Goal: Task Accomplishment & Management: Use online tool/utility

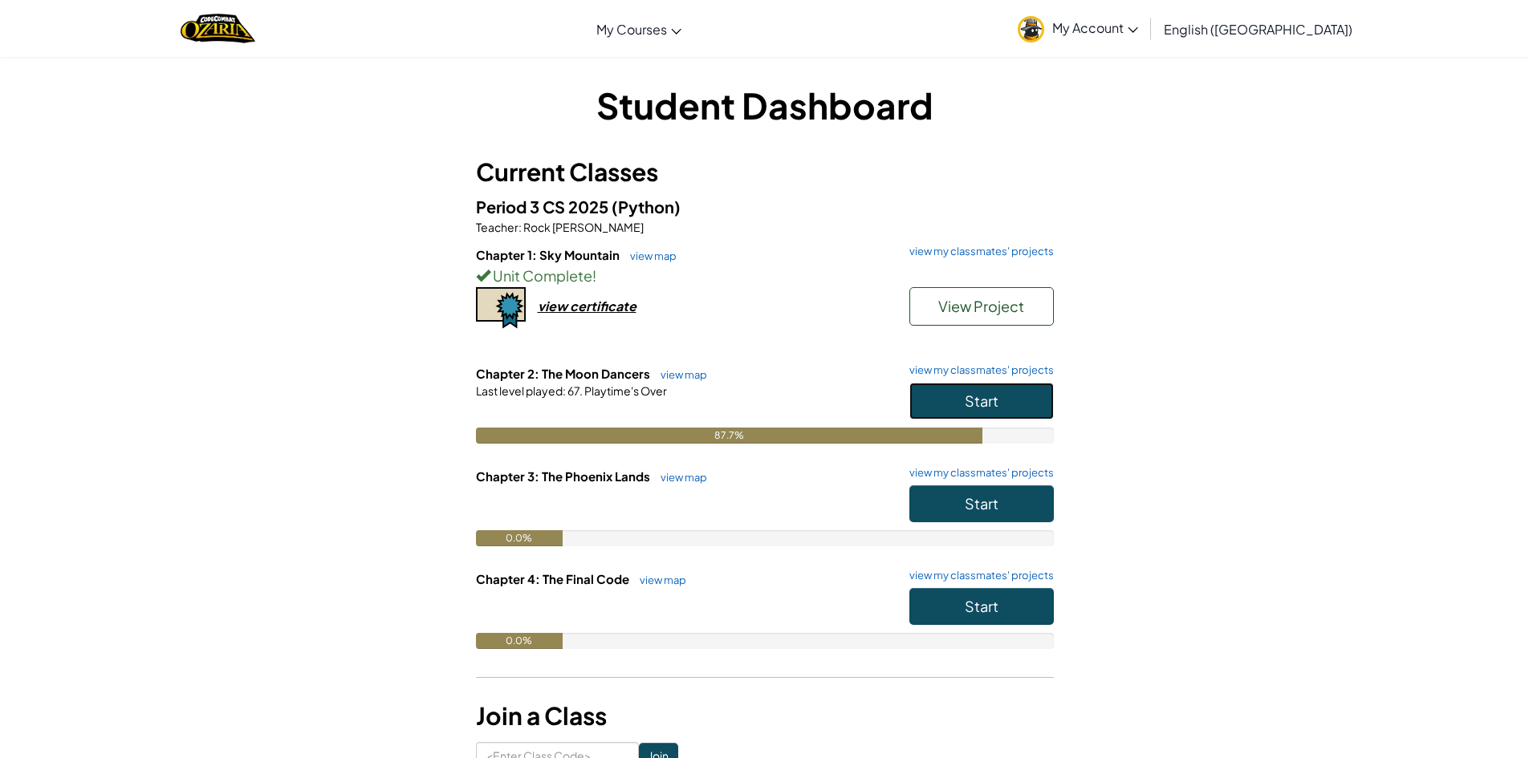
click at [983, 386] on button "Start" at bounding box center [981, 401] width 144 height 37
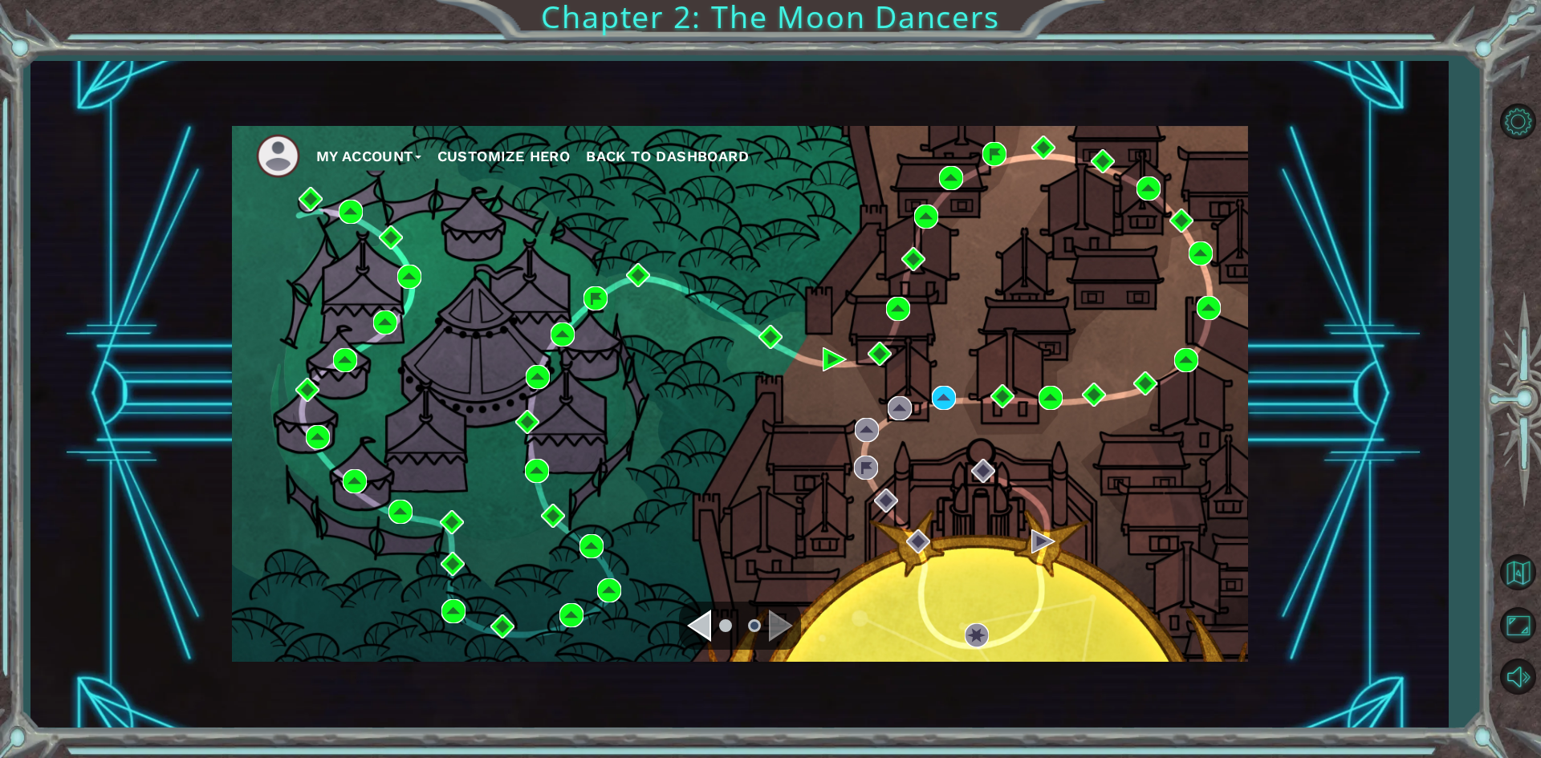
drag, startPoint x: 1193, startPoint y: 180, endPoint x: 1171, endPoint y: 233, distance: 58.3
click at [1187, 197] on div "My Account Customize Hero Back to Dashboard" at bounding box center [740, 394] width 1016 height 536
click at [1032, 473] on div "My Account Customize Hero Back to Dashboard" at bounding box center [740, 394] width 1016 height 536
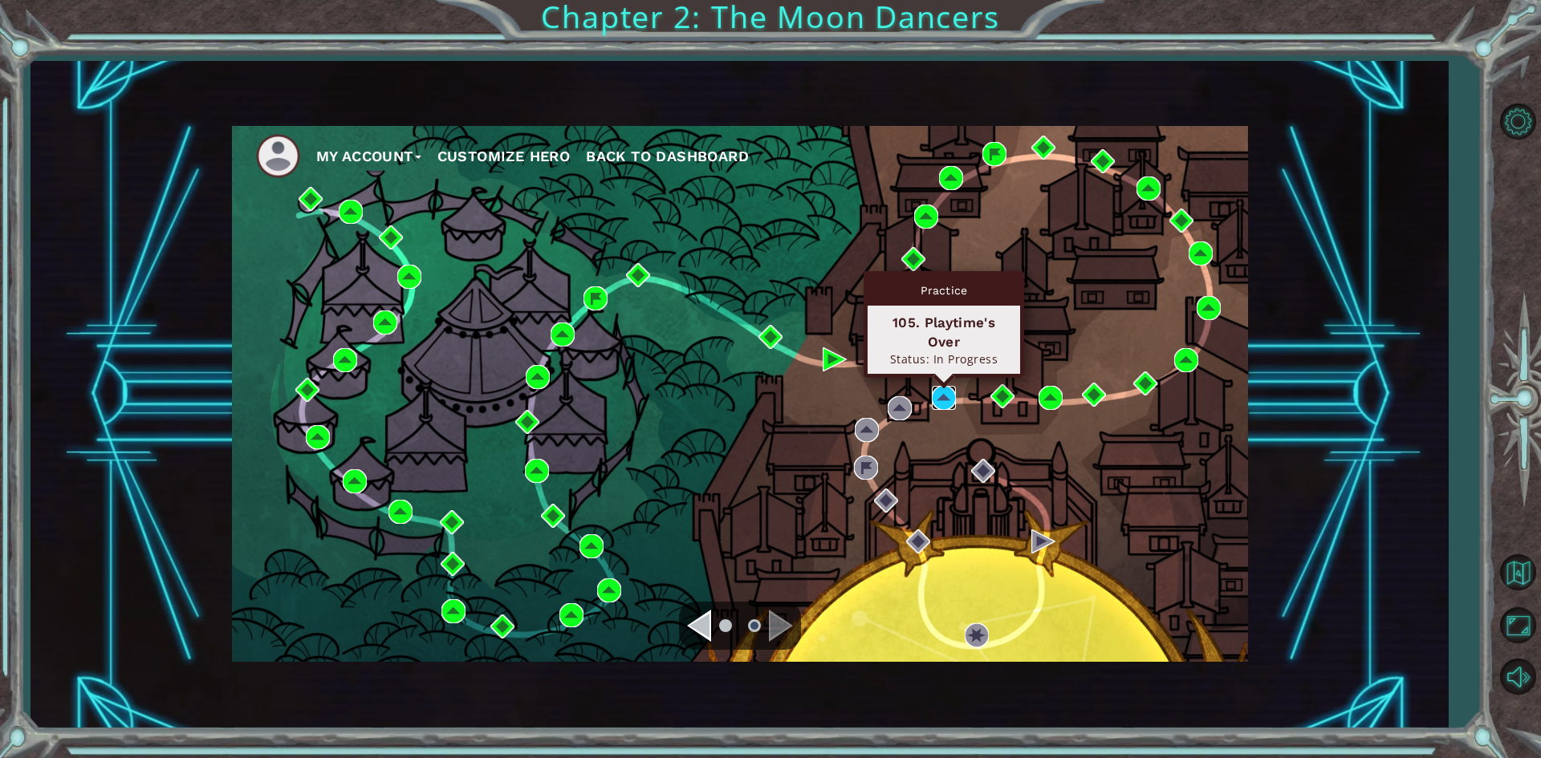
click at [955, 388] on img at bounding box center [944, 398] width 24 height 24
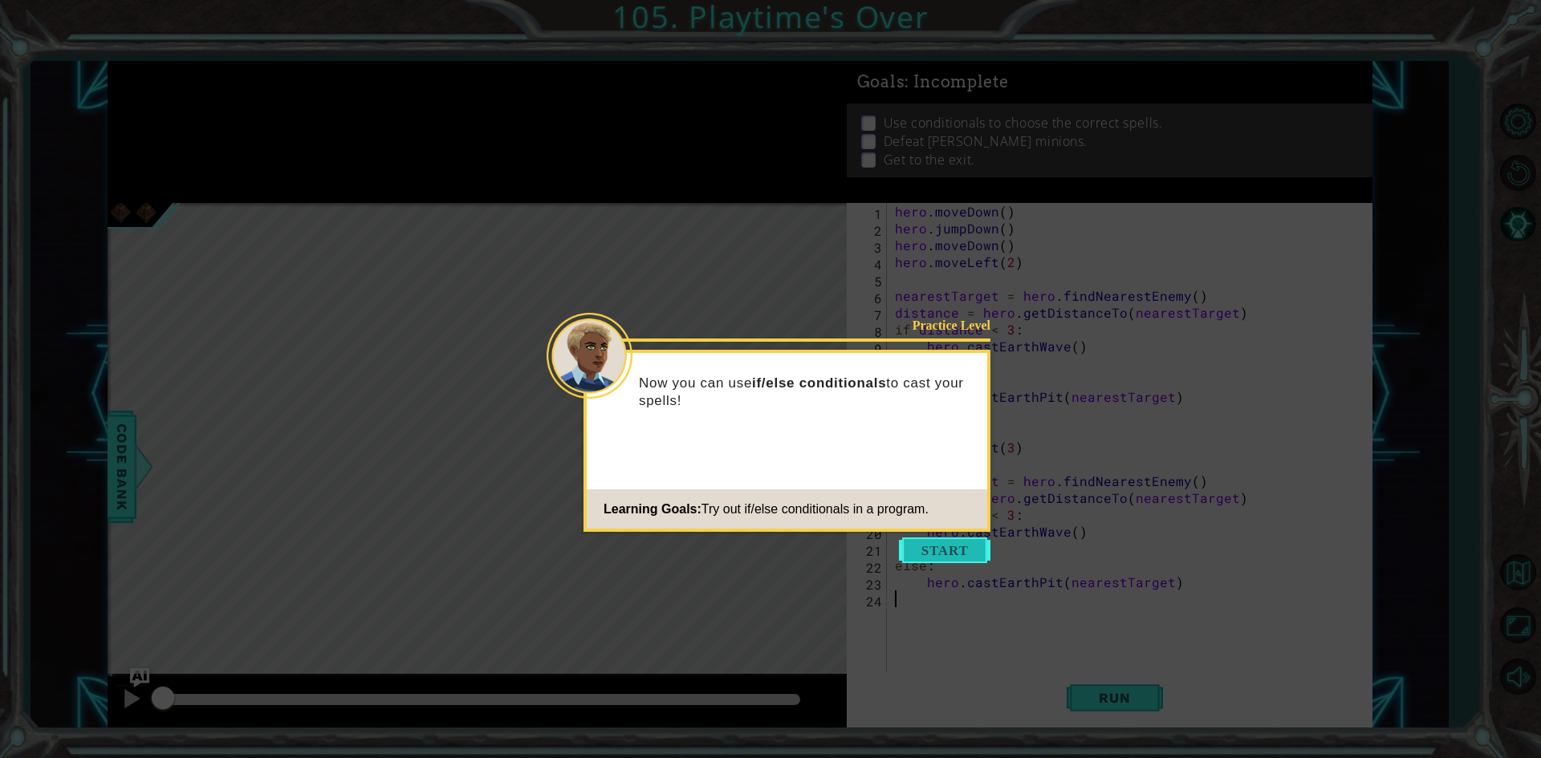
click at [958, 541] on button "Start" at bounding box center [944, 551] width 91 height 26
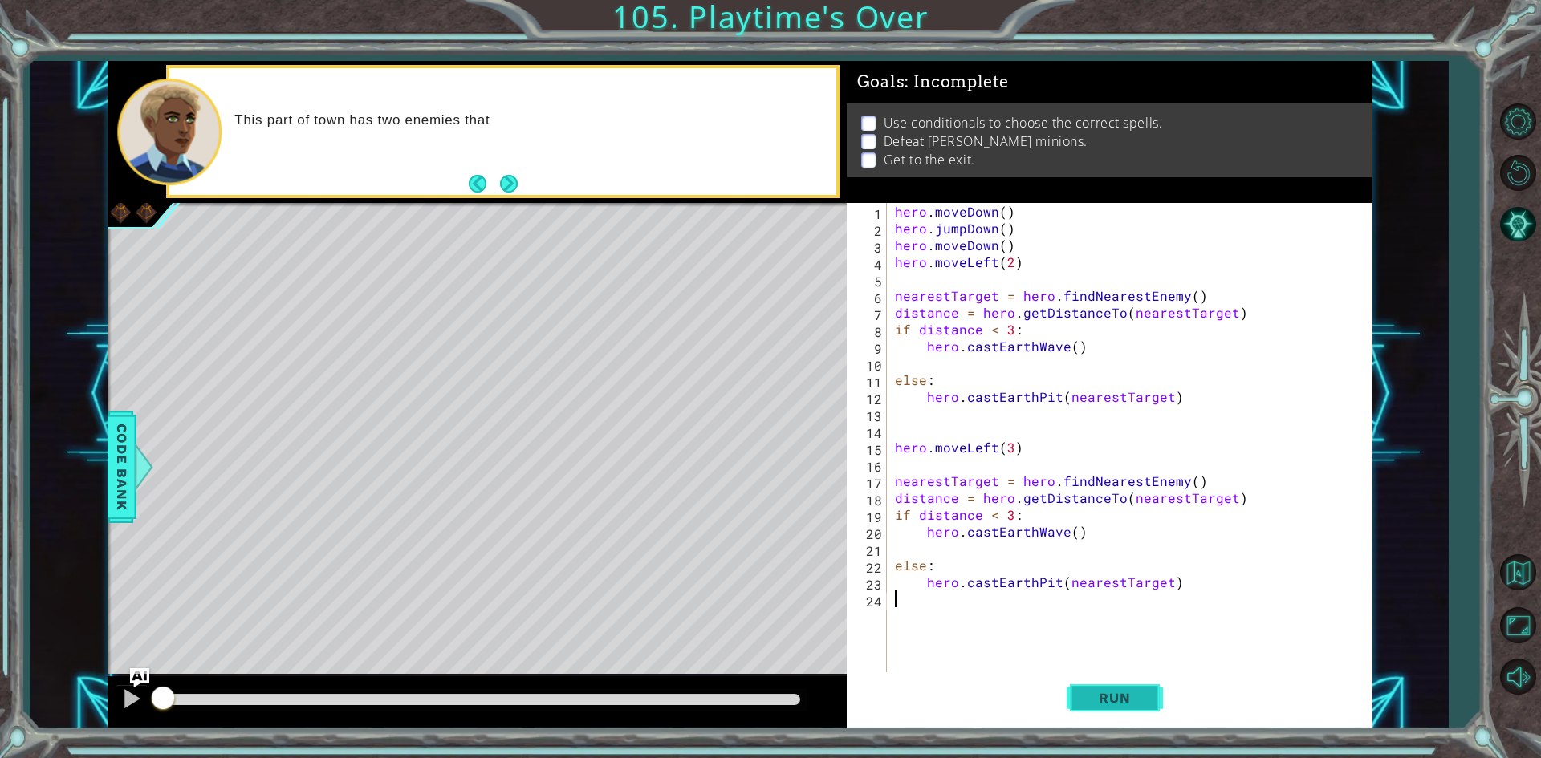
click at [1093, 720] on button "Run" at bounding box center [1114, 698] width 96 height 52
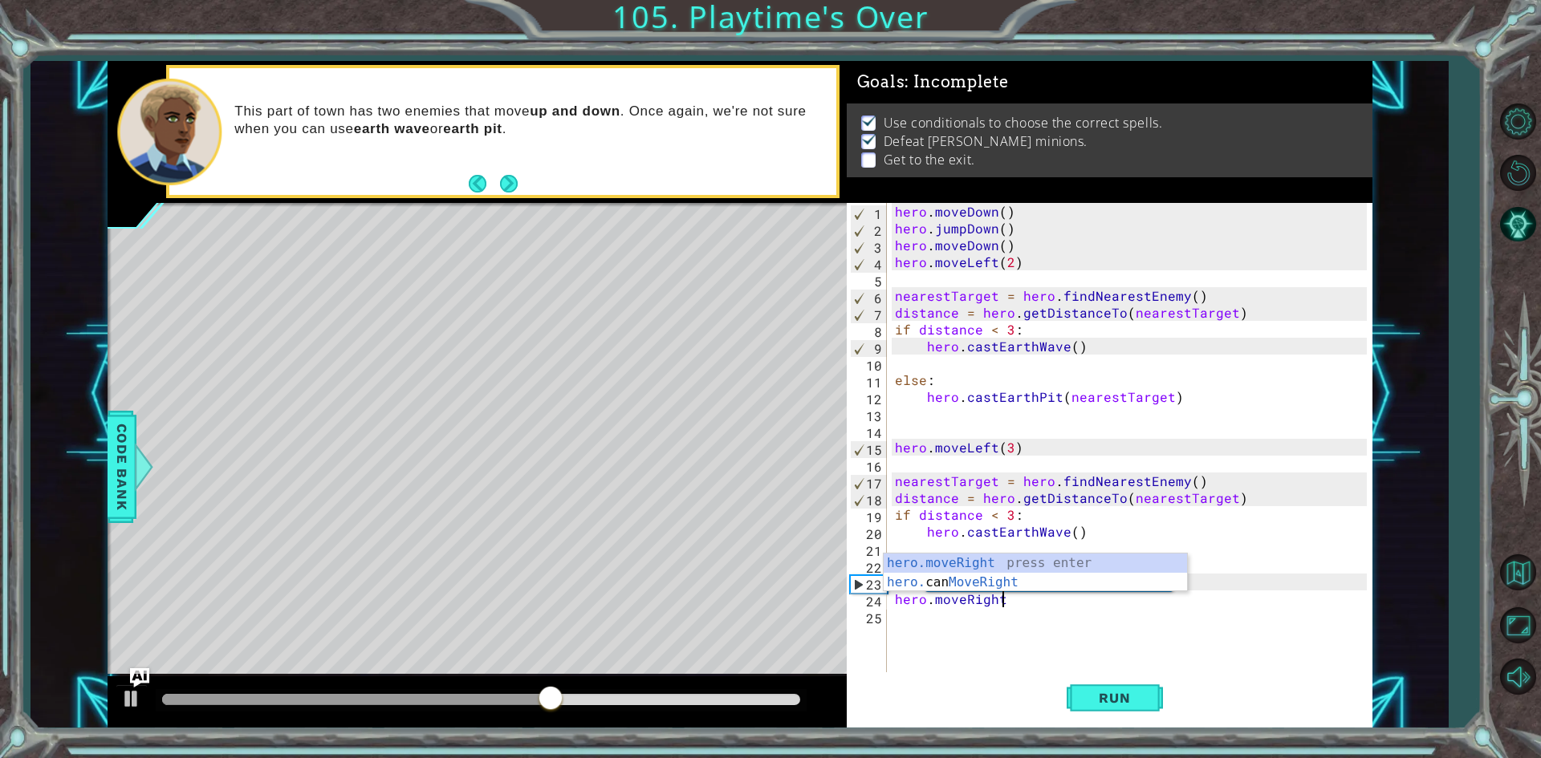
scroll to position [0, 6]
type textarea "hero.moveRight()"
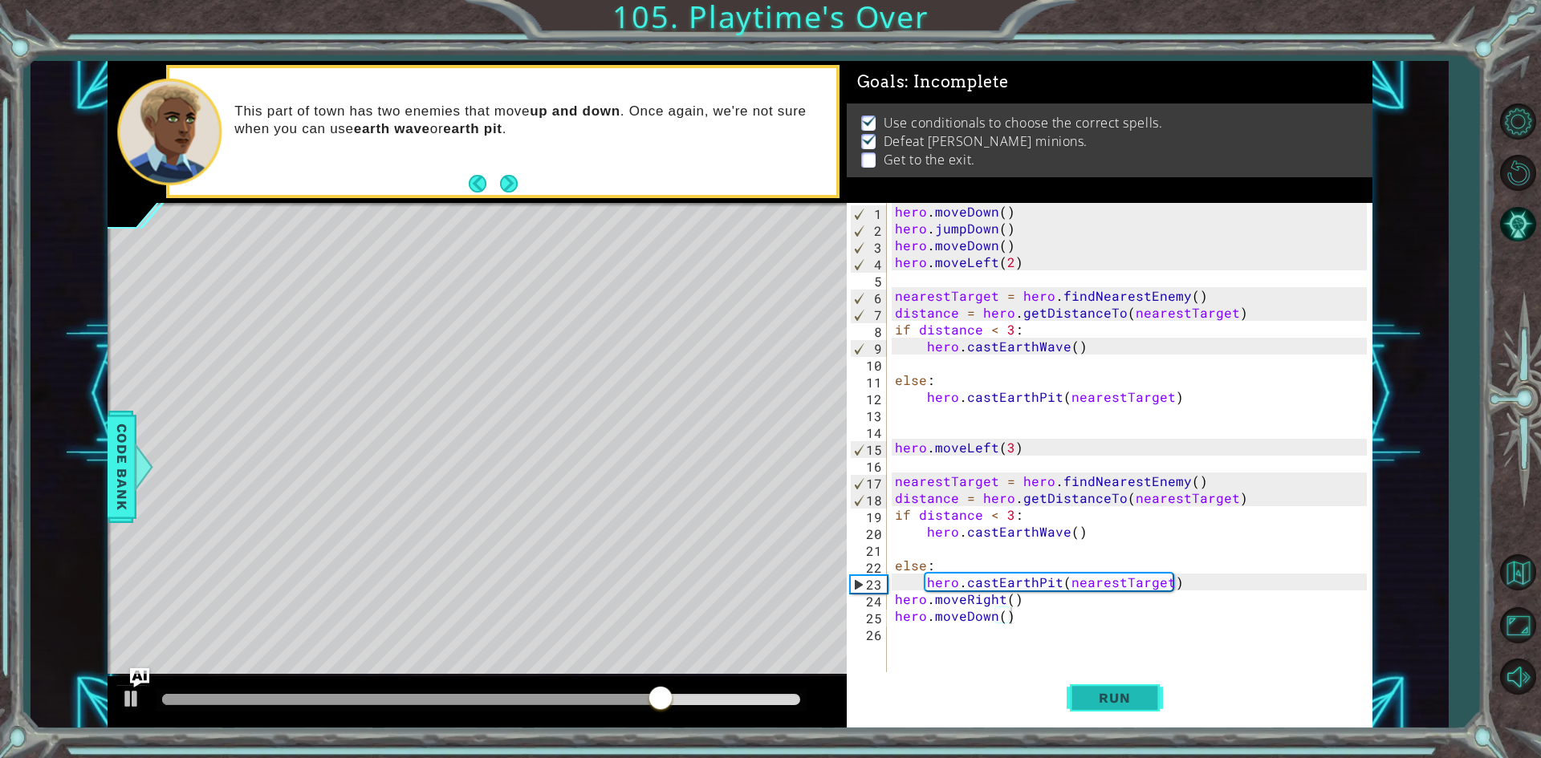
click at [1118, 697] on span "Run" at bounding box center [1113, 698] width 63 height 16
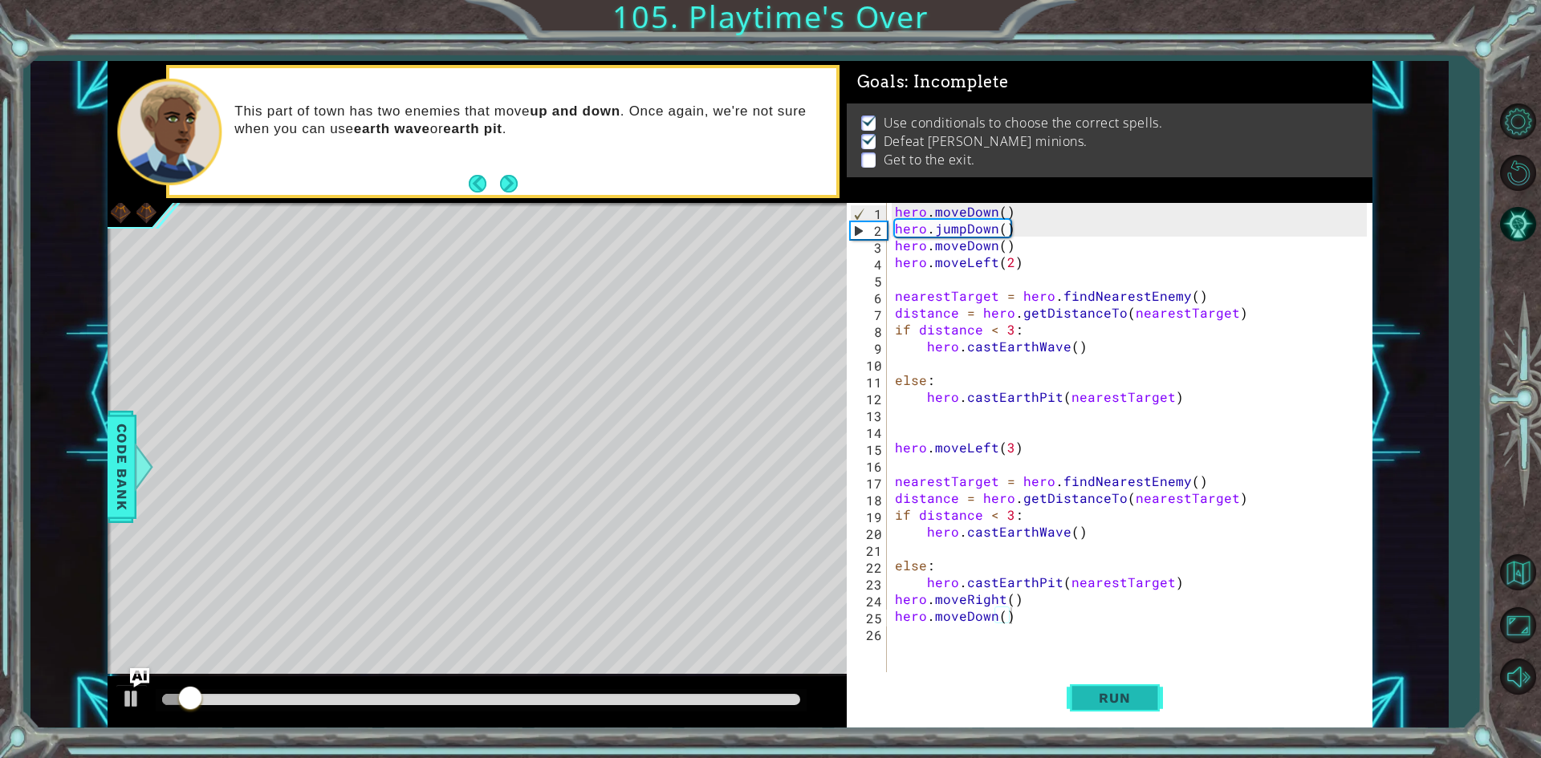
click at [1159, 721] on button "Run" at bounding box center [1114, 698] width 96 height 52
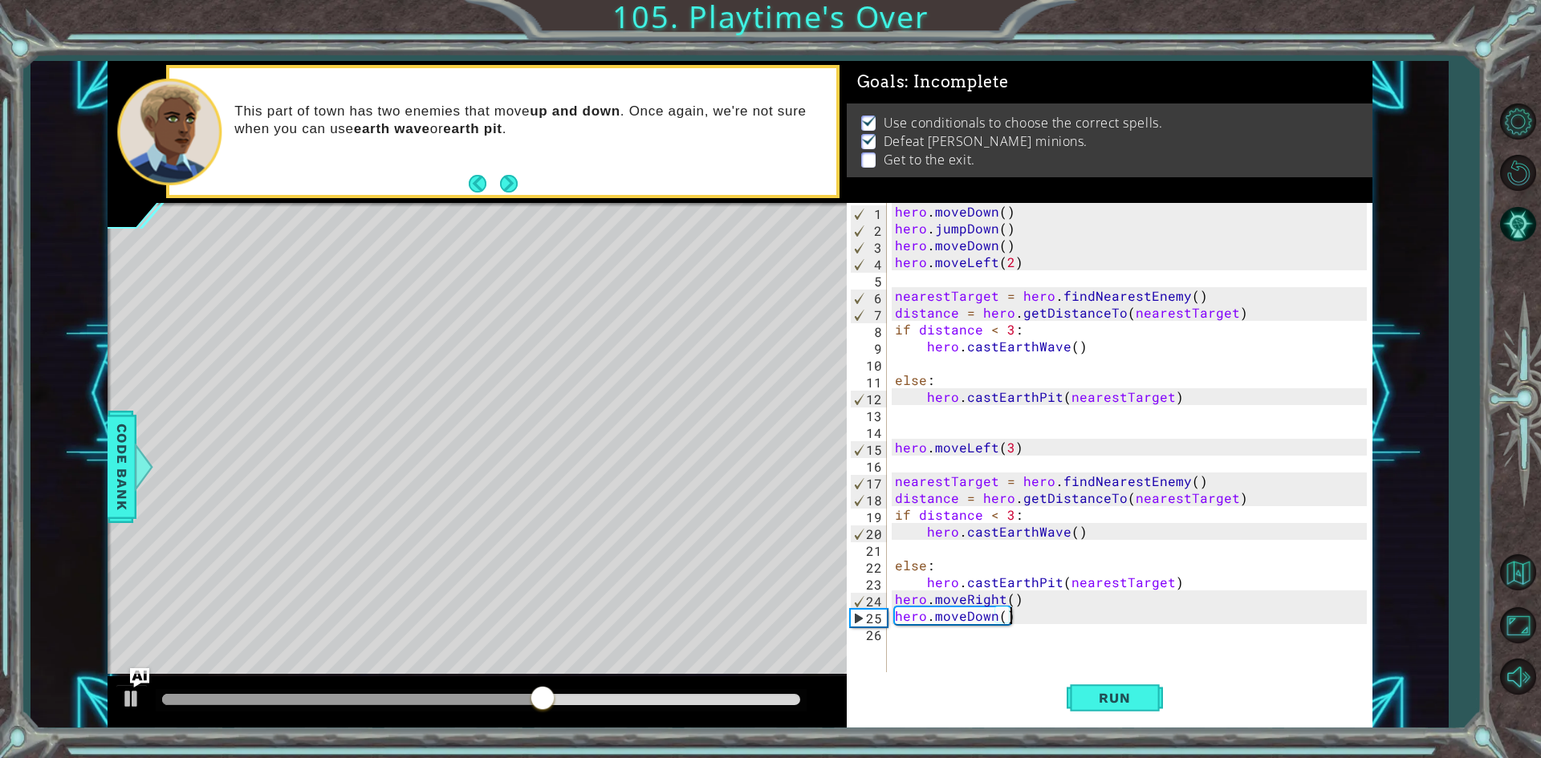
click at [996, 592] on div "hero . moveDown ( ) hero . jumpDown ( ) hero . moveDown ( ) hero . moveLeft ( 2…" at bounding box center [1132, 456] width 483 height 506
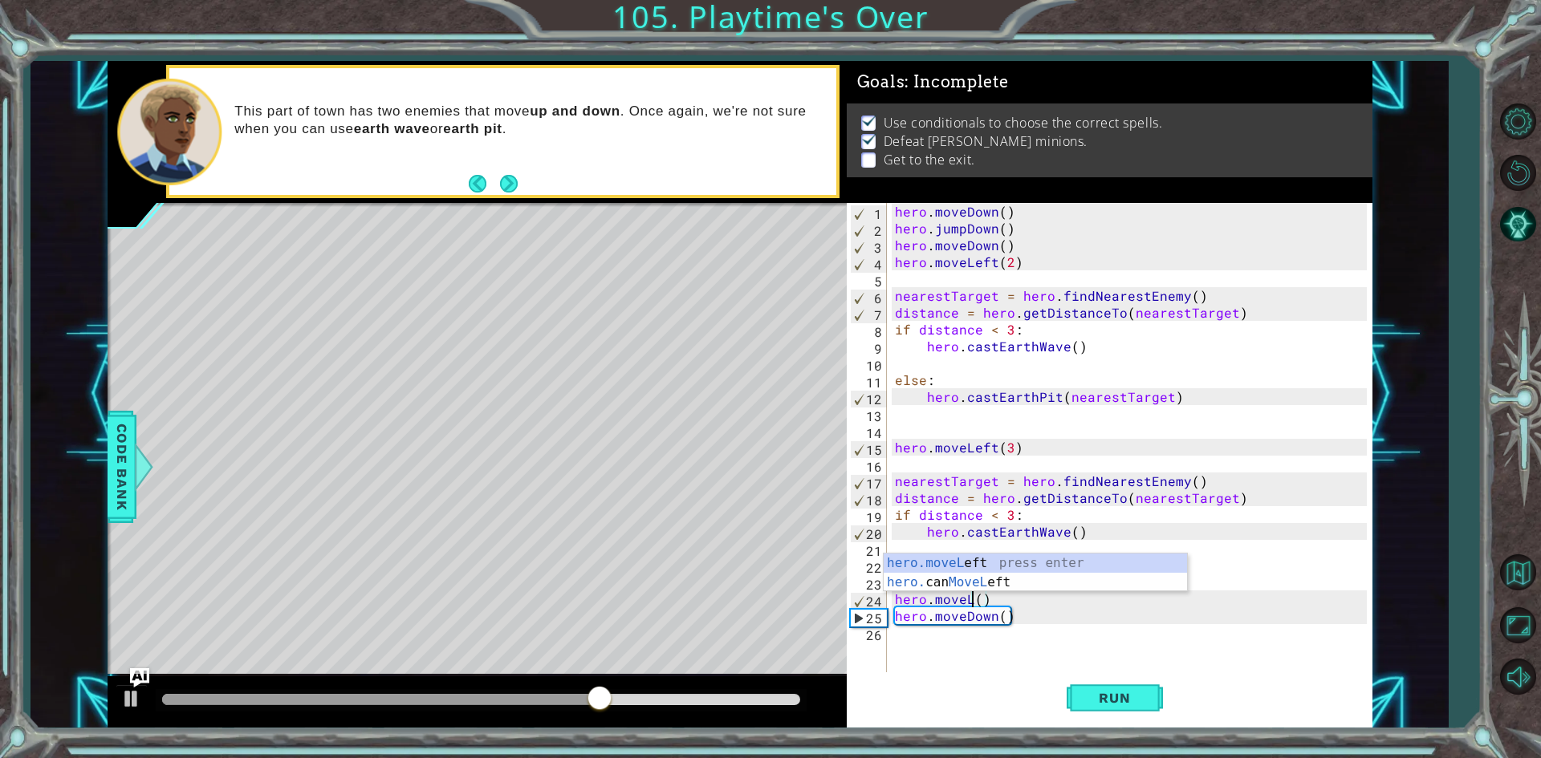
scroll to position [0, 6]
type textarea "hero.moveLeft()"
click at [1117, 709] on button "Run" at bounding box center [1114, 698] width 96 height 52
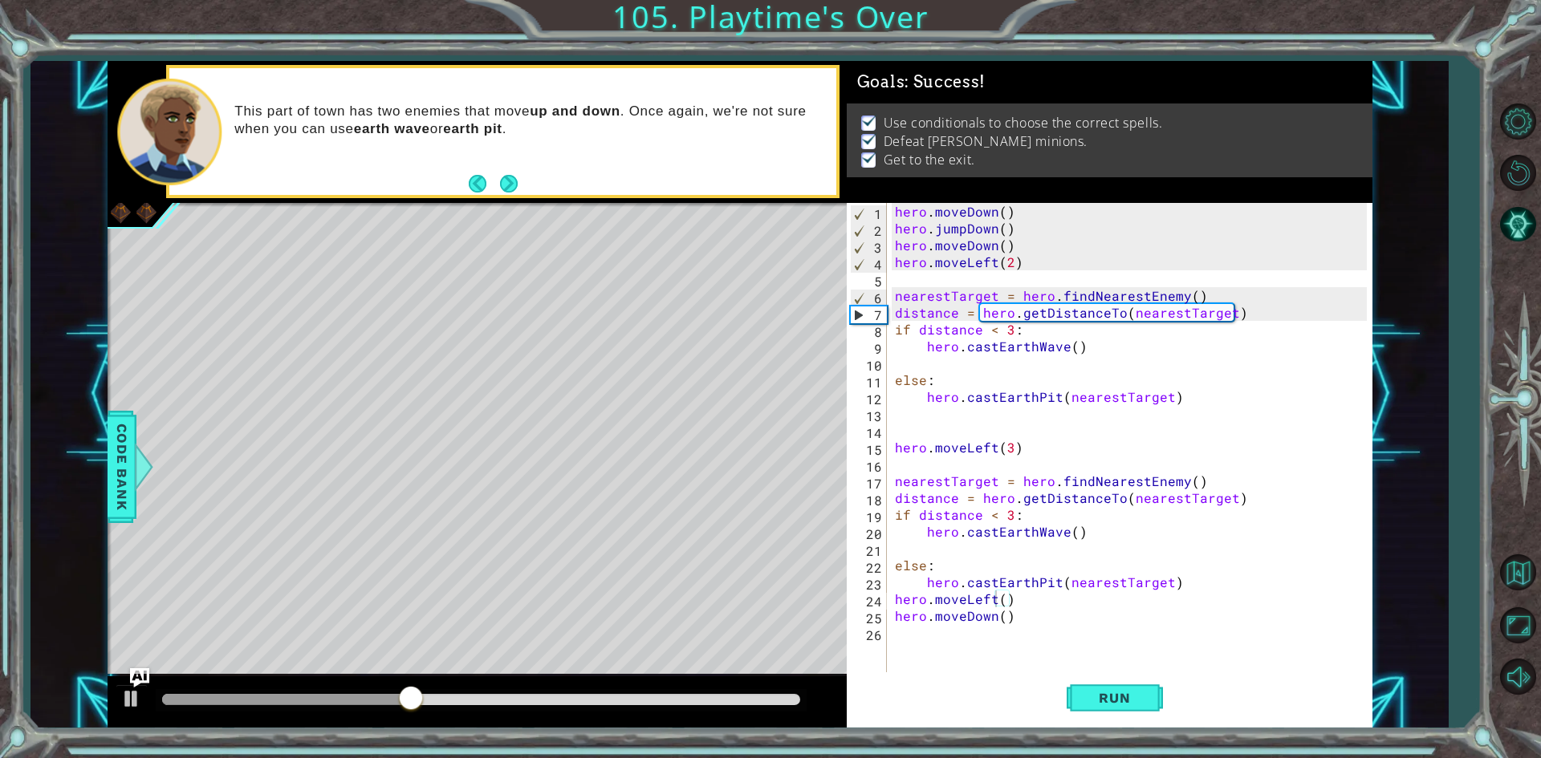
click at [1459, 242] on div "1 ההההההההההההההההההההההההההההההההההההההההההההההההההההההההההההההההההההההההההההה…" at bounding box center [770, 379] width 1541 height 758
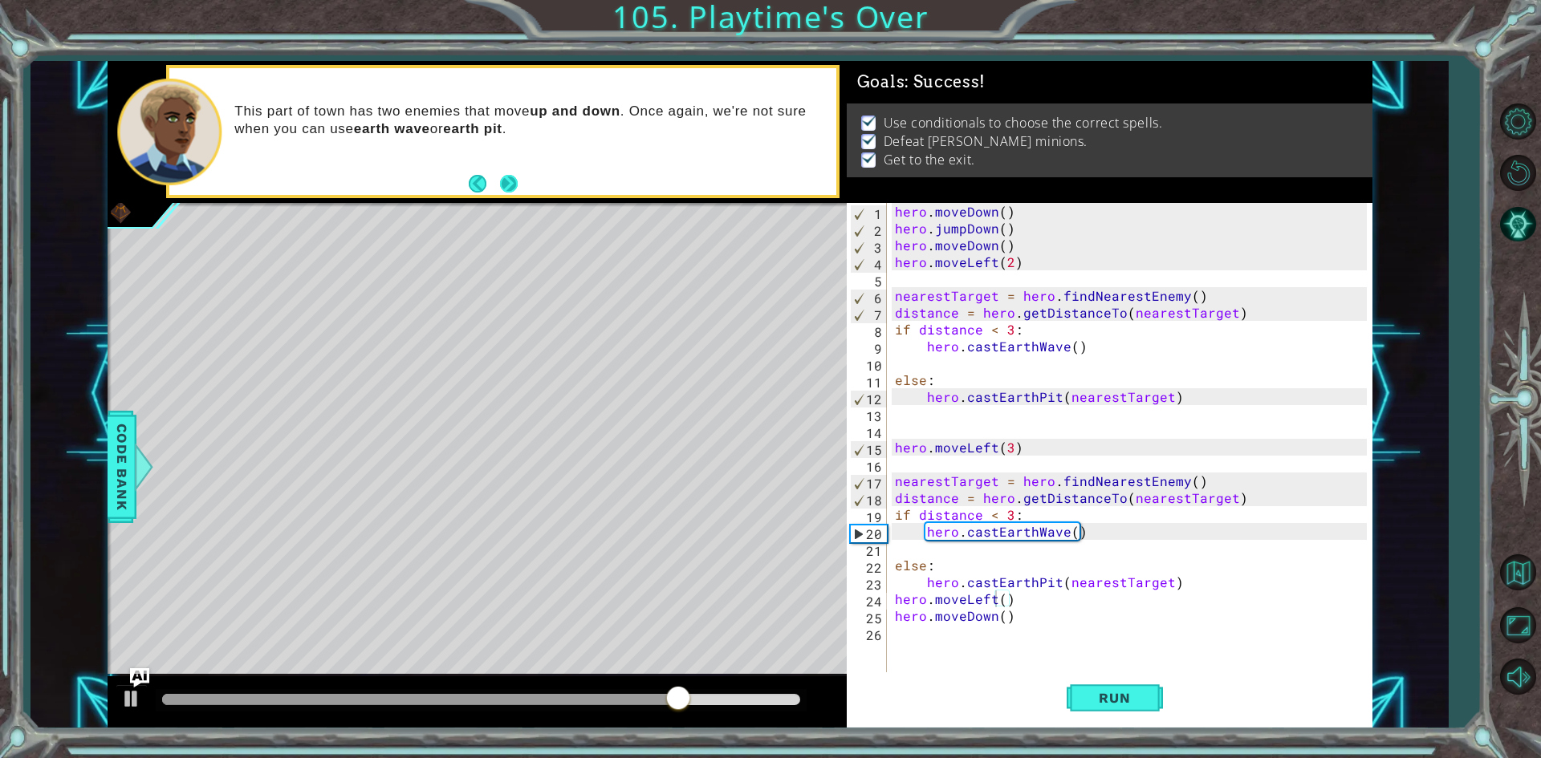
click at [500, 184] on button "Next" at bounding box center [509, 184] width 18 height 18
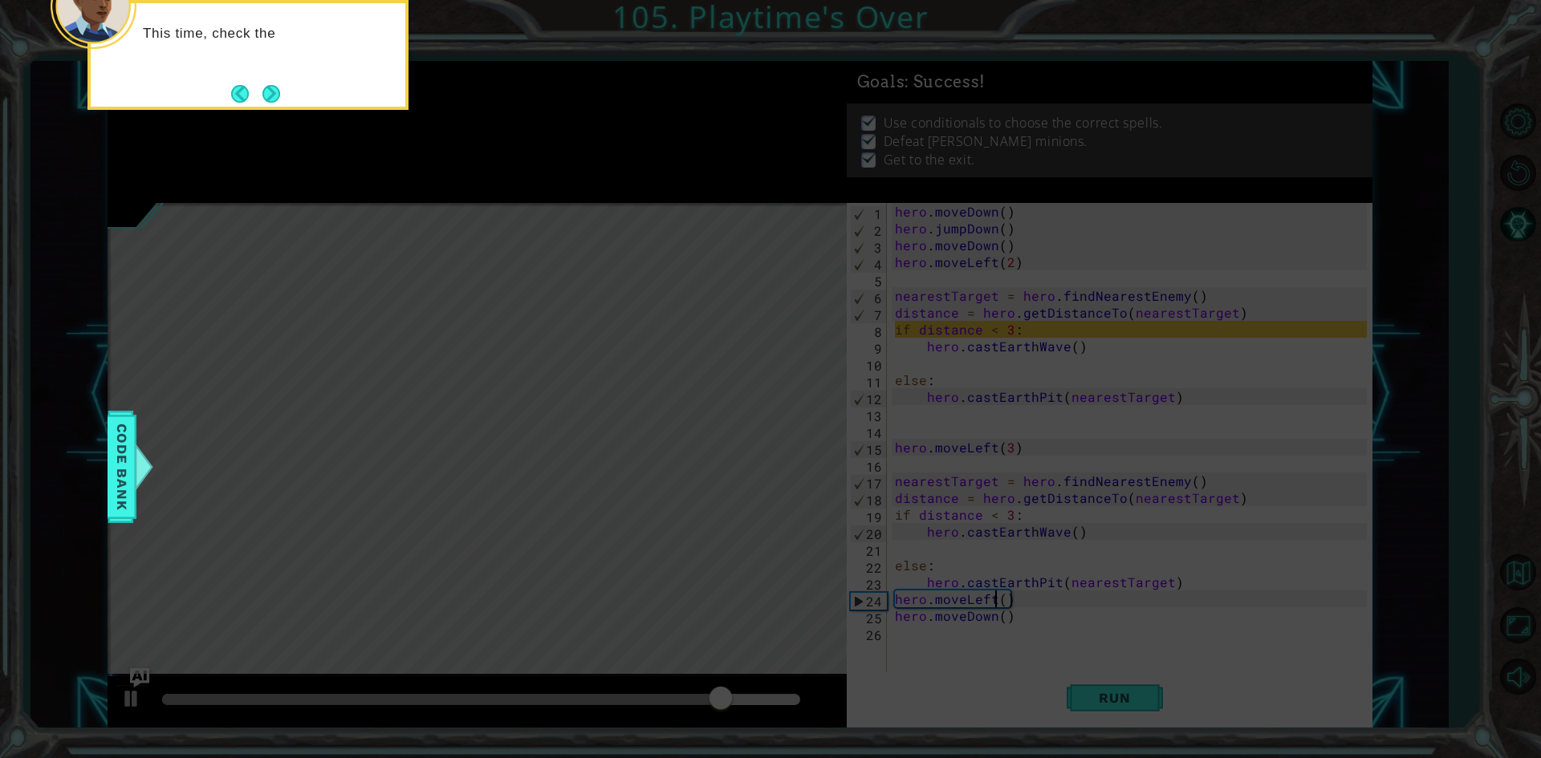
click at [292, 104] on div "This time, check the" at bounding box center [247, 55] width 321 height 110
click at [274, 100] on button "Next" at bounding box center [271, 96] width 18 height 18
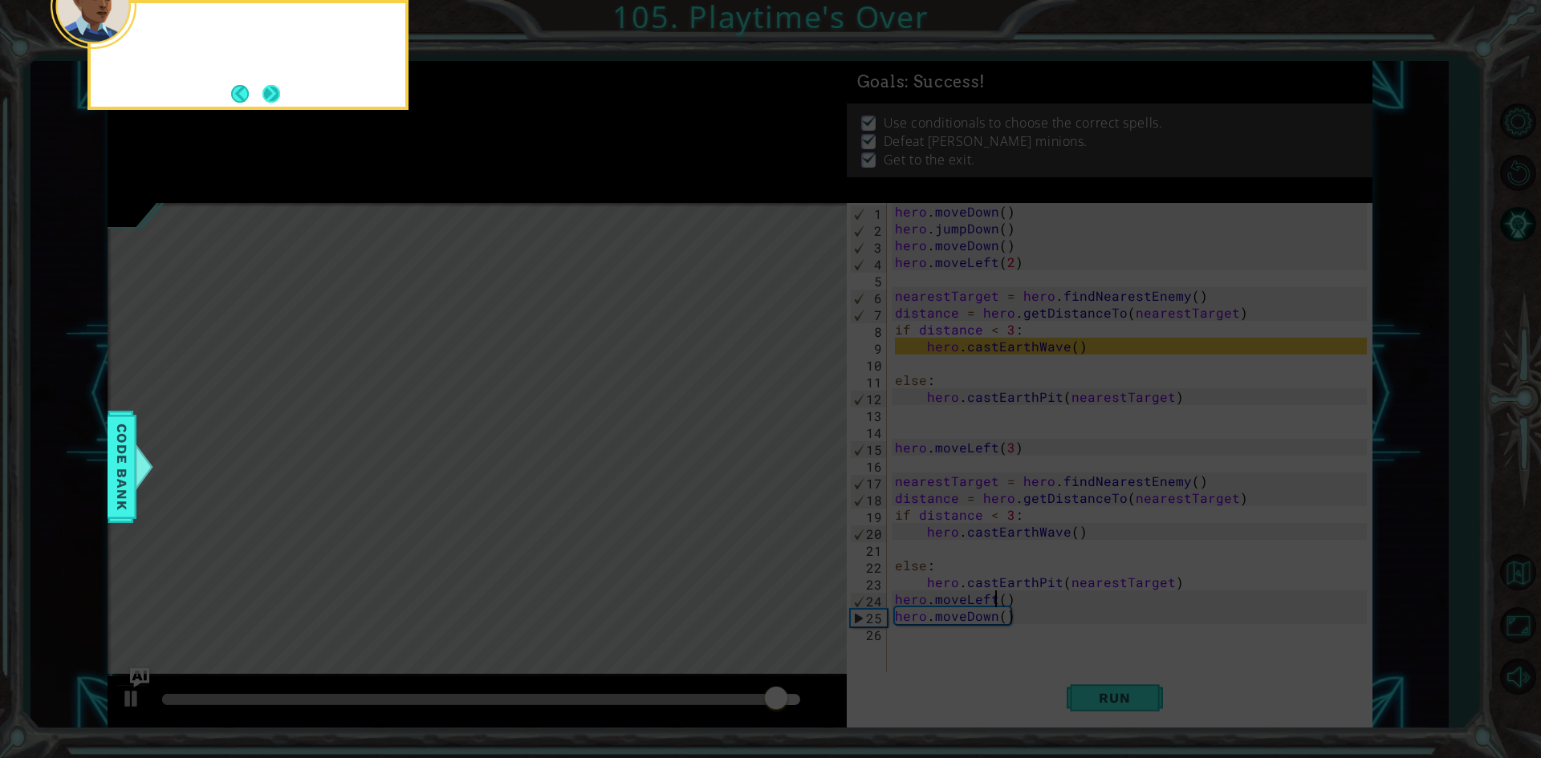
click at [275, 97] on button "Next" at bounding box center [271, 94] width 18 height 18
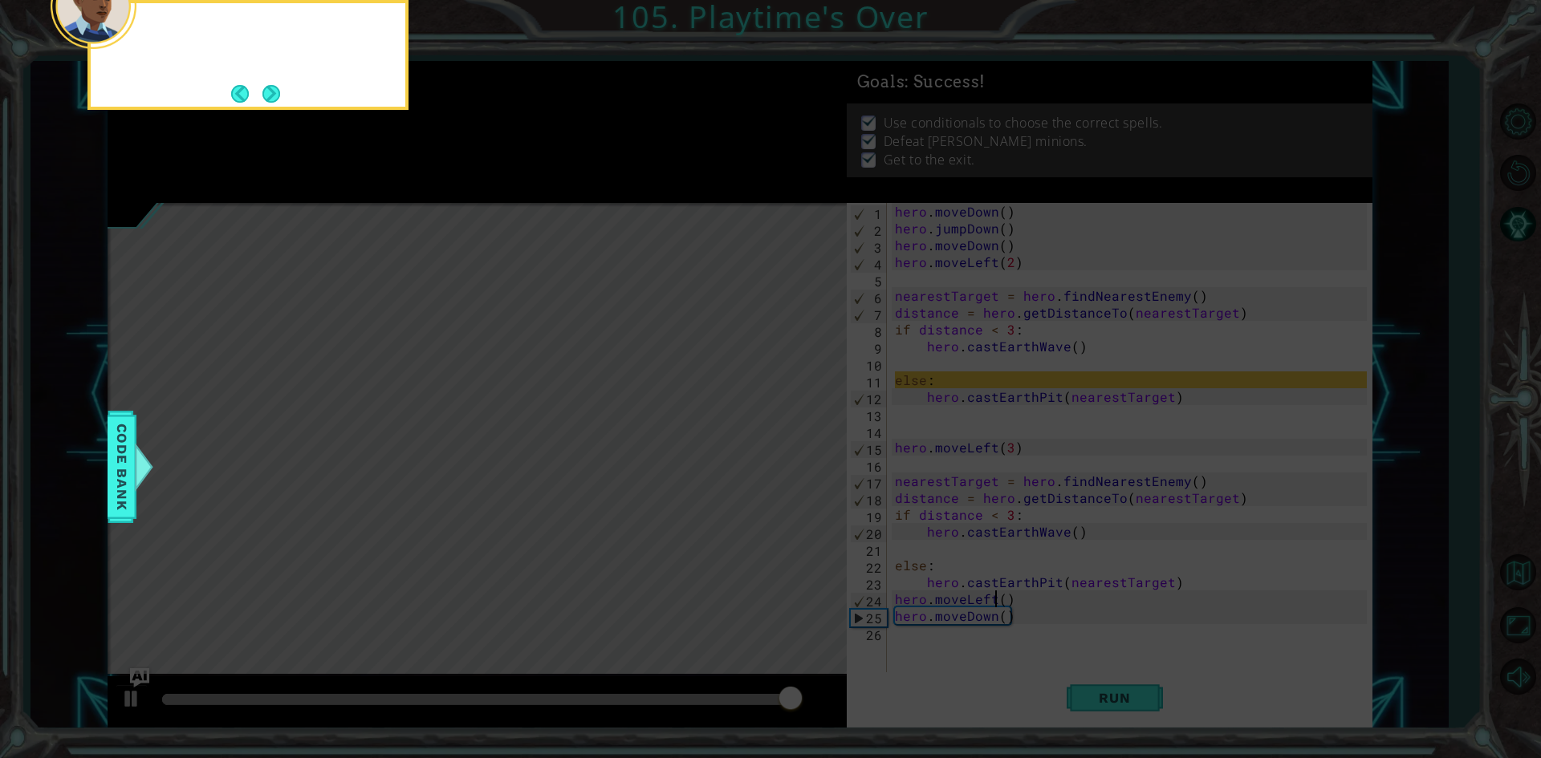
click at [275, 97] on button "Next" at bounding box center [271, 93] width 18 height 18
click at [275, 97] on button "Next" at bounding box center [271, 94] width 18 height 18
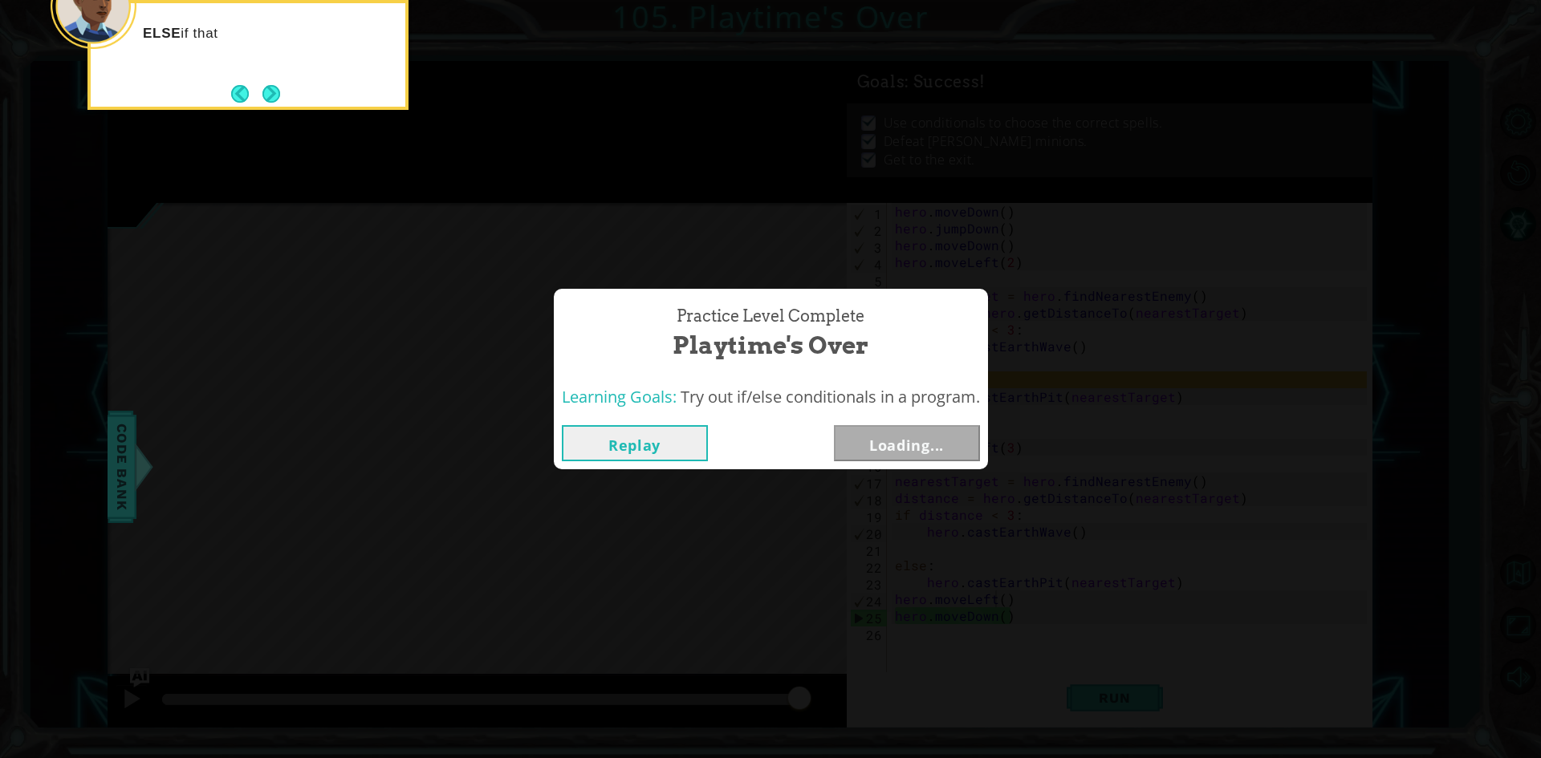
click at [275, 97] on button "Next" at bounding box center [271, 93] width 18 height 18
click at [879, 462] on div "Replay Next" at bounding box center [771, 443] width 434 height 52
click at [877, 455] on button "Next" at bounding box center [907, 443] width 146 height 36
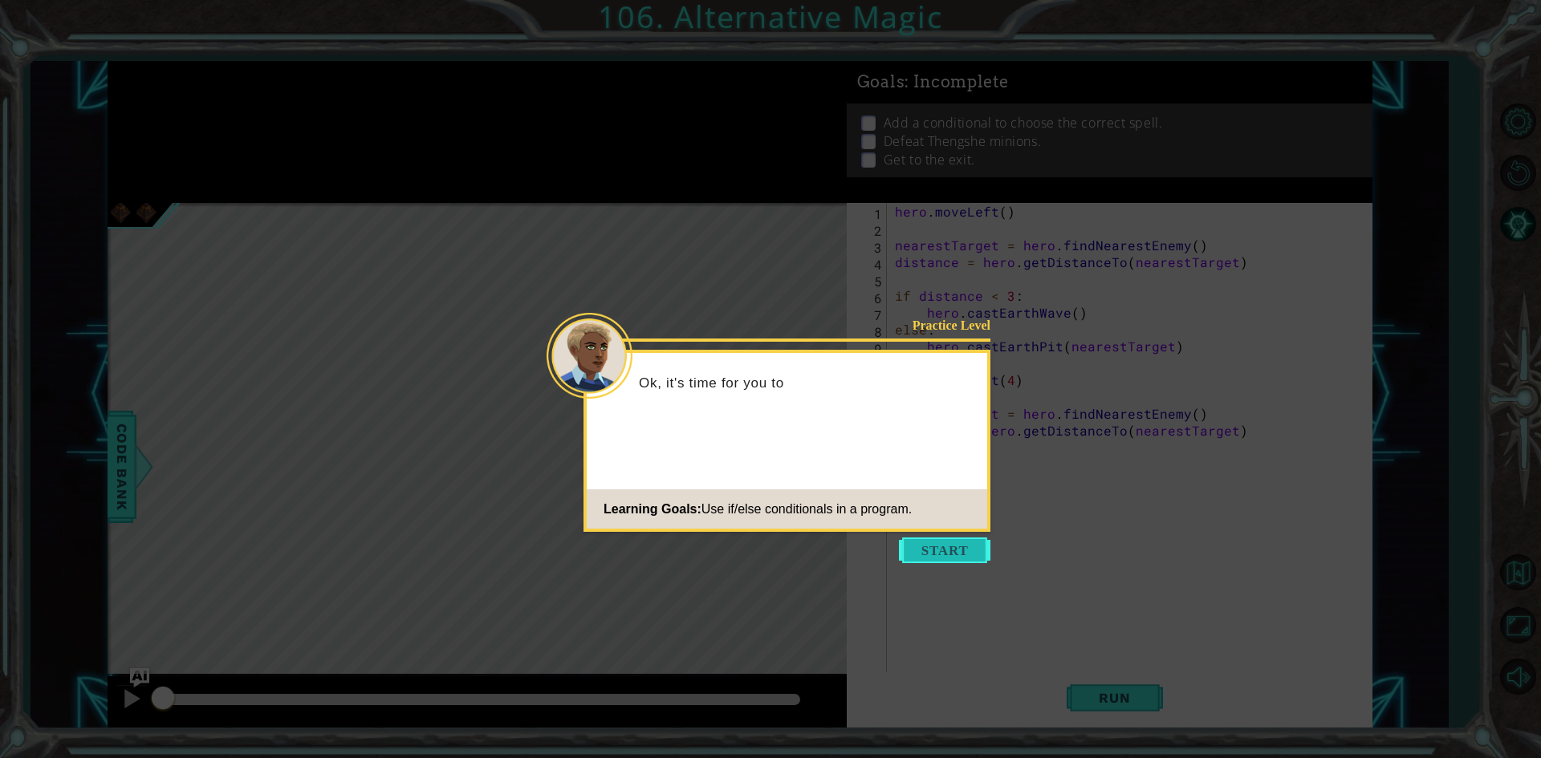
click at [907, 556] on button "Start" at bounding box center [944, 551] width 91 height 26
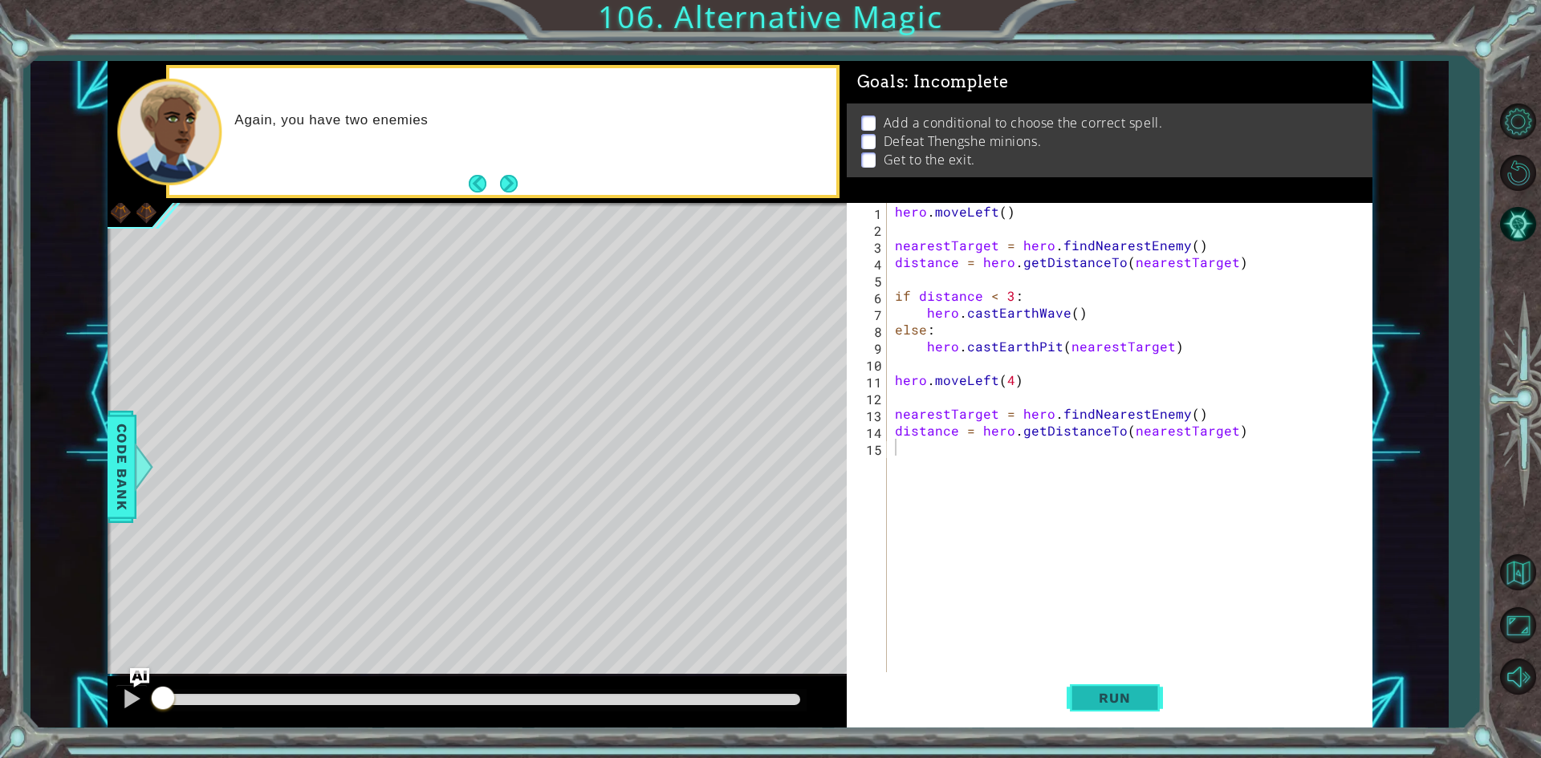
click at [1097, 690] on span "Run" at bounding box center [1113, 698] width 63 height 16
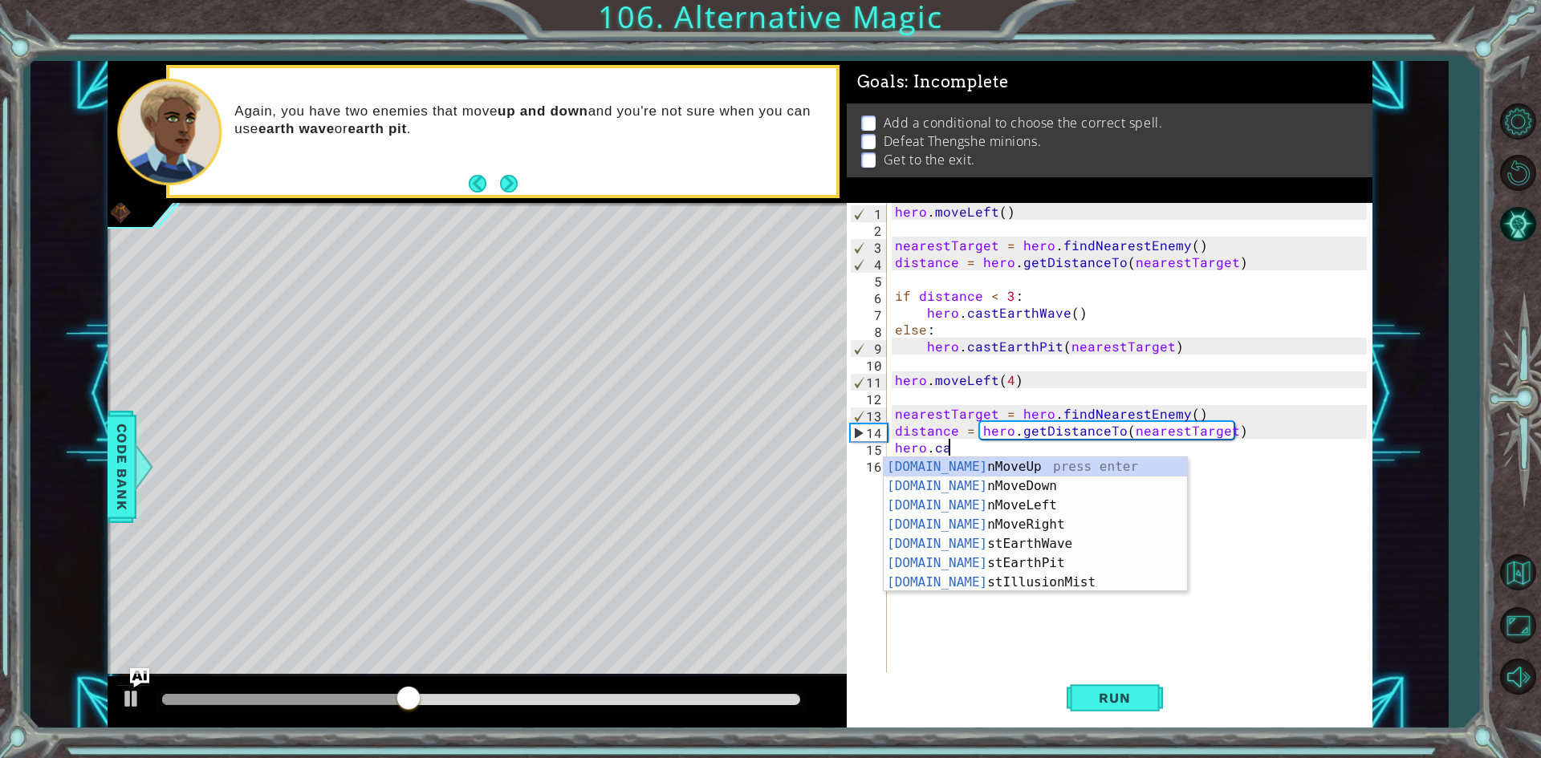
scroll to position [0, 2]
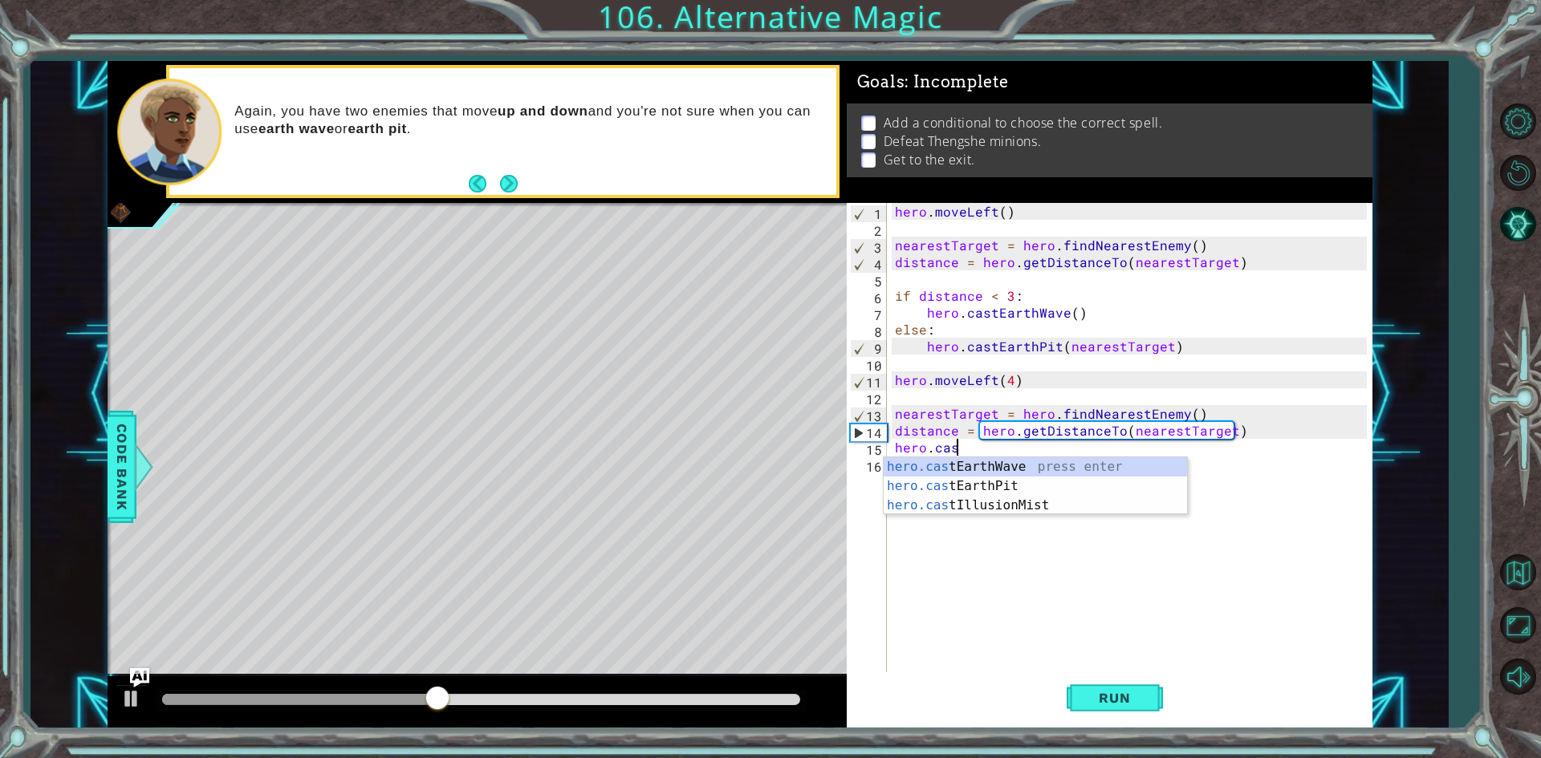
type textarea "hero.case"
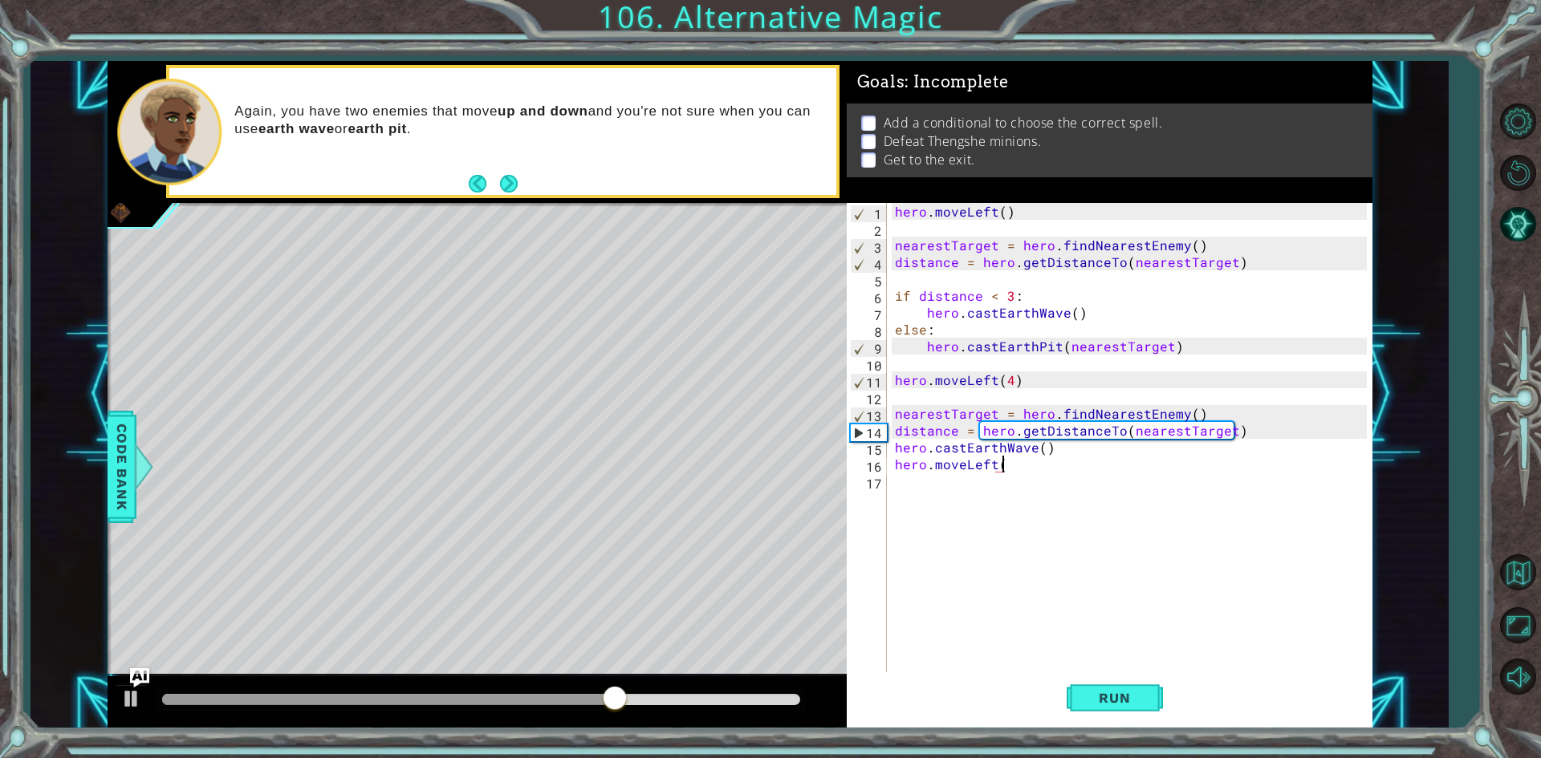
scroll to position [0, 6]
click at [1078, 700] on button "Run" at bounding box center [1114, 698] width 96 height 52
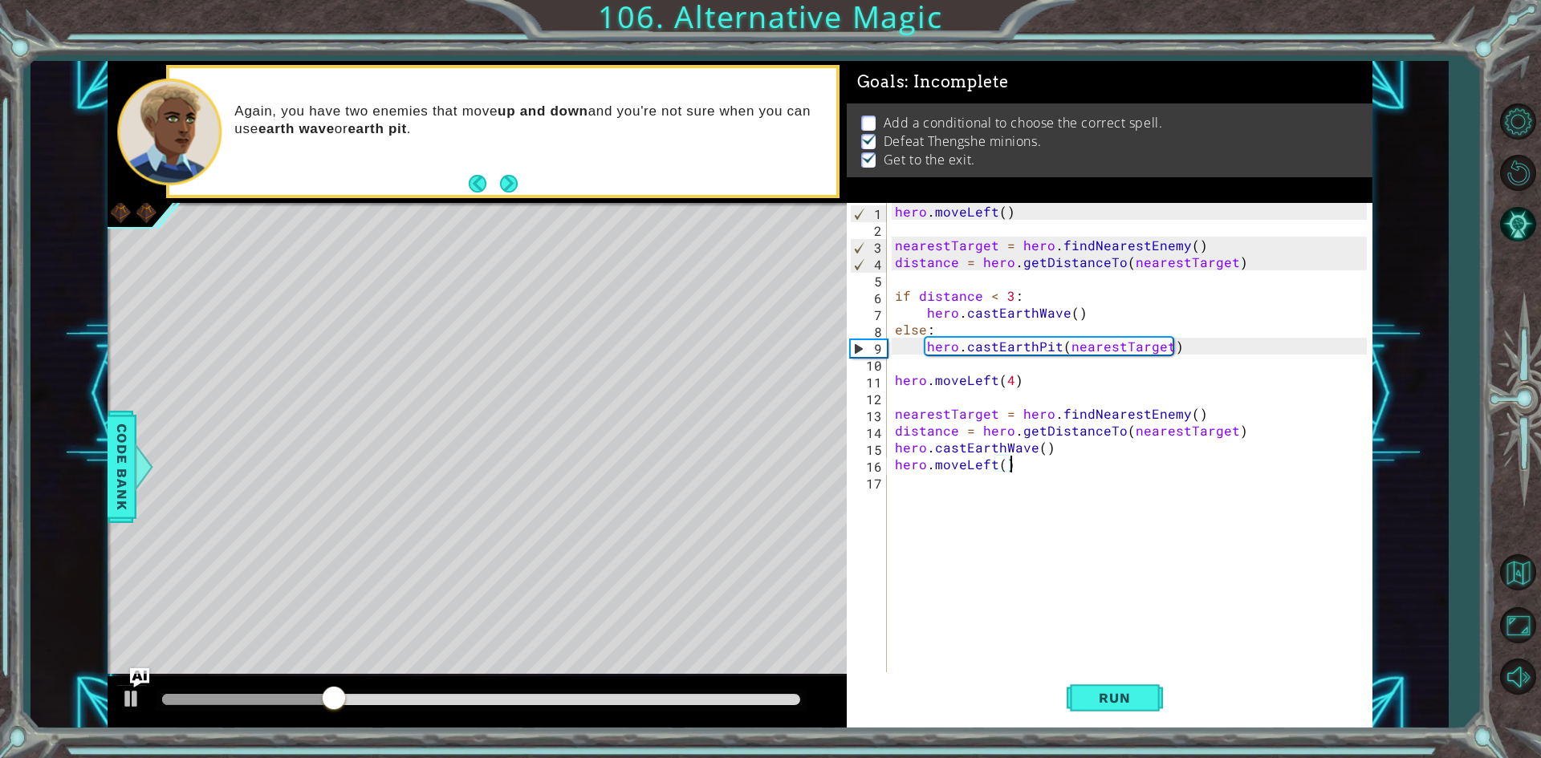
click at [1055, 456] on div "hero . moveLeft ( ) nearestTarget = hero . findNearestEnemy ( ) distance = hero…" at bounding box center [1132, 456] width 483 height 506
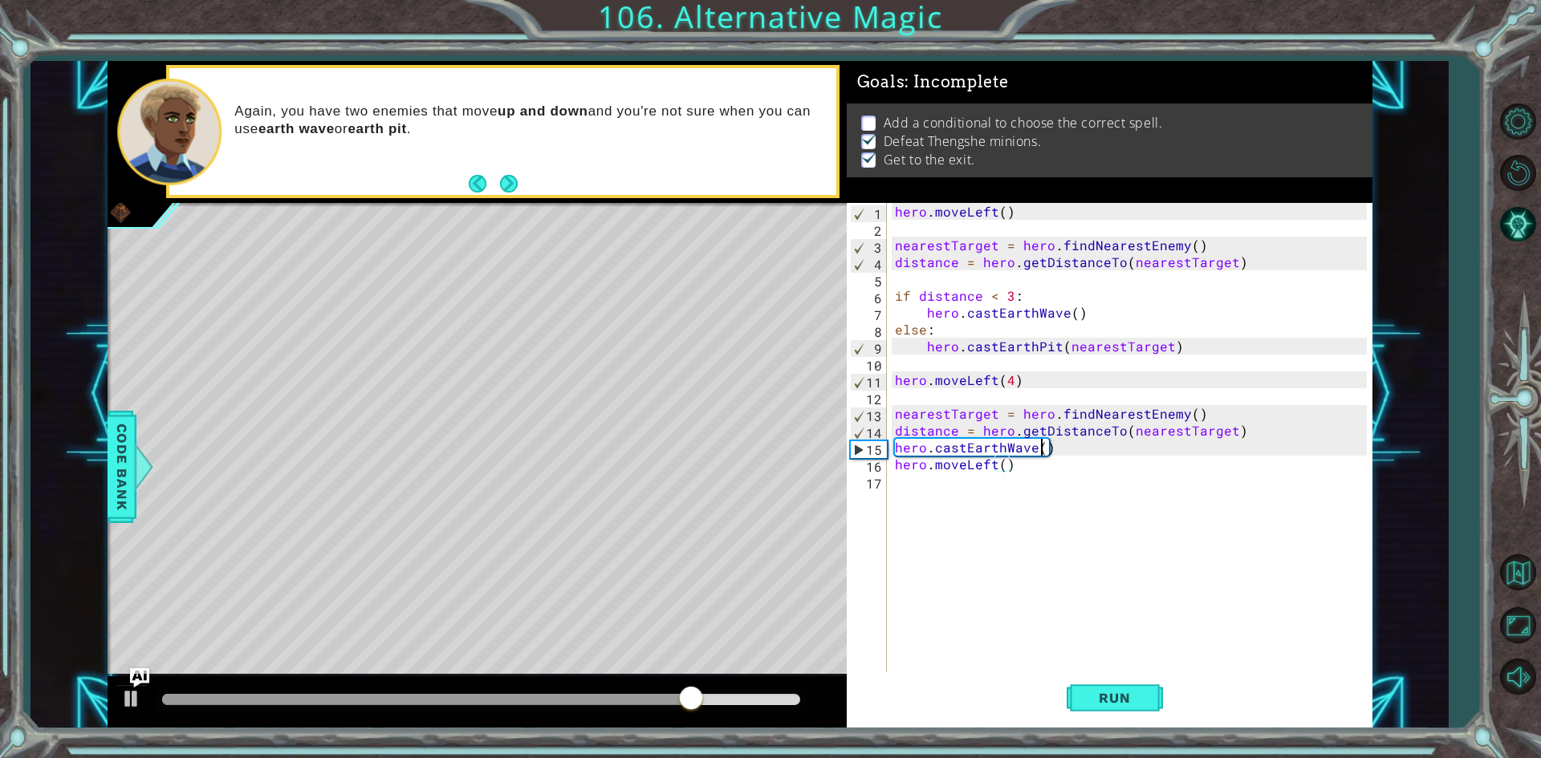
click at [1038, 448] on div "hero . moveLeft ( ) nearestTarget = hero . findNearestEnemy ( ) distance = hero…" at bounding box center [1132, 456] width 483 height 506
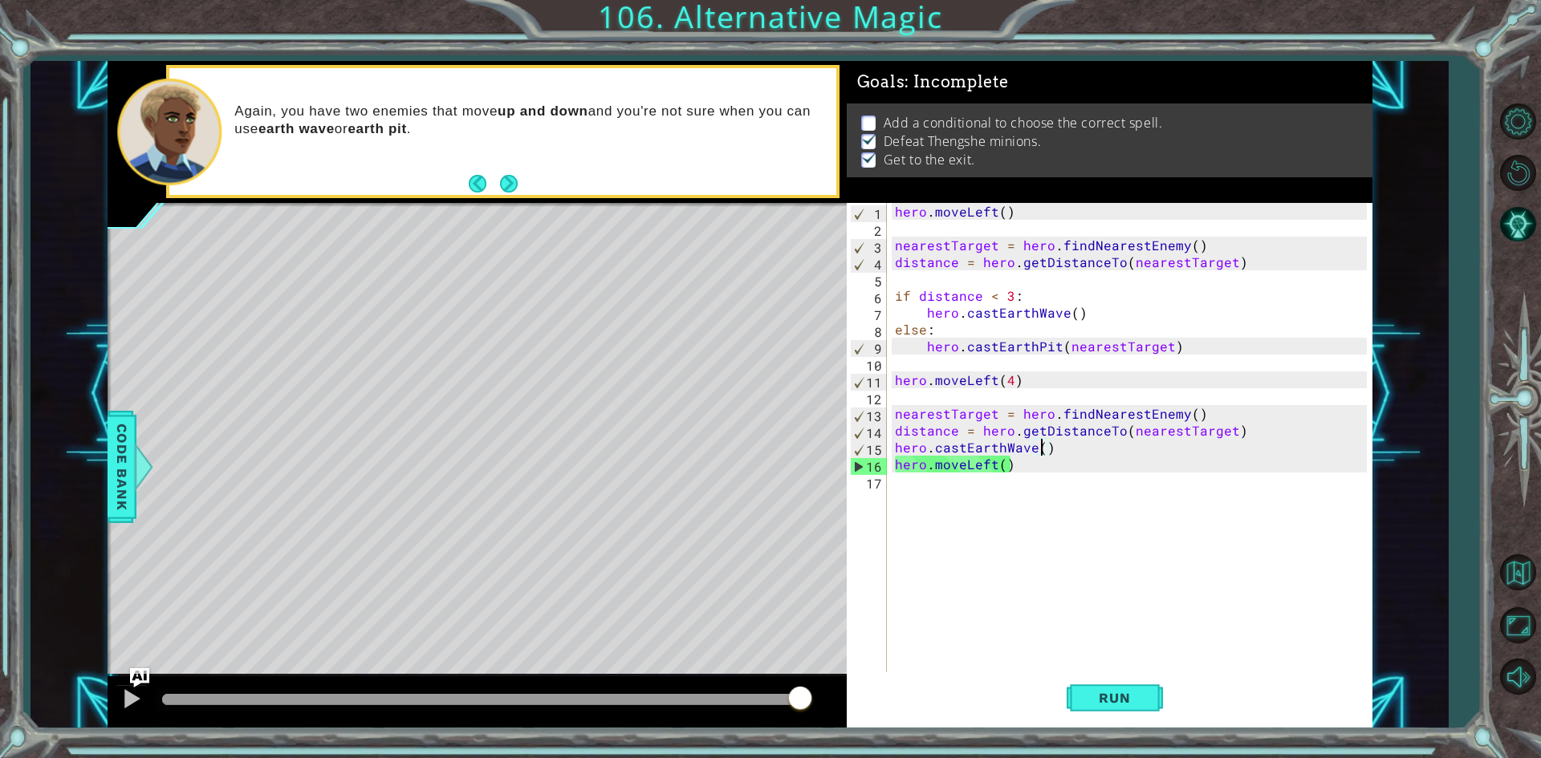
click at [1037, 447] on div "hero . moveLeft ( ) nearestTarget = hero . findNearestEnemy ( ) distance = hero…" at bounding box center [1132, 456] width 483 height 506
click at [1027, 447] on div "hero . moveLeft ( ) nearestTarget = hero . findNearestEnemy ( ) distance = hero…" at bounding box center [1132, 456] width 483 height 506
click at [1036, 447] on div "hero . moveLeft ( ) nearestTarget = hero . findNearestEnemy ( ) distance = hero…" at bounding box center [1132, 456] width 483 height 506
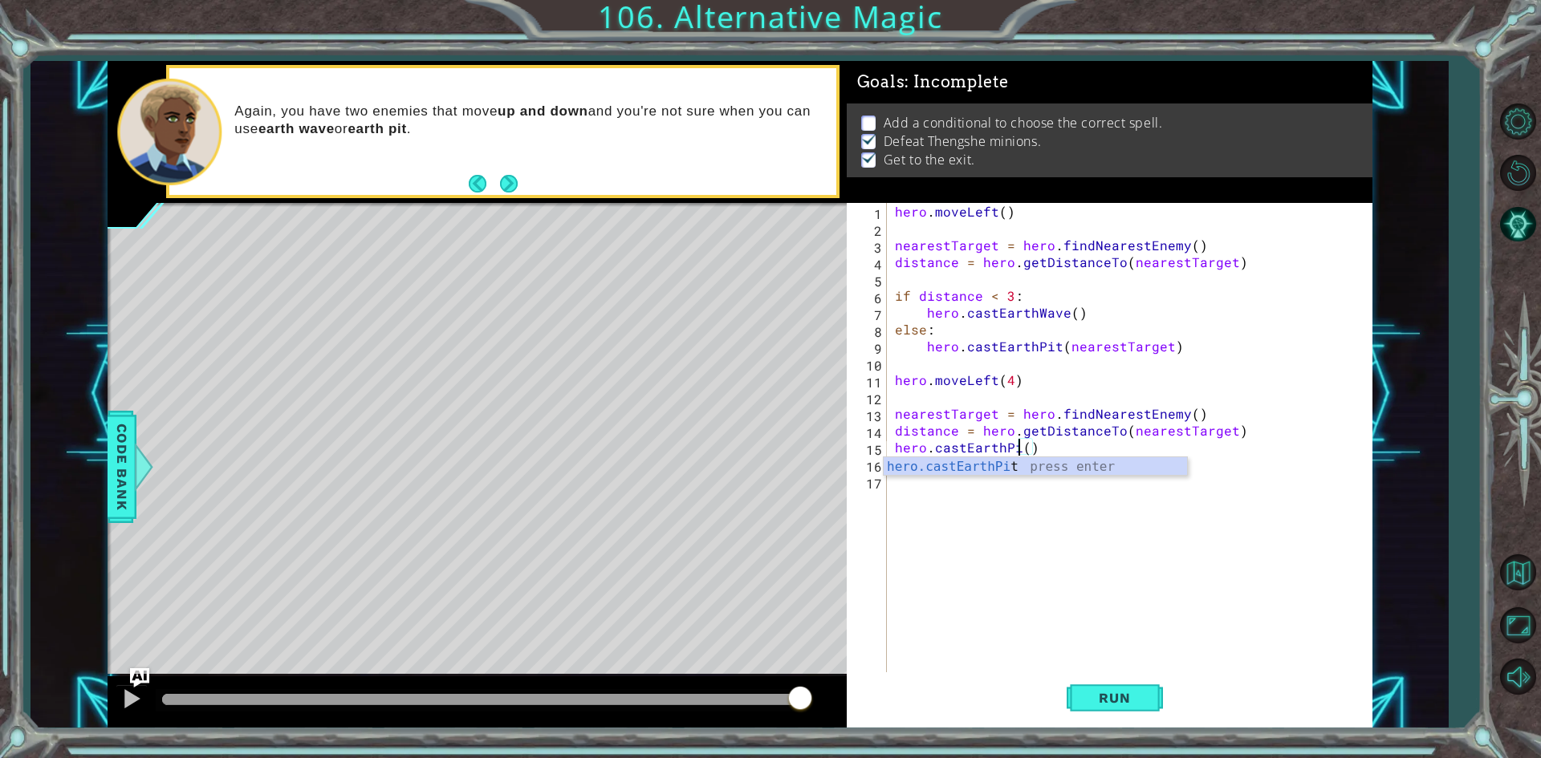
type textarea "hero.castEarthPit()"
drag, startPoint x: 1089, startPoint y: 654, endPoint x: 1089, endPoint y: 676, distance: 21.7
click at [1089, 669] on div "hero . moveLeft ( ) nearestTarget = hero . findNearestEnemy ( ) distance = hero…" at bounding box center [1132, 456] width 483 height 506
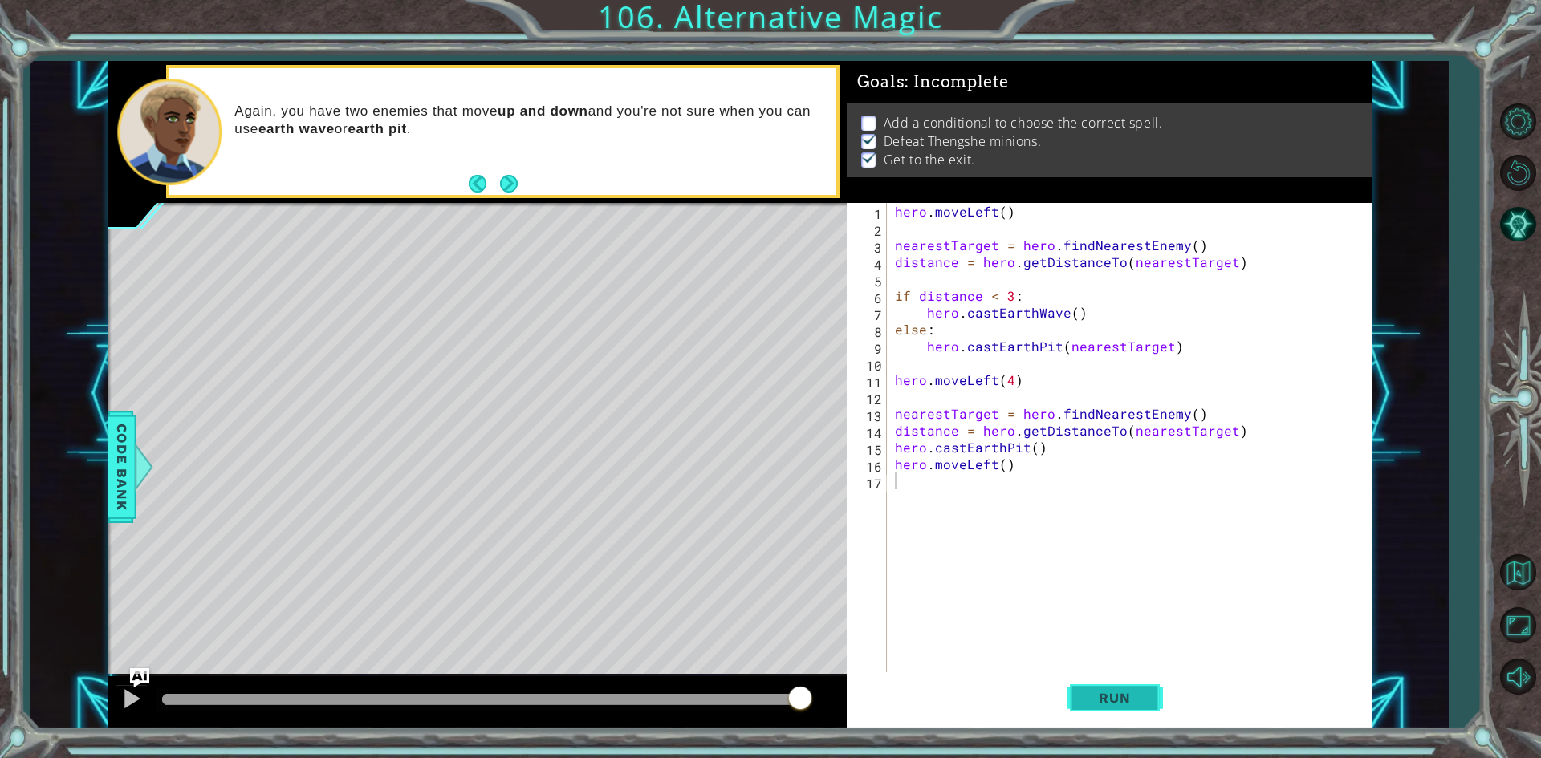
click at [1088, 698] on span "Run" at bounding box center [1113, 698] width 63 height 16
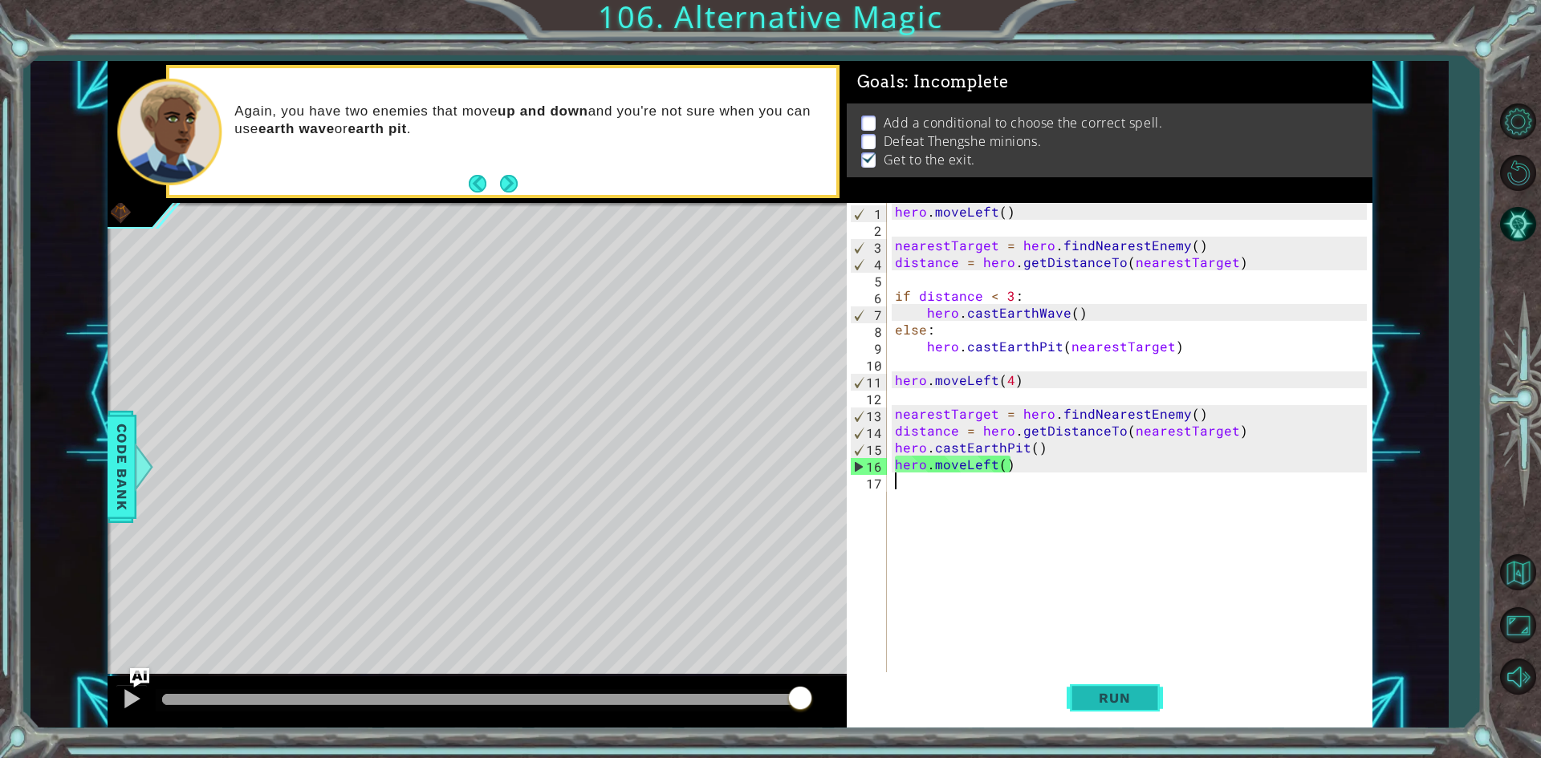
click at [1162, 708] on button "Run" at bounding box center [1114, 698] width 96 height 52
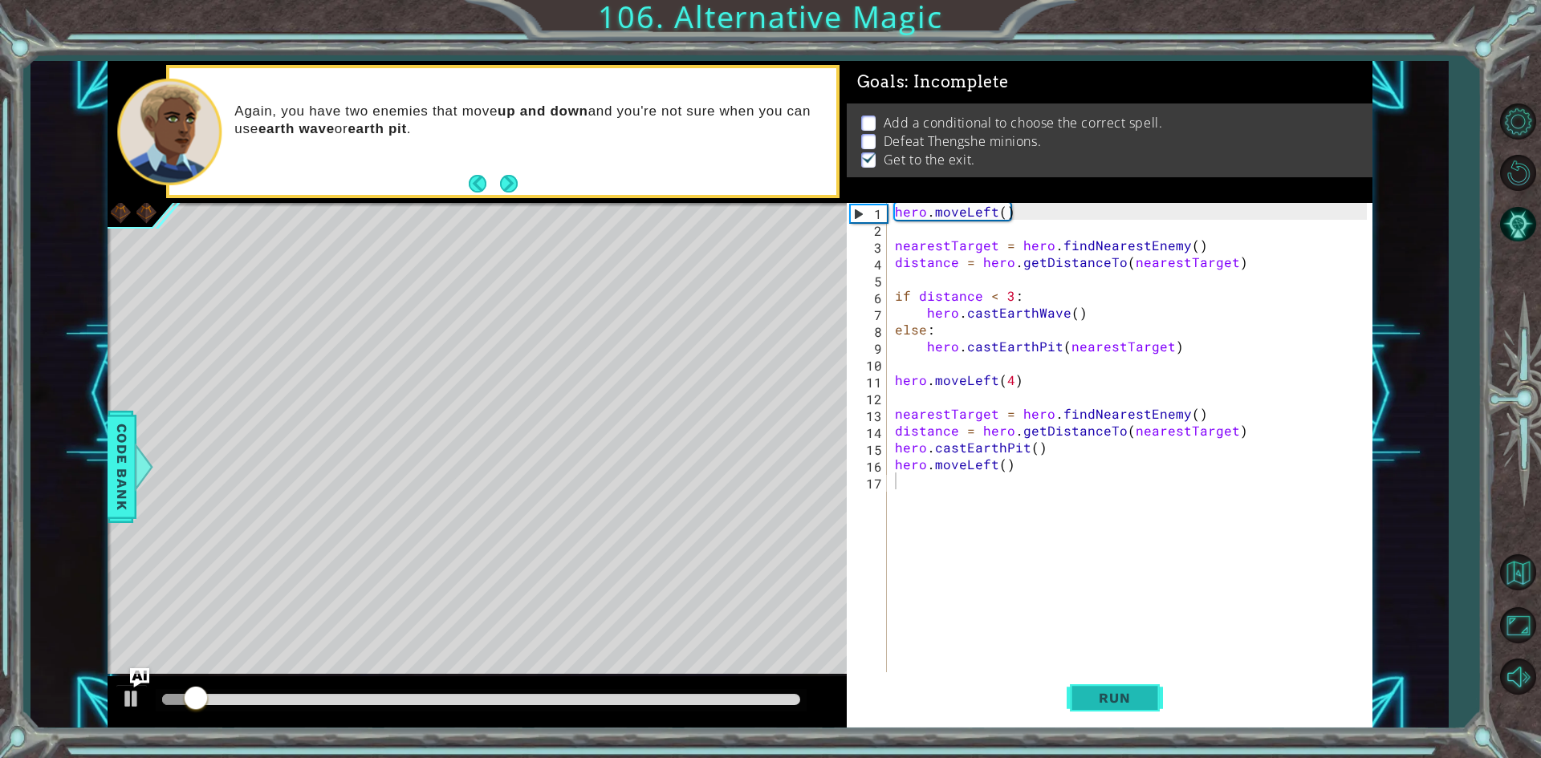
click at [1157, 695] on button "Run" at bounding box center [1114, 698] width 96 height 52
click at [1157, 693] on button "Run" at bounding box center [1114, 698] width 96 height 52
click at [1134, 668] on div "hero . moveLeft ( ) nearestTarget = hero . findNearestEnemy ( ) distance = hero…" at bounding box center [1132, 456] width 483 height 506
drag, startPoint x: 1133, startPoint y: 671, endPoint x: 1106, endPoint y: 791, distance: 123.2
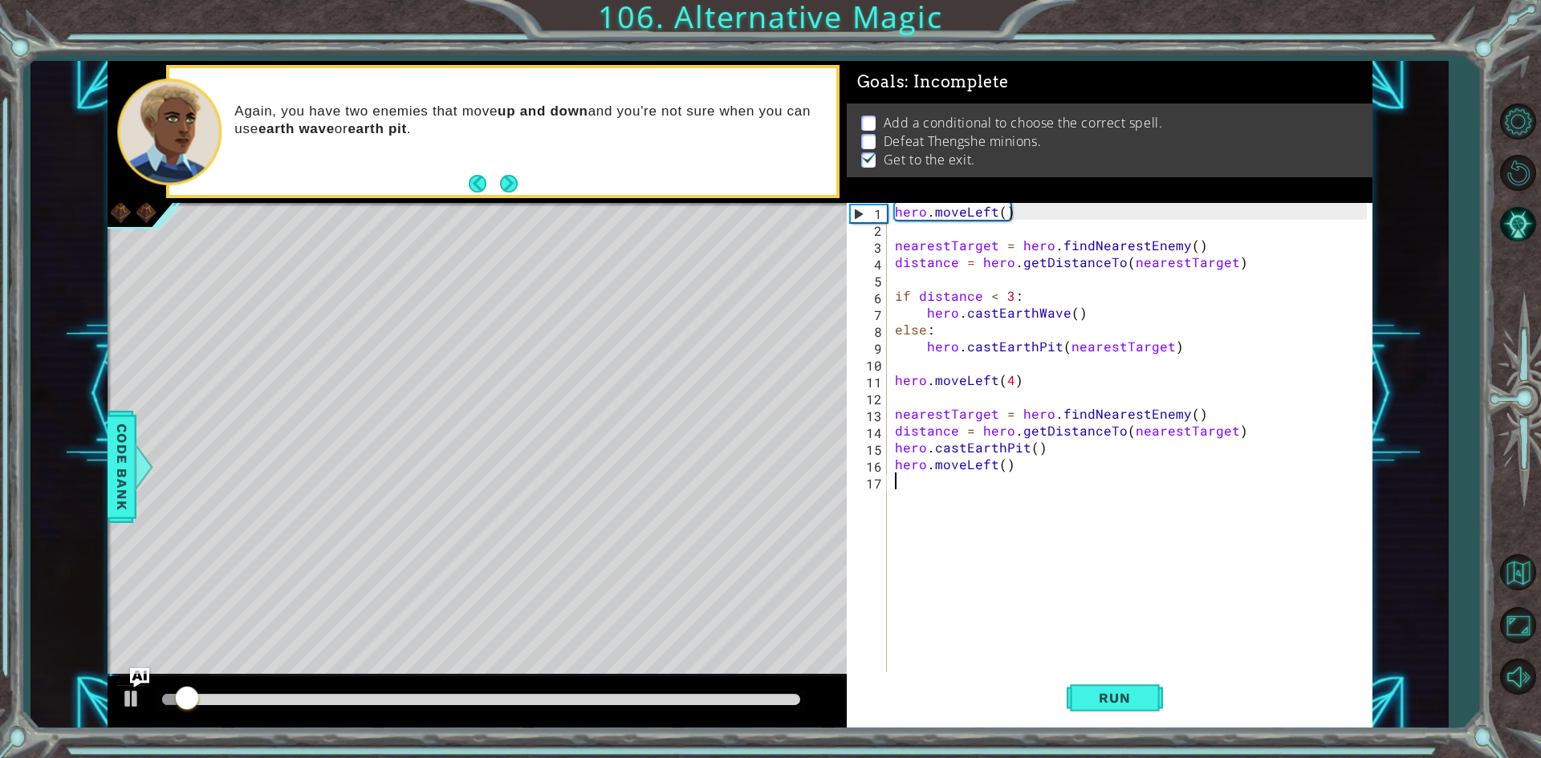
click at [1106, 757] on html "1 ההההההההההההההההההההההההההההההההההההההההההההההההההההההההההההההההההההההההההההה…" at bounding box center [770, 379] width 1541 height 758
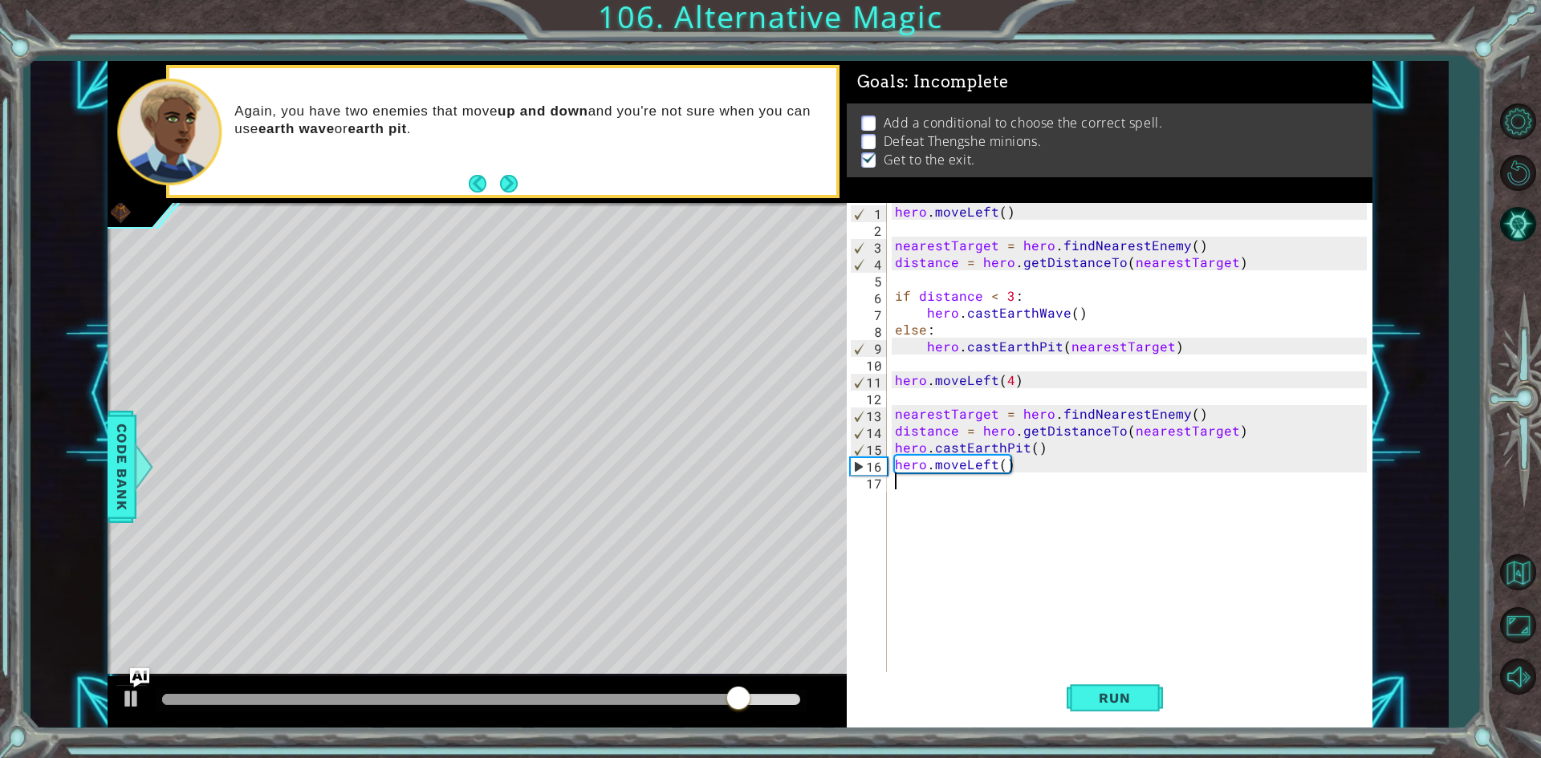
click at [898, 449] on div "hero . moveLeft ( ) nearestTarget = hero . findNearestEnemy ( ) distance = hero…" at bounding box center [1132, 456] width 483 height 506
type textarea "hero.castEarthPit()"
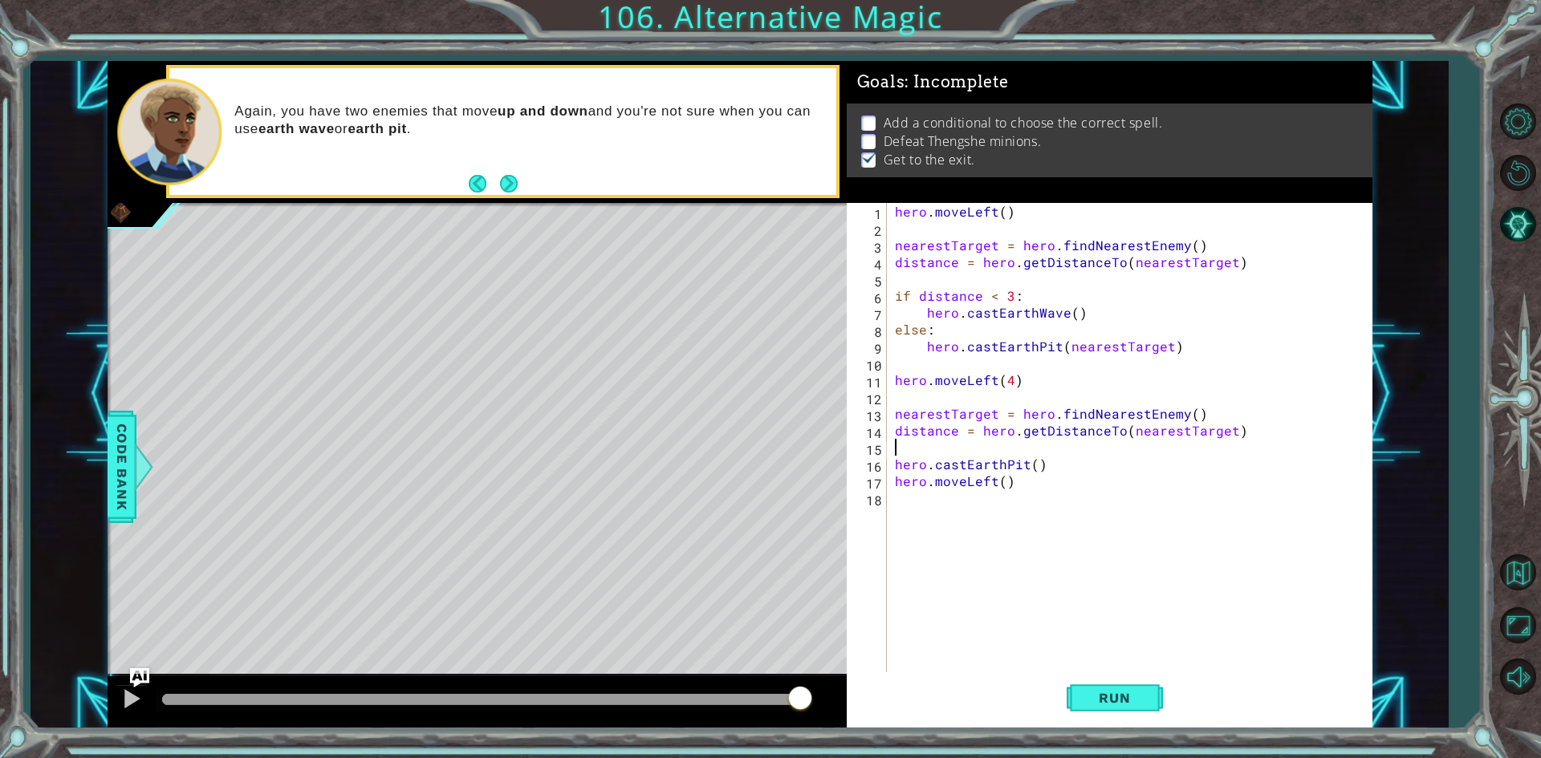
click at [895, 448] on div "hero . moveLeft ( ) nearestTarget = hero . findNearestEnemy ( ) distance = hero…" at bounding box center [1132, 456] width 483 height 506
type textarea "if distane < 3:"
click at [1105, 710] on button "Run" at bounding box center [1114, 698] width 96 height 52
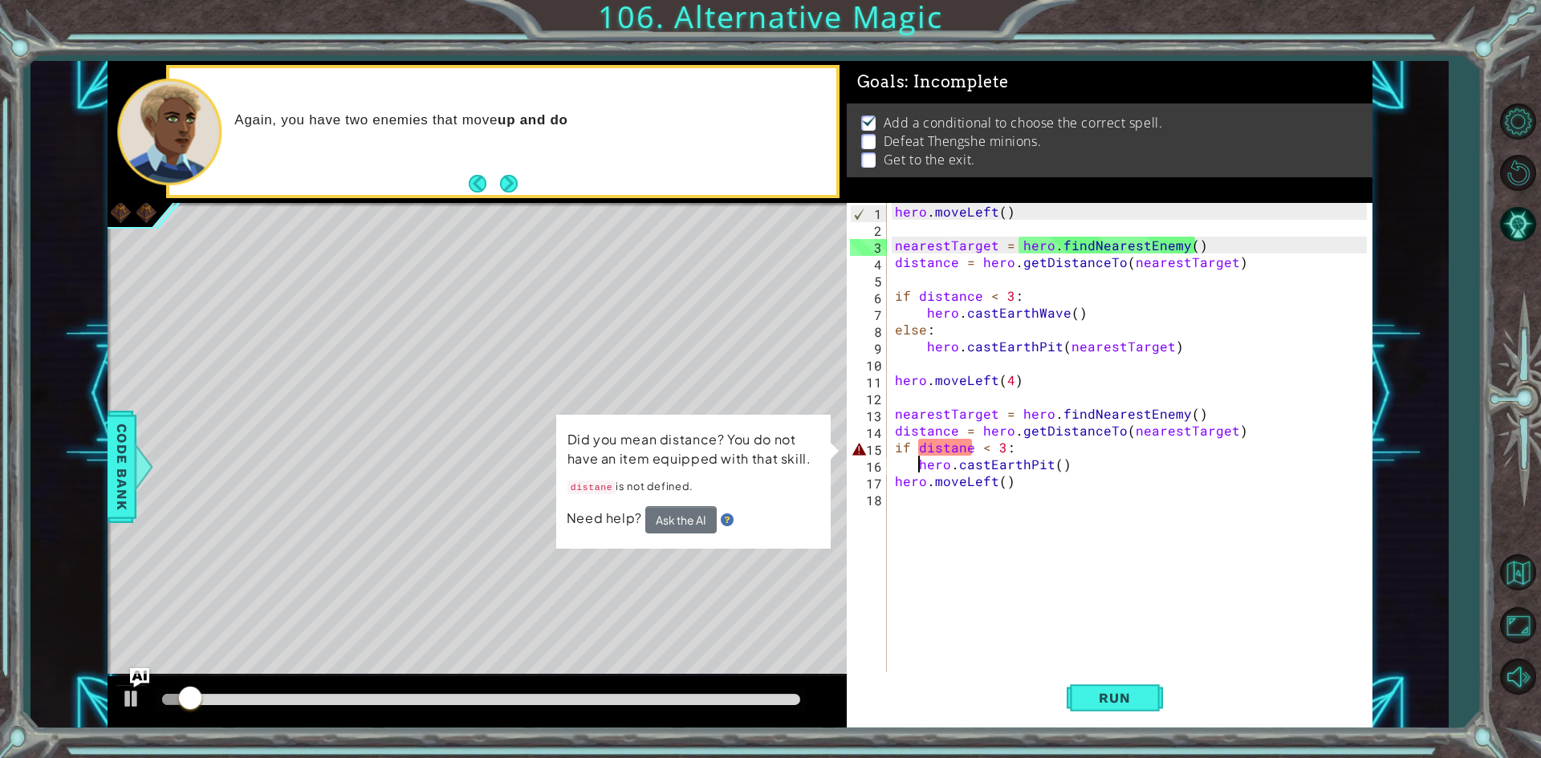
click at [972, 445] on div "hero . moveLeft ( ) nearestTarget = hero . findNearestEnemy ( ) distance = hero…" at bounding box center [1132, 456] width 483 height 506
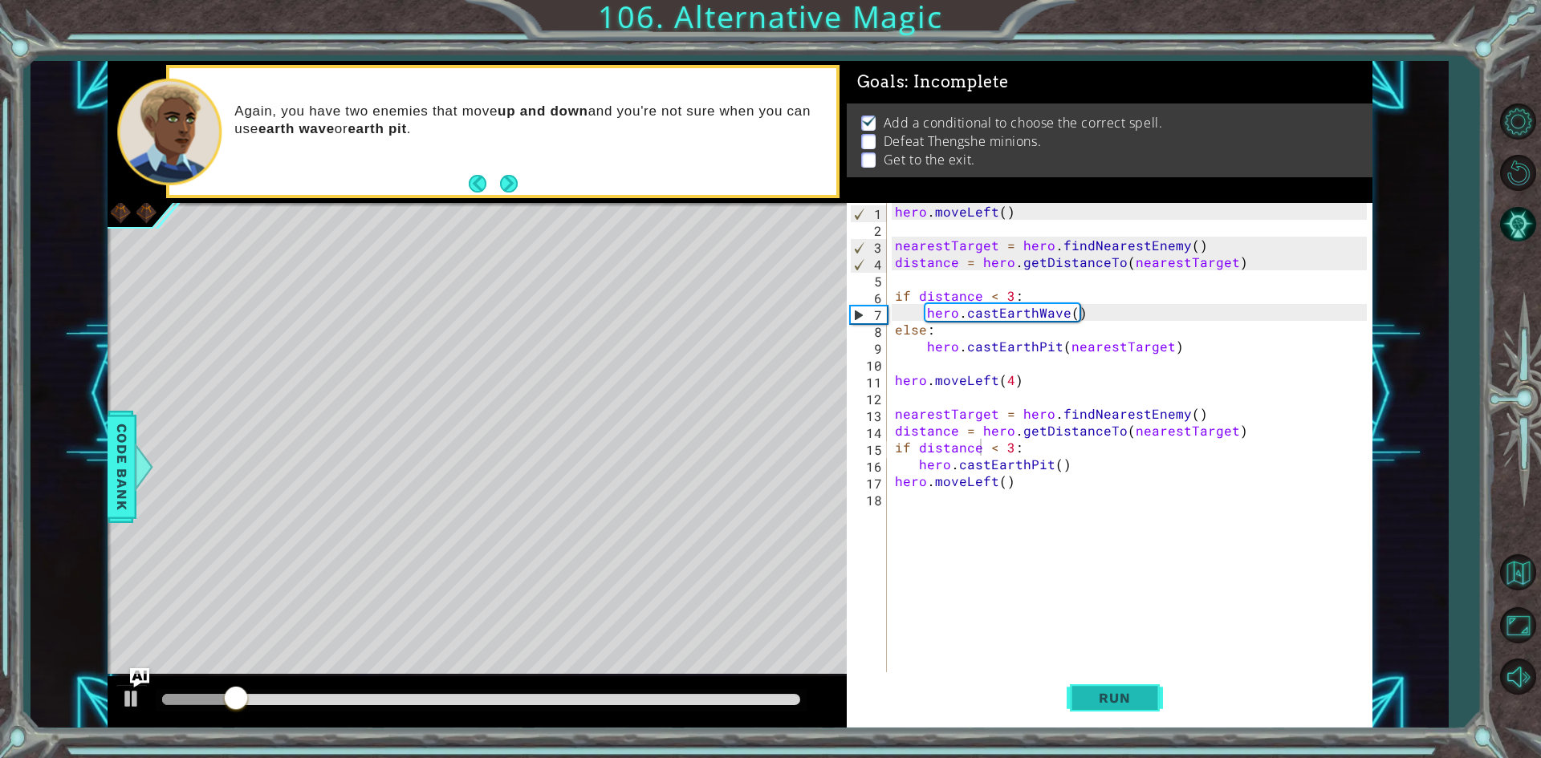
click at [1085, 686] on button "Run" at bounding box center [1114, 698] width 96 height 52
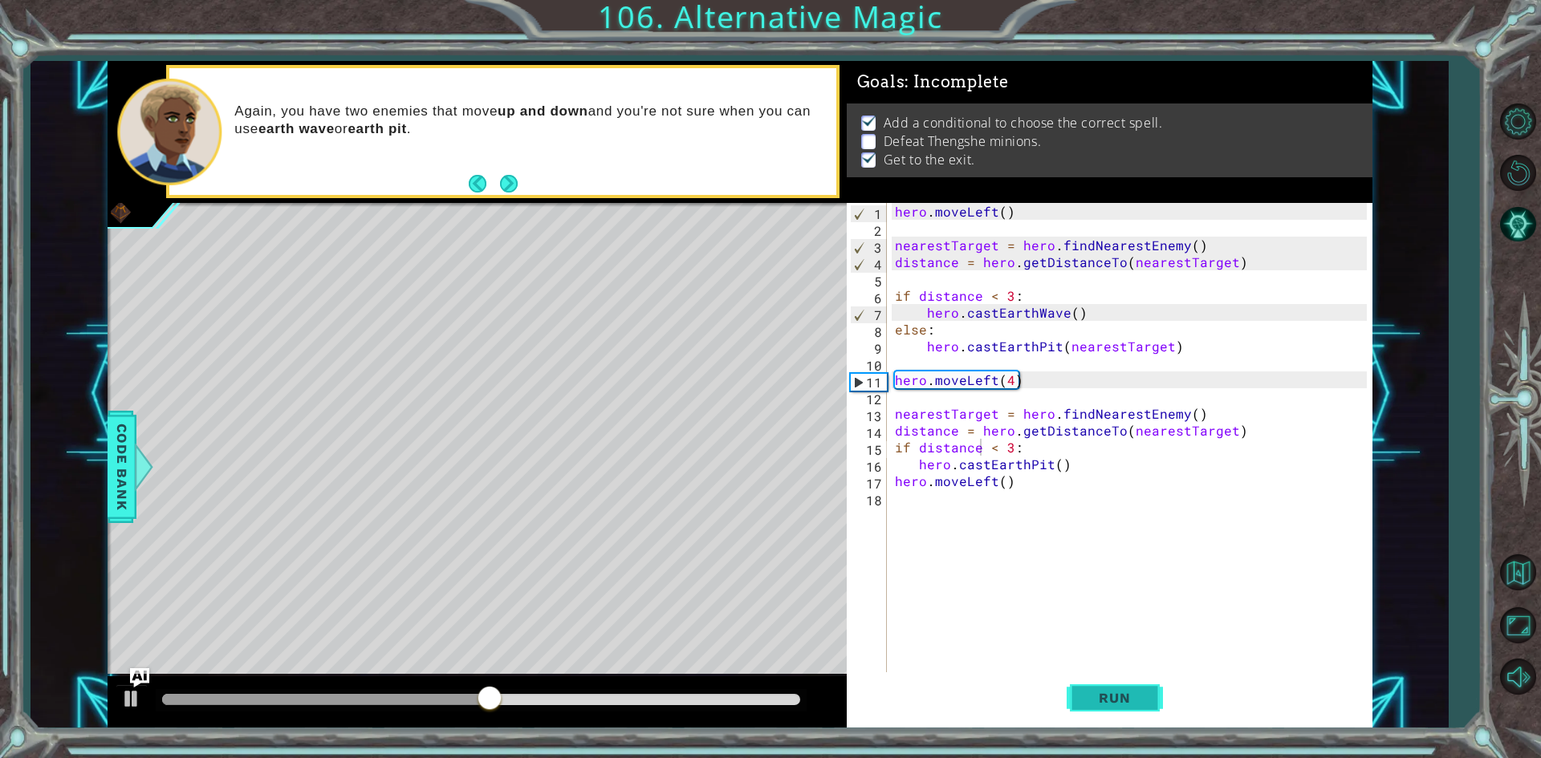
click at [1080, 685] on button "Run" at bounding box center [1114, 698] width 96 height 52
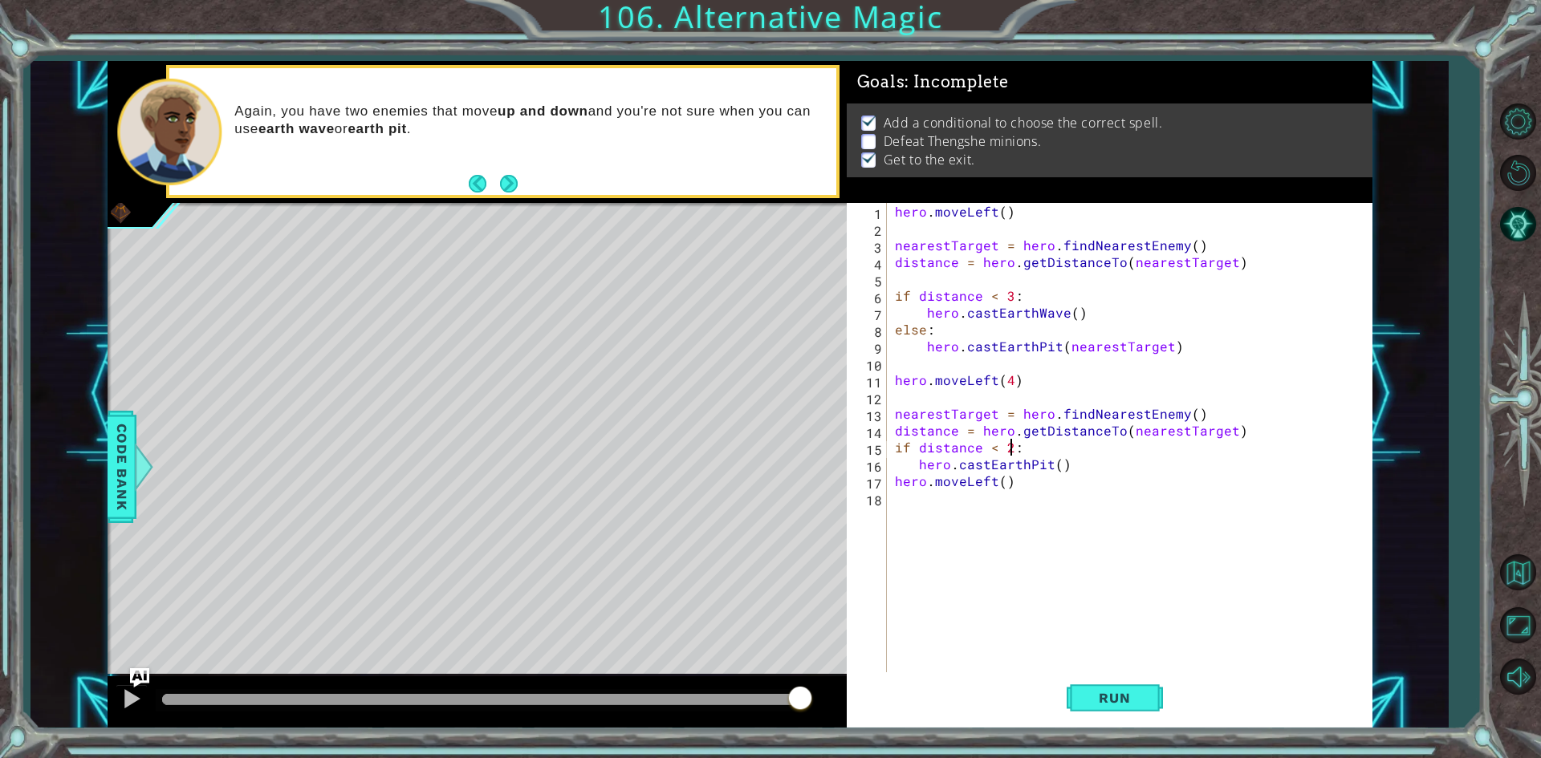
scroll to position [0, 6]
click at [1127, 676] on button "Run" at bounding box center [1114, 698] width 96 height 52
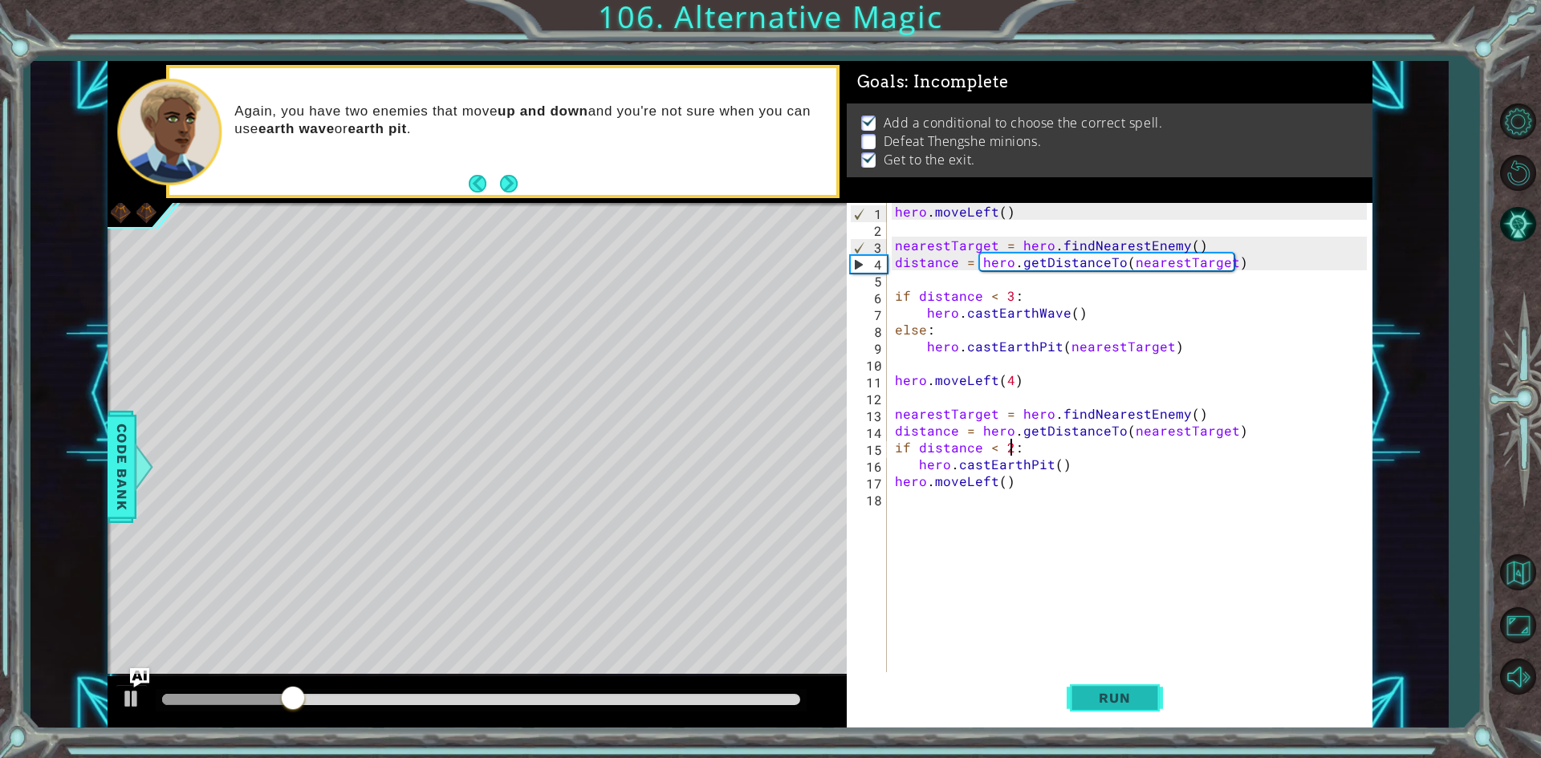
click at [1126, 675] on button "Run" at bounding box center [1114, 698] width 96 height 52
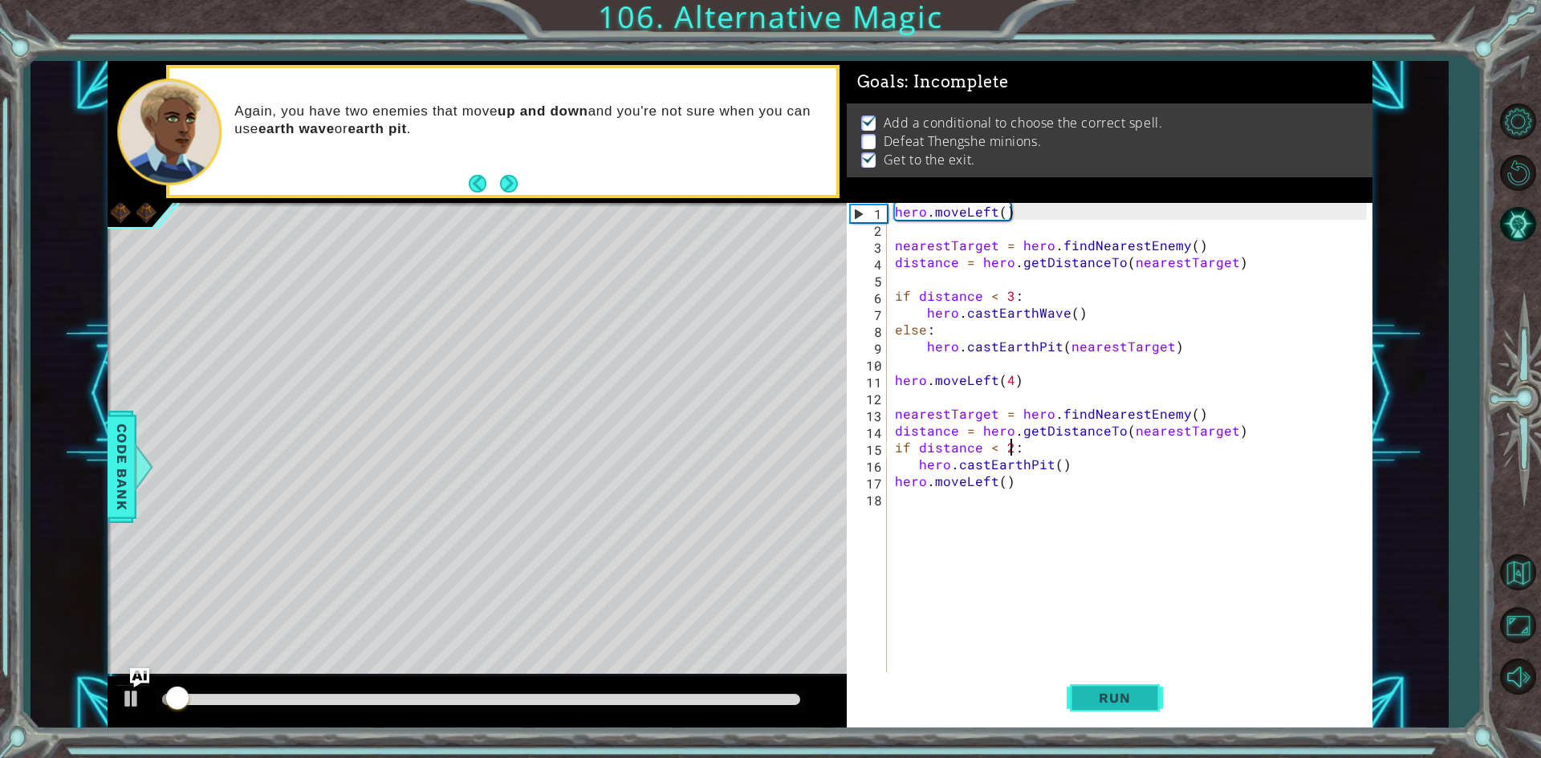
click at [1126, 675] on button "Run" at bounding box center [1114, 698] width 96 height 52
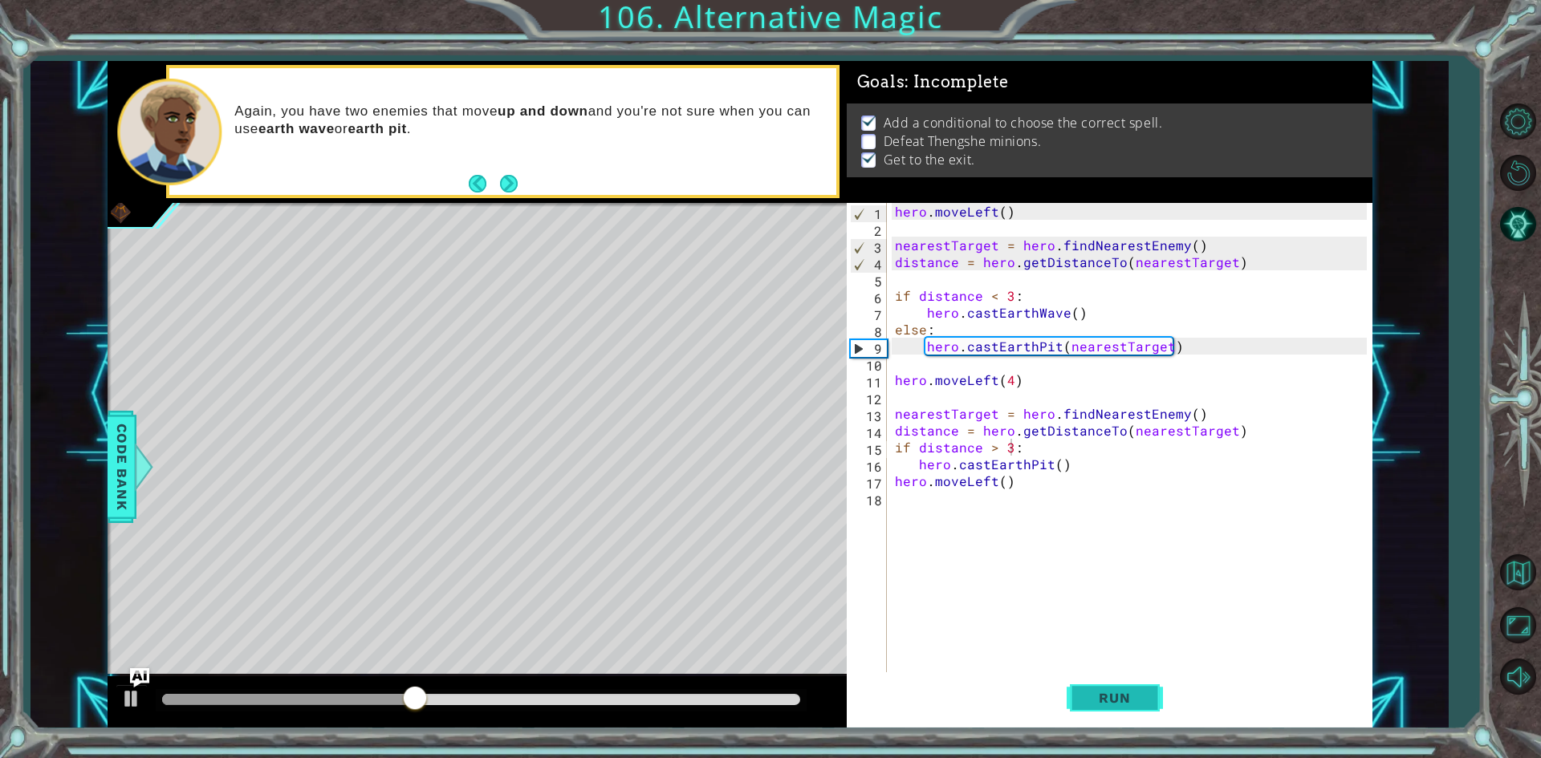
click at [1077, 714] on button "Run" at bounding box center [1114, 698] width 96 height 52
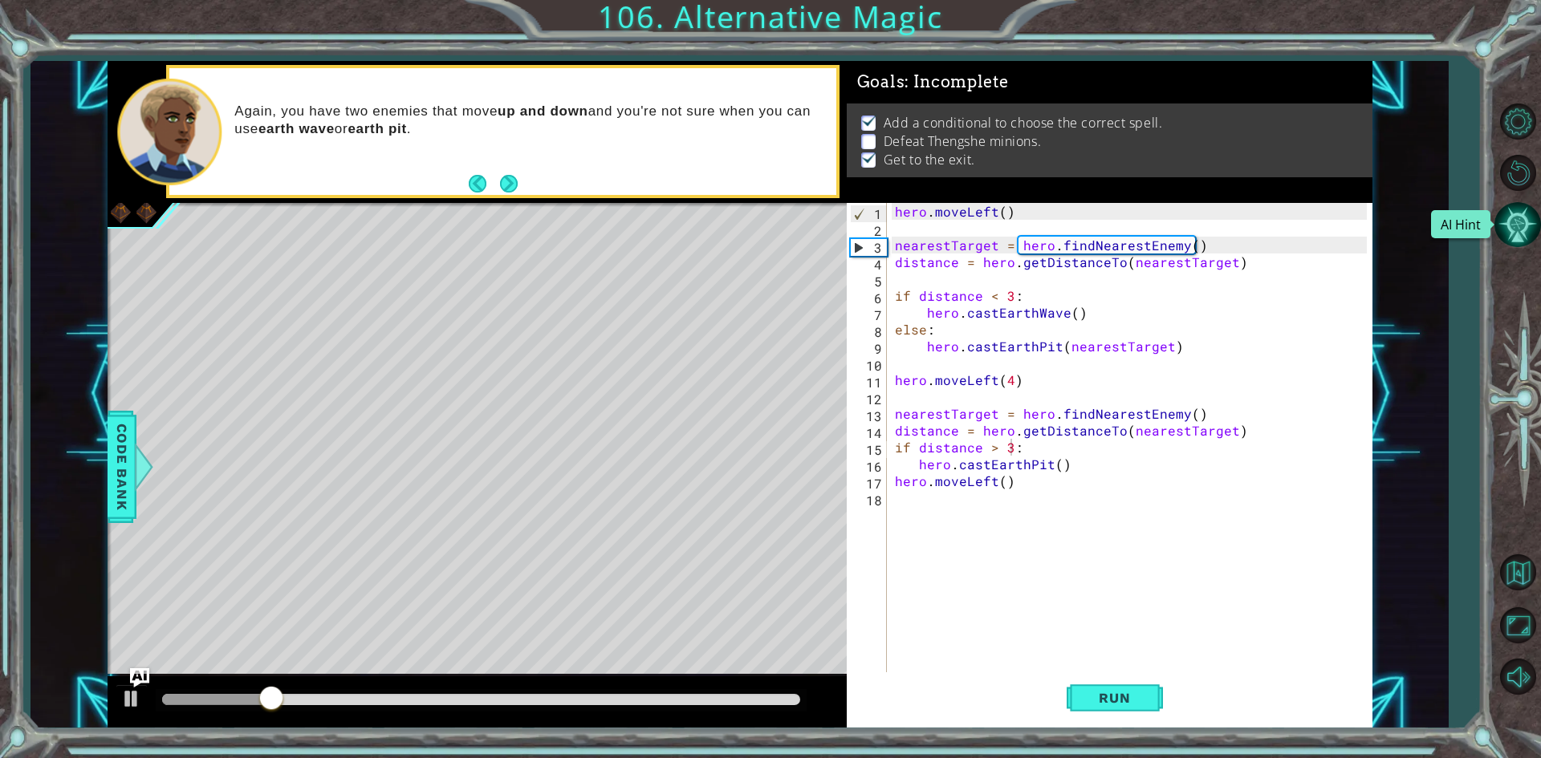
click at [1520, 237] on button "AI Hint" at bounding box center [1517, 224] width 47 height 47
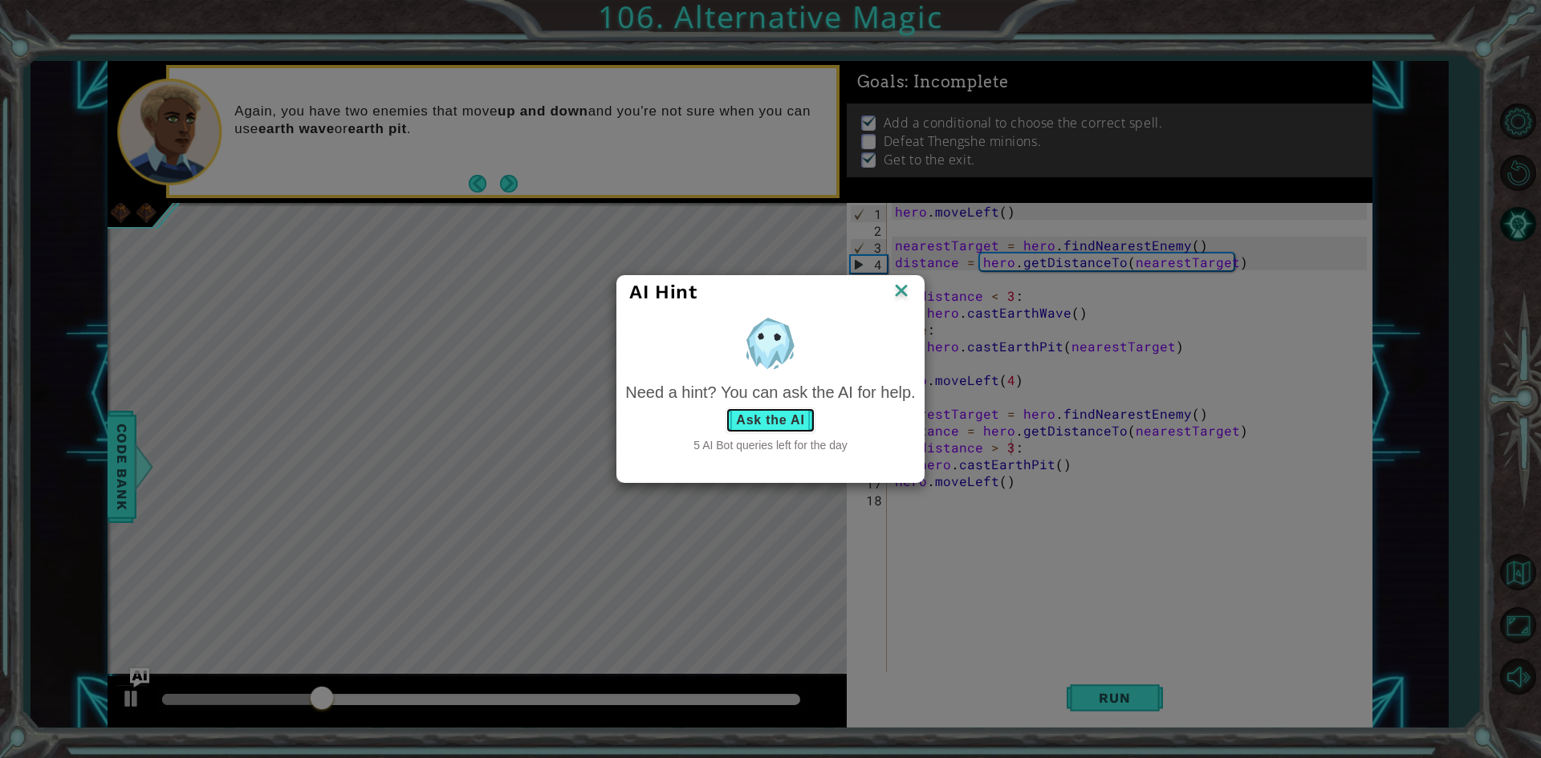
click at [802, 424] on button "Ask the AI" at bounding box center [769, 421] width 89 height 26
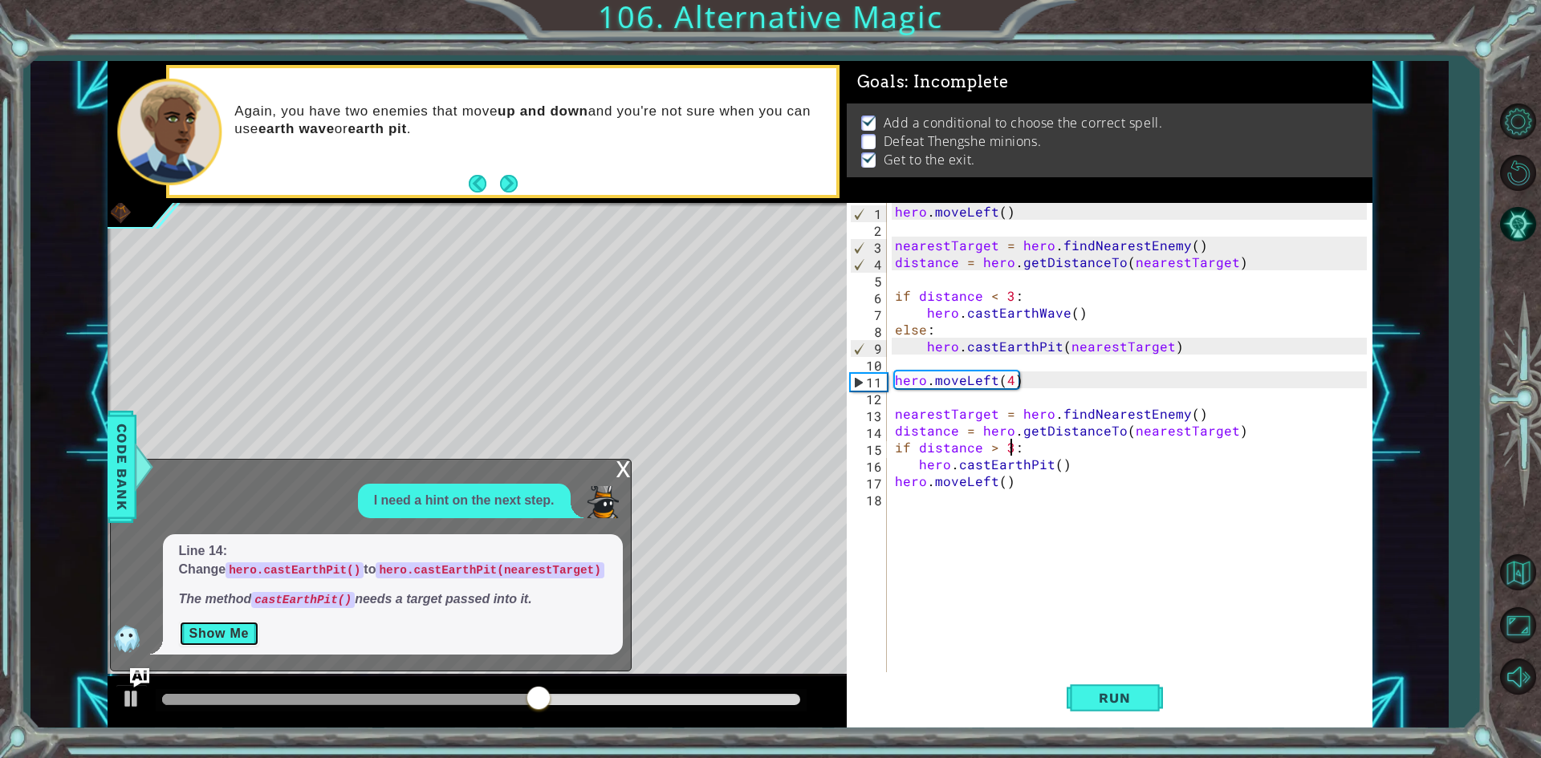
click at [189, 635] on button "Show Me" at bounding box center [219, 634] width 81 height 26
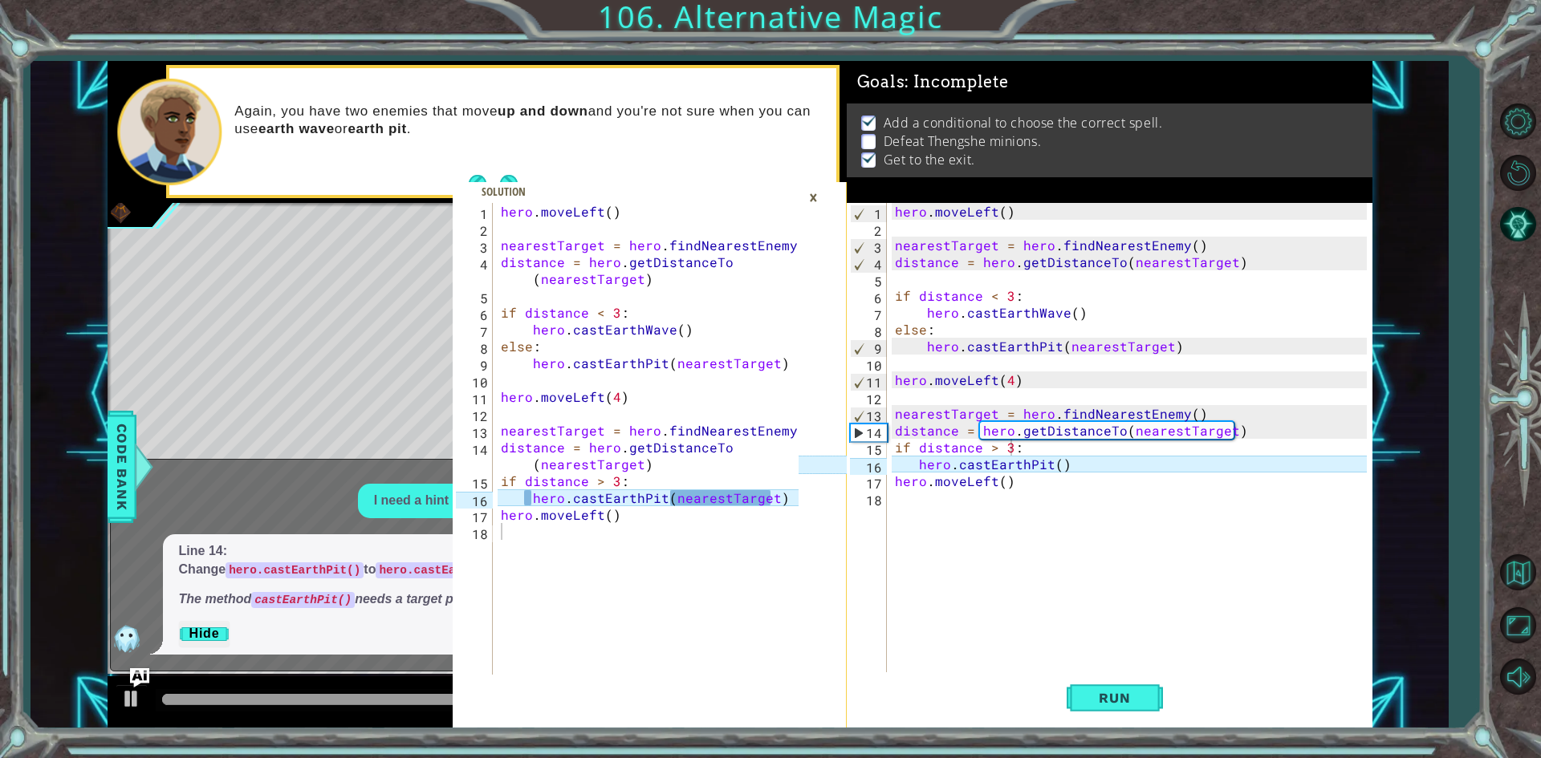
click at [1054, 466] on div "hero . moveLeft ( ) nearestTarget = hero . findNearestEnemy ( ) distance = hero…" at bounding box center [1132, 456] width 483 height 506
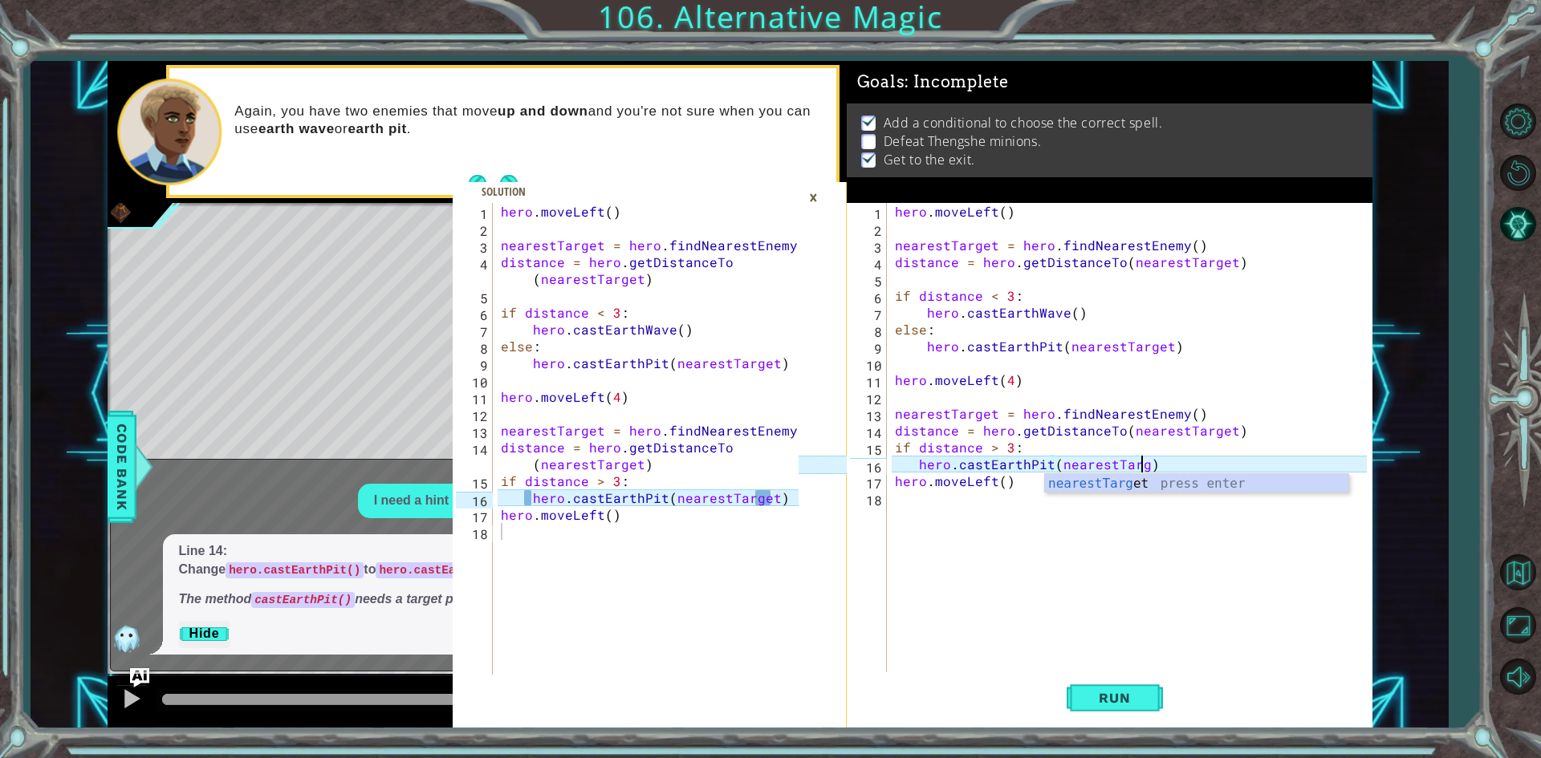
scroll to position [0, 16]
click at [907, 467] on div "hero . moveLeft ( ) nearestTarget = hero . findNearestEnemy ( ) distance = hero…" at bounding box center [1132, 456] width 483 height 506
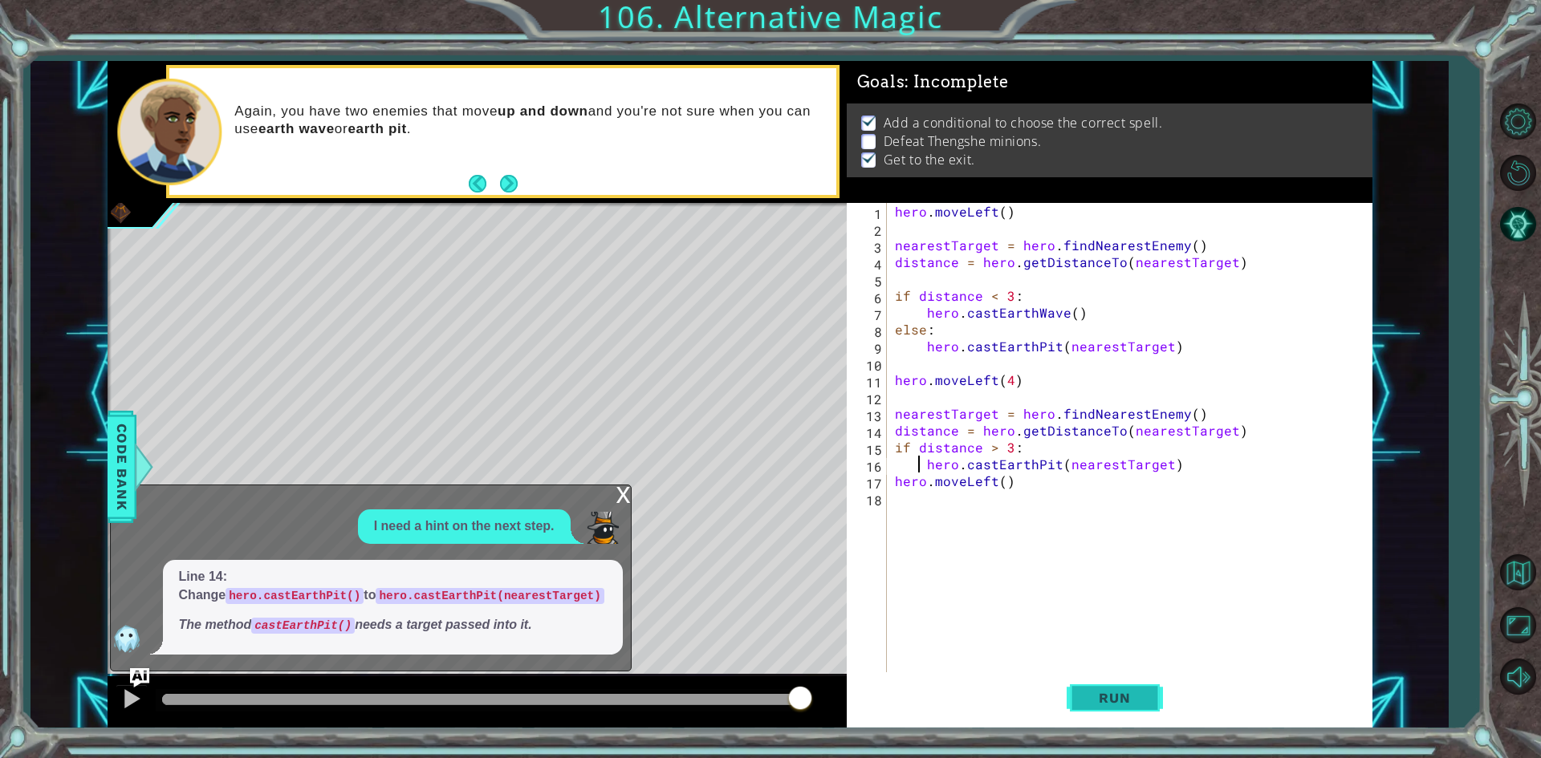
type textarea "hero.castEarthPit(nearestTarget)"
click at [1126, 692] on span "Run" at bounding box center [1113, 698] width 63 height 16
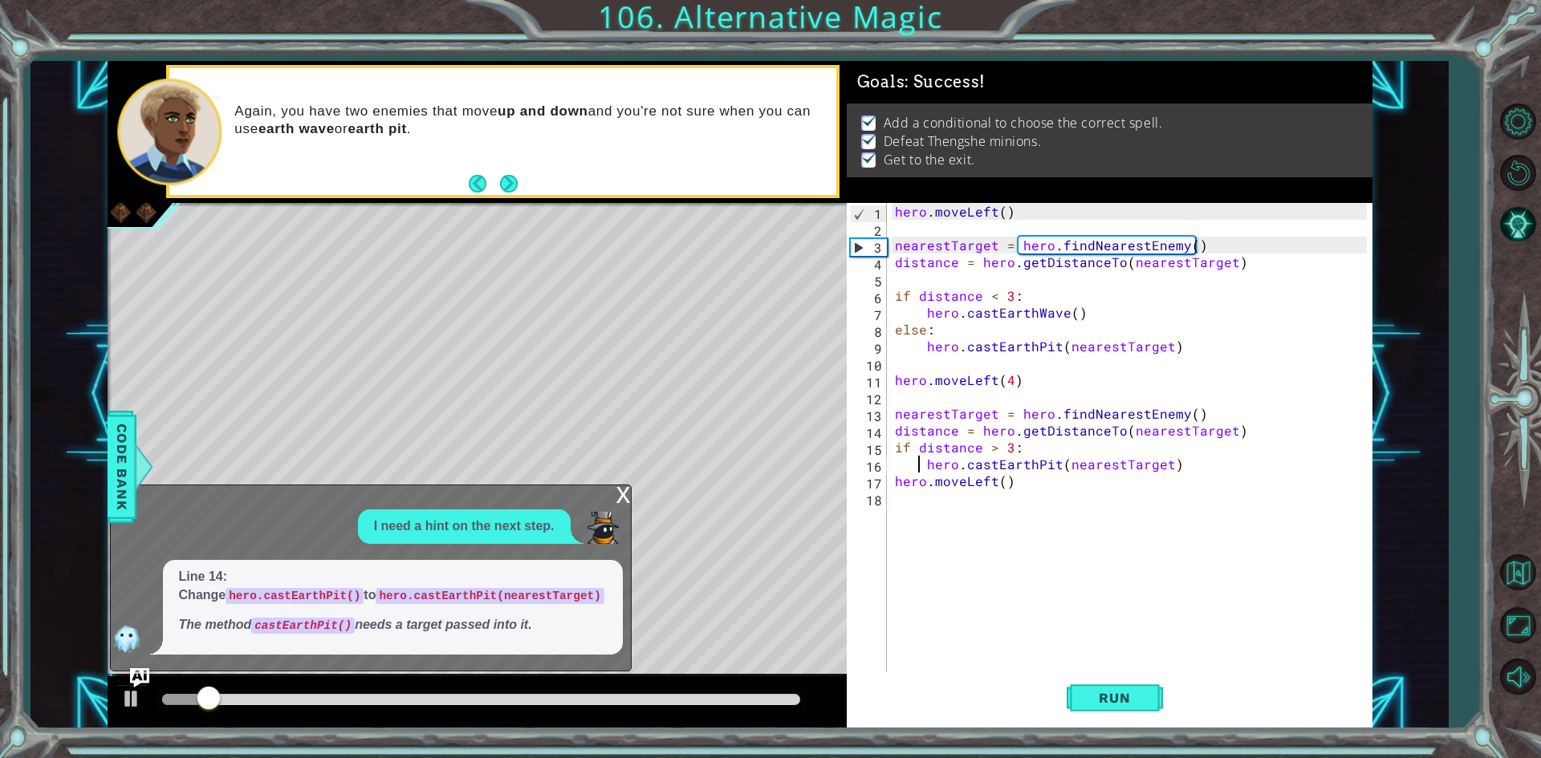
click at [628, 501] on div "x" at bounding box center [623, 493] width 14 height 16
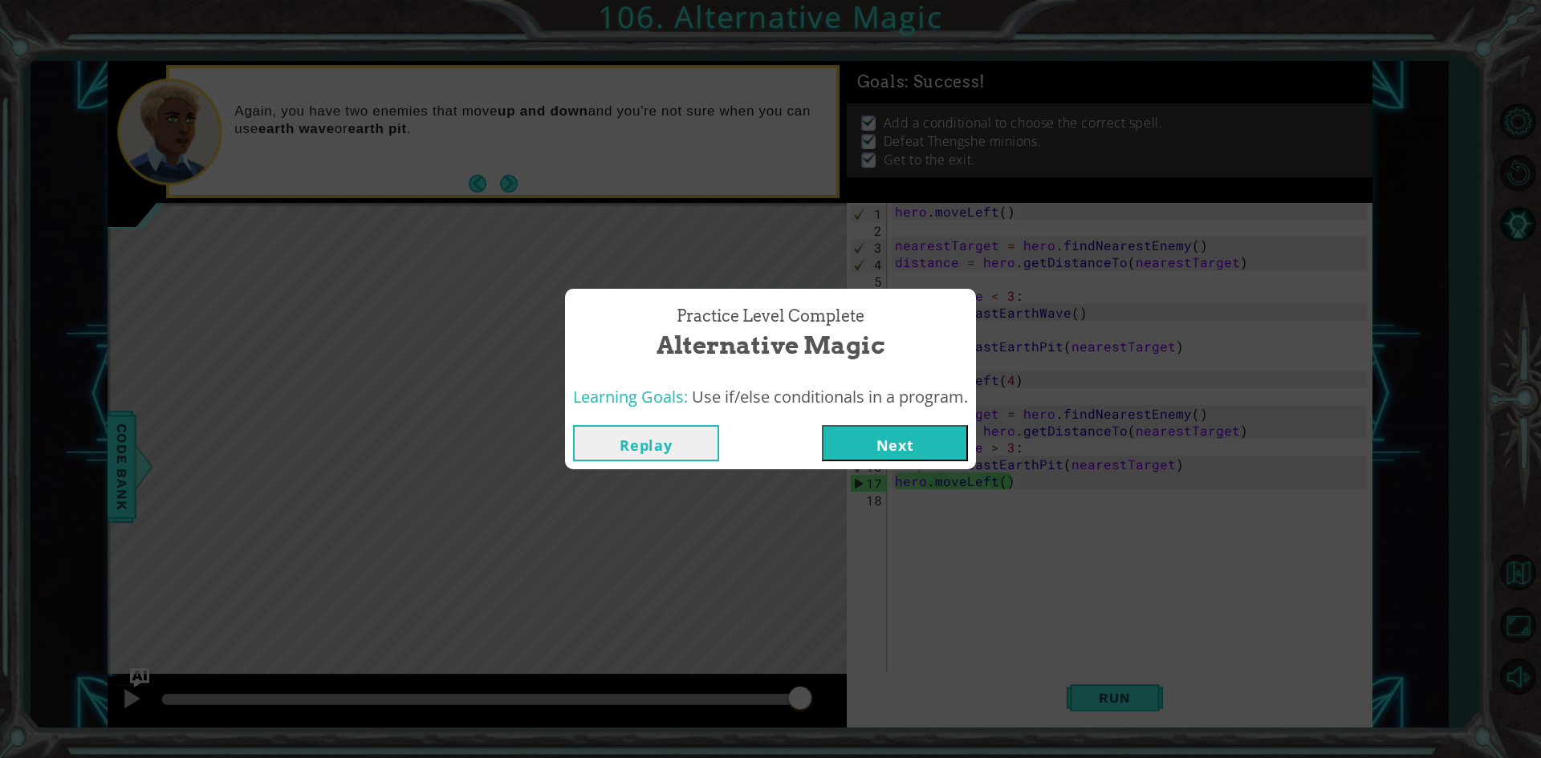
click at [851, 449] on button "Next" at bounding box center [895, 443] width 146 height 36
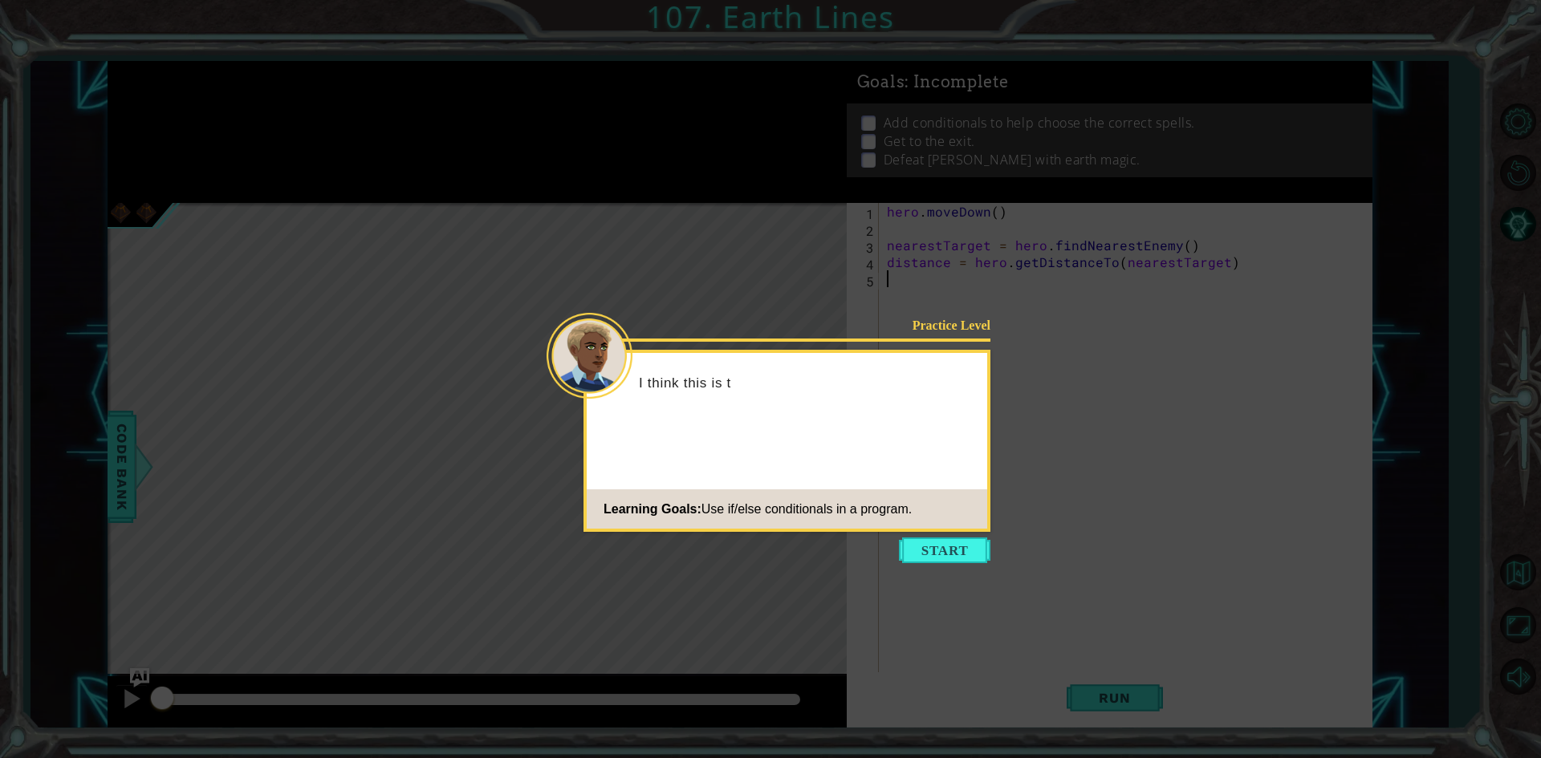
click at [912, 548] on button "Start" at bounding box center [944, 551] width 91 height 26
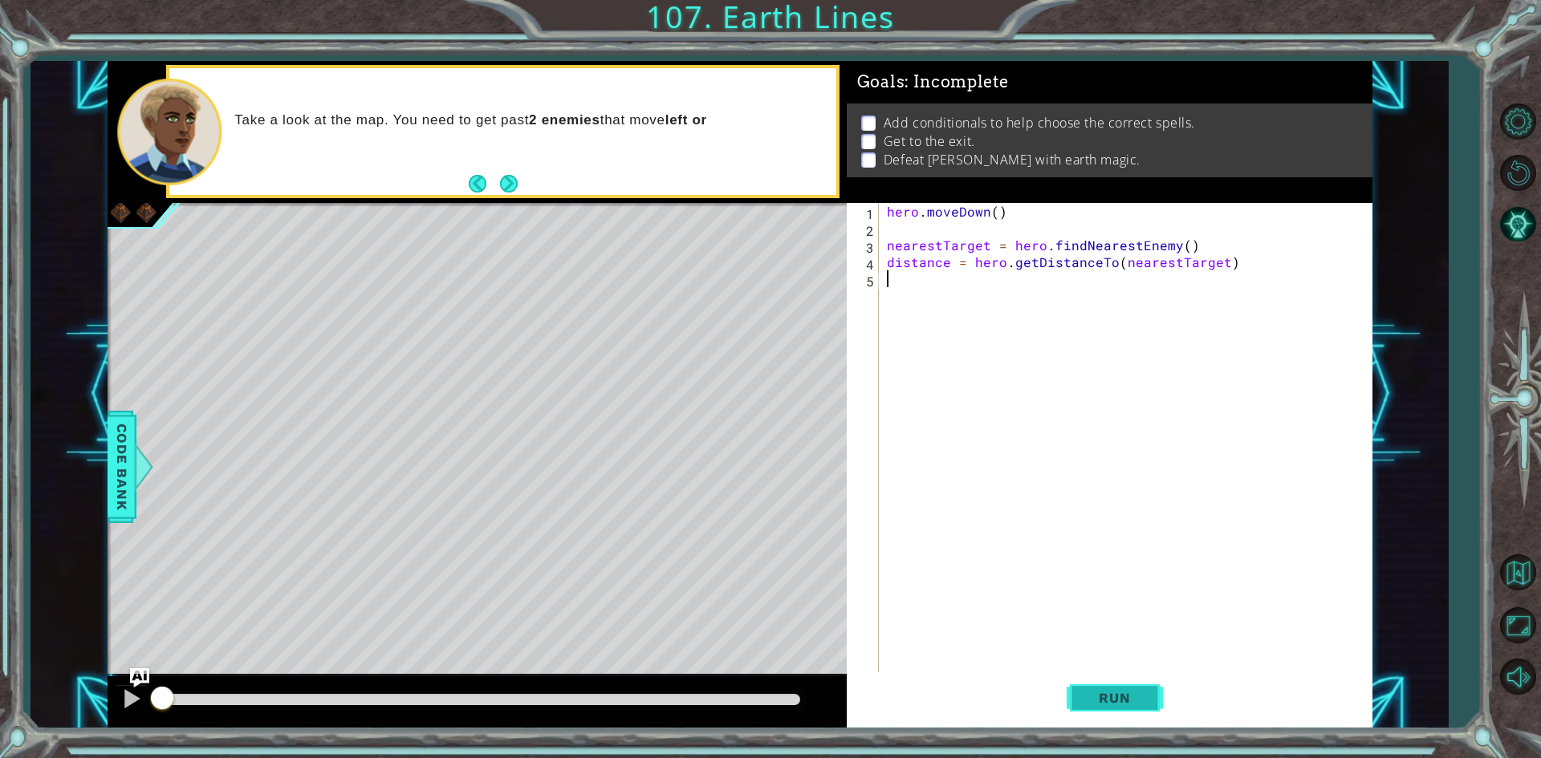
click at [1085, 676] on button "Run" at bounding box center [1114, 698] width 96 height 52
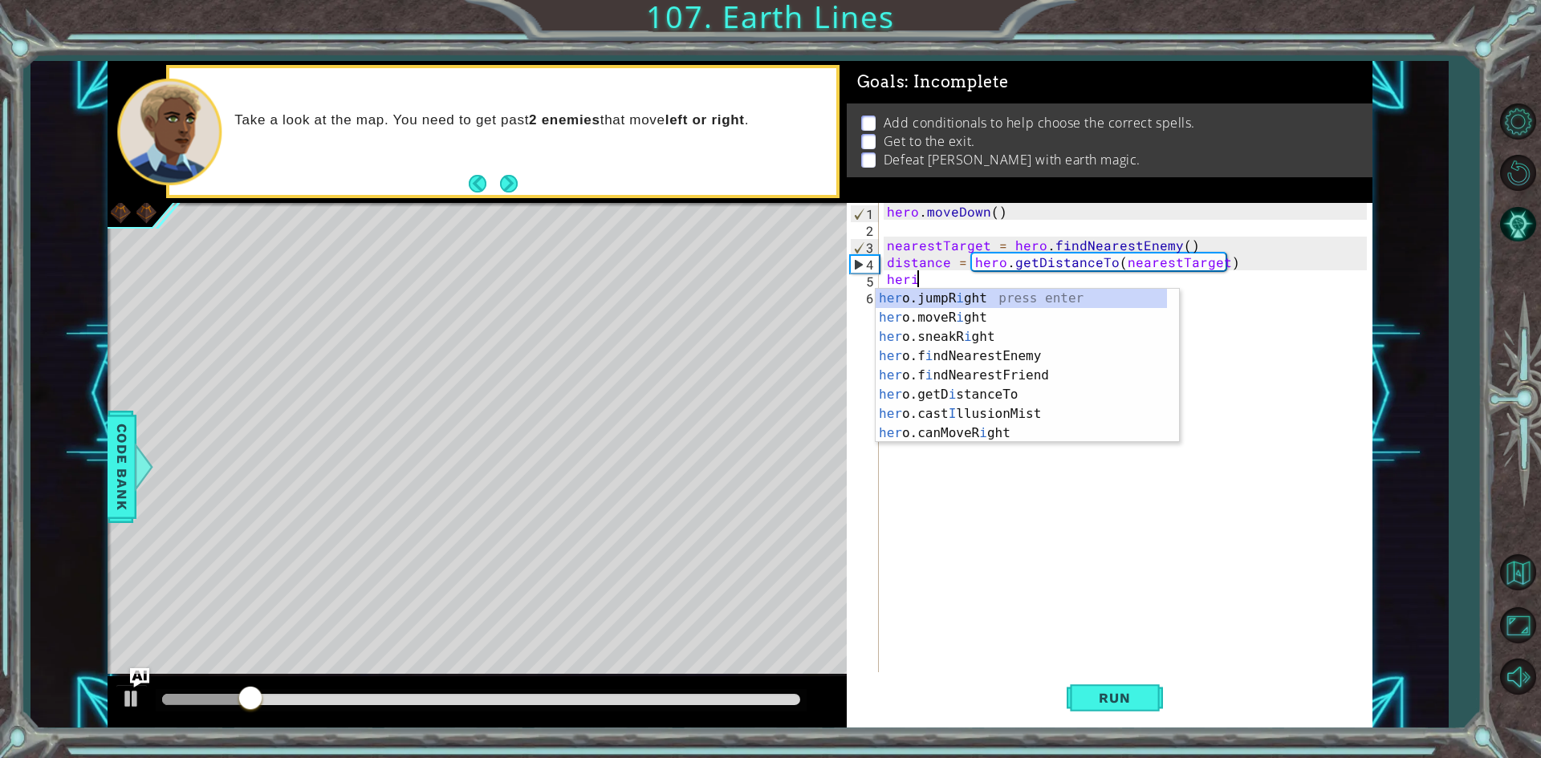
scroll to position [0, 1]
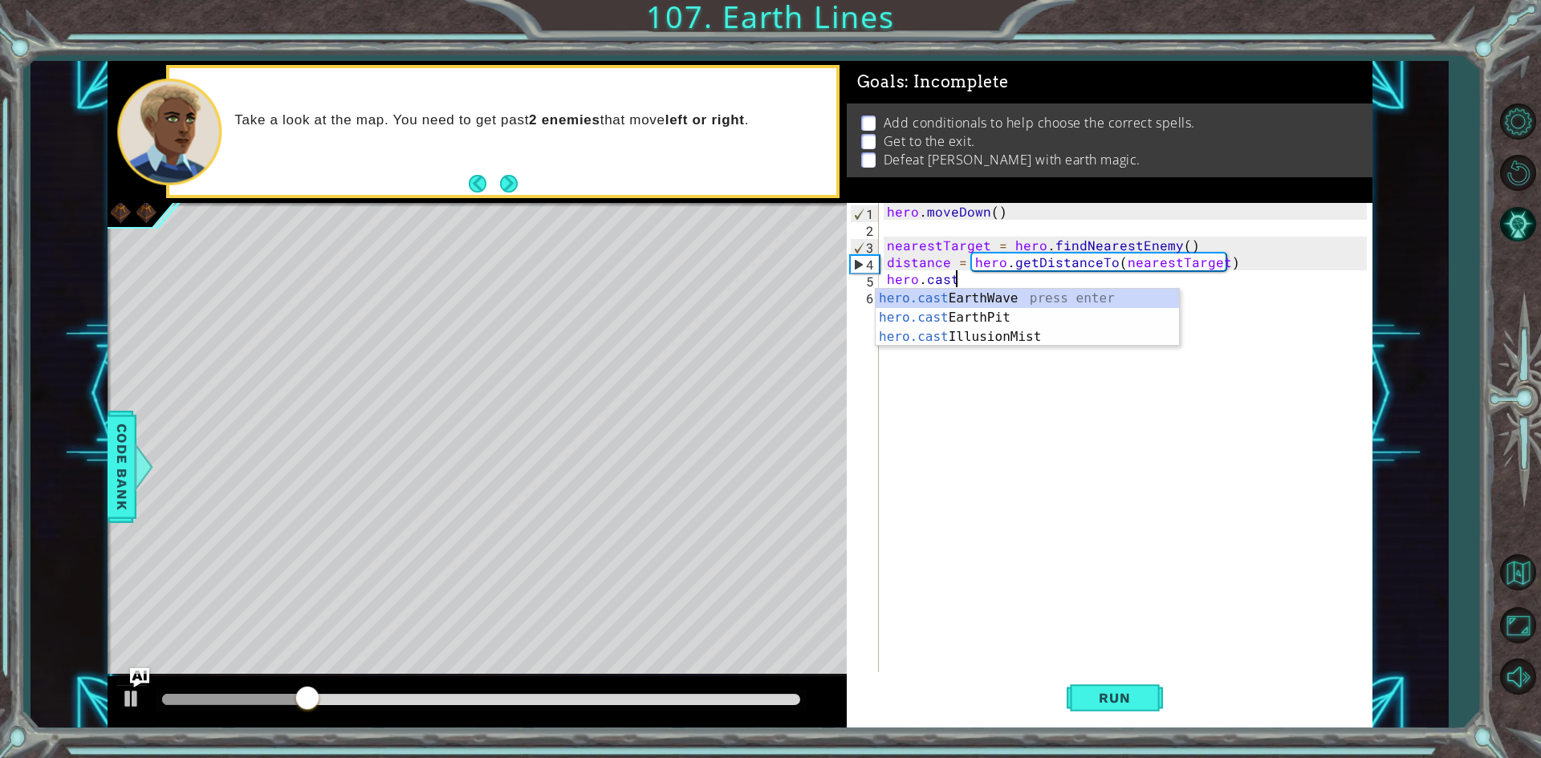
type textarea "hero.cast"
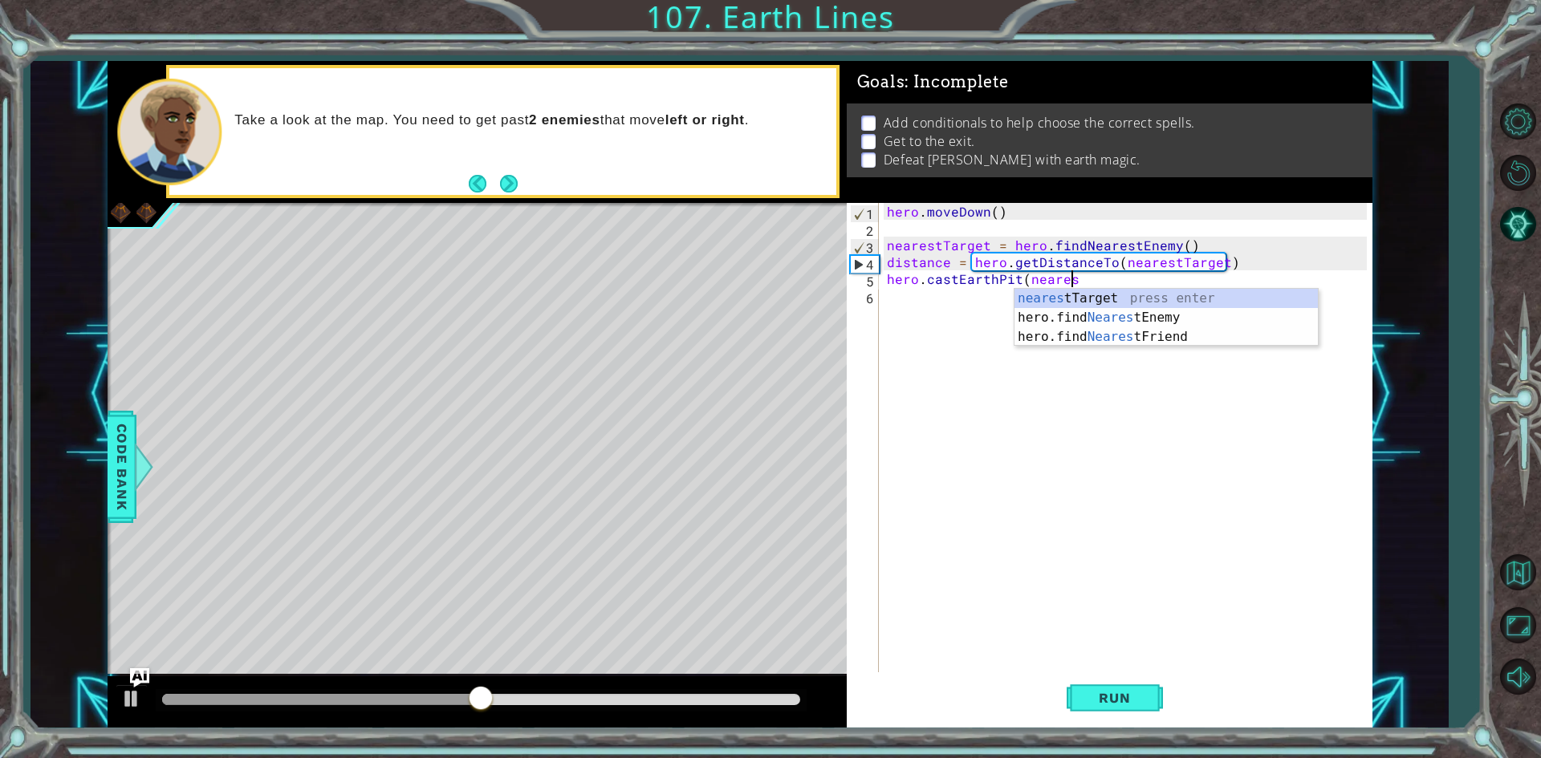
scroll to position [0, 11]
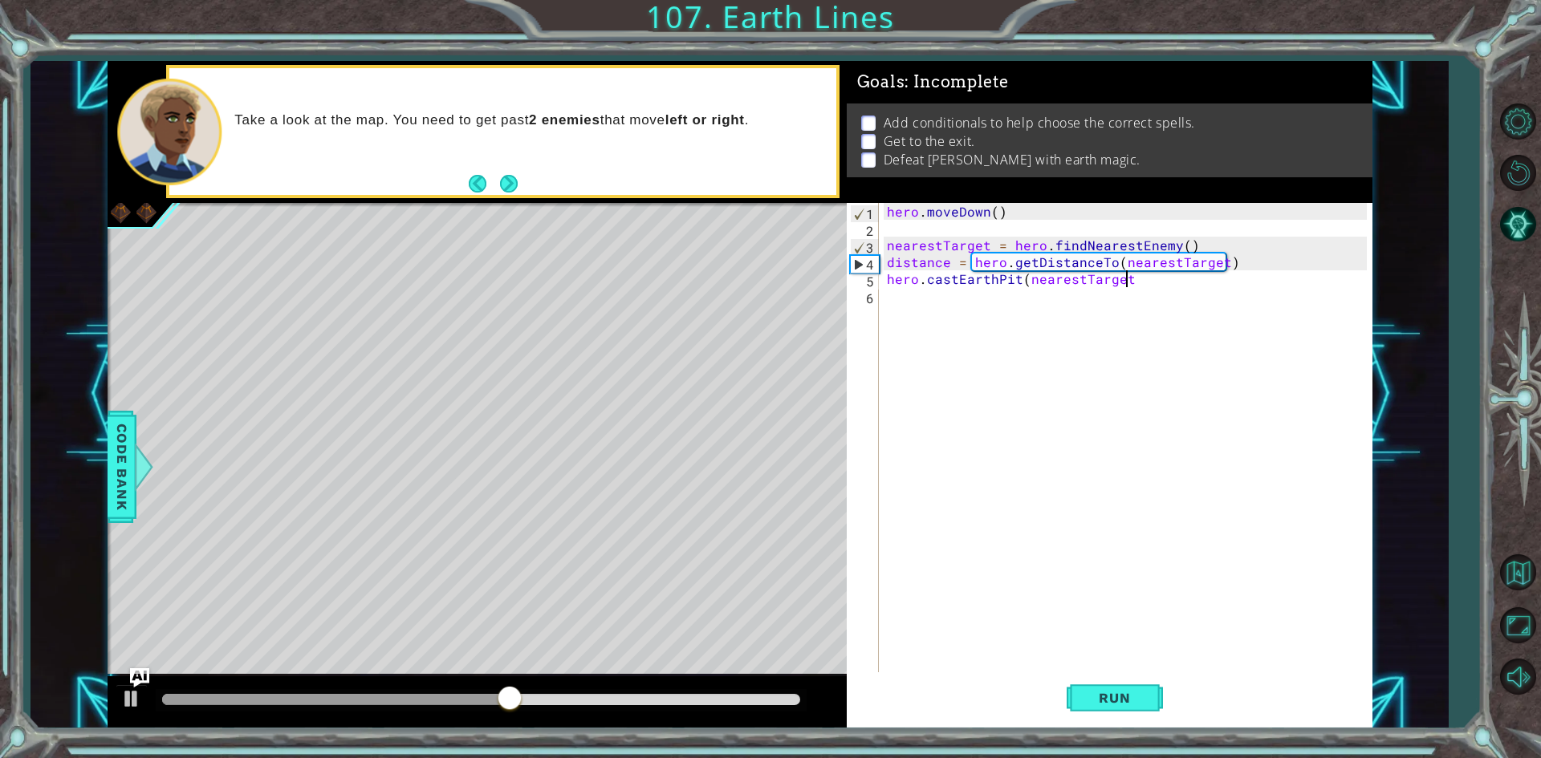
type textarea "hero.castEarthPit(nearestTarget)"
drag, startPoint x: 1073, startPoint y: 698, endPoint x: 992, endPoint y: 619, distance: 113.5
click at [1022, 661] on div "1 2 3 4 5 6 7 hero . moveDown ( ) nearestTarget = hero . findNearestEnemy ( ) d…" at bounding box center [1110, 465] width 526 height 525
click at [1143, 700] on span "Run" at bounding box center [1113, 698] width 63 height 16
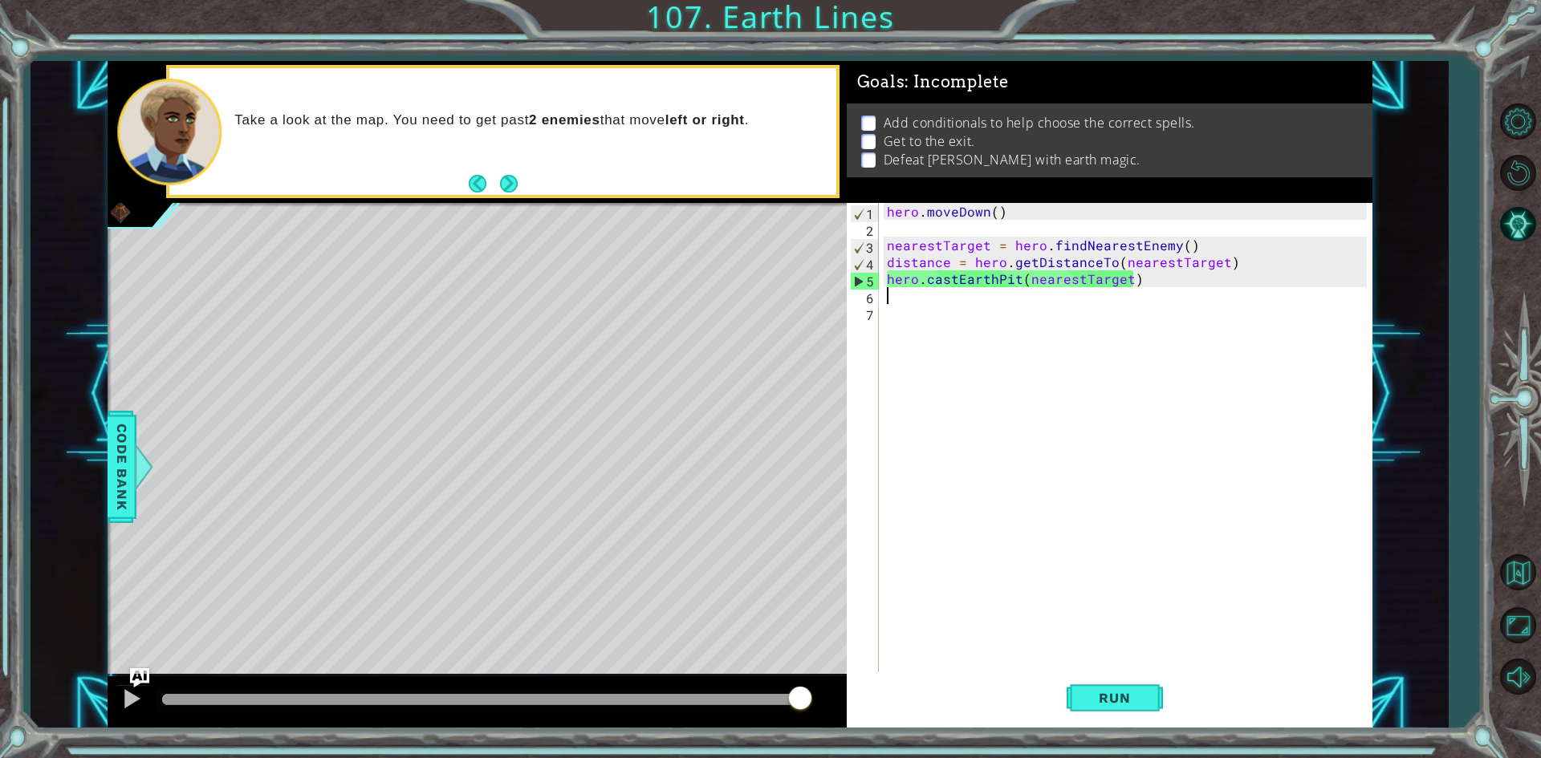
click at [1014, 280] on div "hero . moveDown ( ) nearestTarget = hero . findNearestEnemy ( ) distance = hero…" at bounding box center [1128, 456] width 491 height 506
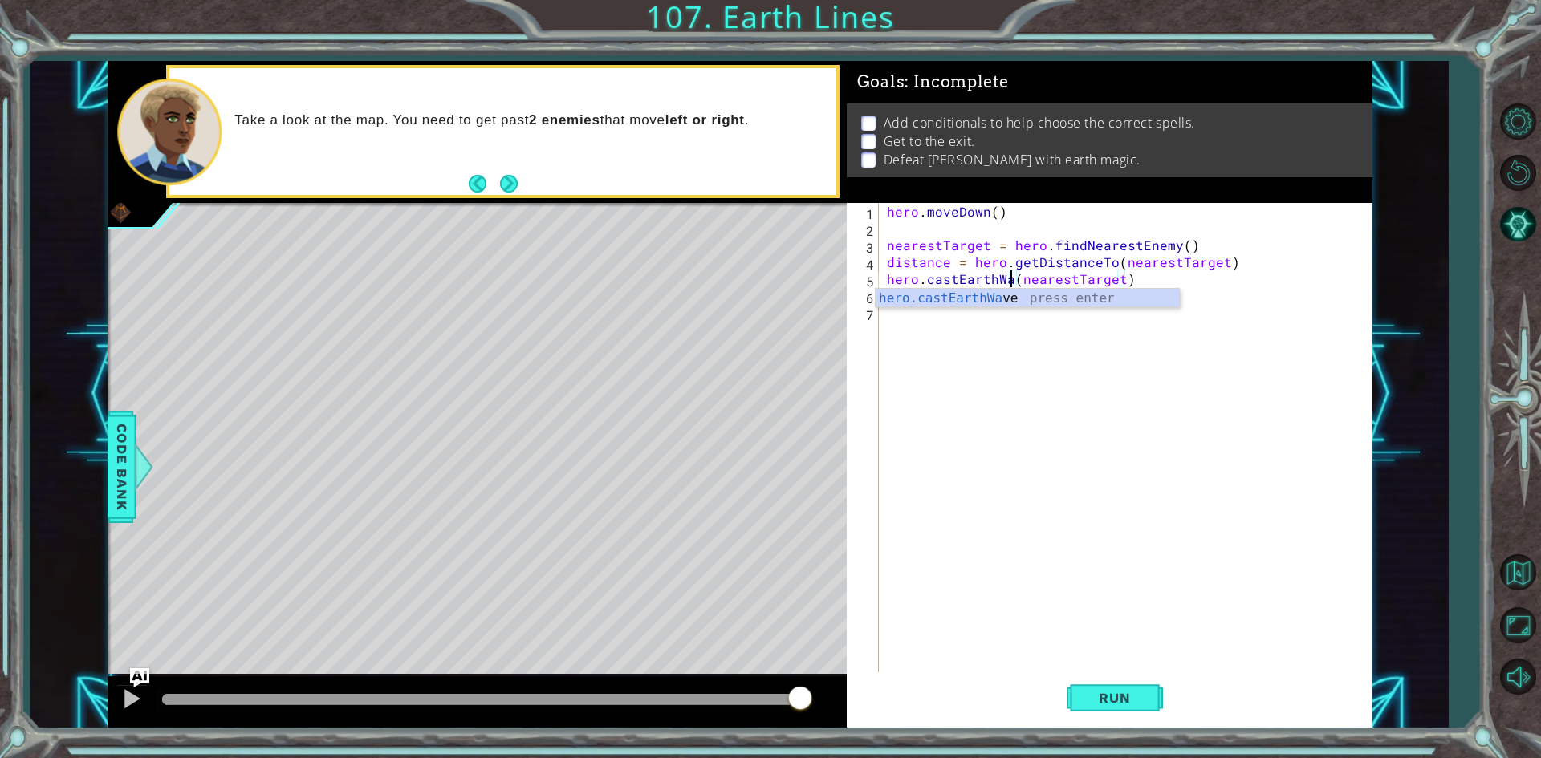
scroll to position [0, 8]
type textarea "hero.castEarthWave(nearestTarget)"
click at [1091, 660] on div "hero . moveDown ( ) nearestTarget = hero . findNearestEnemy ( ) distance = hero…" at bounding box center [1128, 456] width 491 height 506
click at [1089, 716] on button "Run" at bounding box center [1114, 698] width 96 height 52
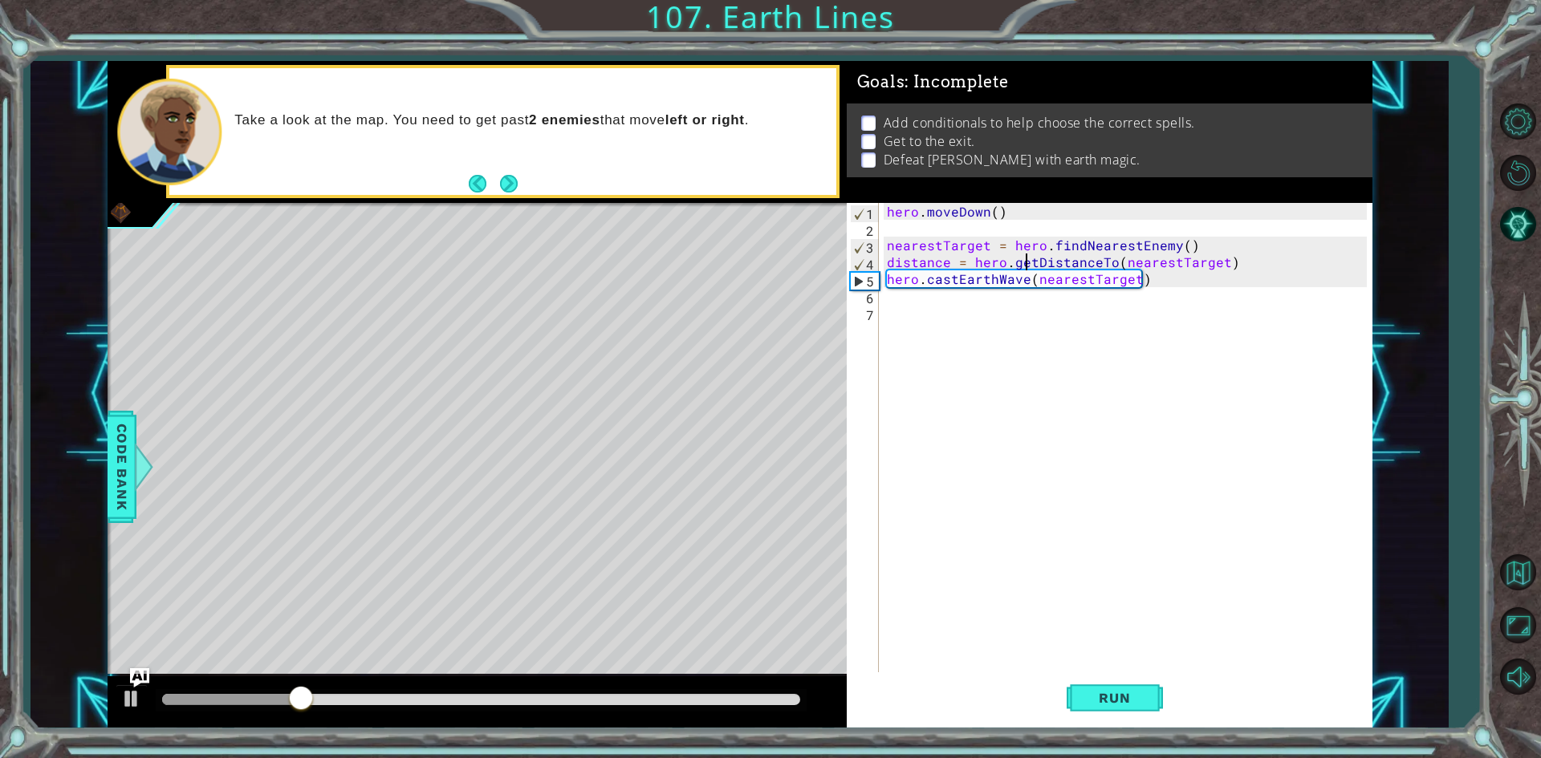
click at [1021, 268] on div "hero . moveDown ( ) nearestTarget = hero . findNearestEnemy ( ) distance = hero…" at bounding box center [1128, 456] width 491 height 506
click at [1022, 278] on div "hero . moveDown ( ) nearestTarget = hero . findNearestEnemy ( ) distance = hero…" at bounding box center [1128, 456] width 491 height 506
drag, startPoint x: 1094, startPoint y: 707, endPoint x: 1094, endPoint y: 688, distance: 19.3
click at [1094, 696] on button "Run" at bounding box center [1114, 698] width 96 height 52
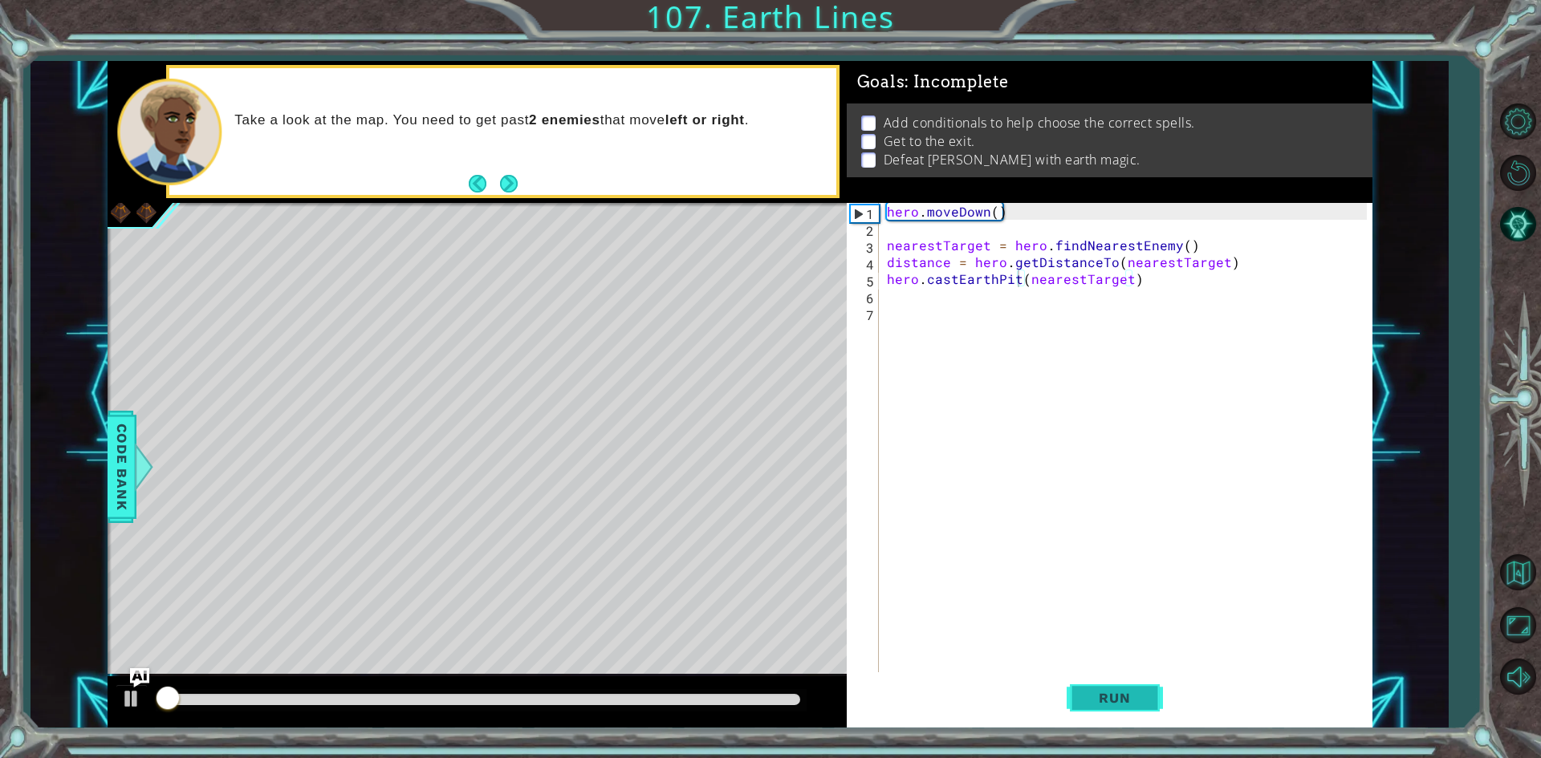
click at [1094, 688] on button "Run" at bounding box center [1114, 698] width 96 height 52
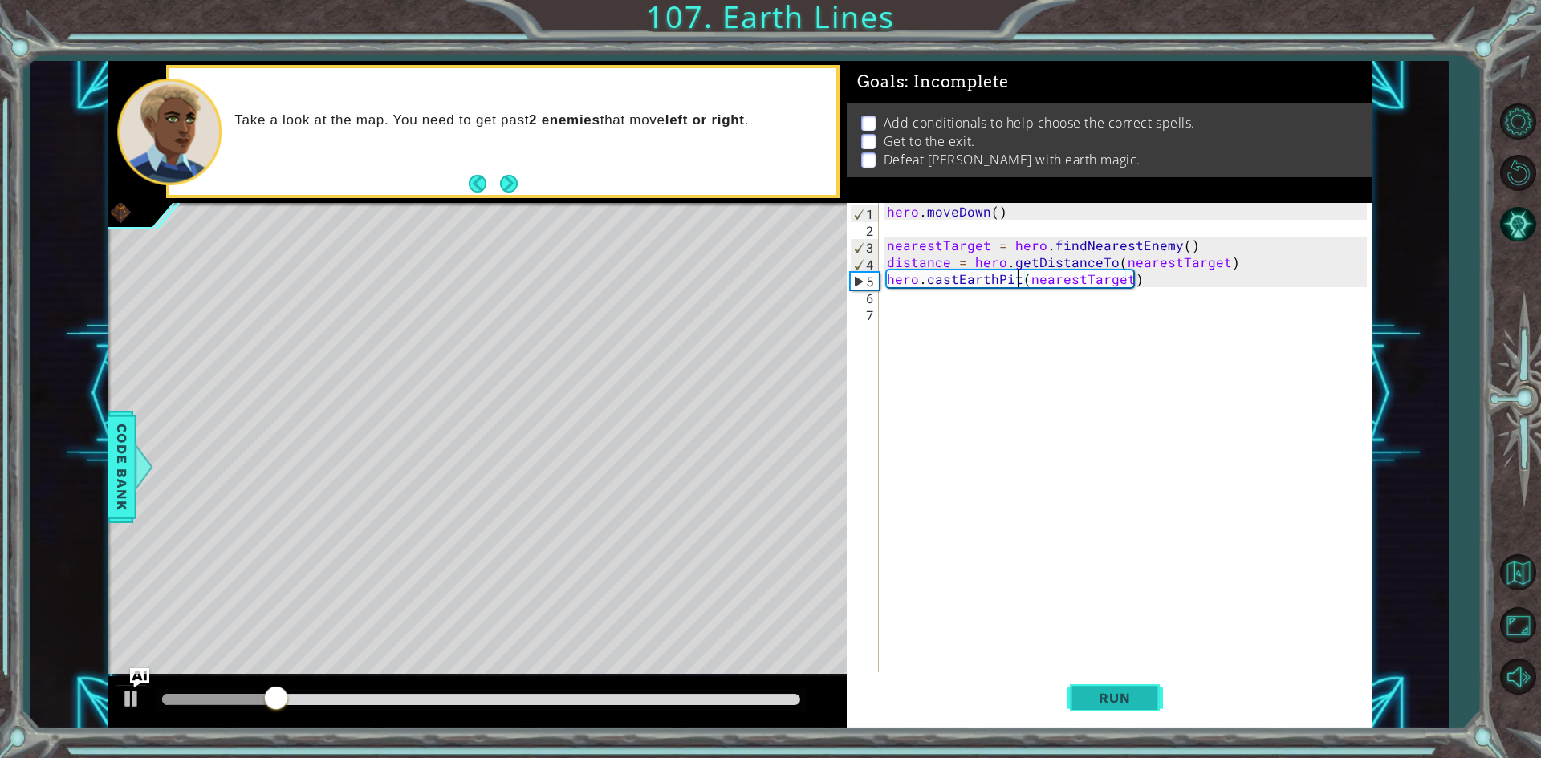
scroll to position [0, 6]
type textarea "hero.castEarthPit(nearestTarget)"
type textarea "hero.moveDown(4)"
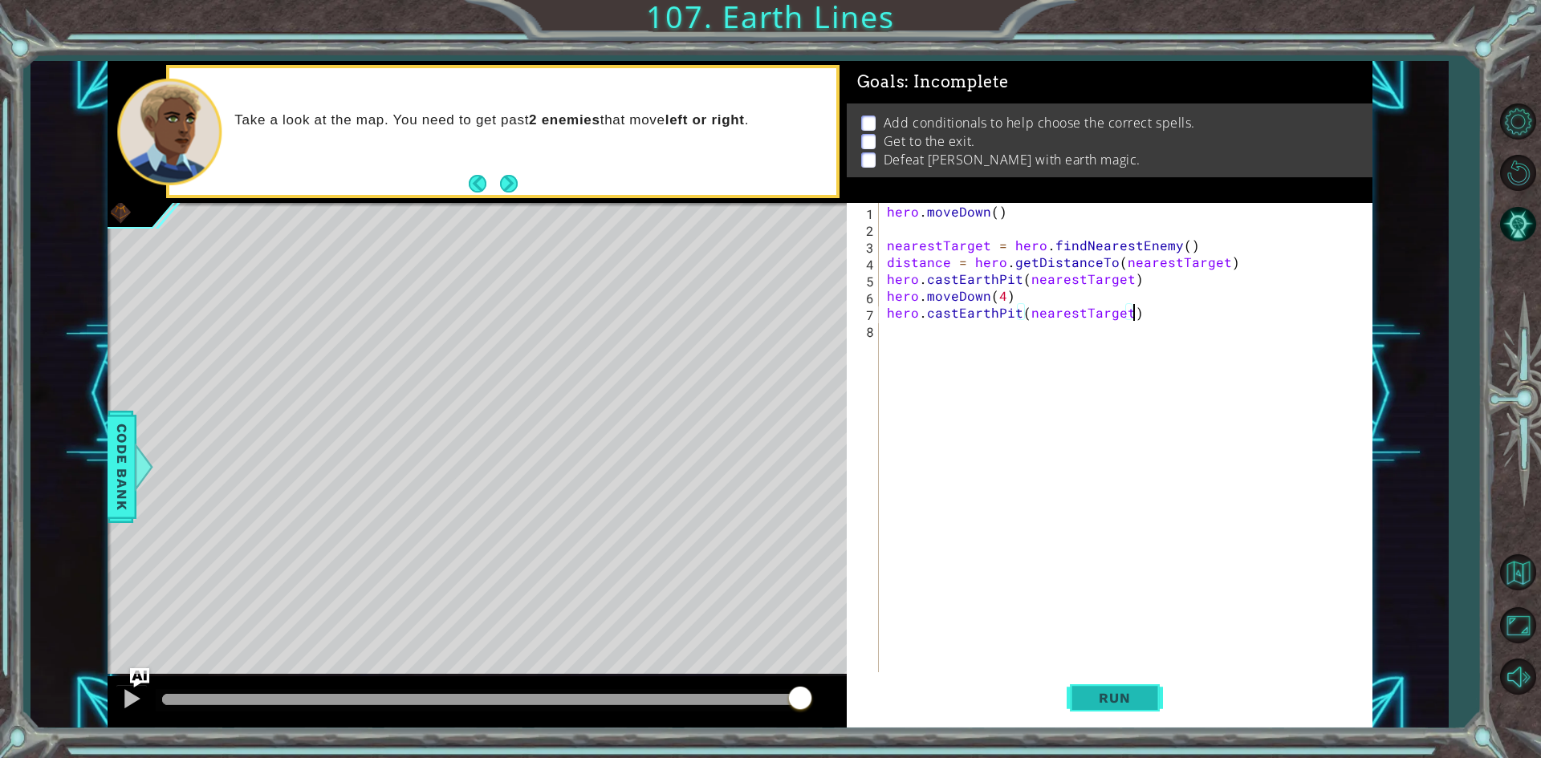
scroll to position [0, 14]
click at [1079, 704] on button "Run" at bounding box center [1114, 698] width 96 height 52
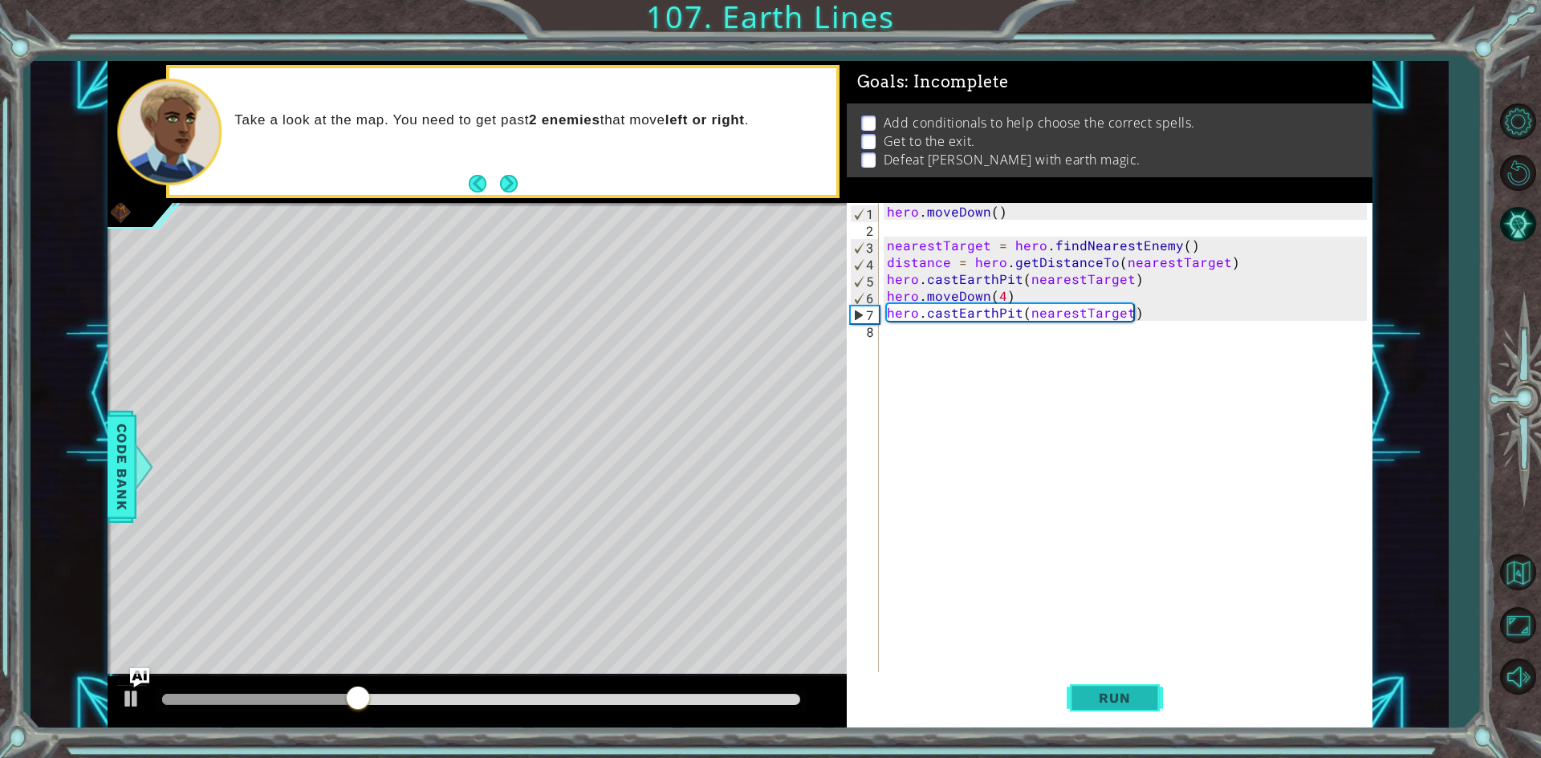
click at [1083, 697] on span "Run" at bounding box center [1113, 698] width 63 height 16
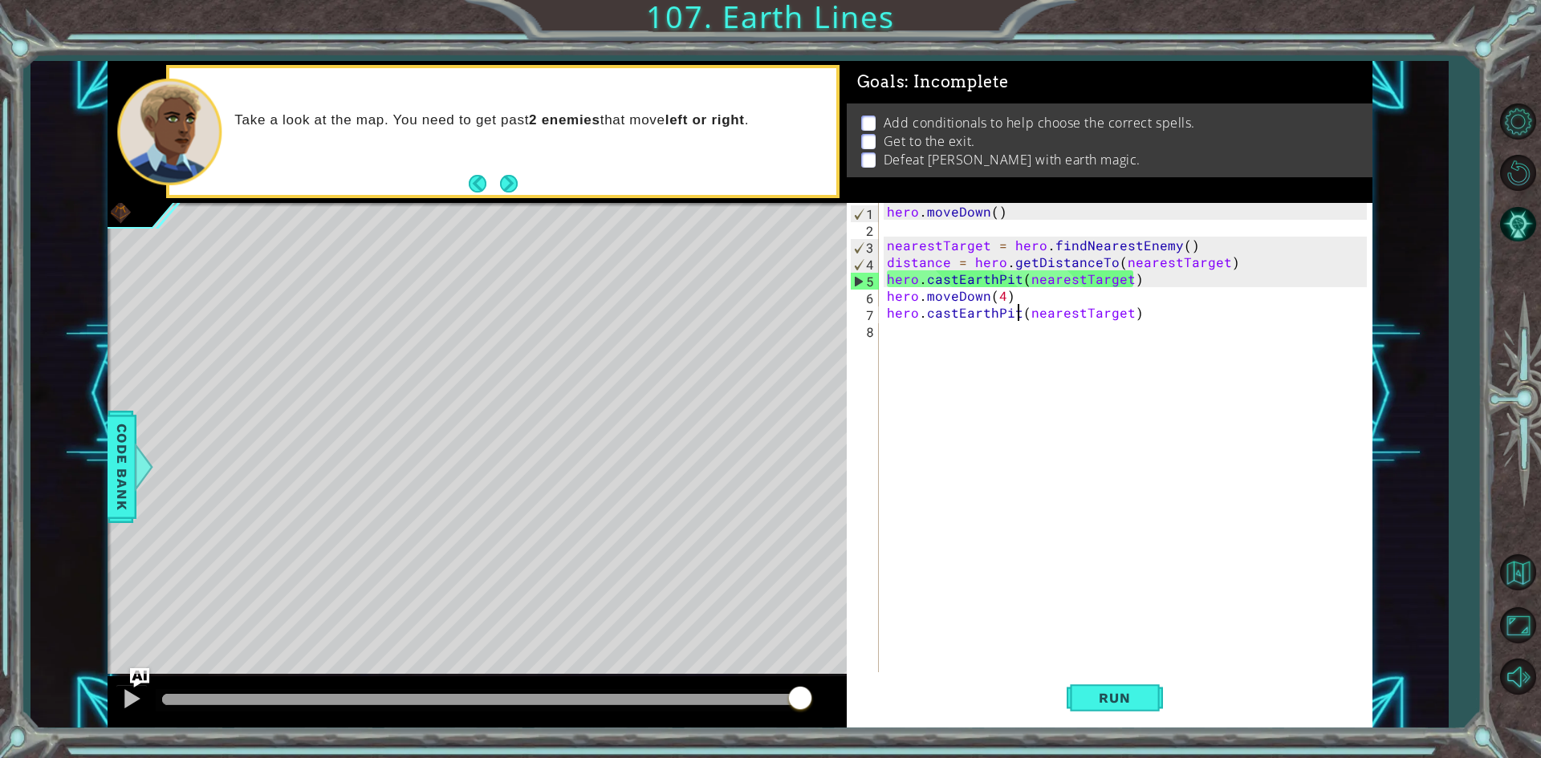
click at [1019, 306] on div "hero . moveDown ( ) nearestTarget = hero . findNearestEnemy ( ) distance = hero…" at bounding box center [1128, 456] width 491 height 506
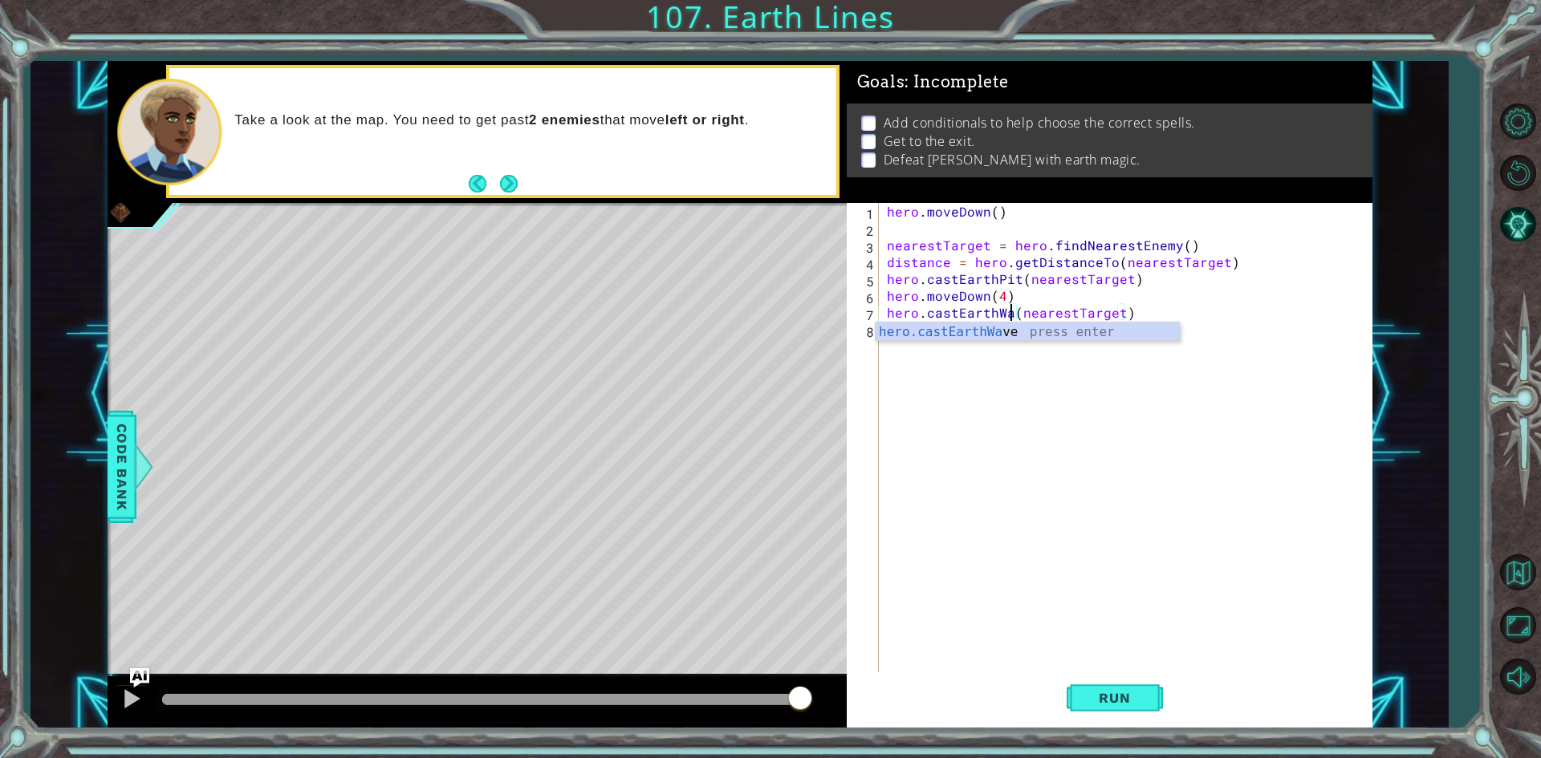
scroll to position [0, 8]
type textarea "hero.castEarthWave(nearestTarget)"
click at [1068, 713] on button "Run" at bounding box center [1114, 698] width 96 height 52
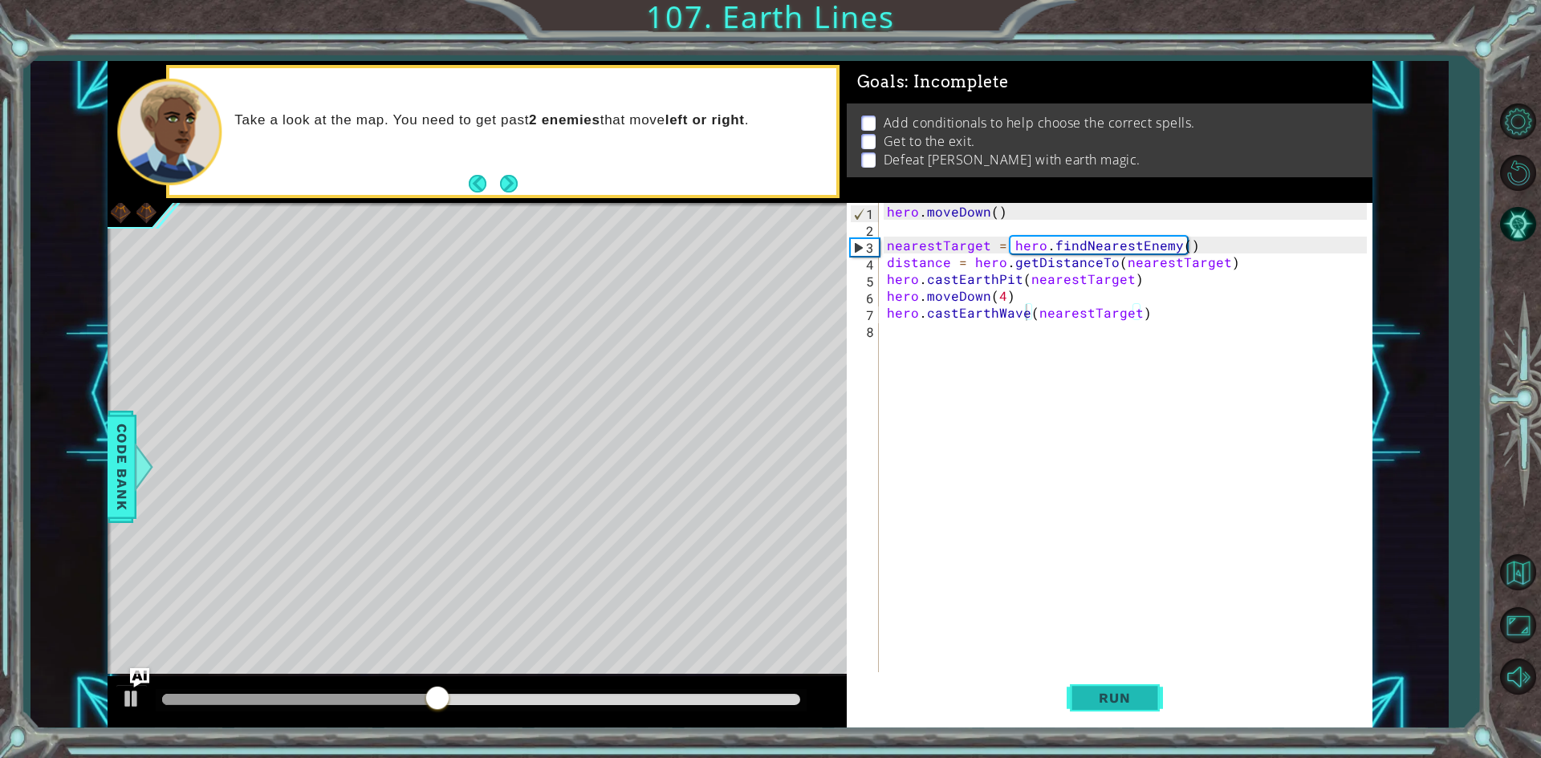
click at [1122, 701] on span "Run" at bounding box center [1113, 698] width 63 height 16
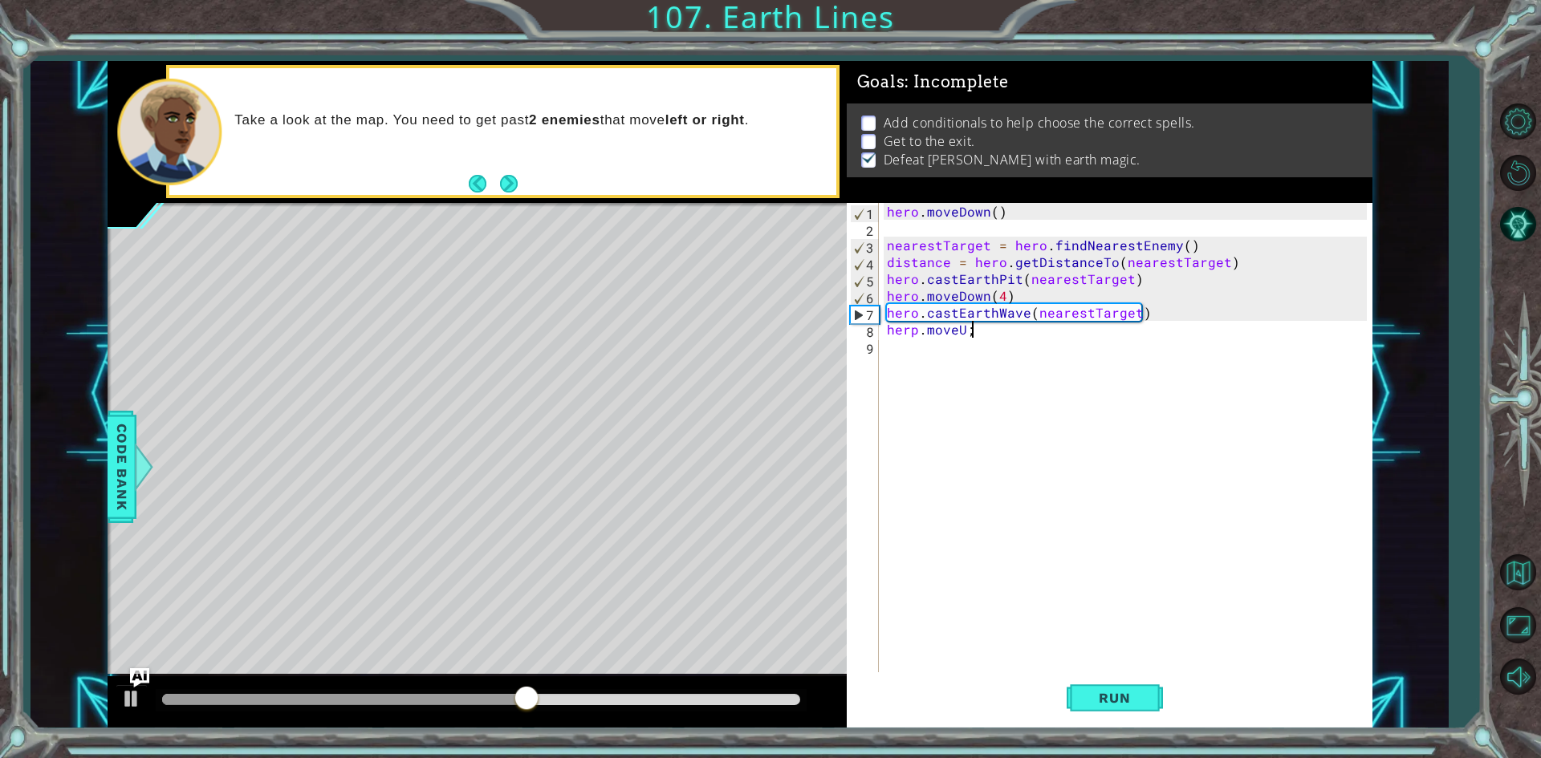
scroll to position [0, 5]
type textarea "herp.moveU;p(2)"
type textarea "herp.moveUp(2)"
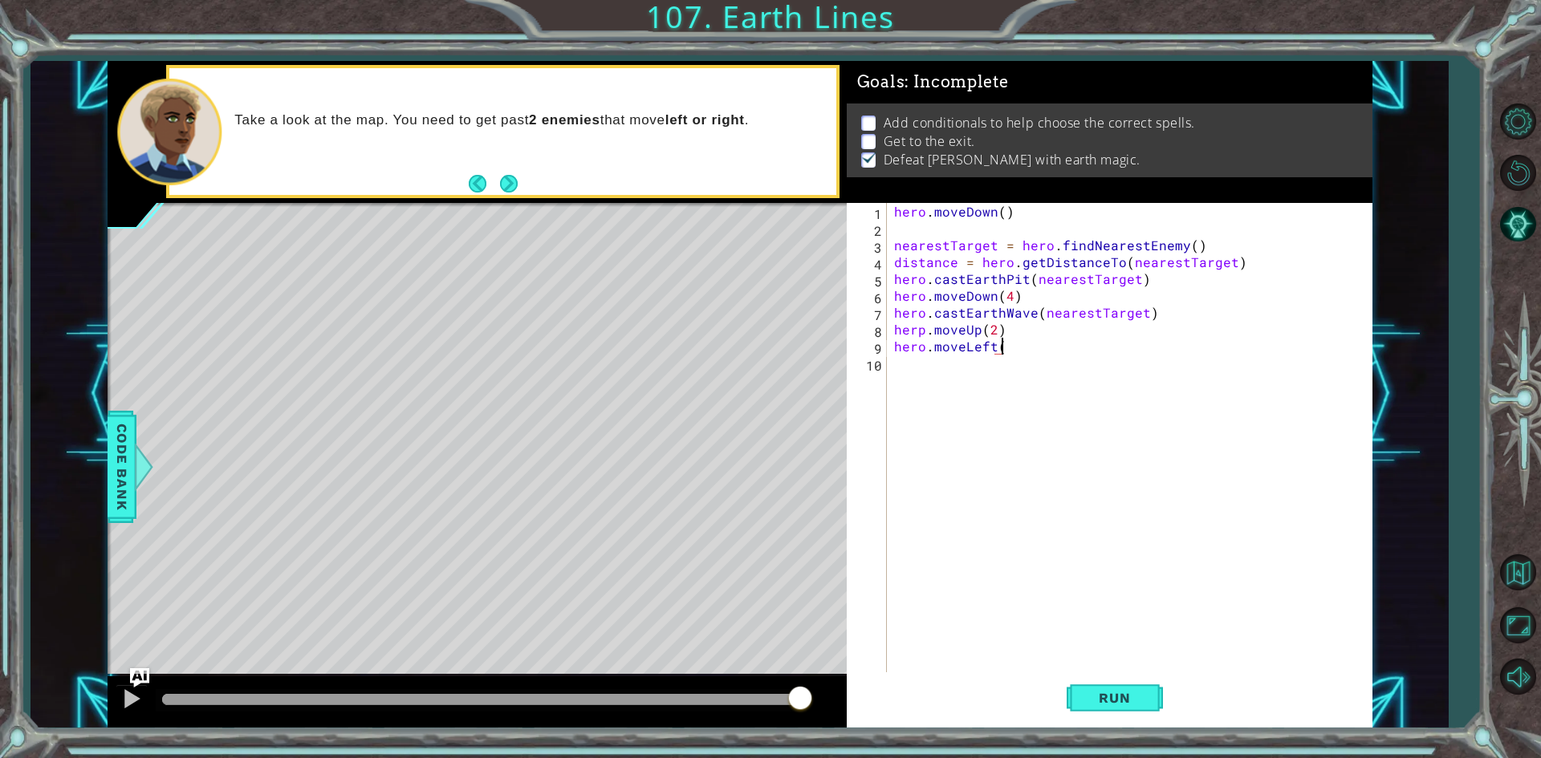
scroll to position [0, 6]
type textarea "hero.moveLeft()"
type textarea "hero.jumpLeft(2)"
type textarea "e"
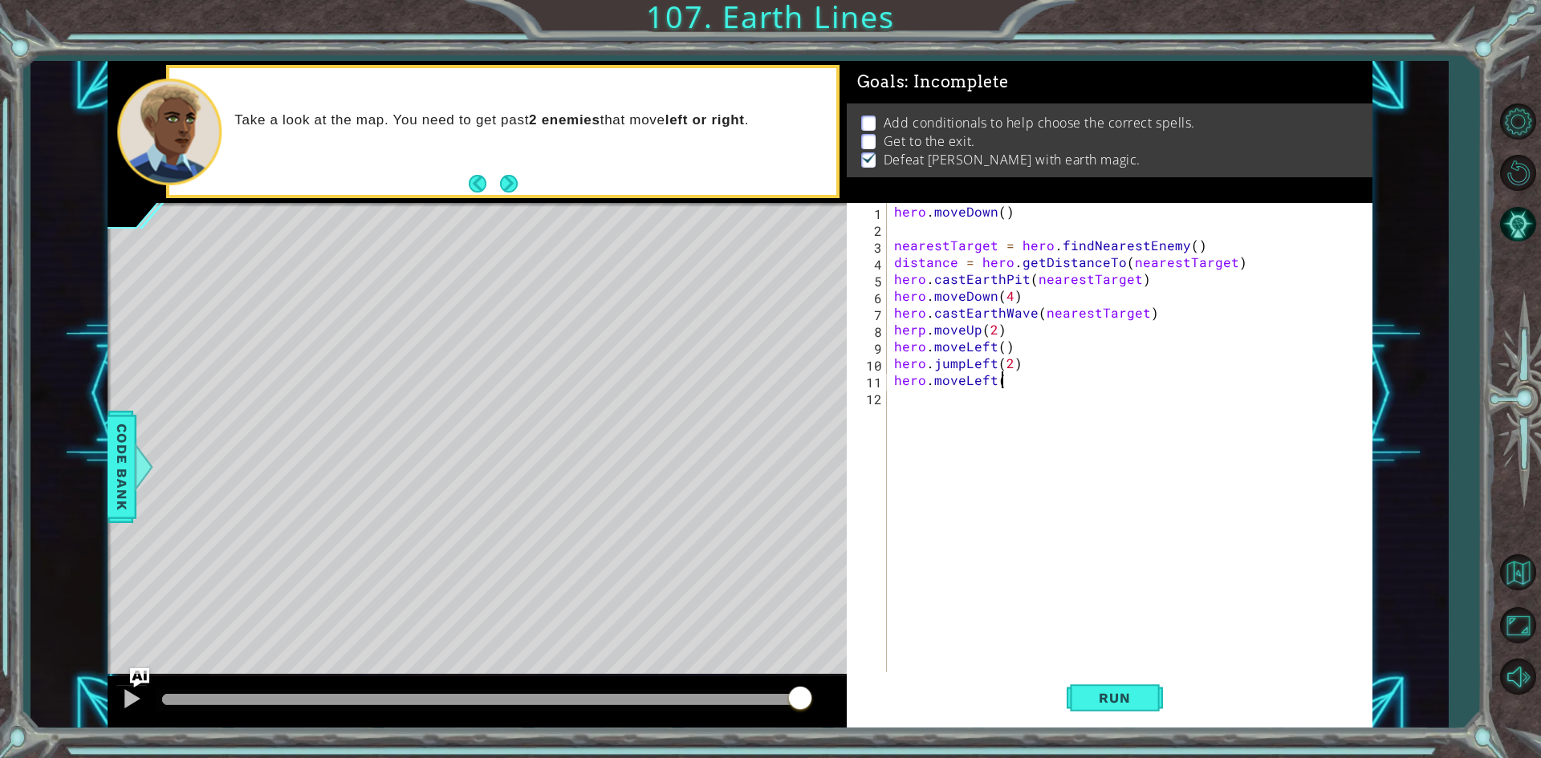
type textarea "hero.moveLeft()"
type textarea "hero.moveDown(2)"
click at [1117, 689] on button "Run" at bounding box center [1114, 698] width 96 height 52
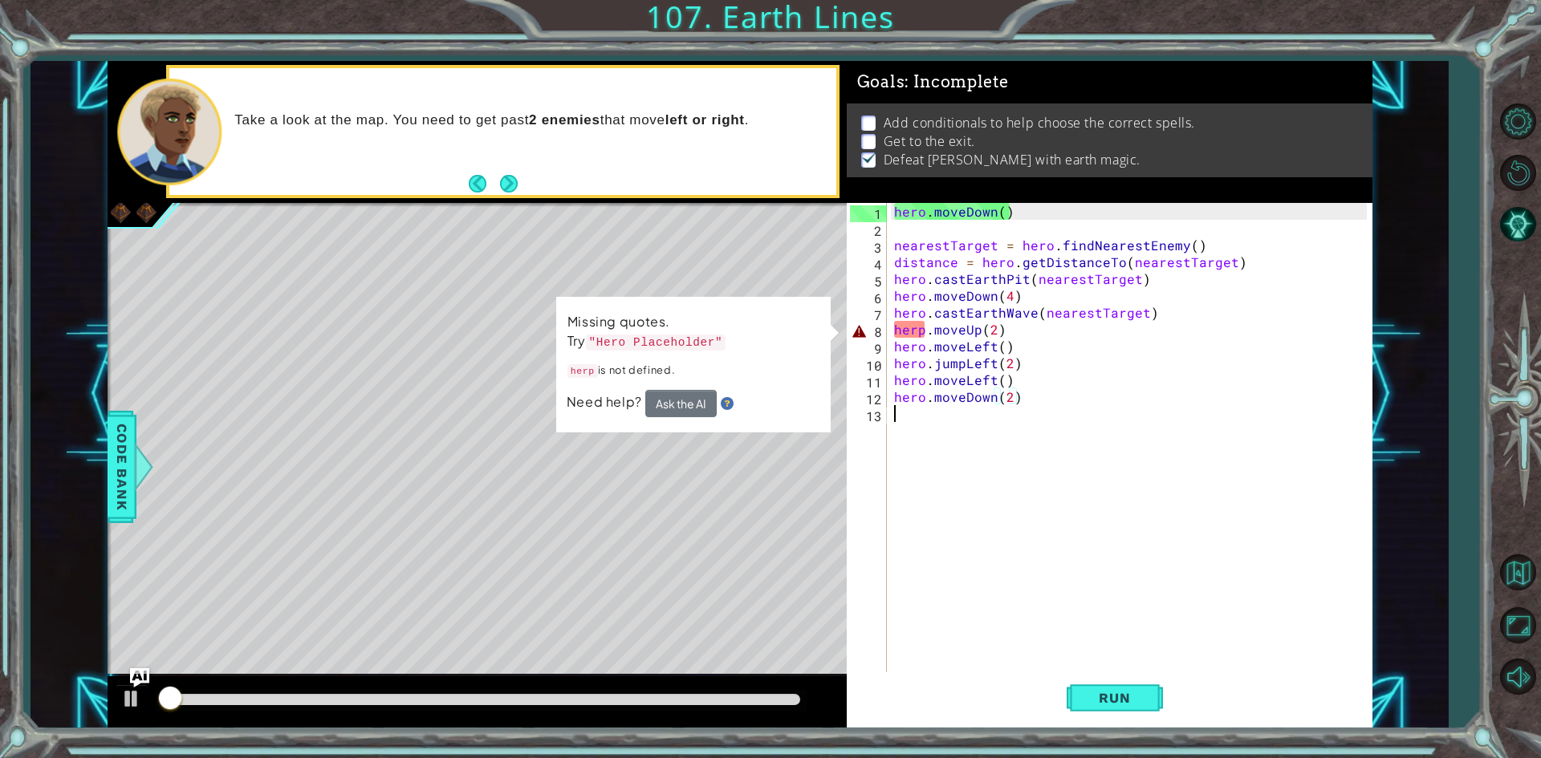
drag, startPoint x: 1117, startPoint y: 689, endPoint x: 1002, endPoint y: 557, distance: 175.2
click at [1078, 643] on div "hero . moveDown ( ) nearestTarget = hero . findNearestEnemy ( ) distance = hero…" at bounding box center [1133, 456] width 484 height 506
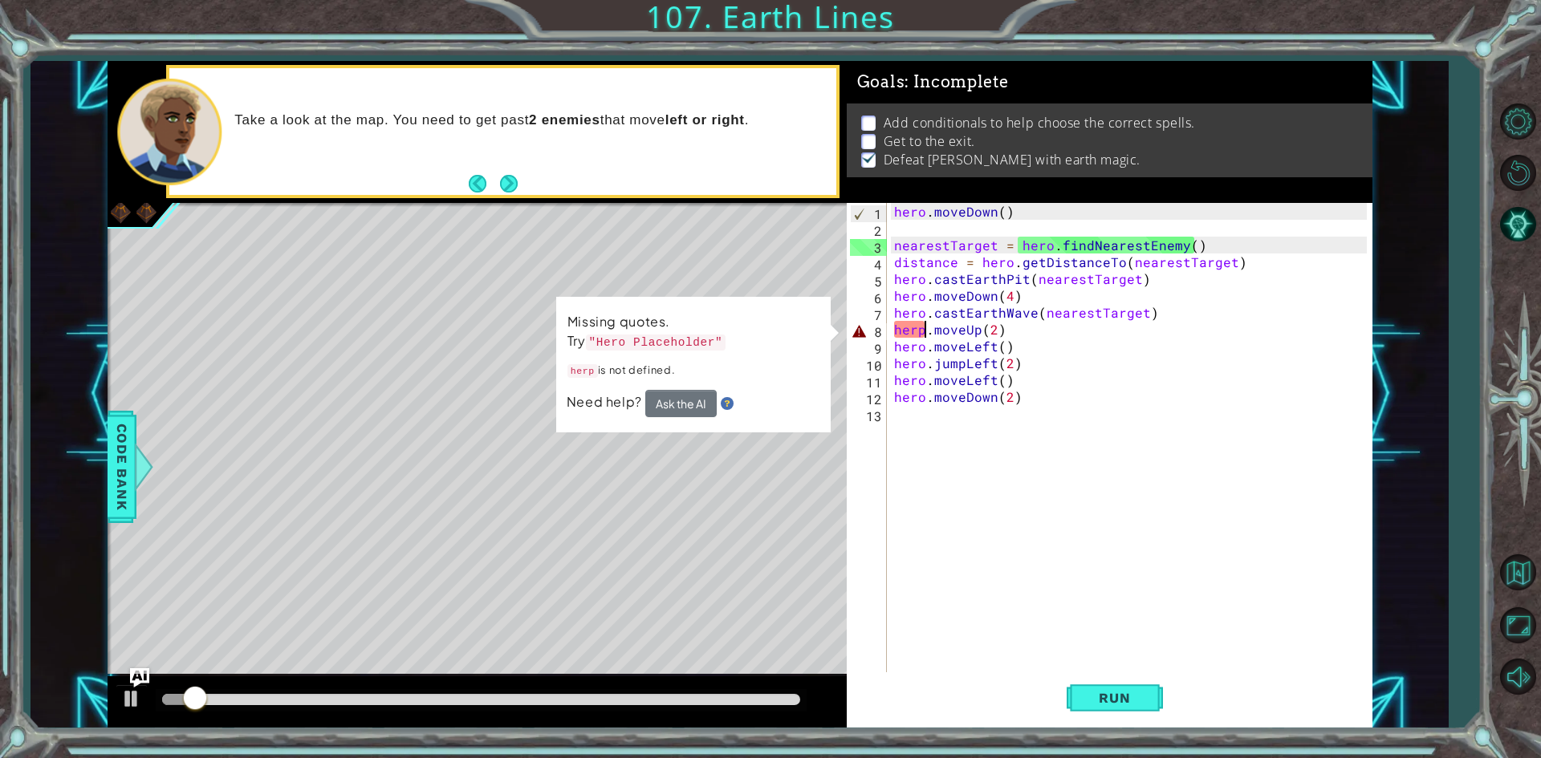
click at [924, 321] on div "hero . moveDown ( ) nearestTarget = hero . findNearestEnemy ( ) distance = hero…" at bounding box center [1133, 456] width 484 height 506
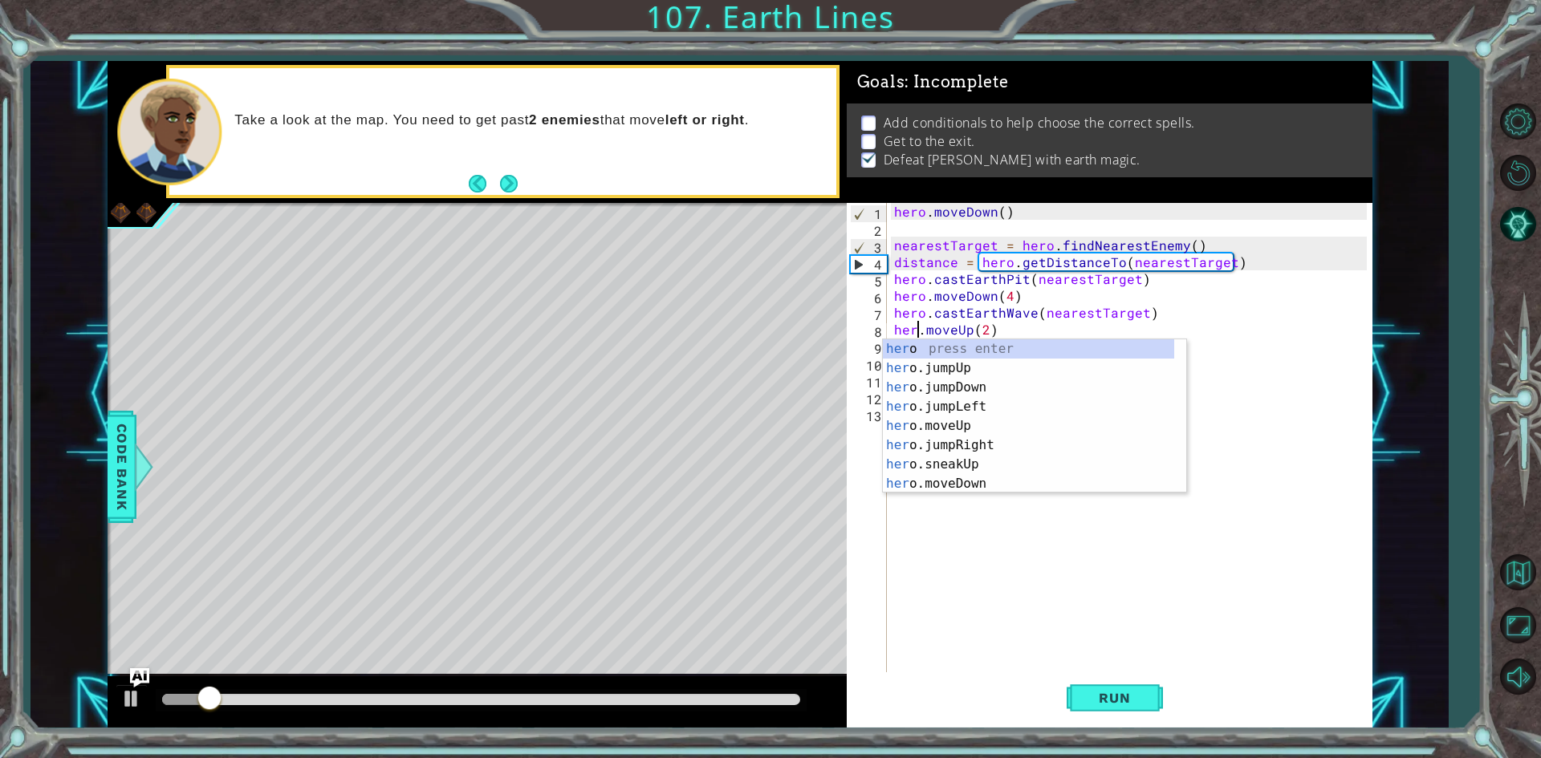
scroll to position [0, 2]
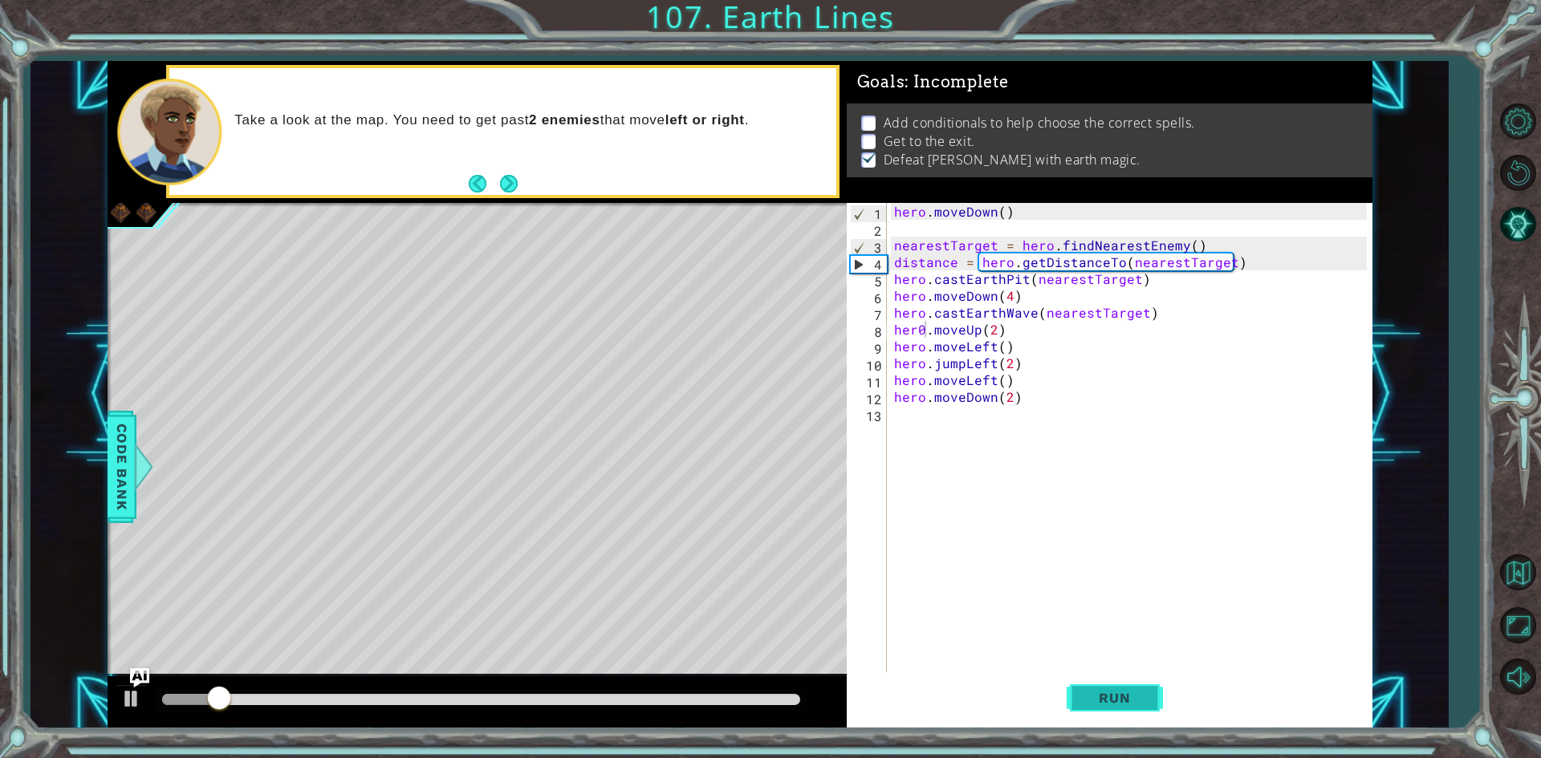
drag, startPoint x: 1130, startPoint y: 725, endPoint x: 1128, endPoint y: 692, distance: 32.1
click at [1128, 692] on button "Run" at bounding box center [1114, 698] width 96 height 52
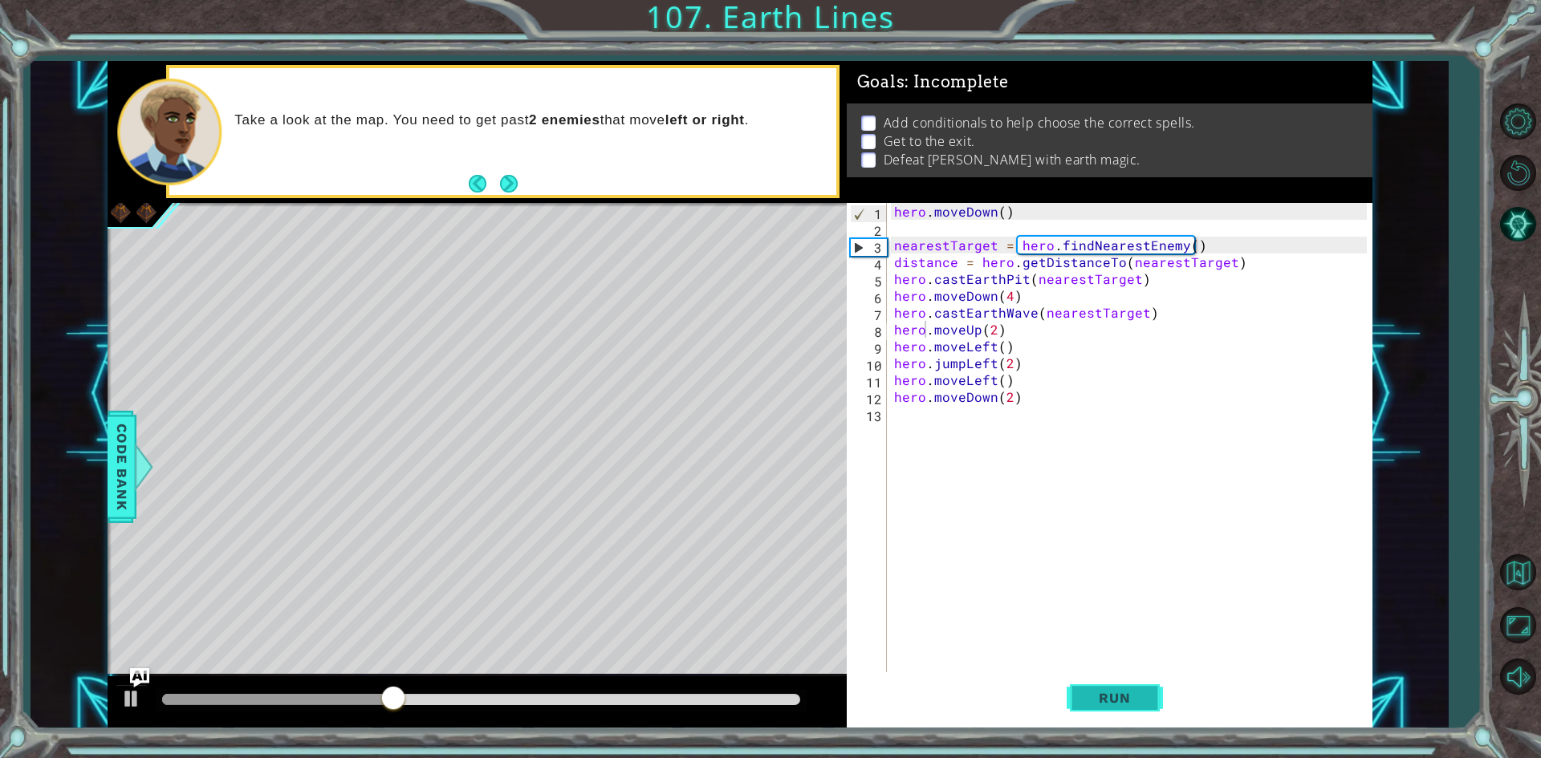
click at [1085, 680] on button "Run" at bounding box center [1114, 698] width 96 height 52
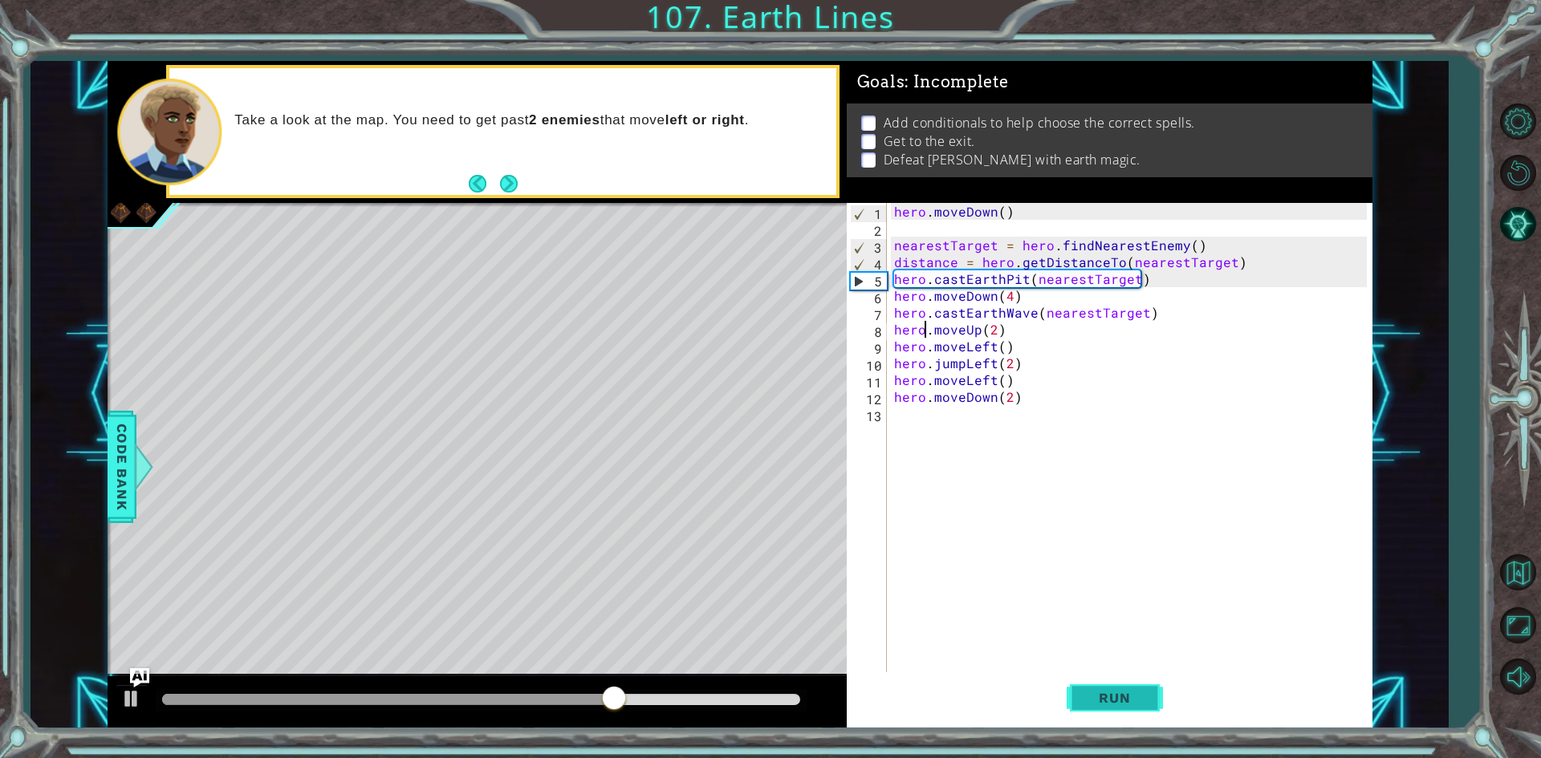
click at [1083, 692] on span "Run" at bounding box center [1113, 698] width 63 height 16
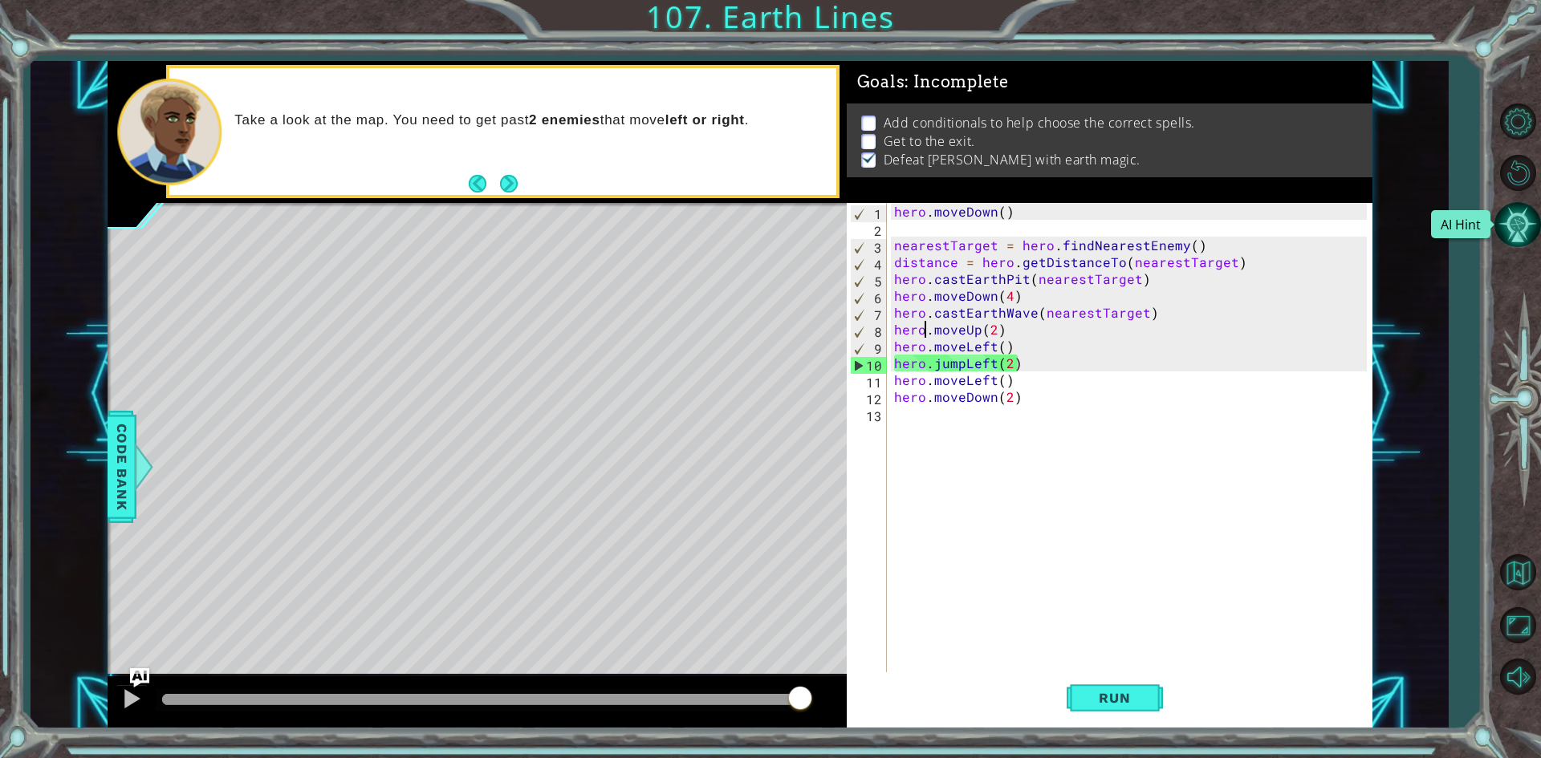
click at [1518, 243] on button "AI Hint" at bounding box center [1517, 224] width 47 height 47
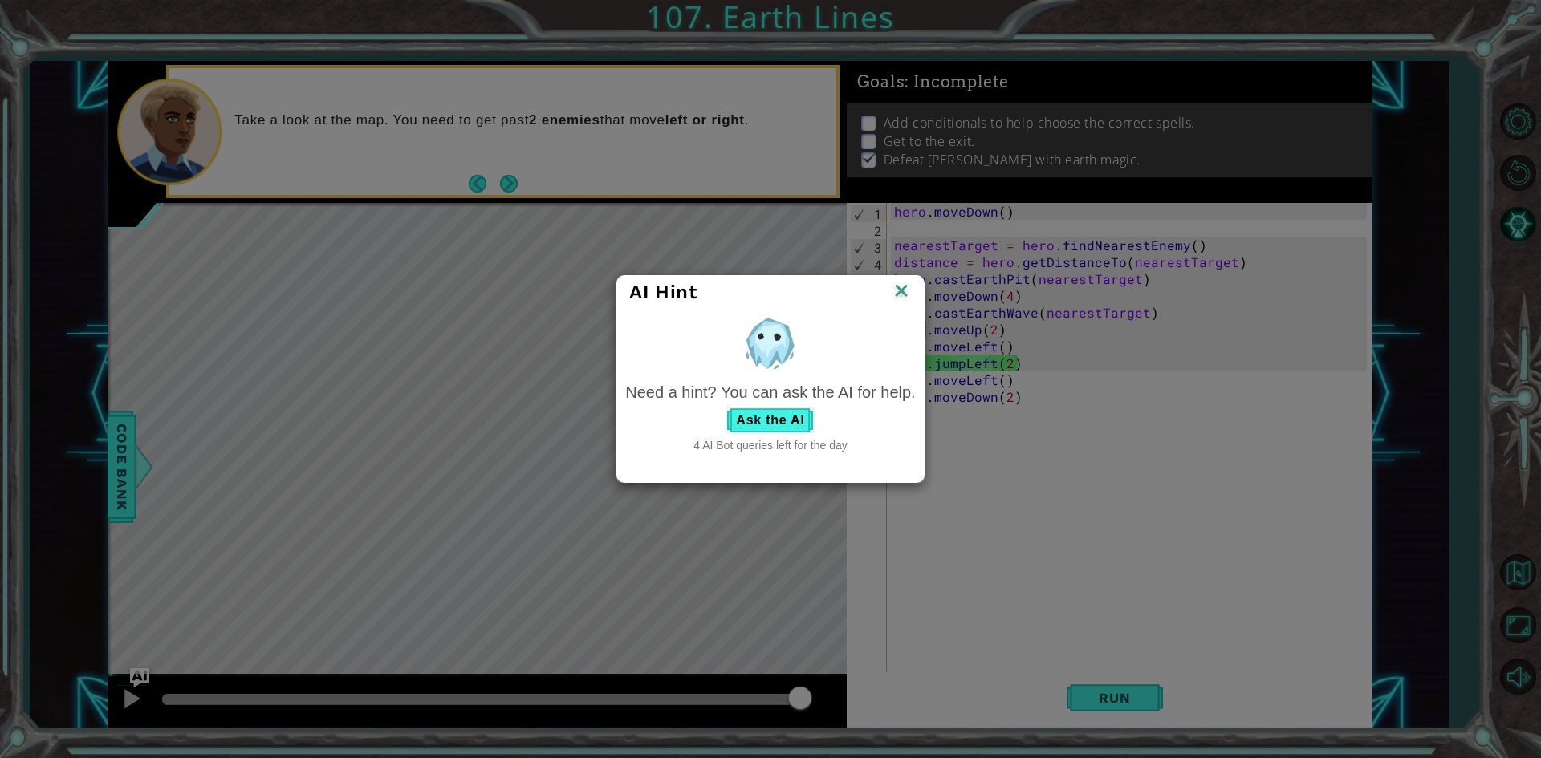
click at [765, 406] on div "Need a hint? You can ask the AI for help. Ask the AI 4 AI Bot queries left for …" at bounding box center [770, 417] width 290 height 73
drag, startPoint x: 765, startPoint y: 406, endPoint x: 733, endPoint y: 437, distance: 44.8
click at [735, 437] on div "Need a hint? You can ask the AI for help. Ask the AI 4 AI Bot queries left for …" at bounding box center [770, 417] width 290 height 73
click at [738, 421] on button "Ask the AI" at bounding box center [769, 421] width 89 height 26
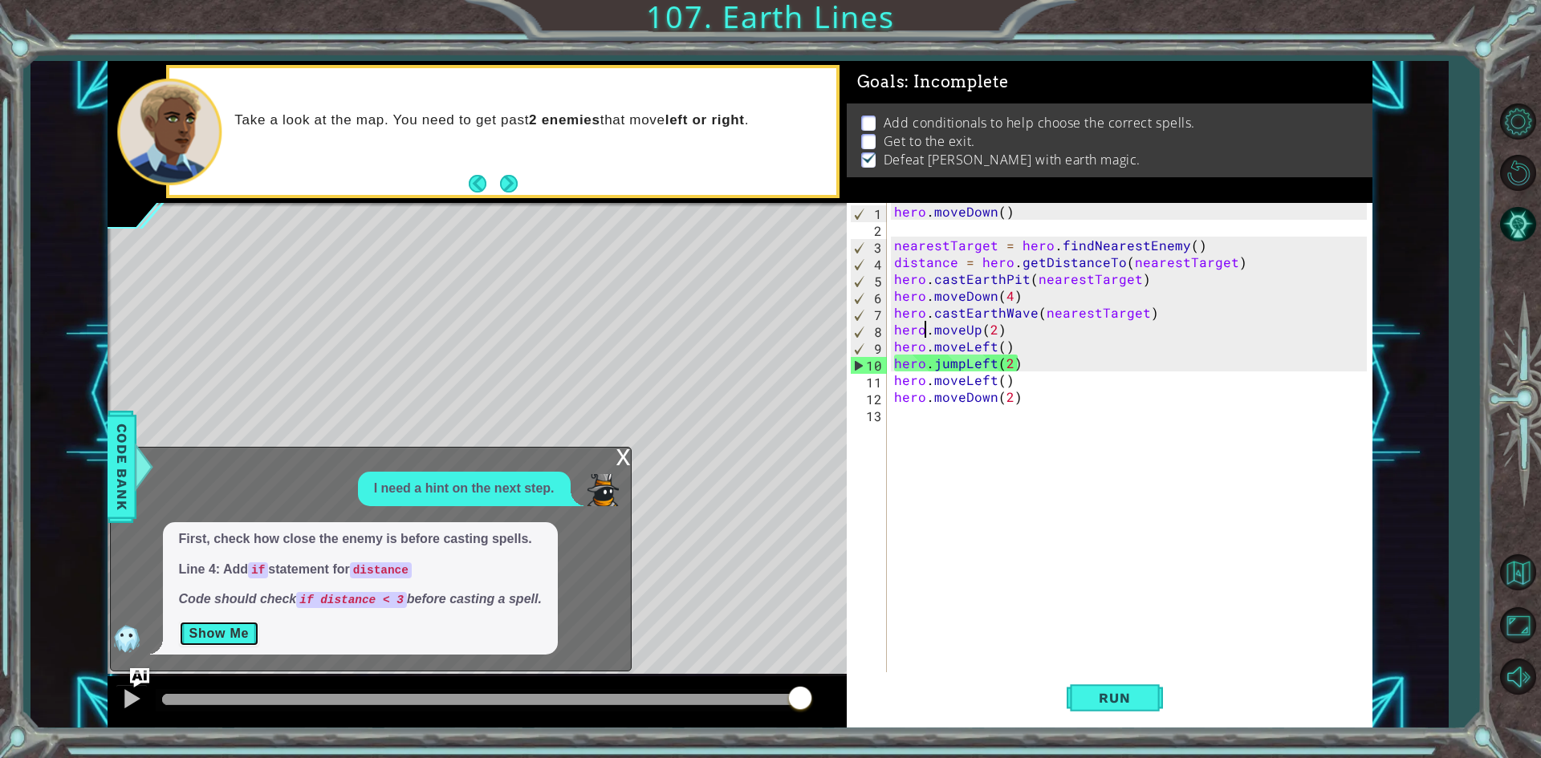
click at [240, 629] on button "Show Me" at bounding box center [219, 634] width 81 height 26
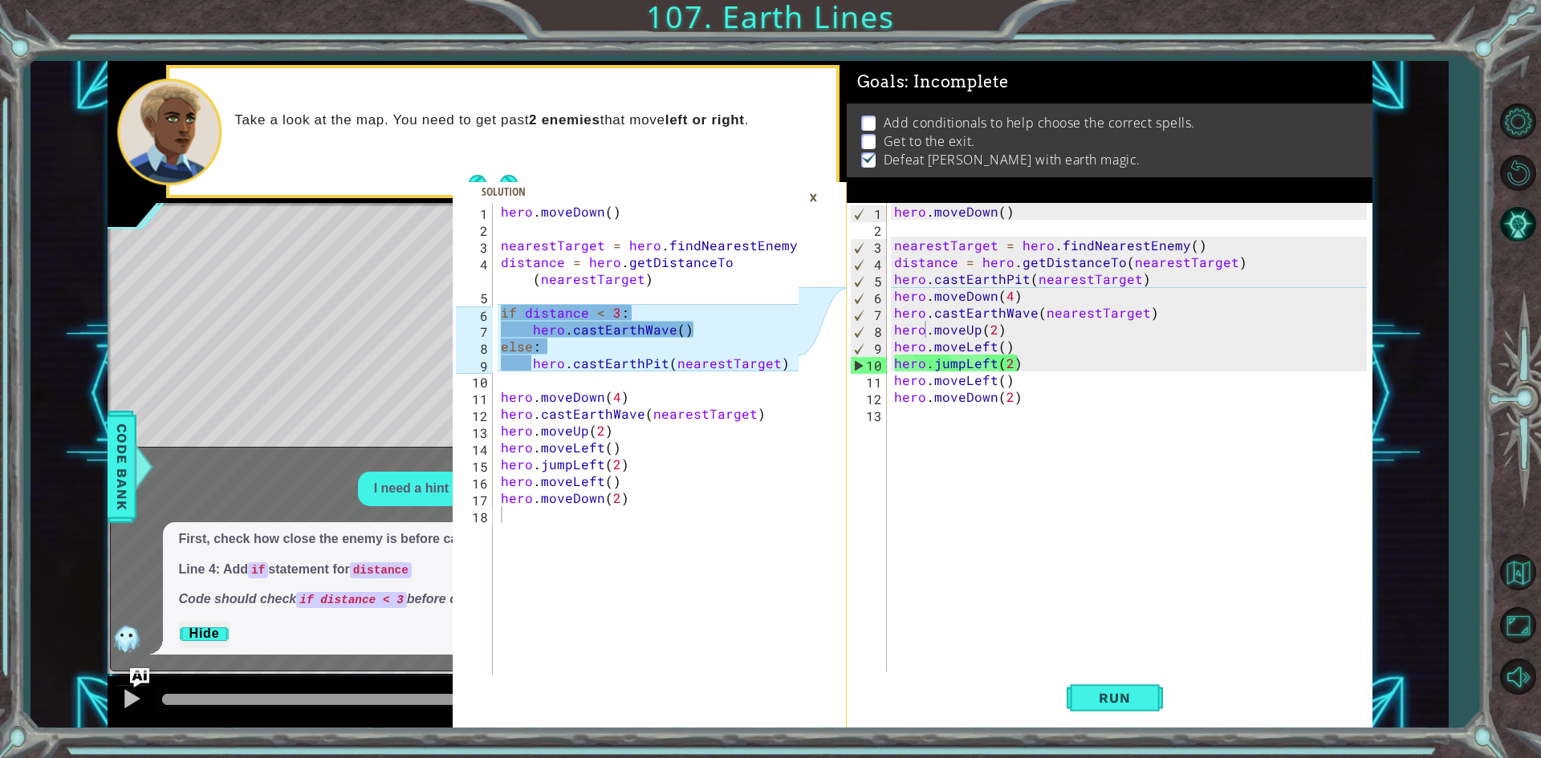
type textarea "hero.moveDown(4)"
click at [892, 298] on div "hero . moveDown ( ) nearestTarget = hero . findNearestEnemy ( ) distance = hero…" at bounding box center [1133, 456] width 484 height 506
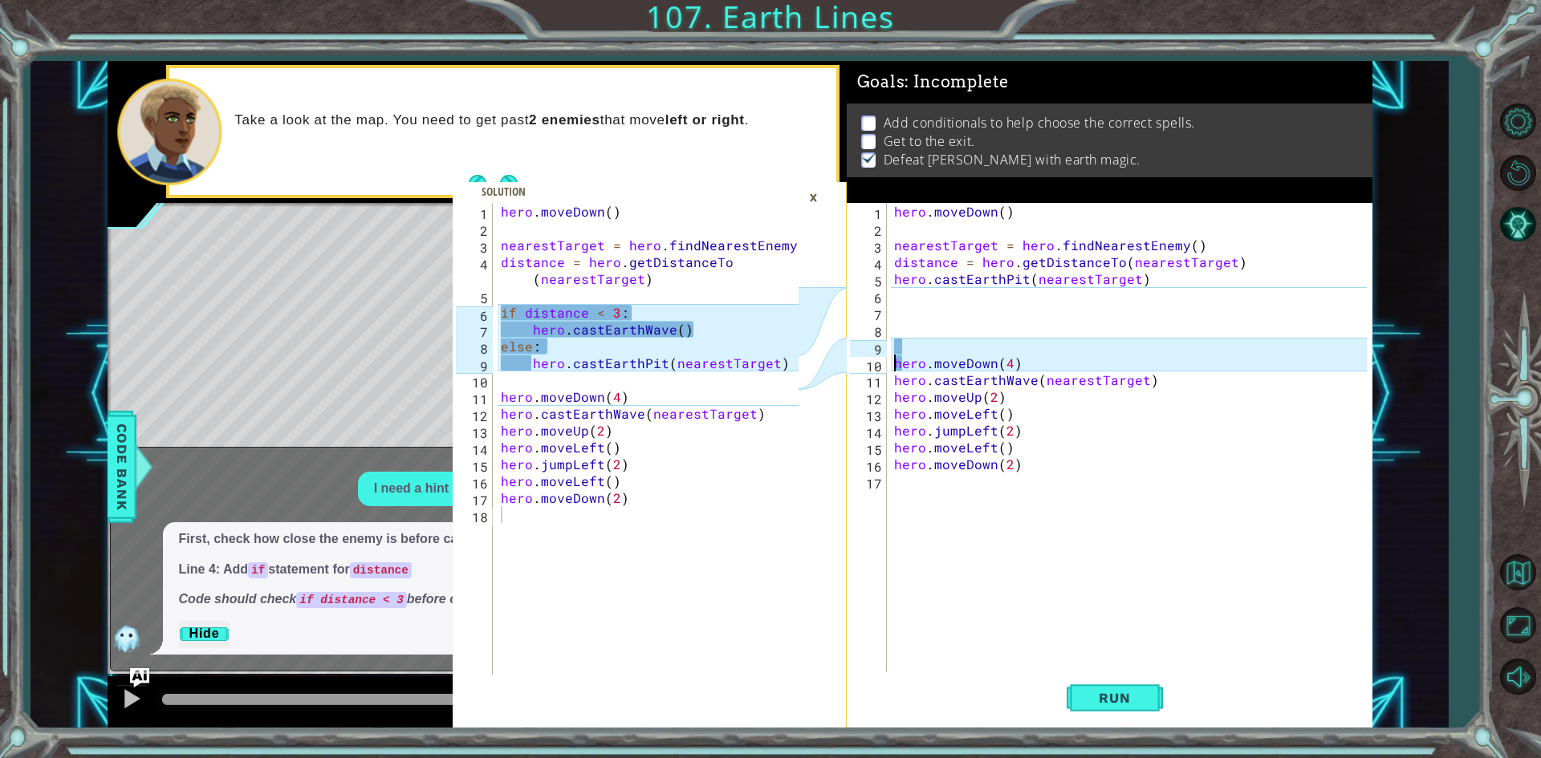
click at [889, 302] on div "hero.moveDown(4) 1 2 3 4 5 6 7 8 9 10 11 12 13 14 15 16 17 hero . moveDown ( ) …" at bounding box center [1107, 439] width 520 height 472
click at [903, 327] on div "hero . moveDown ( ) nearestTarget = hero . findNearestEnemy ( ) distance = hero…" at bounding box center [1133, 456] width 484 height 506
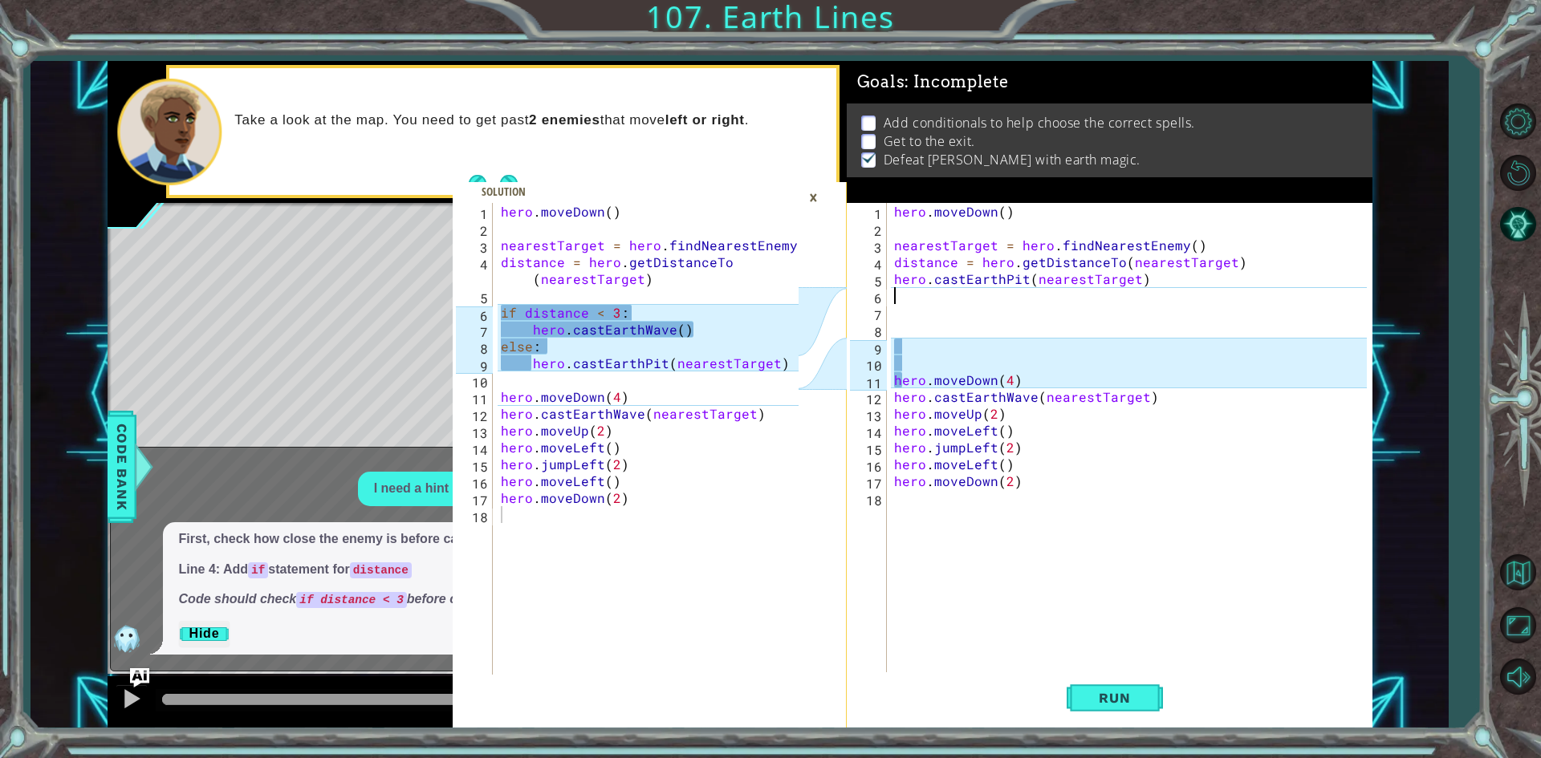
click at [899, 295] on div "hero . moveDown ( ) nearestTarget = hero . findNearestEnemy ( ) distance = hero…" at bounding box center [1133, 456] width 484 height 506
click at [899, 298] on div "hero . moveDown ( ) nearestTarget = hero . findNearestEnemy ( ) distance = hero…" at bounding box center [1133, 456] width 484 height 506
click at [899, 233] on div "hero . moveDown ( ) nearestTarget = hero . findNearestEnemy ( ) distance = hero…" at bounding box center [1133, 456] width 484 height 506
type textarea "hero.moveDown()"
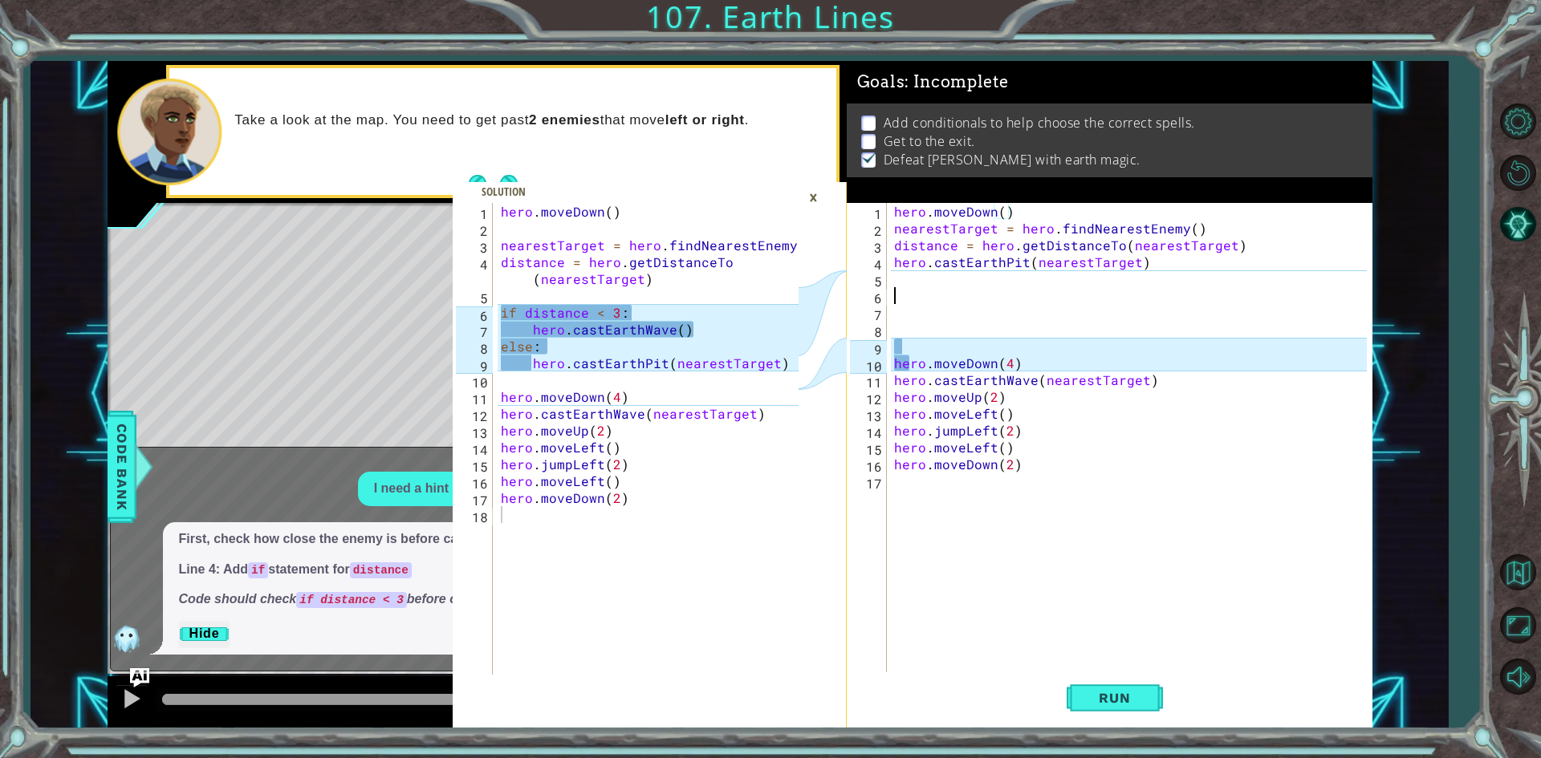
click at [896, 294] on div "hero . moveDown ( ) nearestTarget = hero . findNearestEnemy ( ) distance = hero…" at bounding box center [1133, 456] width 484 height 506
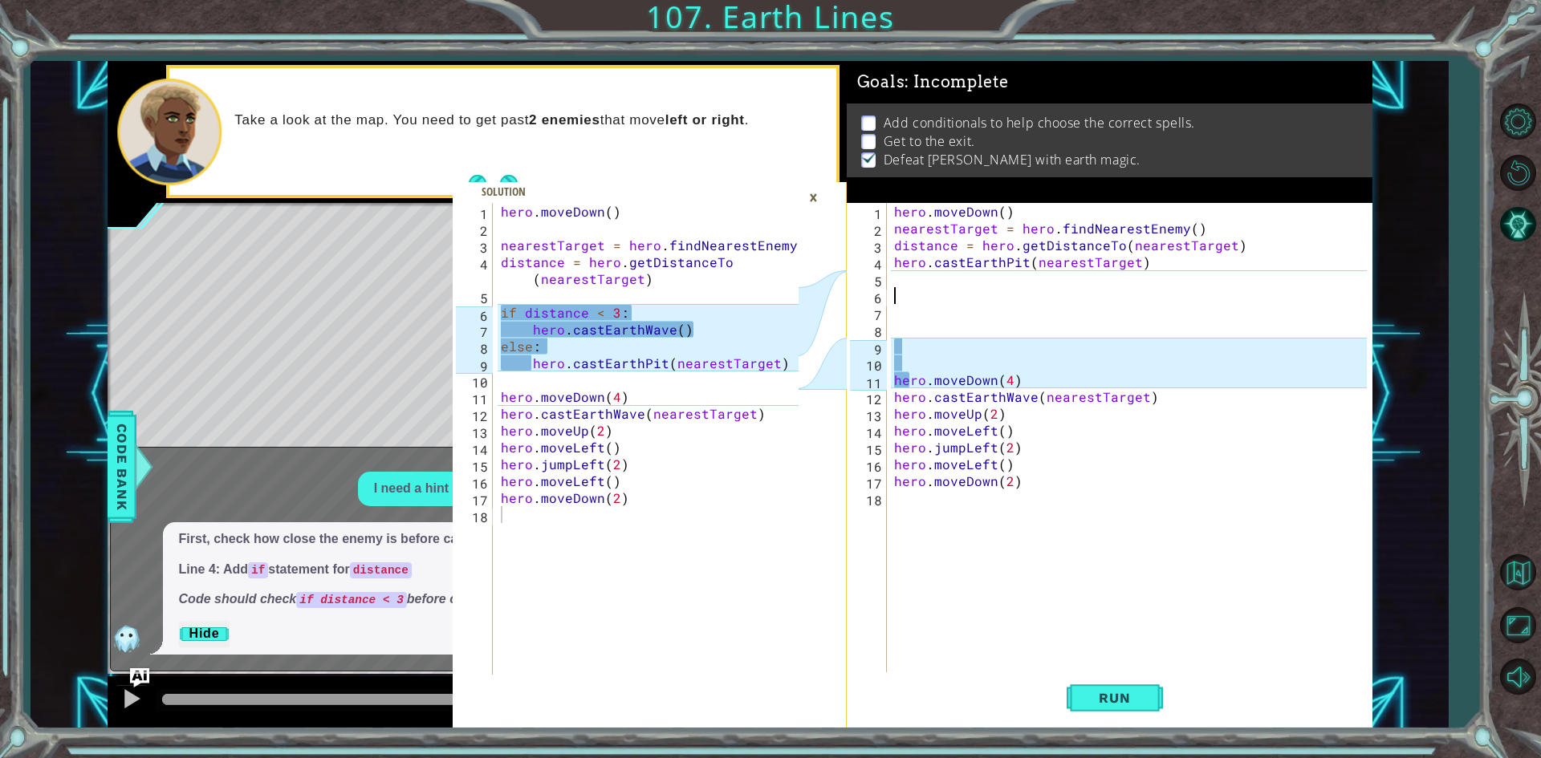
click at [895, 302] on div "hero . moveDown ( ) nearestTarget = hero . findNearestEnemy ( ) distance = hero…" at bounding box center [1133, 456] width 484 height 506
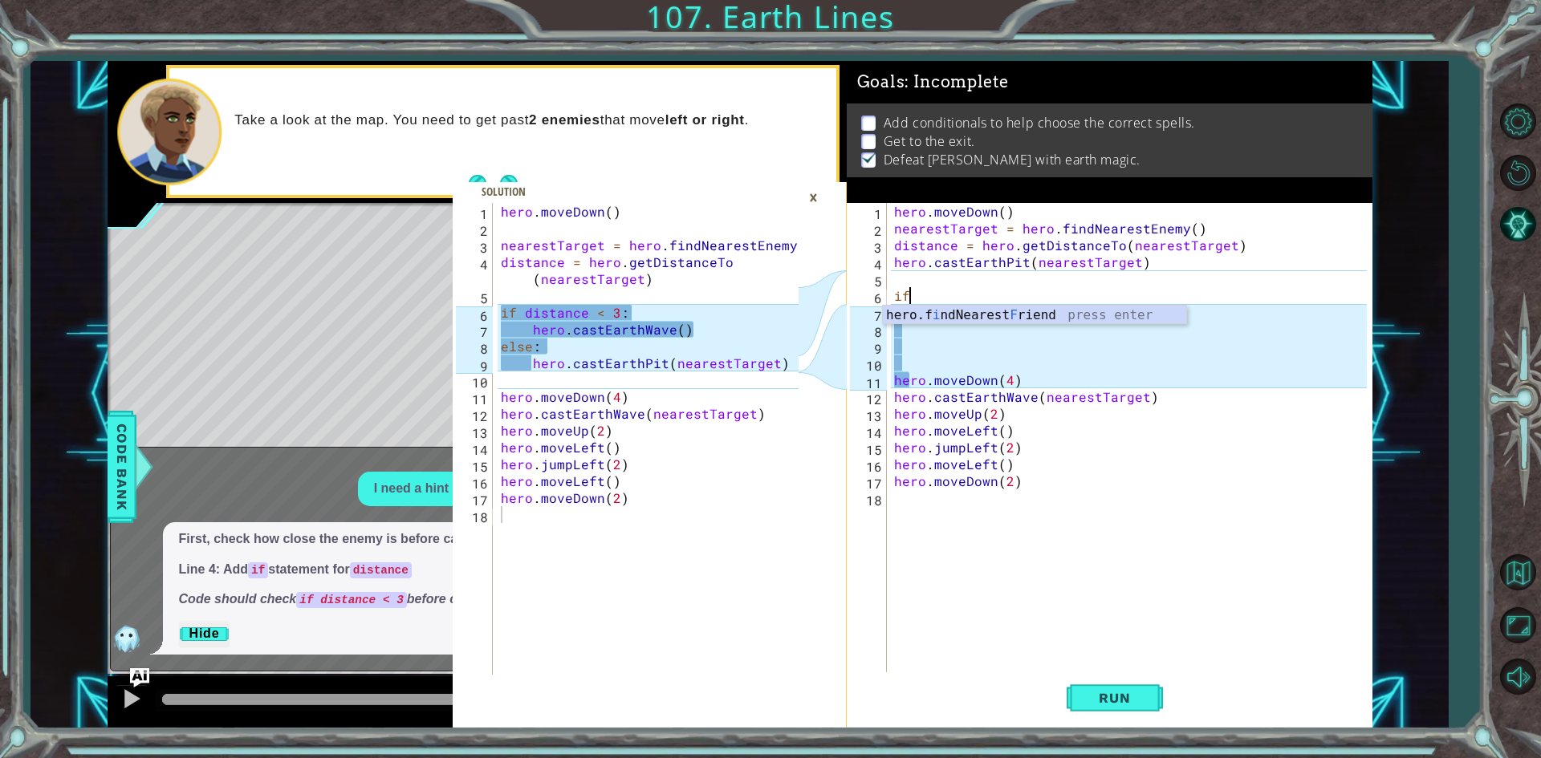
type textarea "i"
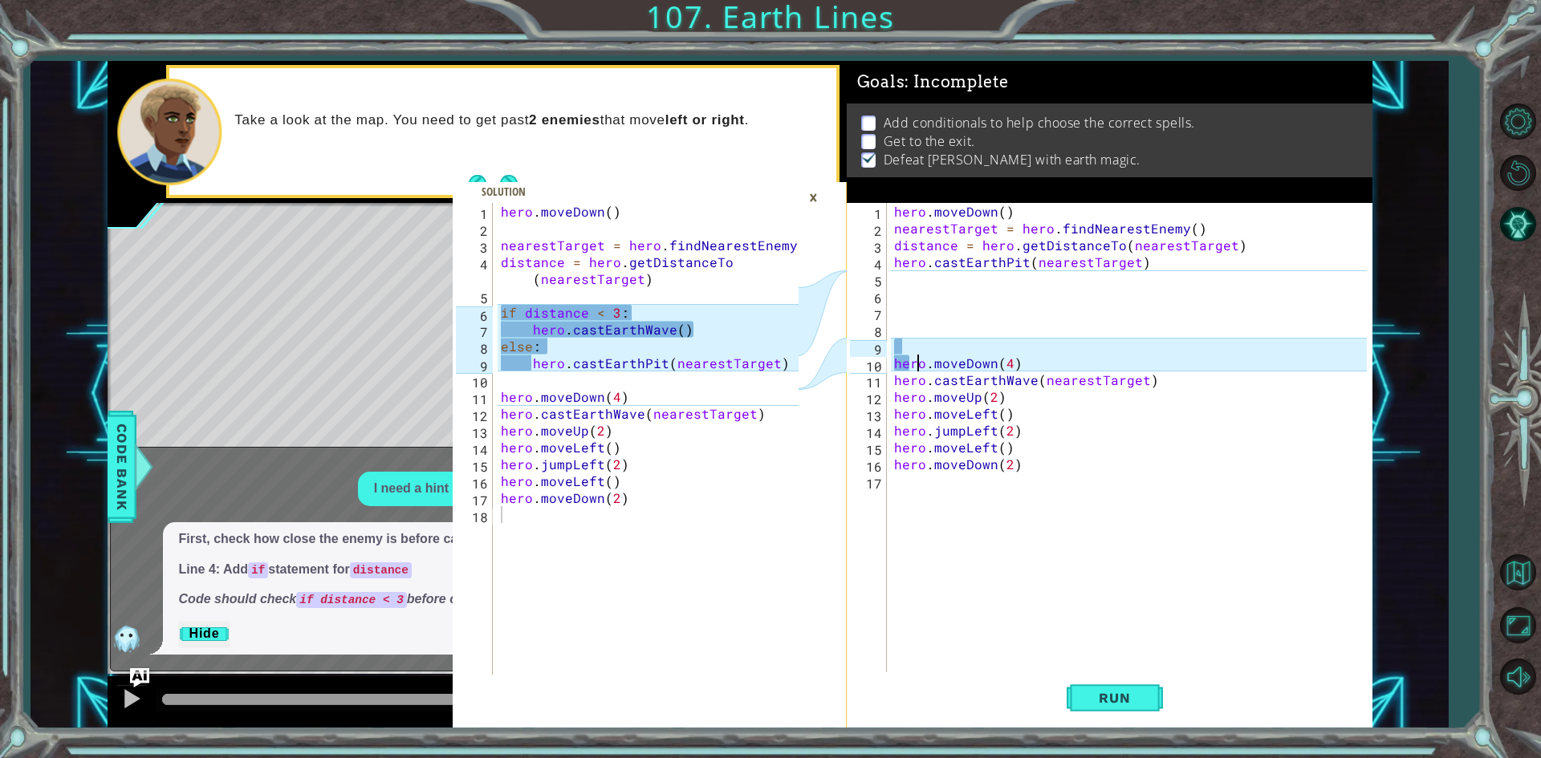
click at [915, 355] on div "hero . moveDown ( ) nearestTarget = hero . findNearestEnemy ( ) distance = hero…" at bounding box center [1133, 456] width 484 height 506
click at [907, 361] on div "hero . moveDown ( ) nearestTarget = hero . findNearestEnemy ( ) distance = hero…" at bounding box center [1133, 456] width 484 height 506
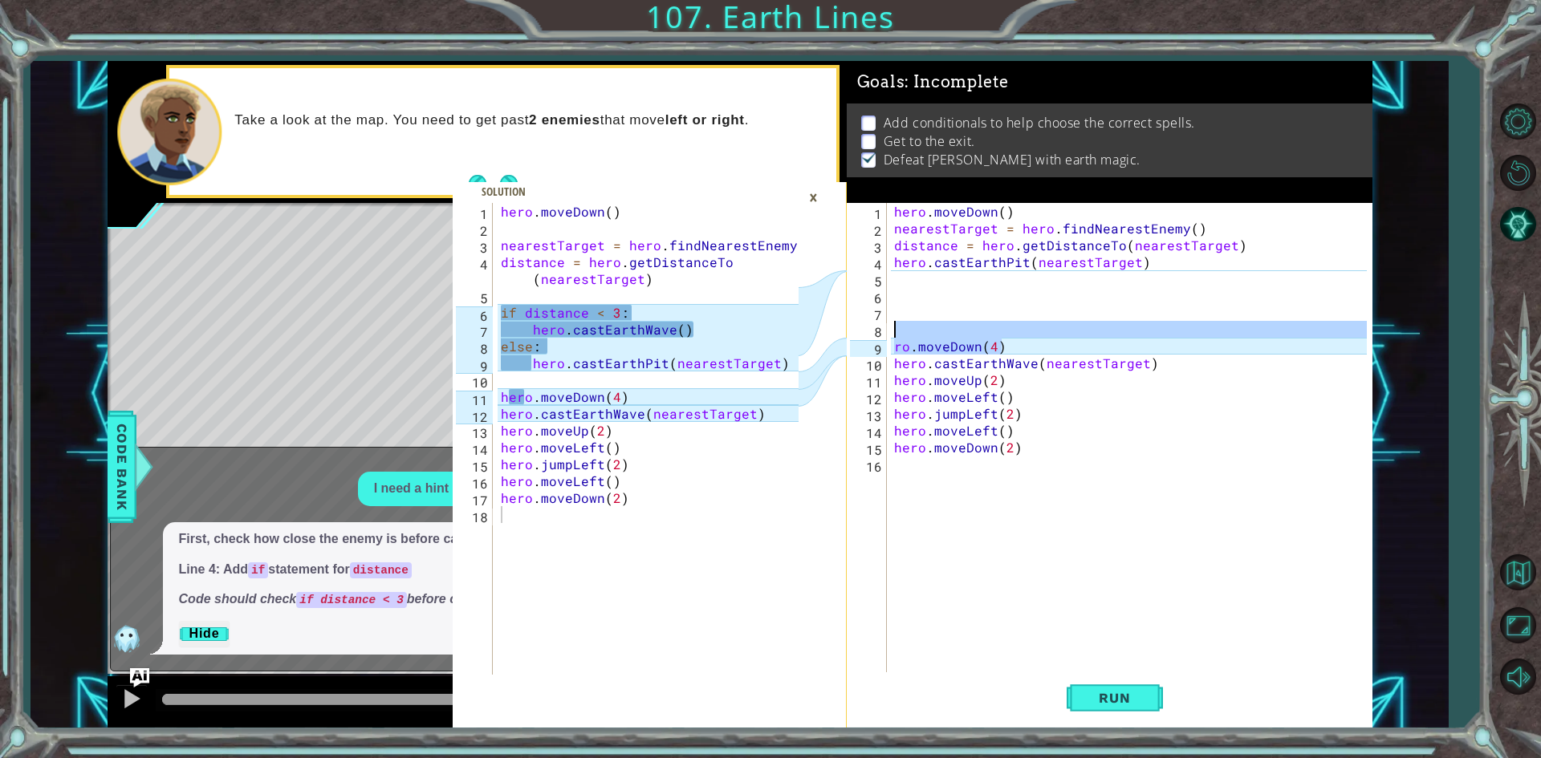
drag, startPoint x: 1031, startPoint y: 341, endPoint x: 868, endPoint y: 332, distance: 163.1
click at [868, 332] on div "ro.moveDown(4) 1 2 3 4 5 6 7 8 9 10 11 12 13 14 15 16 hero . moveDown ( ) neare…" at bounding box center [1107, 439] width 520 height 472
type textarea "ro.moveDown(4)"
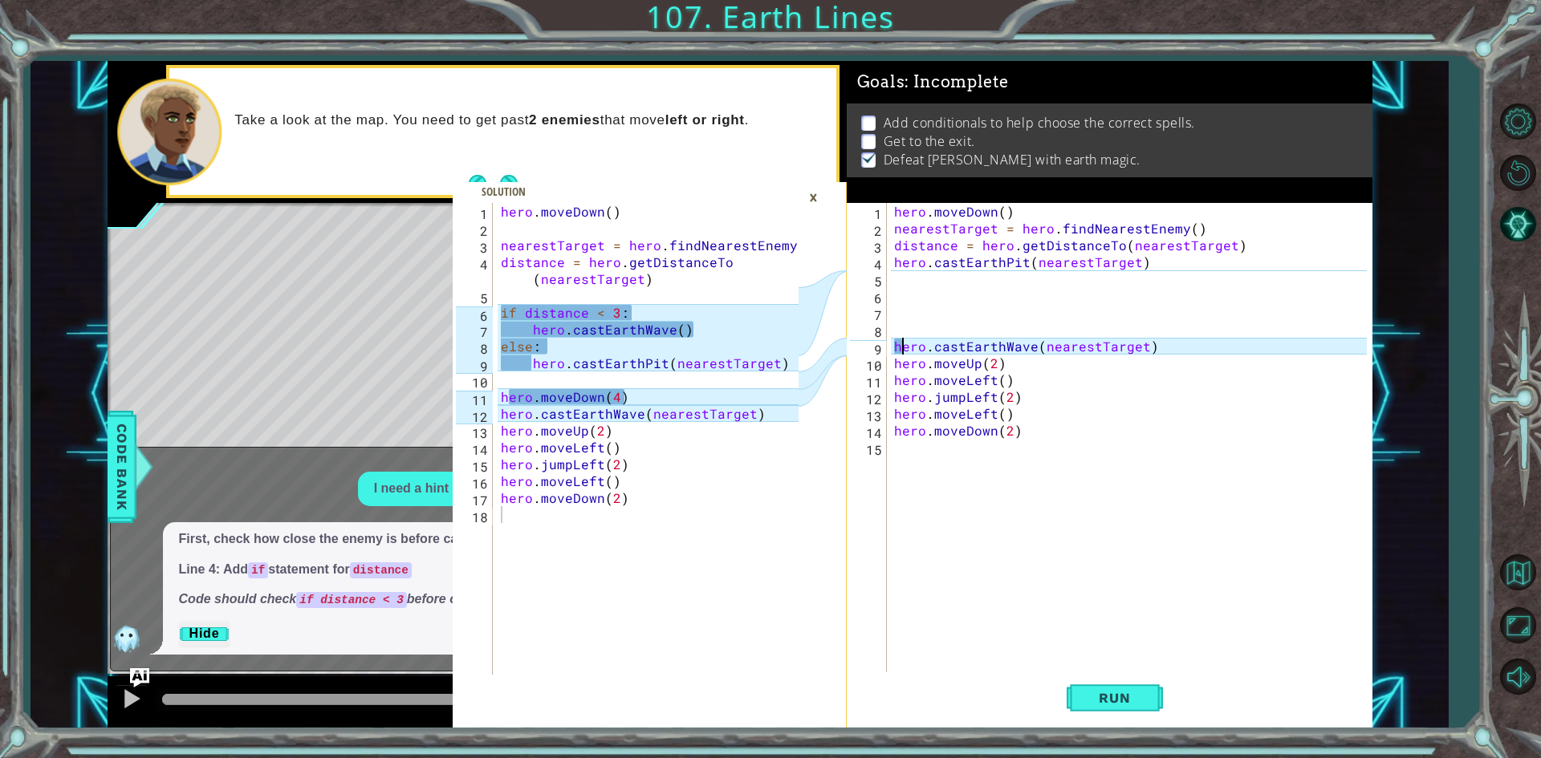
click at [904, 347] on div "hero . moveDown ( ) nearestTarget = hero . findNearestEnemy ( ) distance = hero…" at bounding box center [1133, 456] width 484 height 506
drag, startPoint x: 911, startPoint y: 347, endPoint x: 894, endPoint y: 352, distance: 17.5
click at [894, 352] on div "hero . moveDown ( ) nearestTarget = hero . findNearestEnemy ( ) distance = hero…" at bounding box center [1133, 456] width 484 height 506
type textarea "o.castEarthWave(nearestTarget)"
drag, startPoint x: 1113, startPoint y: 336, endPoint x: 1125, endPoint y: 333, distance: 12.5
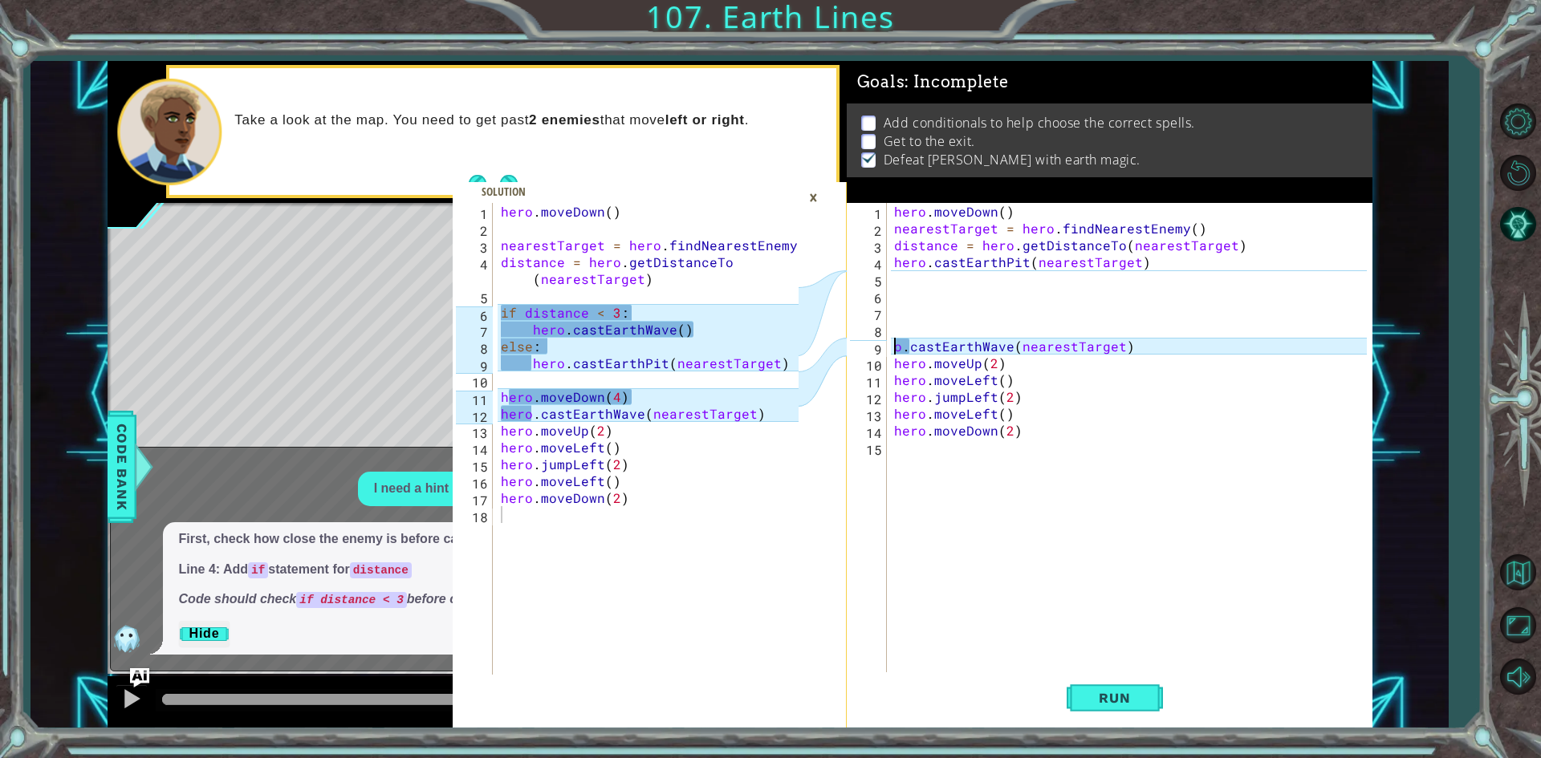
click at [1117, 334] on div "hero . moveDown ( ) nearestTarget = hero . findNearestEnemy ( ) distance = hero…" at bounding box center [1133, 456] width 484 height 506
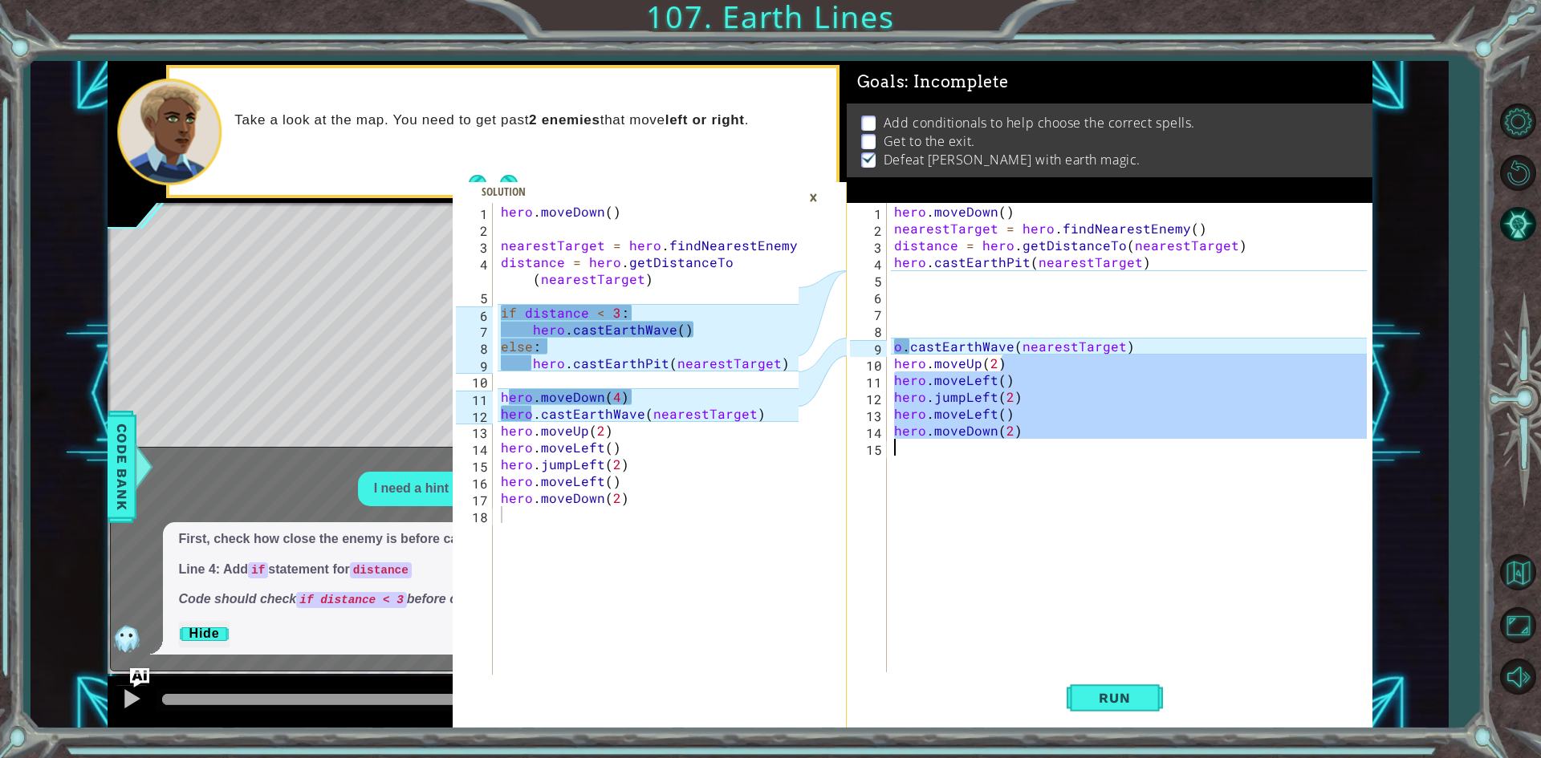
drag, startPoint x: 1149, startPoint y: 358, endPoint x: 903, endPoint y: 441, distance: 260.1
click at [903, 441] on div "hero . moveDown ( ) nearestTarget = hero . findNearestEnemy ( ) distance = hero…" at bounding box center [1133, 456] width 484 height 506
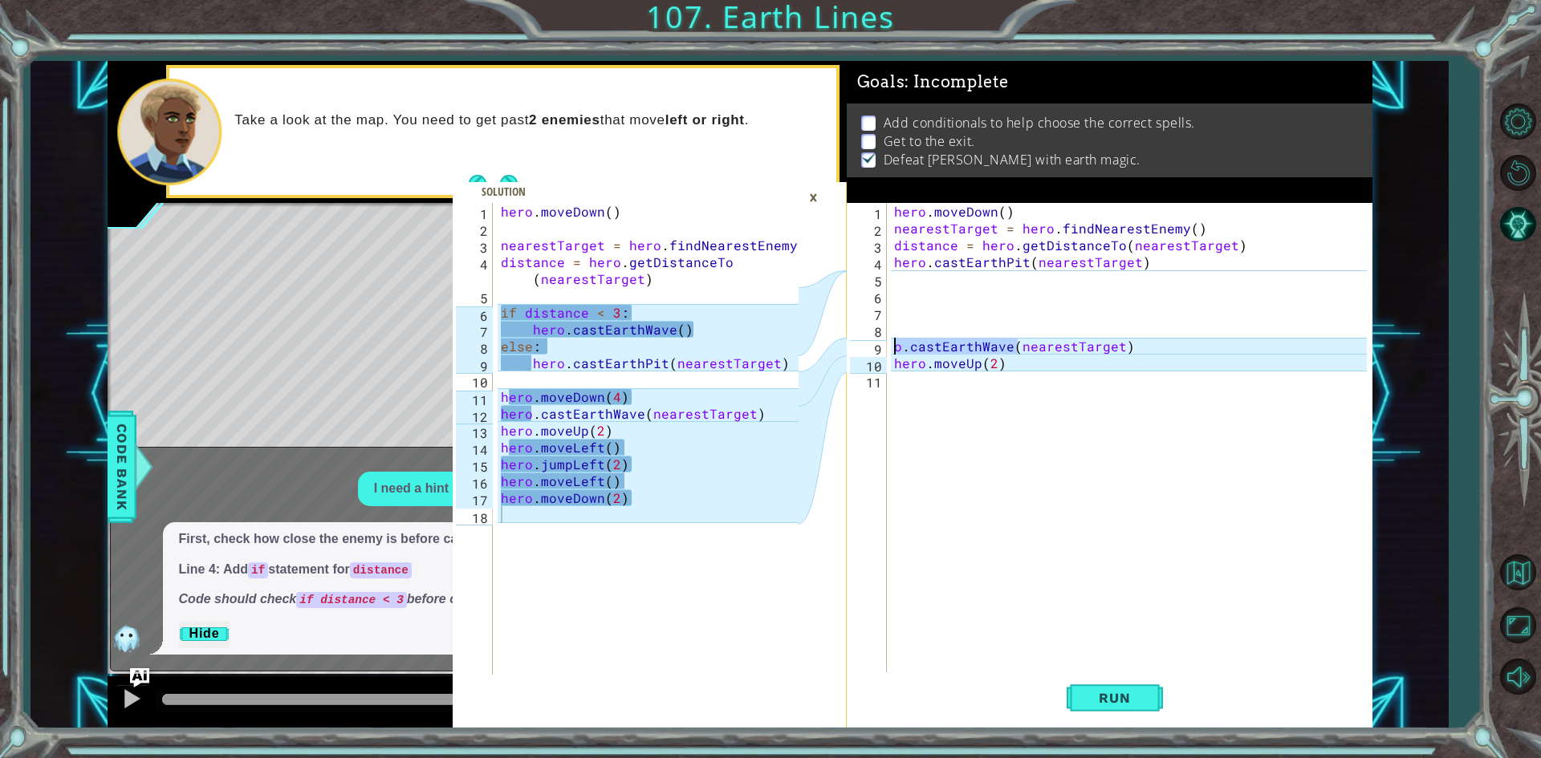
drag, startPoint x: 1016, startPoint y: 352, endPoint x: 879, endPoint y: 351, distance: 136.4
click at [879, 351] on div "hero.moveUp(2) 1 2 3 4 5 6 7 8 9 10 11 hero . moveDown ( ) nearestTarget = hero…" at bounding box center [1107, 439] width 520 height 472
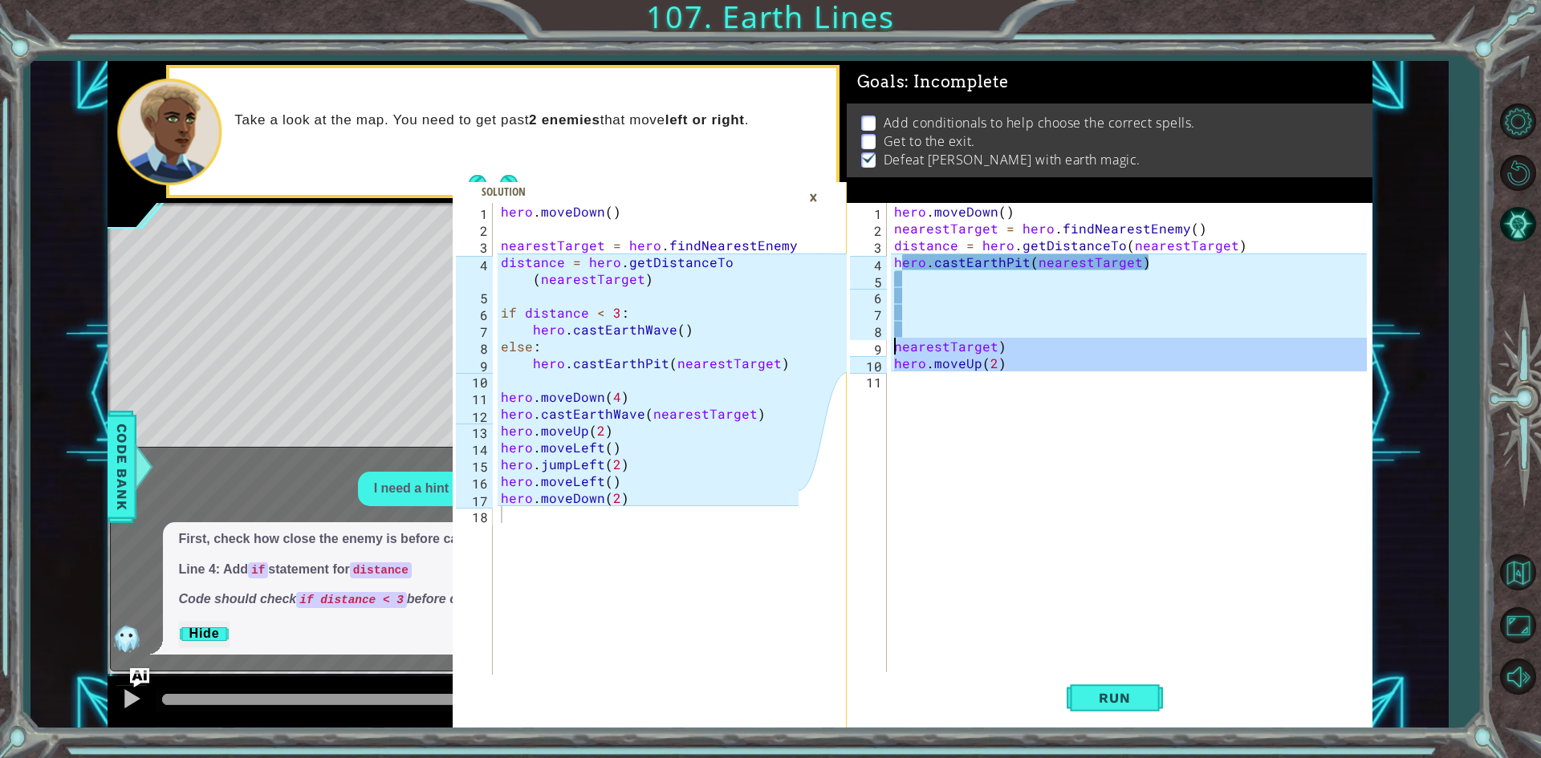
drag, startPoint x: 1005, startPoint y: 376, endPoint x: 895, endPoint y: 352, distance: 111.7
click at [895, 352] on div "hero . moveDown ( ) nearestTarget = hero . findNearestEnemy ( ) distance = hero…" at bounding box center [1133, 456] width 484 height 506
type textarea "nearestTarget) hero.moveUp(2)"
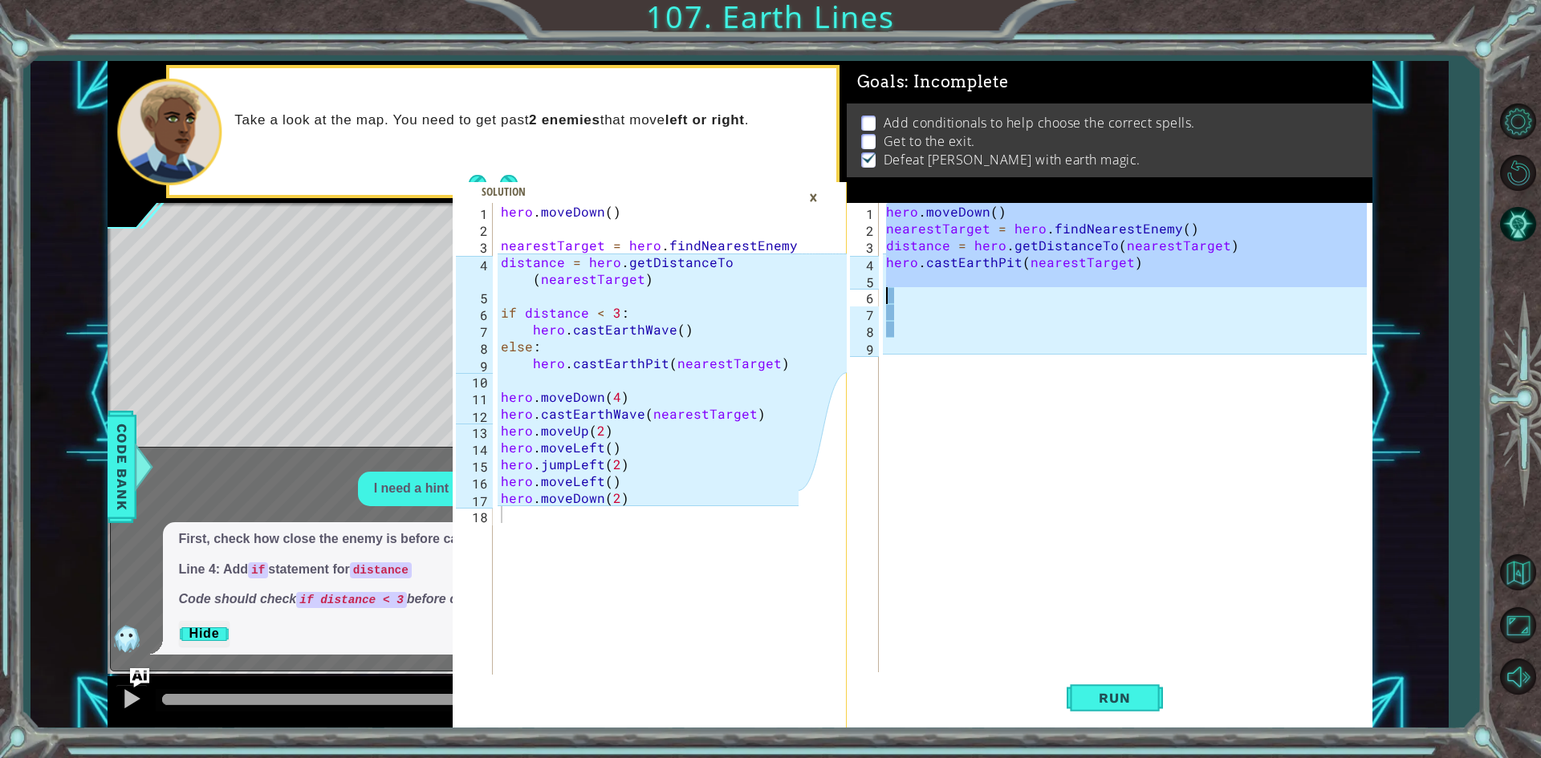
drag, startPoint x: 875, startPoint y: 207, endPoint x: 1044, endPoint y: 293, distance: 189.1
click at [1044, 293] on div "1 2 3 4 5 6 7 8 9 hero . moveDown ( ) nearestTarget = hero . findNearestEnemy (…" at bounding box center [1107, 439] width 520 height 472
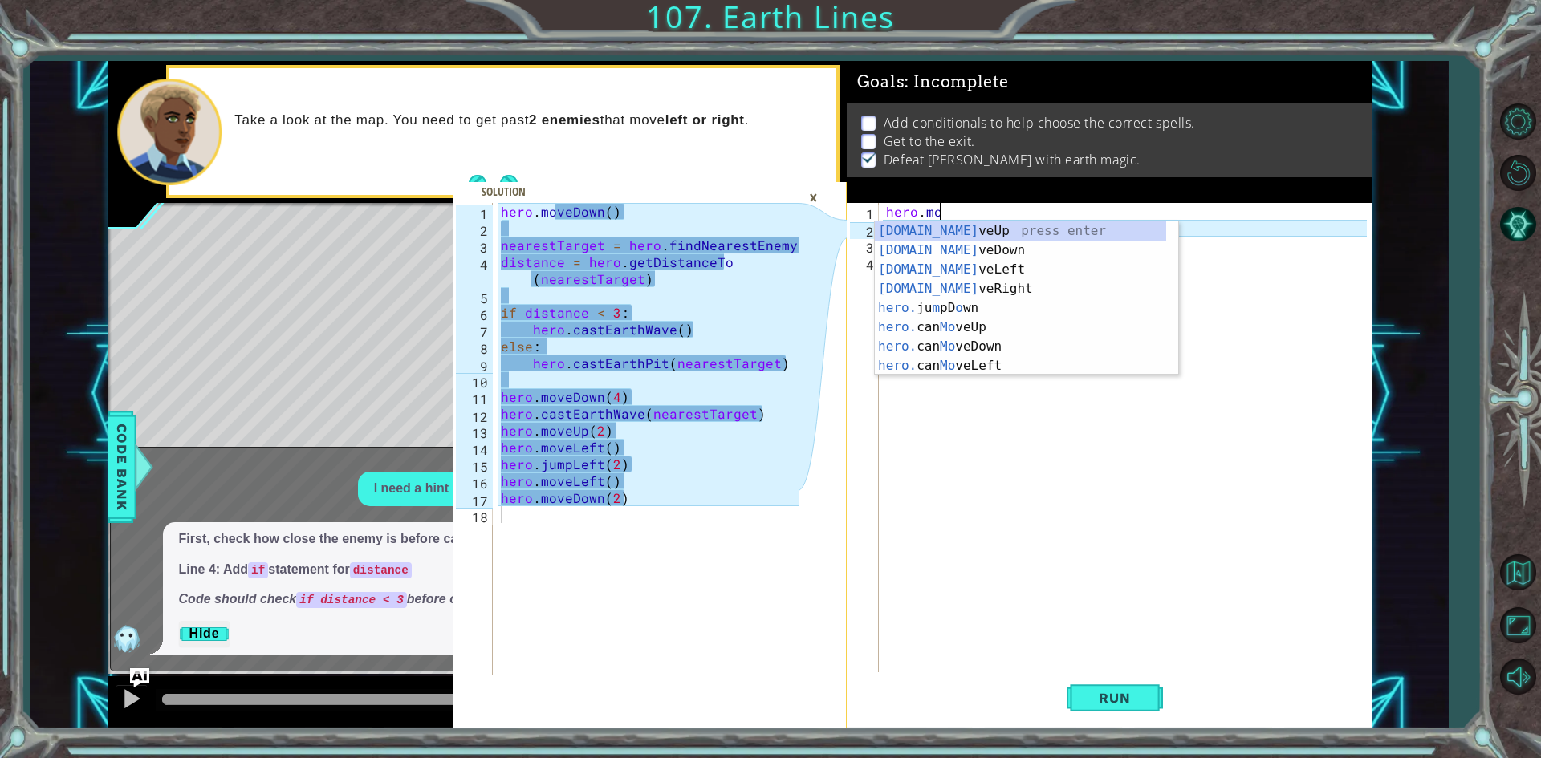
scroll to position [0, 3]
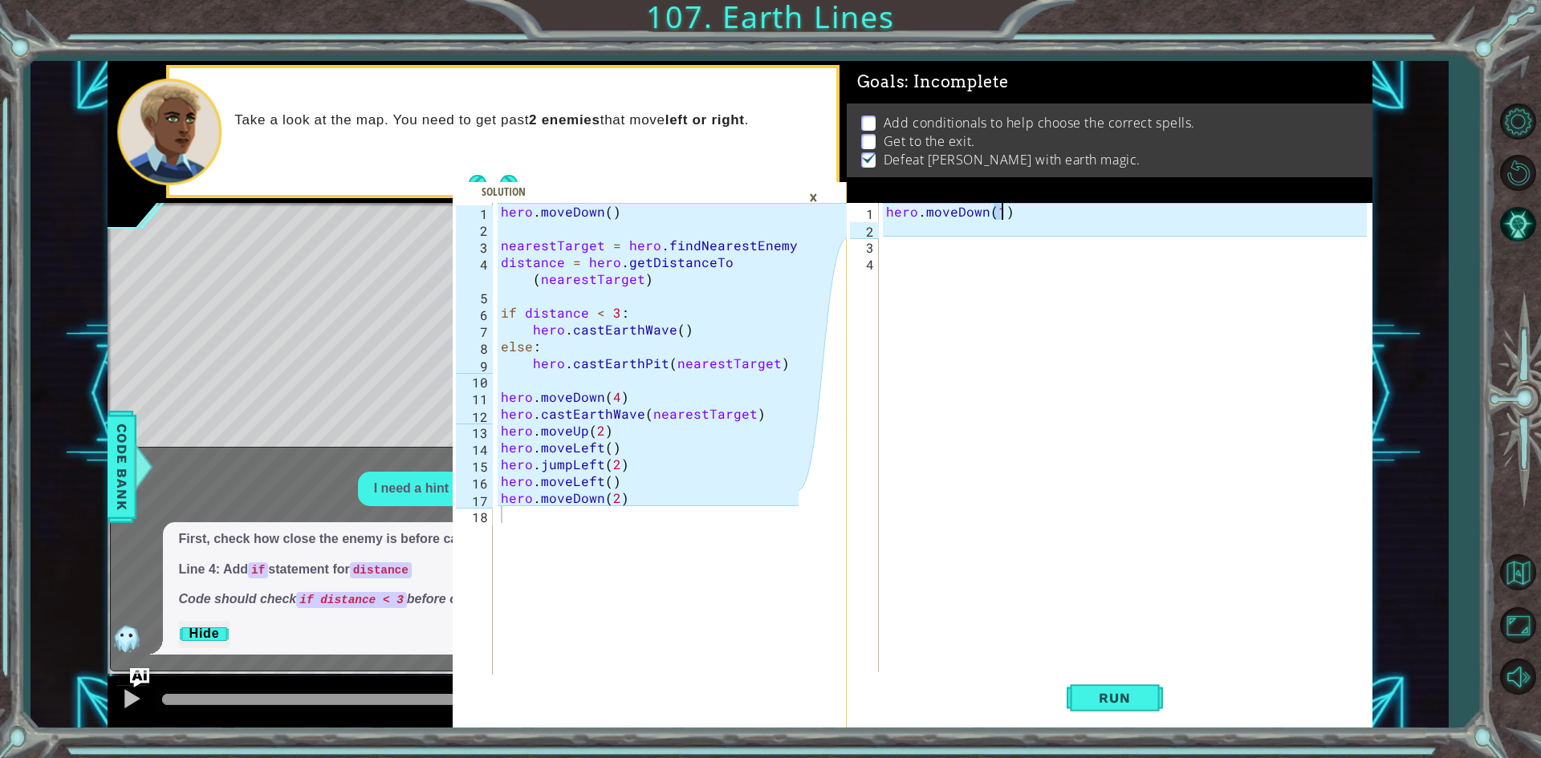
type textarea "hero.moveDown()"
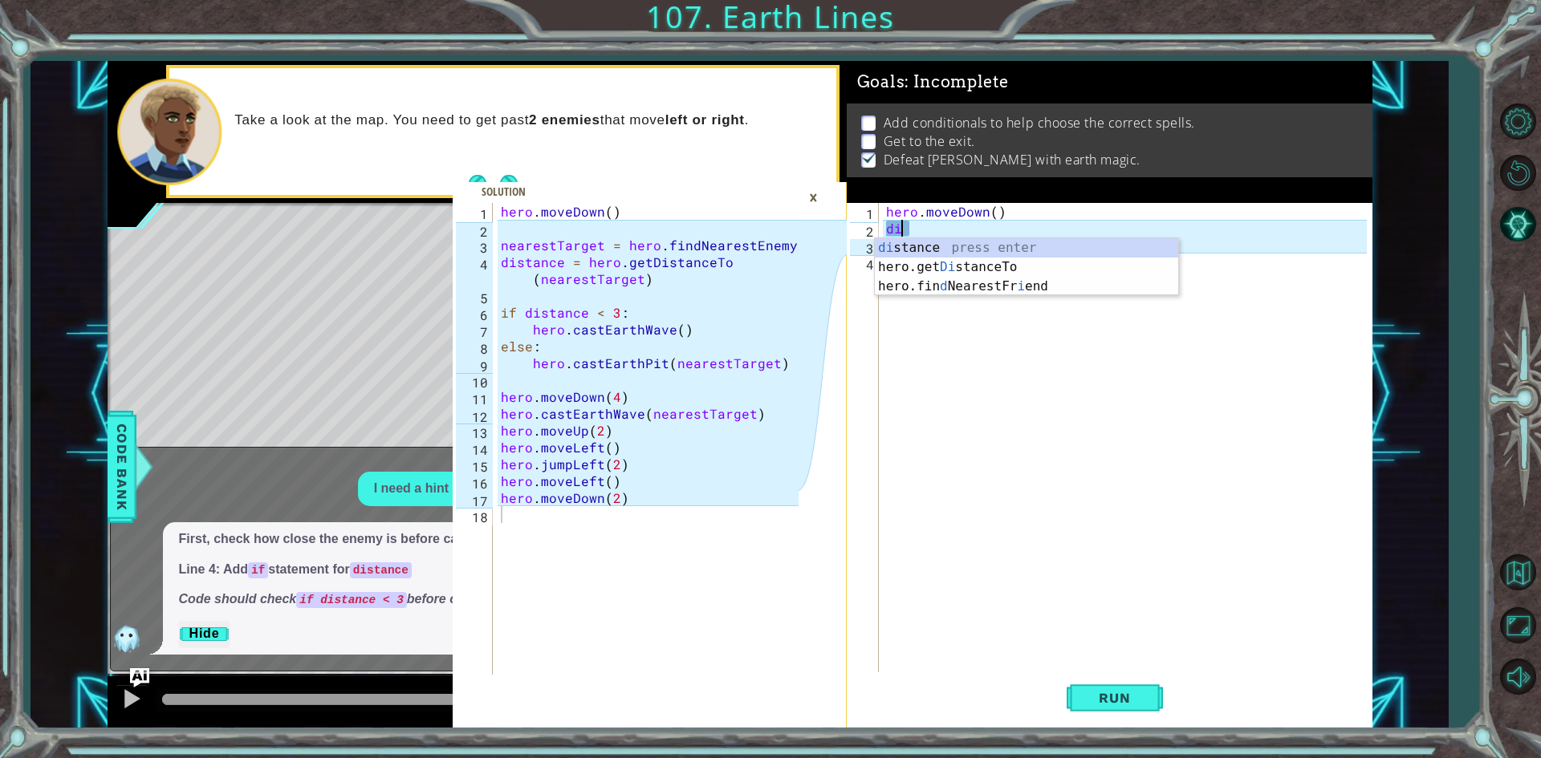
scroll to position [0, 0]
type textarea "d"
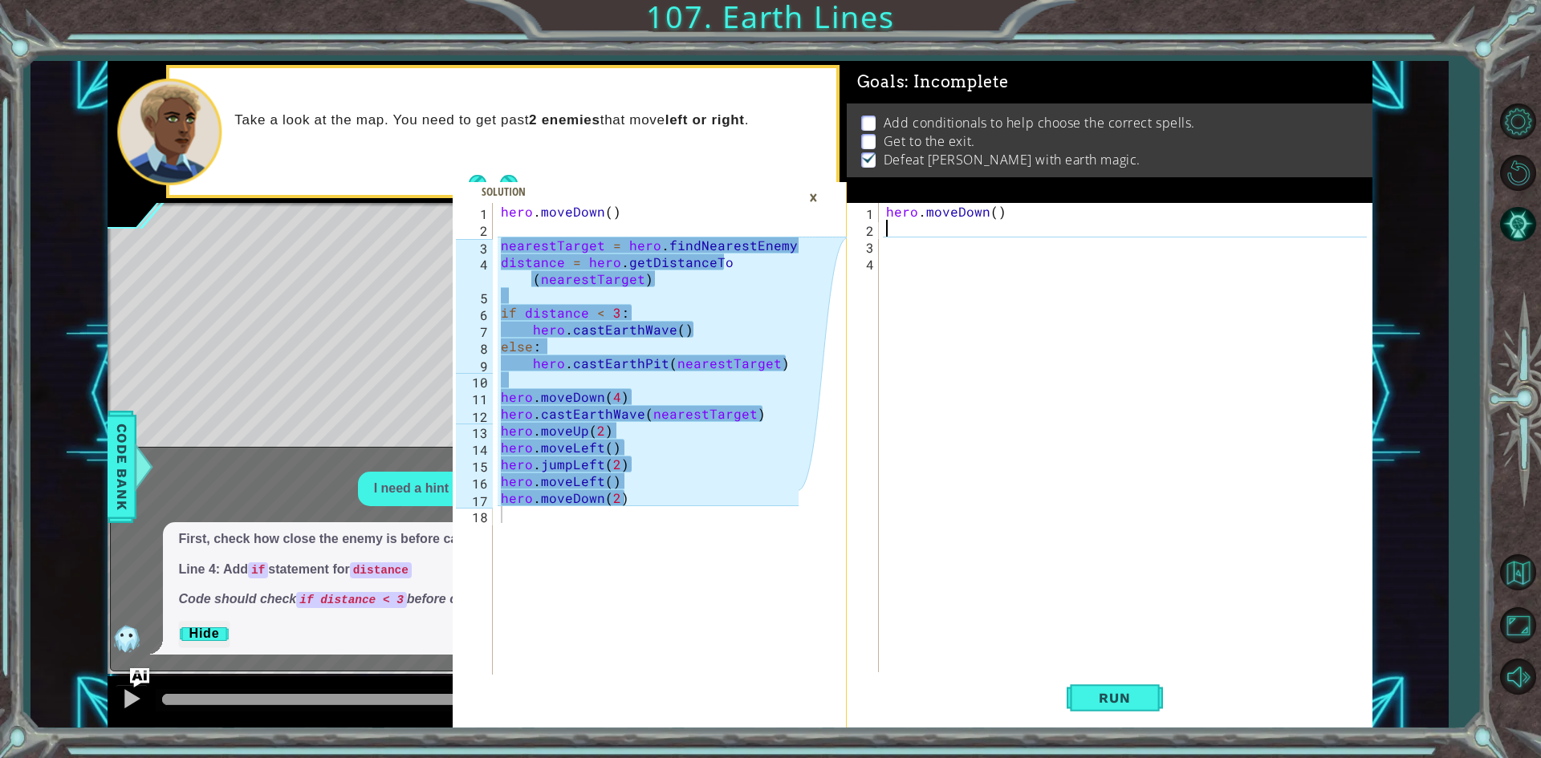
type textarea "hero.moveDown()"
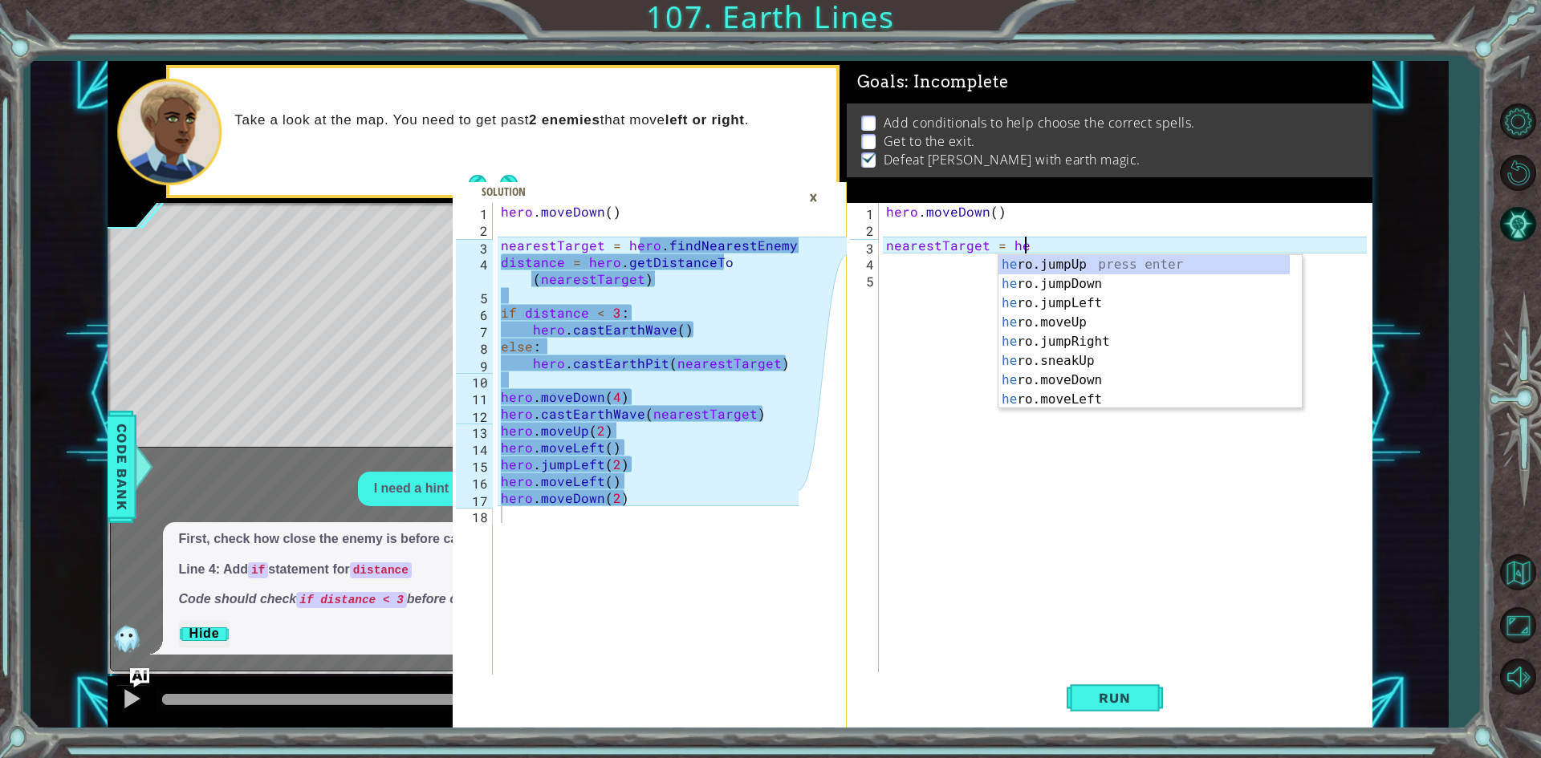
scroll to position [0, 9]
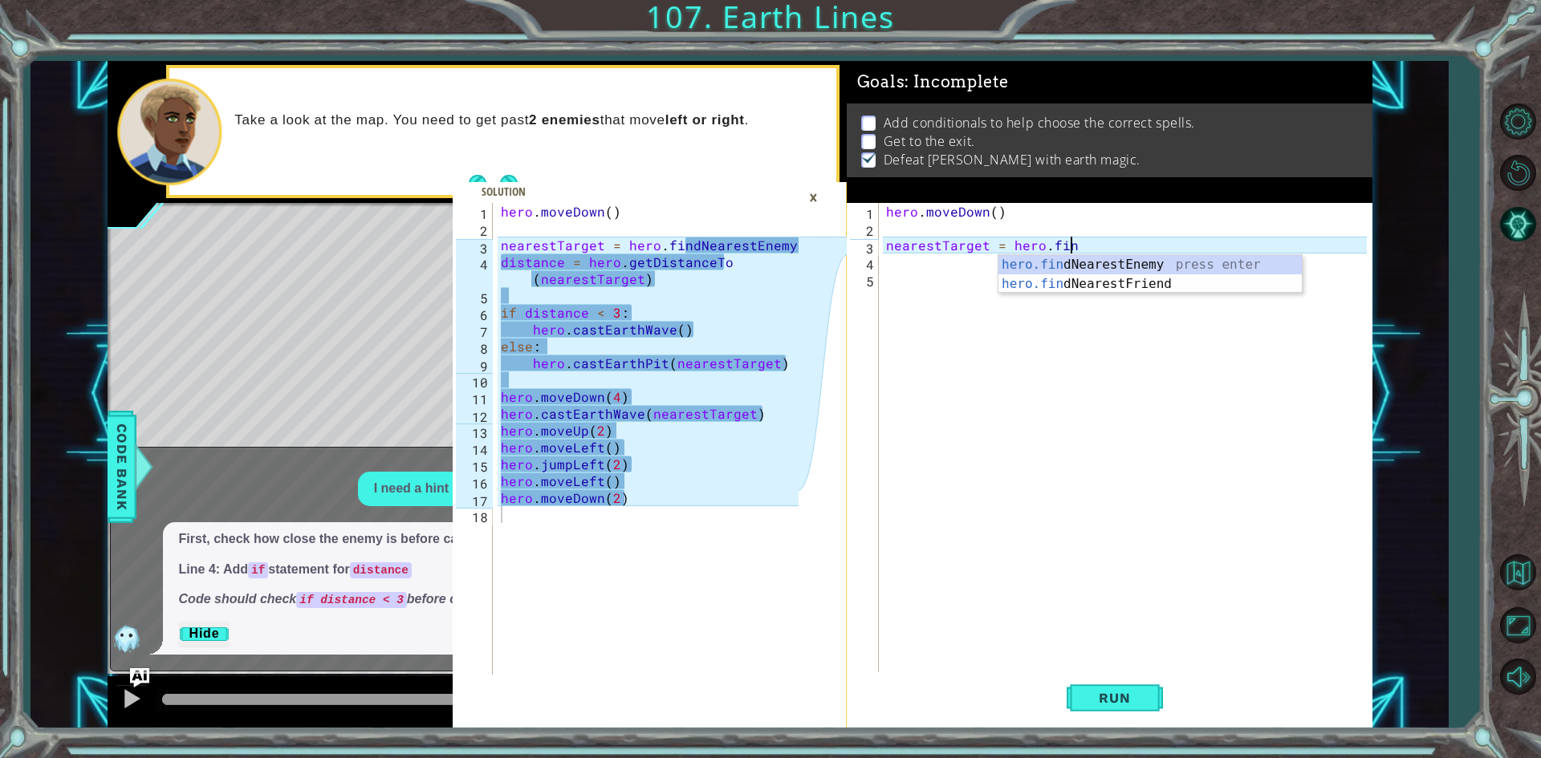
type textarea "nearestTarget = hero.find"
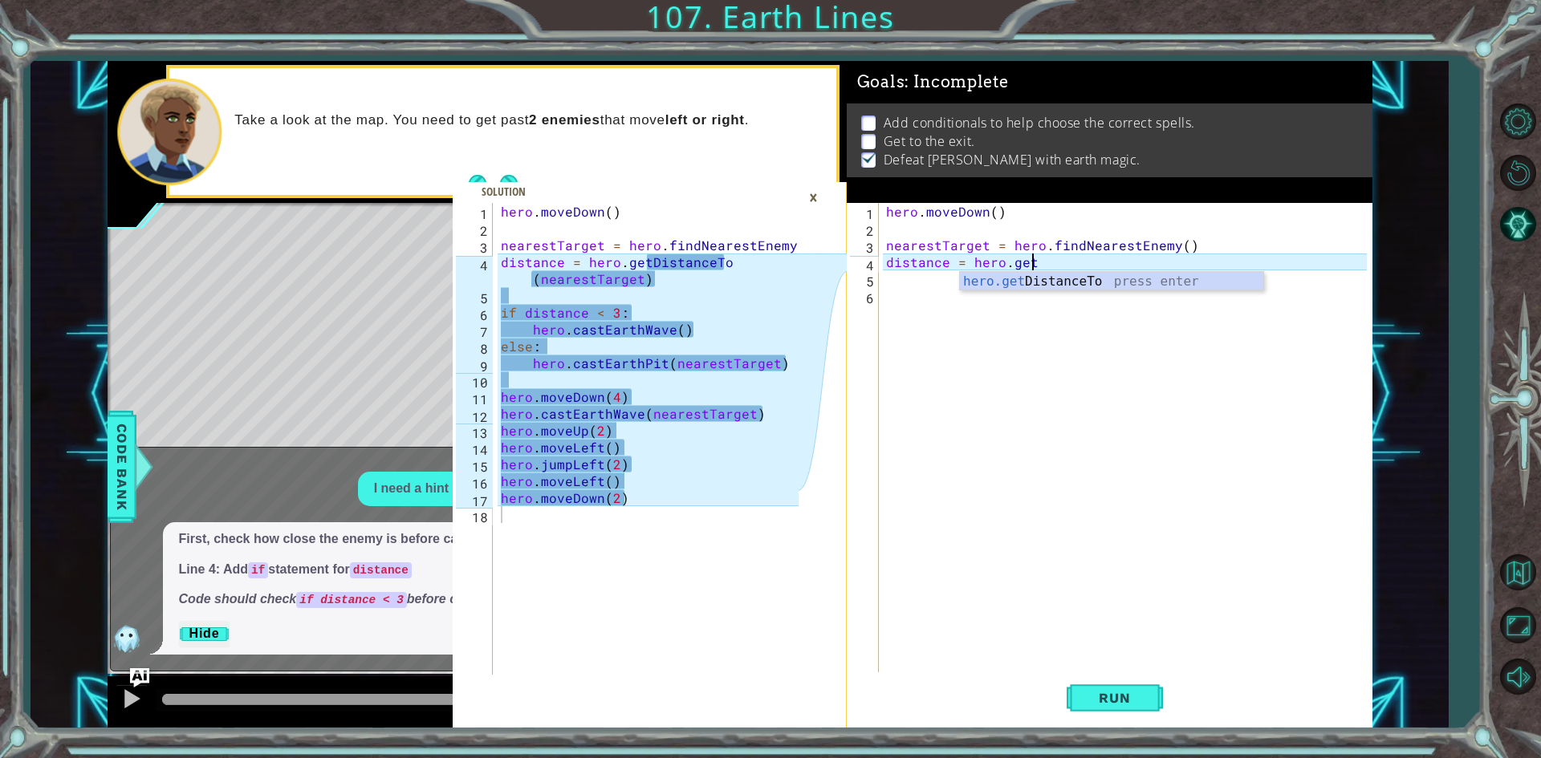
scroll to position [0, 8]
type textarea "distance = hero.getDistanceTo(target)"
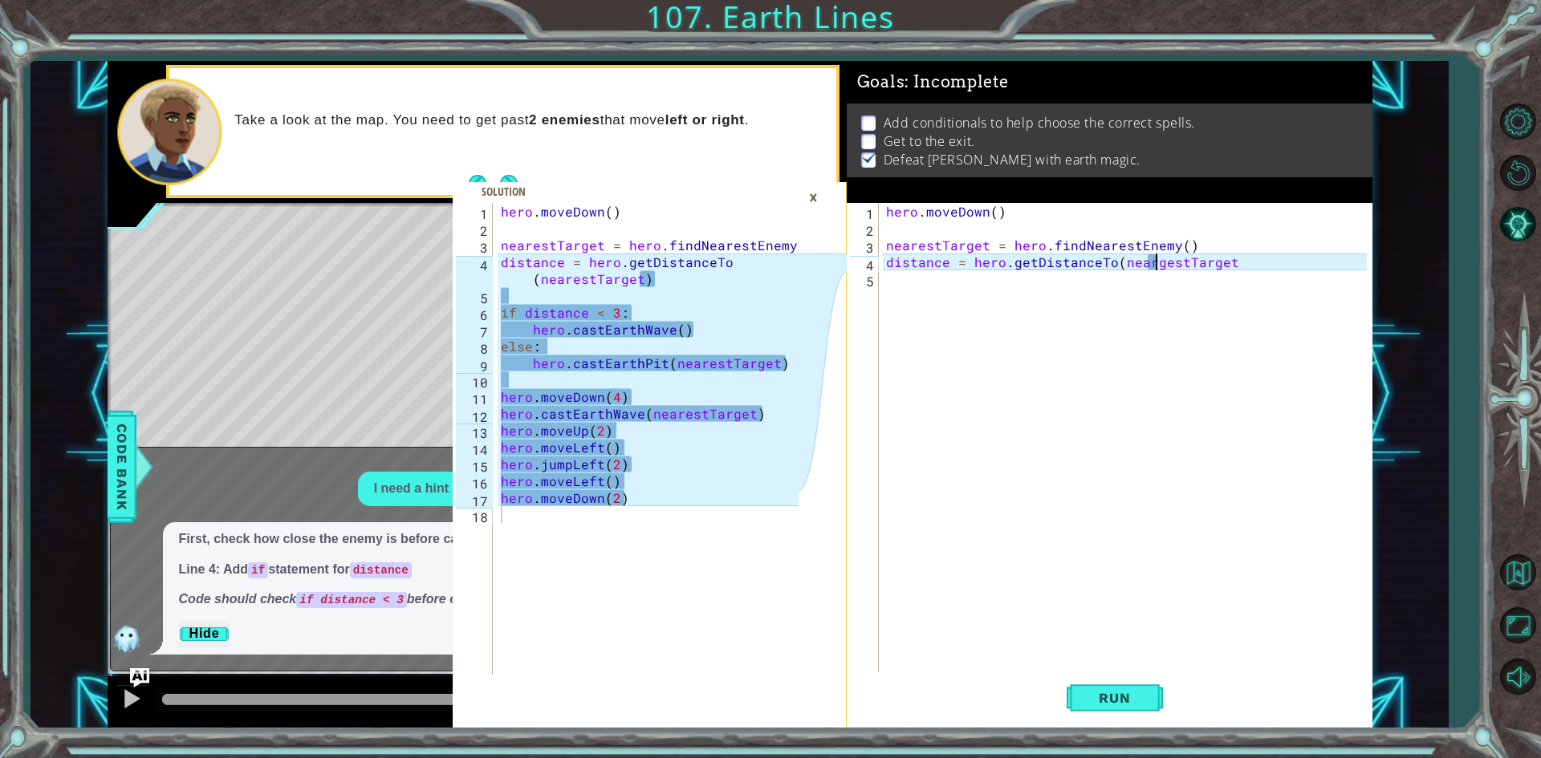
scroll to position [0, 17]
type textarea "distance = hero.getDistanceTo(nearestTarget)"
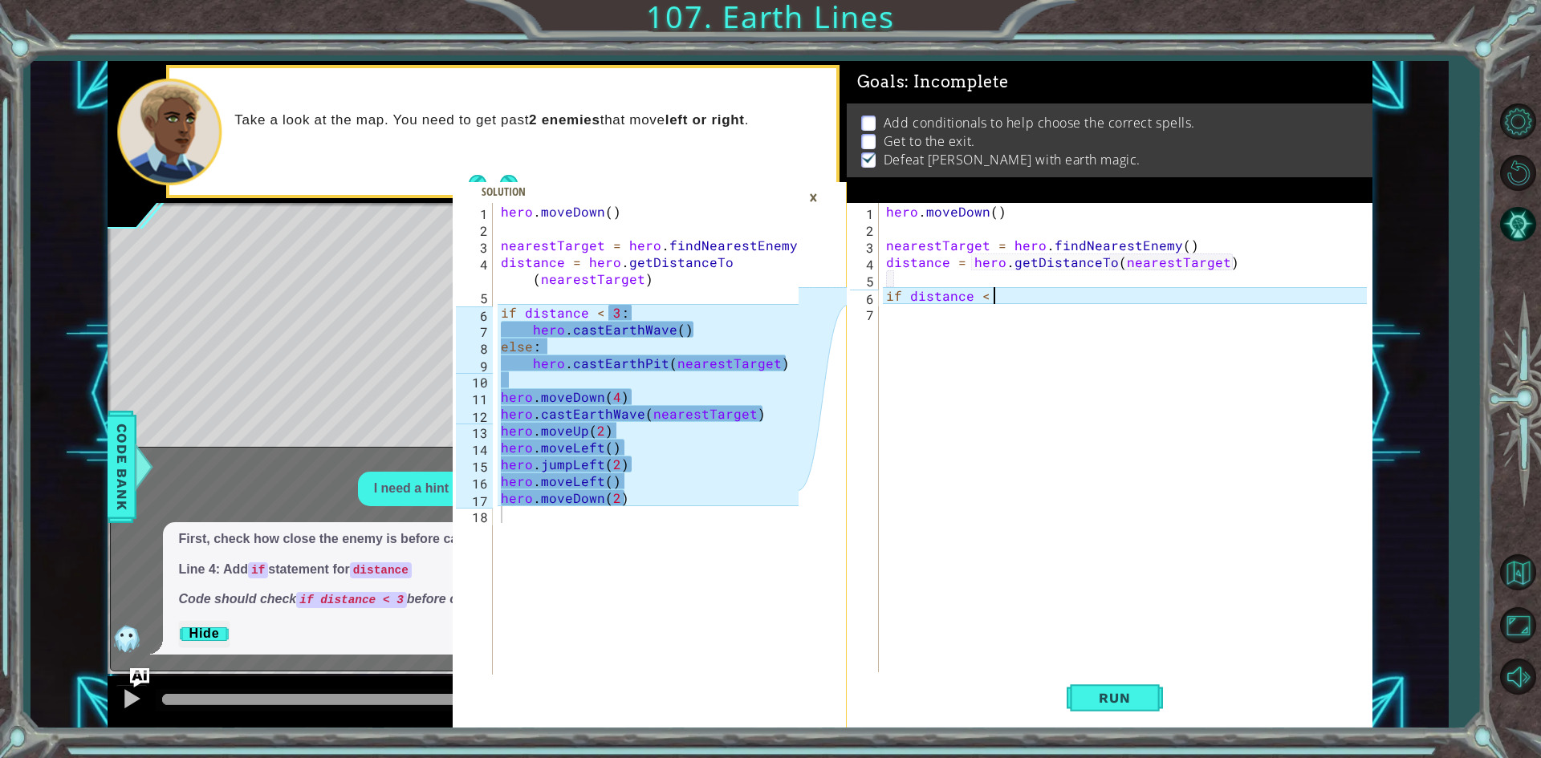
scroll to position [0, 6]
type textarea "if distance < 3:"
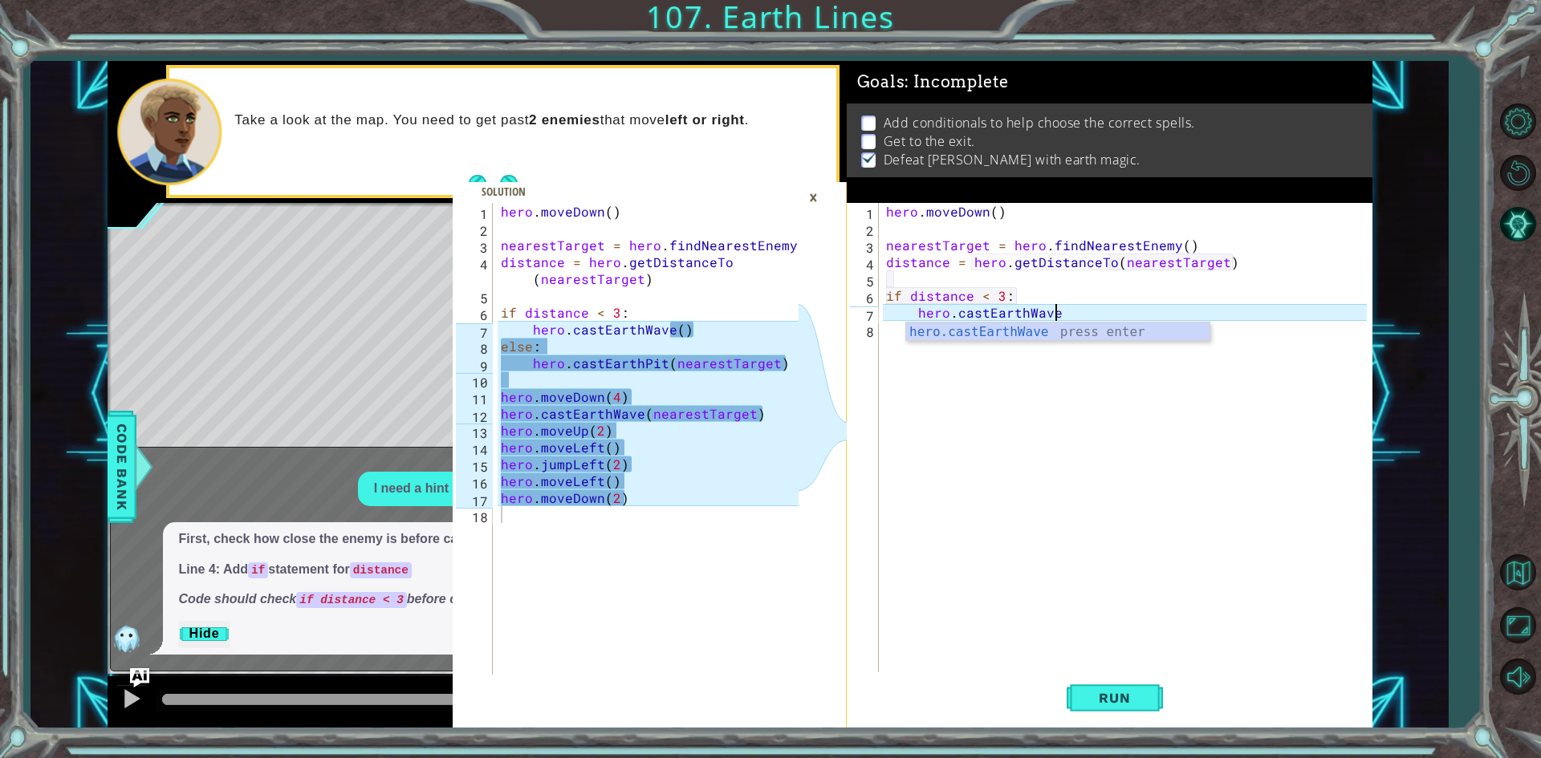
scroll to position [0, 10]
type textarea "hero.castEarthWave()"
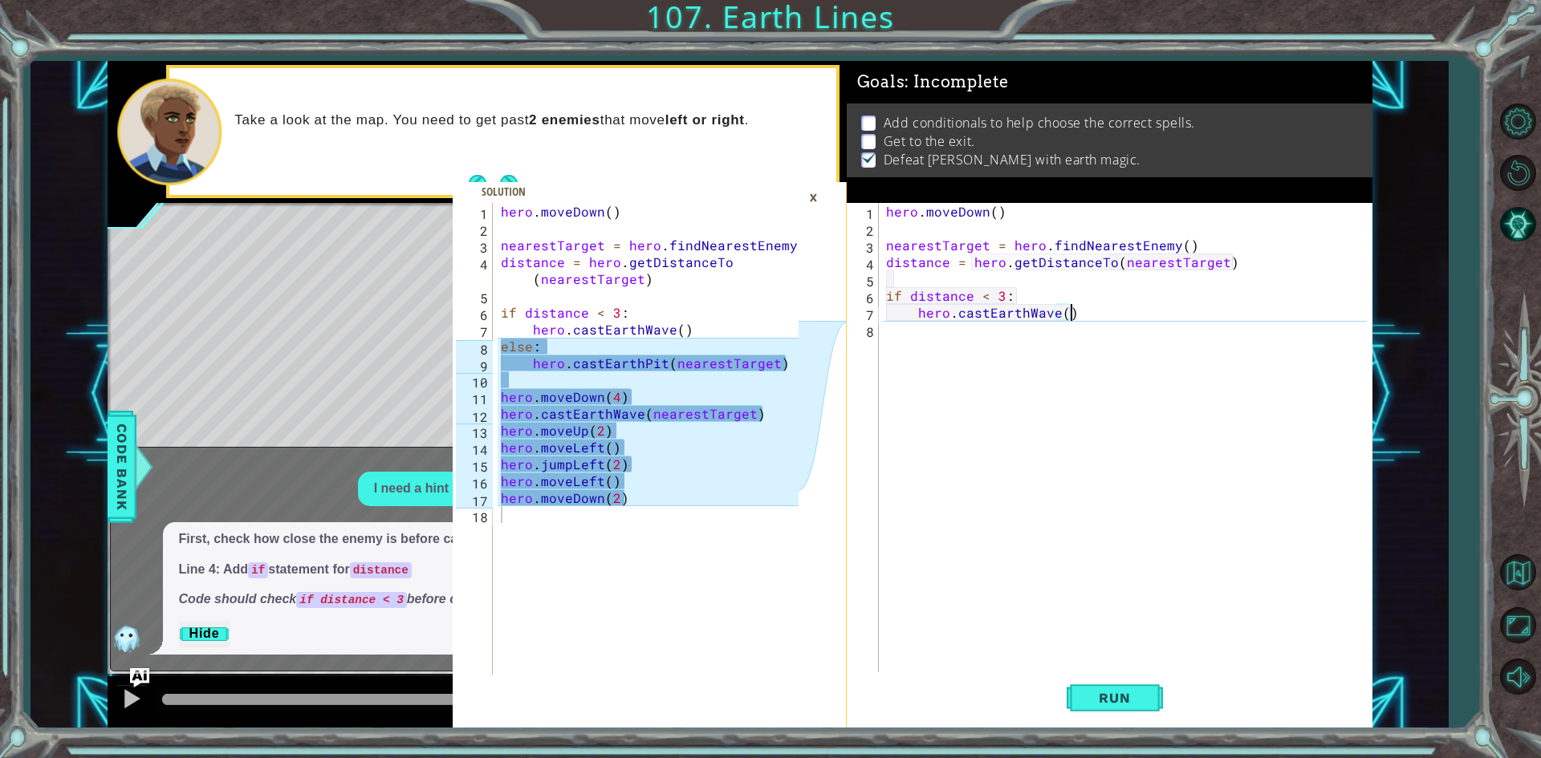
scroll to position [0, 1]
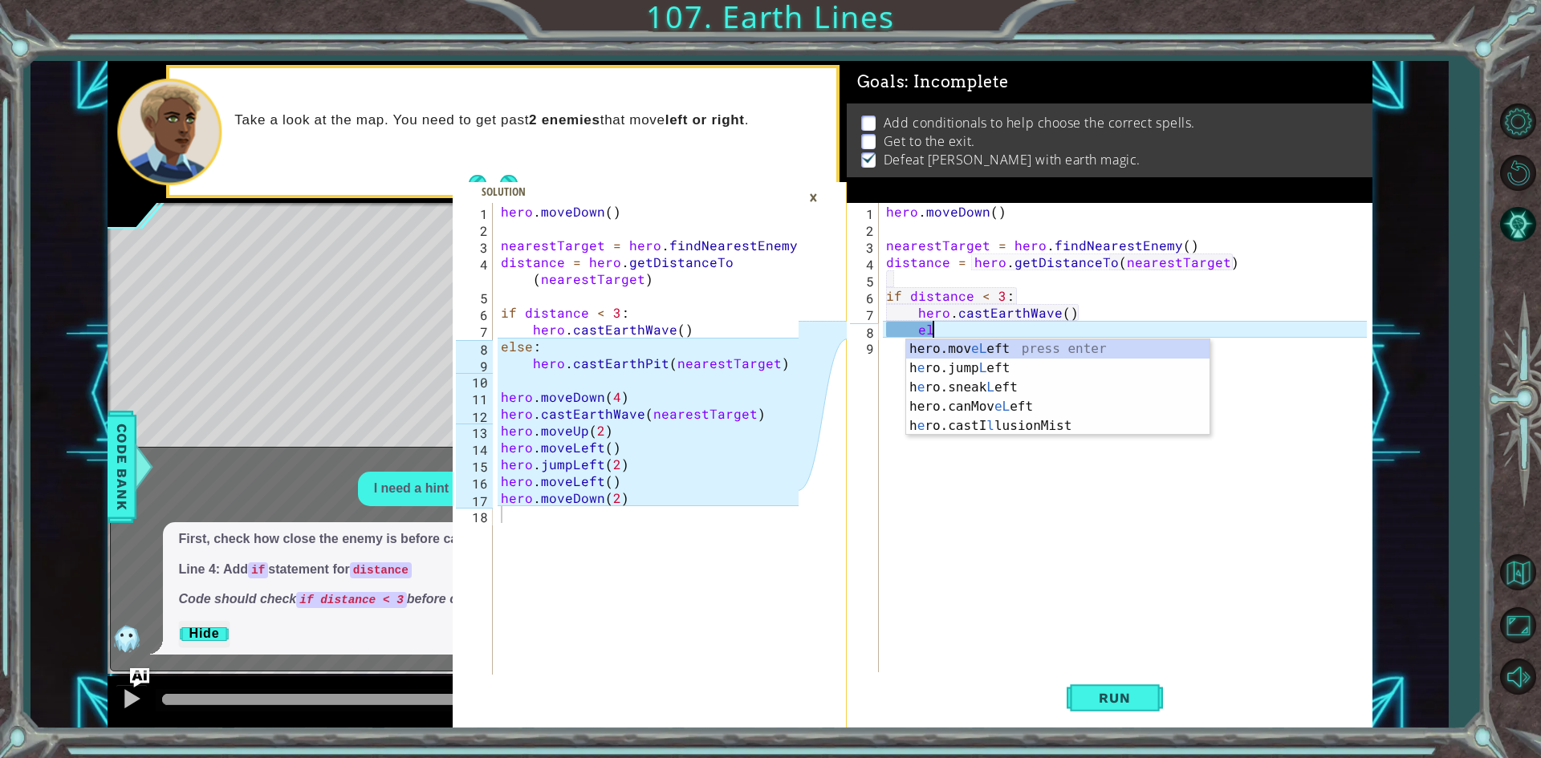
type textarea "e"
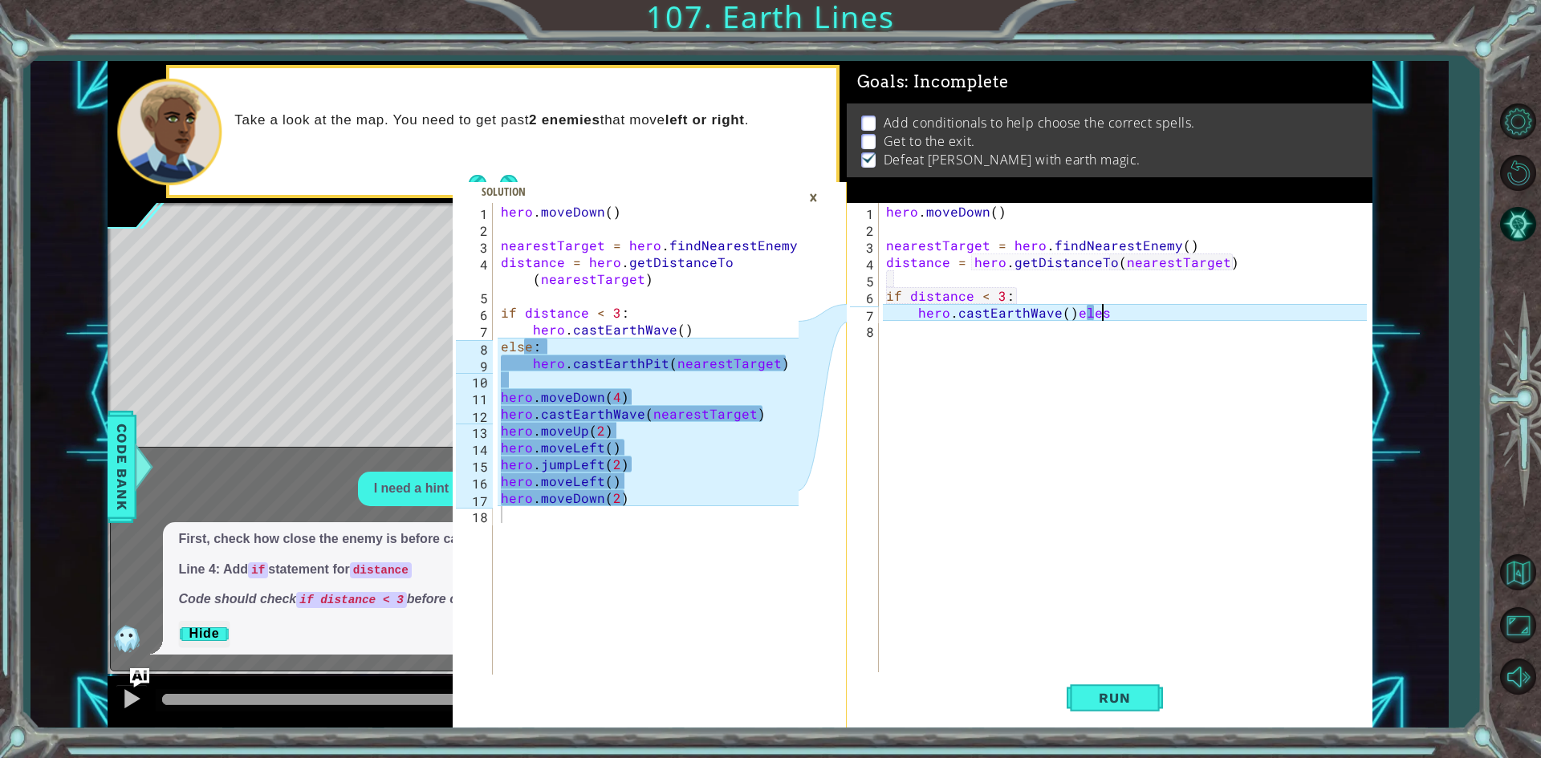
scroll to position [0, 12]
type textarea "hero.castEarthWave()else:"
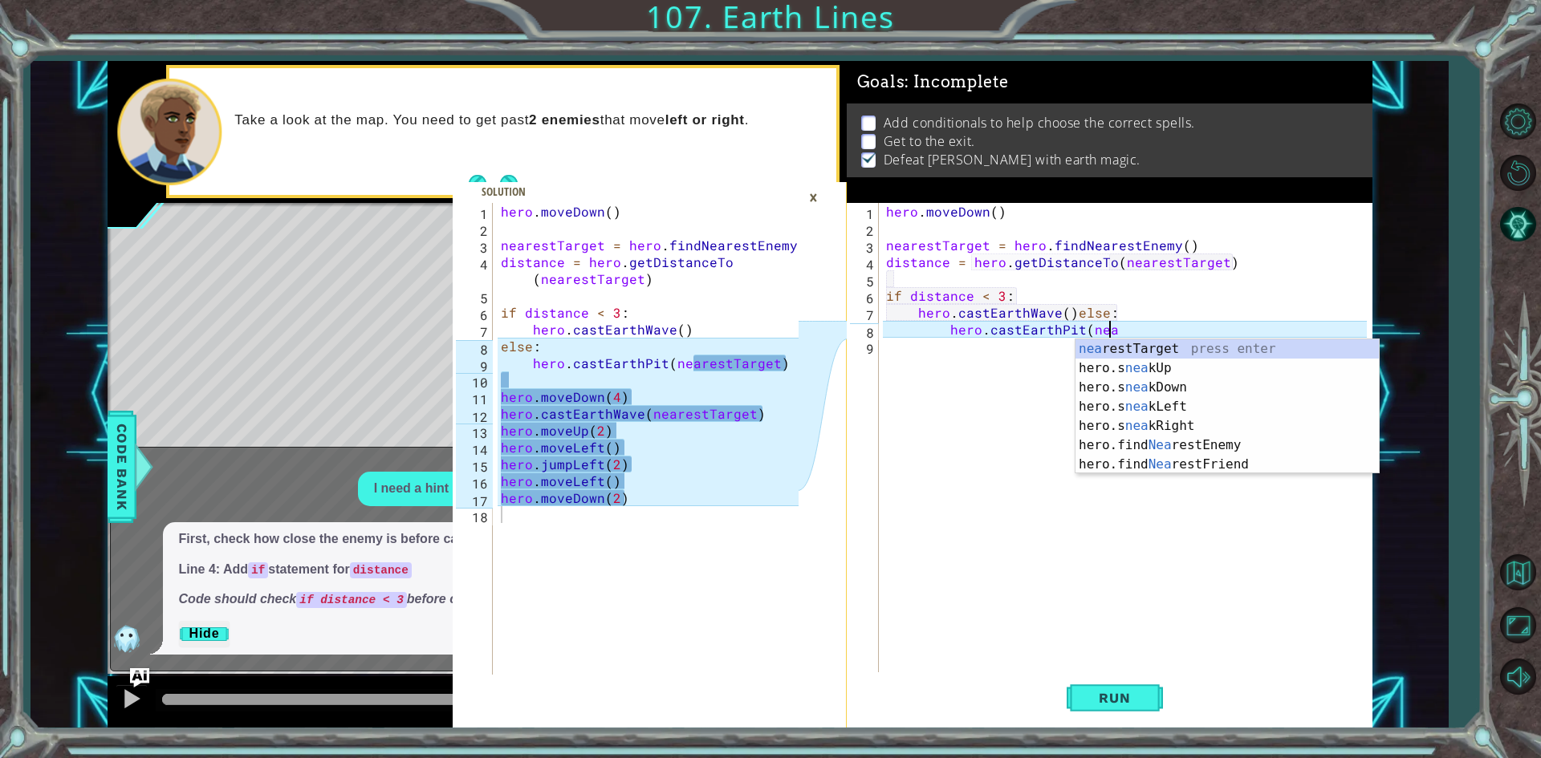
scroll to position [0, 14]
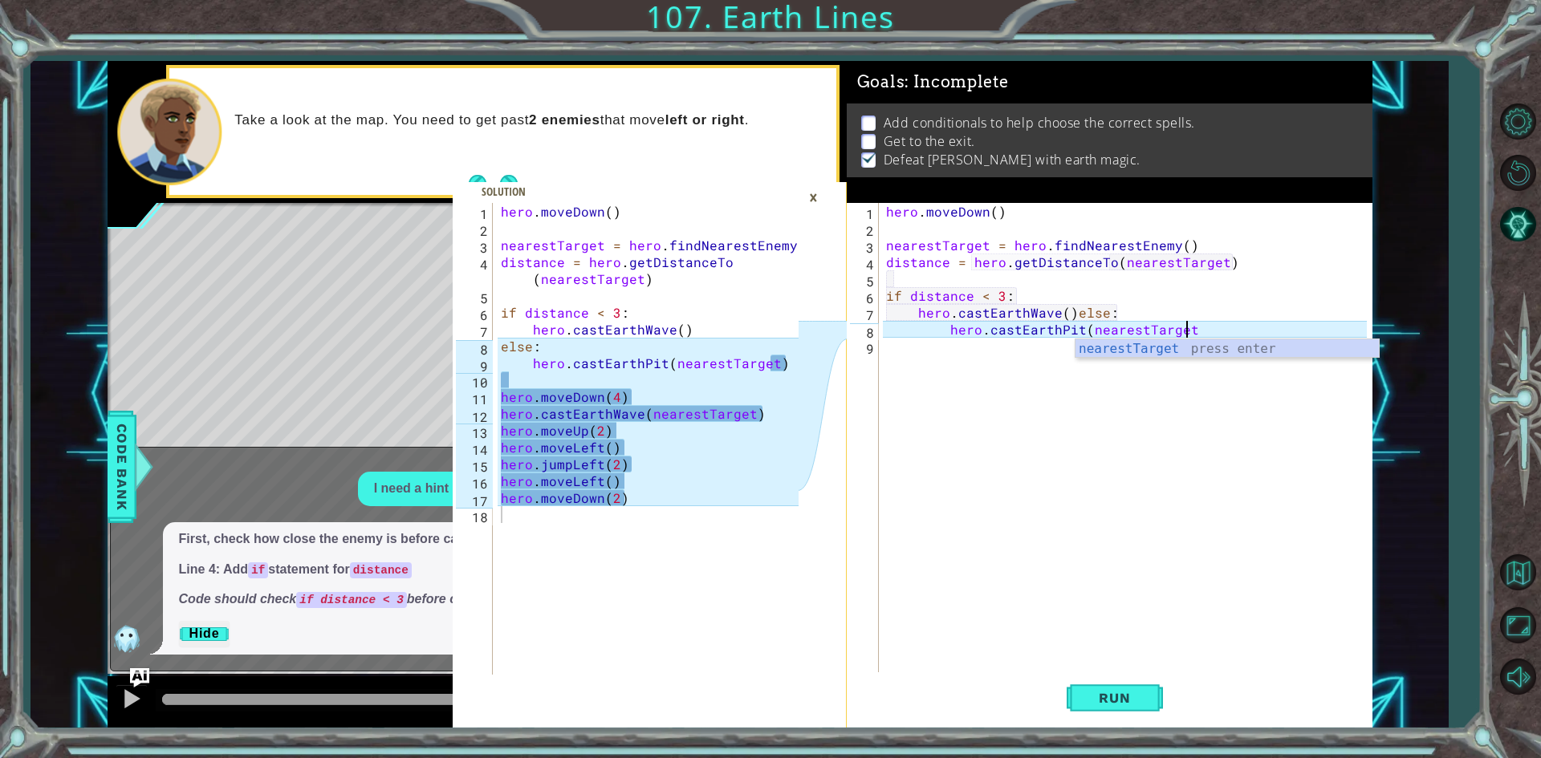
type textarea "hero.castEarthPit(nearestTarget)"
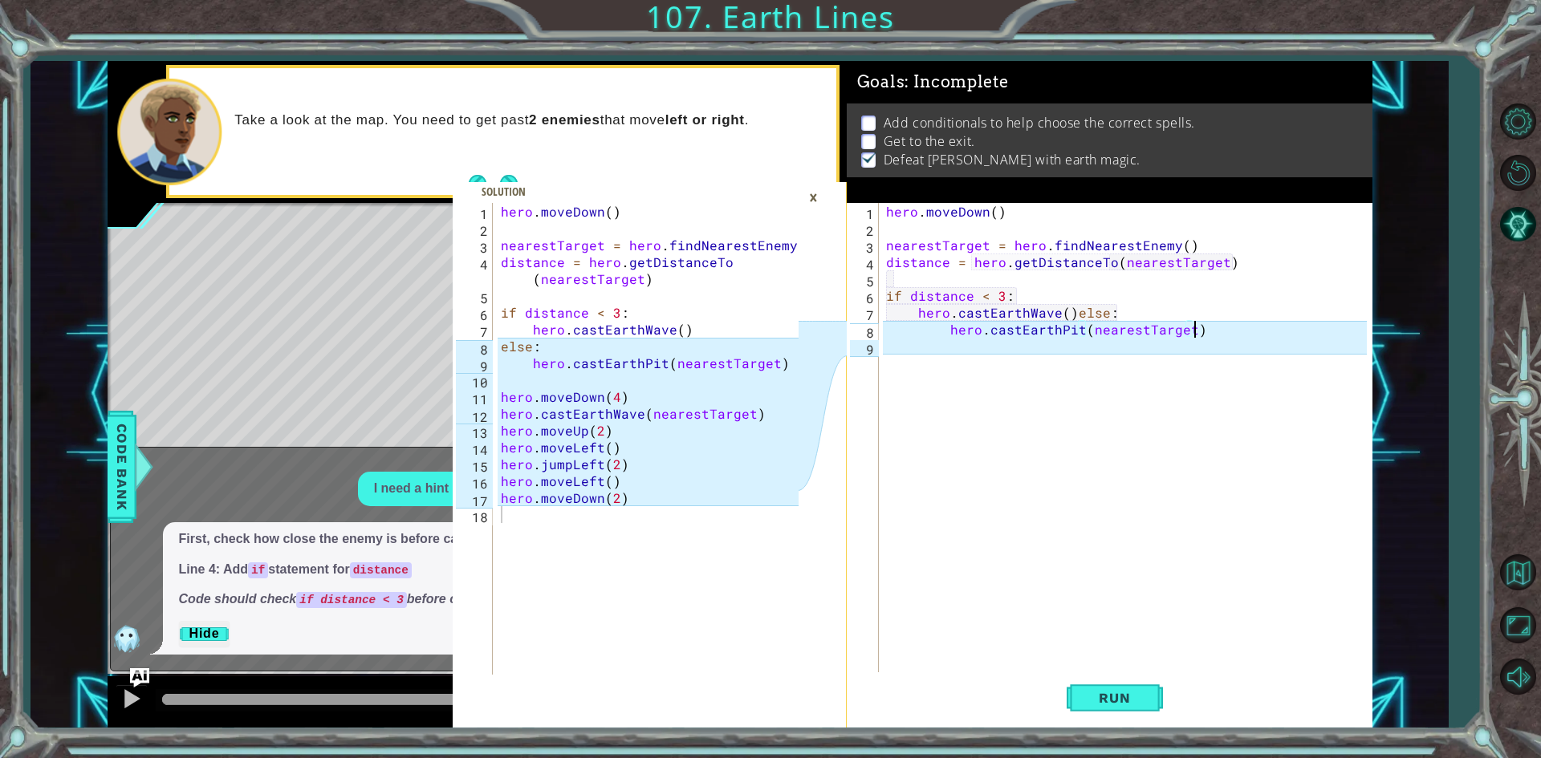
click at [1065, 311] on div "hero . moveDown ( ) nearestTarget = hero . findNearestEnemy ( ) distance = hero…" at bounding box center [1128, 456] width 491 height 506
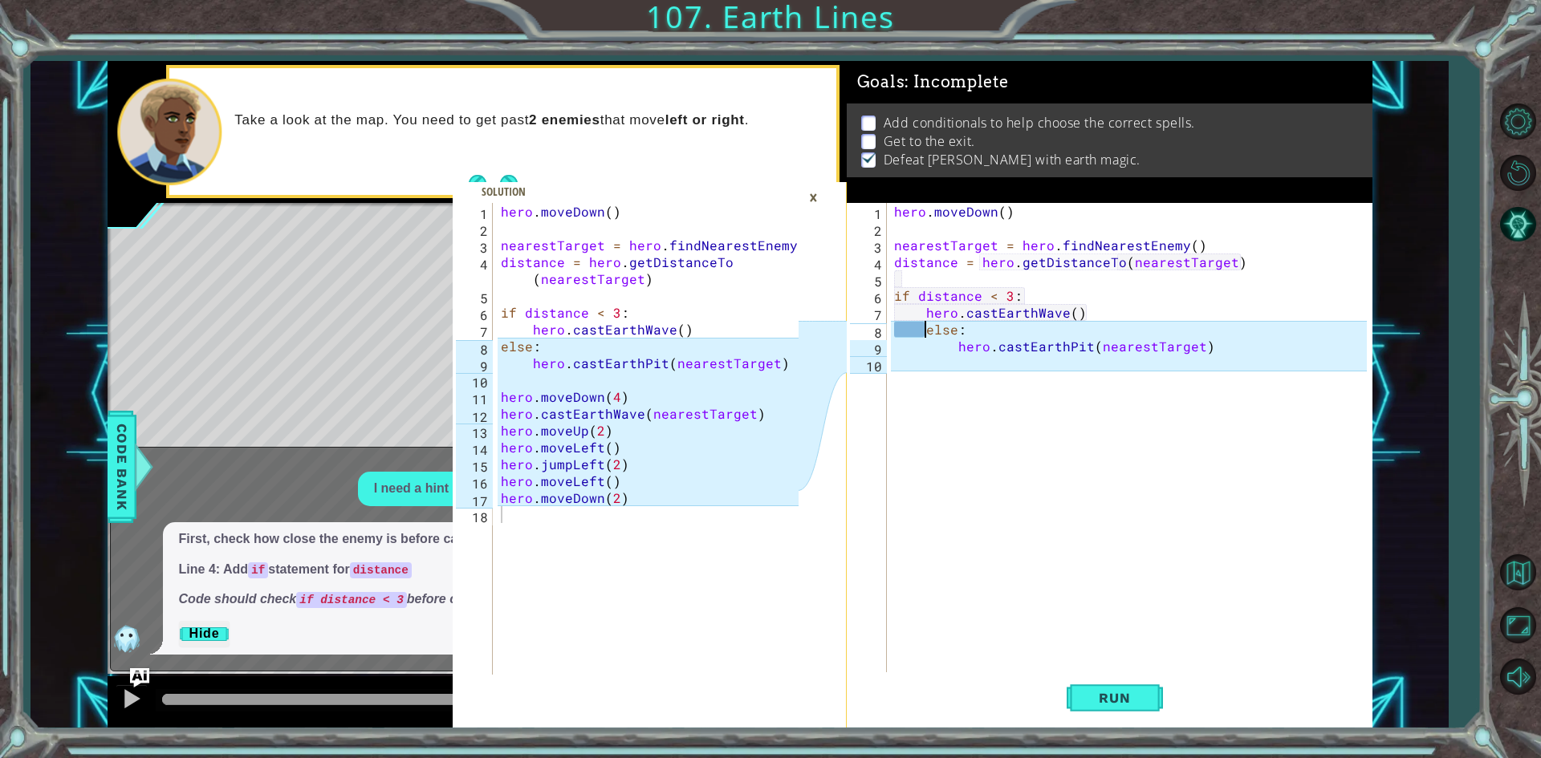
scroll to position [0, 2]
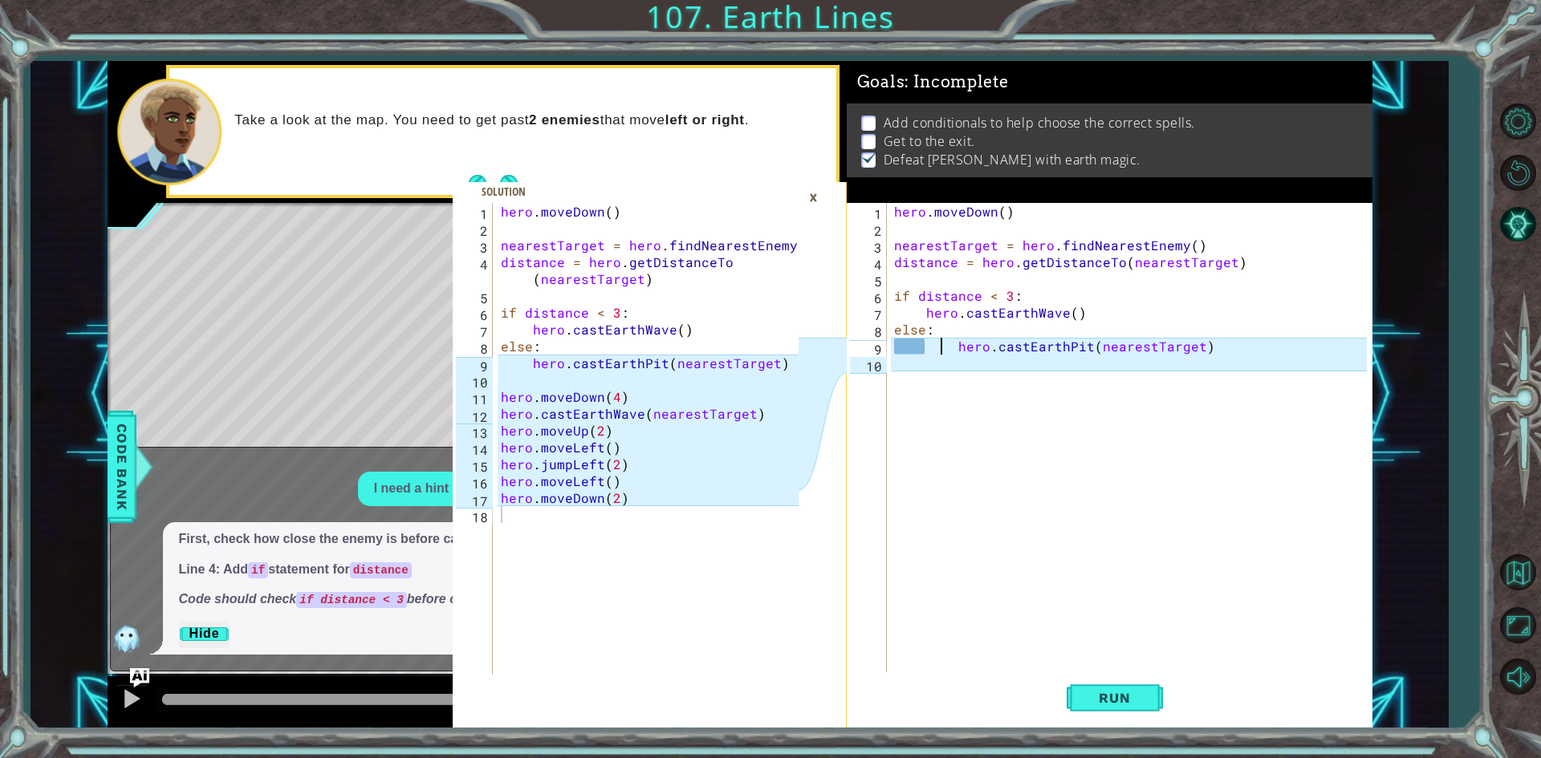
click at [936, 342] on div "hero . moveDown ( ) nearestTarget = hero . findNearestEnemy ( ) distance = hero…" at bounding box center [1133, 456] width 484 height 506
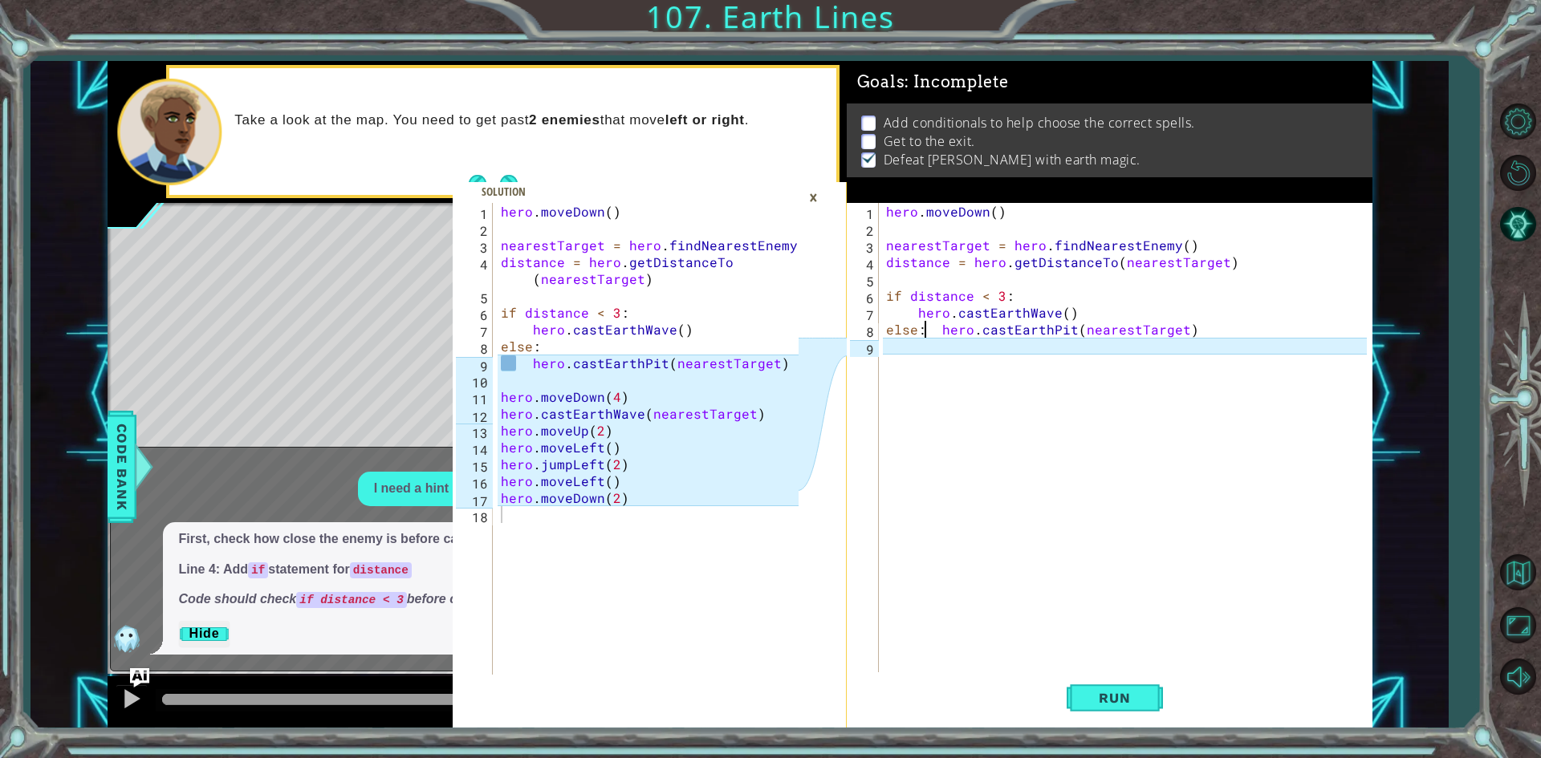
type textarea "hero.castEarthPit(nearestTarget)"
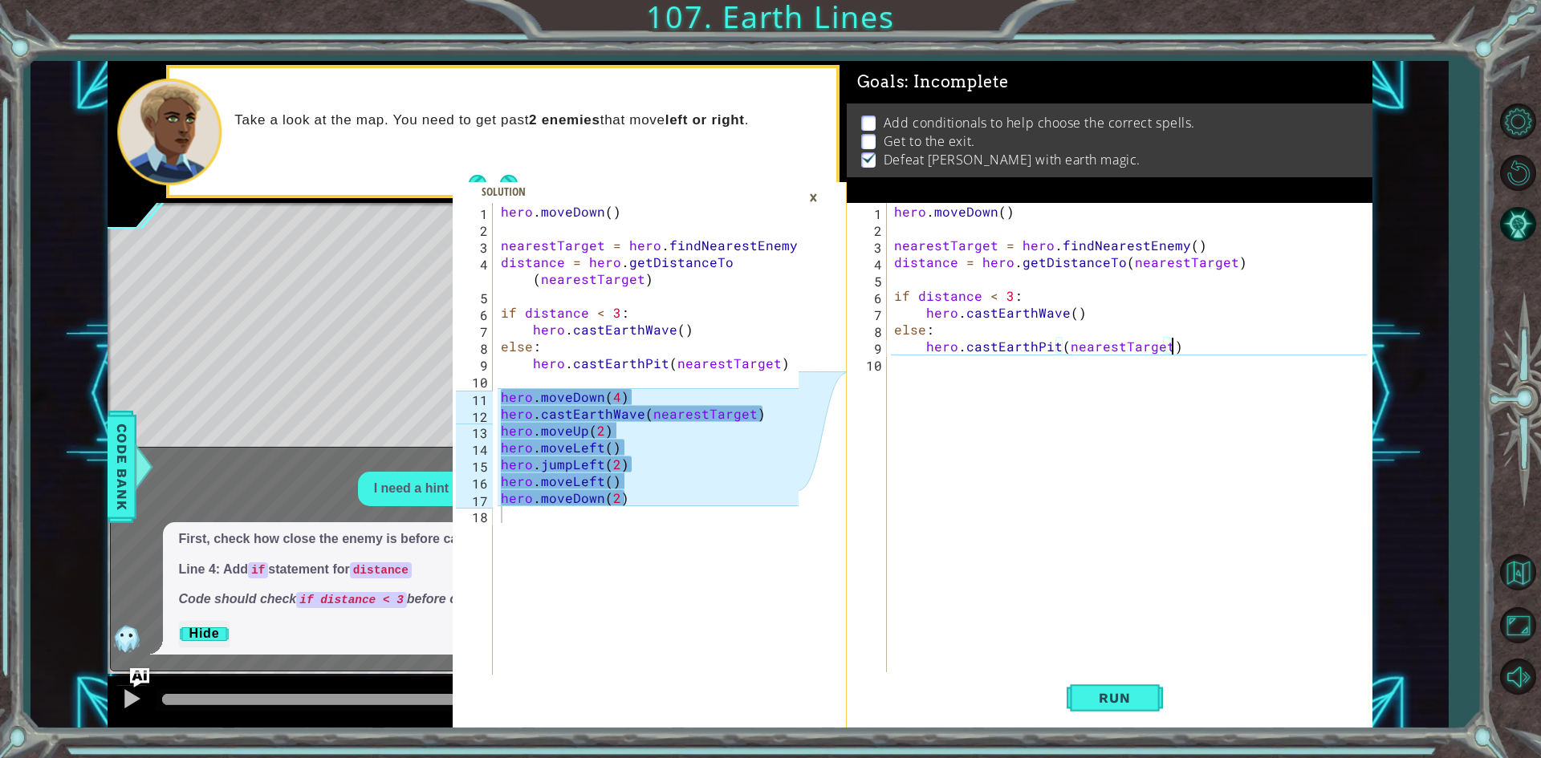
click at [1200, 350] on div "hero . moveDown ( ) nearestTarget = hero . findNearestEnemy ( ) distance = hero…" at bounding box center [1133, 456] width 484 height 506
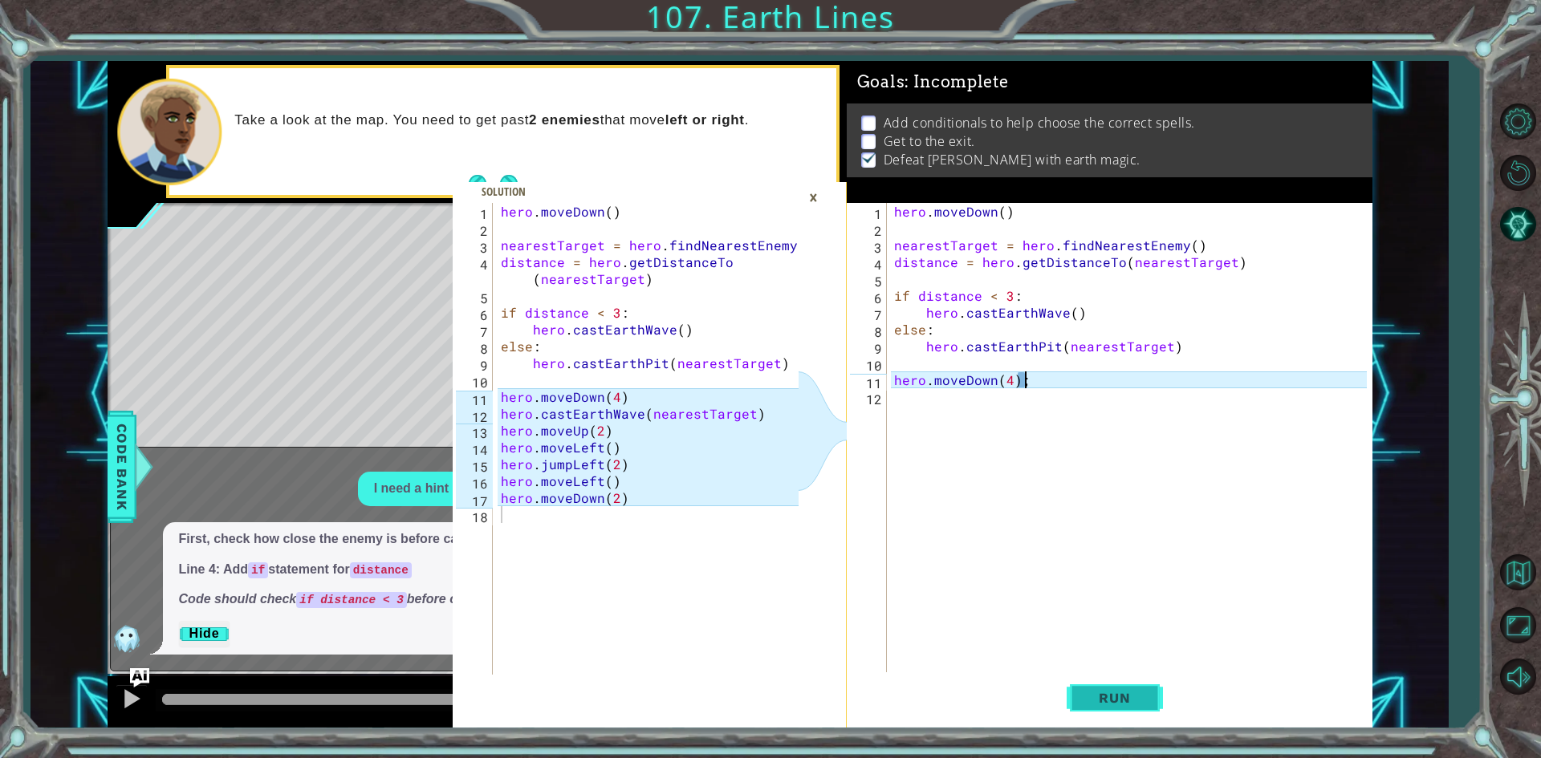
scroll to position [0, 7]
type textarea "hero.moveDown(4)"
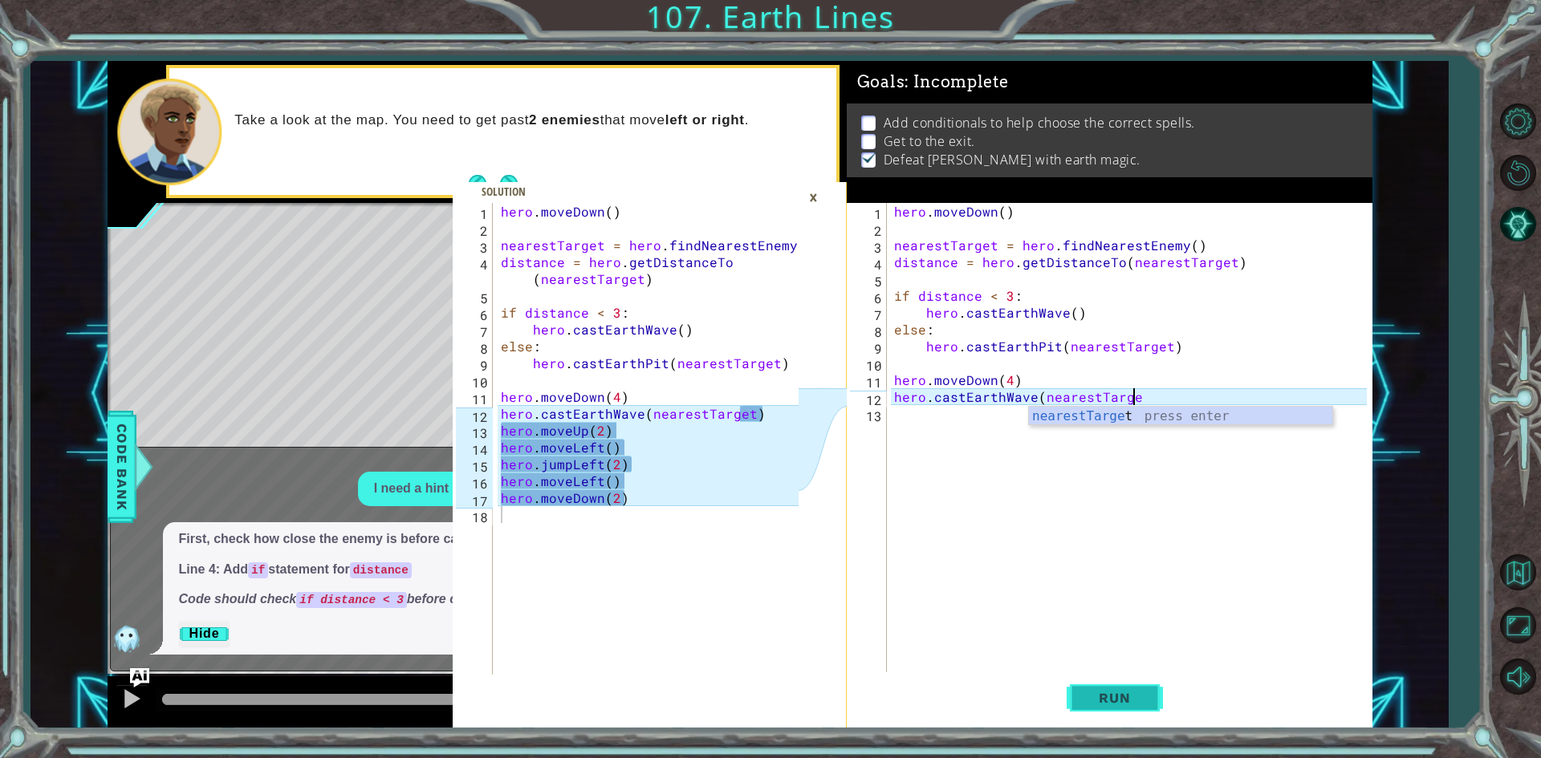
scroll to position [0, 14]
type textarea "hero.castEarthWave(nearestTarget)"
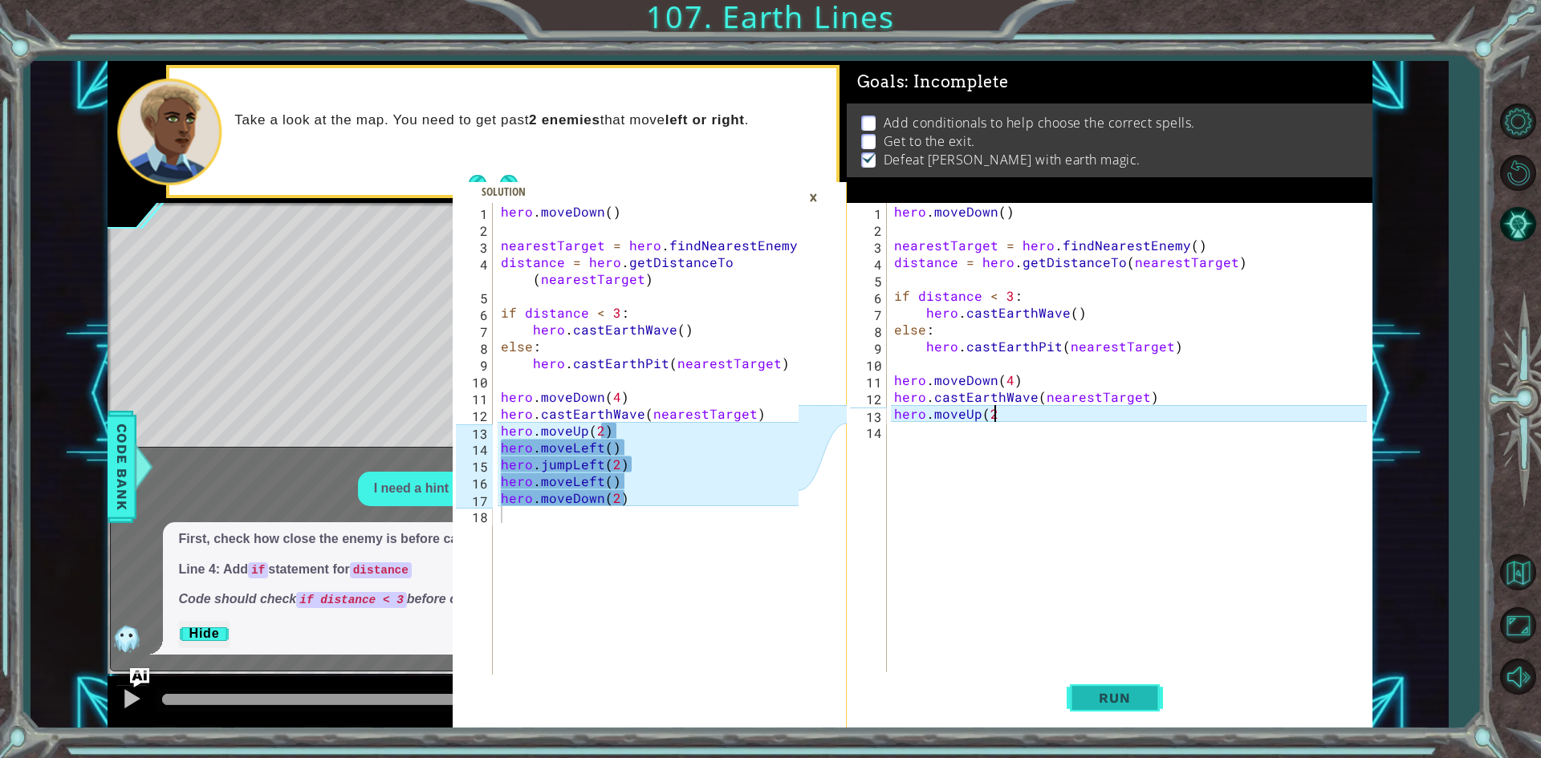
scroll to position [0, 6]
type textarea "hero.moveUp(2)"
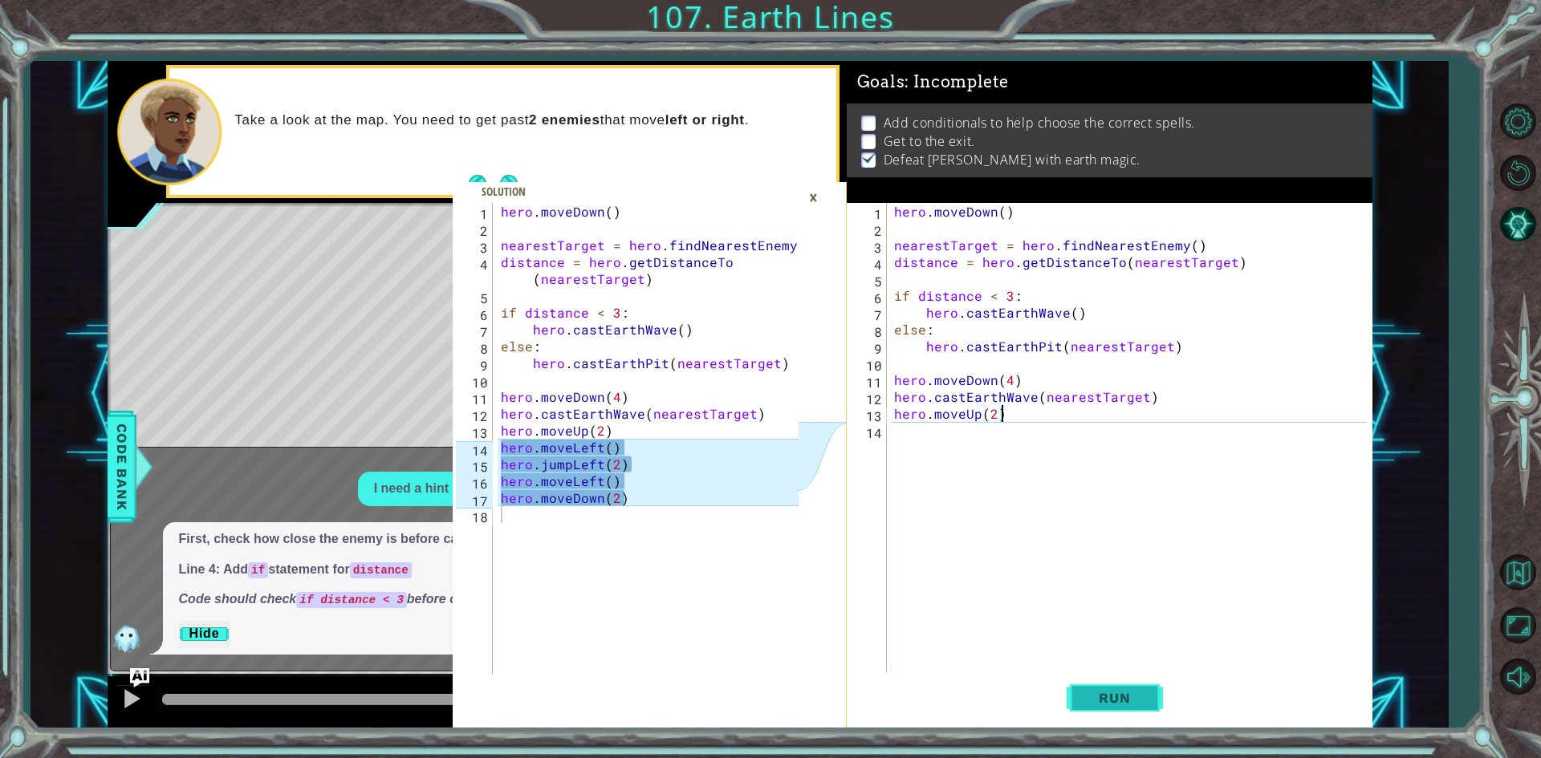
scroll to position [0, 0]
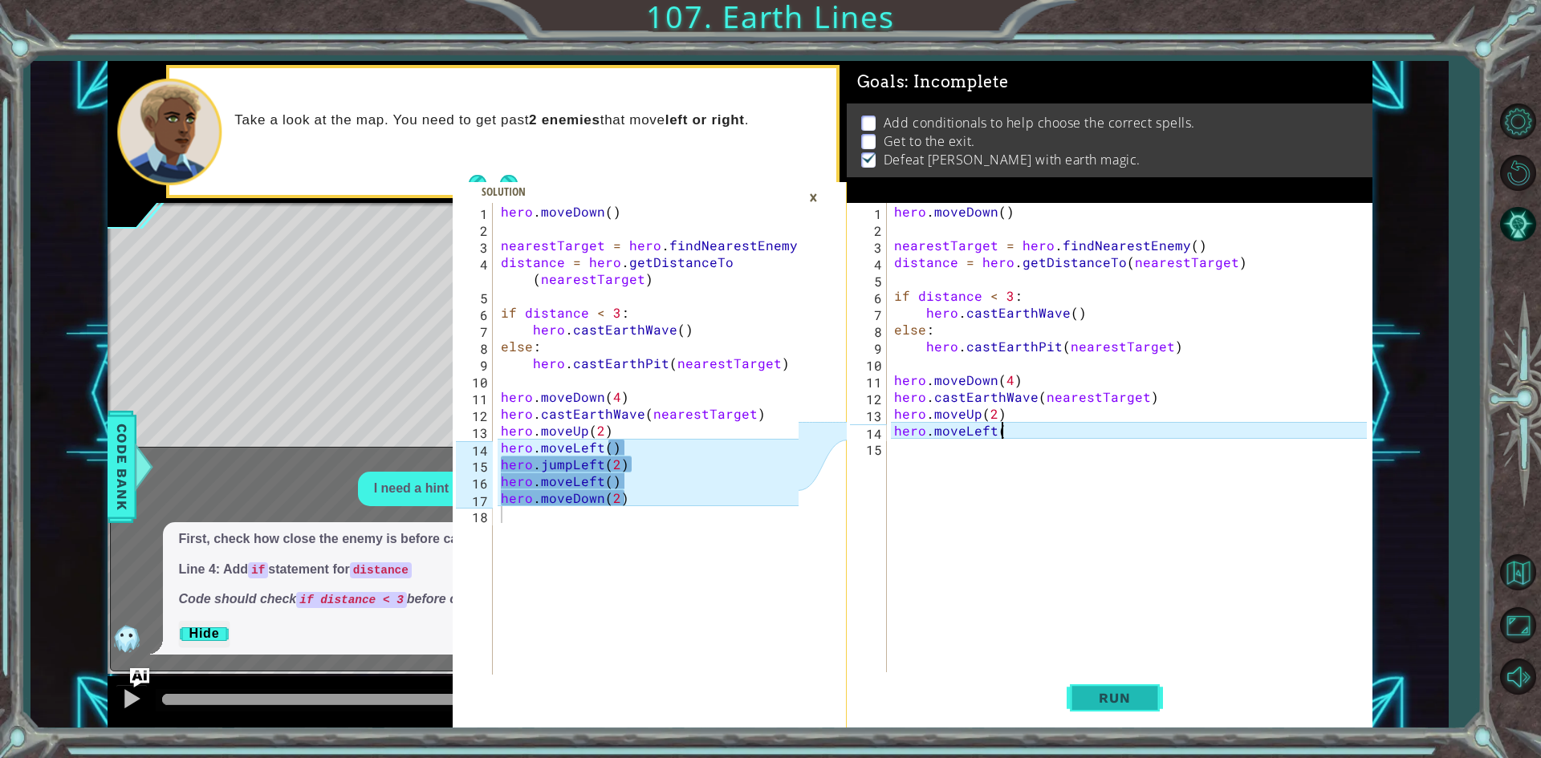
type textarea "hero.moveLeft()"
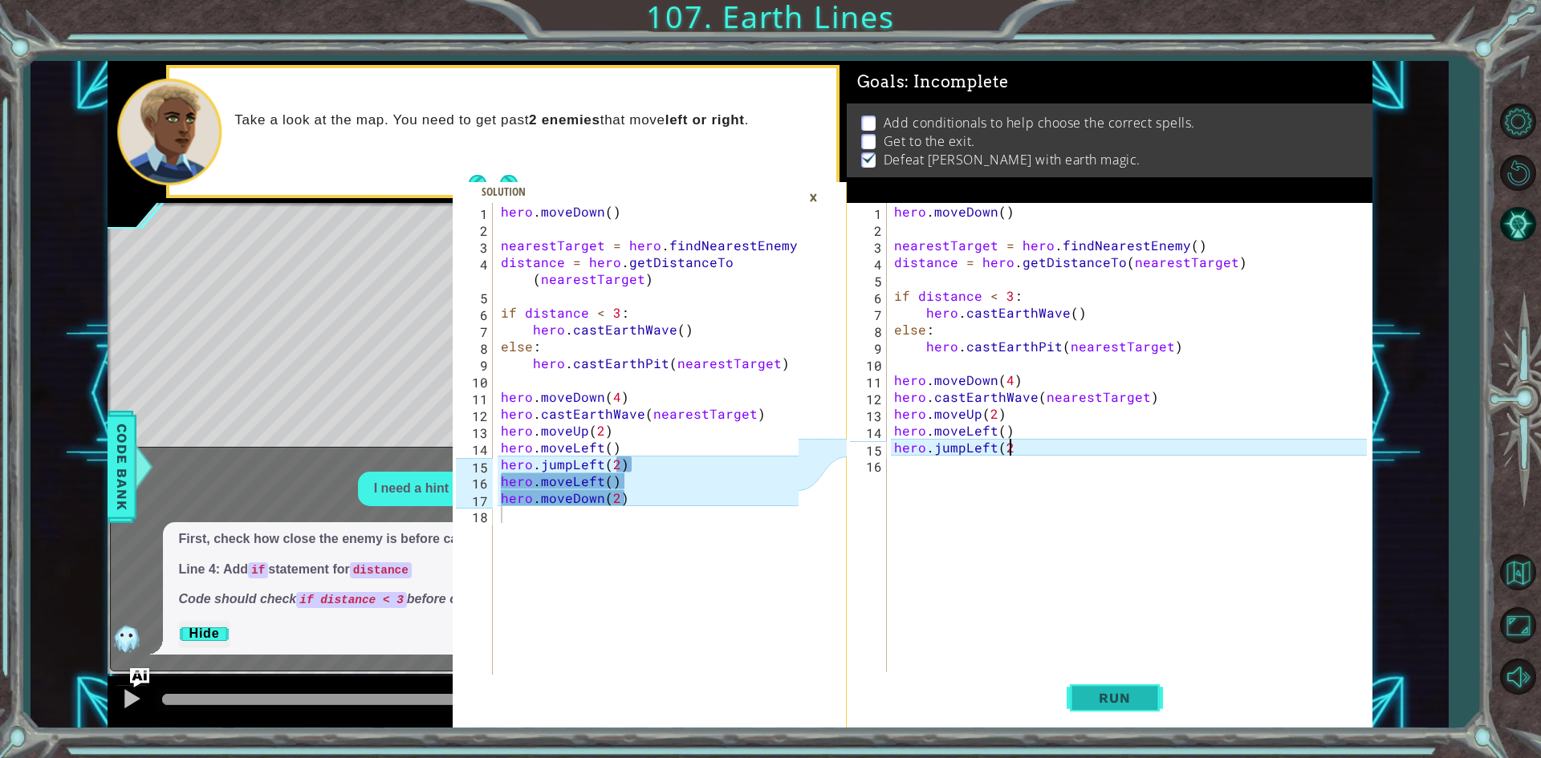
scroll to position [0, 6]
type textarea "hero.jumpLeft(2)"
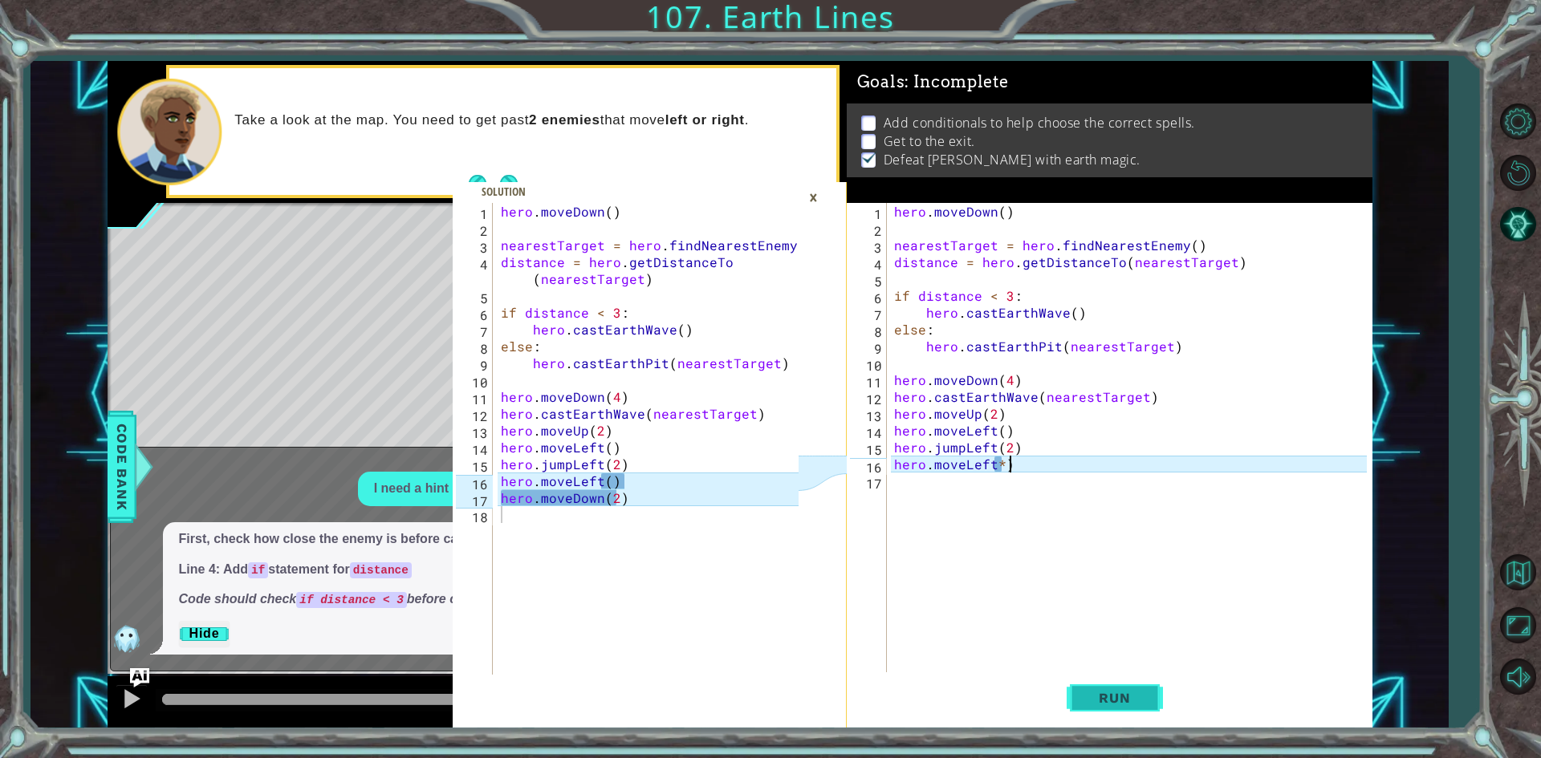
scroll to position [0, 6]
type textarea "hero.moveLeft()"
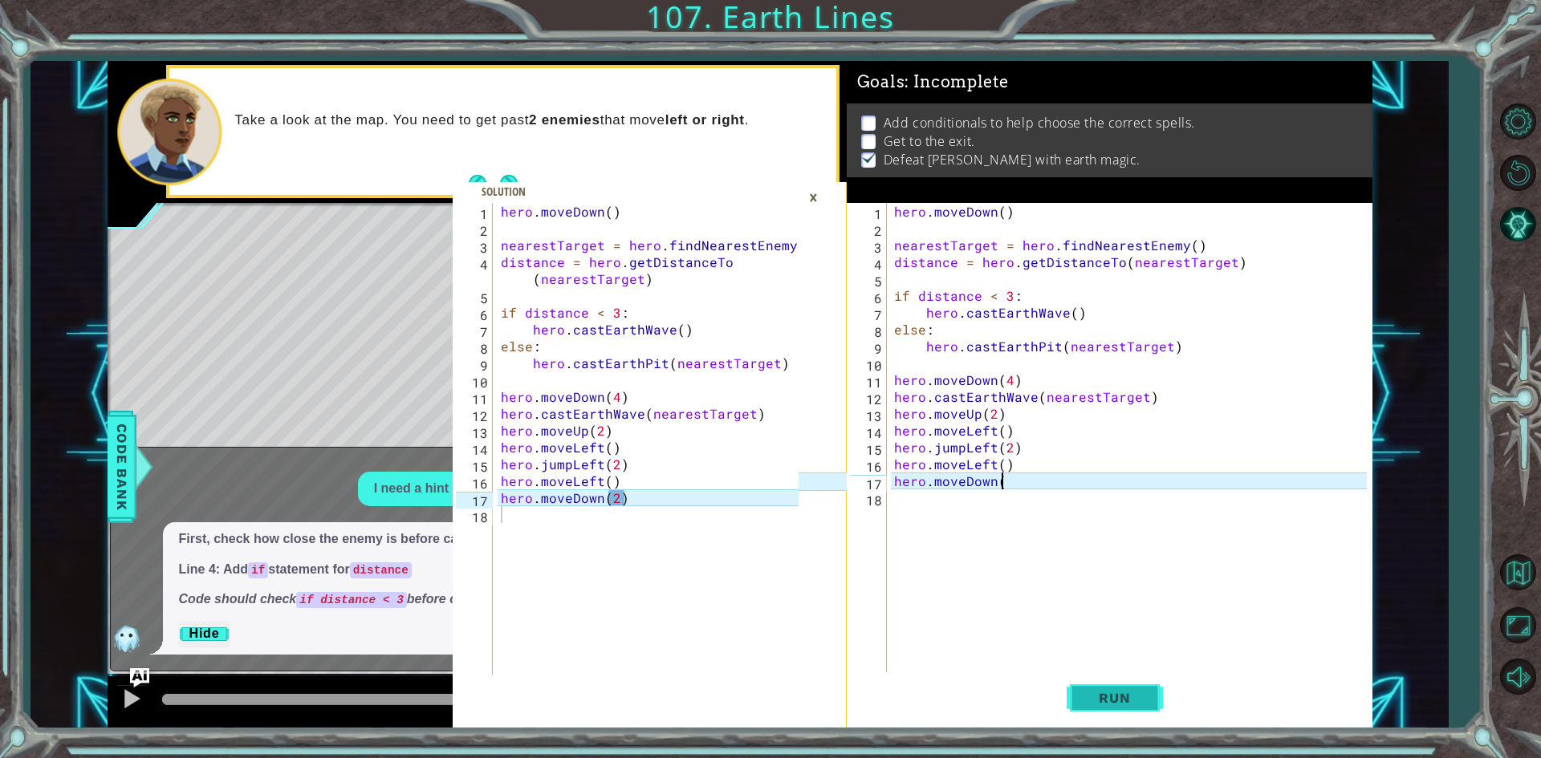
scroll to position [0, 6]
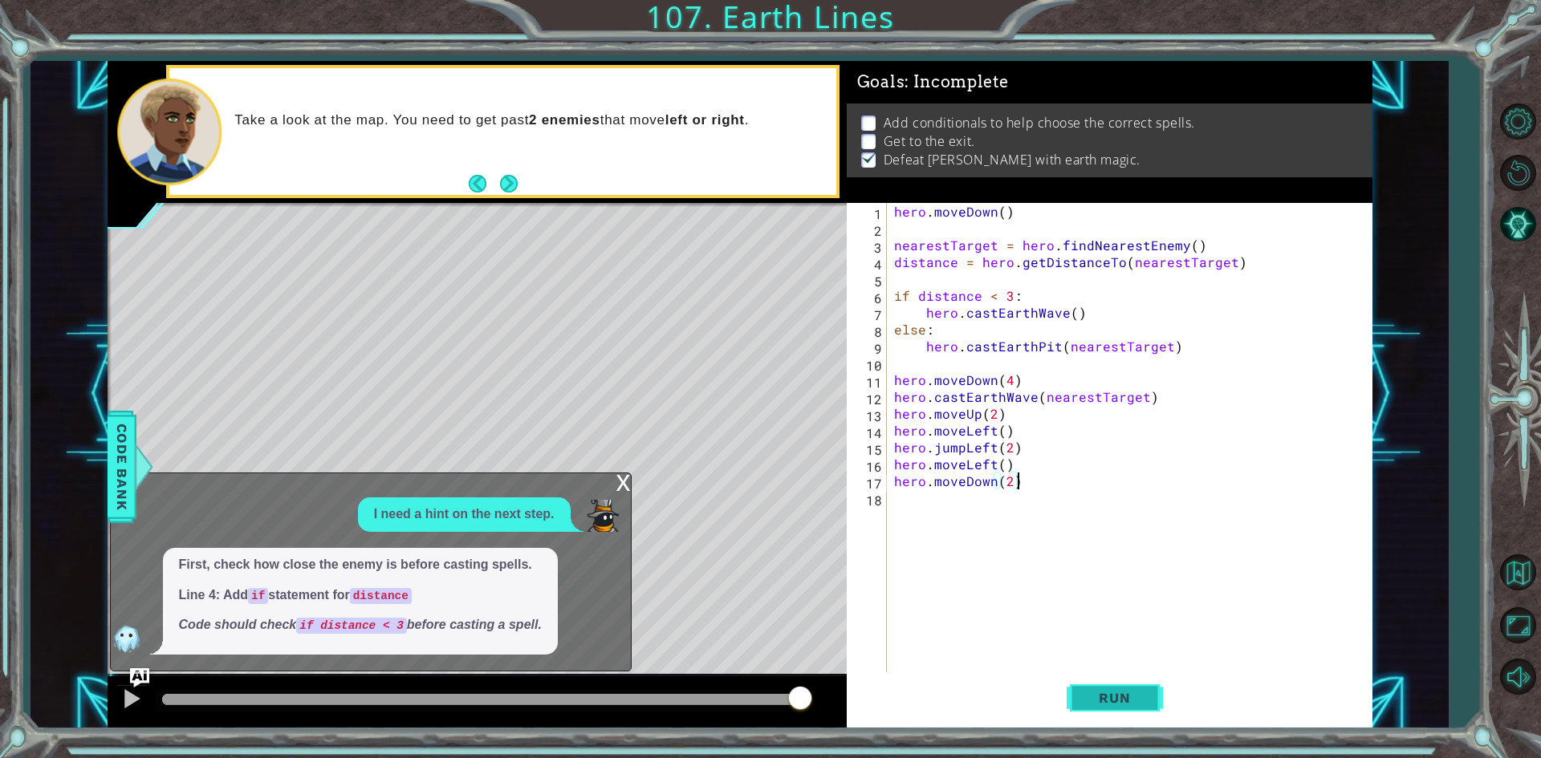
click at [1153, 713] on button "Run" at bounding box center [1114, 698] width 96 height 52
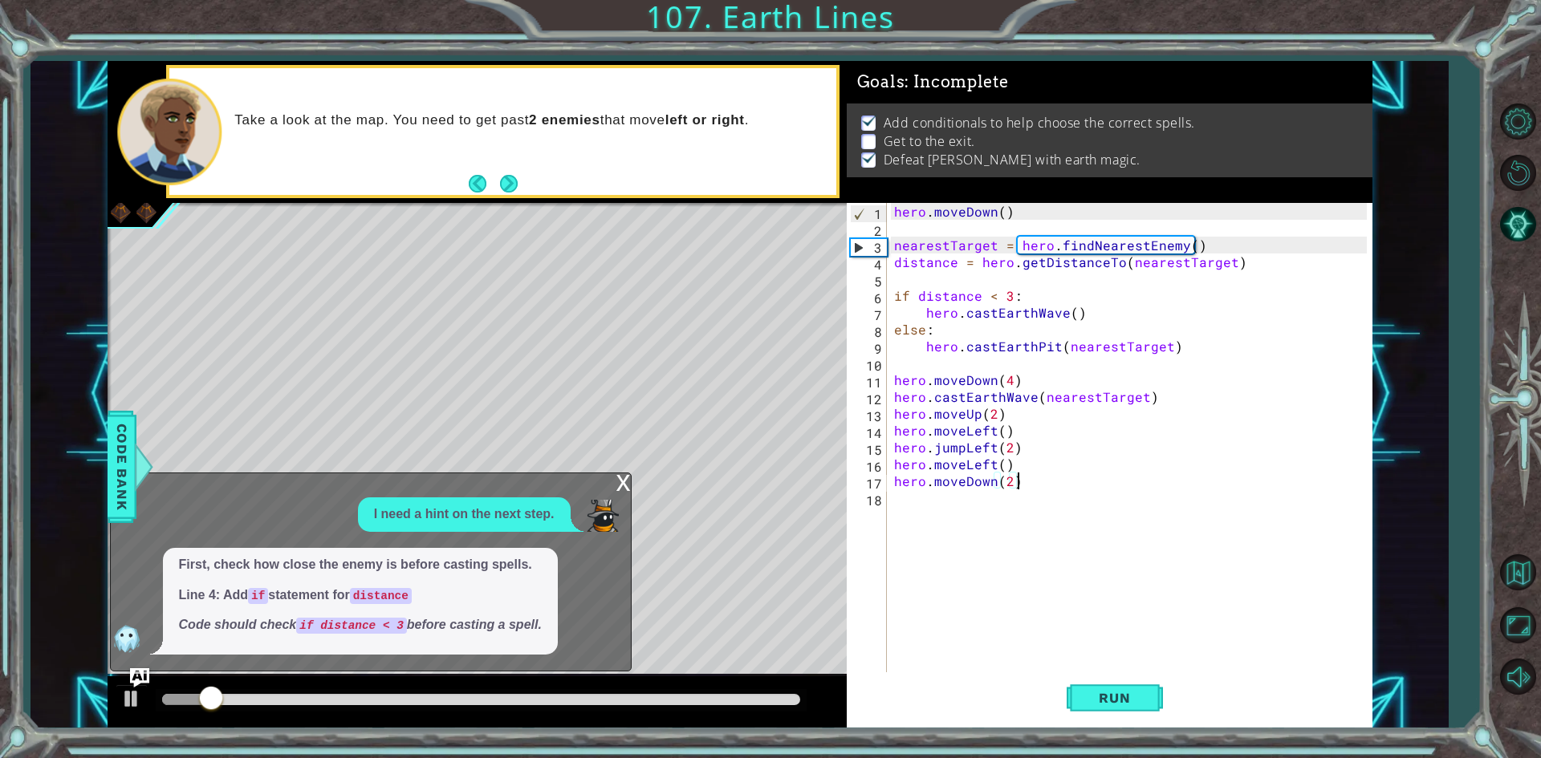
click at [626, 485] on div "x" at bounding box center [623, 481] width 14 height 16
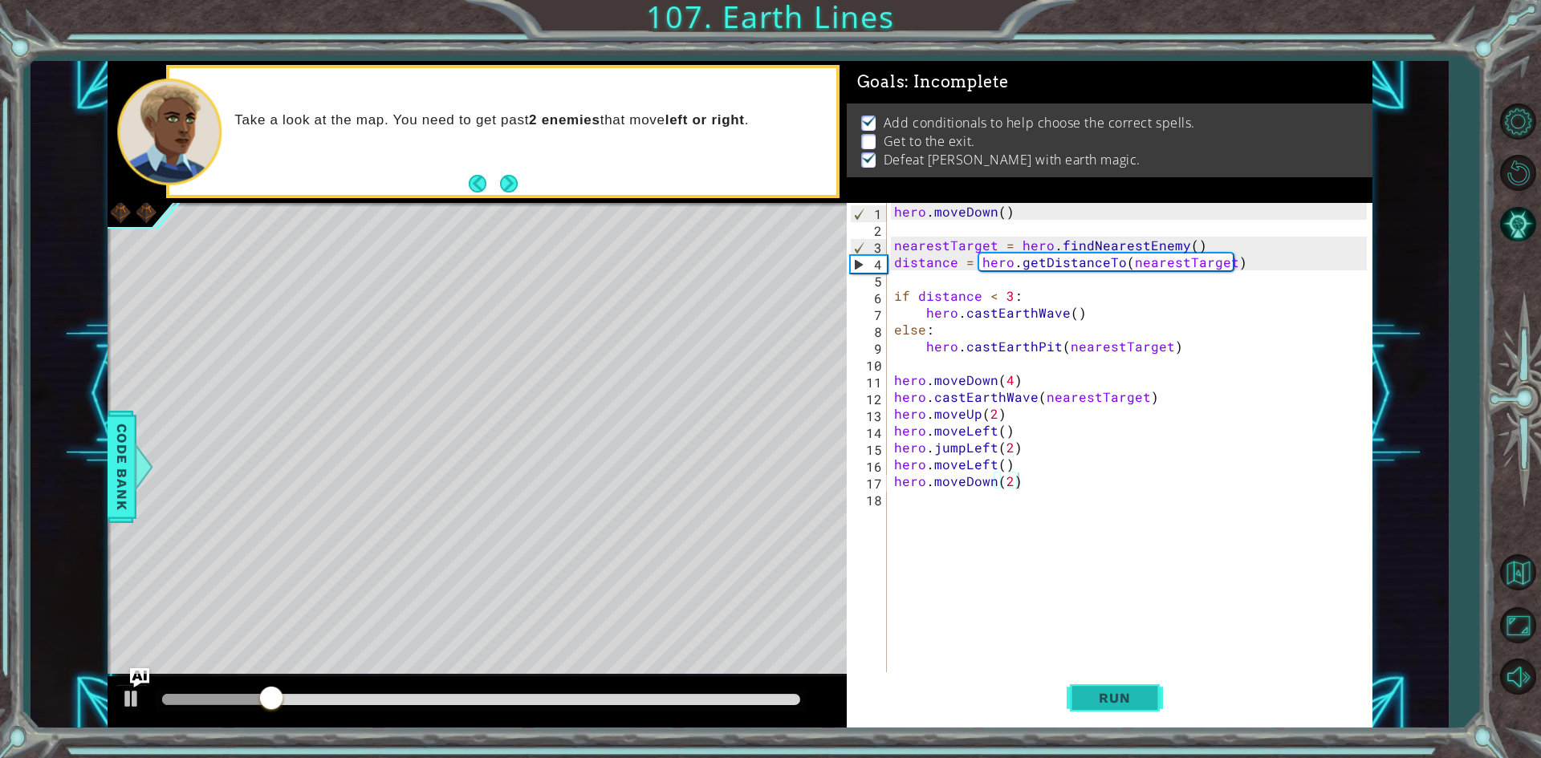
click at [1106, 684] on button "Run" at bounding box center [1114, 698] width 96 height 52
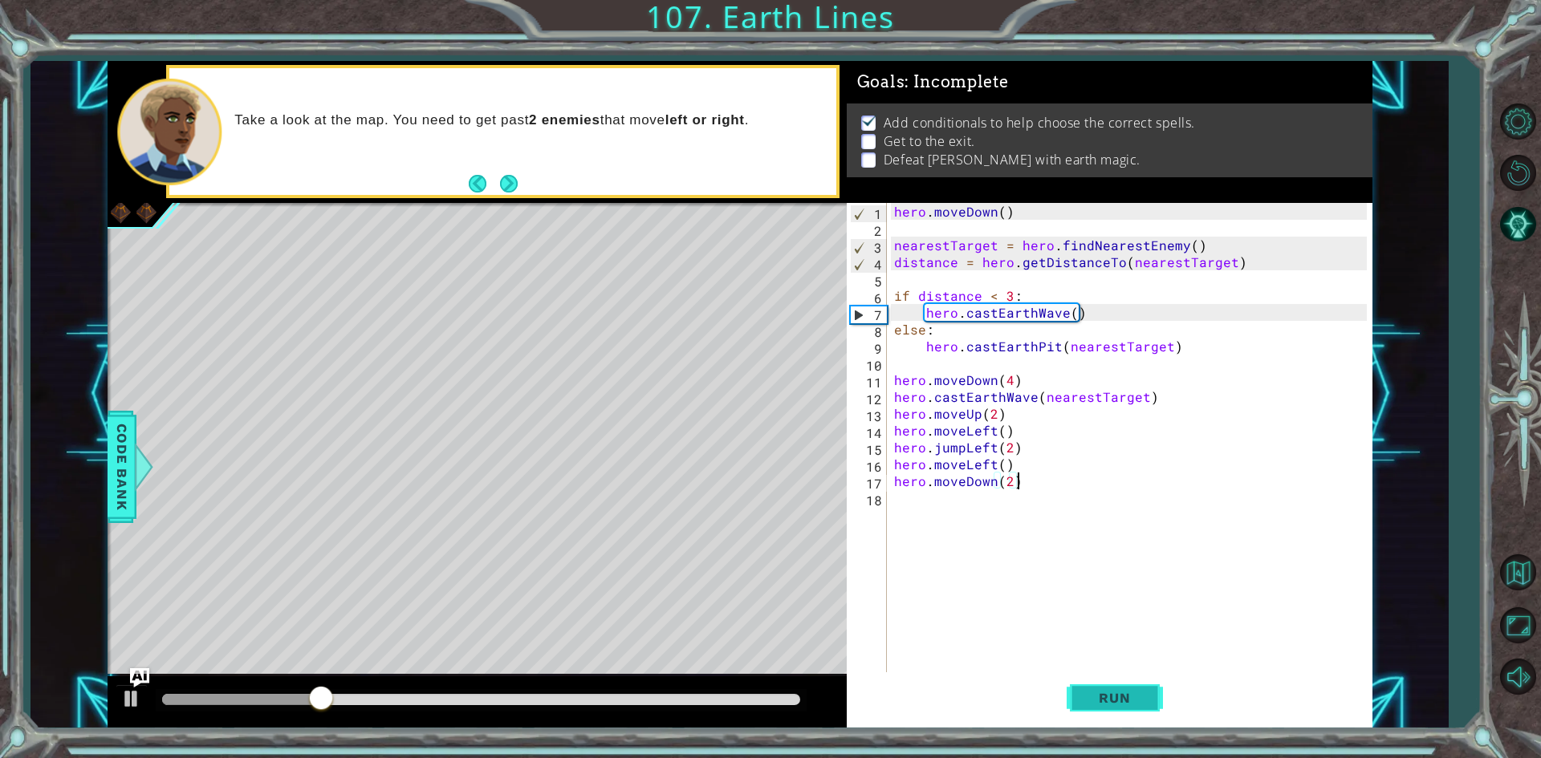
click at [1142, 707] on button "Run" at bounding box center [1114, 698] width 96 height 52
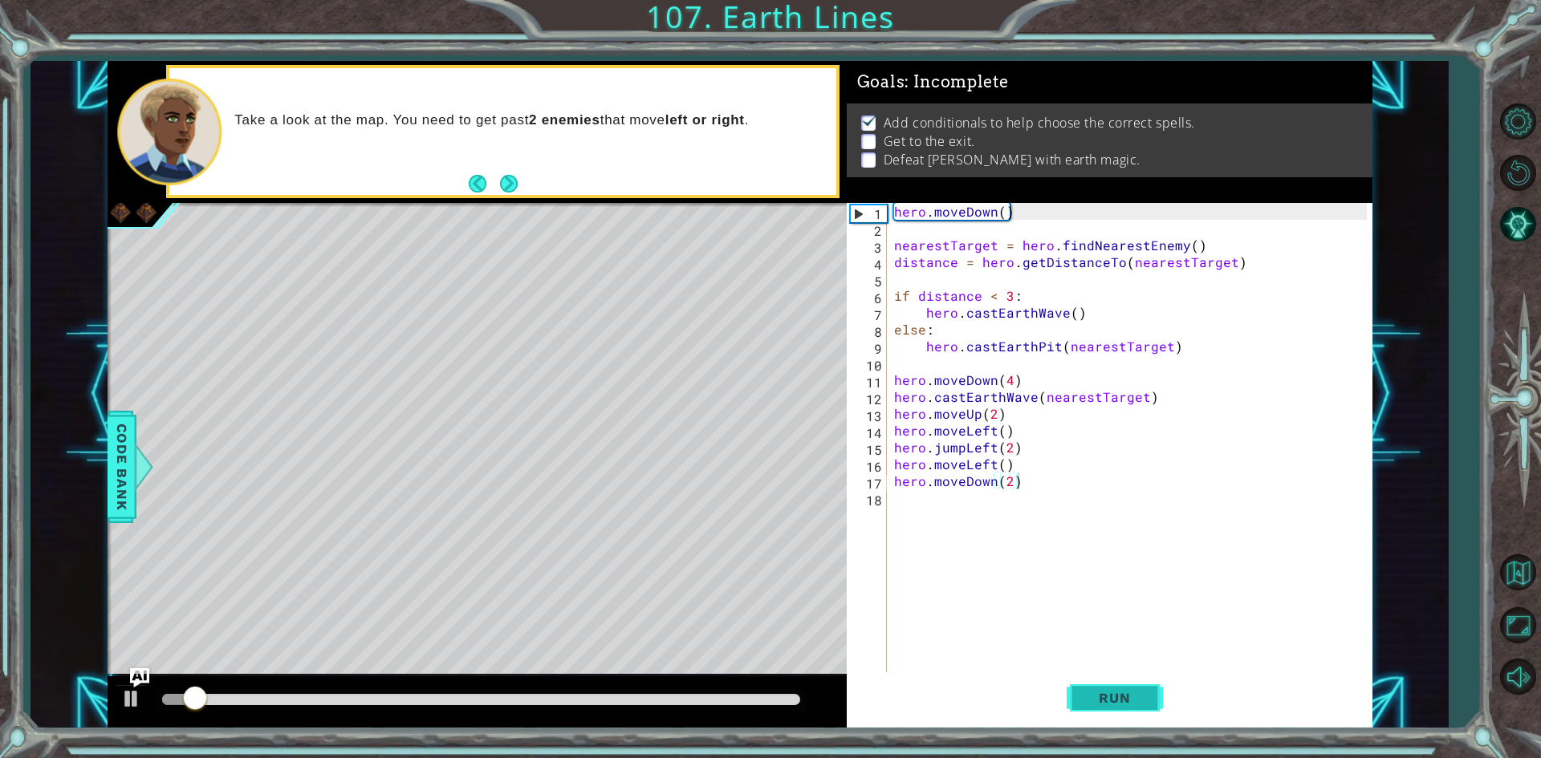
click at [1150, 692] on button "Run" at bounding box center [1114, 698] width 96 height 52
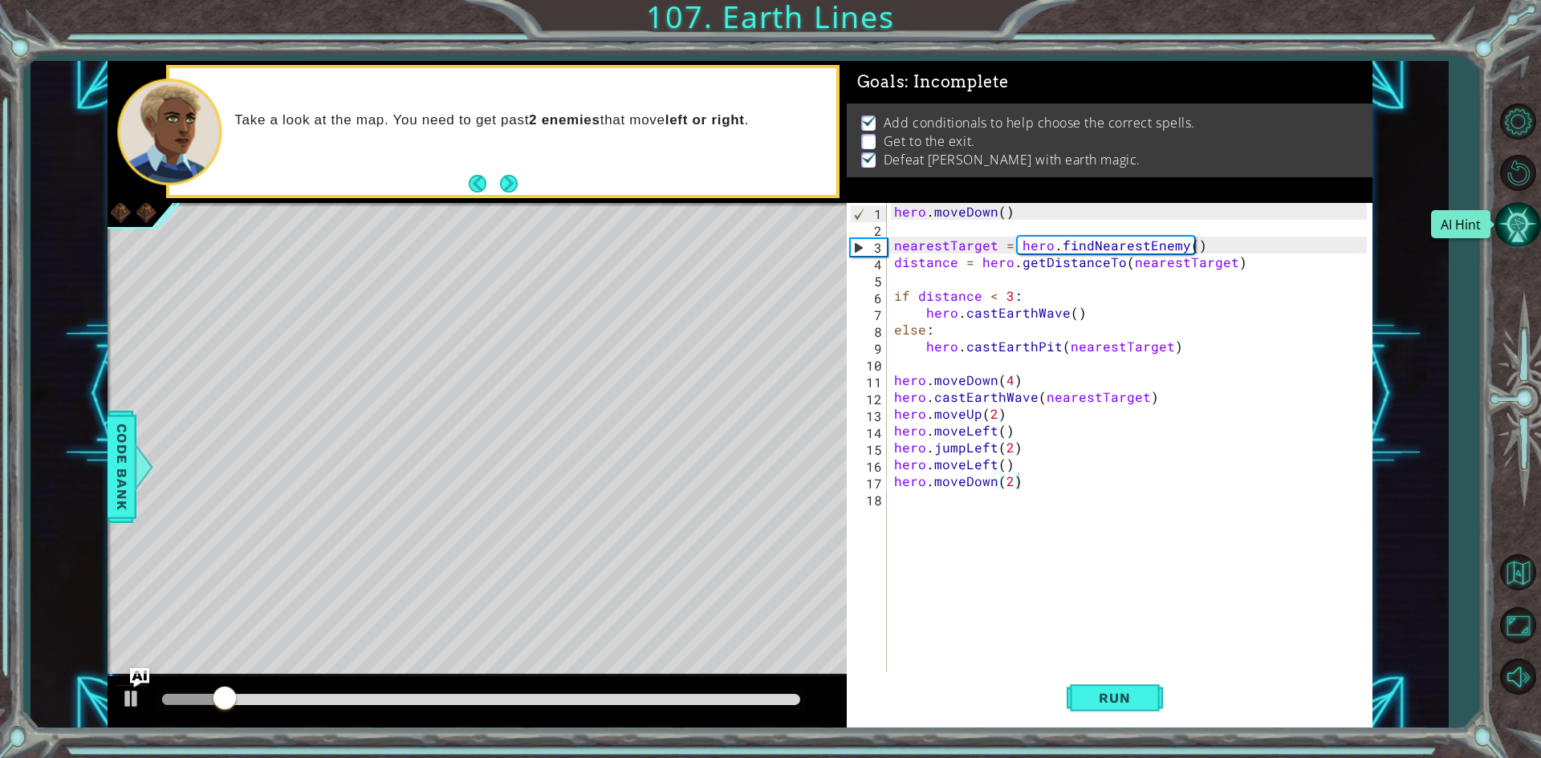
click at [1528, 227] on button "AI Hint" at bounding box center [1517, 224] width 47 height 47
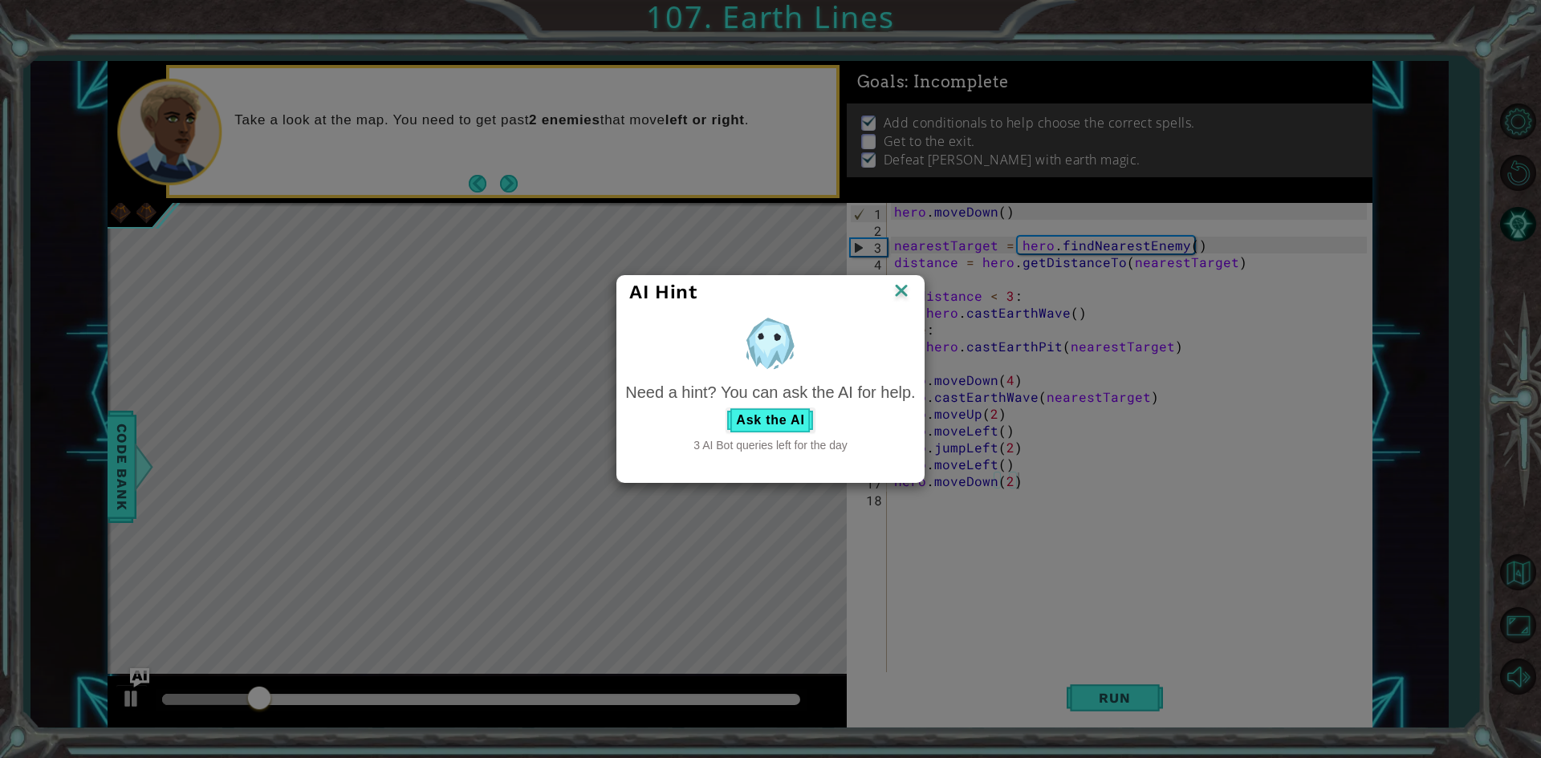
click at [761, 396] on div "Need a hint? You can ask the AI for help." at bounding box center [770, 392] width 290 height 23
click at [761, 415] on button "Ask the AI" at bounding box center [769, 421] width 89 height 26
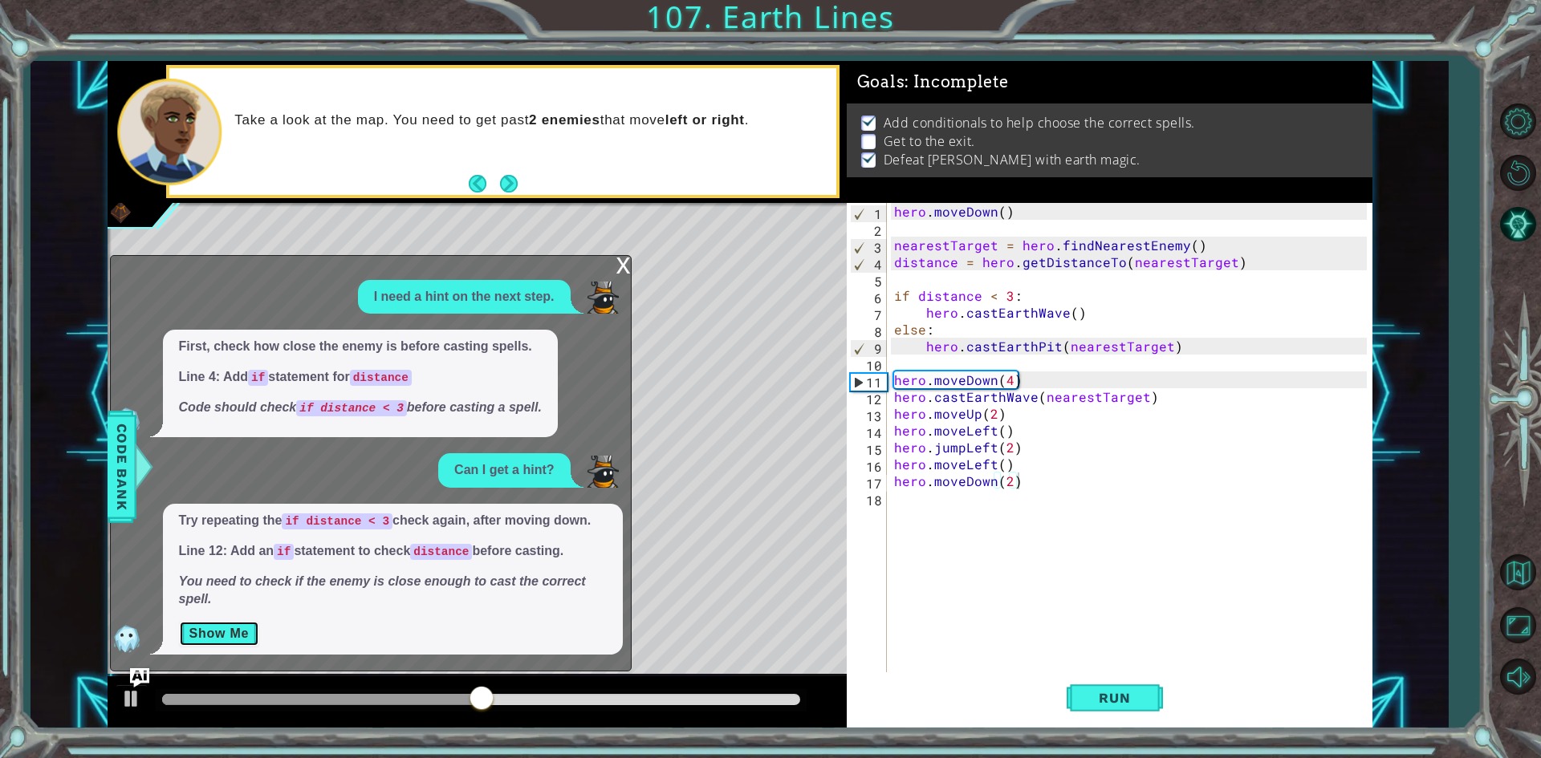
click at [218, 631] on button "Show Me" at bounding box center [219, 634] width 81 height 26
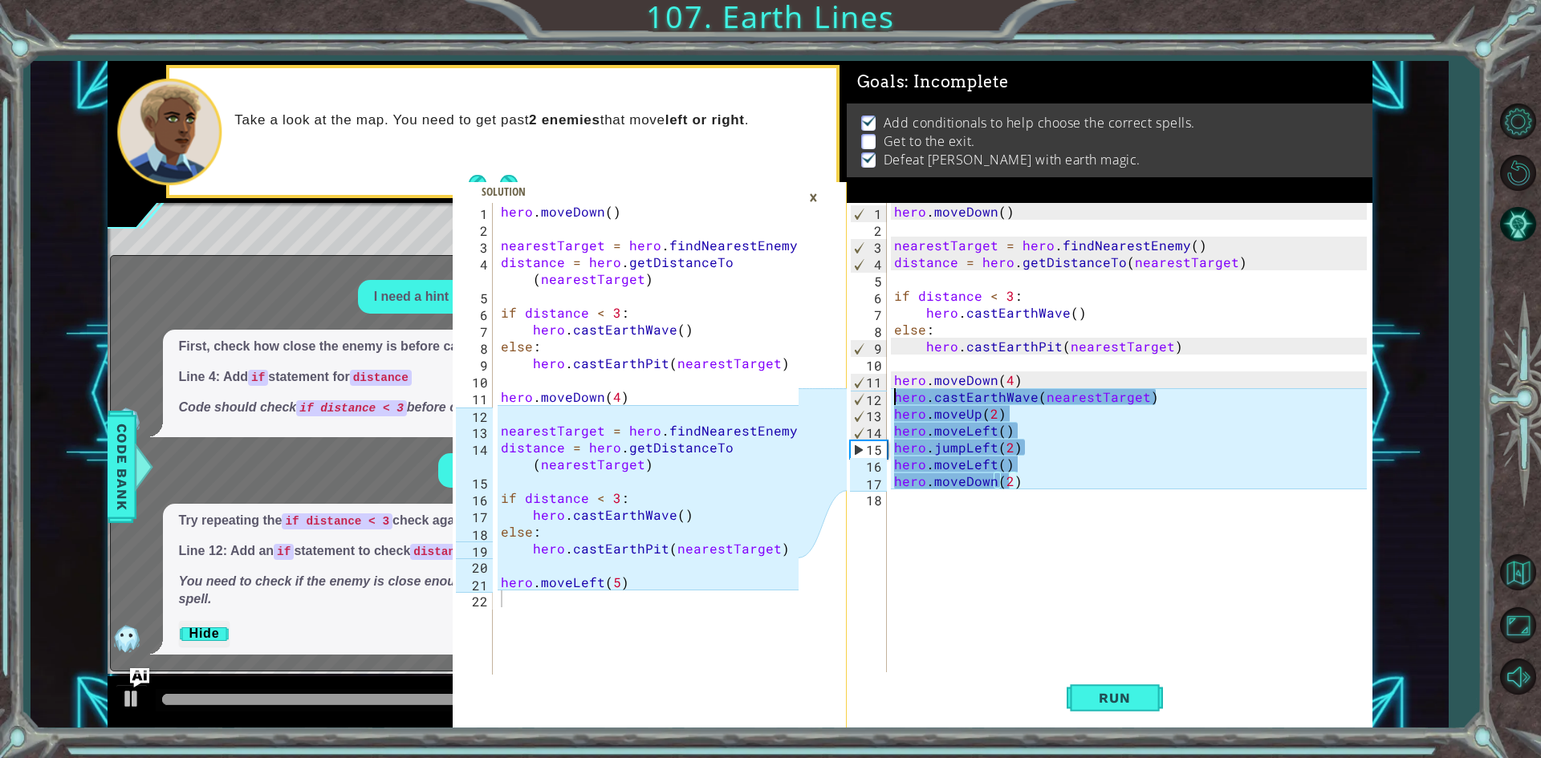
click at [891, 390] on div "hero . moveDown ( ) nearestTarget = hero . findNearestEnemy ( ) distance = hero…" at bounding box center [1129, 439] width 476 height 472
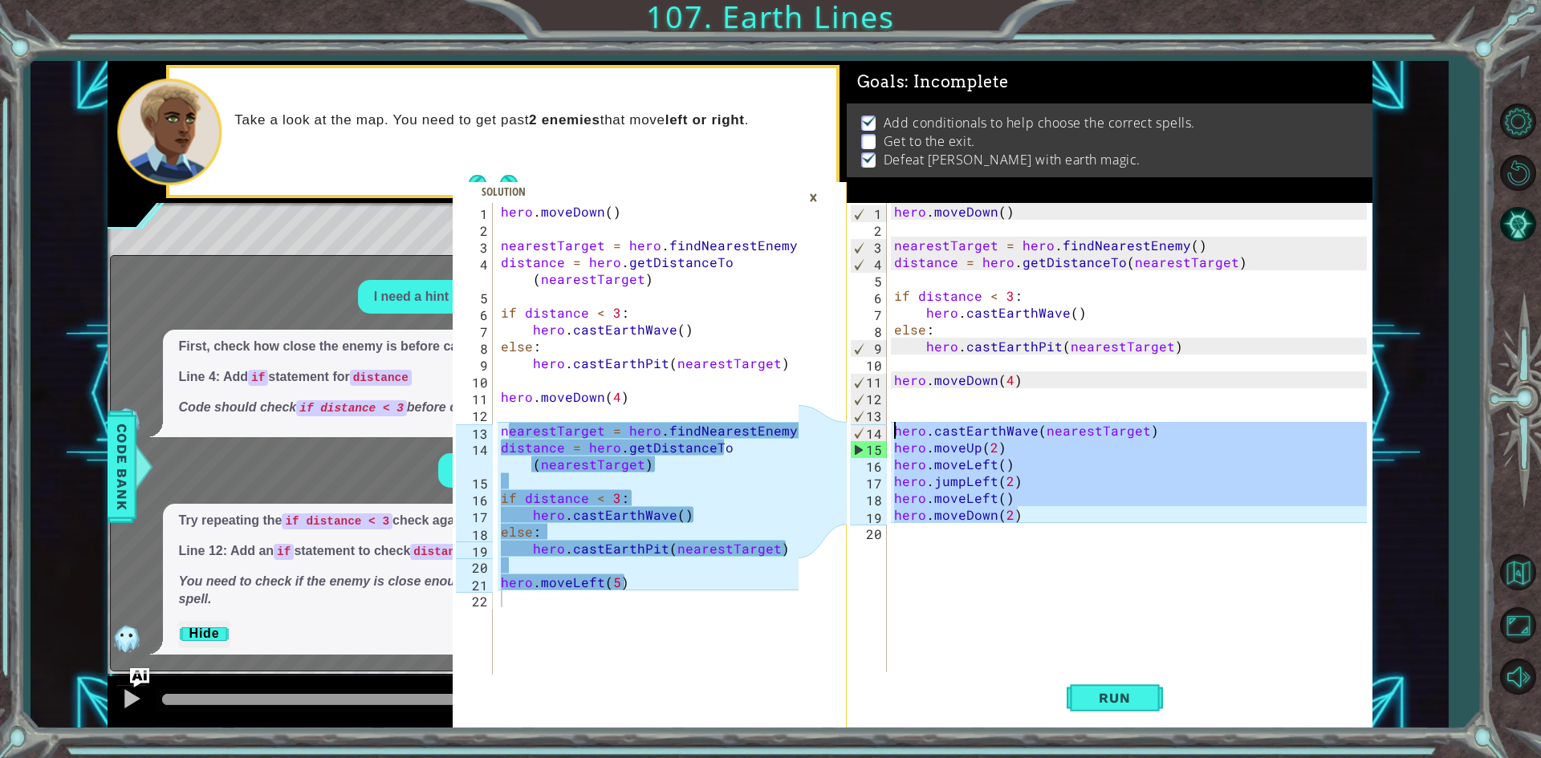
drag, startPoint x: 1033, startPoint y: 514, endPoint x: 854, endPoint y: 432, distance: 196.8
click at [854, 432] on div "hero.castEarthWave(nearestTarget) 1 2 3 4 5 6 7 8 9 10 11 12 13 14 15 16 17 18 …" at bounding box center [1107, 439] width 520 height 472
type textarea "hero.castEarthWave(nearestTarget) hero.moveUp(2)"
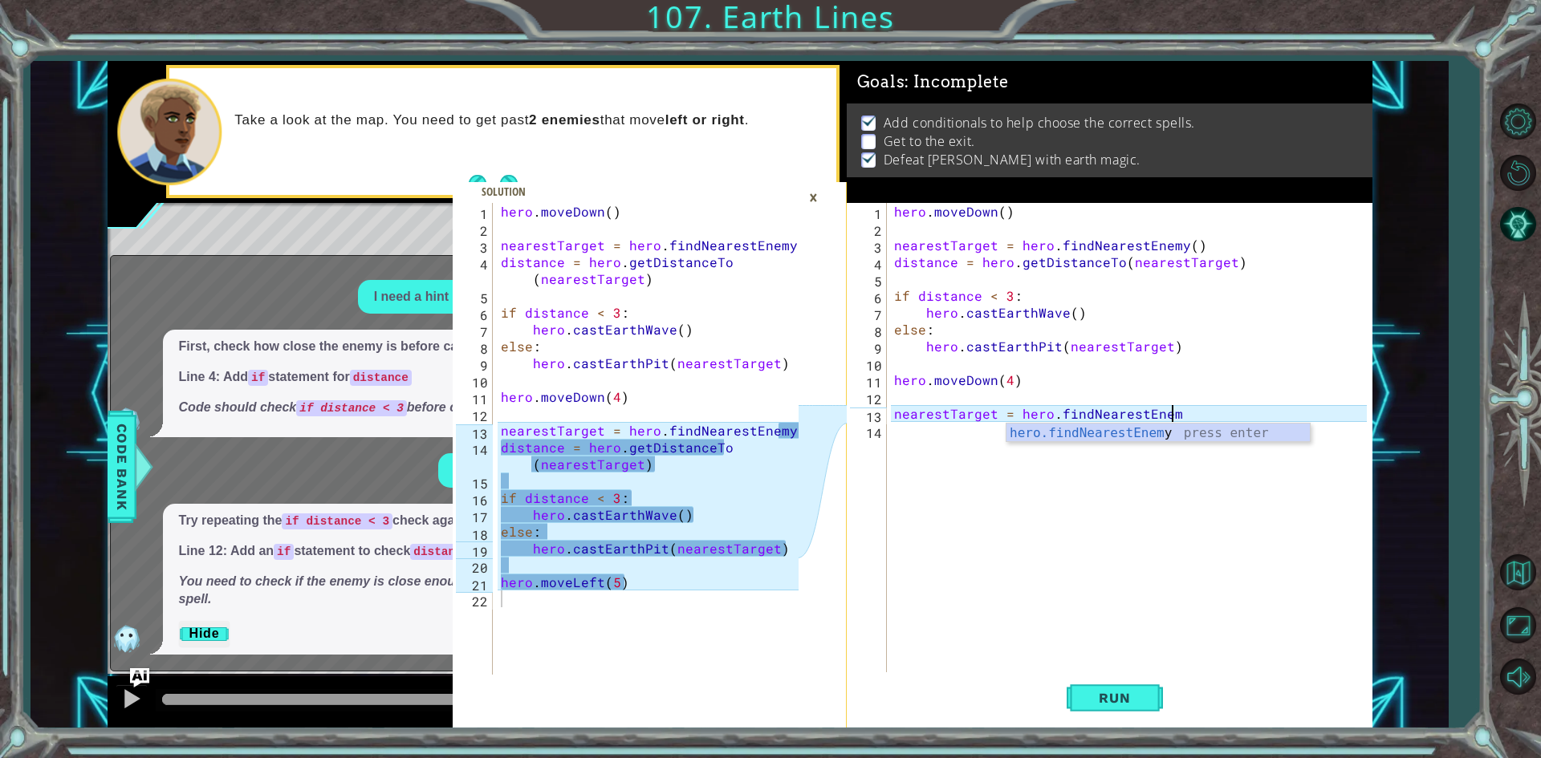
scroll to position [0, 17]
type textarea "nearestTarget = hero.findNearestEnemy()"
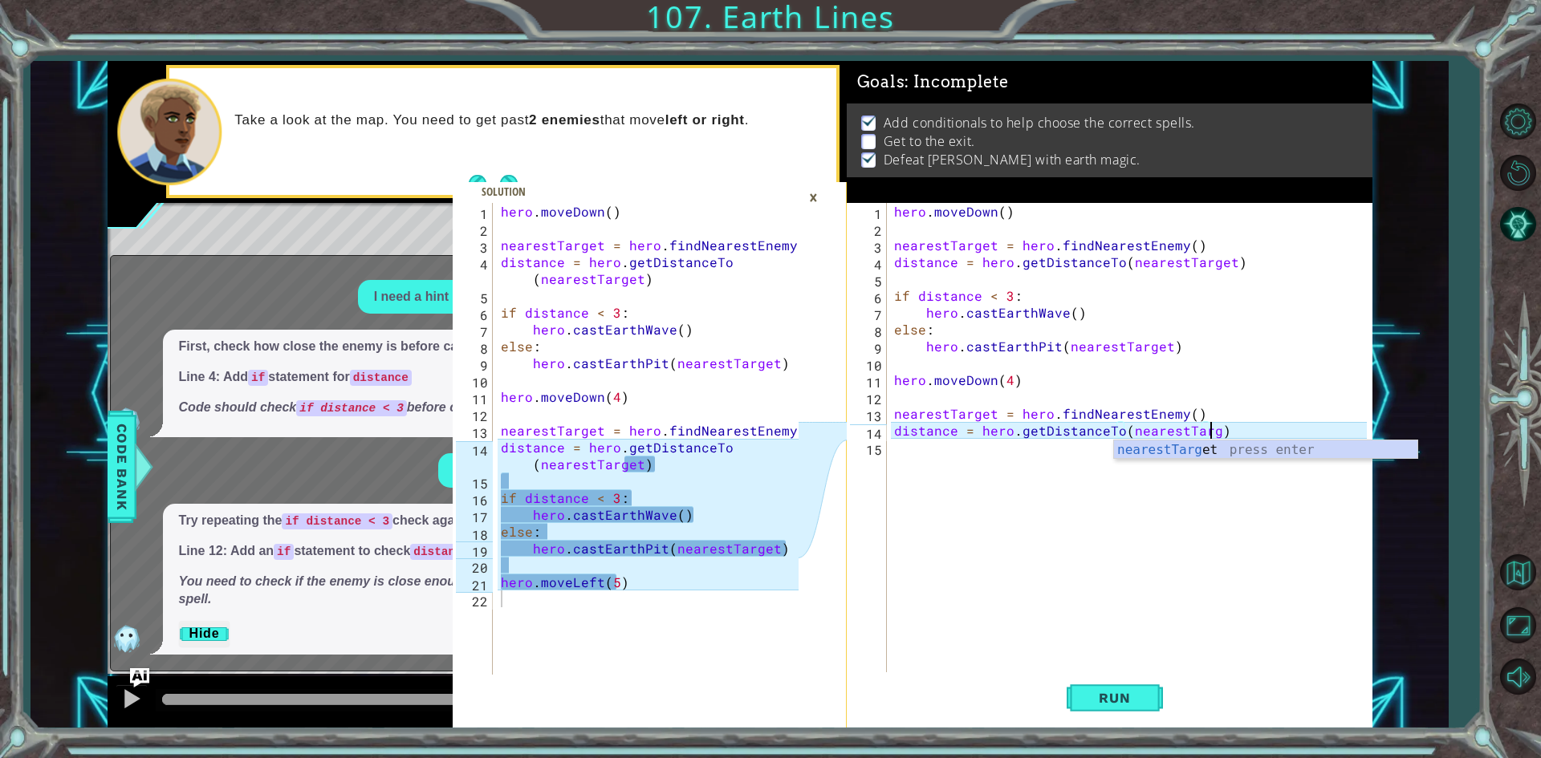
scroll to position [0, 20]
type textarea "distance = hero.getDistanceTo(nearestTarget)"
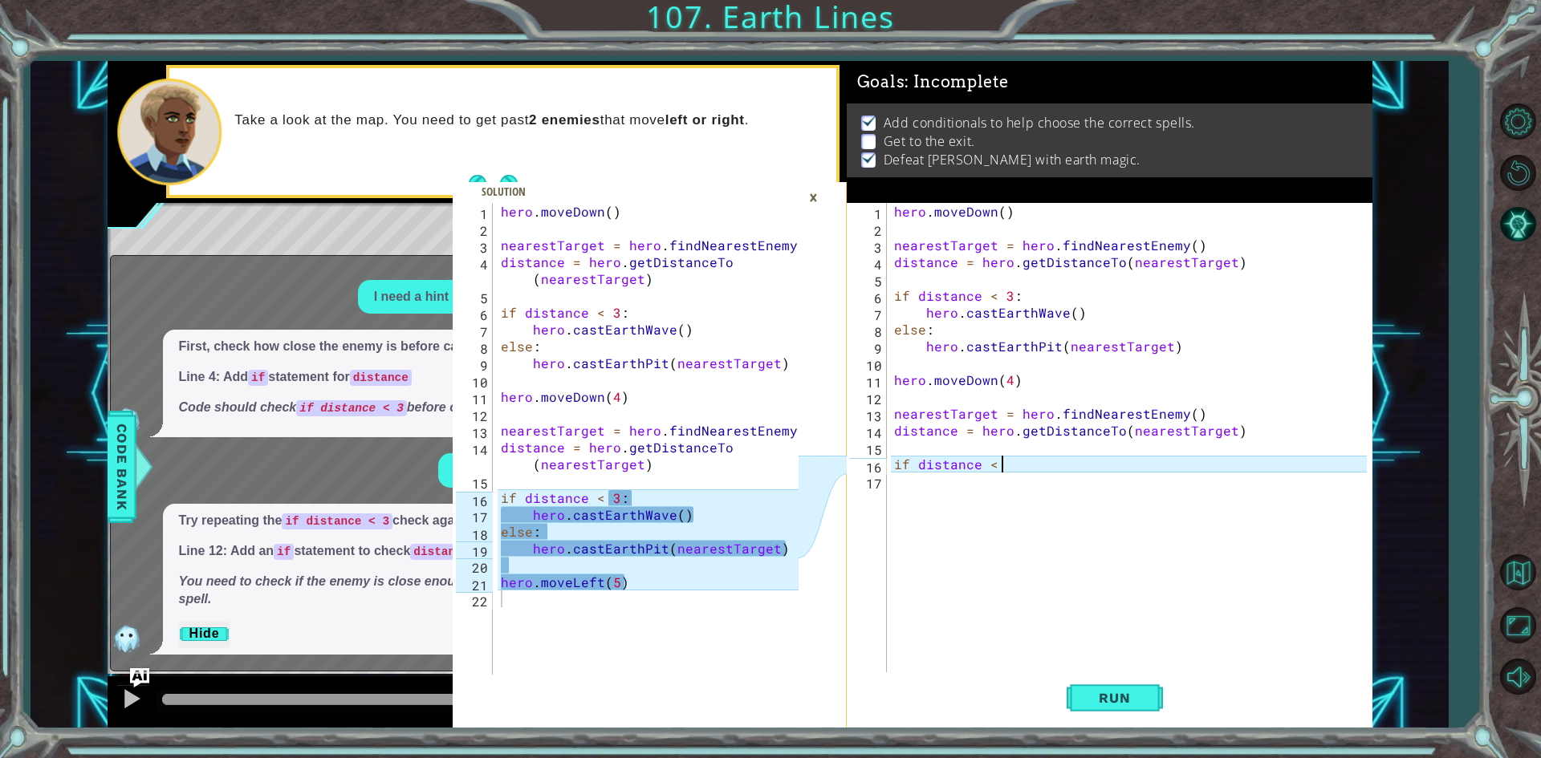
scroll to position [0, 6]
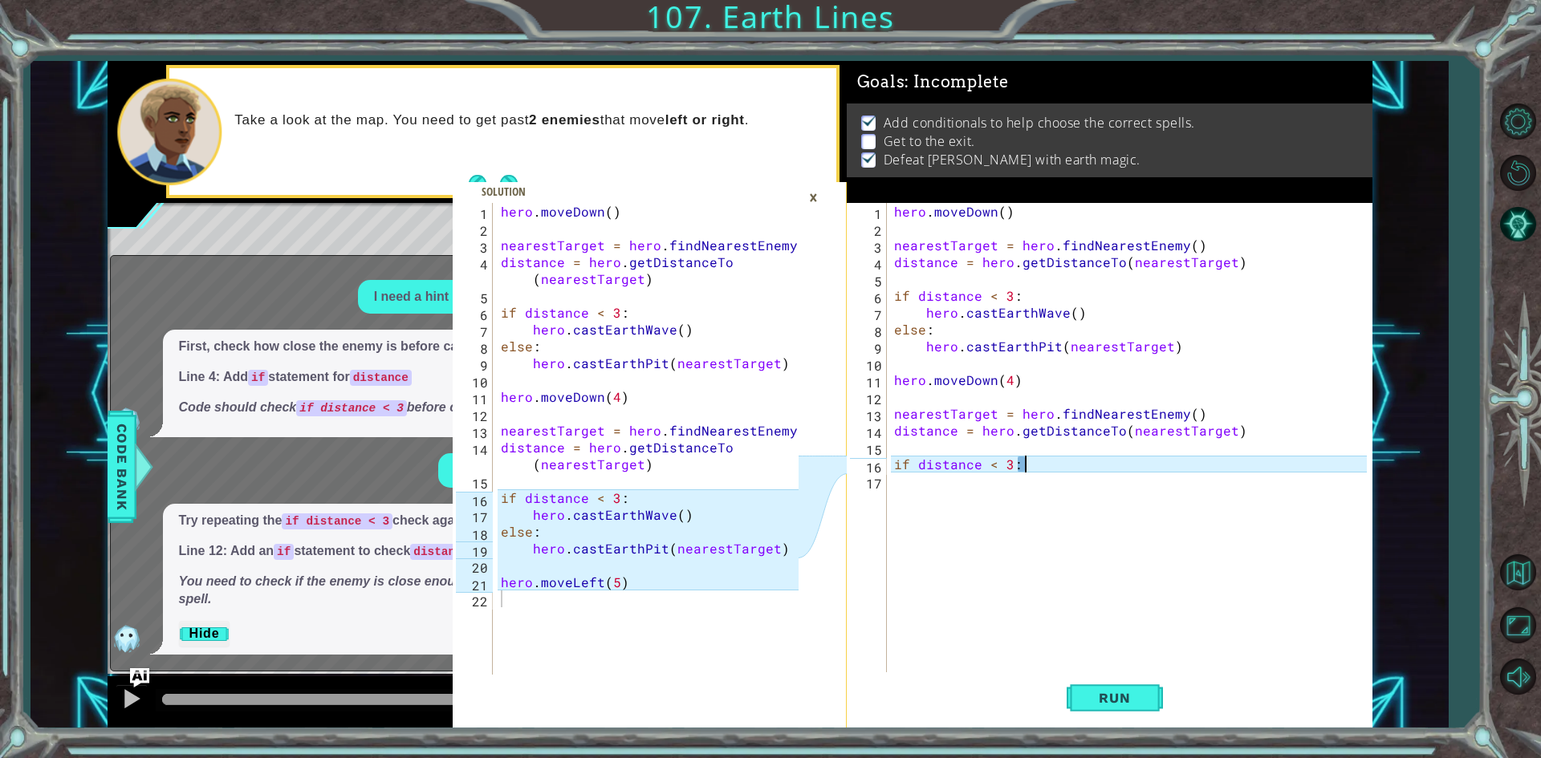
type textarea "if distance < 3:"
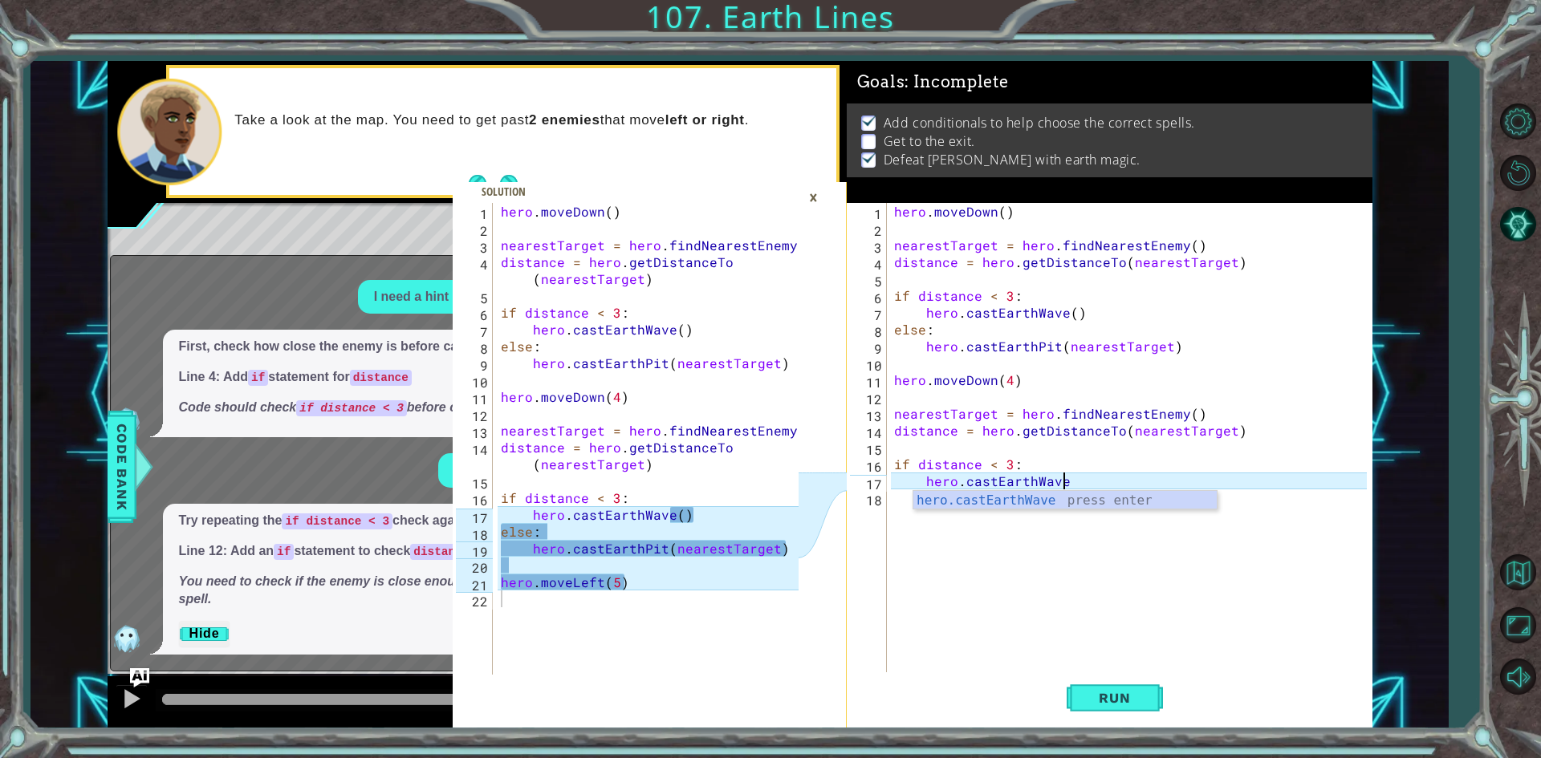
scroll to position [0, 10]
type textarea "hero.castEarthWave()"
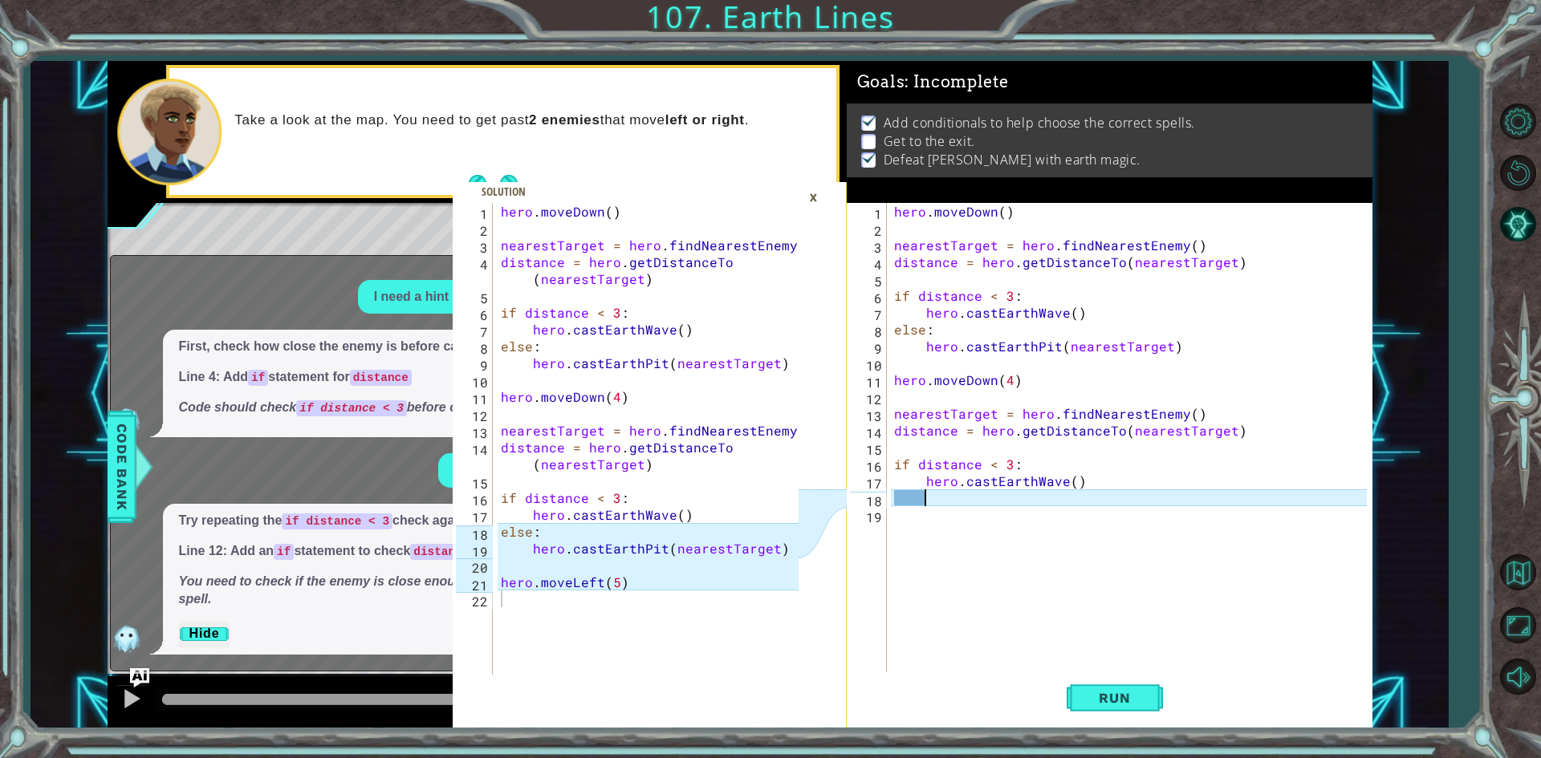
type textarea "e"
type textarea "else:"
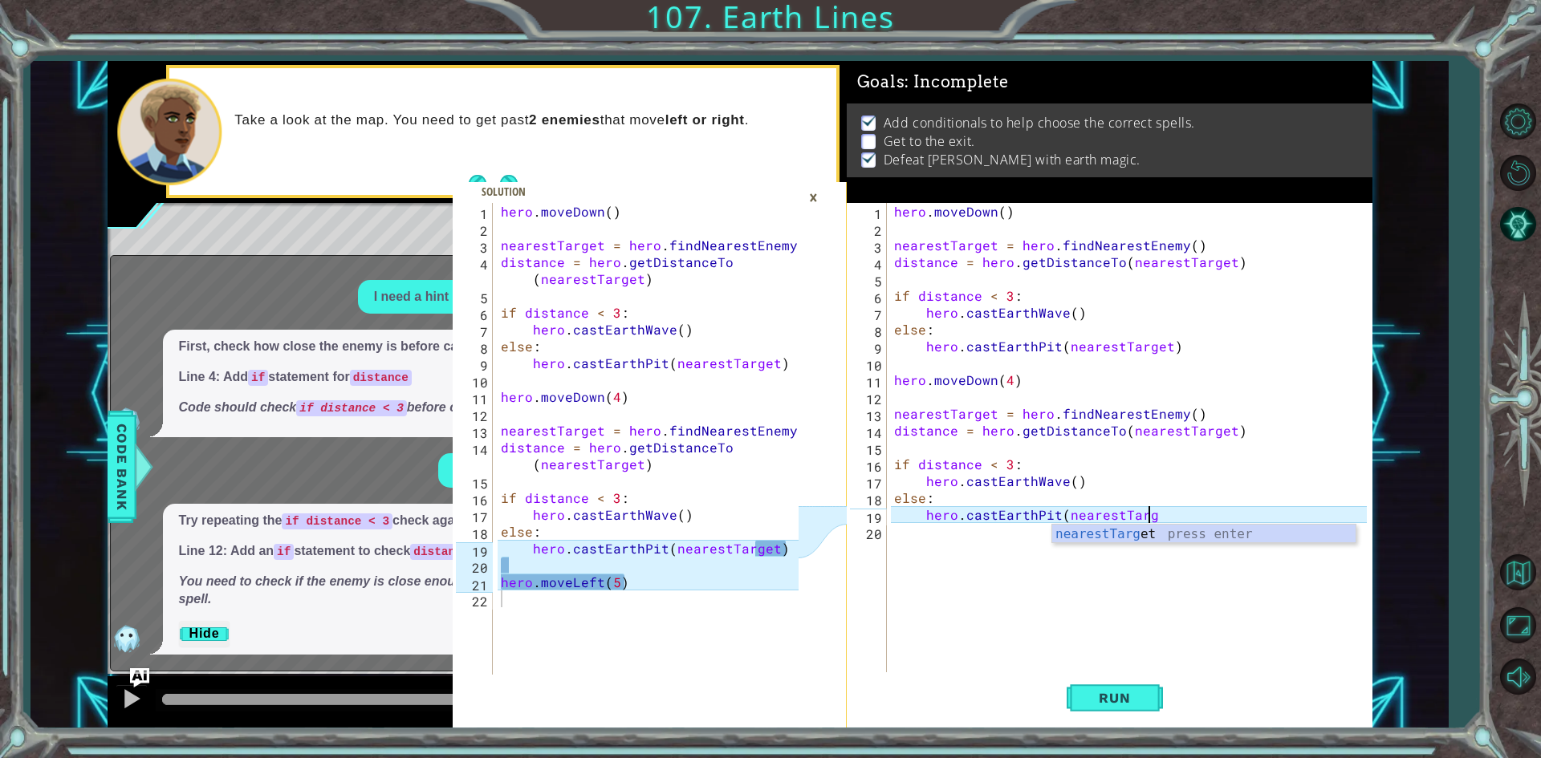
scroll to position [0, 16]
type textarea "hero.castEarthPit(nearestTarget)"
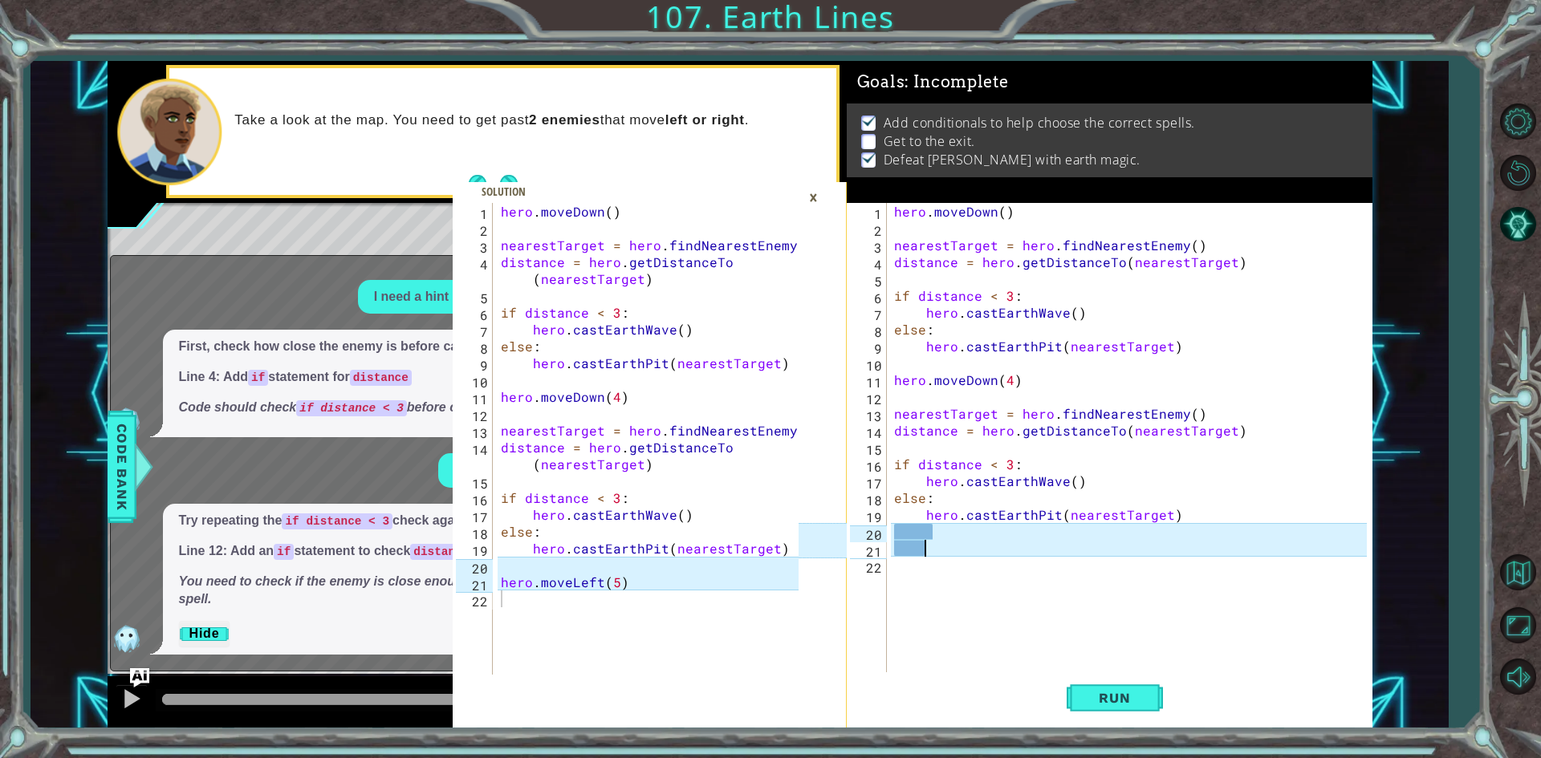
scroll to position [0, 0]
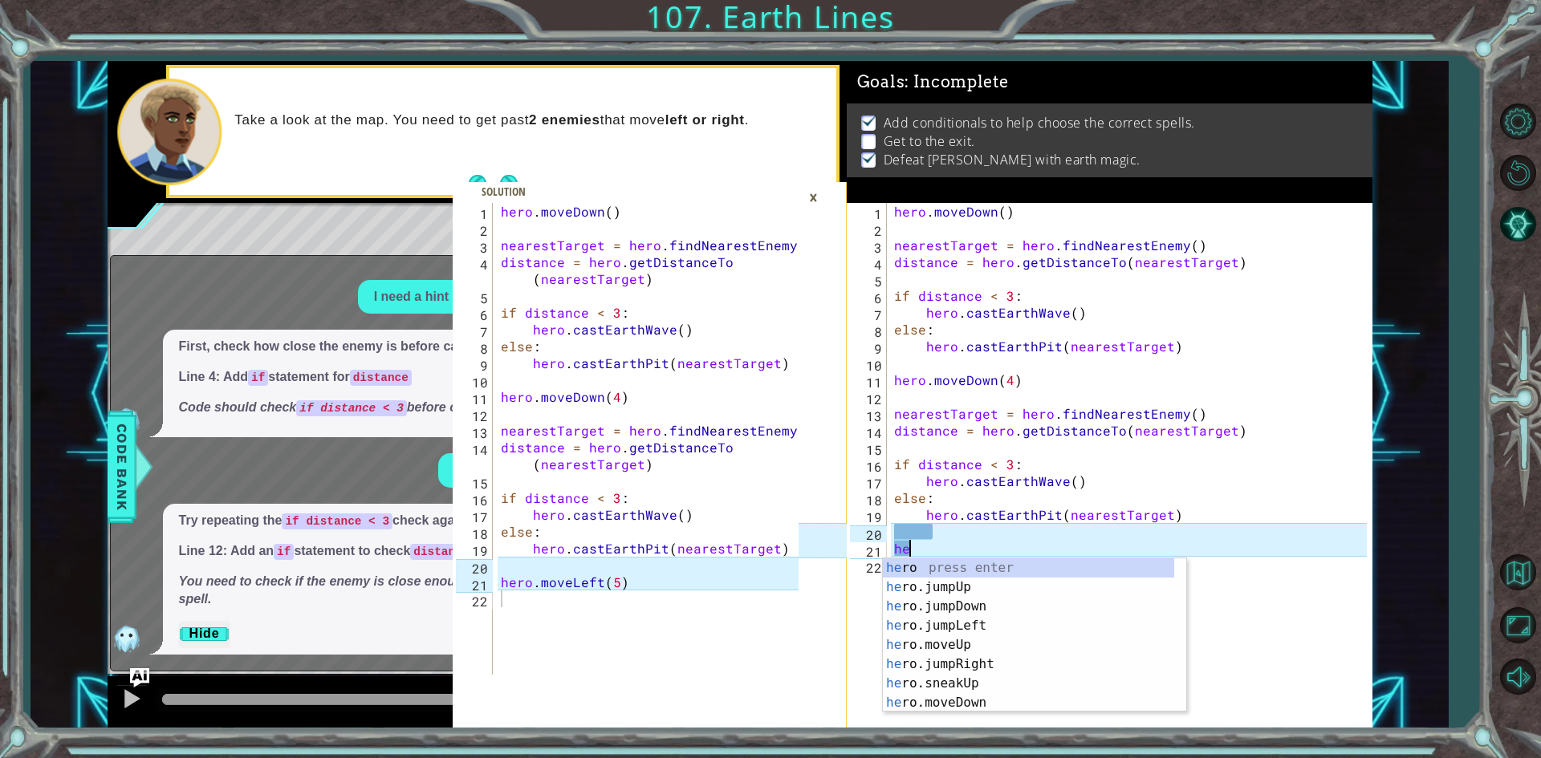
type textarea "h"
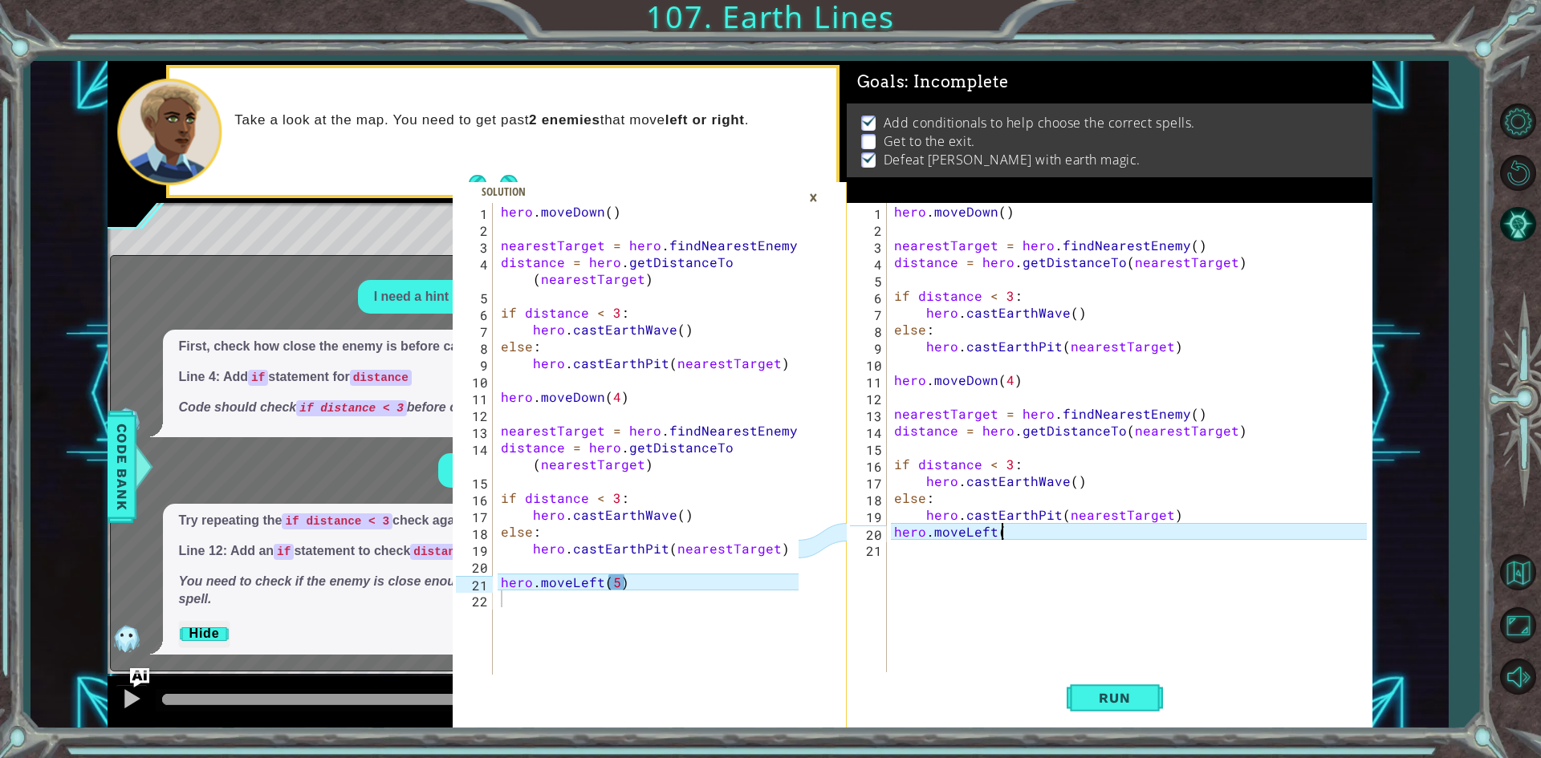
scroll to position [0, 6]
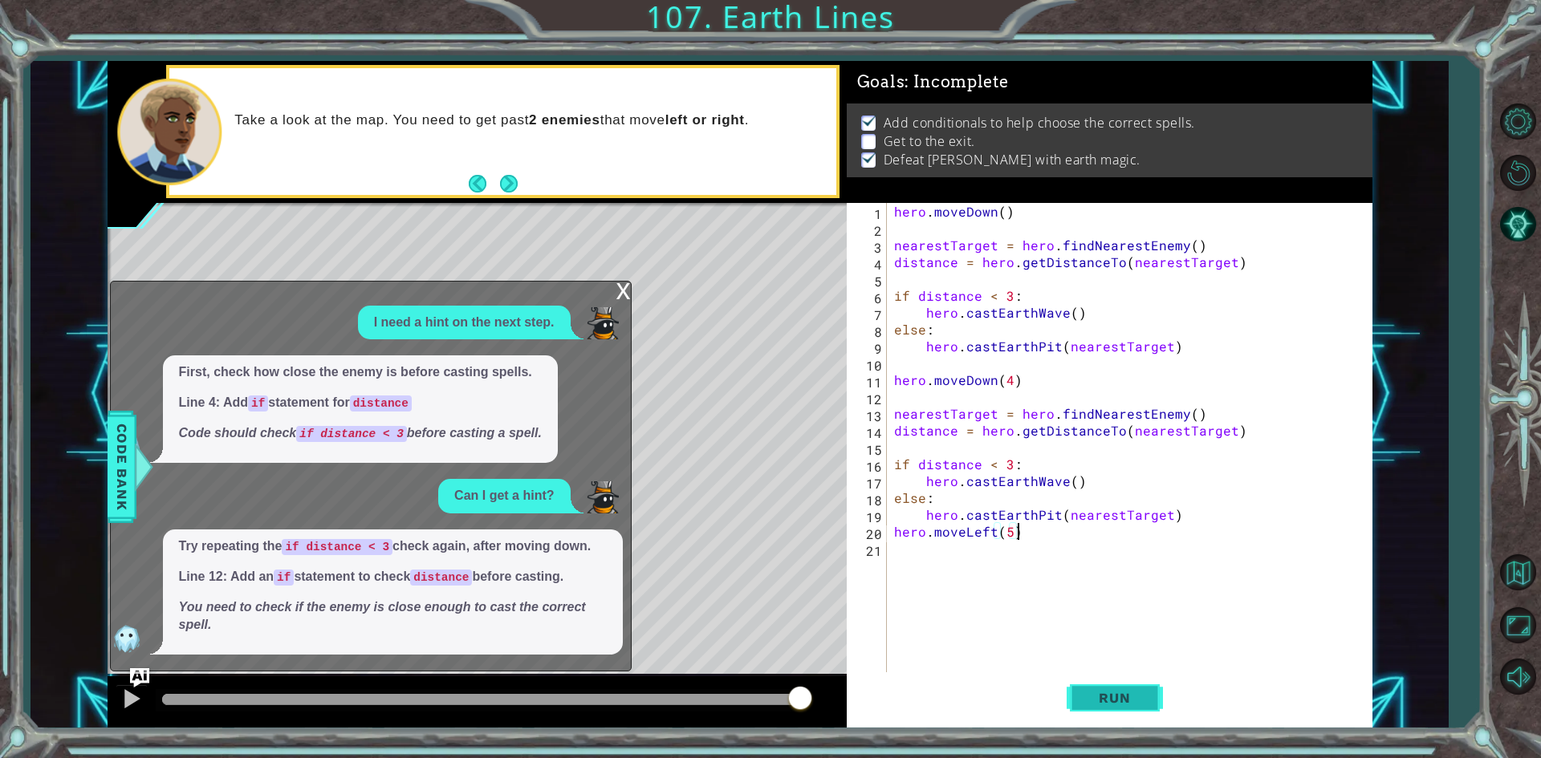
type textarea "hero.moveLeft(5)"
click at [1086, 709] on button "Run" at bounding box center [1114, 698] width 96 height 52
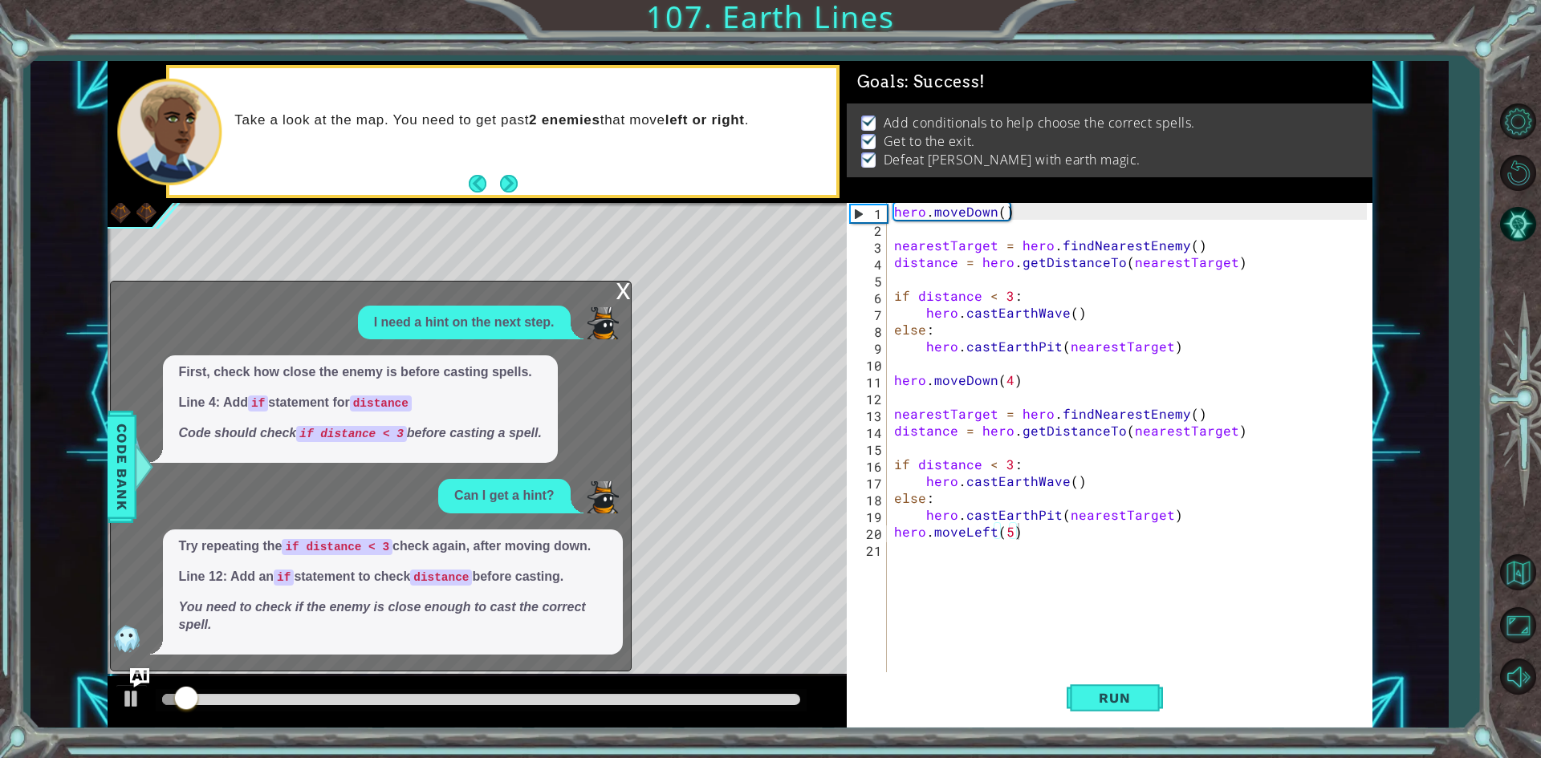
click at [621, 286] on div "x" at bounding box center [623, 290] width 14 height 16
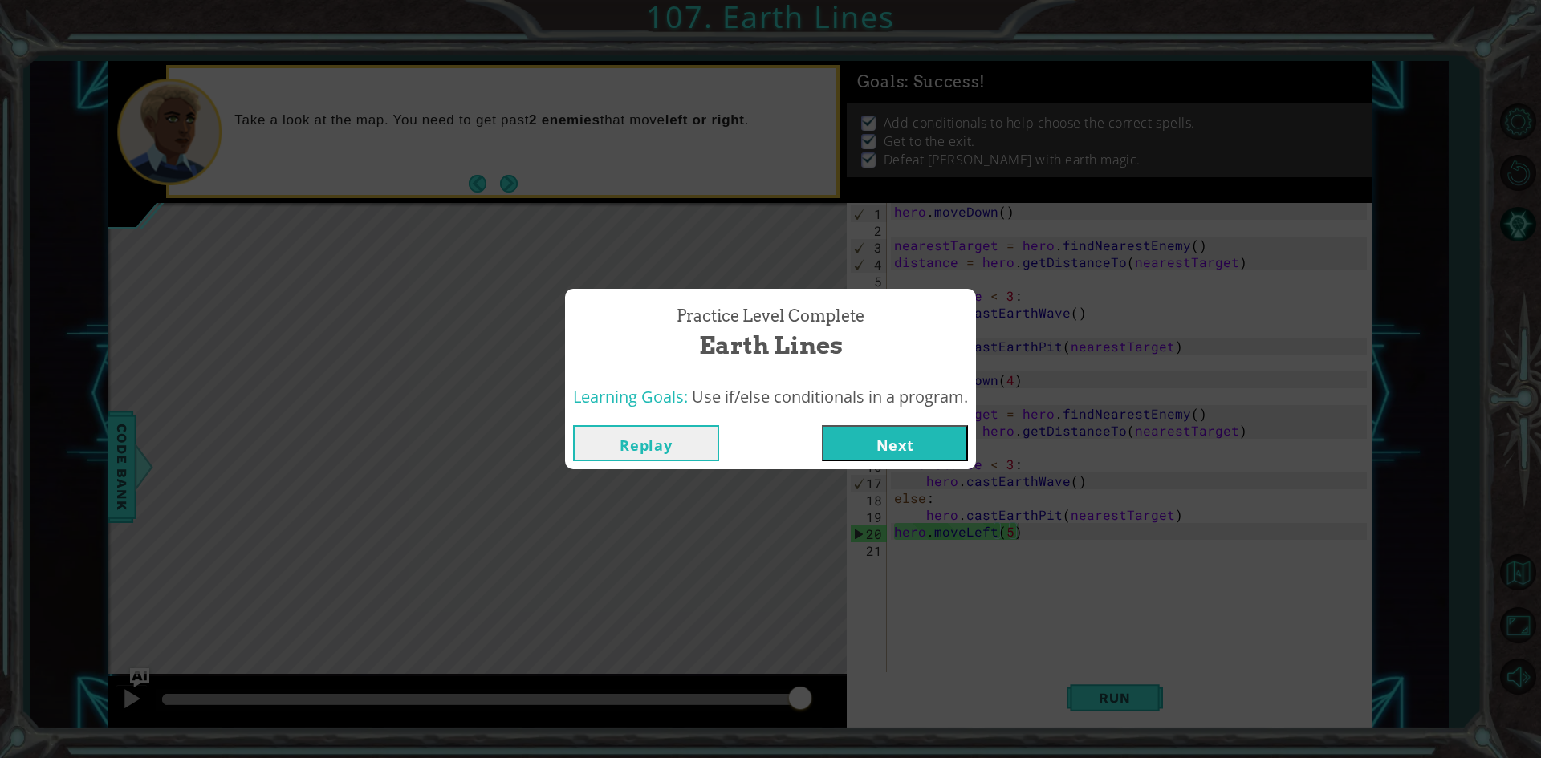
click at [941, 445] on button "Next" at bounding box center [895, 443] width 146 height 36
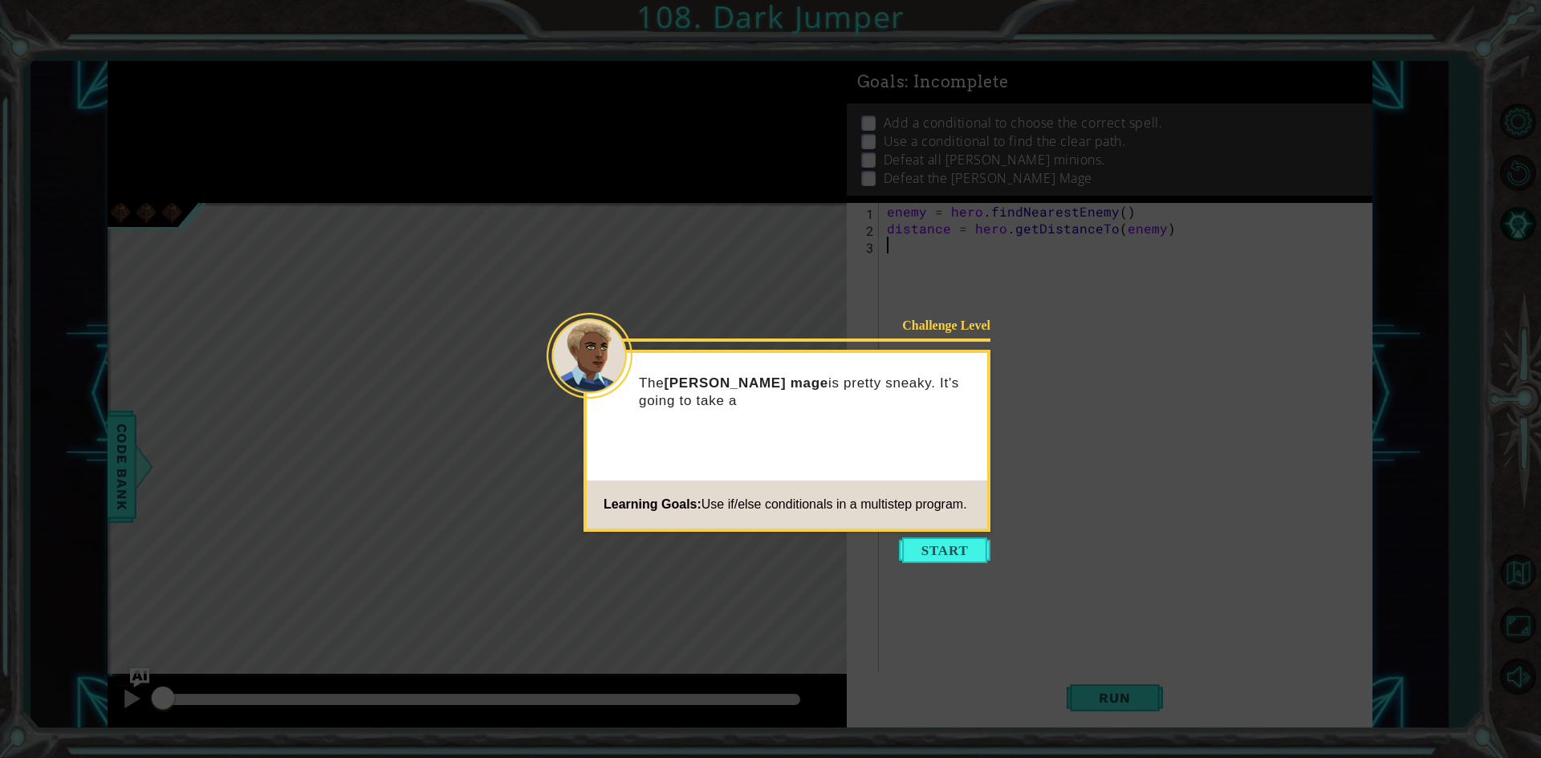
click at [960, 566] on icon at bounding box center [770, 379] width 1541 height 758
click at [956, 555] on button "Start" at bounding box center [944, 551] width 91 height 26
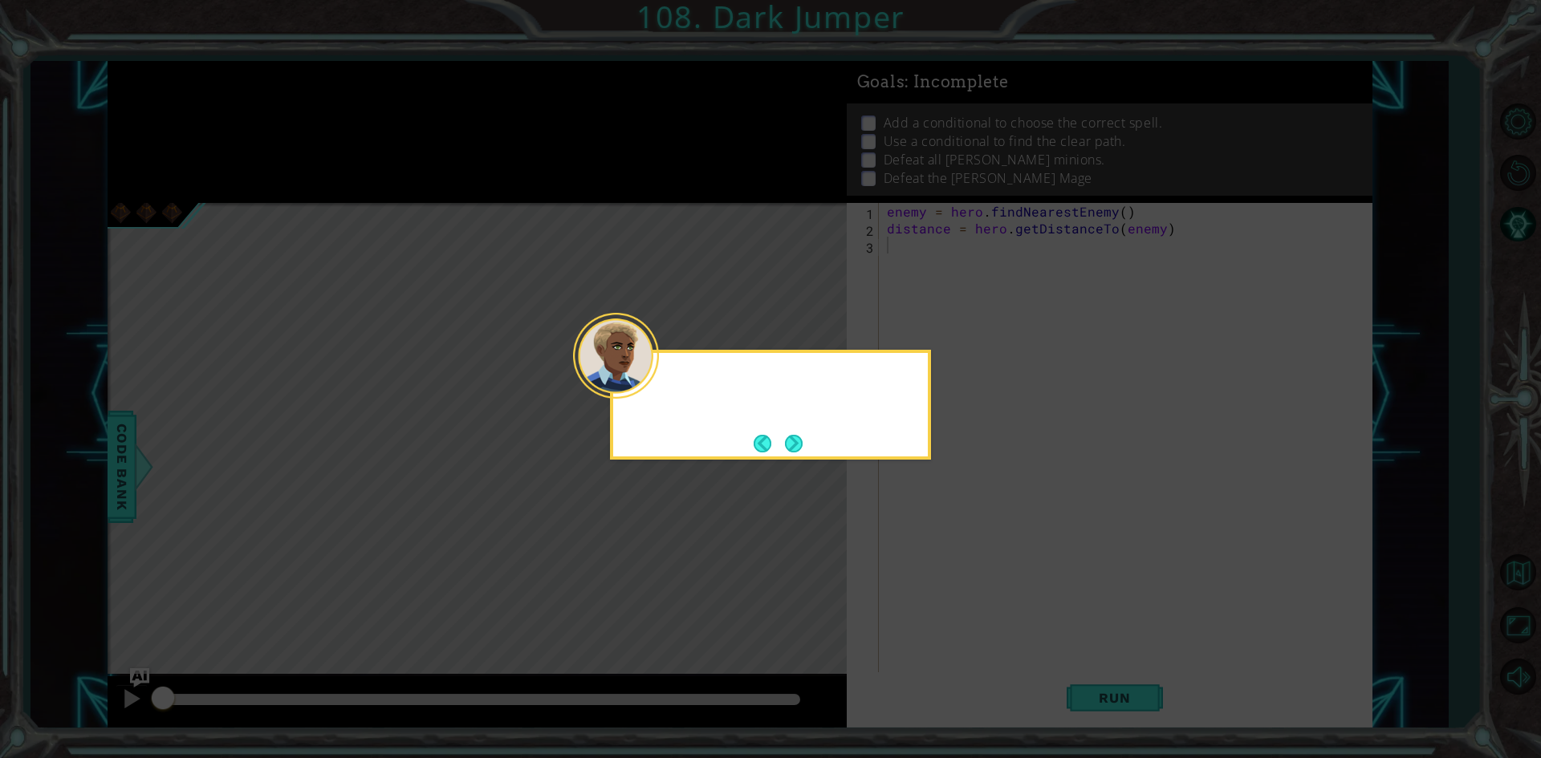
click at [956, 555] on icon at bounding box center [770, 379] width 1541 height 758
drag, startPoint x: 788, startPoint y: 396, endPoint x: 788, endPoint y: 420, distance: 24.9
click at [788, 408] on div "First focus on adding c" at bounding box center [770, 390] width 315 height 63
click at [788, 441] on button "Next" at bounding box center [794, 444] width 18 height 18
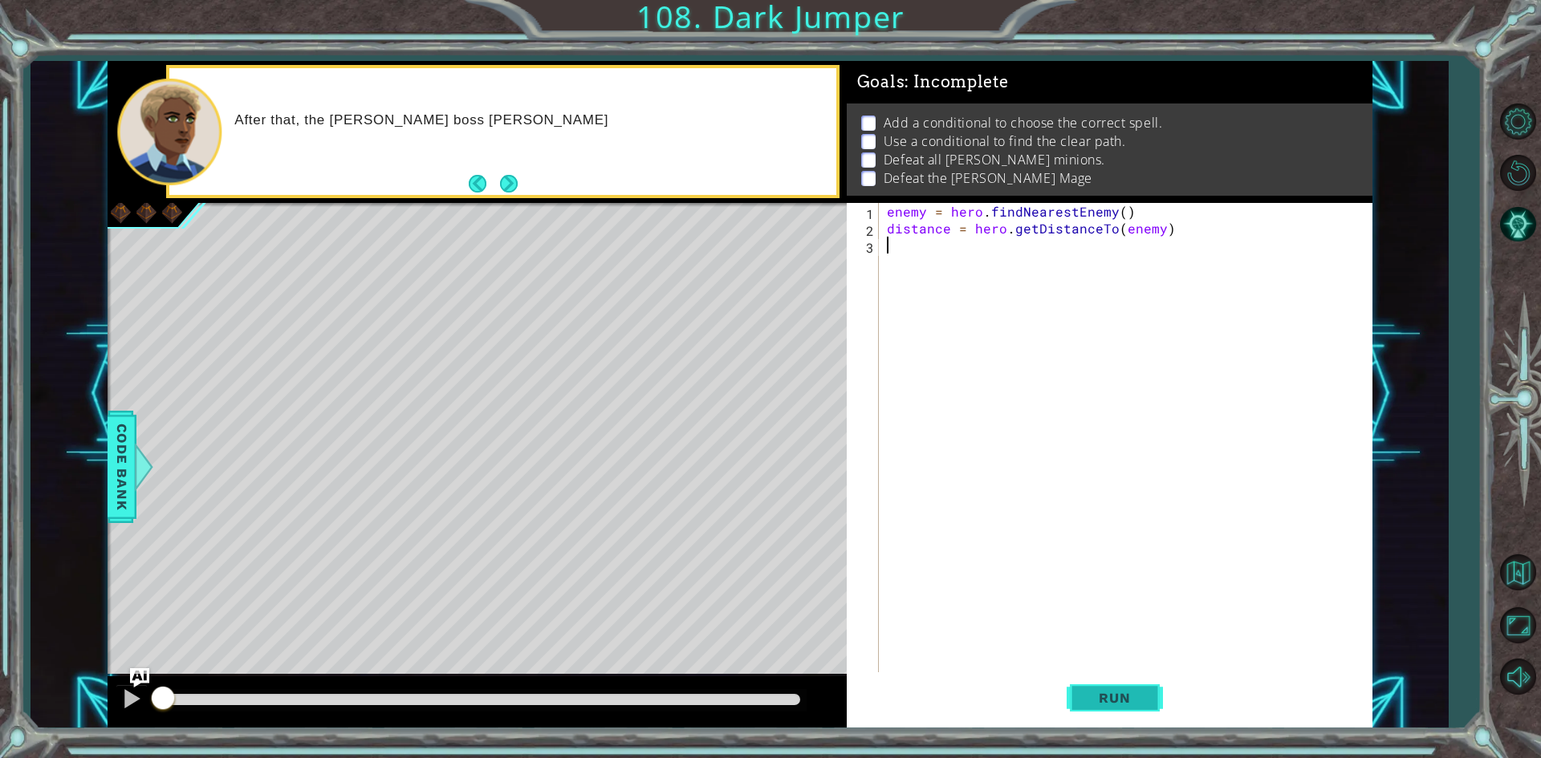
click at [1149, 676] on button "Run" at bounding box center [1114, 698] width 96 height 52
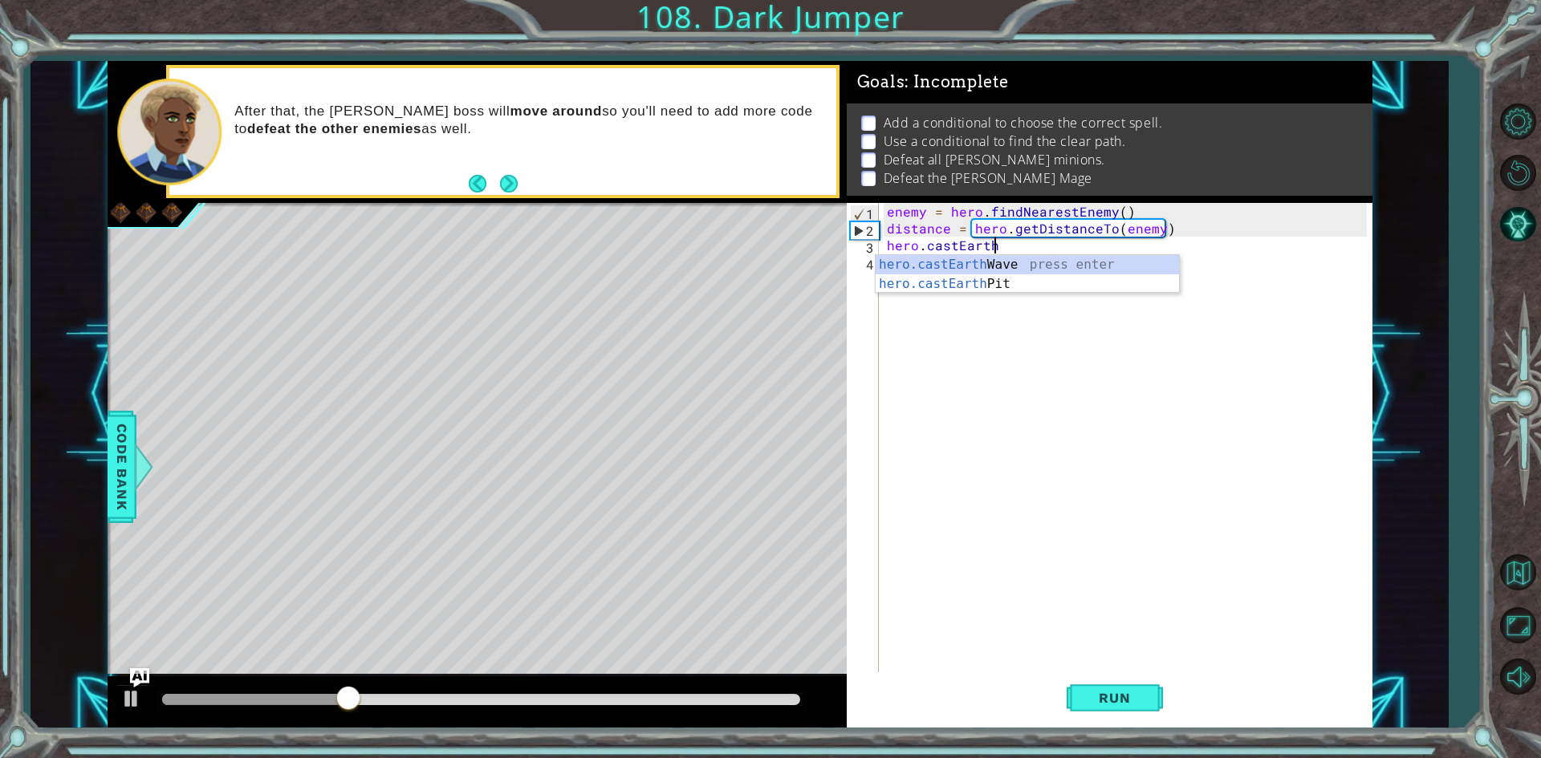
scroll to position [0, 6]
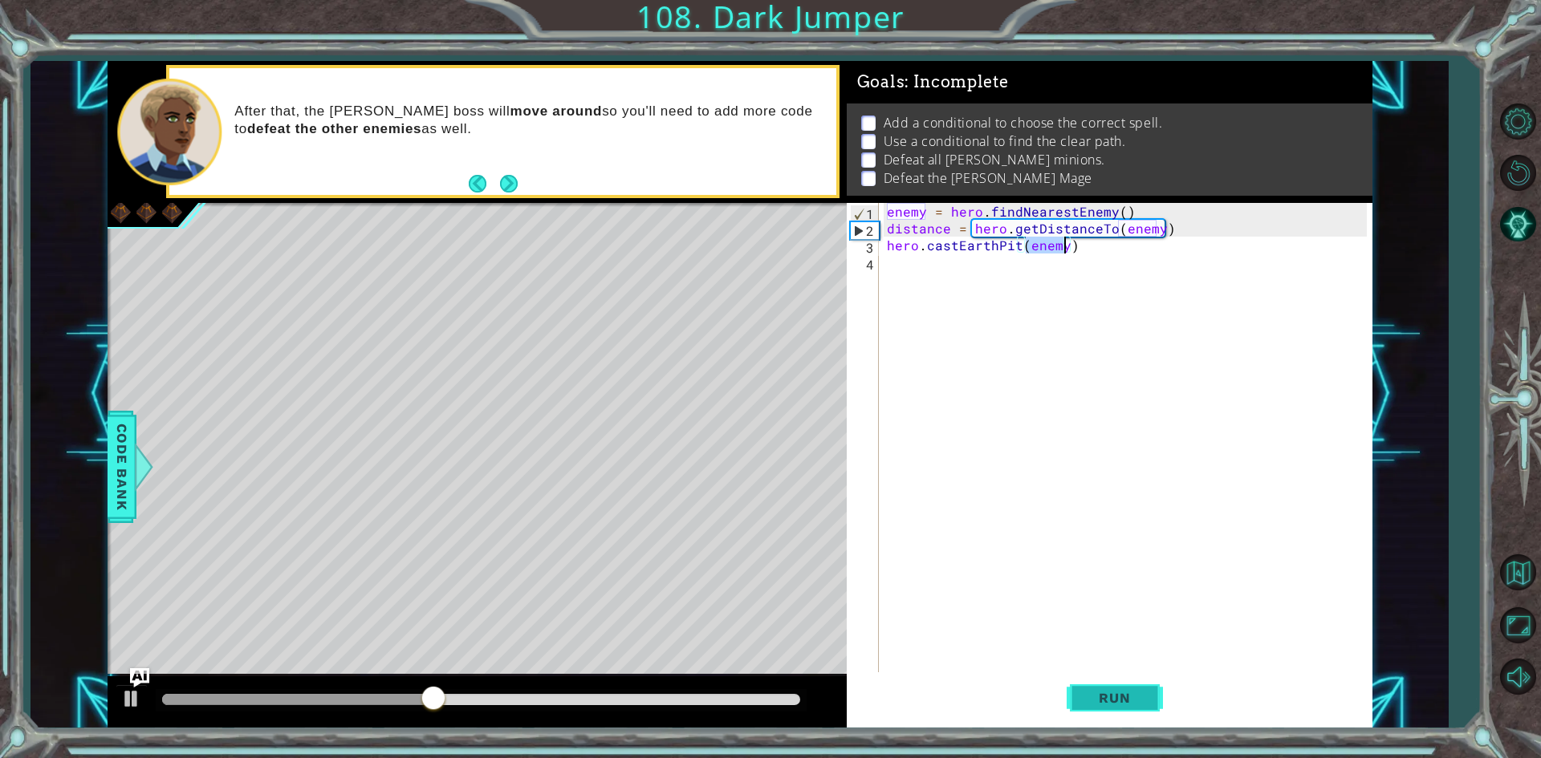
type textarea "hero.castEarthPit(enemy)"
drag, startPoint x: 1152, startPoint y: 710, endPoint x: 1147, endPoint y: 717, distance: 8.5
click at [1147, 717] on button "Run" at bounding box center [1114, 698] width 96 height 52
click at [890, 272] on div "enemy = hero . findNearestEnemy ( ) distance = hero . getDistanceTo ( enemy ) h…" at bounding box center [1128, 456] width 491 height 506
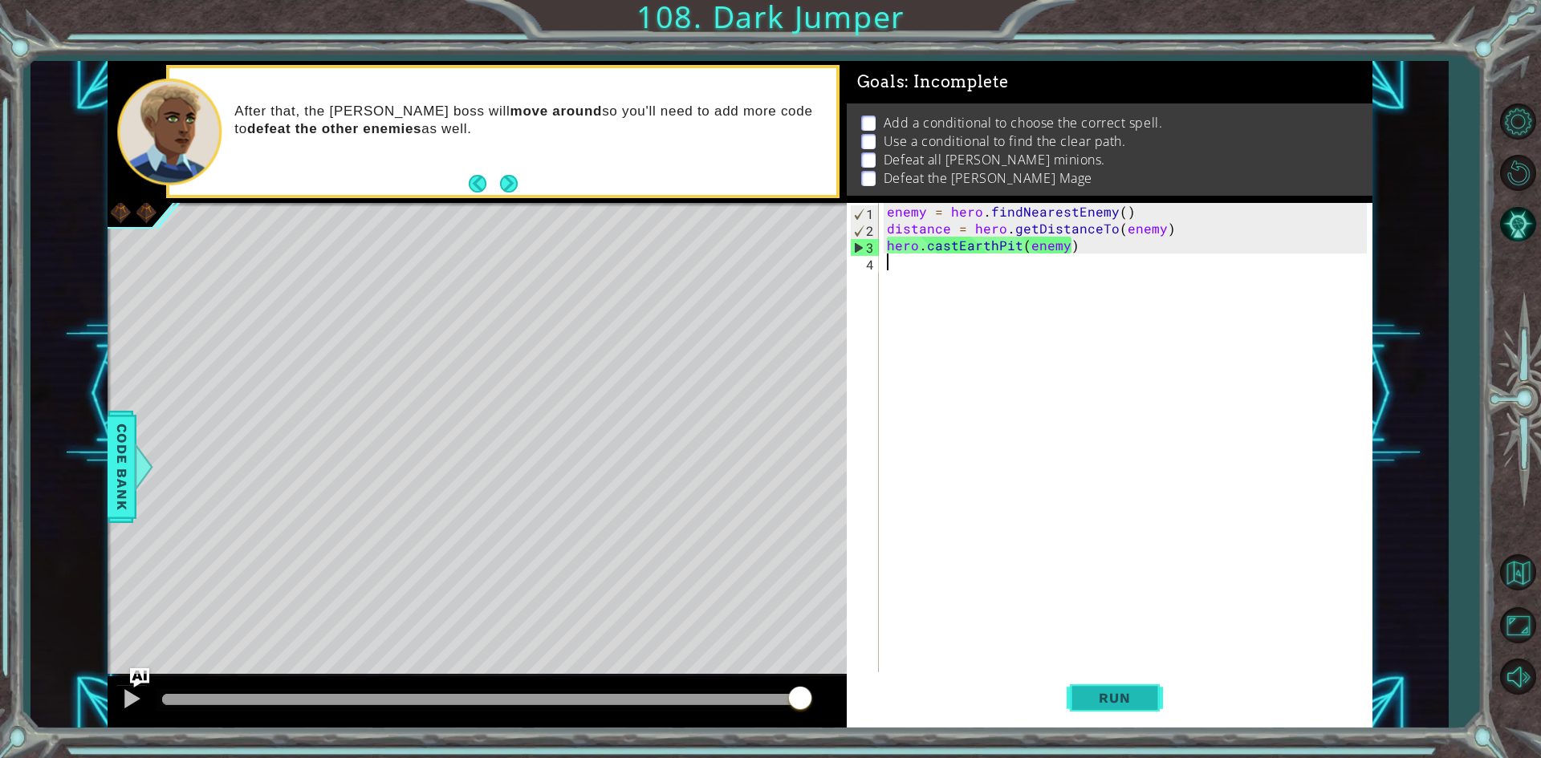
click at [1149, 696] on button "Run" at bounding box center [1114, 698] width 96 height 52
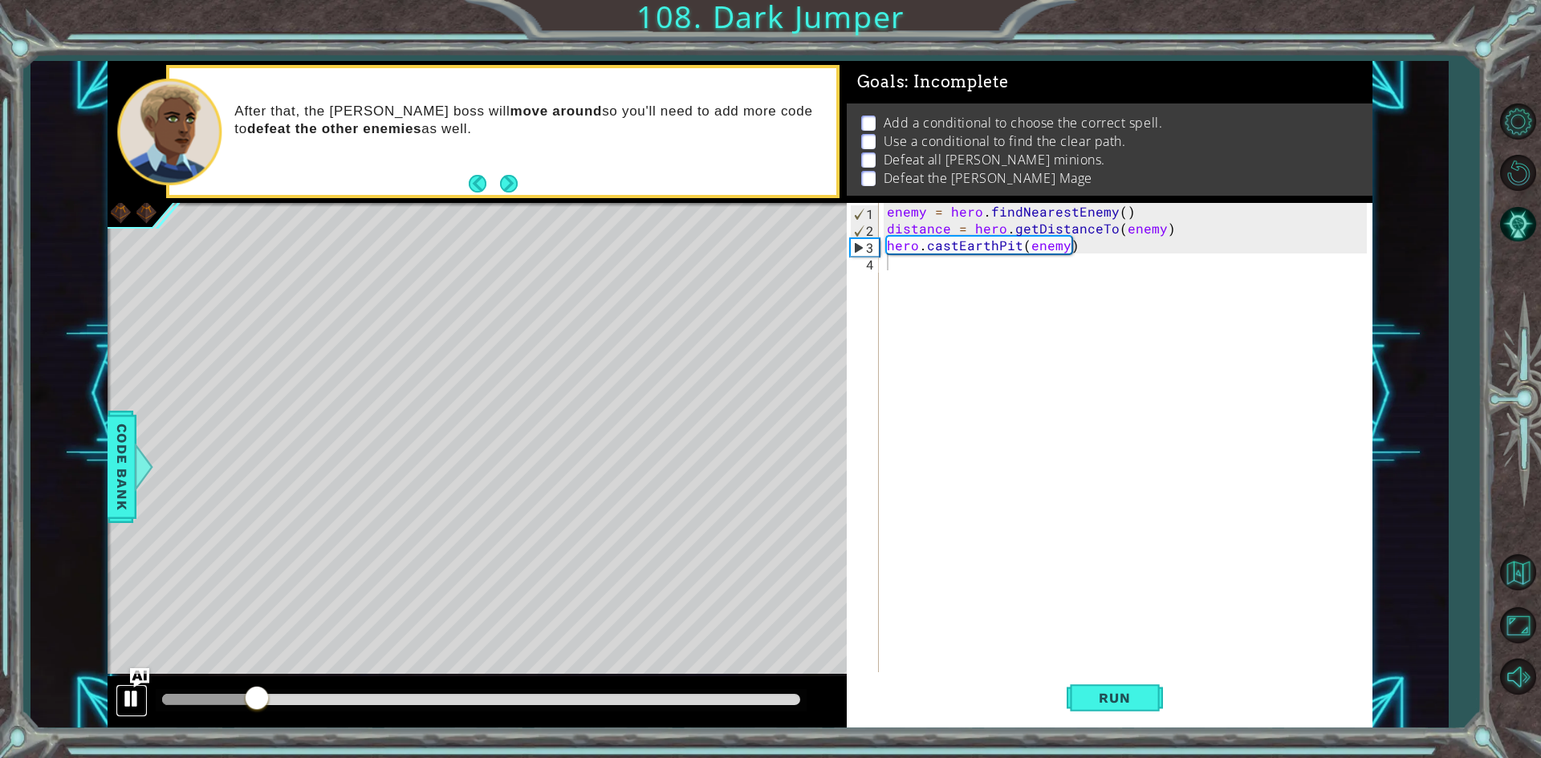
click at [134, 696] on div at bounding box center [131, 698] width 21 height 21
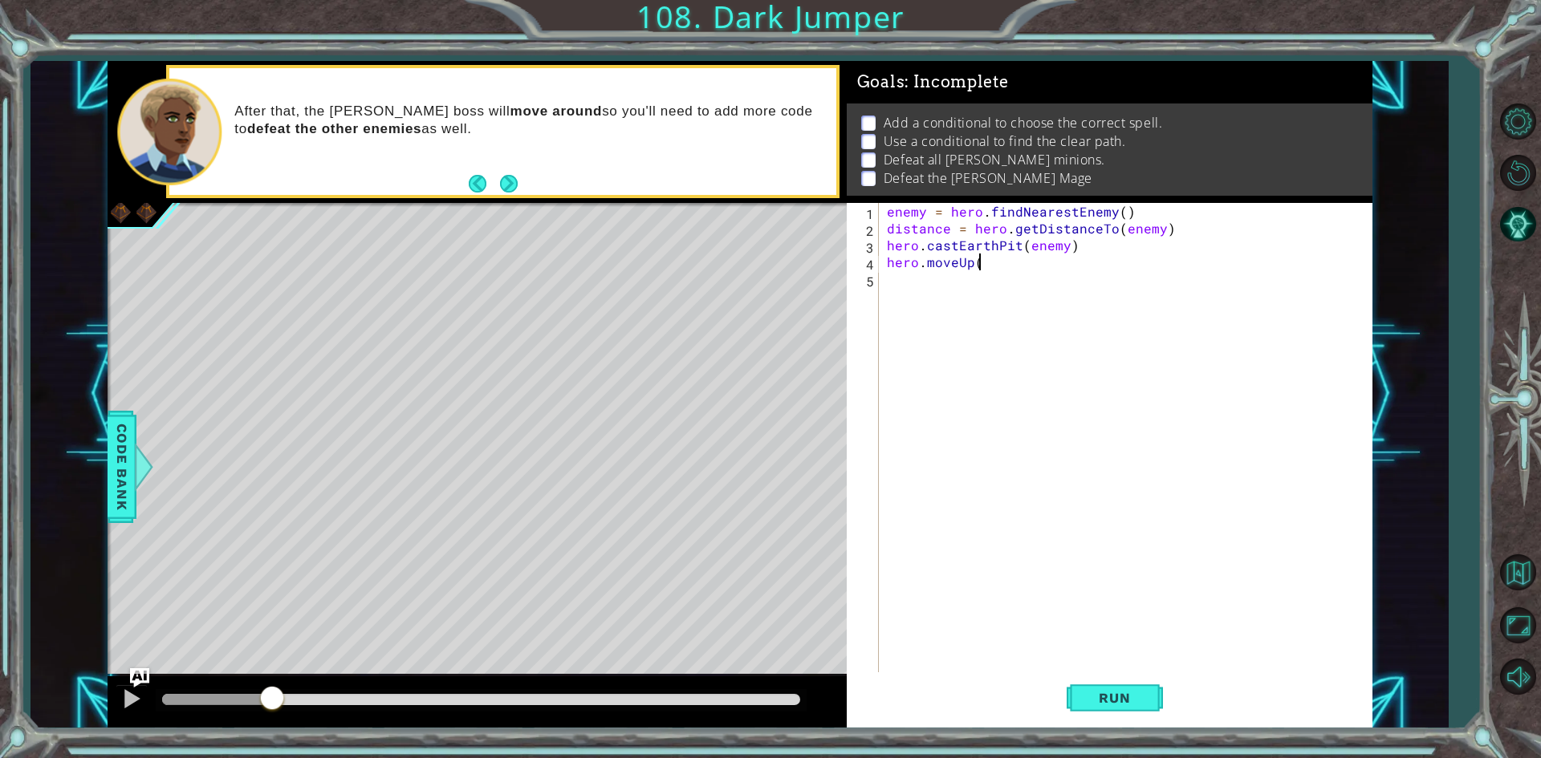
scroll to position [0, 5]
type textarea "hero.moveUp(2)"
type textarea "hero.MoveRight(2)"
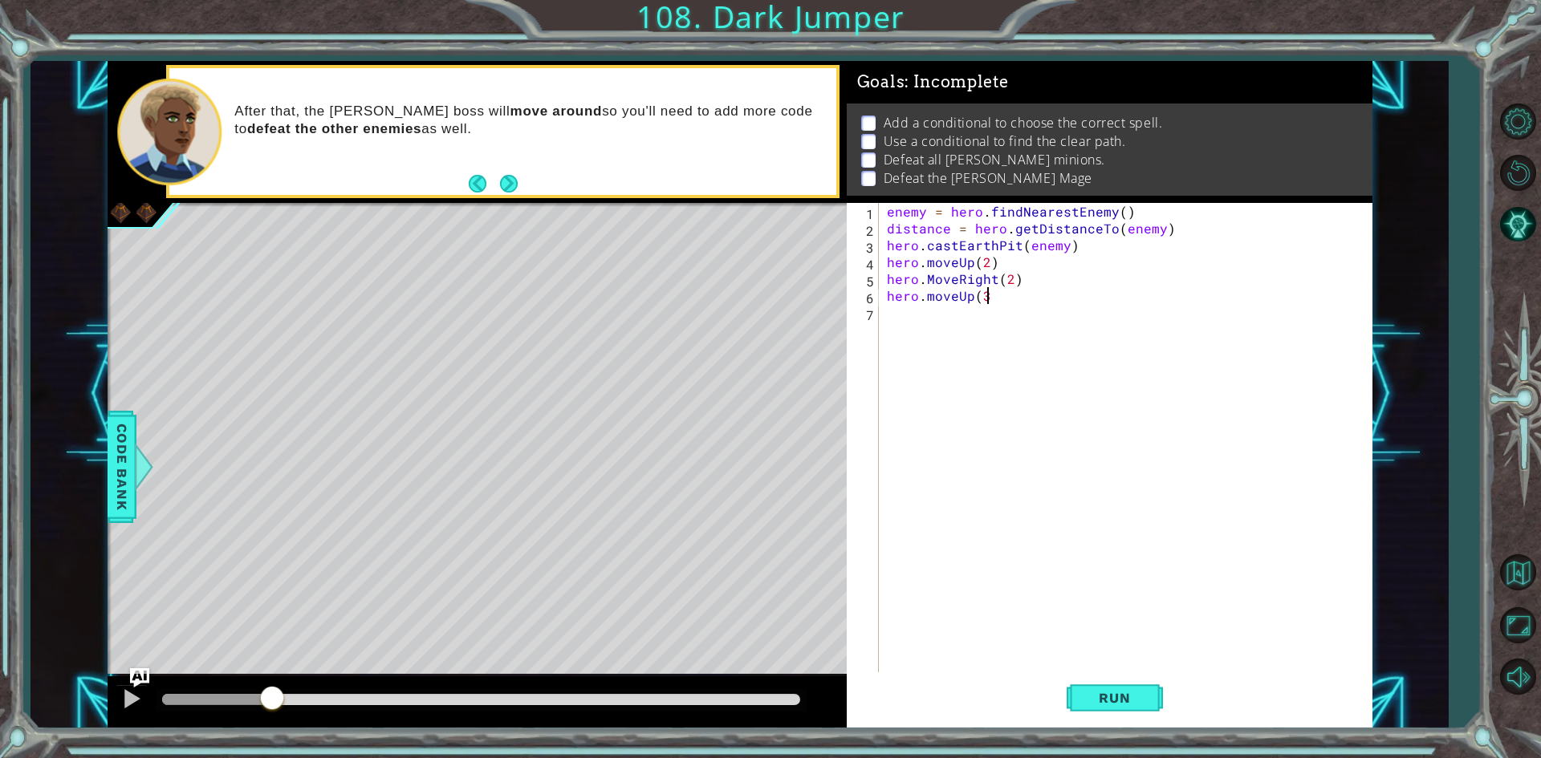
type textarea "hero.moveUp(3)"
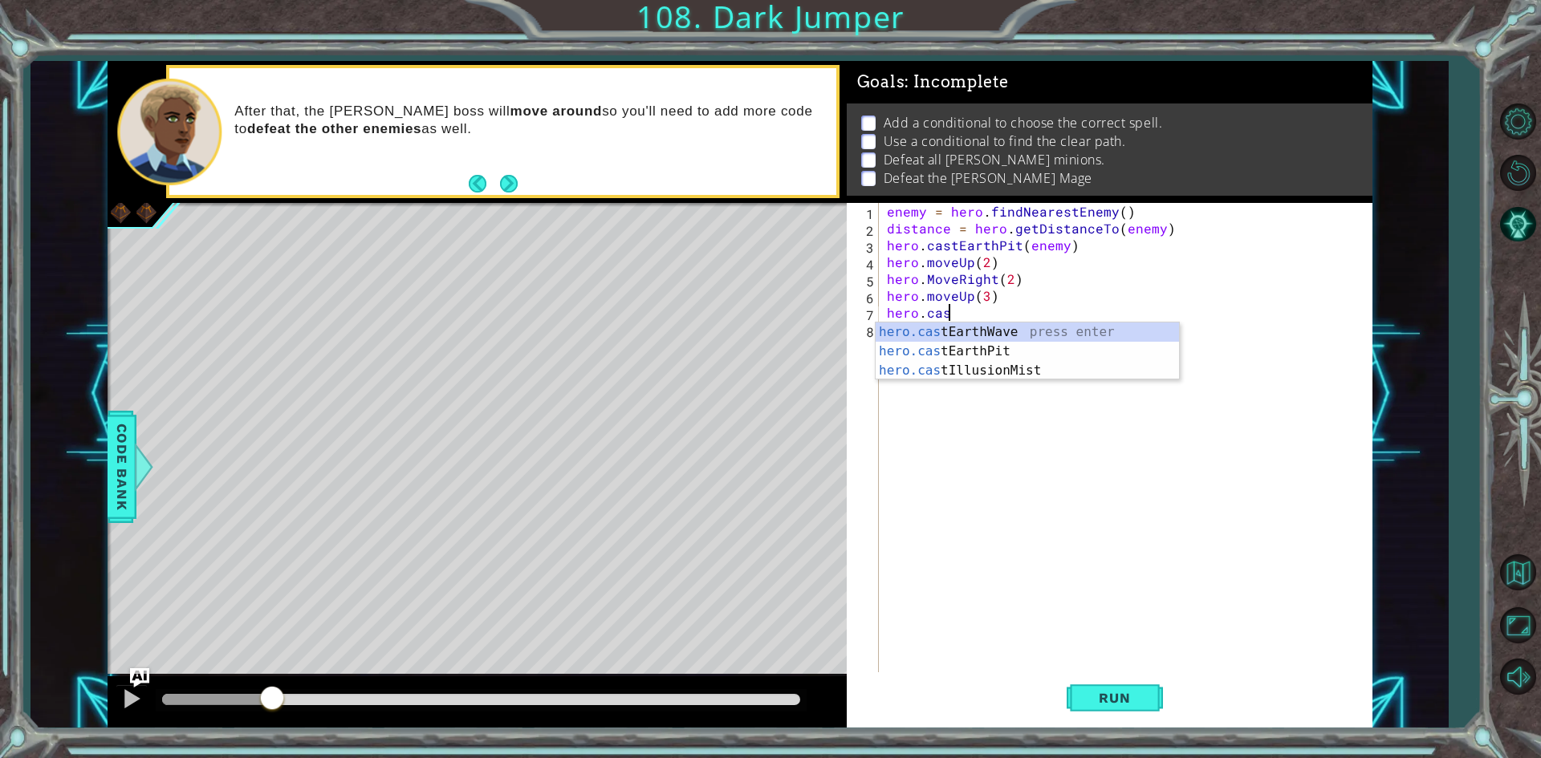
scroll to position [0, 3]
click at [940, 355] on div "hero.cast EarthWave press enter hero.cast EarthPit press enter hero.cast Illusi…" at bounding box center [1026, 371] width 303 height 96
type textarea "hero.castEarthPit(enemy)"
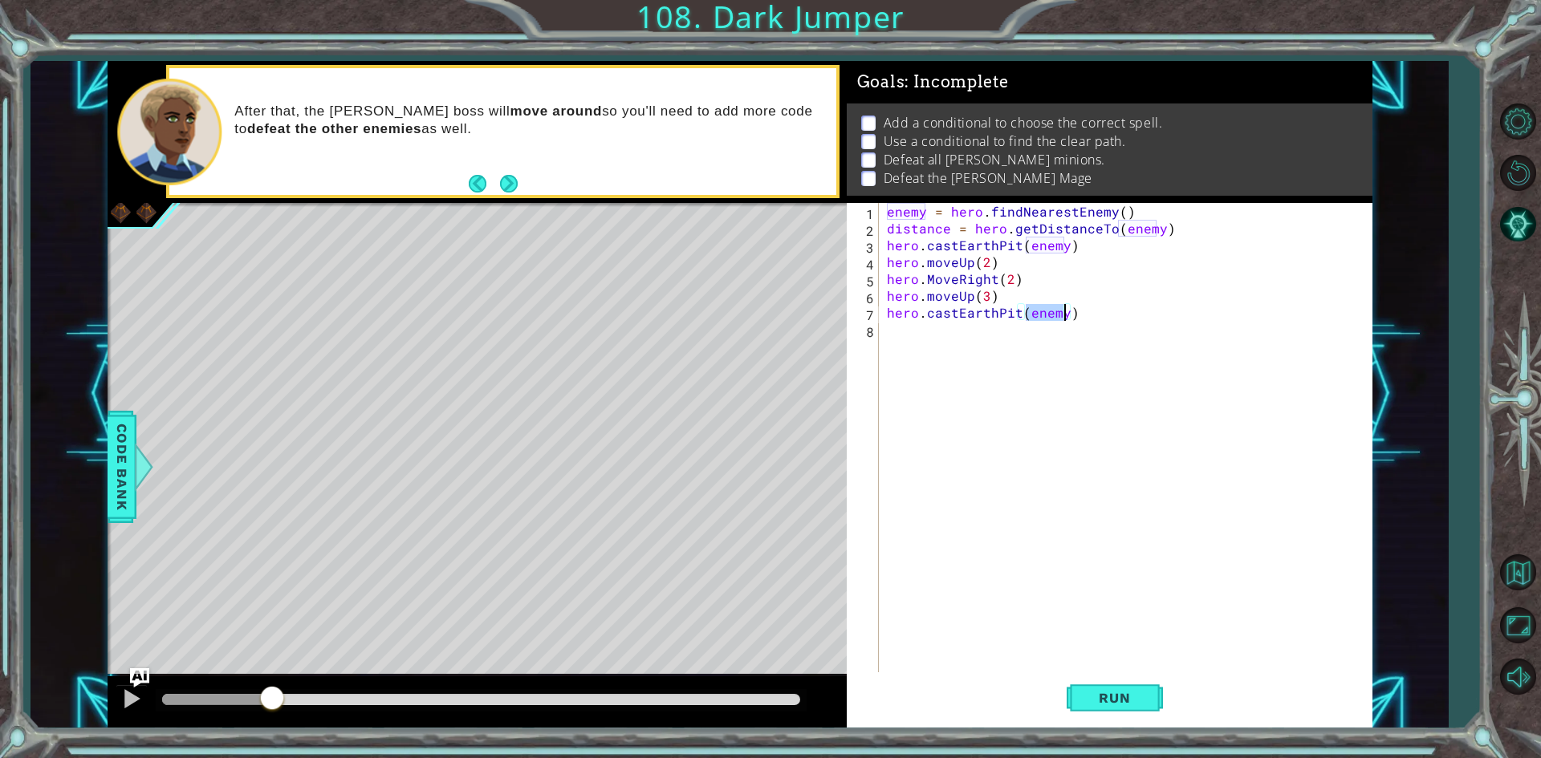
click at [907, 335] on div "enemy = hero . findNearestEnemy ( ) distance = hero . getDistanceTo ( enemy ) h…" at bounding box center [1128, 456] width 491 height 506
click at [1096, 702] on span "Run" at bounding box center [1113, 698] width 63 height 16
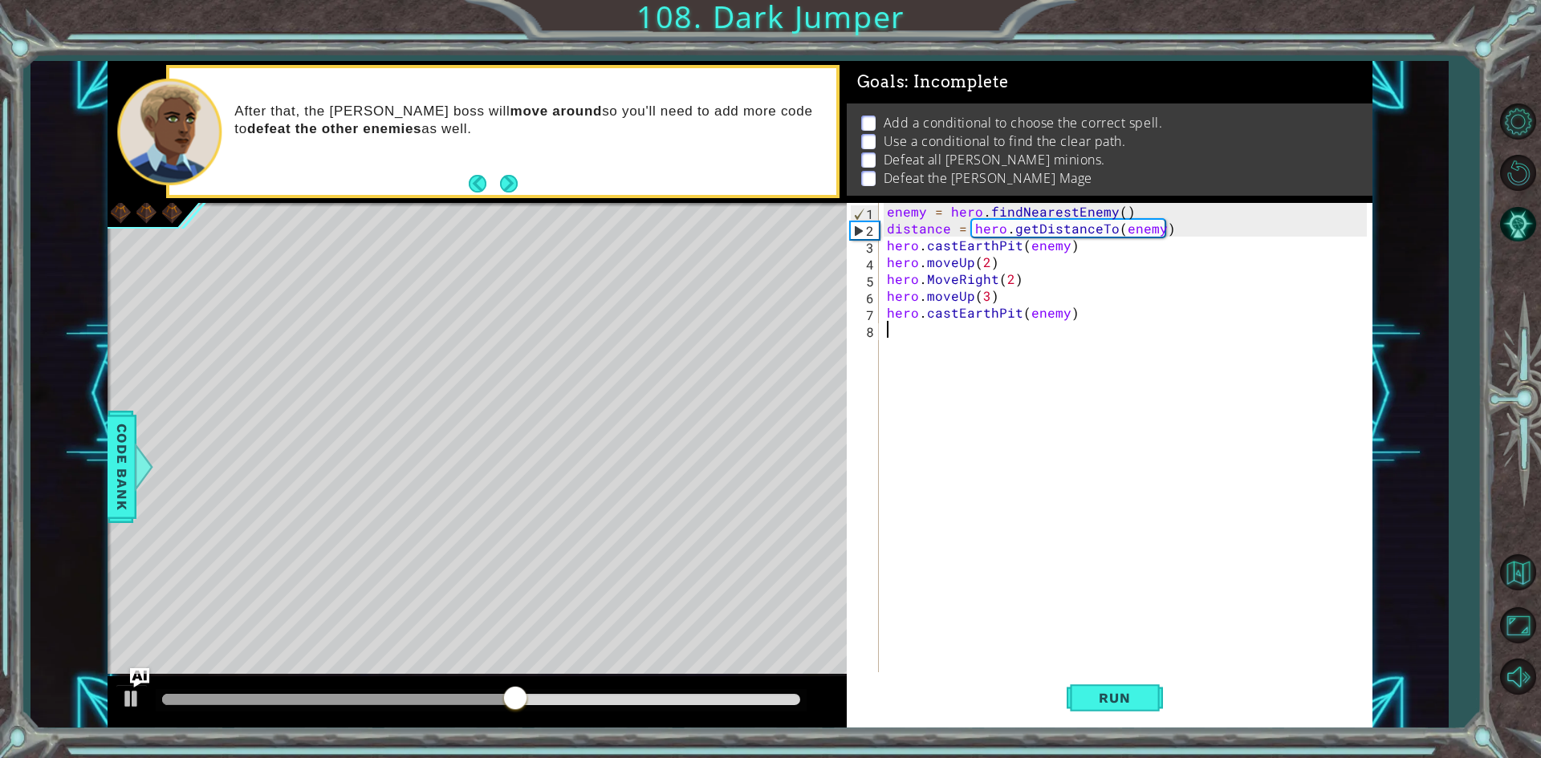
click at [1064, 693] on div "Run" at bounding box center [1114, 698] width 526 height 52
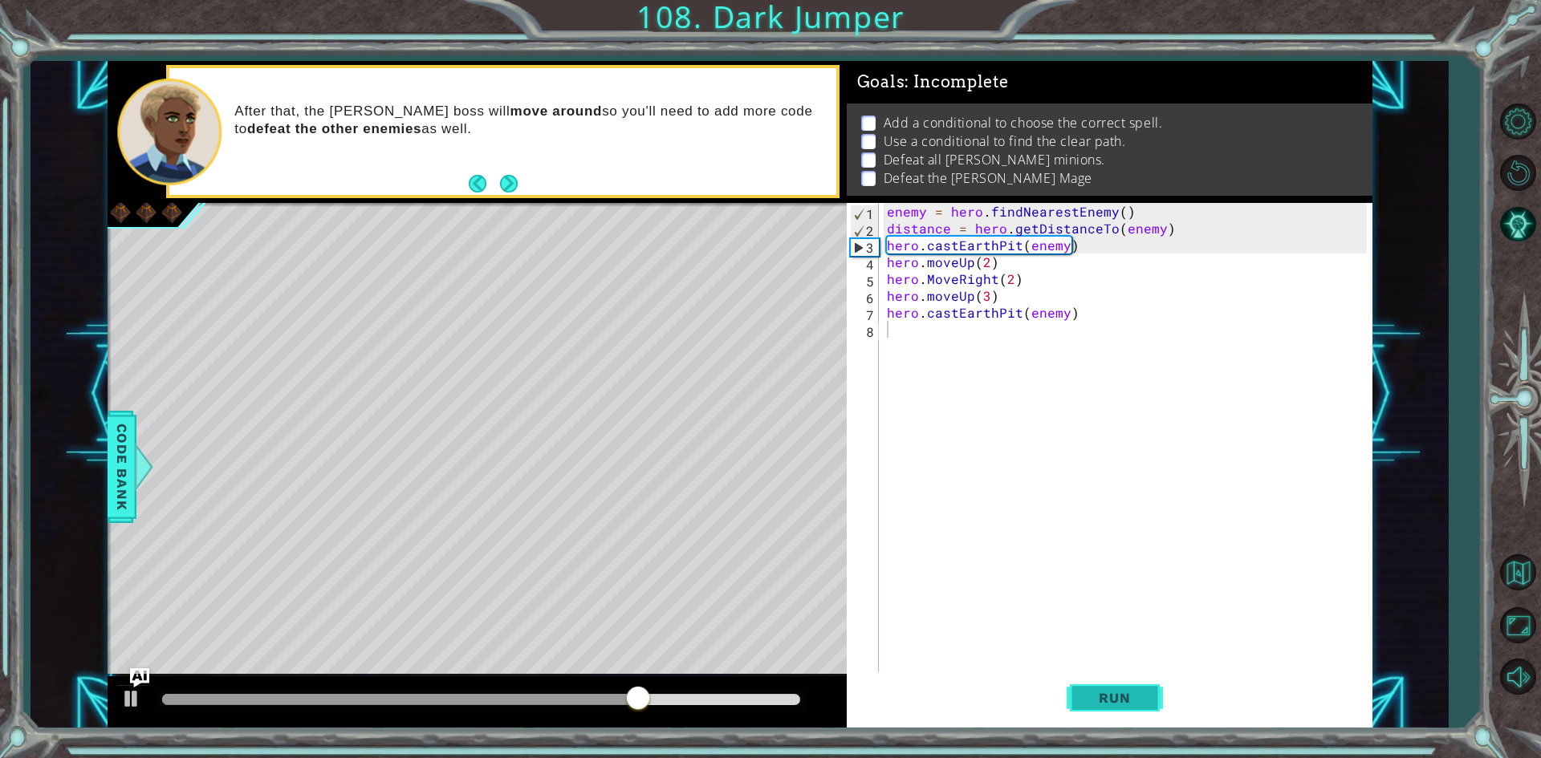
click at [1078, 688] on button "Run" at bounding box center [1114, 698] width 96 height 52
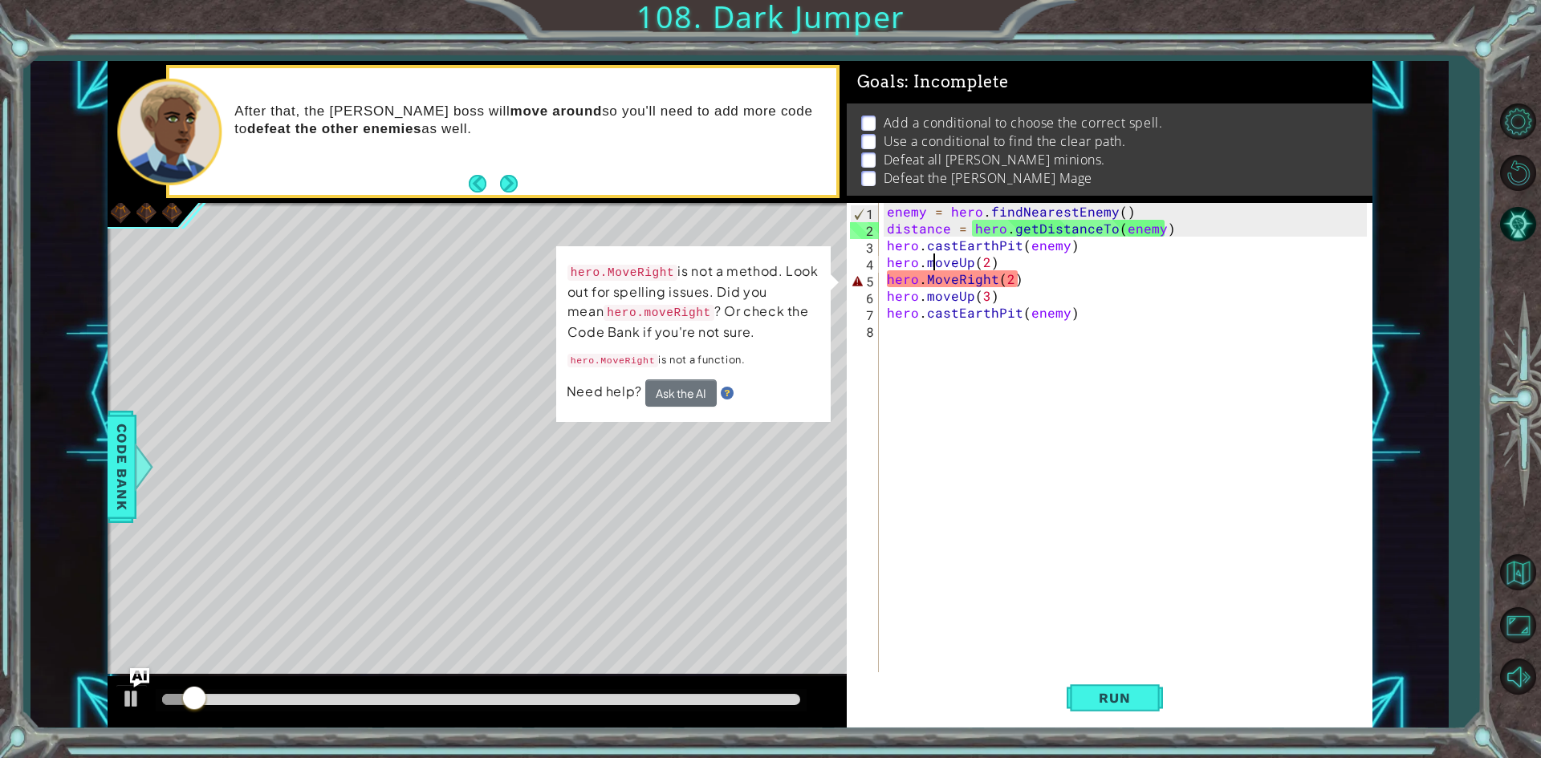
click at [935, 268] on div "enemy = hero . findNearestEnemy ( ) distance = hero . getDistanceTo ( enemy ) h…" at bounding box center [1128, 456] width 491 height 506
click at [937, 281] on div "enemy = hero . findNearestEnemy ( ) distance = hero . getDistanceTo ( enemy ) h…" at bounding box center [1128, 456] width 491 height 506
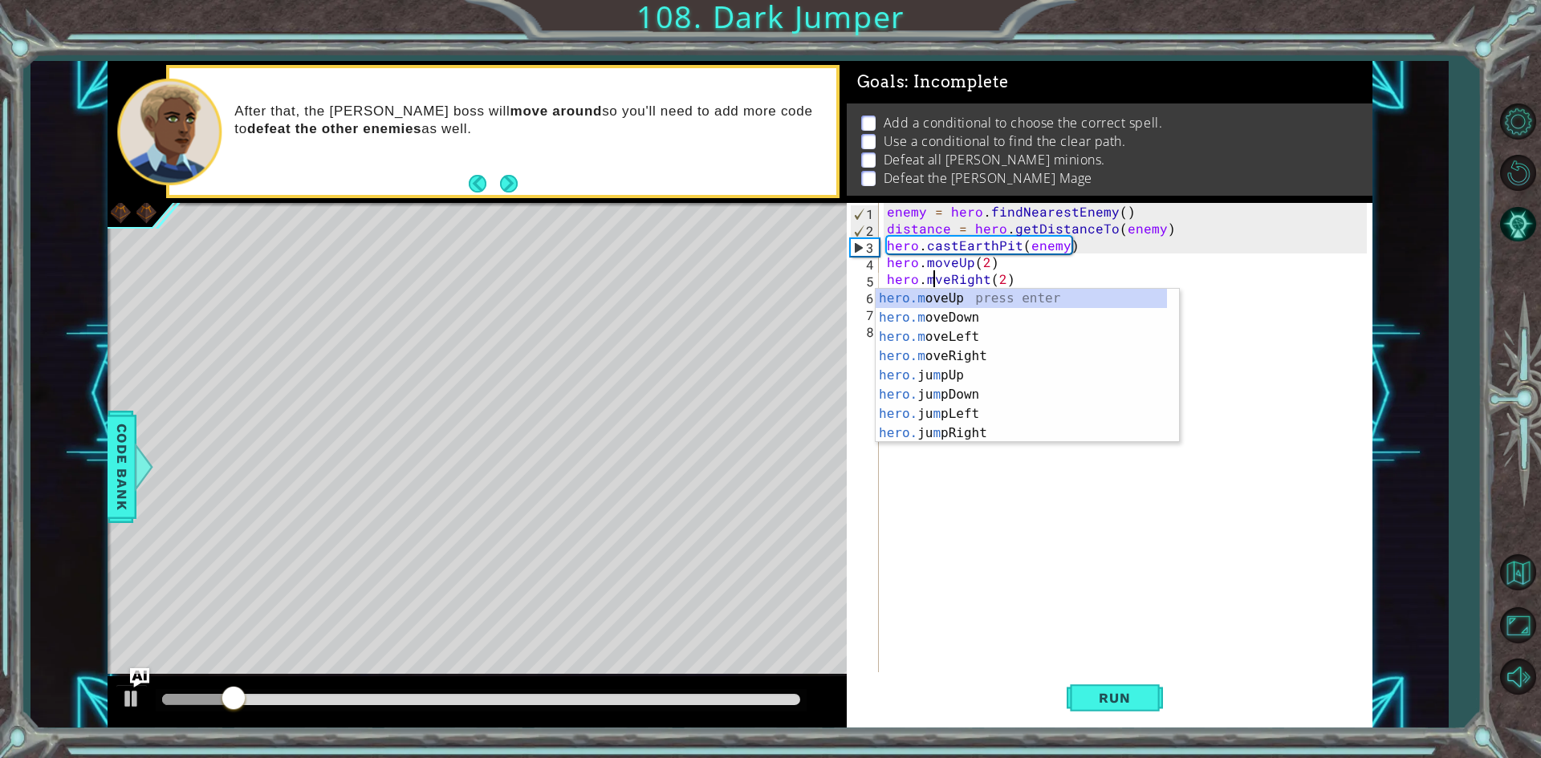
type textarea "hero.moveRight(2)"
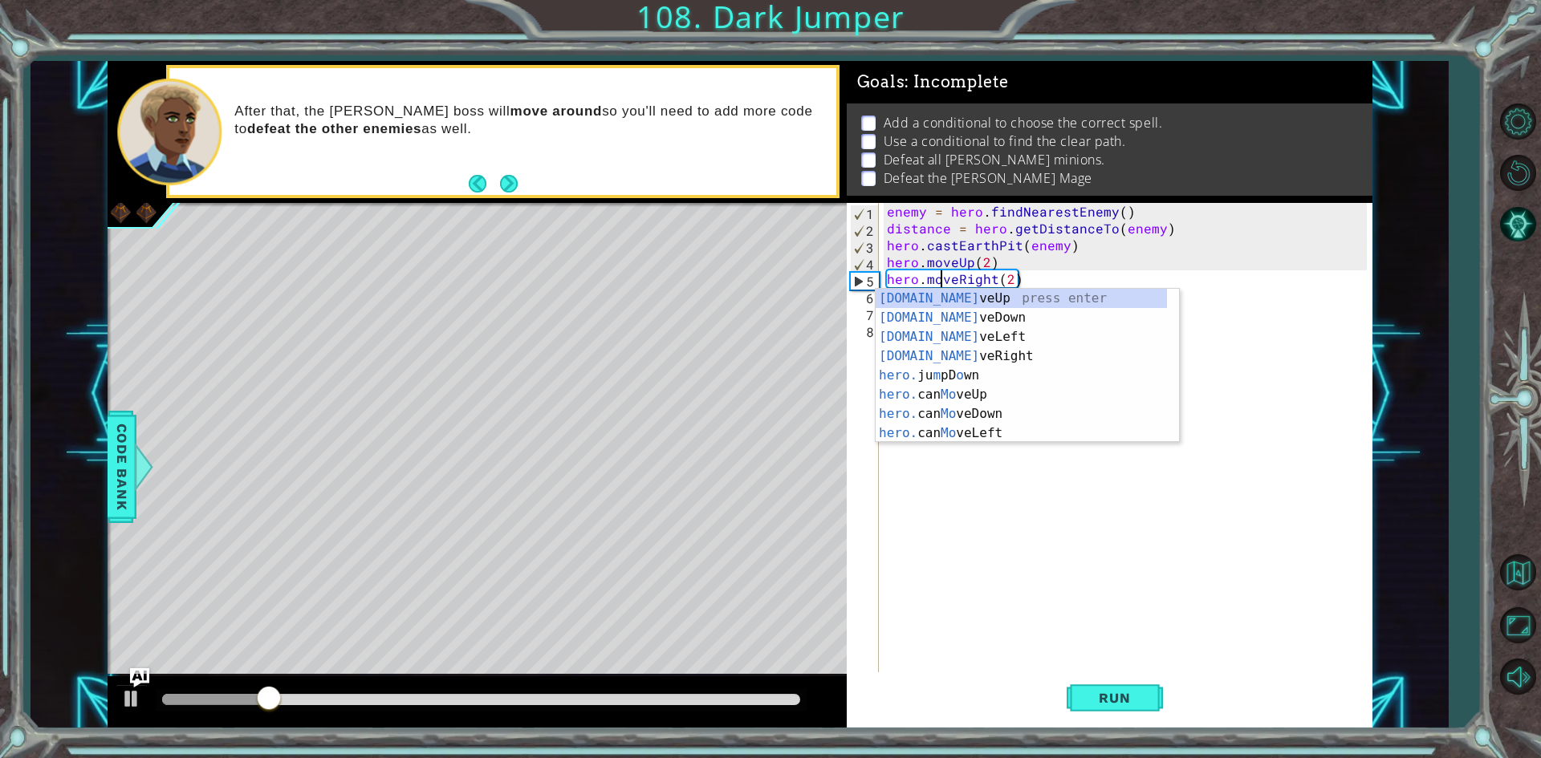
click at [914, 570] on div "enemy = hero . findNearestEnemy ( ) distance = hero . getDistanceTo ( enemy ) h…" at bounding box center [1128, 456] width 491 height 506
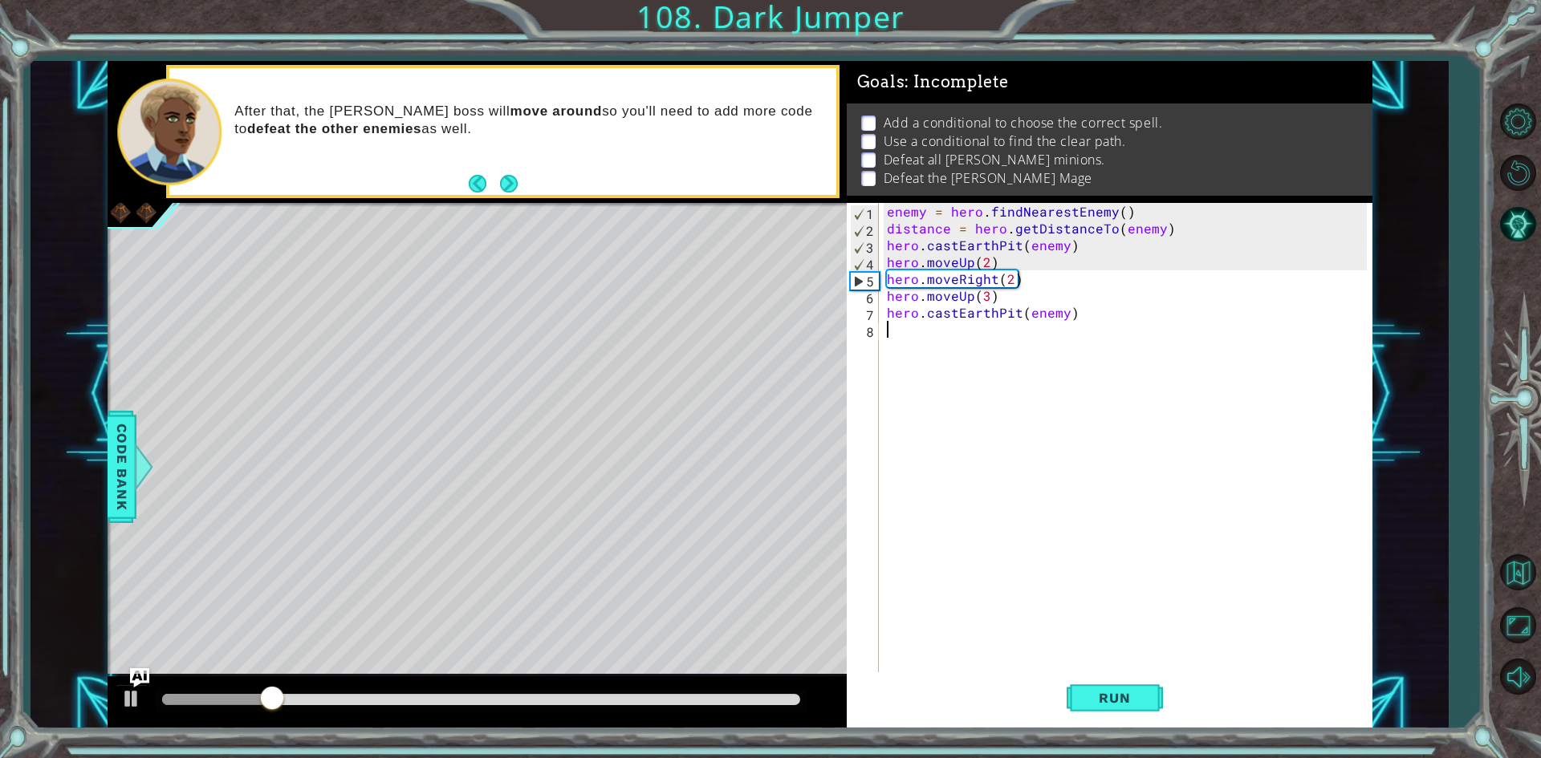
scroll to position [0, 0]
click at [1117, 695] on span "Run" at bounding box center [1113, 698] width 63 height 16
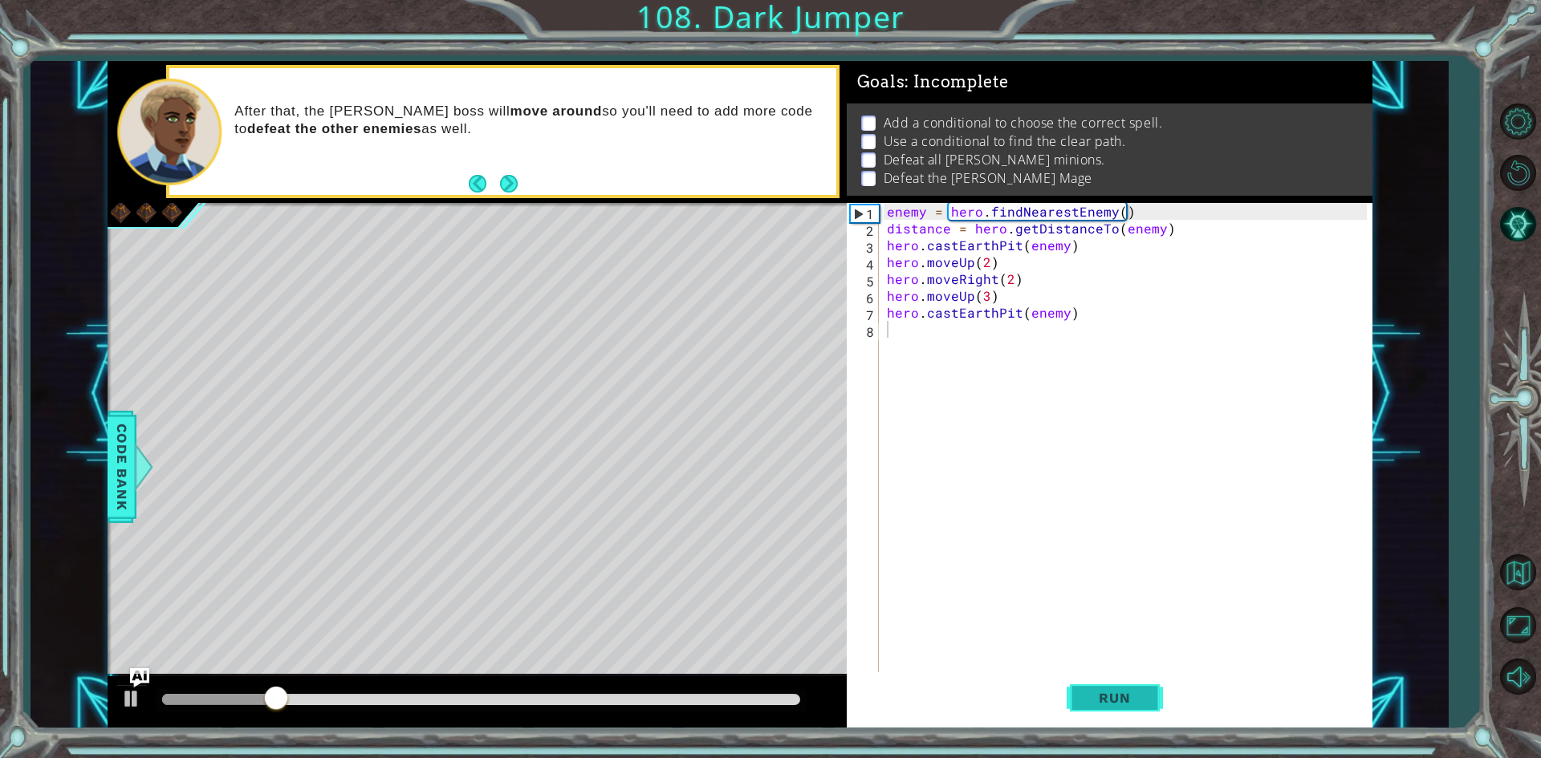
click at [1117, 695] on span "Run" at bounding box center [1113, 698] width 63 height 16
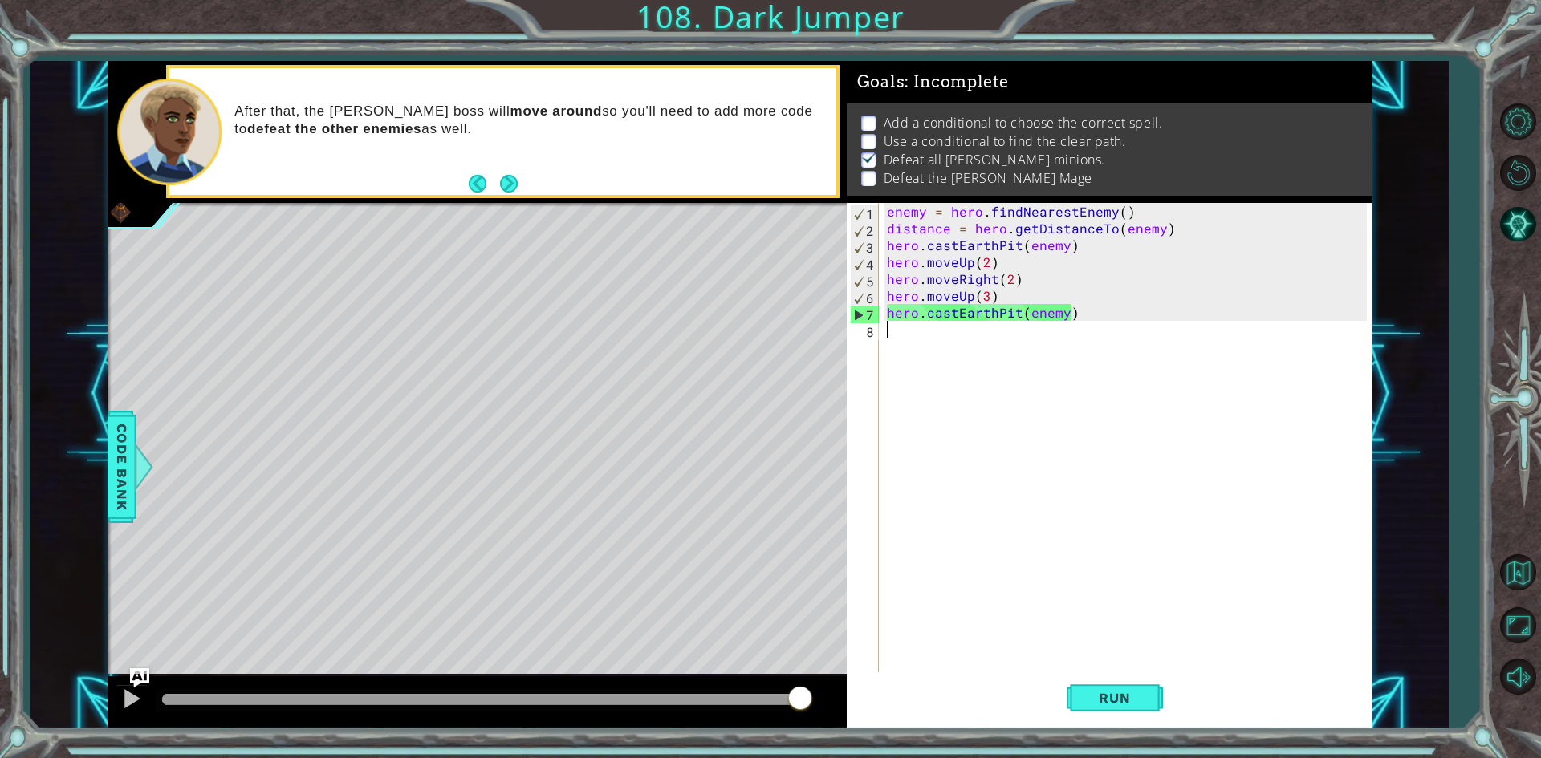
click at [1013, 307] on div "enemy = hero . findNearestEnemy ( ) distance = hero . getDistanceTo ( enemy ) h…" at bounding box center [1128, 456] width 491 height 506
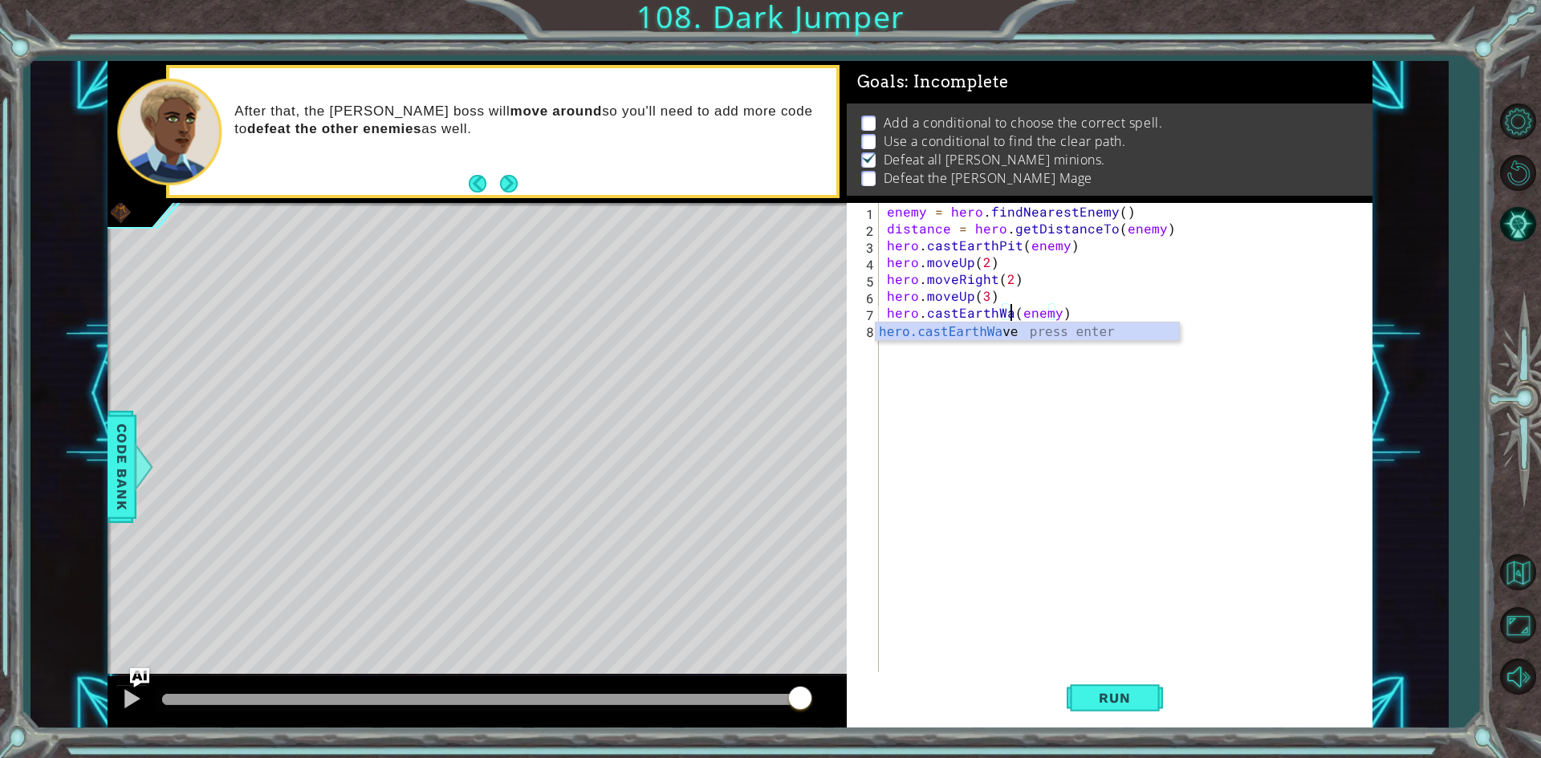
scroll to position [0, 8]
click at [1106, 702] on span "Run" at bounding box center [1113, 698] width 63 height 16
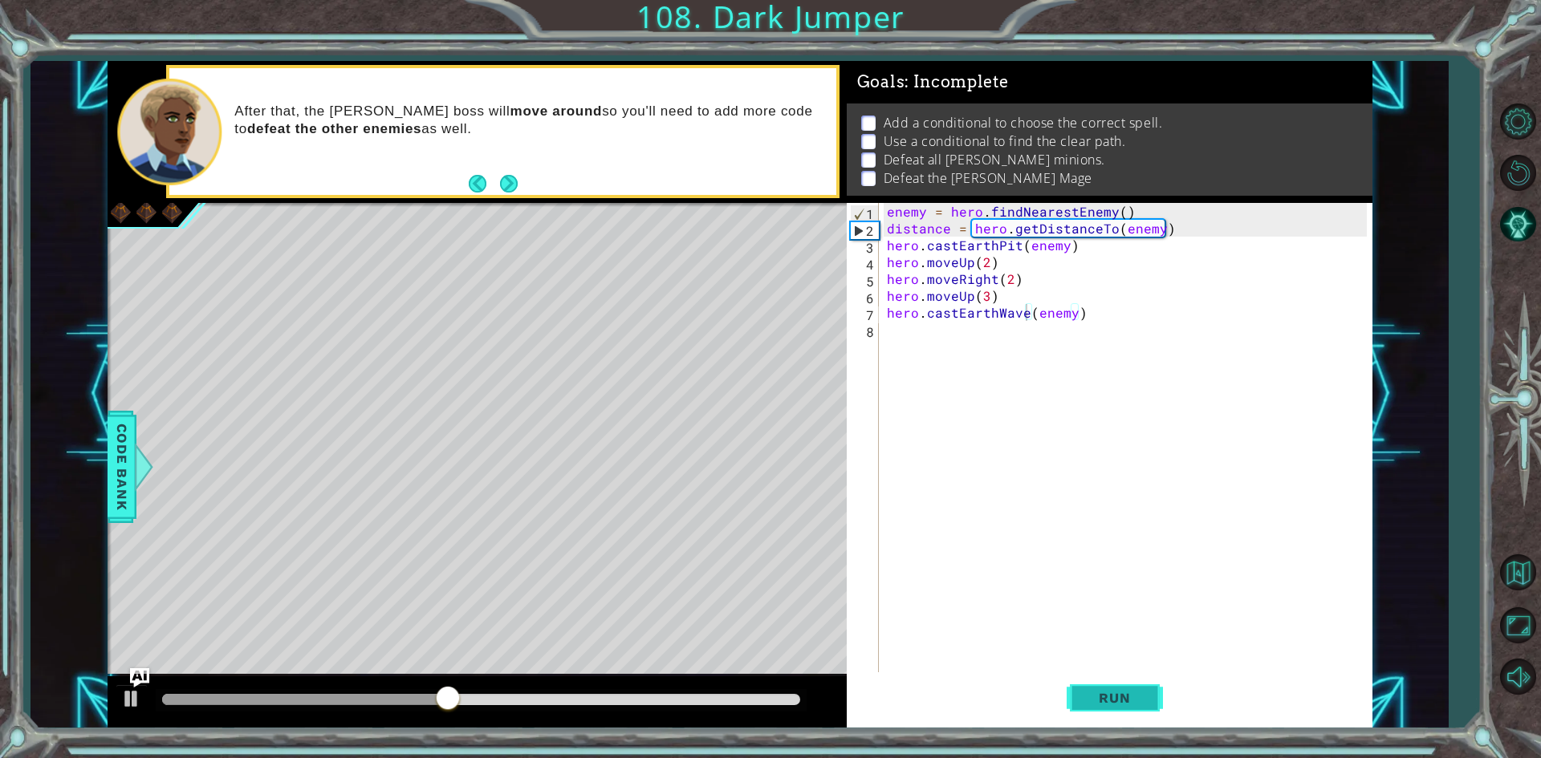
click at [1103, 687] on button "Run" at bounding box center [1114, 698] width 96 height 52
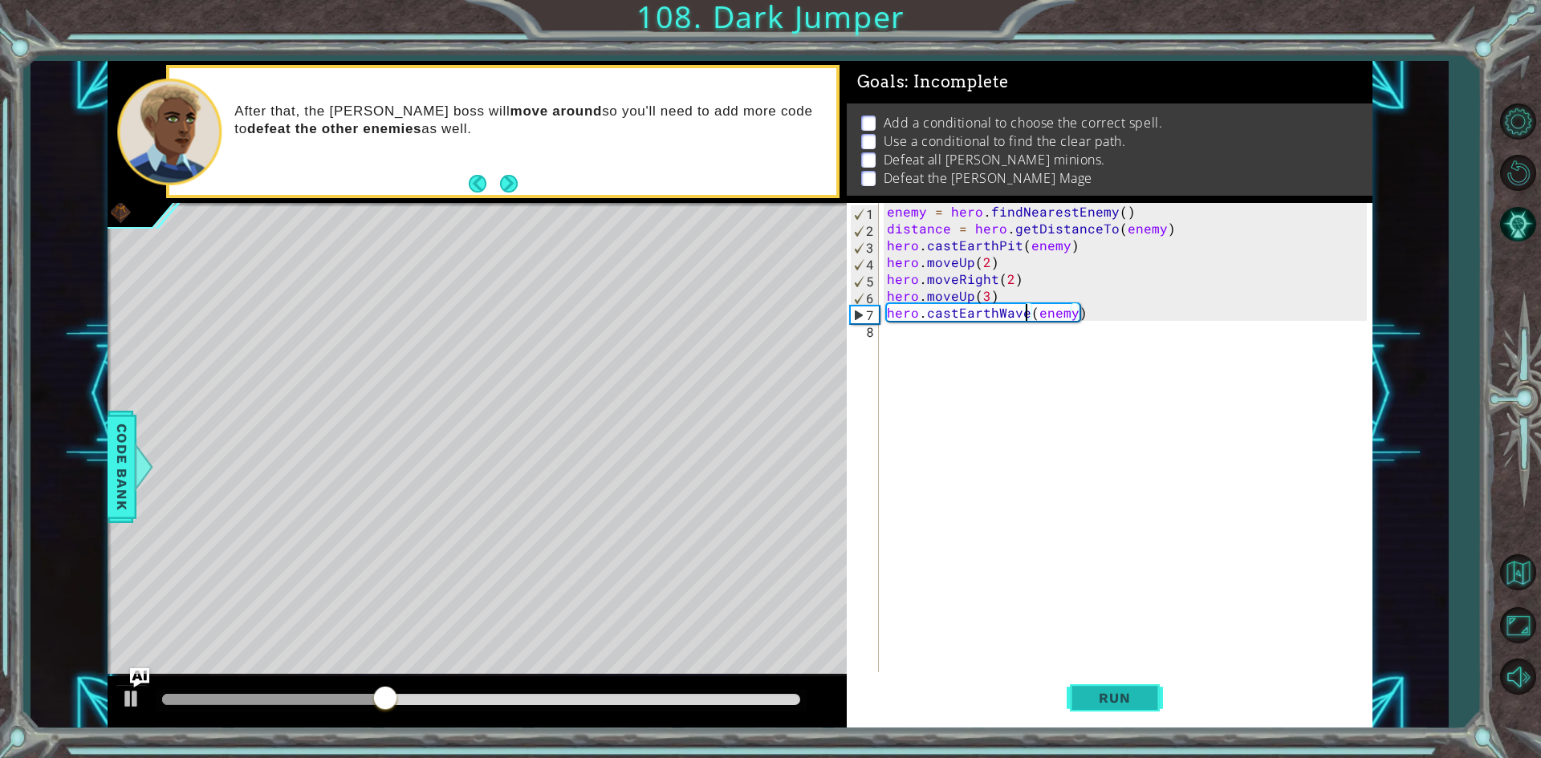
click at [1066, 708] on button "Run" at bounding box center [1114, 698] width 96 height 52
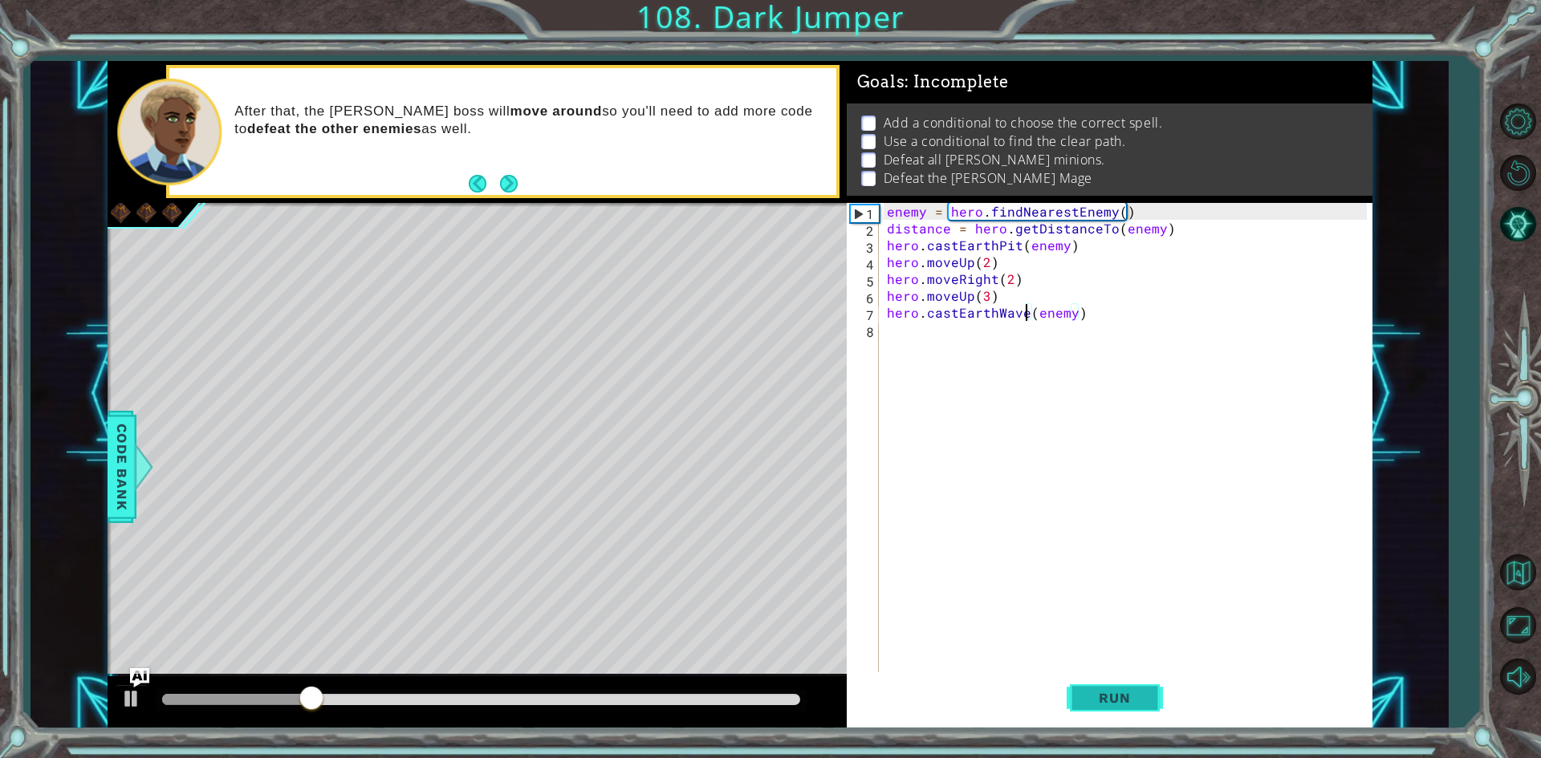
click at [1066, 708] on button "Run" at bounding box center [1114, 698] width 96 height 52
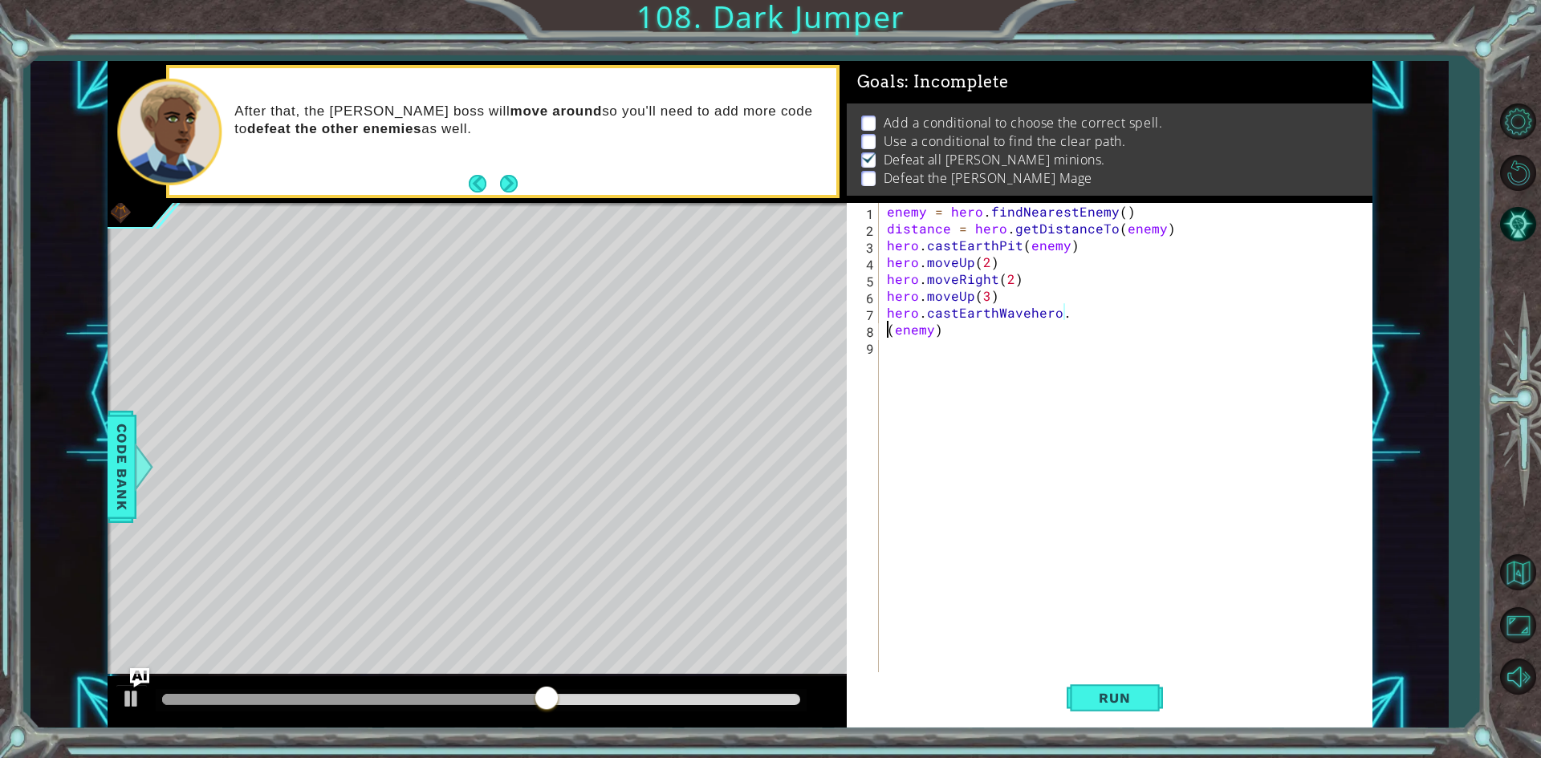
scroll to position [0, 2]
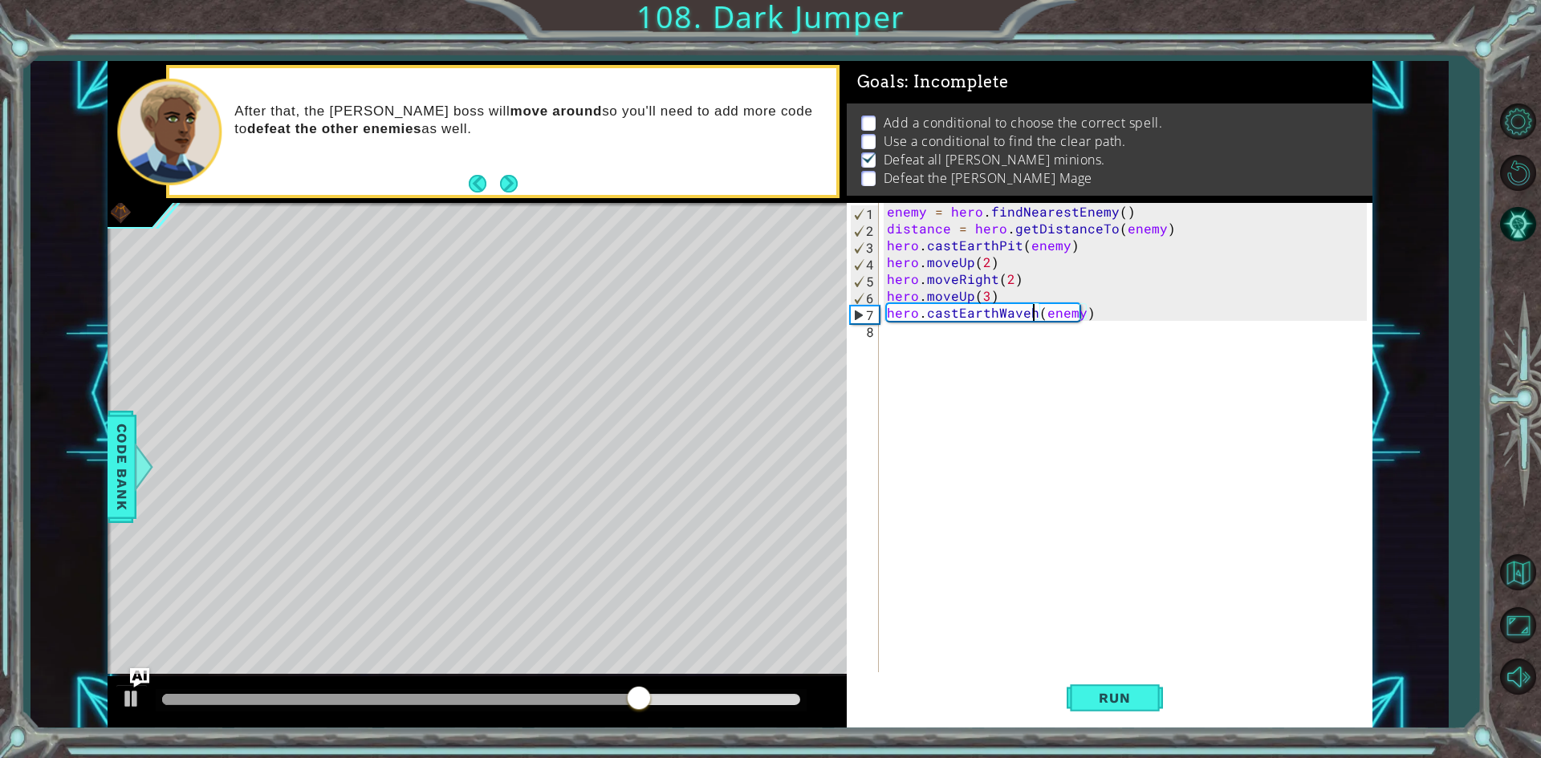
type textarea "hero.castEarthWave(enemy)"
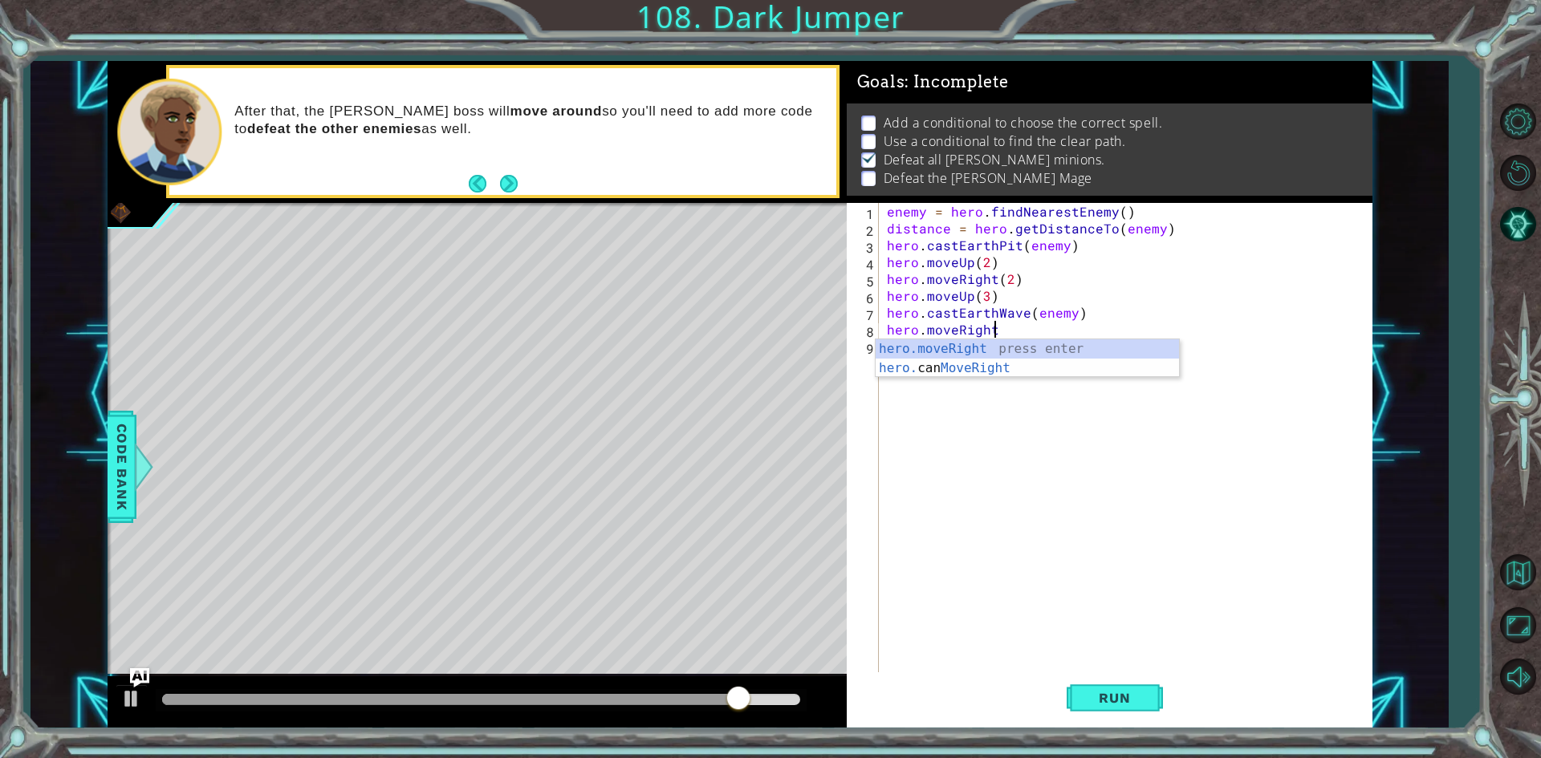
scroll to position [0, 6]
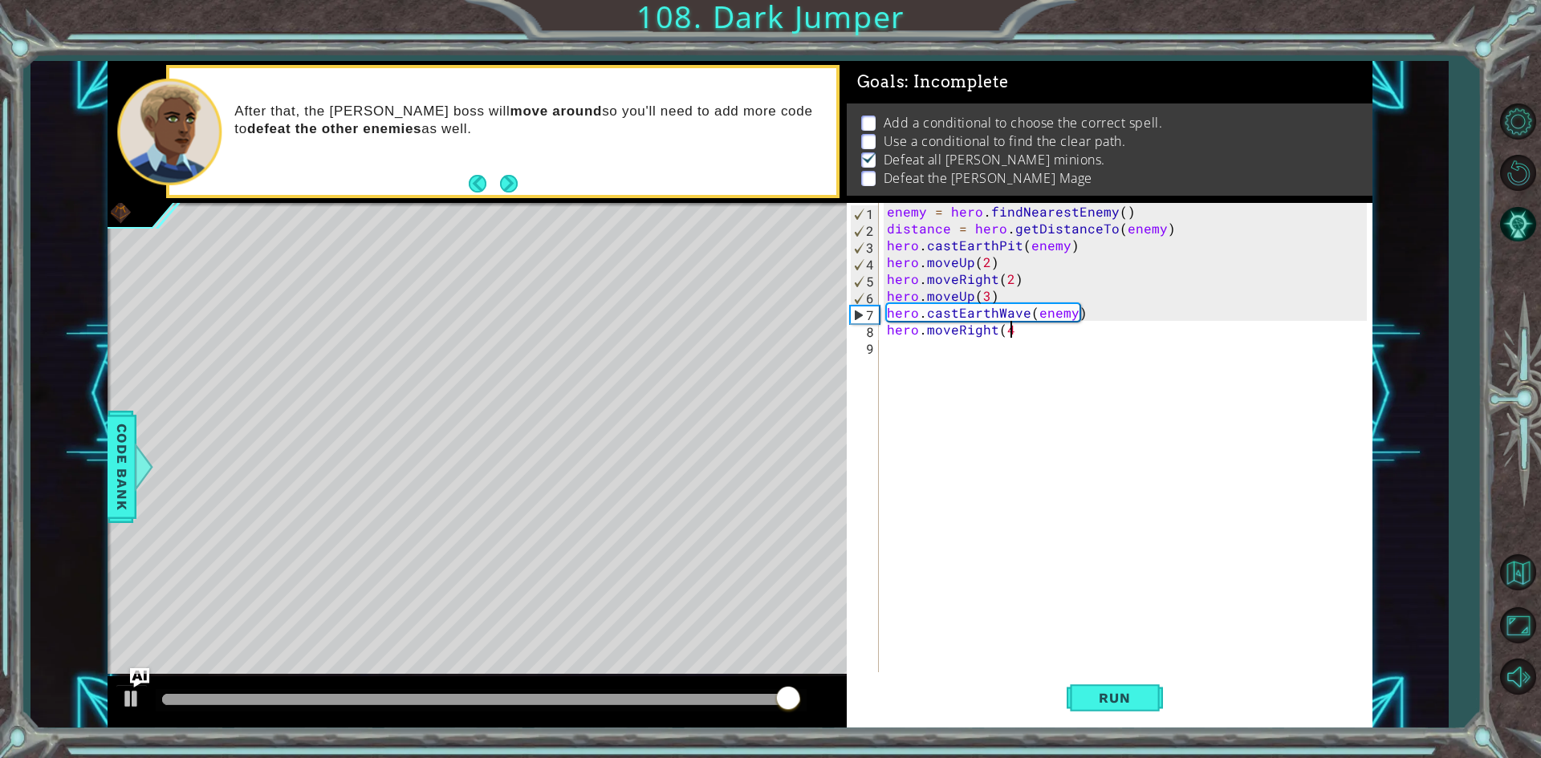
type textarea "hero.moveRight(4)"
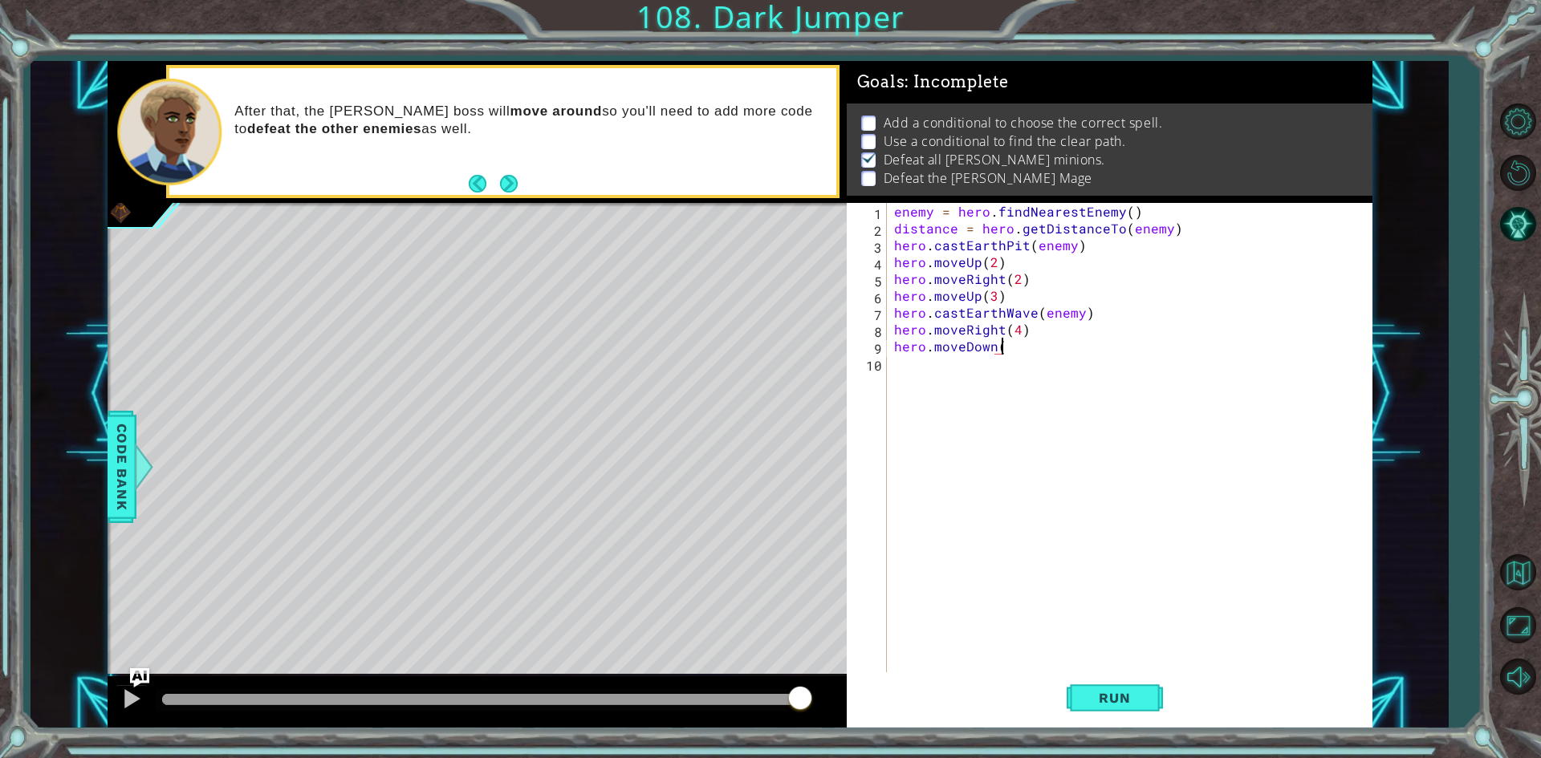
scroll to position [0, 6]
type textarea "hero.moveDown(2)"
click at [1116, 706] on span "Run" at bounding box center [1113, 698] width 63 height 16
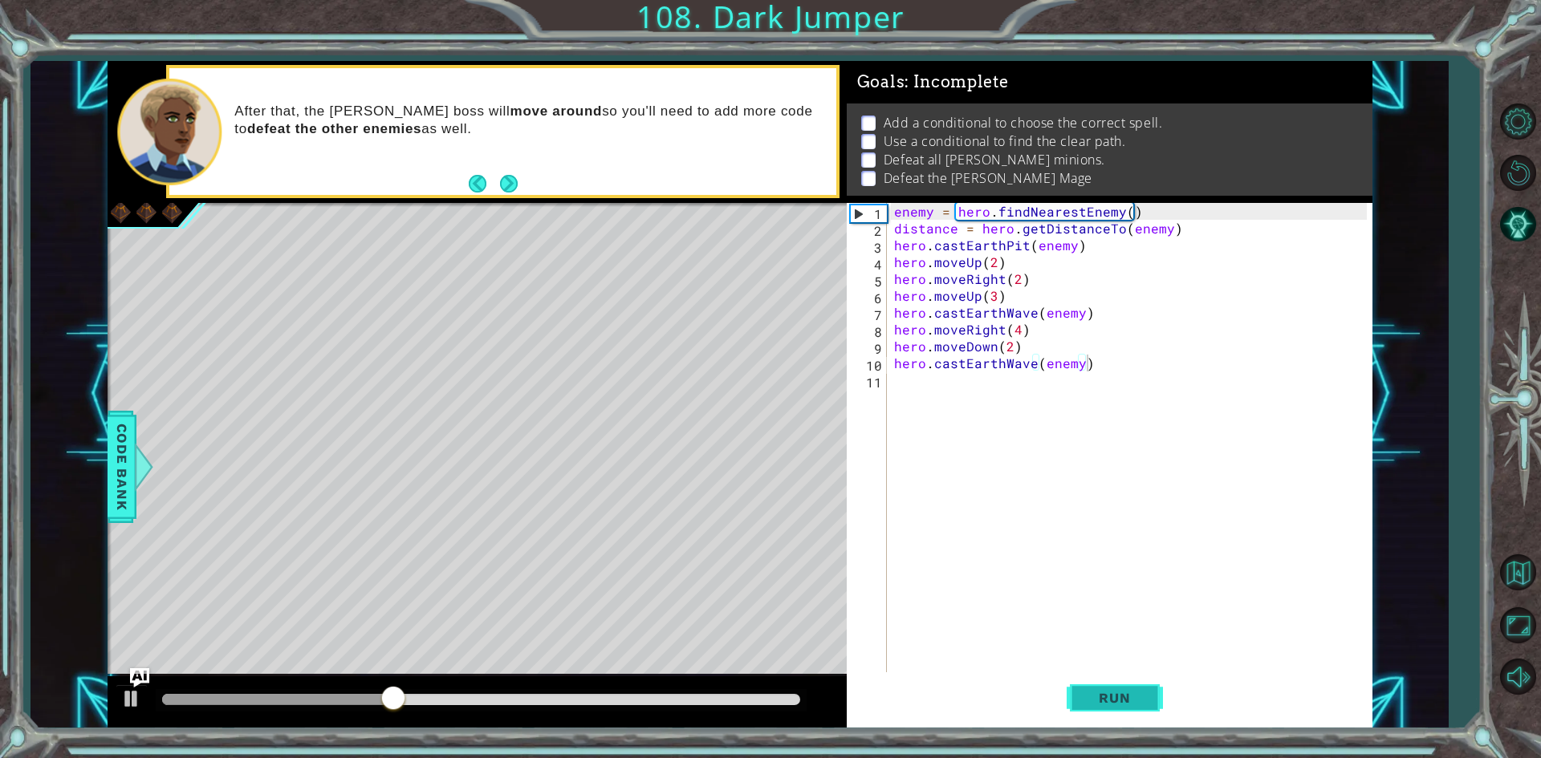
drag, startPoint x: 1105, startPoint y: 684, endPoint x: 1096, endPoint y: 684, distance: 8.9
click at [1099, 684] on button "Run" at bounding box center [1114, 698] width 96 height 52
click at [1096, 684] on button "Run" at bounding box center [1114, 698] width 96 height 52
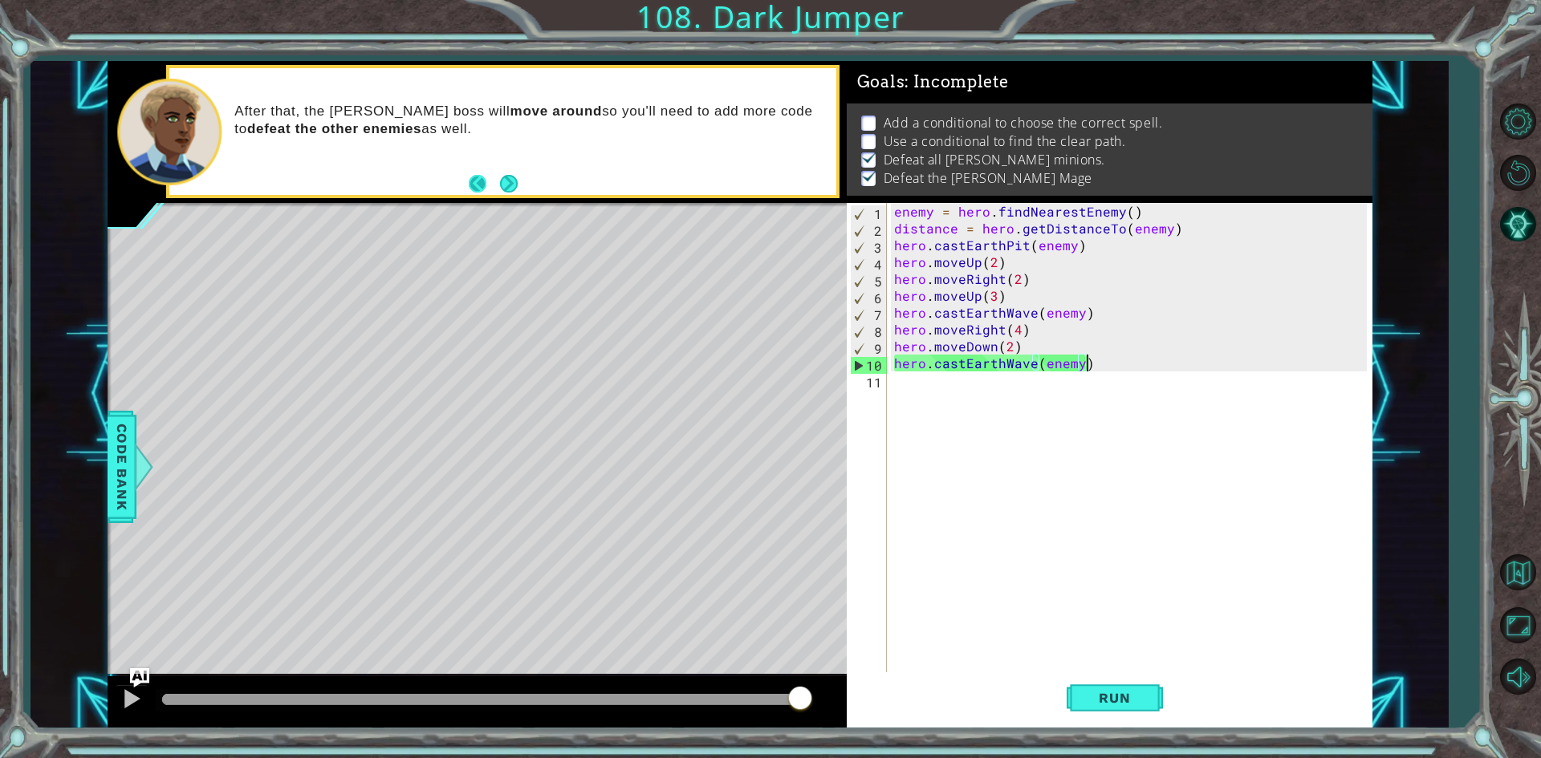
drag, startPoint x: 500, startPoint y: 185, endPoint x: 492, endPoint y: 186, distance: 8.1
click at [492, 186] on footer at bounding box center [493, 184] width 49 height 24
click at [505, 184] on button "Next" at bounding box center [509, 184] width 18 height 18
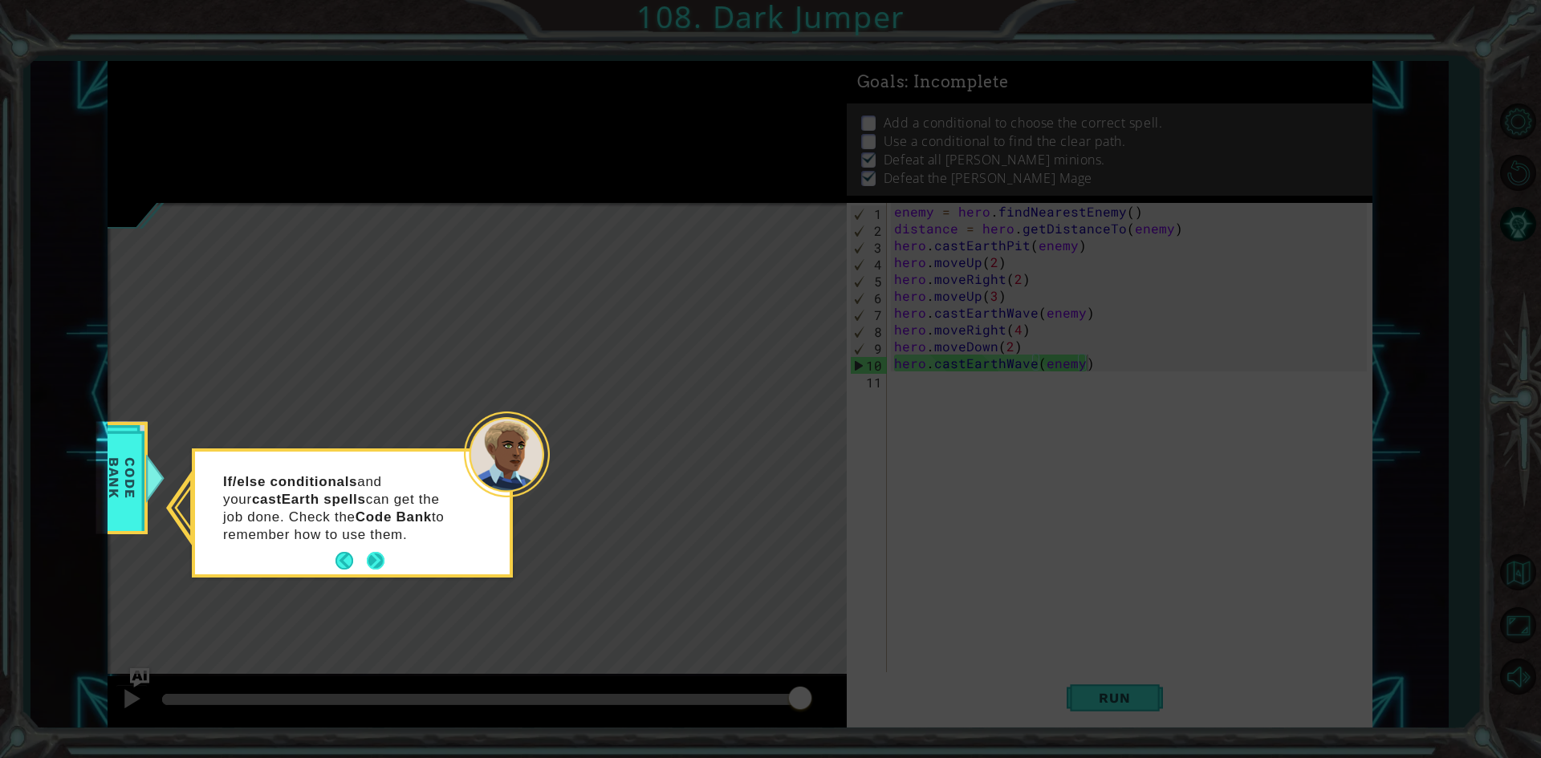
click at [367, 570] on button "Next" at bounding box center [376, 561] width 18 height 18
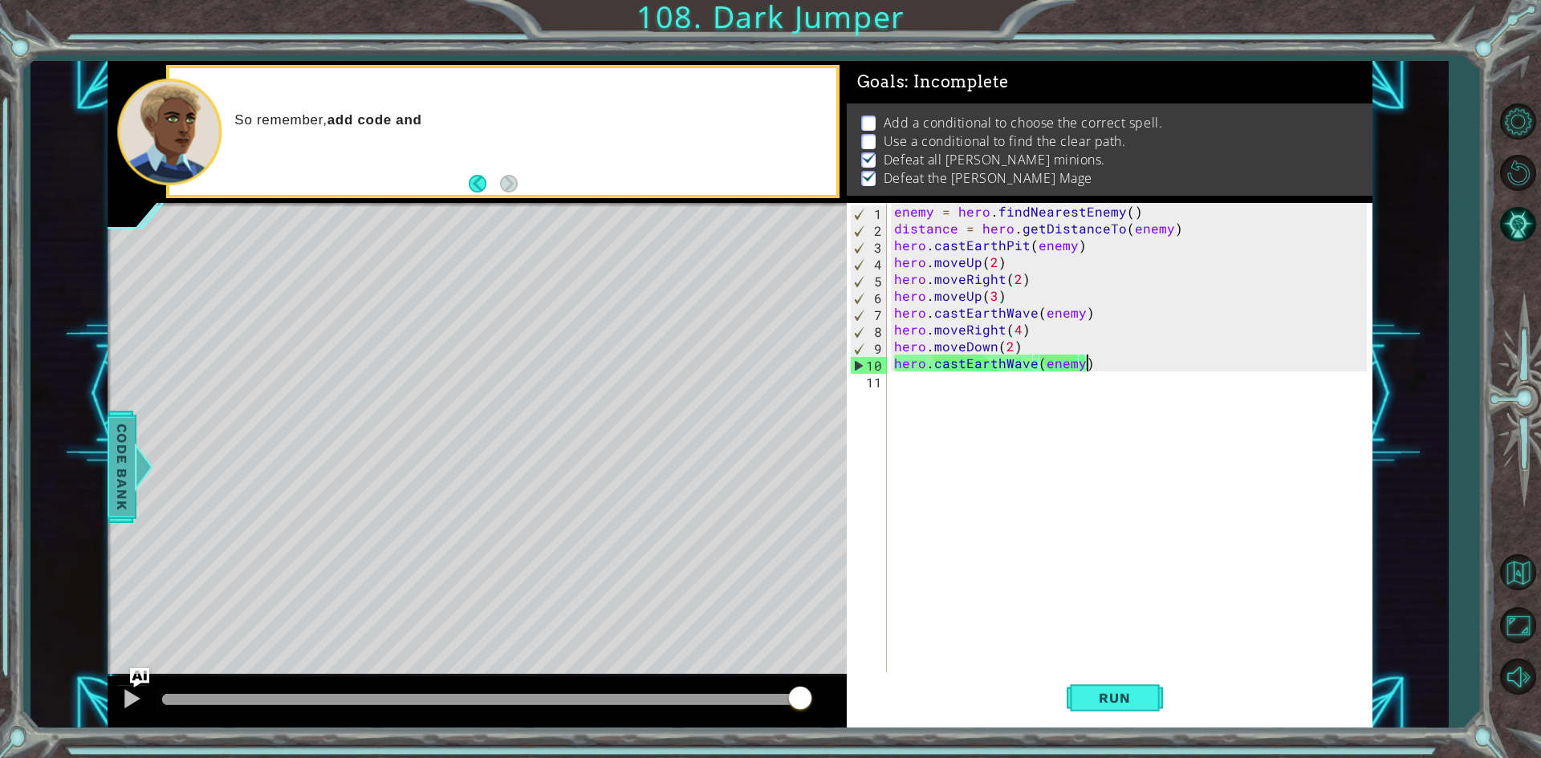
click at [139, 453] on div at bounding box center [143, 467] width 20 height 48
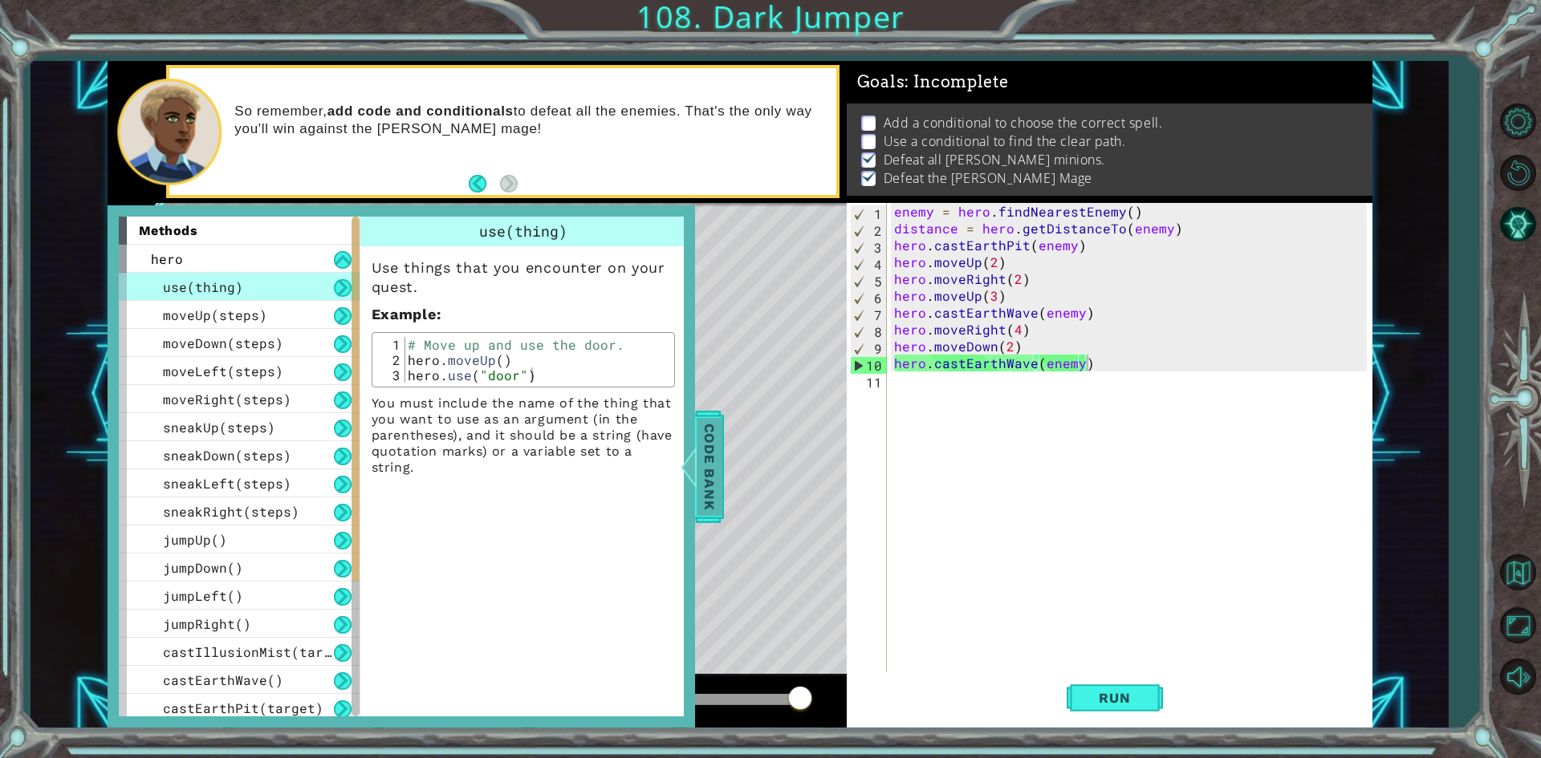
click at [705, 475] on span "Code Bank" at bounding box center [709, 466] width 26 height 98
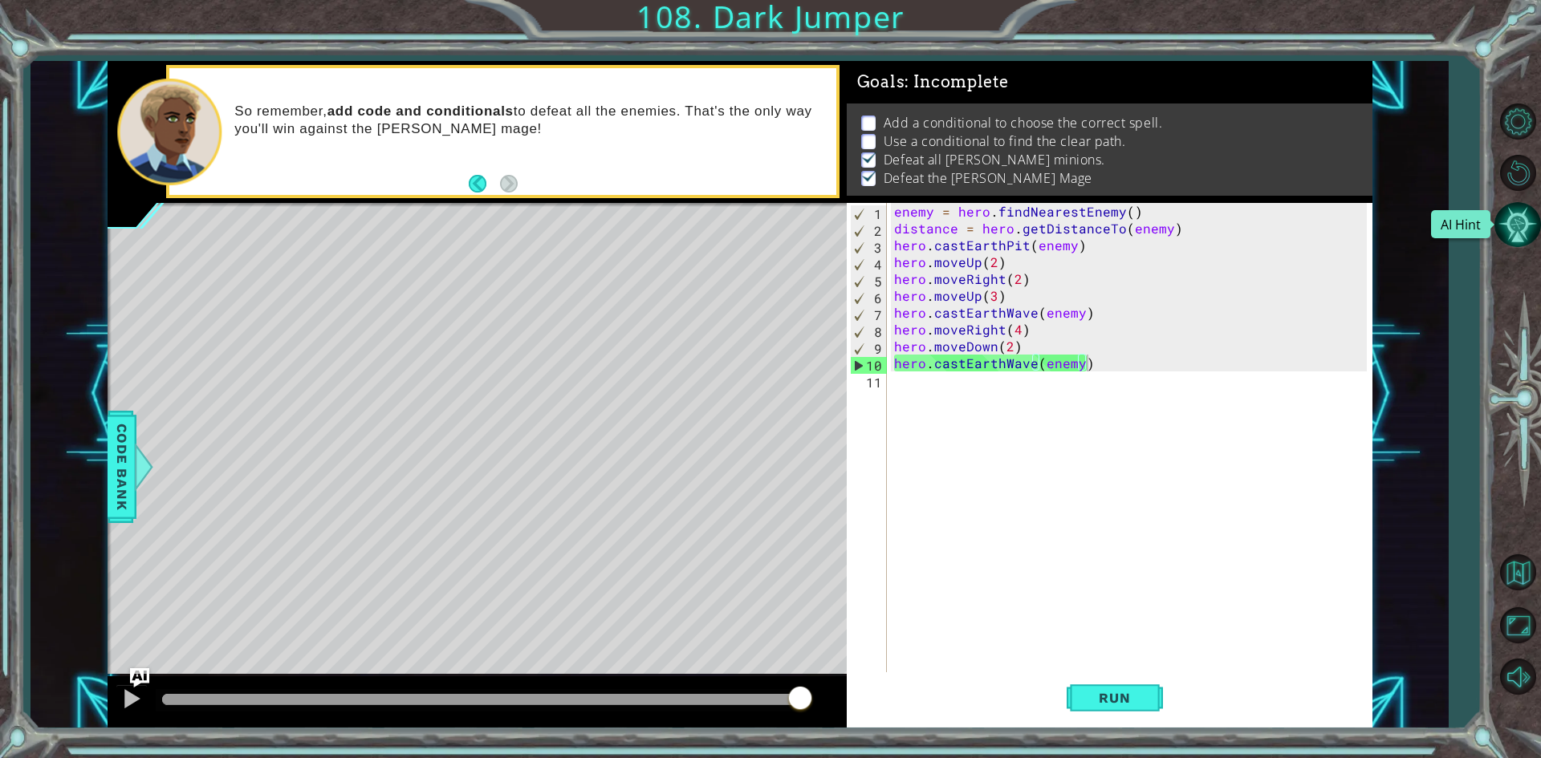
click at [1505, 232] on button "AI Hint" at bounding box center [1517, 224] width 47 height 47
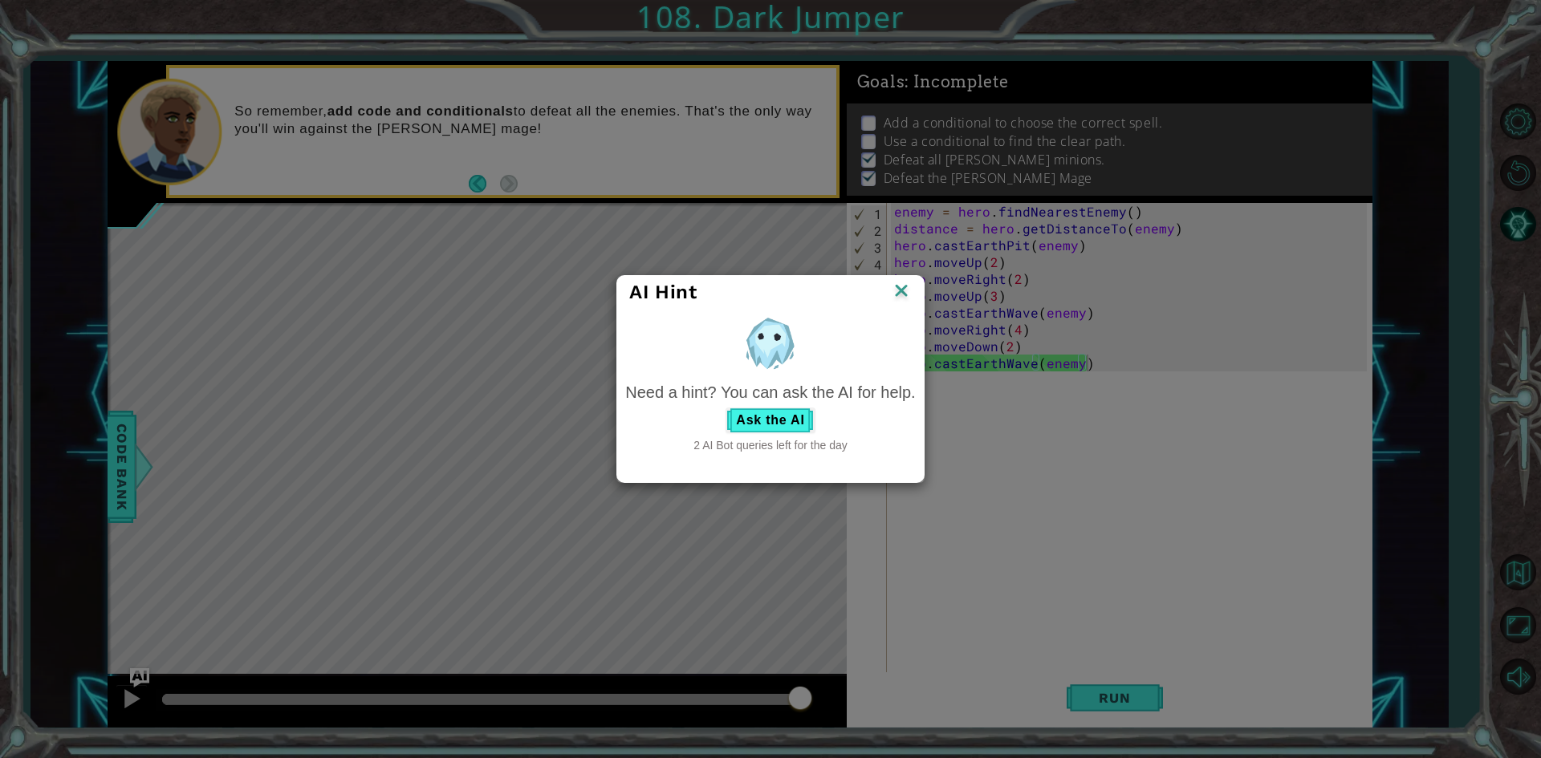
click at [718, 409] on div "Ask the AI" at bounding box center [770, 421] width 290 height 26
click at [733, 405] on div "Need a hint? You can ask the AI for help. Ask the AI 2 AI Bot queries left for …" at bounding box center [770, 417] width 290 height 73
click at [753, 405] on div "Need a hint? You can ask the AI for help. Ask the AI 2 AI Bot queries left for …" at bounding box center [770, 417] width 290 height 73
click at [773, 415] on button "Ask the AI" at bounding box center [769, 421] width 89 height 26
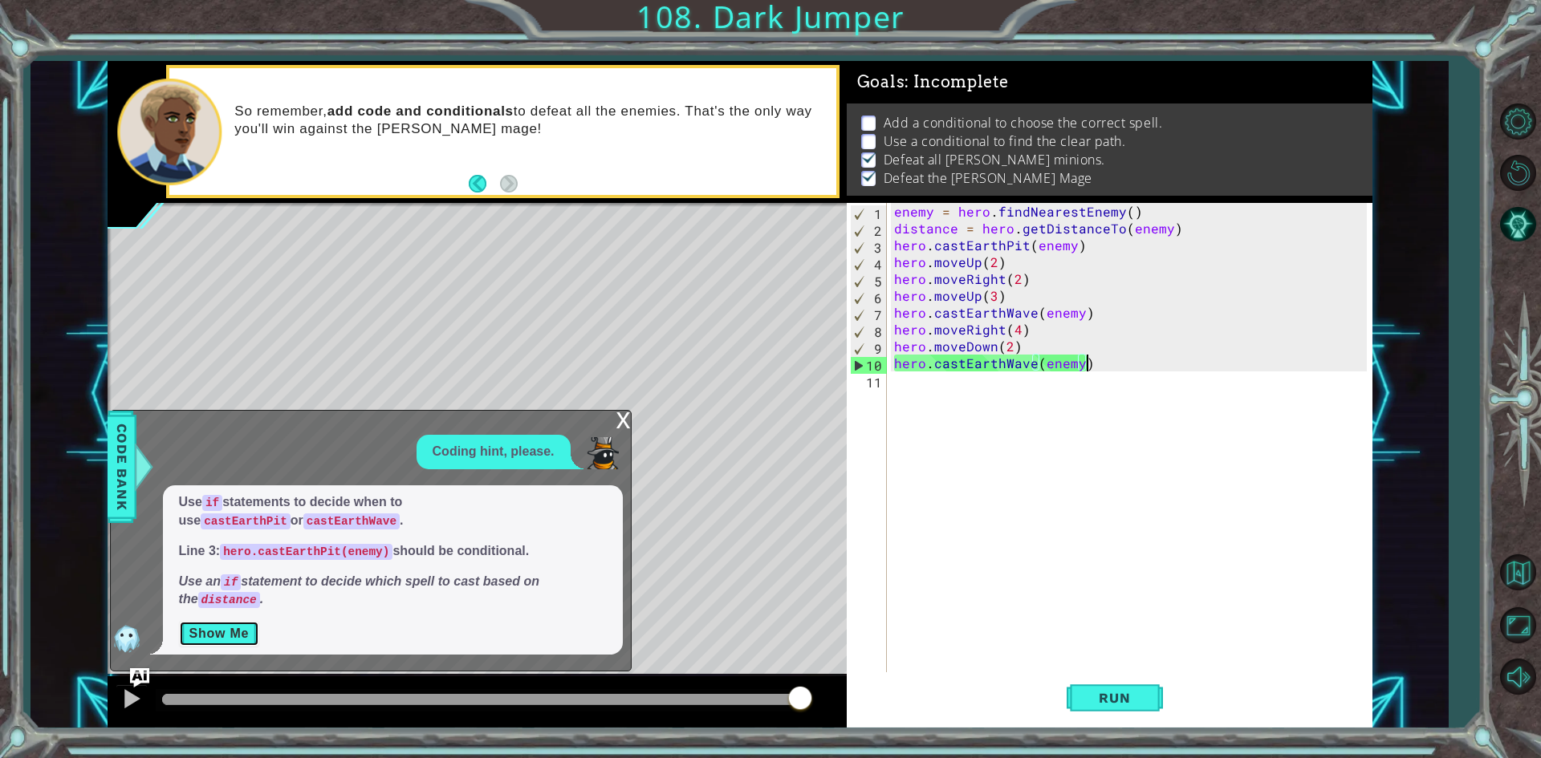
click at [217, 644] on button "Show Me" at bounding box center [219, 634] width 81 height 26
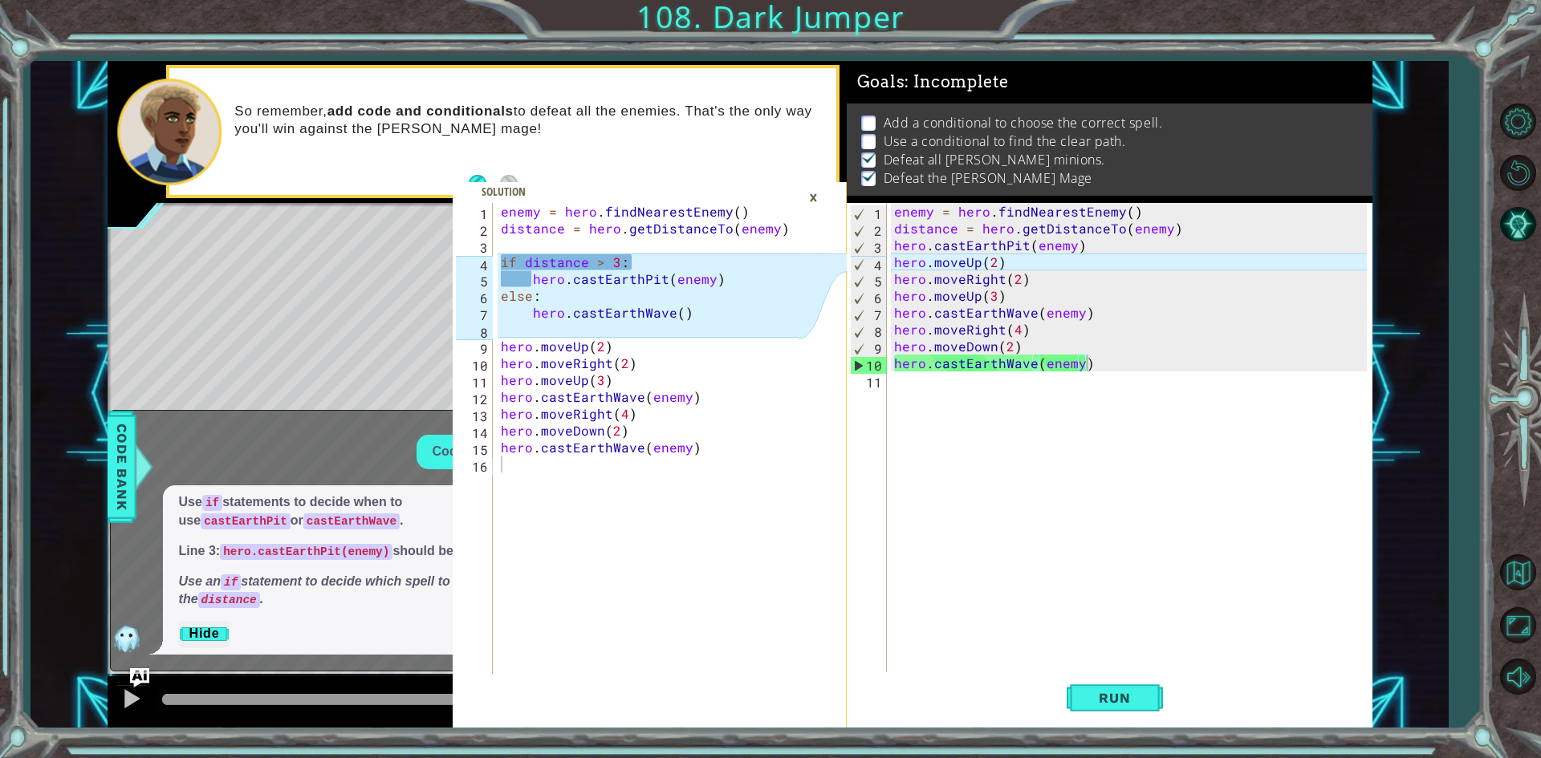
type textarea "hero.moveUp(2)"
click at [893, 260] on div "enemy = hero . findNearestEnemy ( ) distance = hero . getDistanceTo ( enemy ) h…" at bounding box center [1133, 456] width 484 height 506
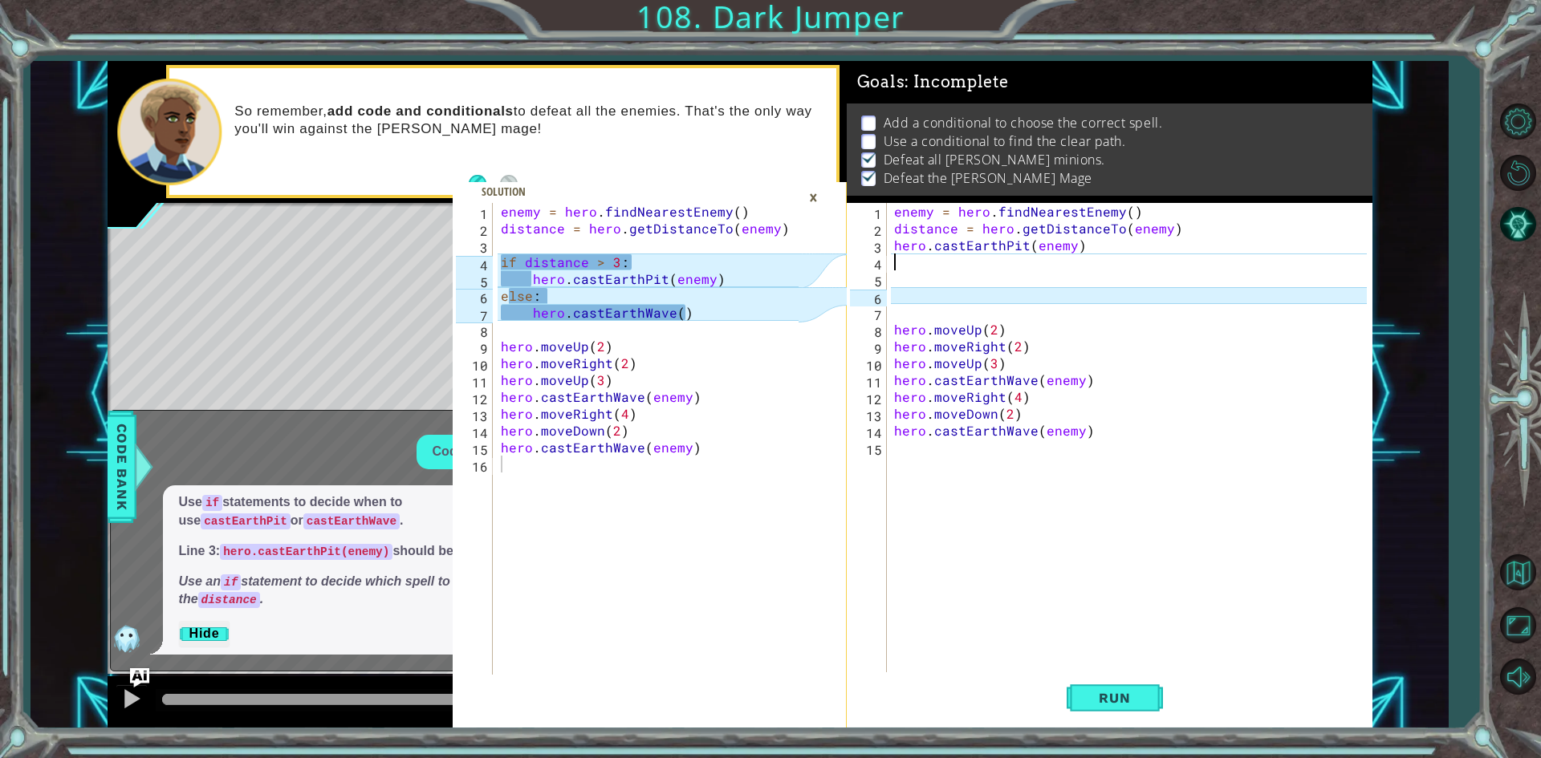
click at [903, 262] on div "enemy = hero . findNearestEnemy ( ) distance = hero . getDistanceTo ( enemy ) h…" at bounding box center [1133, 456] width 484 height 506
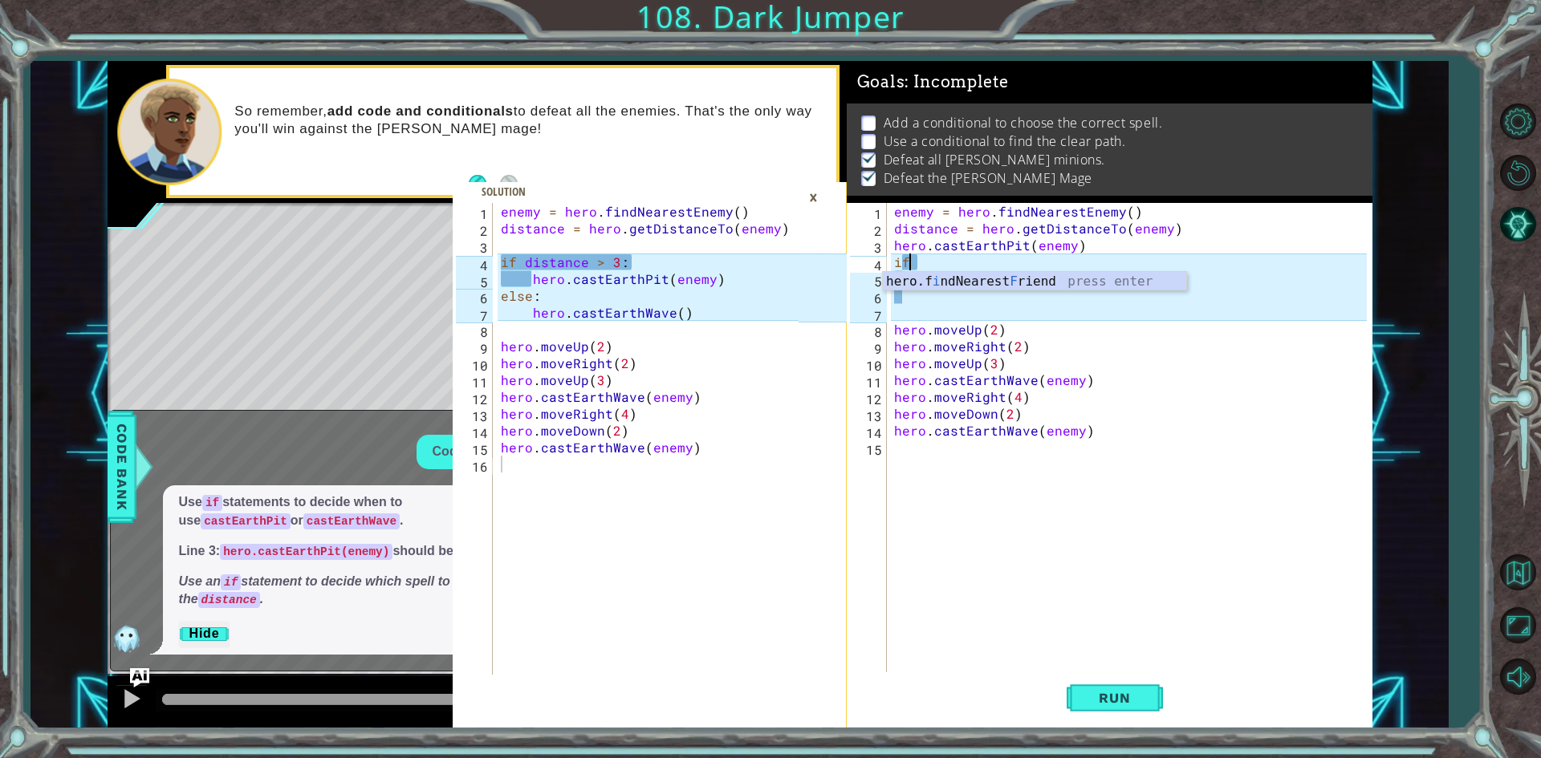
type textarea "i"
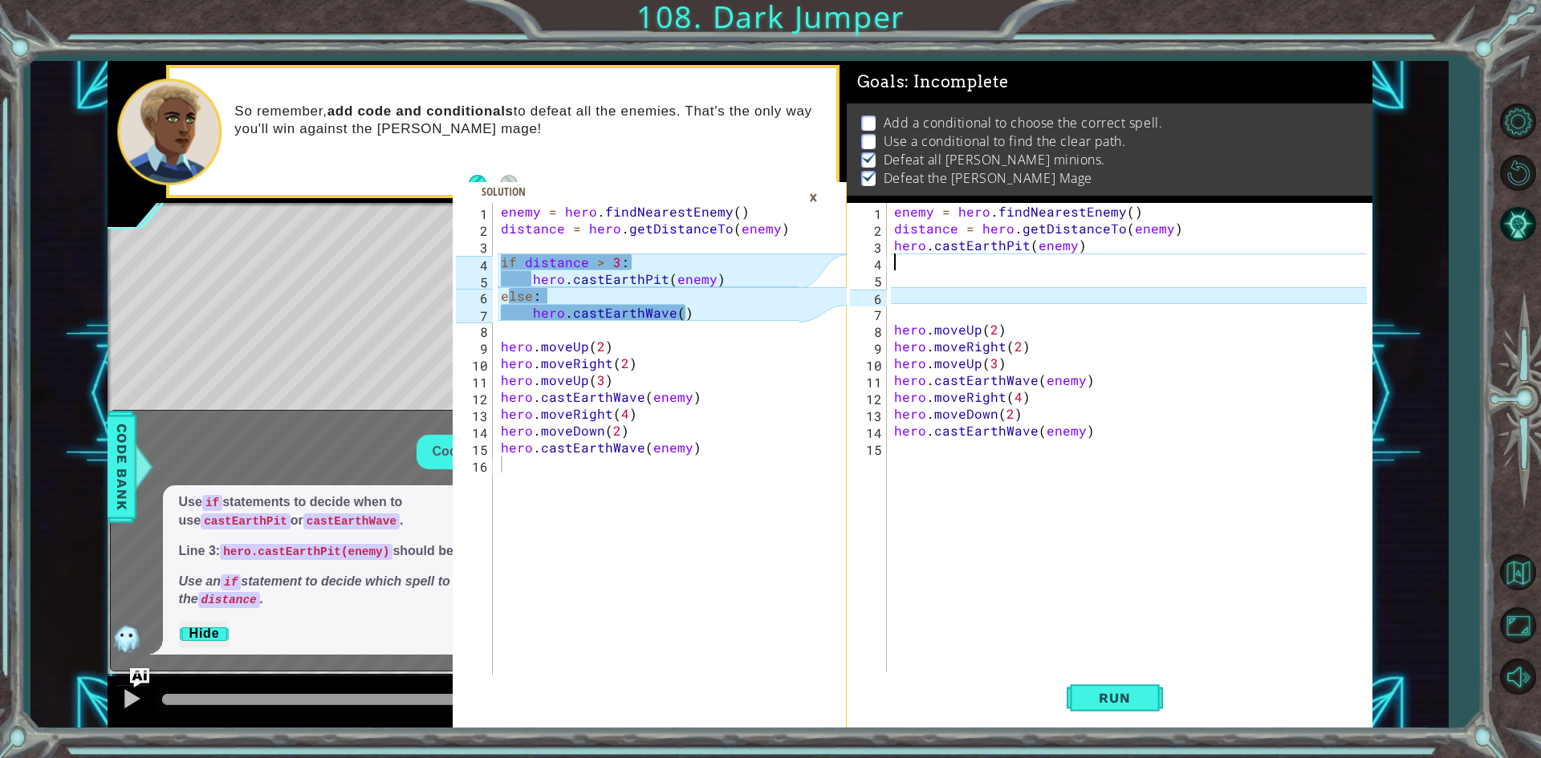
type textarea "hero.castEarthPit(enemy)"
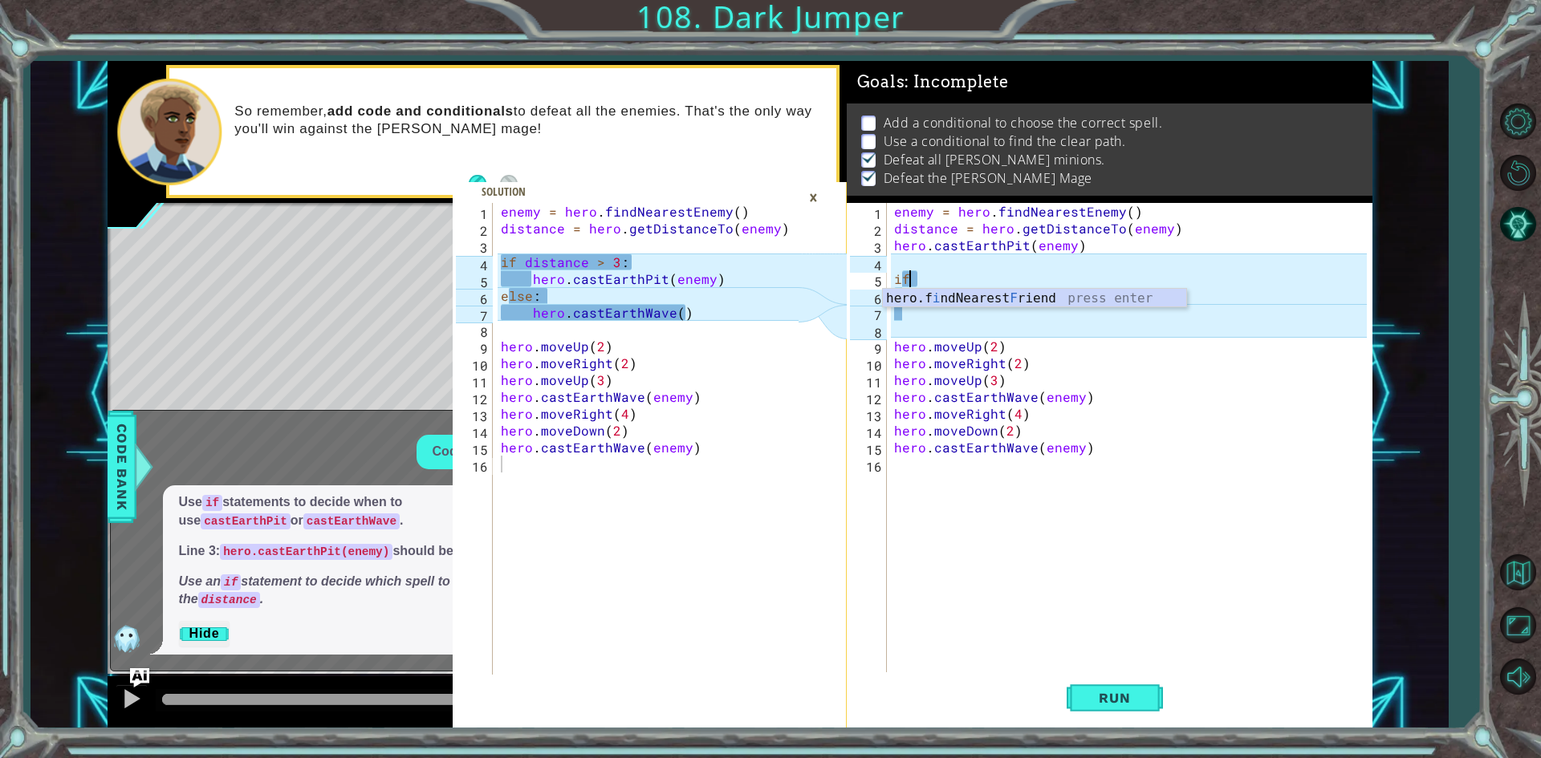
type textarea "i"
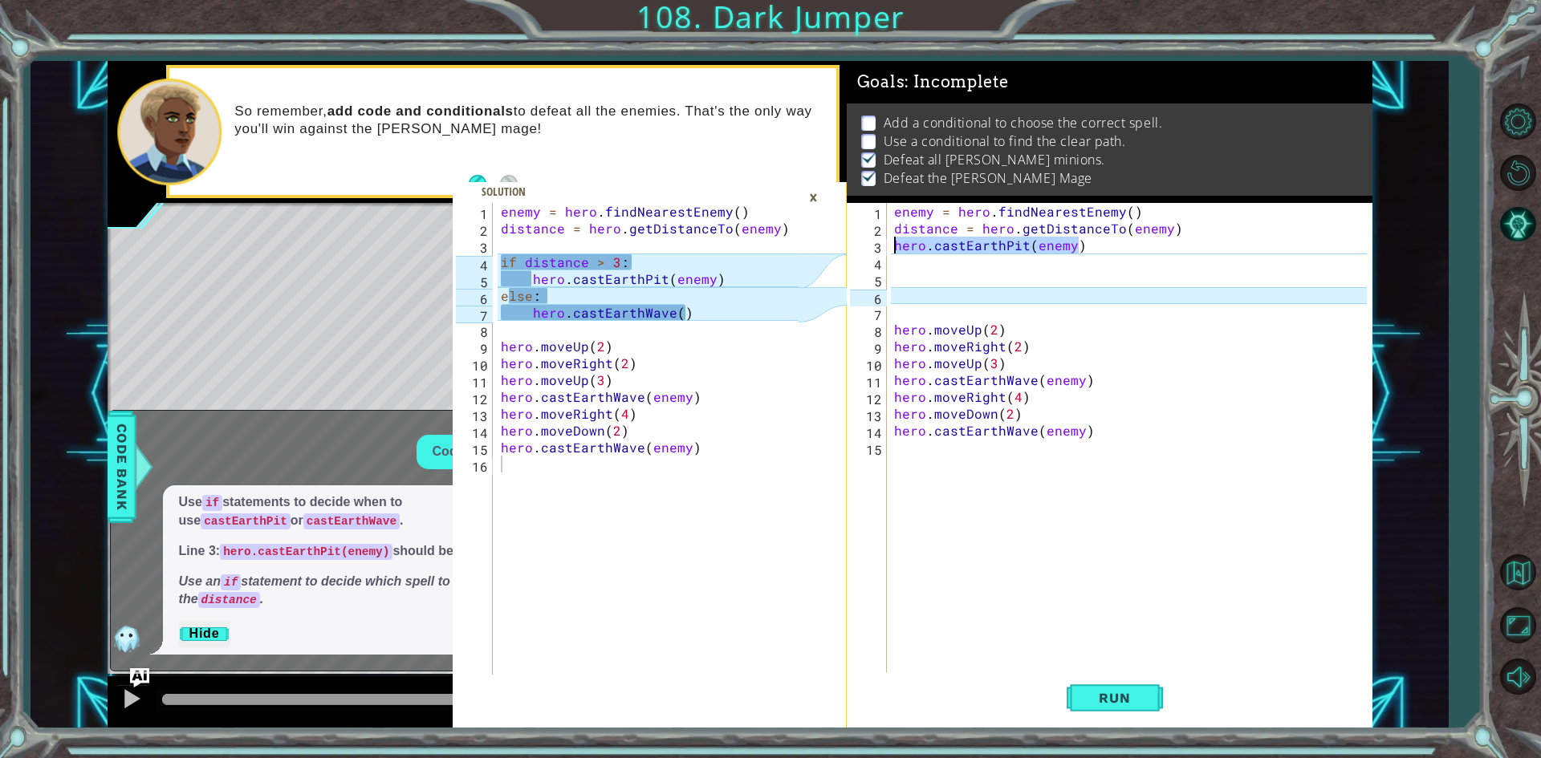
drag, startPoint x: 1080, startPoint y: 240, endPoint x: 850, endPoint y: 238, distance: 230.3
click at [850, 238] on div "1 2 3 4 5 6 7 8 9 10 11 12 13 14 15 enemy = hero . findNearestEnemy ( ) distanc…" at bounding box center [1107, 439] width 520 height 472
type textarea "hero.castEarthPit(enemy)"
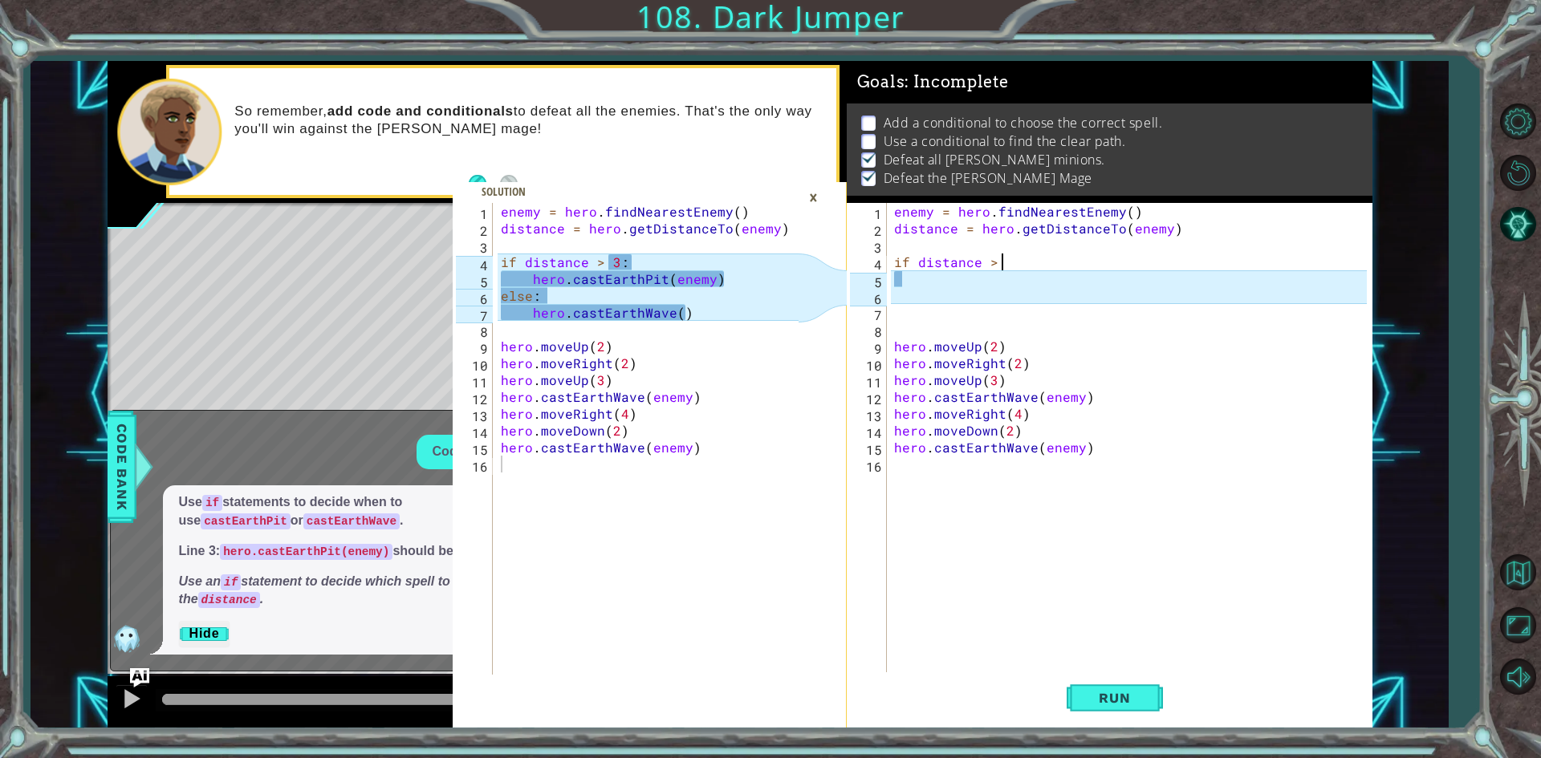
scroll to position [0, 6]
type textarea "if distance > 3:"
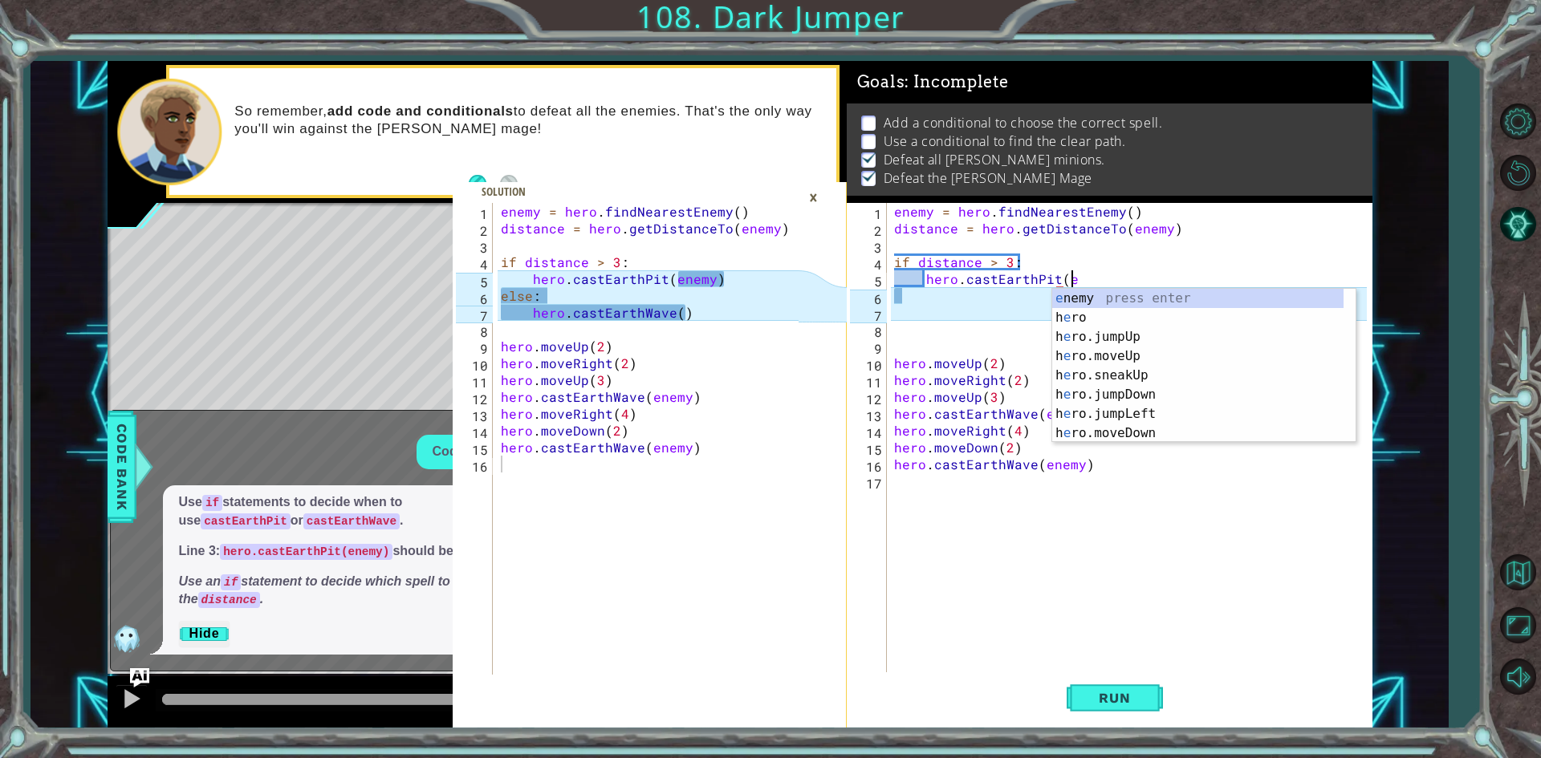
scroll to position [0, 11]
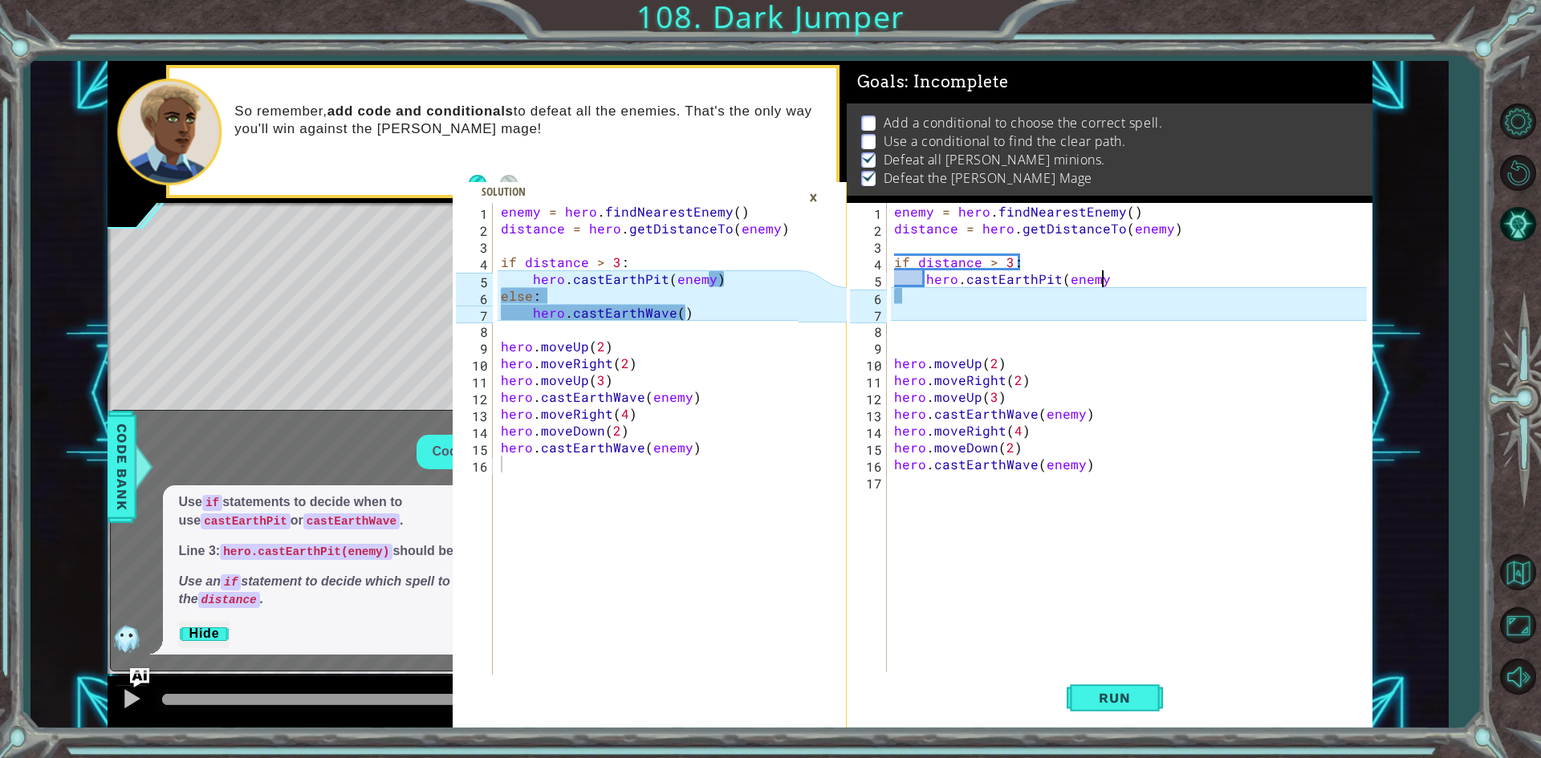
type textarea "hero.castEarthPit(enemy)"
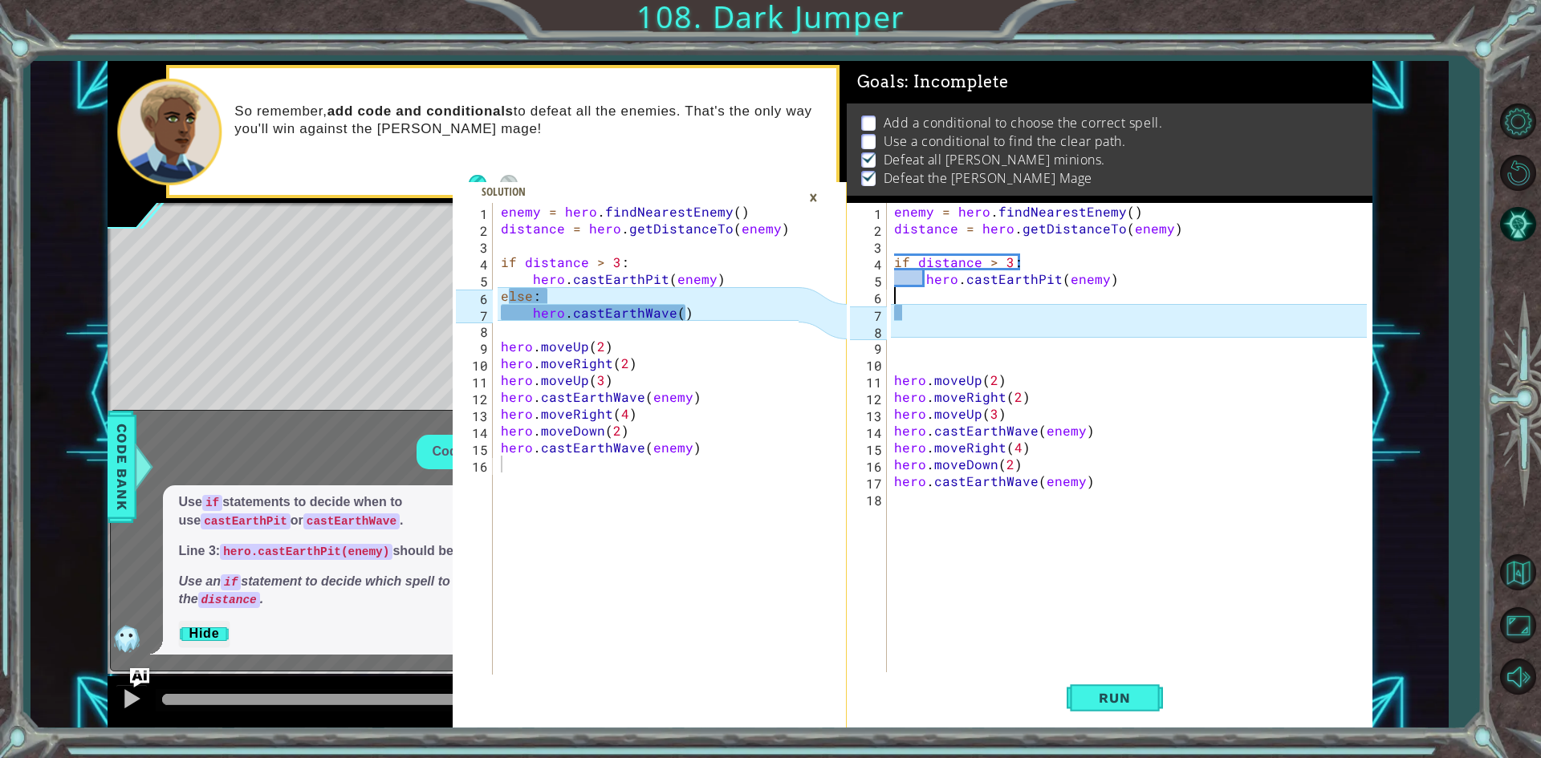
scroll to position [0, 0]
type textarea "else:"
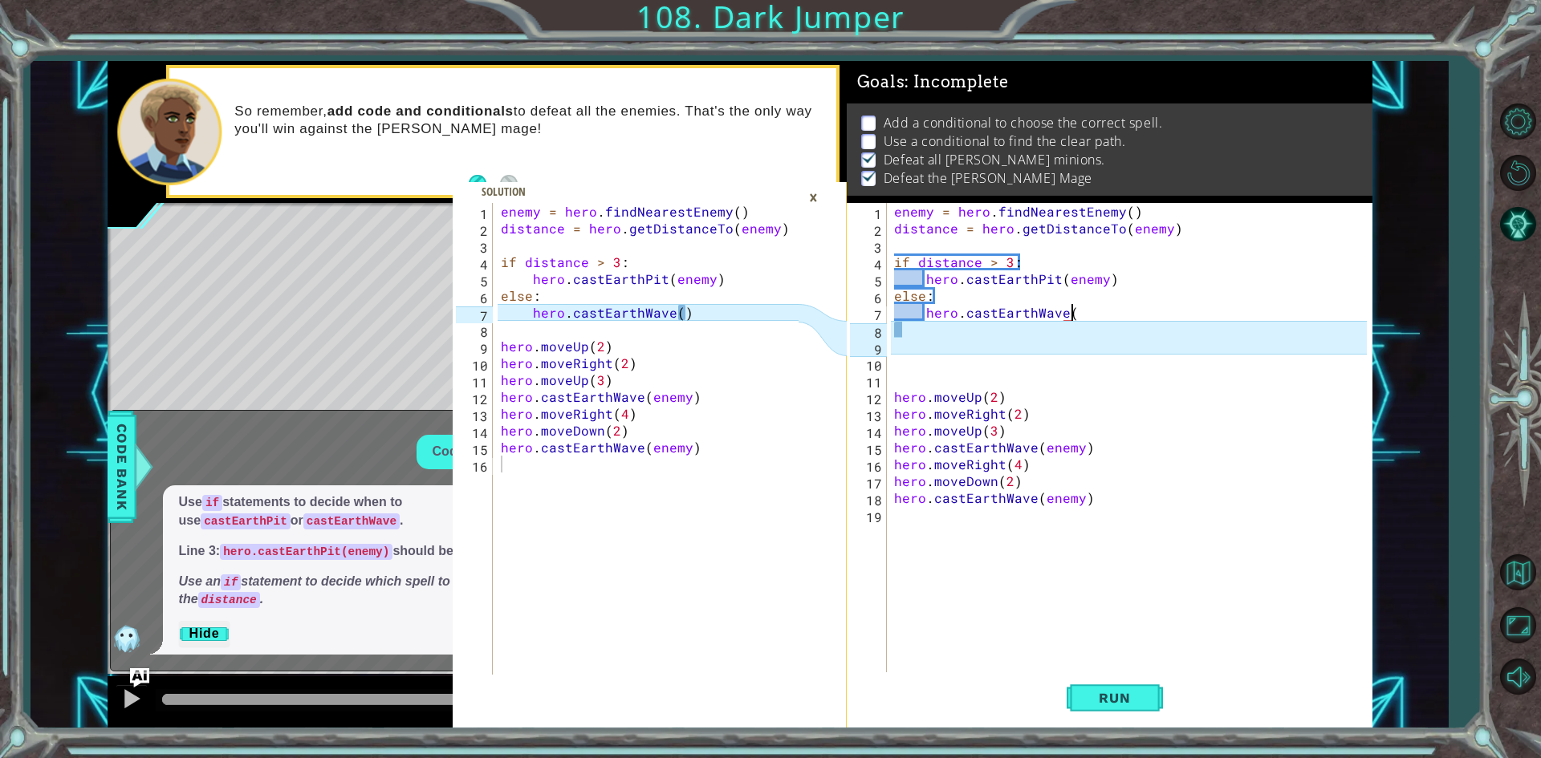
scroll to position [0, 10]
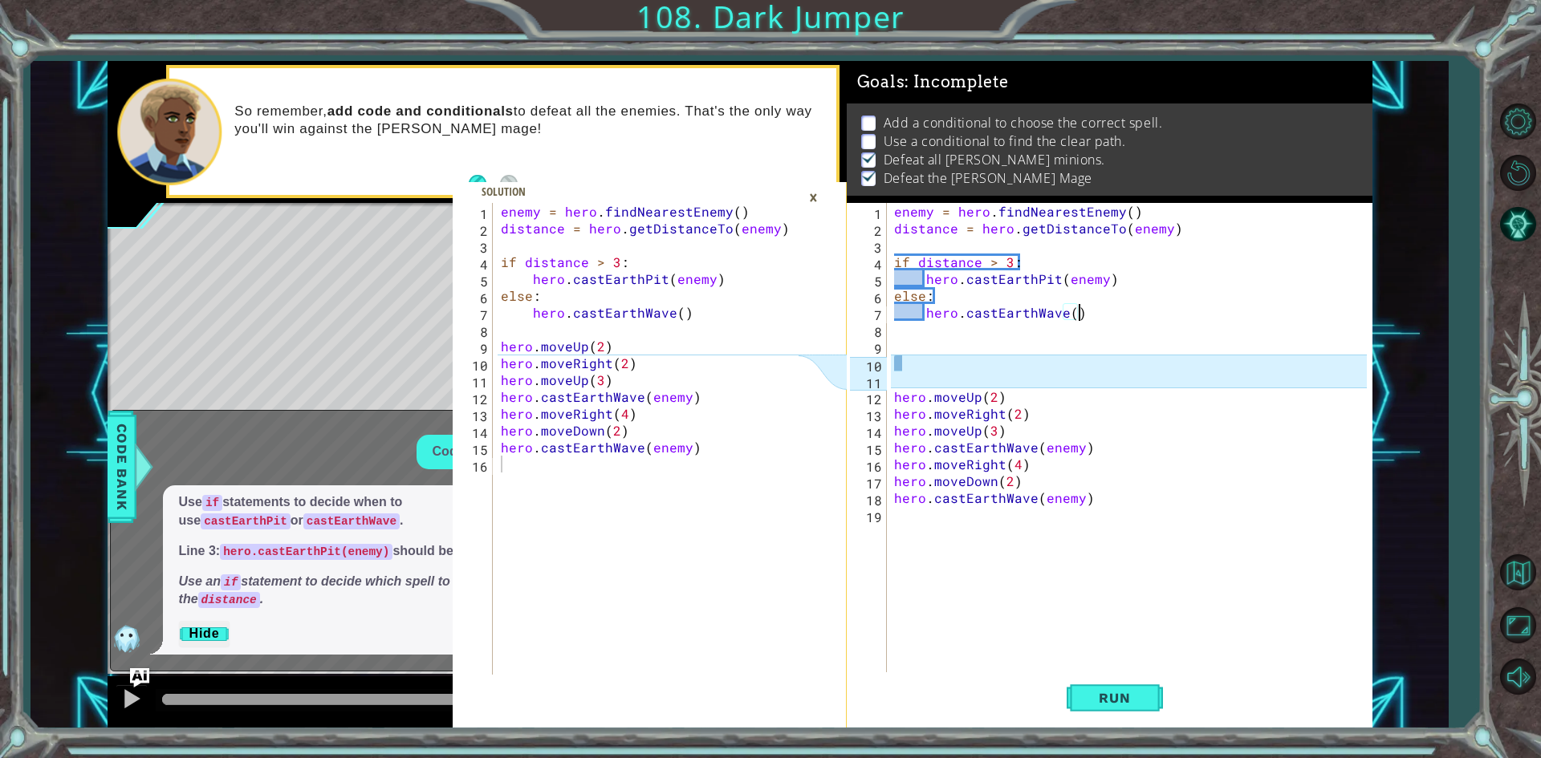
click at [919, 282] on div "enemy = hero . findNearestEnemy ( ) distance = hero . getDistanceTo ( enemy ) i…" at bounding box center [1133, 456] width 484 height 506
click at [929, 281] on div "enemy = hero . findNearestEnemy ( ) distance = hero . getDistanceTo ( enemy ) i…" at bounding box center [1133, 456] width 484 height 506
type textarea "hero.castEarthPit(enemy)"
click at [511, 270] on div "enemy = hero . findNearestEnemy ( ) distance = hero . getDistanceTo ( enemy ) i…" at bounding box center [651, 456] width 309 height 506
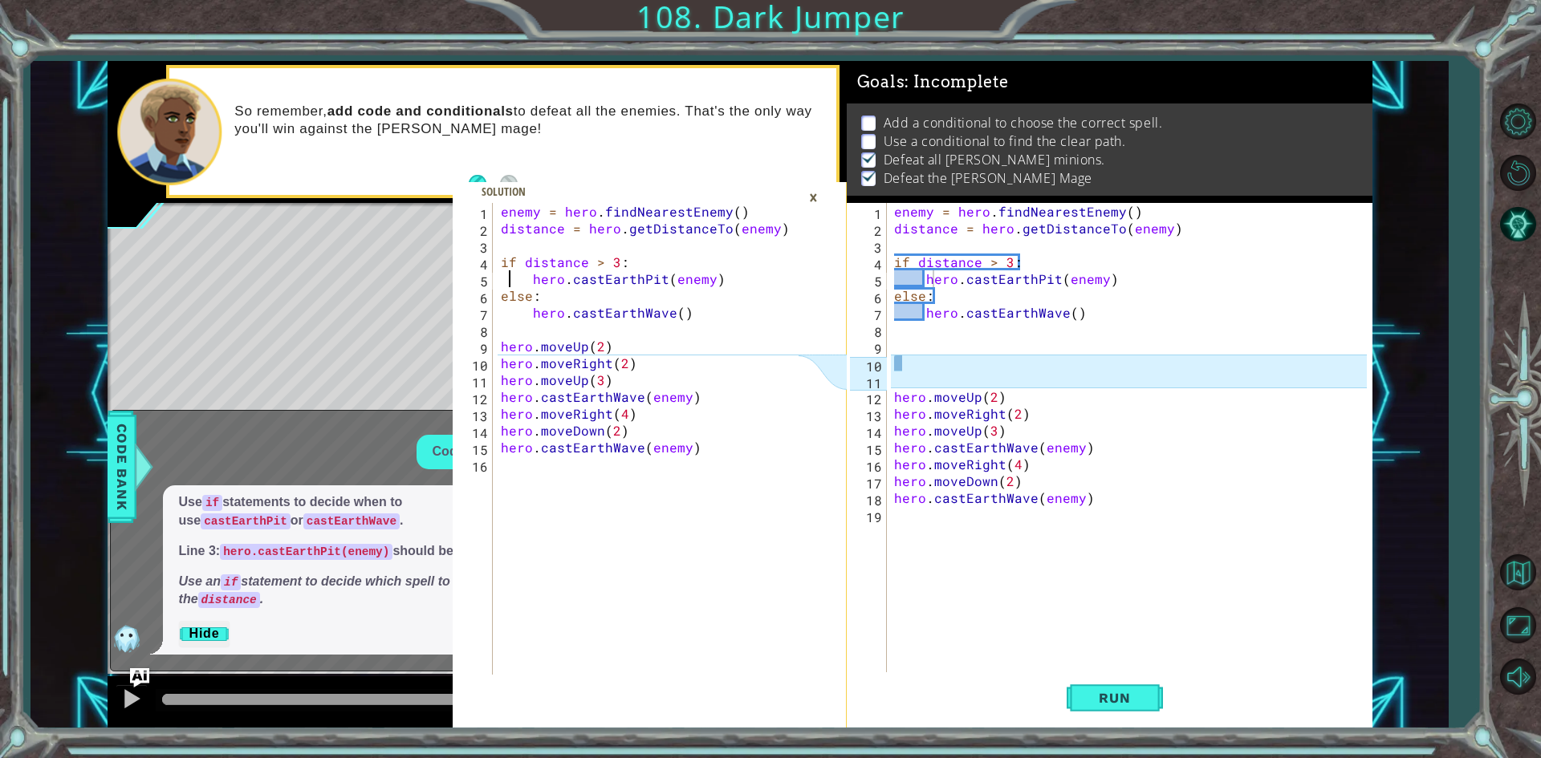
click at [524, 274] on div "enemy = hero . findNearestEnemy ( ) distance = hero . getDistanceTo ( enemy ) i…" at bounding box center [651, 456] width 309 height 506
click at [499, 277] on div "enemy = hero . findNearestEnemy ( ) distance = hero . getDistanceTo ( enemy ) i…" at bounding box center [651, 456] width 309 height 506
click at [895, 271] on div "enemy = hero . findNearestEnemy ( ) distance = hero . getDistanceTo ( enemy ) i…" at bounding box center [1133, 456] width 484 height 506
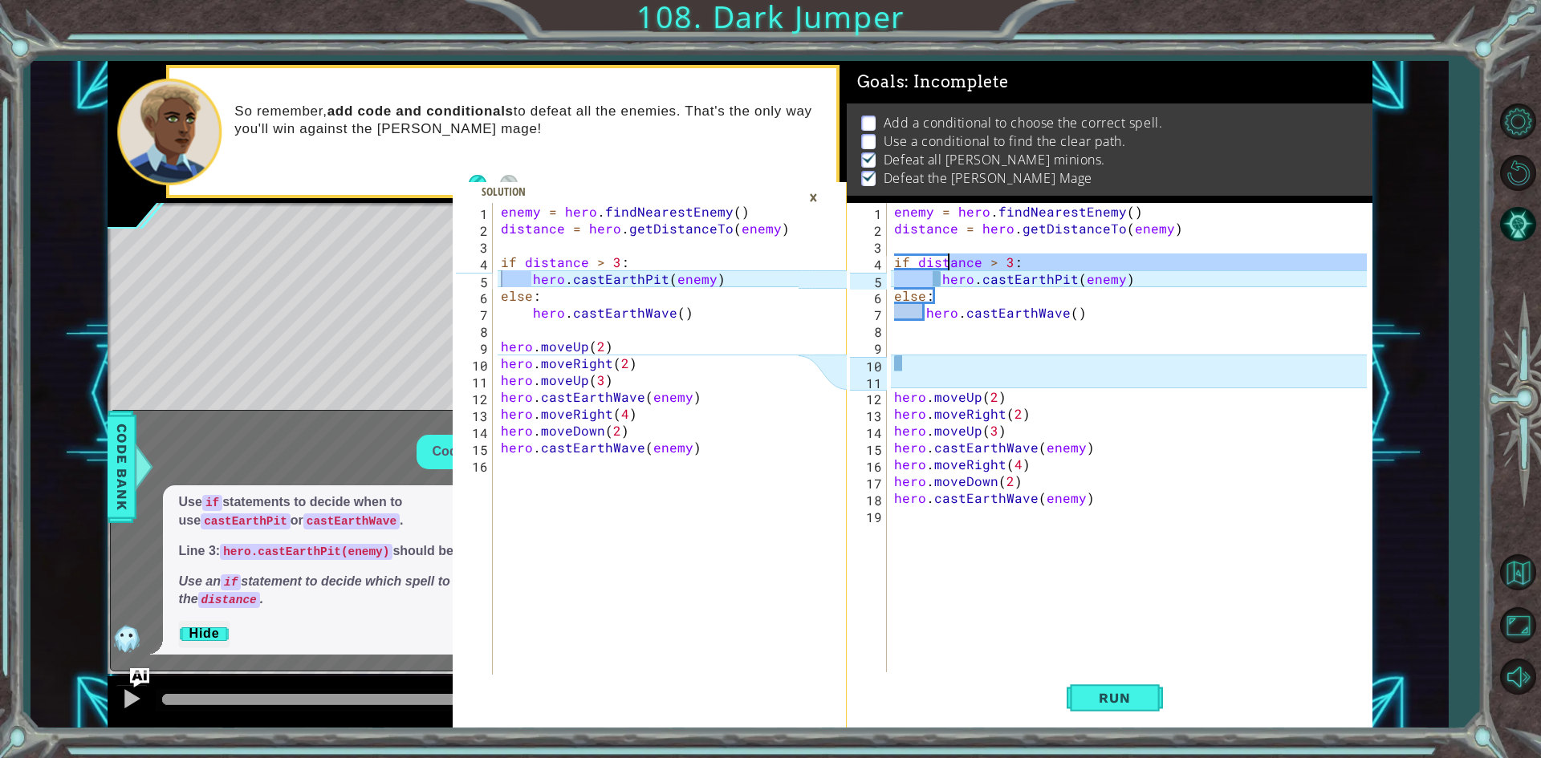
drag, startPoint x: 935, startPoint y: 274, endPoint x: 946, endPoint y: 270, distance: 11.9
click at [946, 270] on div "enemy = hero . findNearestEnemy ( ) distance = hero . getDistanceTo ( enemy ) i…" at bounding box center [1133, 456] width 484 height 506
click at [946, 270] on div "enemy = hero . findNearestEnemy ( ) distance = hero . getDistanceTo ( enemy ) i…" at bounding box center [1129, 439] width 476 height 472
type textarea "if distance > 3:"
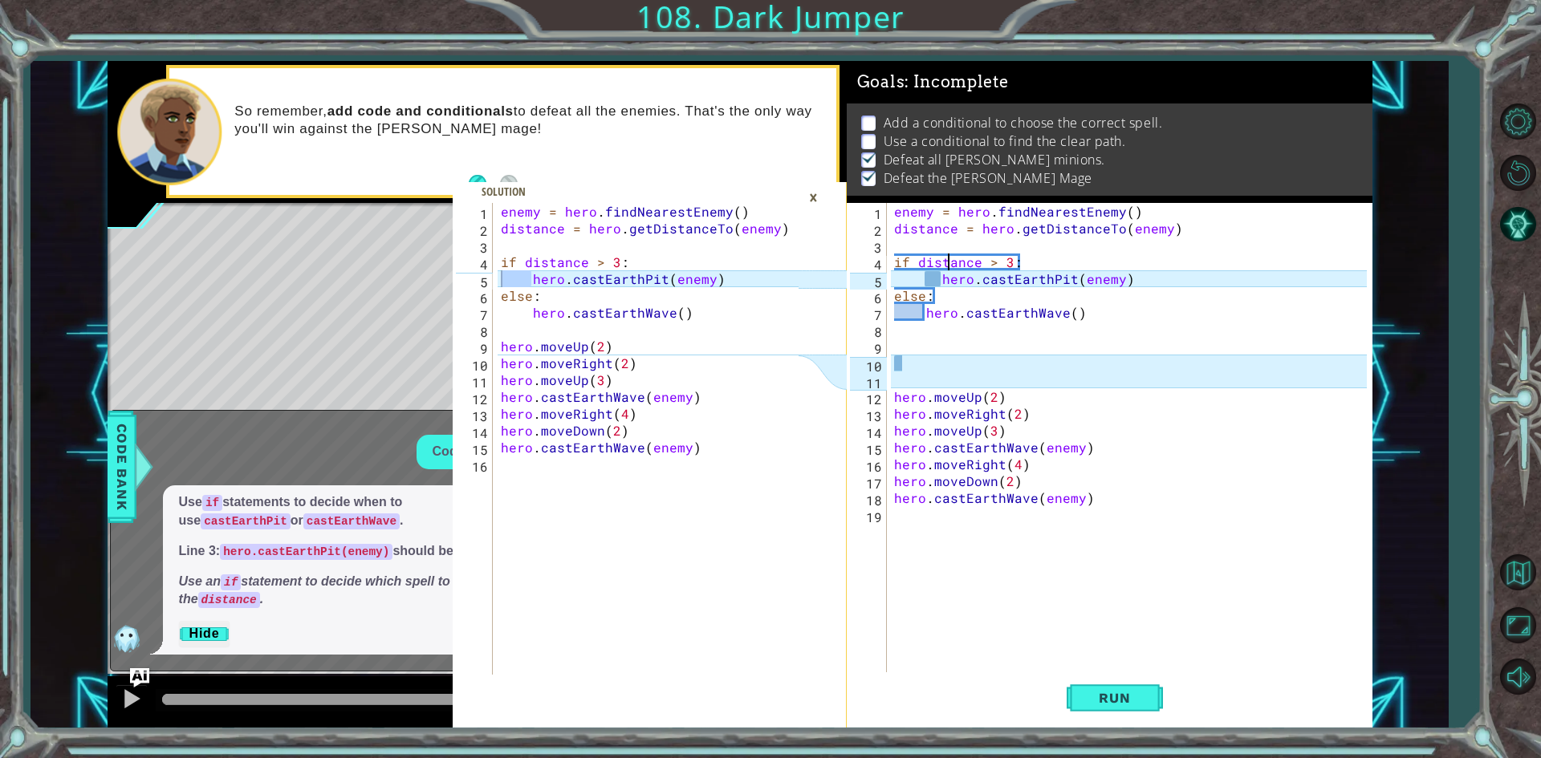
click at [928, 355] on div "enemy = hero . findNearestEnemy ( ) distance = hero . getDistanceTo ( enemy ) i…" at bounding box center [1133, 456] width 484 height 506
click at [930, 356] on div "enemy = hero . findNearestEnemy ( ) distance = hero . getDistanceTo ( enemy ) i…" at bounding box center [1133, 456] width 484 height 506
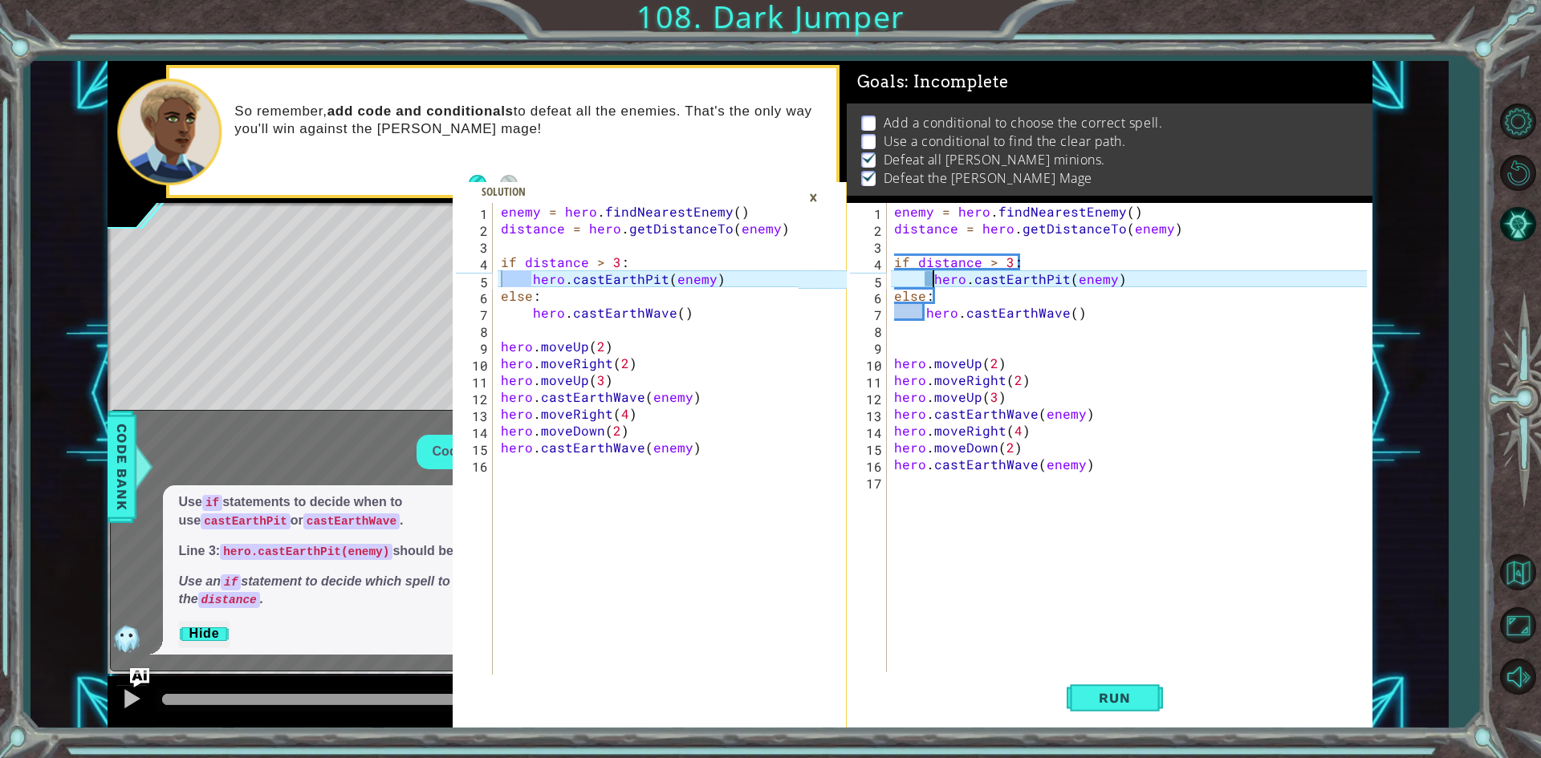
type textarea "hero.castEarthPit(enemy)"
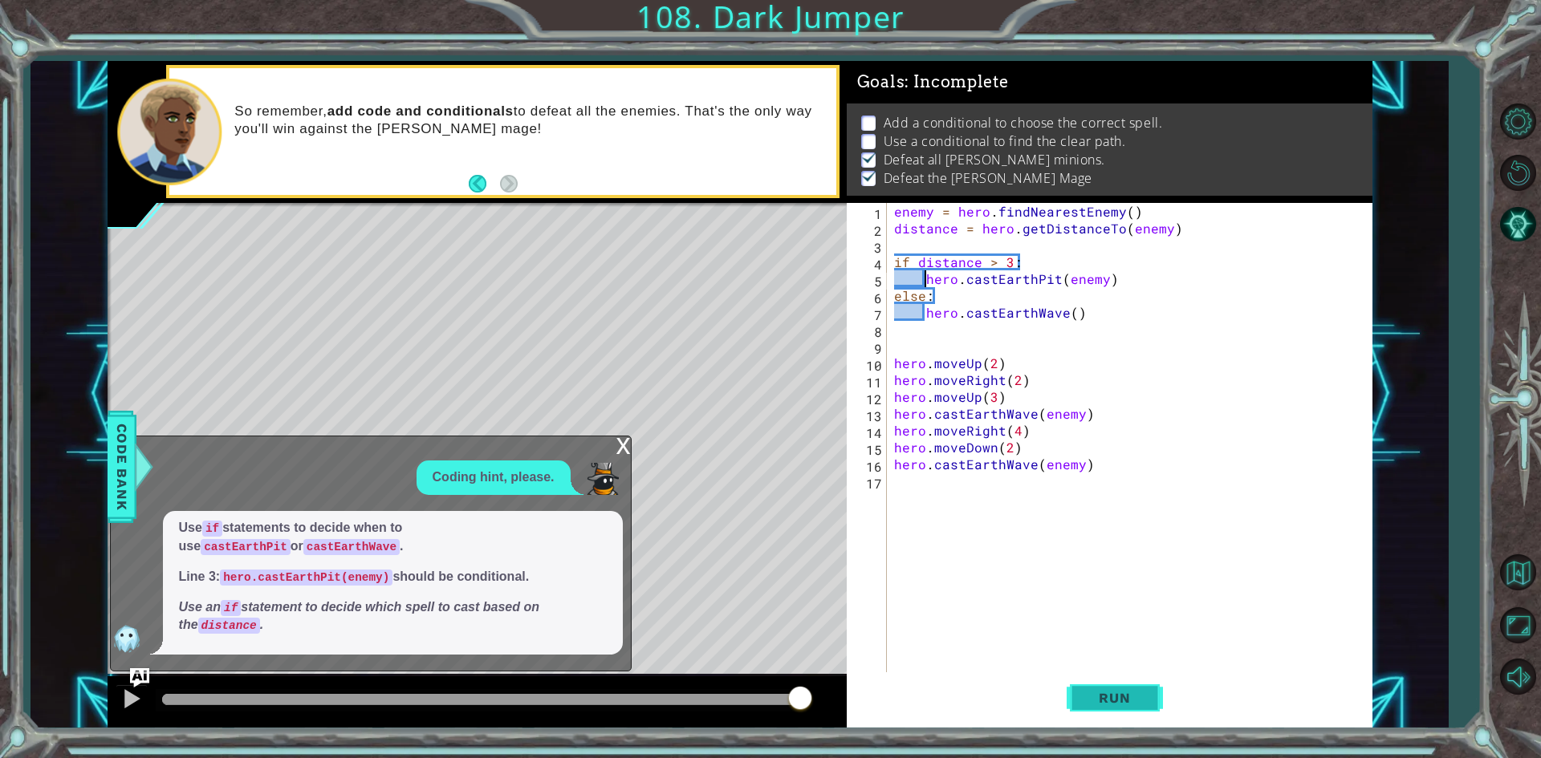
click at [1126, 695] on span "Run" at bounding box center [1113, 698] width 63 height 16
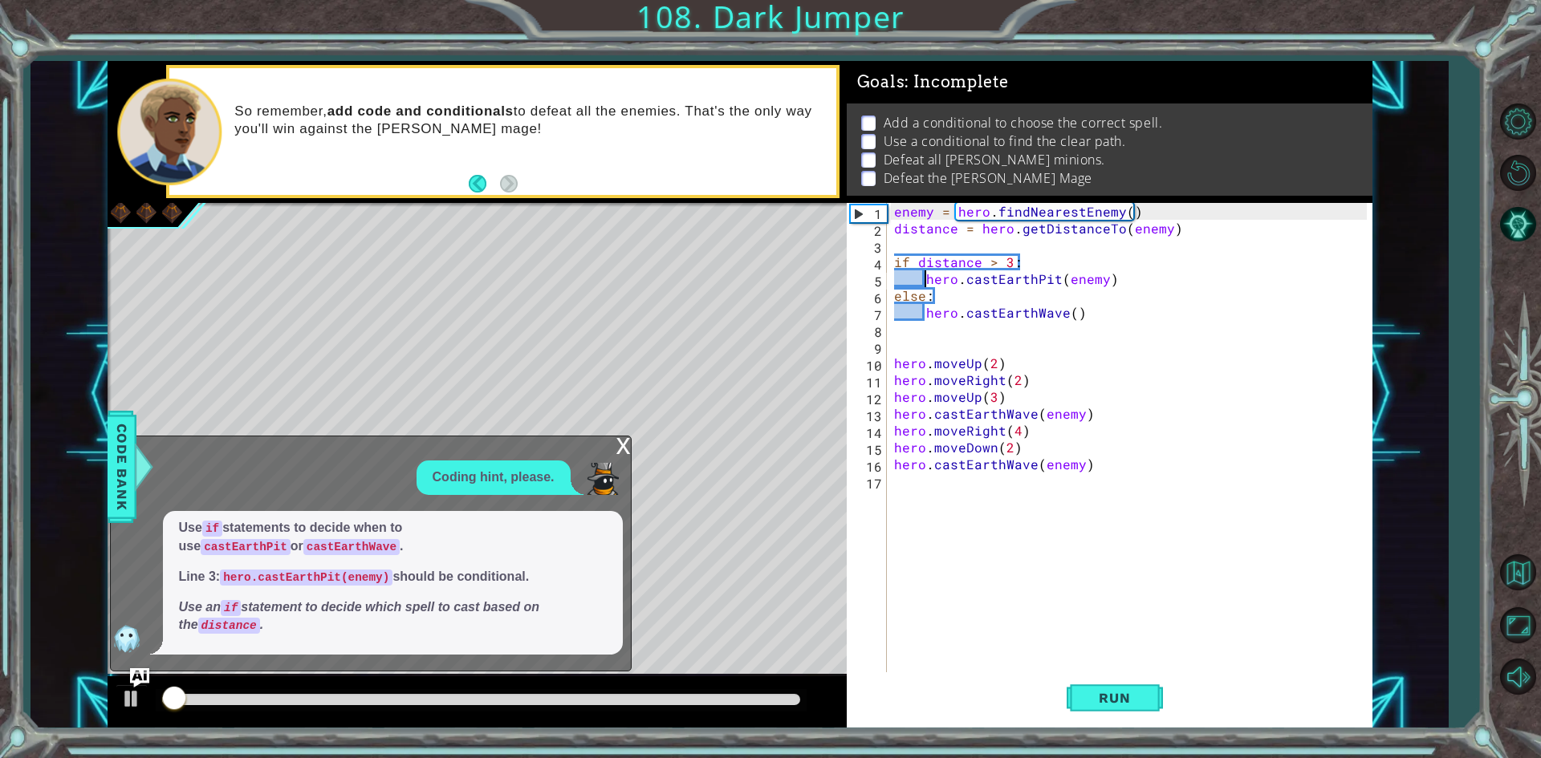
click at [621, 447] on div "x" at bounding box center [623, 444] width 14 height 16
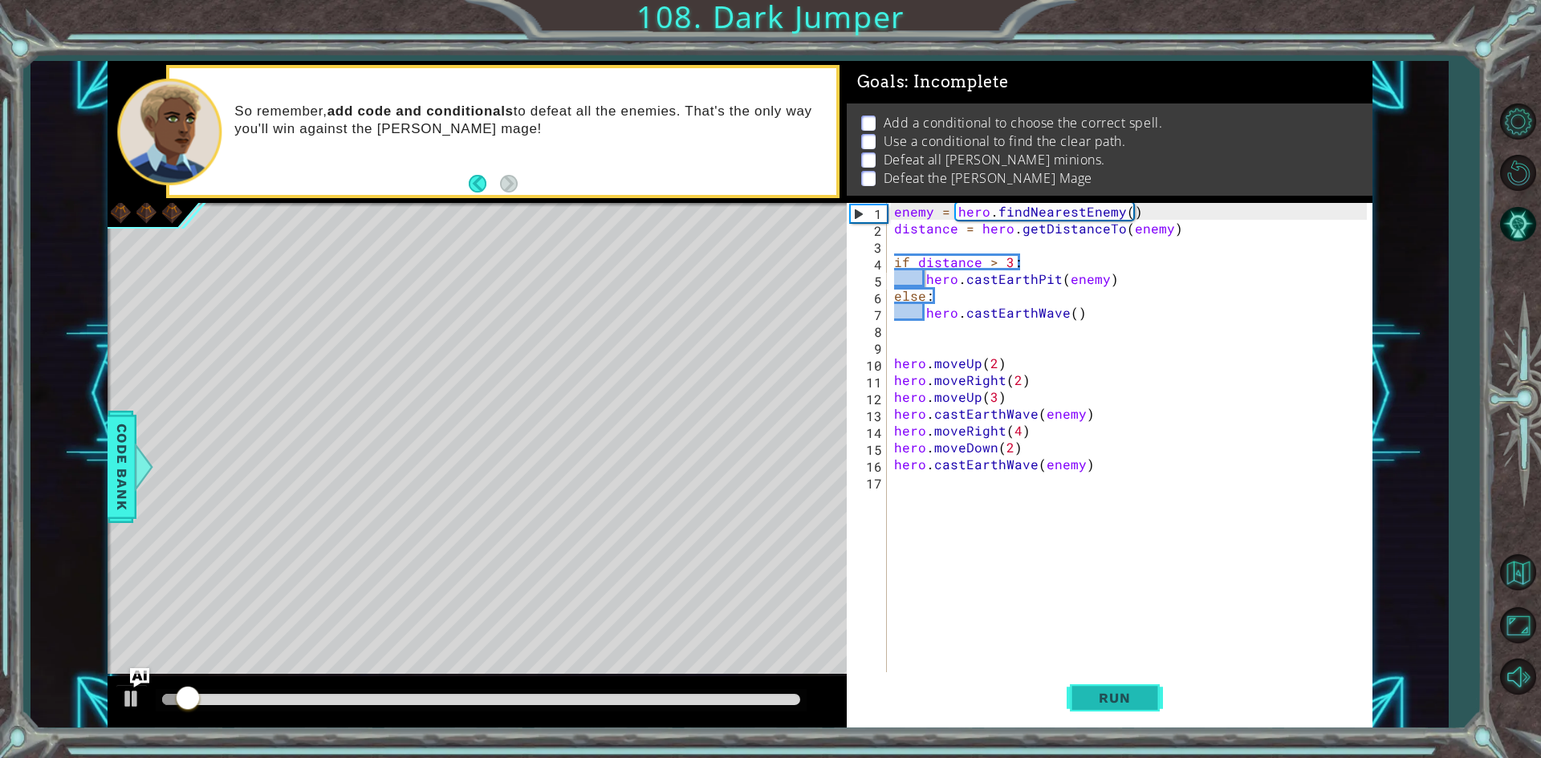
click at [1140, 713] on button "Run" at bounding box center [1114, 698] width 96 height 52
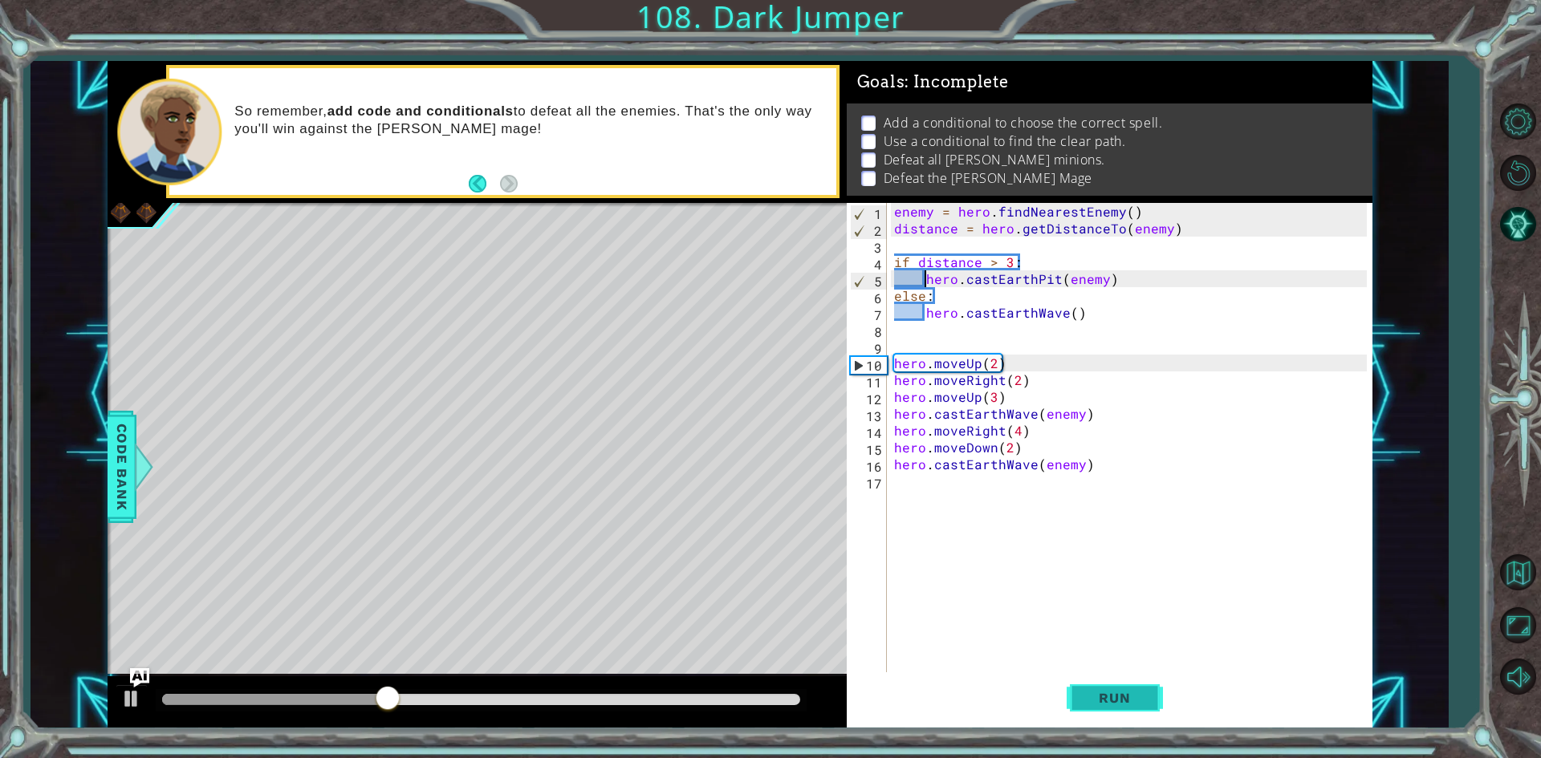
click at [1120, 688] on button "Run" at bounding box center [1114, 698] width 96 height 52
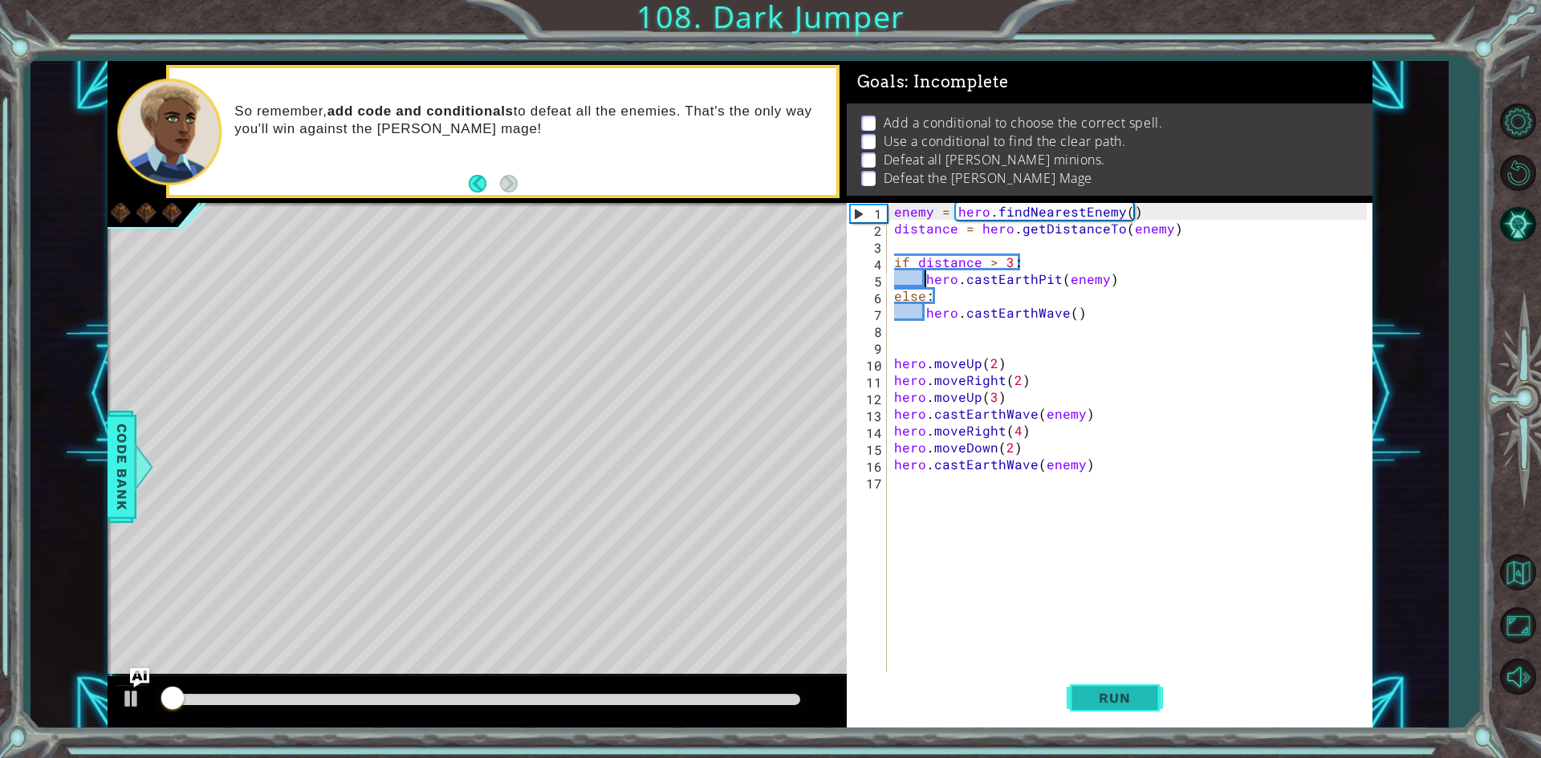
click at [1120, 688] on button "Run" at bounding box center [1114, 698] width 96 height 52
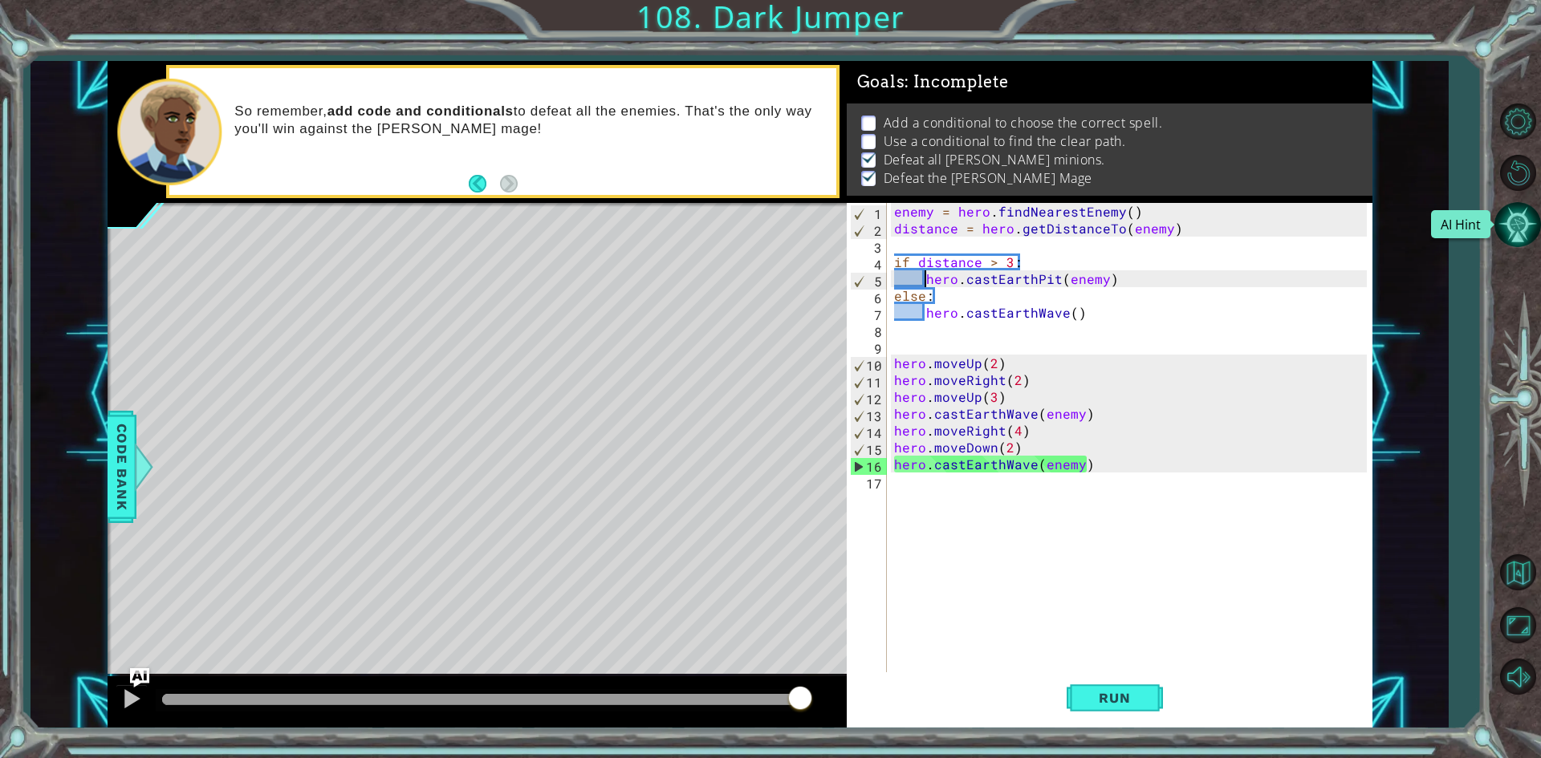
click at [1528, 204] on button "AI Hint" at bounding box center [1517, 224] width 47 height 47
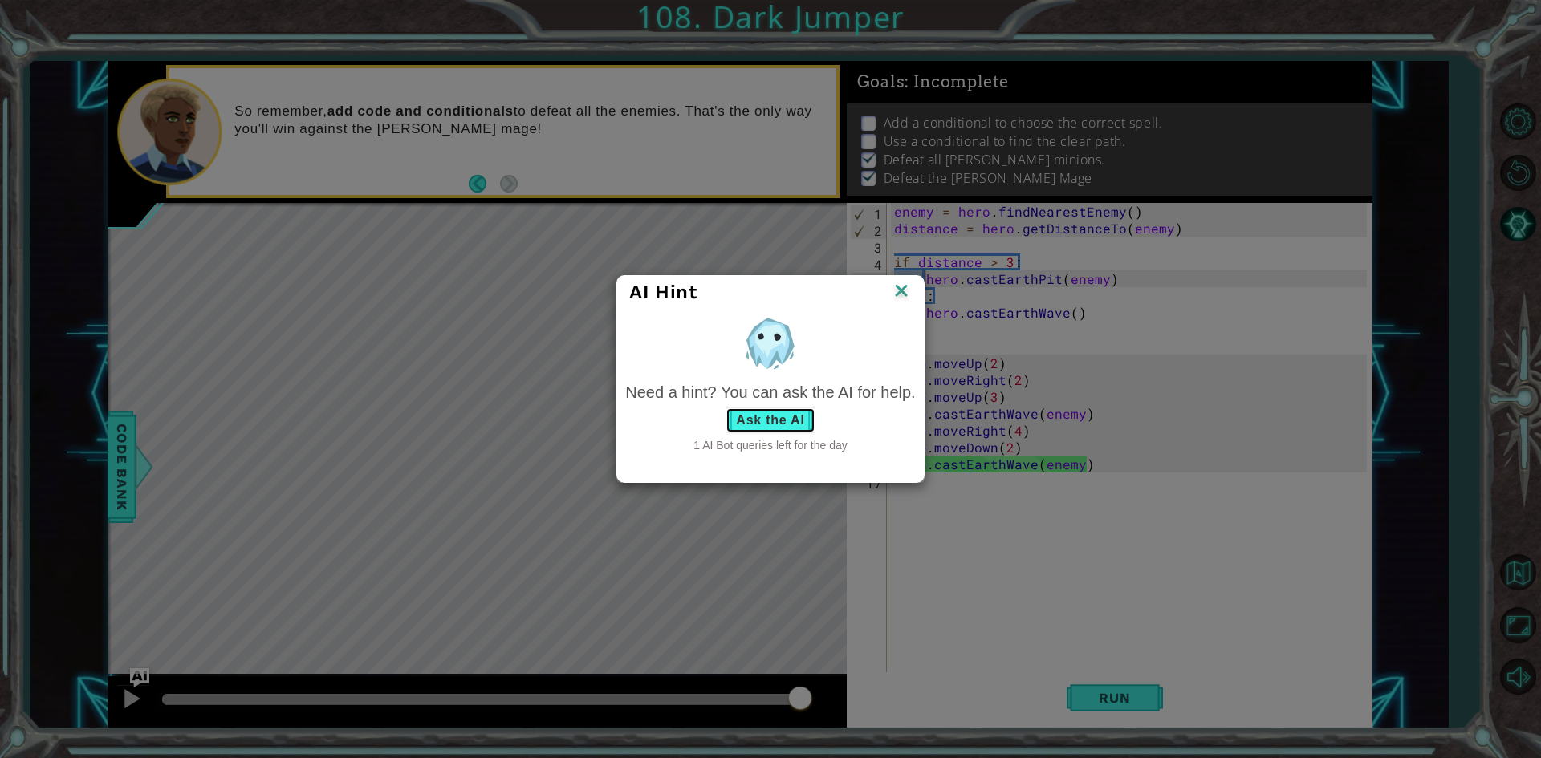
click at [788, 427] on button "Ask the AI" at bounding box center [769, 421] width 89 height 26
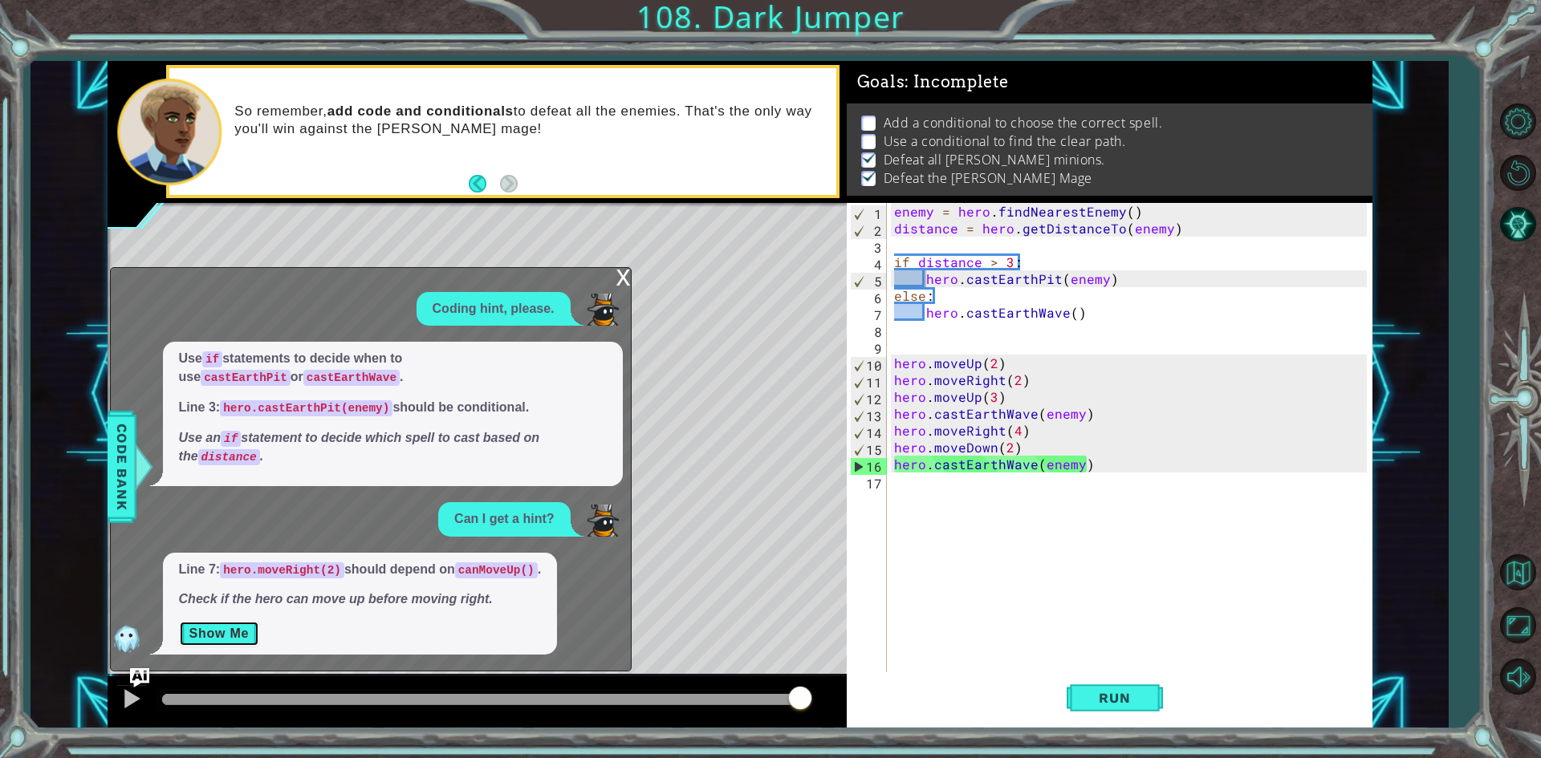
click at [217, 644] on button "Show Me" at bounding box center [219, 634] width 81 height 26
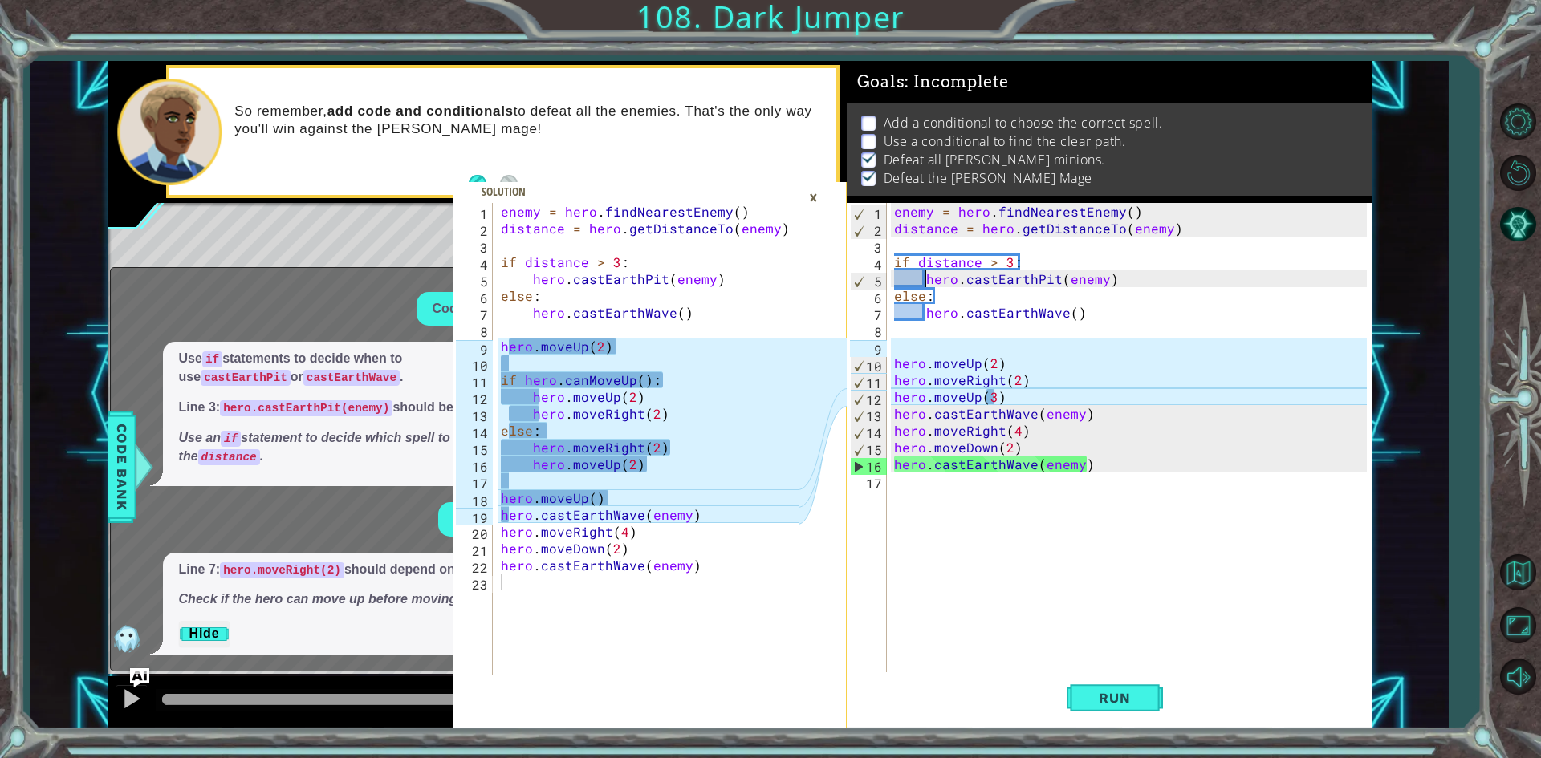
click at [885, 349] on div "9" at bounding box center [868, 348] width 37 height 17
click at [896, 348] on div "enemy = hero . findNearestEnemy ( ) distance = hero . getDistanceTo ( enemy ) i…" at bounding box center [1133, 456] width 484 height 506
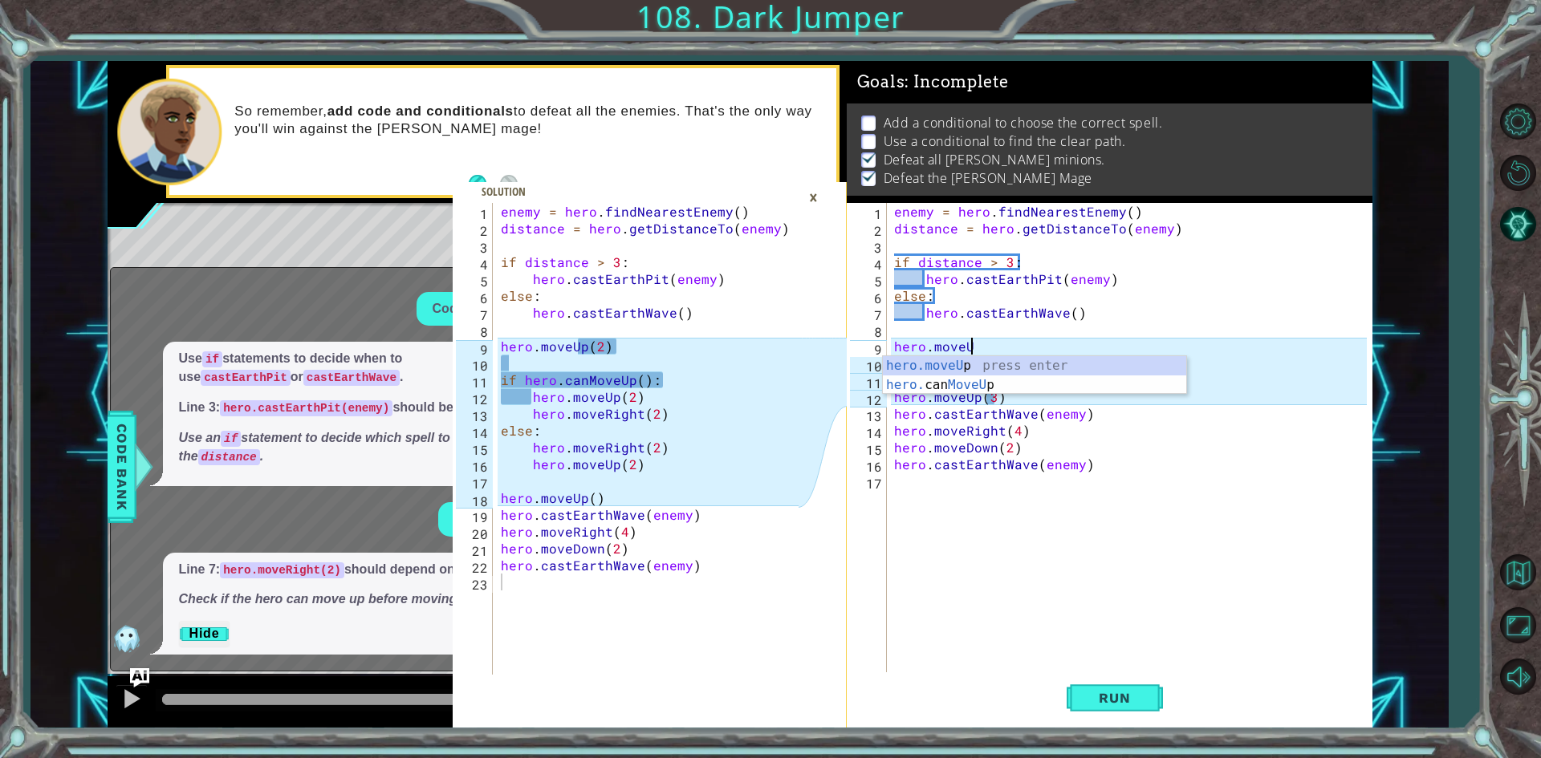
scroll to position [0, 4]
type textarea "hero.moveUp(2)"
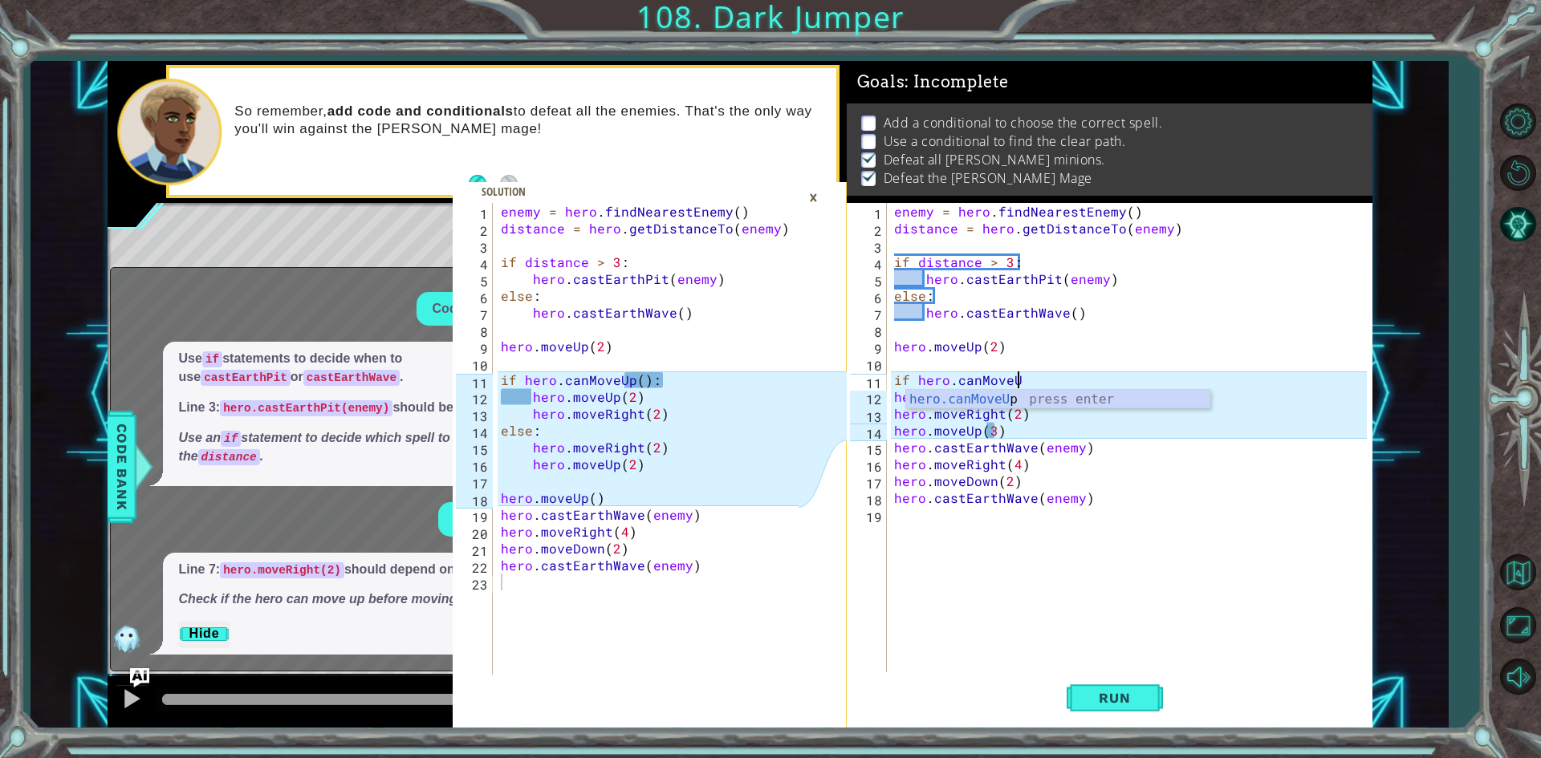
scroll to position [0, 7]
type textarea "if hero.canMoveUp():"
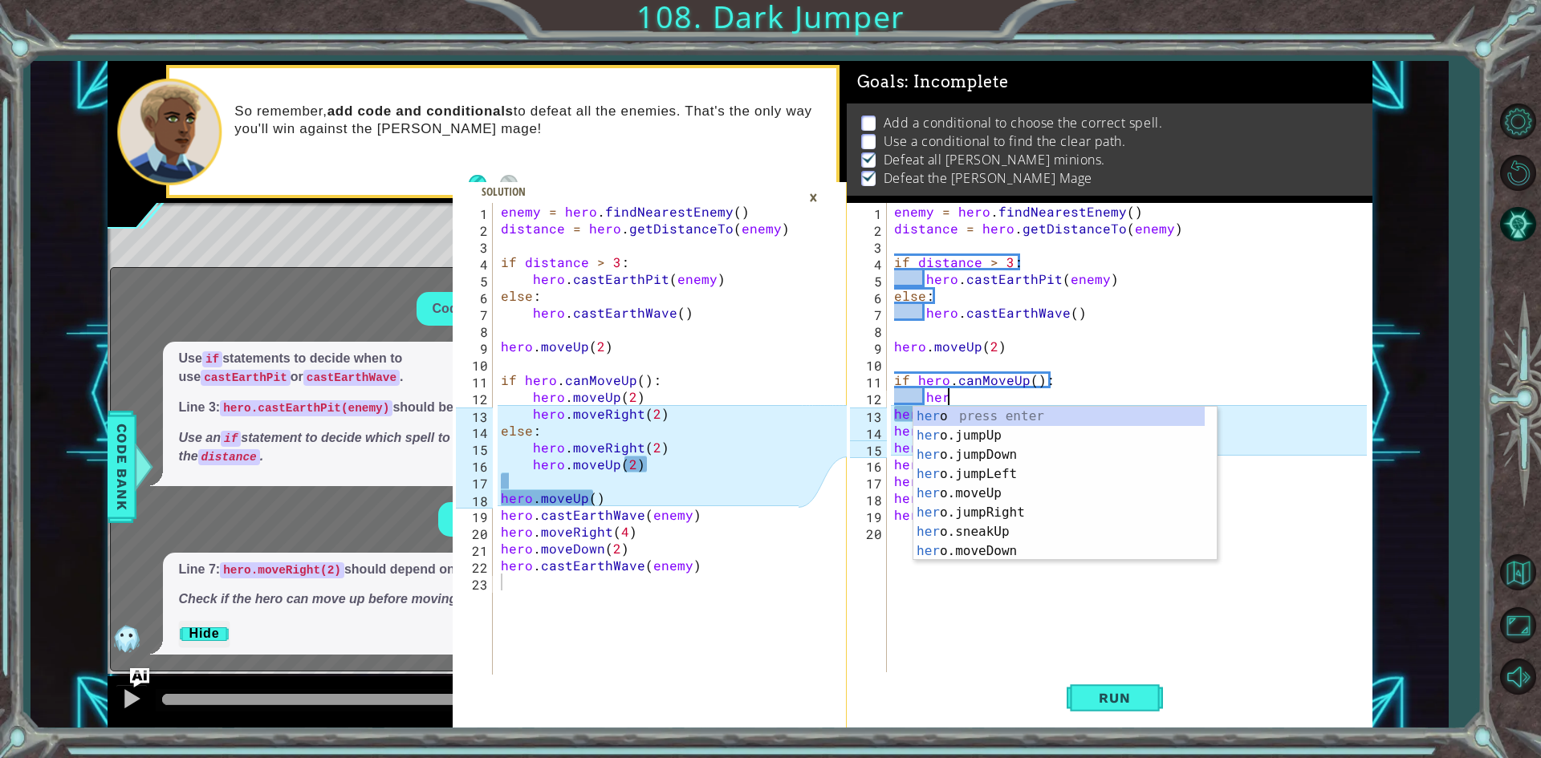
scroll to position [0, 2]
type textarea "h"
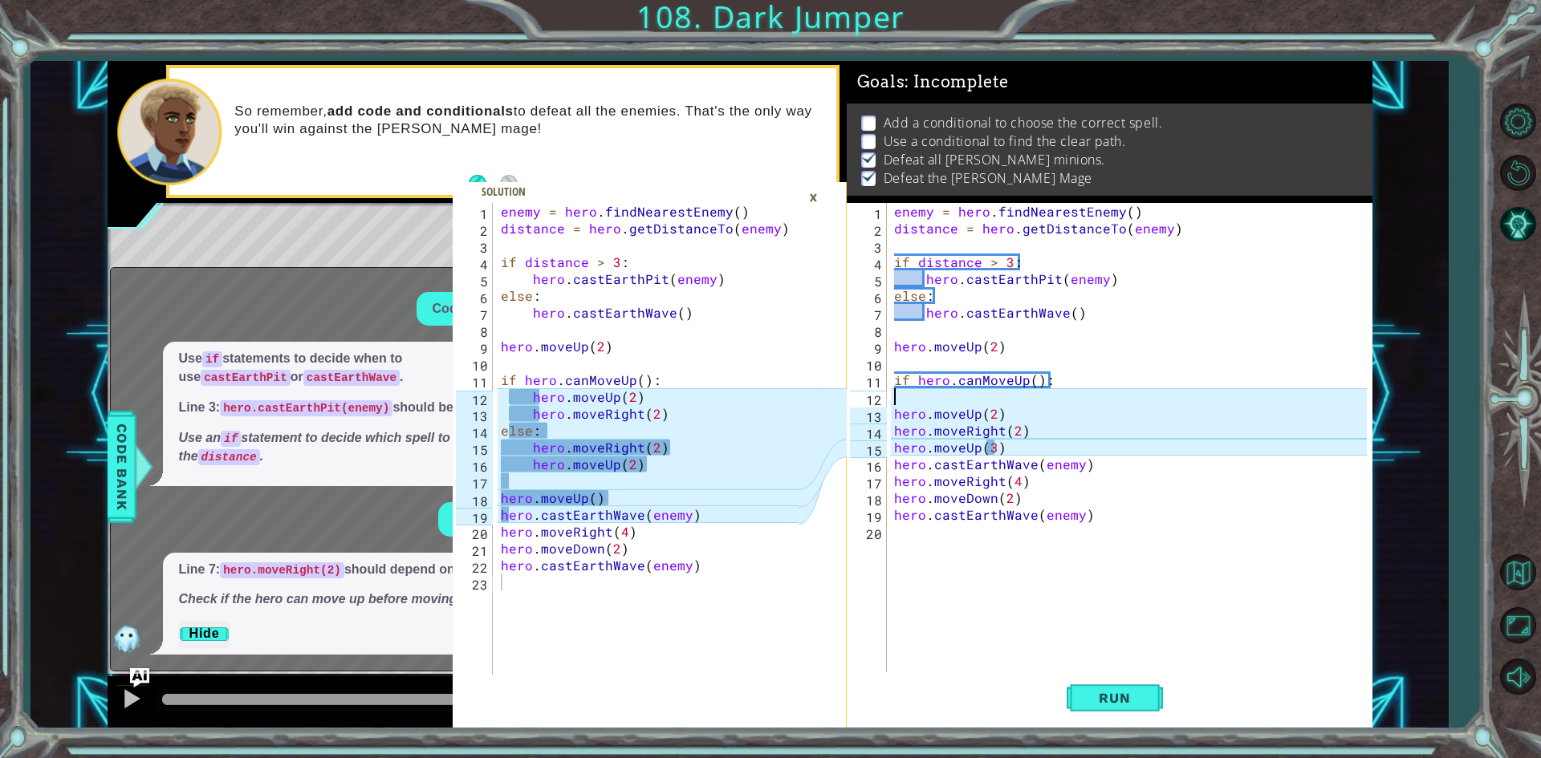
scroll to position [0, 0]
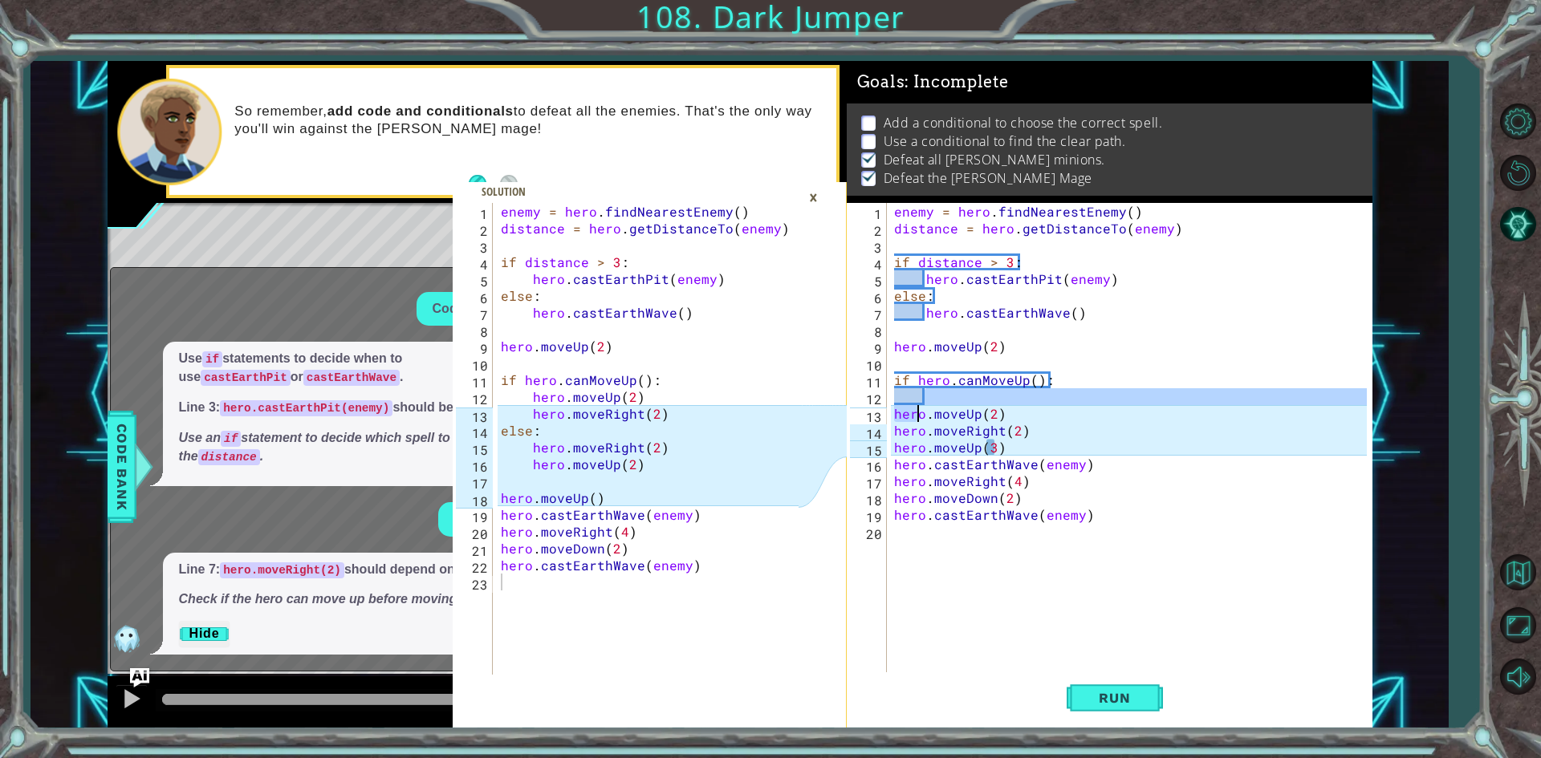
drag, startPoint x: 1021, startPoint y: 404, endPoint x: 940, endPoint y: 416, distance: 81.0
click at [940, 416] on div "enemy = hero . findNearestEnemy ( ) distance = hero . getDistanceTo ( enemy ) i…" at bounding box center [1133, 456] width 484 height 506
click at [1013, 422] on div "enemy = hero . findNearestEnemy ( ) distance = hero . getDistanceTo ( enemy ) i…" at bounding box center [1133, 456] width 484 height 506
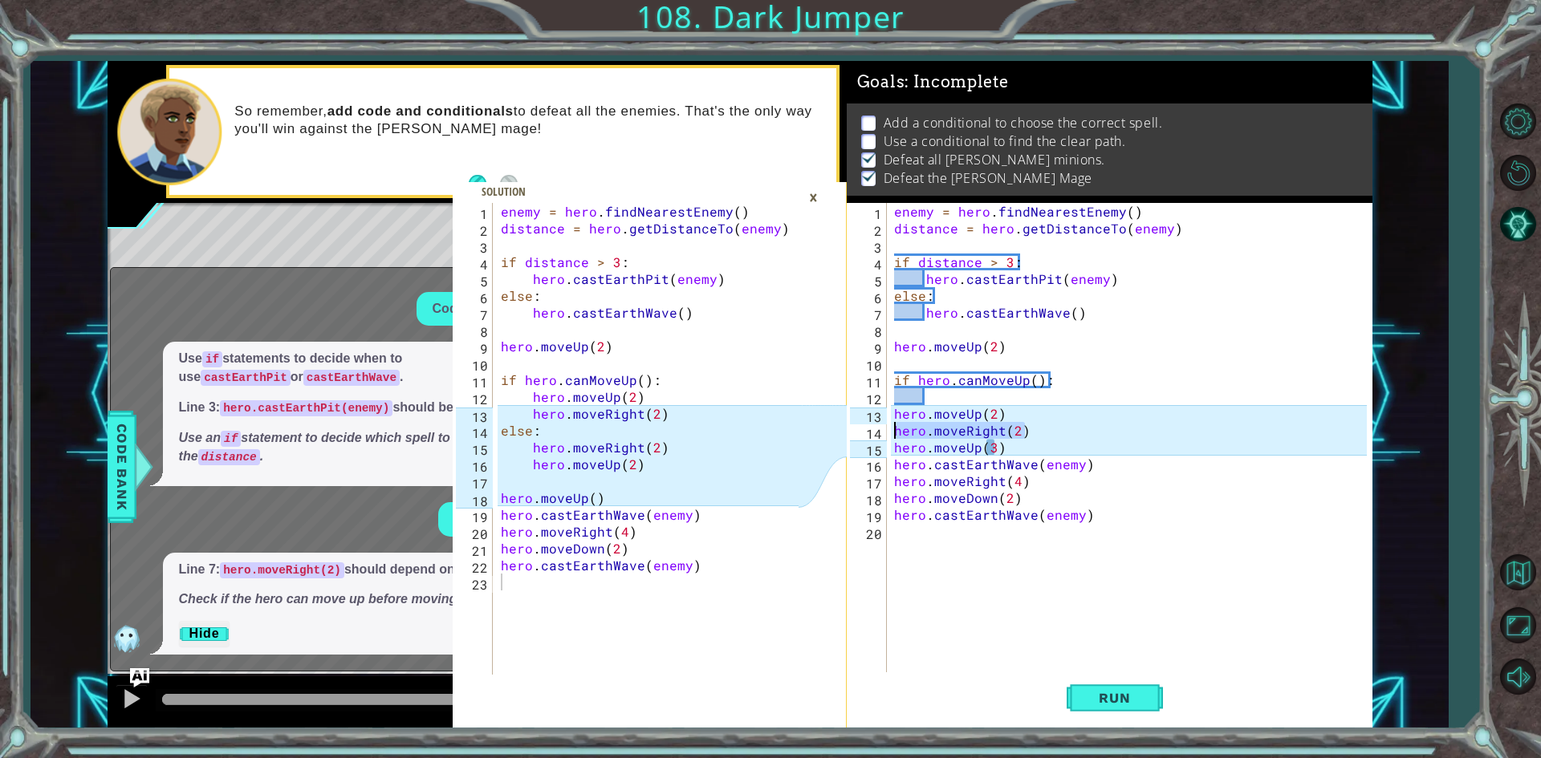
drag, startPoint x: 1040, startPoint y: 432, endPoint x: 894, endPoint y: 424, distance: 146.3
click at [894, 424] on div "enemy = hero . findNearestEnemy ( ) distance = hero . getDistanceTo ( enemy ) i…" at bounding box center [1133, 456] width 484 height 506
click at [894, 418] on div "enemy = hero . findNearestEnemy ( ) distance = hero . getDistanceTo ( enemy ) i…" at bounding box center [1133, 456] width 484 height 506
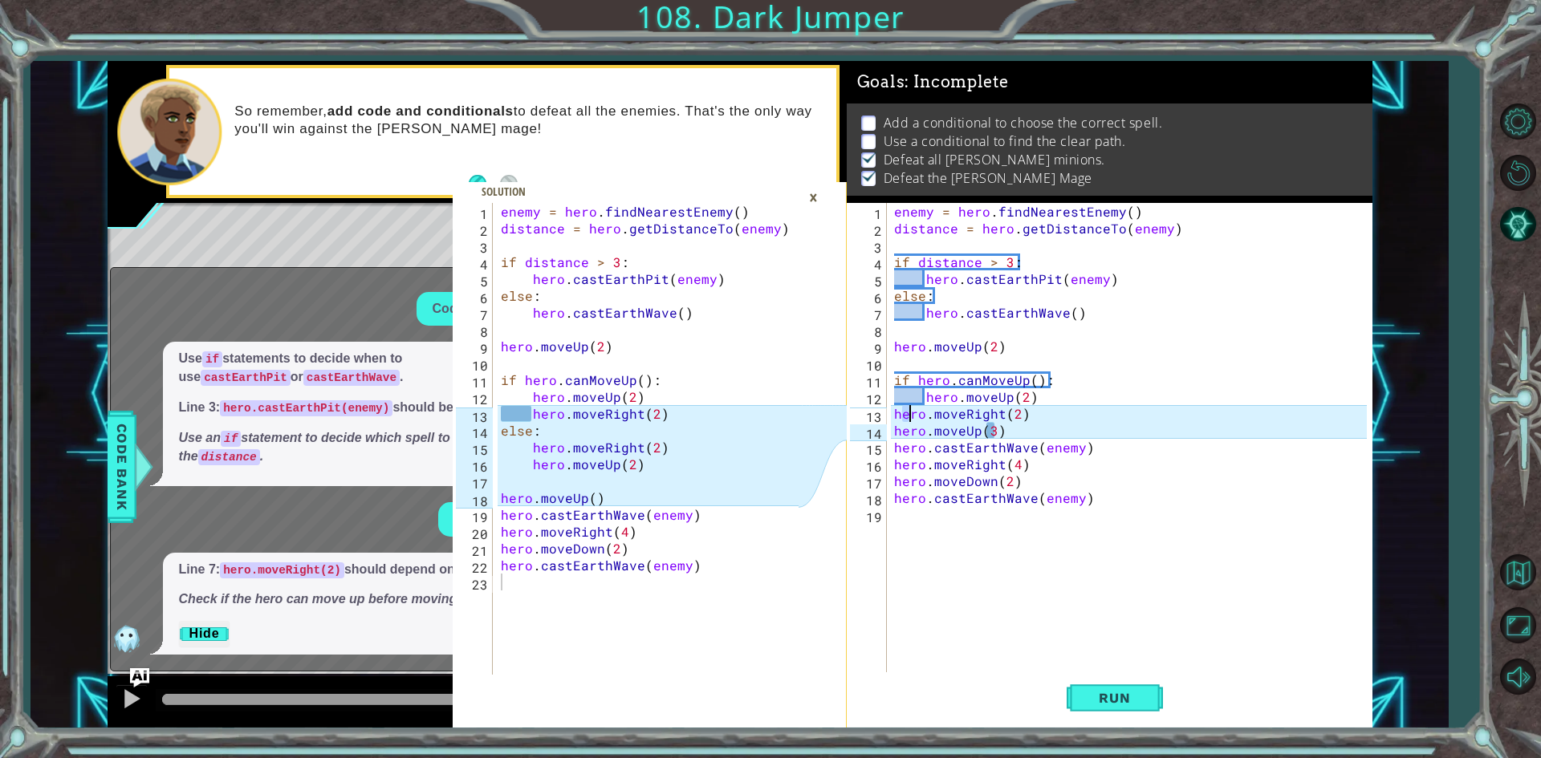
click at [907, 415] on div "enemy = hero . findNearestEnemy ( ) distance = hero . getDistanceTo ( enemy ) i…" at bounding box center [1133, 456] width 484 height 506
click at [891, 412] on div "enemy = hero . findNearestEnemy ( ) distance = hero . getDistanceTo ( enemy ) i…" at bounding box center [1133, 456] width 484 height 506
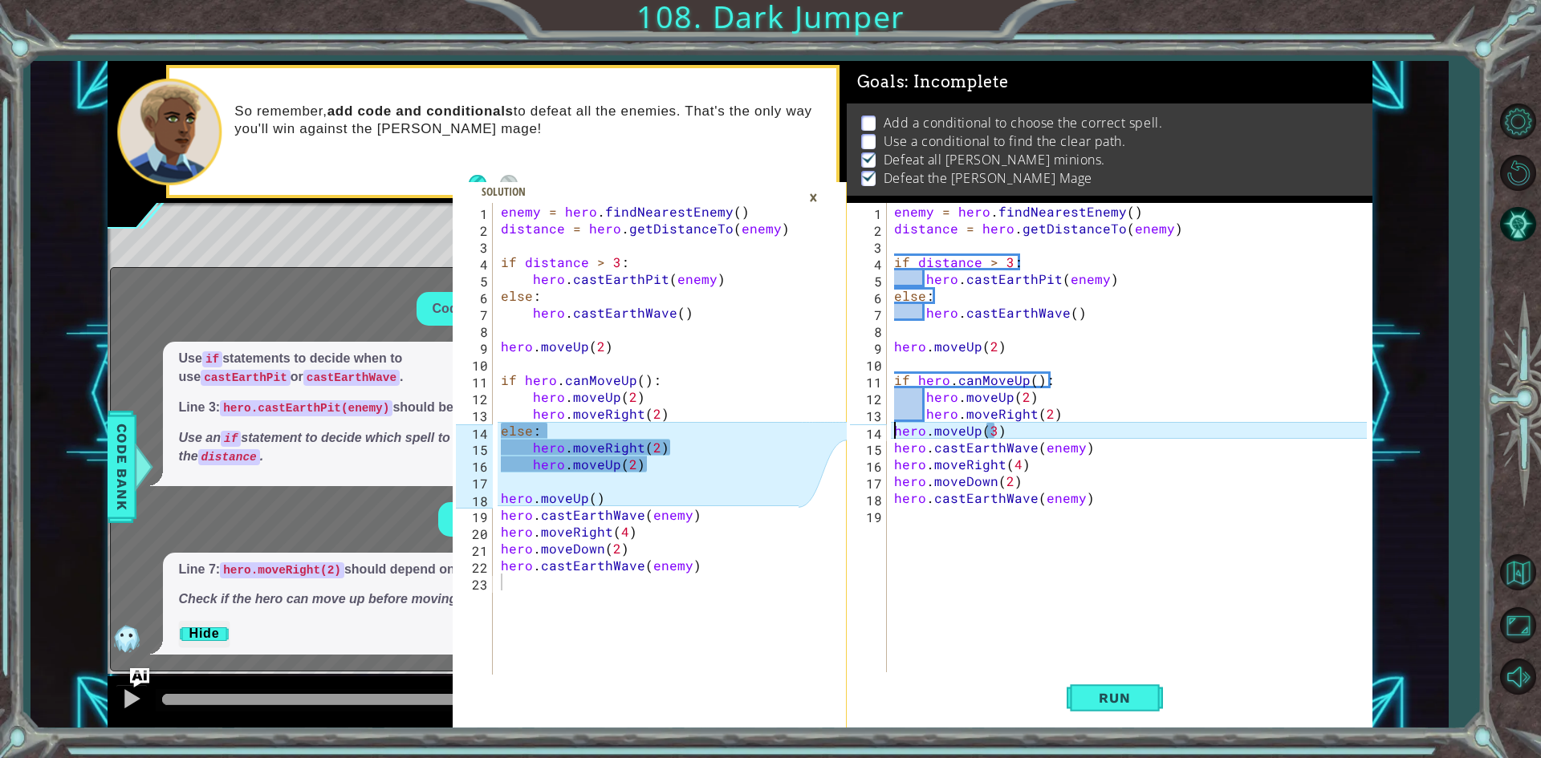
click at [892, 427] on div "enemy = hero . findNearestEnemy ( ) distance = hero . getDistanceTo ( enemy ) i…" at bounding box center [1133, 456] width 484 height 506
type textarea "hero.moveUp(3)"
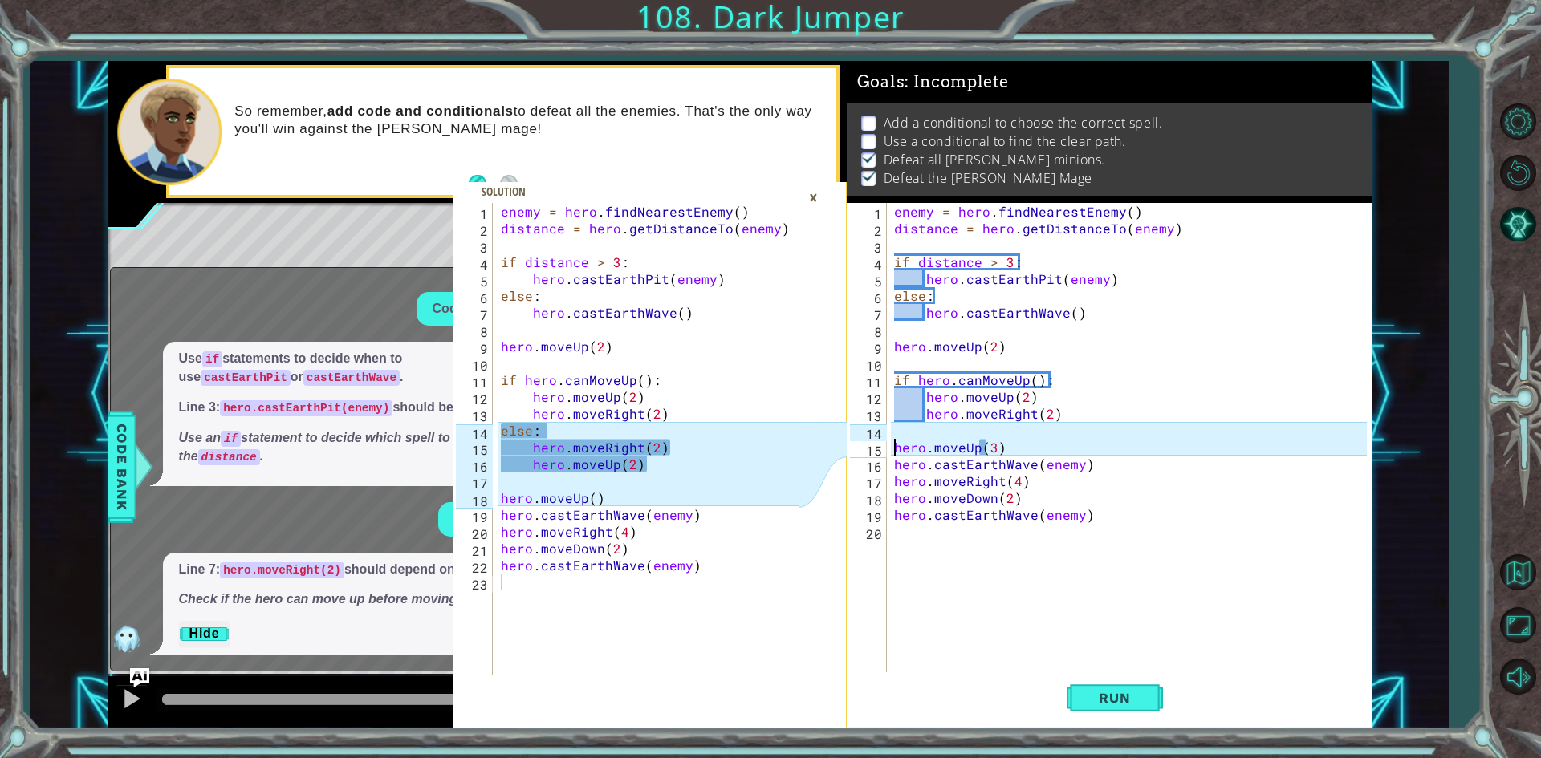
click at [902, 435] on div "enemy = hero . findNearestEnemy ( ) distance = hero . getDistanceTo ( enemy ) i…" at bounding box center [1133, 456] width 484 height 506
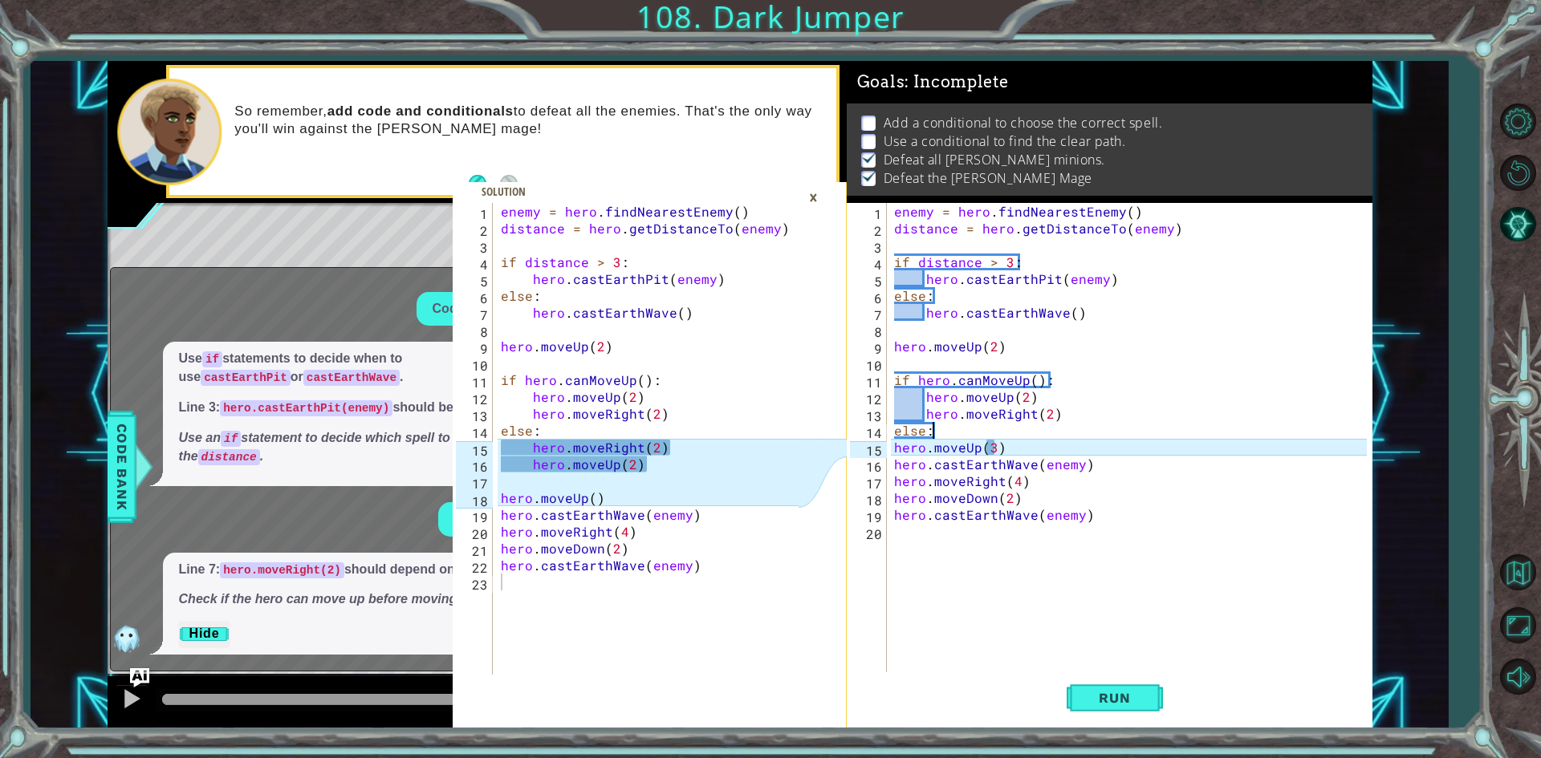
click at [896, 450] on div "enemy = hero . findNearestEnemy ( ) distance = hero . getDistanceTo ( enemy ) i…" at bounding box center [1133, 456] width 484 height 506
click at [892, 460] on div "enemy = hero . findNearestEnemy ( ) distance = hero . getDistanceTo ( enemy ) i…" at bounding box center [1133, 456] width 484 height 506
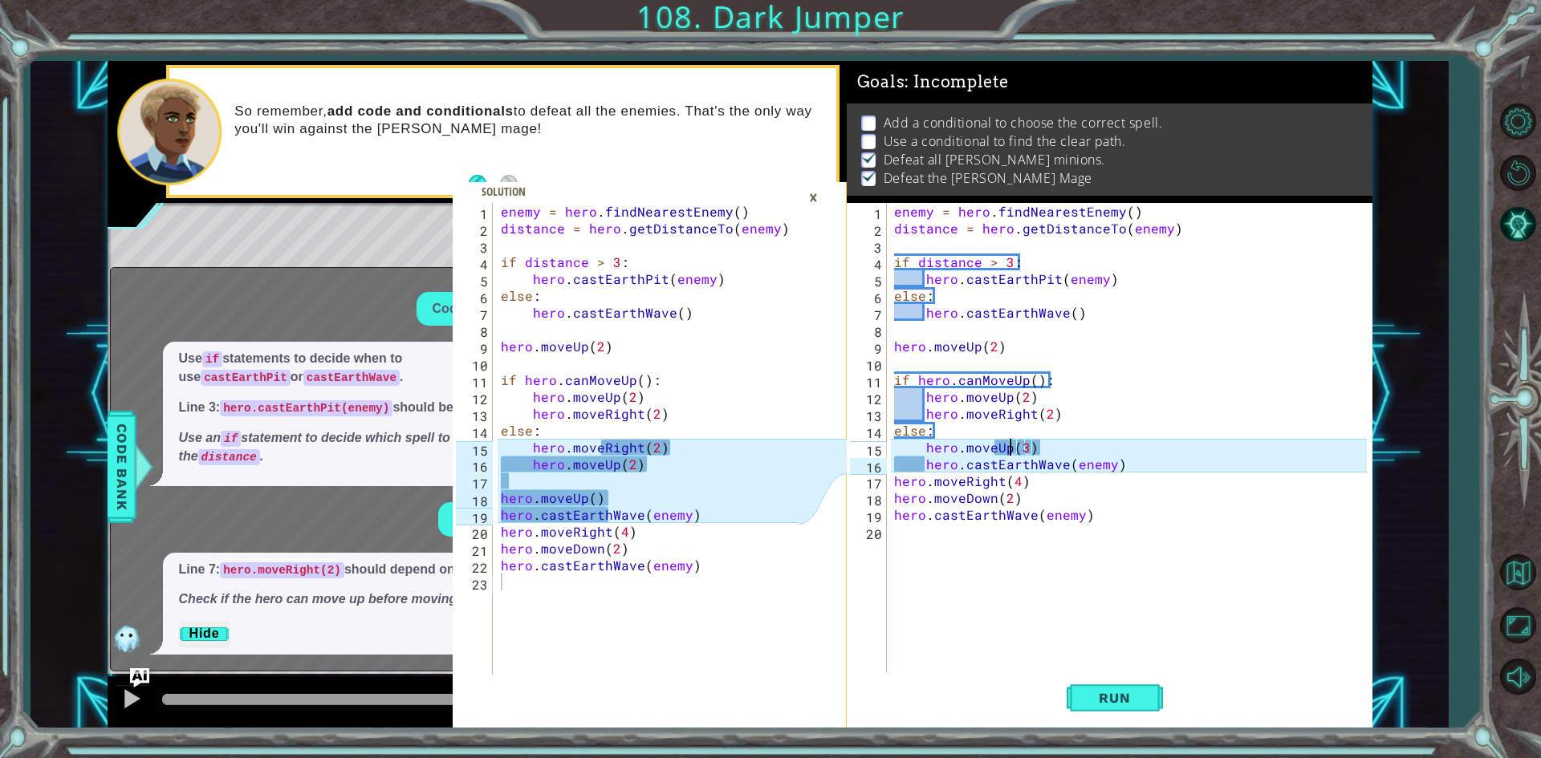
click at [1013, 449] on div "enemy = hero . findNearestEnemy ( ) distance = hero . getDistanceTo ( enemy ) i…" at bounding box center [1133, 456] width 484 height 506
drag, startPoint x: 1035, startPoint y: 446, endPoint x: 1017, endPoint y: 446, distance: 17.7
click at [1017, 446] on div "enemy = hero . findNearestEnemy ( ) distance = hero . getDistanceTo ( enemy ) i…" at bounding box center [1133, 456] width 484 height 506
click at [1011, 452] on div "enemy = hero . findNearestEnemy ( ) distance = hero . getDistanceTo ( enemy ) i…" at bounding box center [1133, 456] width 484 height 506
click at [1039, 443] on div "enemy = hero . findNearestEnemy ( ) distance = hero . getDistanceTo ( enemy ) i…" at bounding box center [1133, 456] width 484 height 506
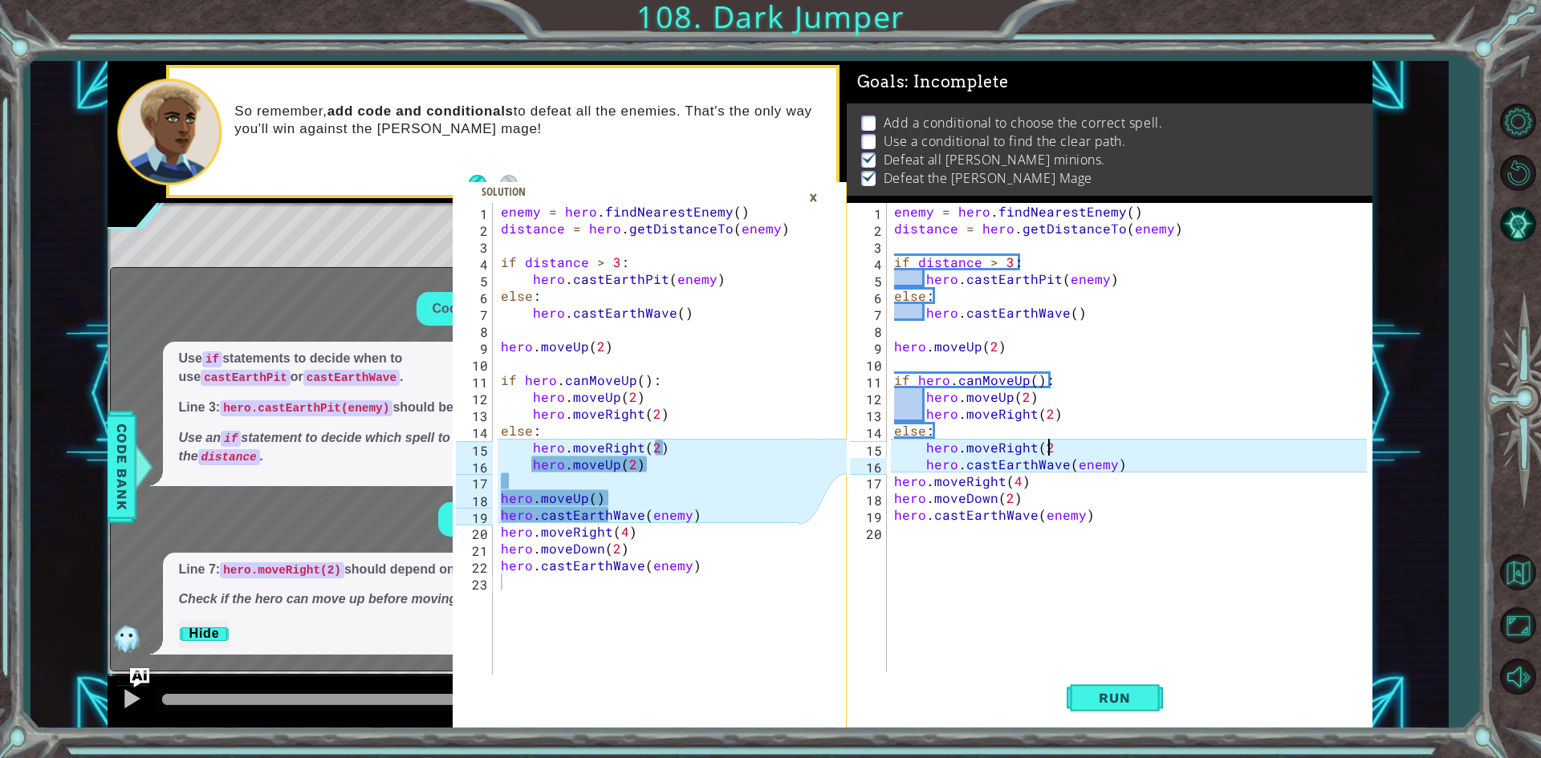
scroll to position [0, 9]
type textarea "hero.moveRight(2)"
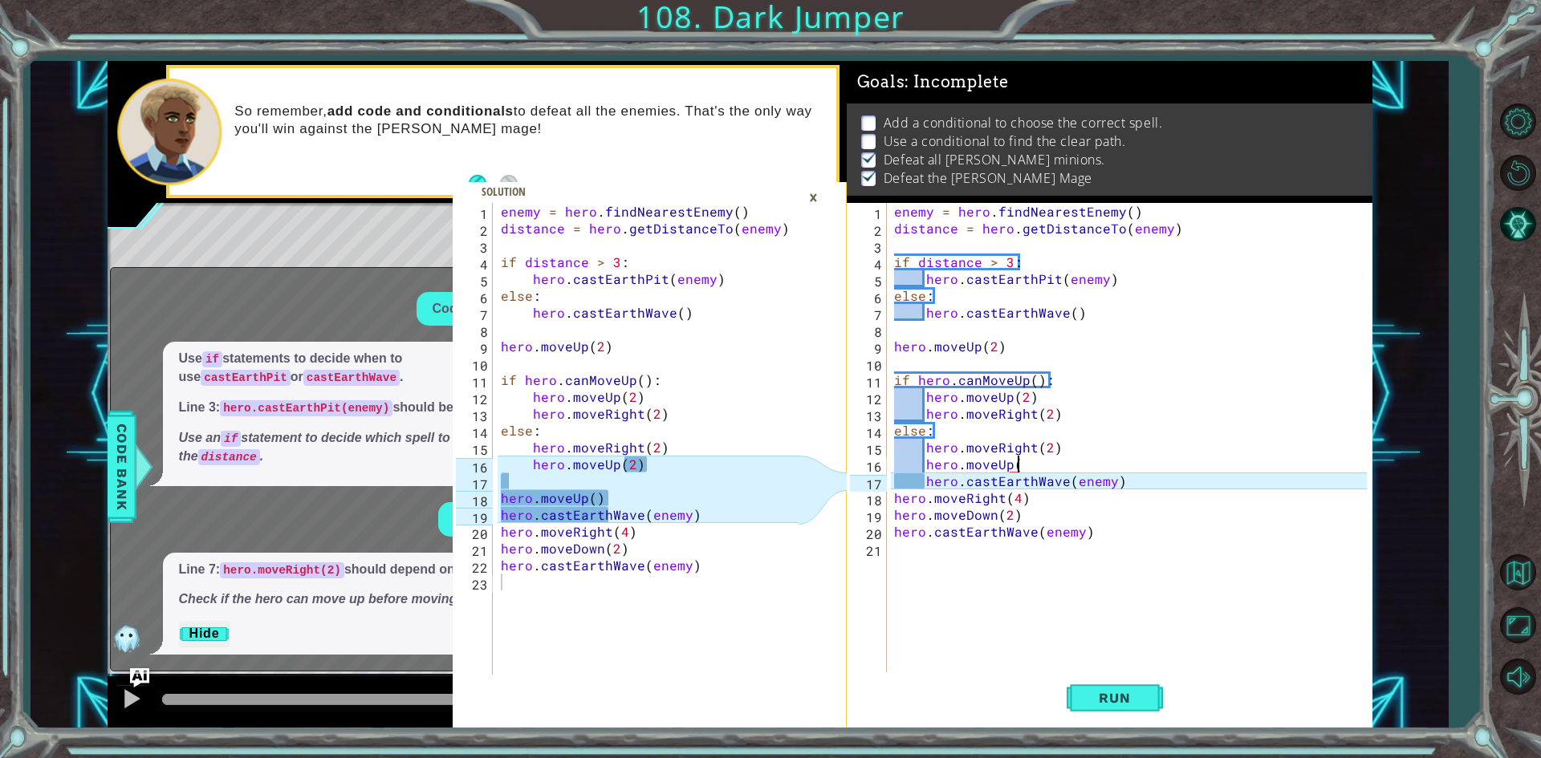
scroll to position [0, 7]
type textarea "hero.moveUp(2)"
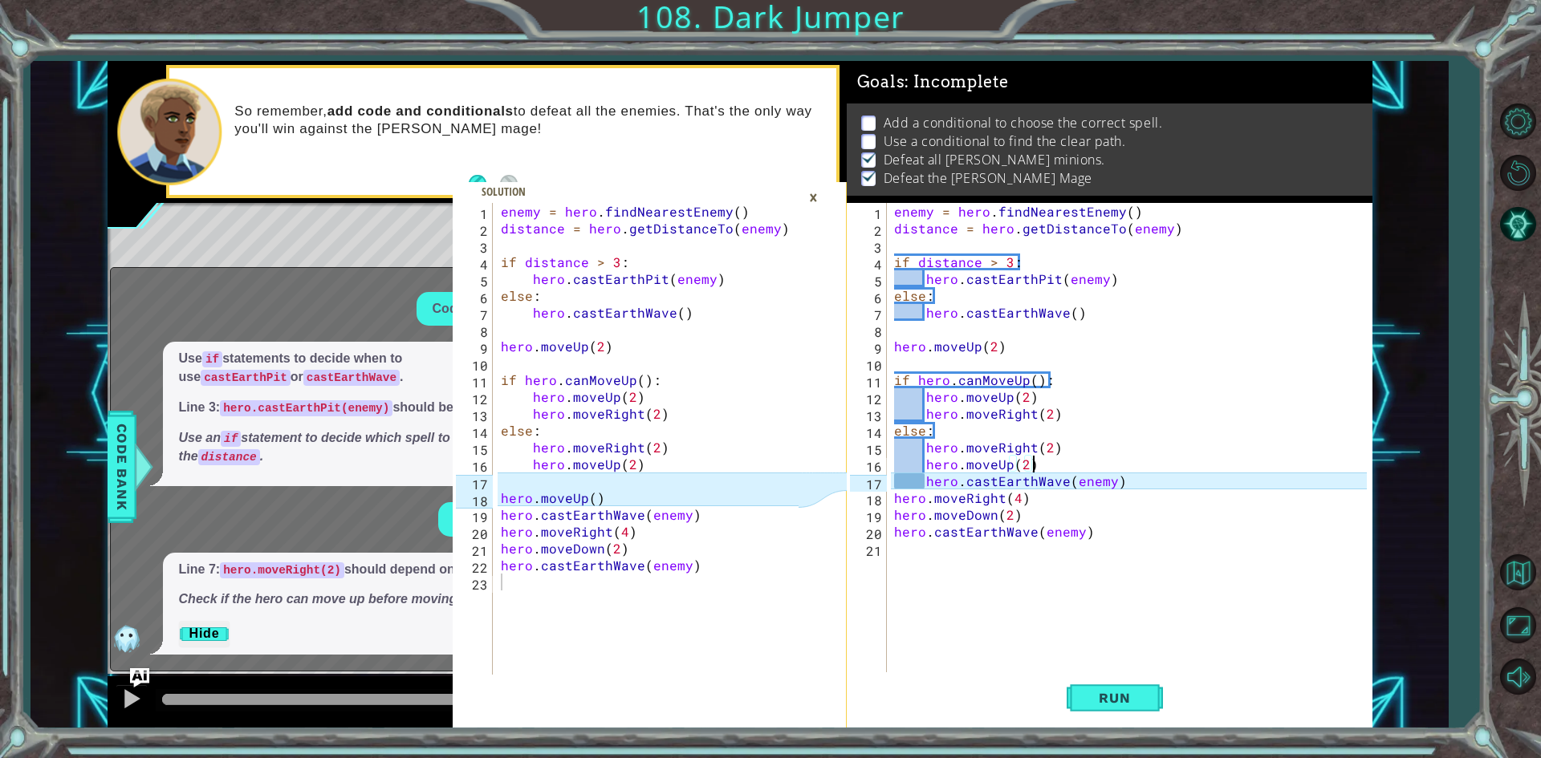
scroll to position [0, 1]
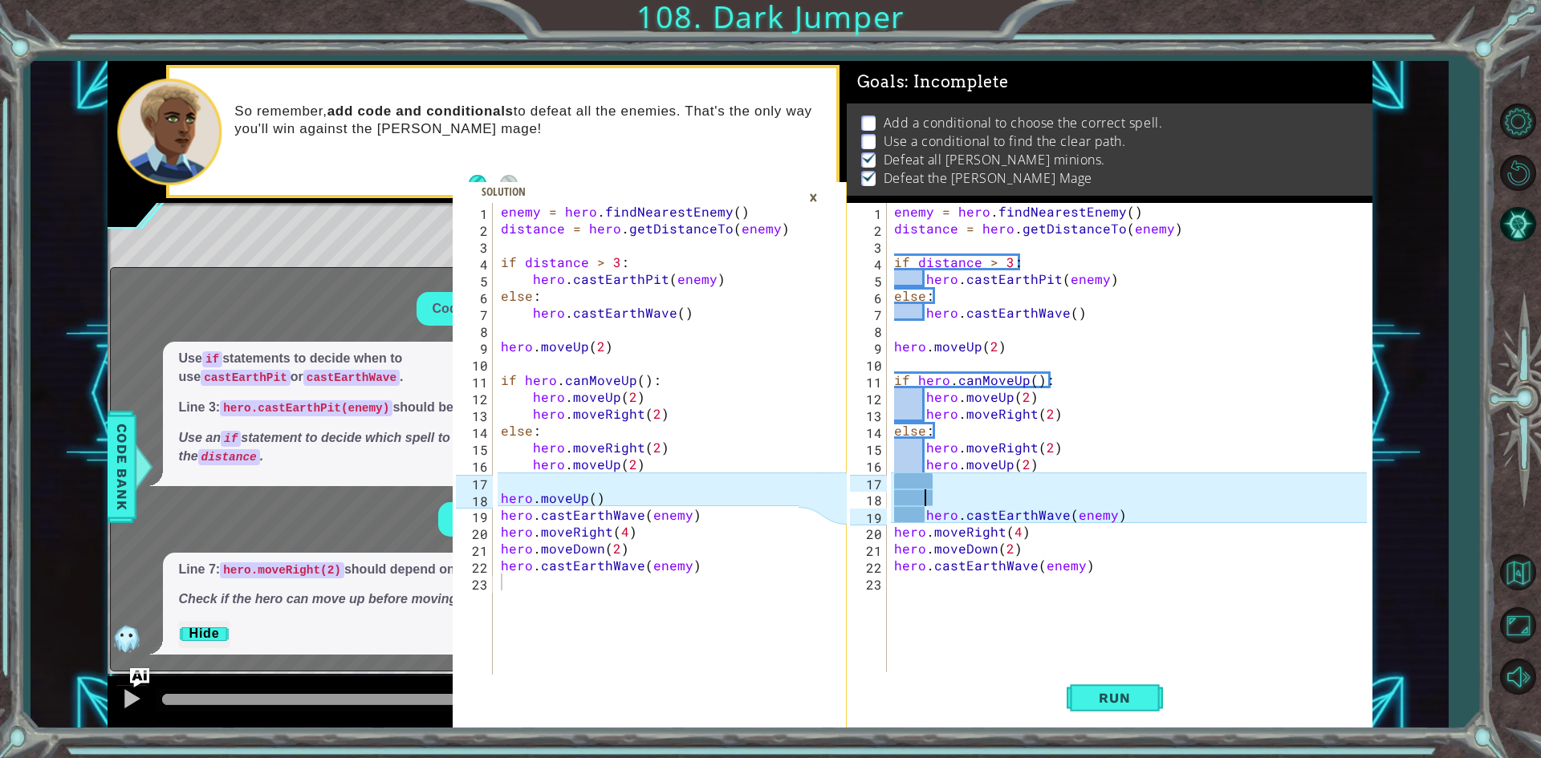
click at [922, 514] on div "enemy = hero . findNearestEnemy ( ) distance = hero . getDistanceTo ( enemy ) i…" at bounding box center [1133, 456] width 484 height 506
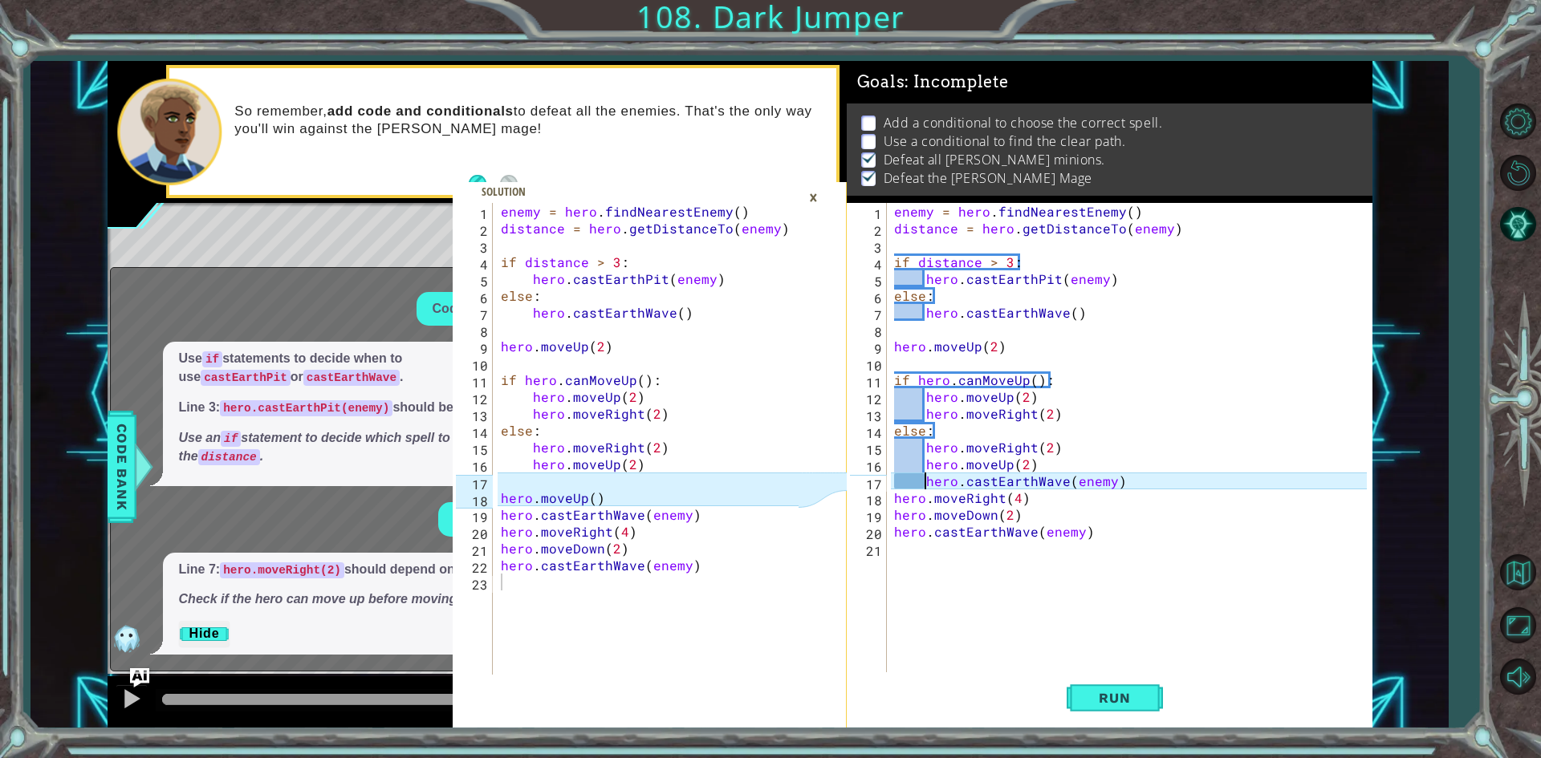
type textarea "hero.castEarthWave(enemy)"
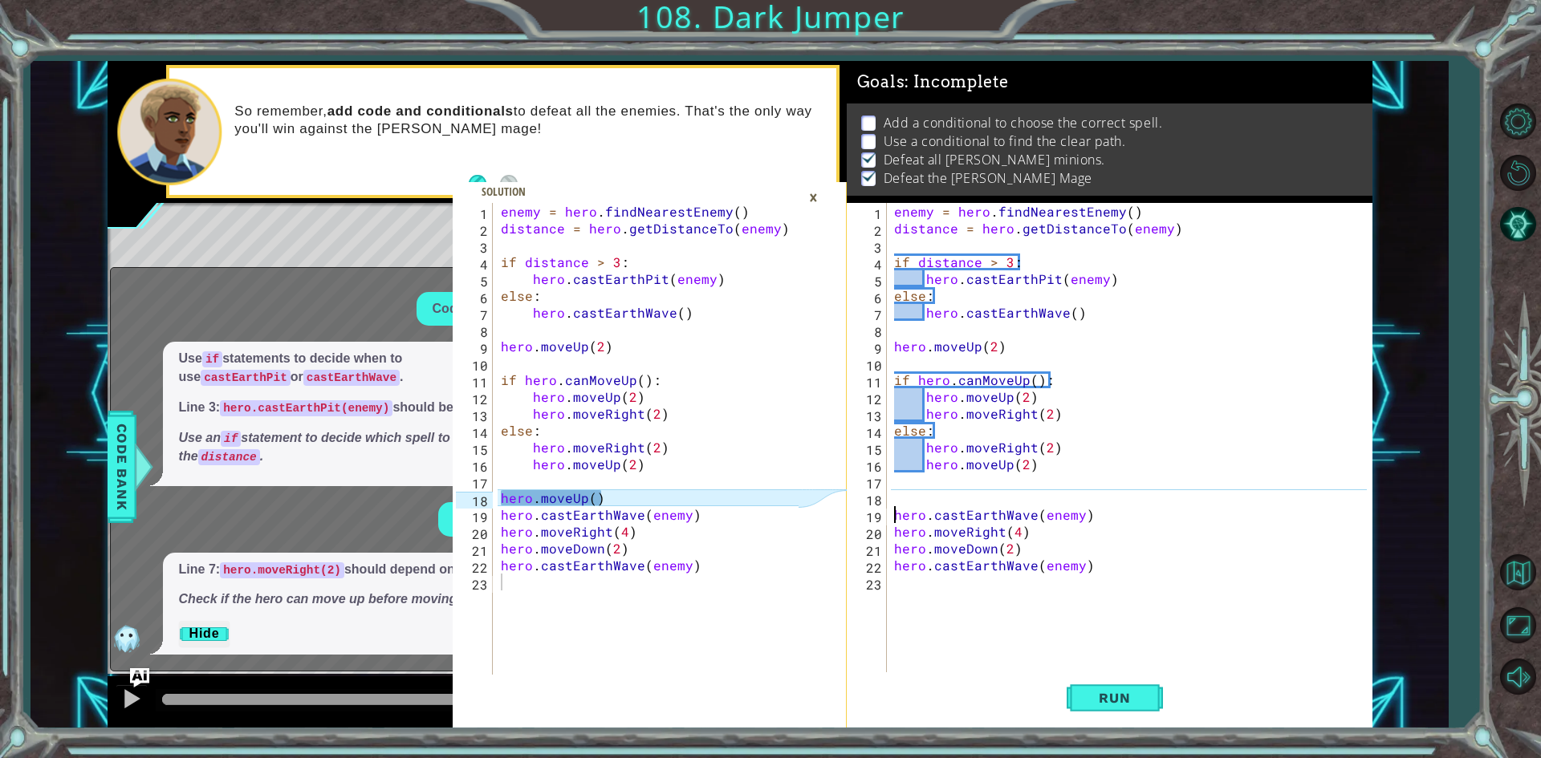
click at [944, 494] on div "enemy = hero . findNearestEnemy ( ) distance = hero . getDistanceTo ( enemy ) i…" at bounding box center [1133, 456] width 484 height 506
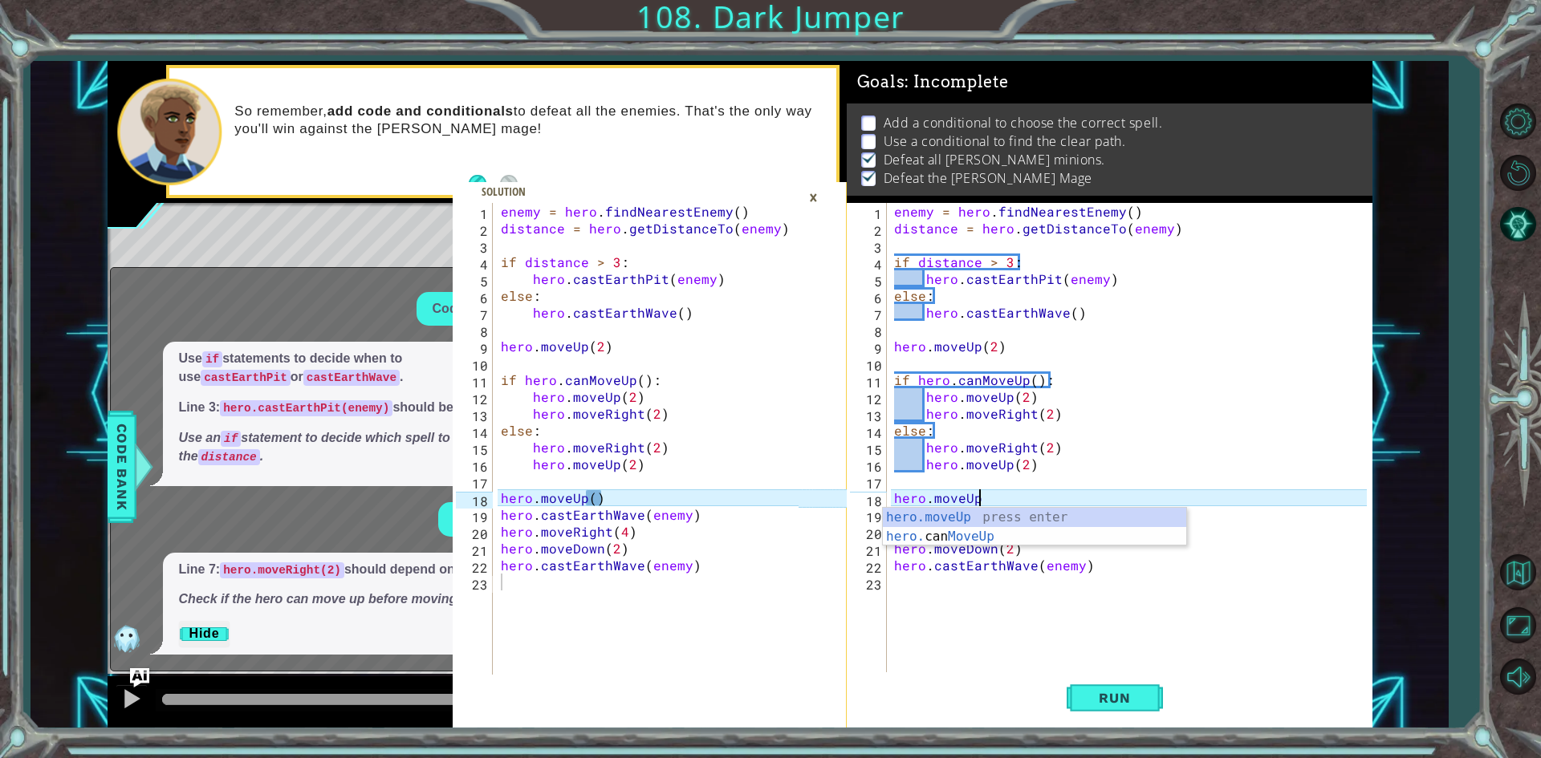
scroll to position [0, 5]
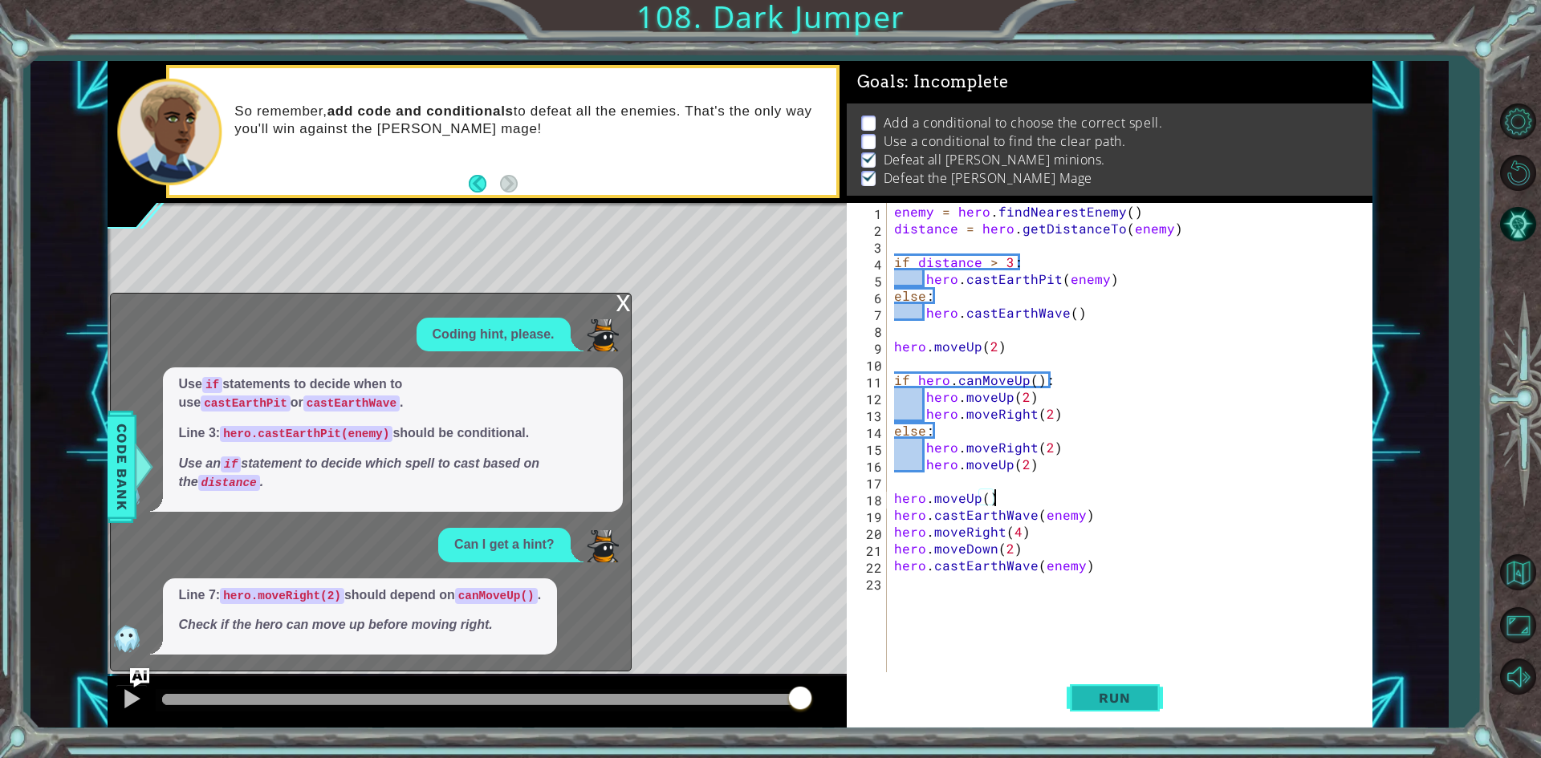
click at [1137, 681] on button "Run" at bounding box center [1114, 698] width 96 height 52
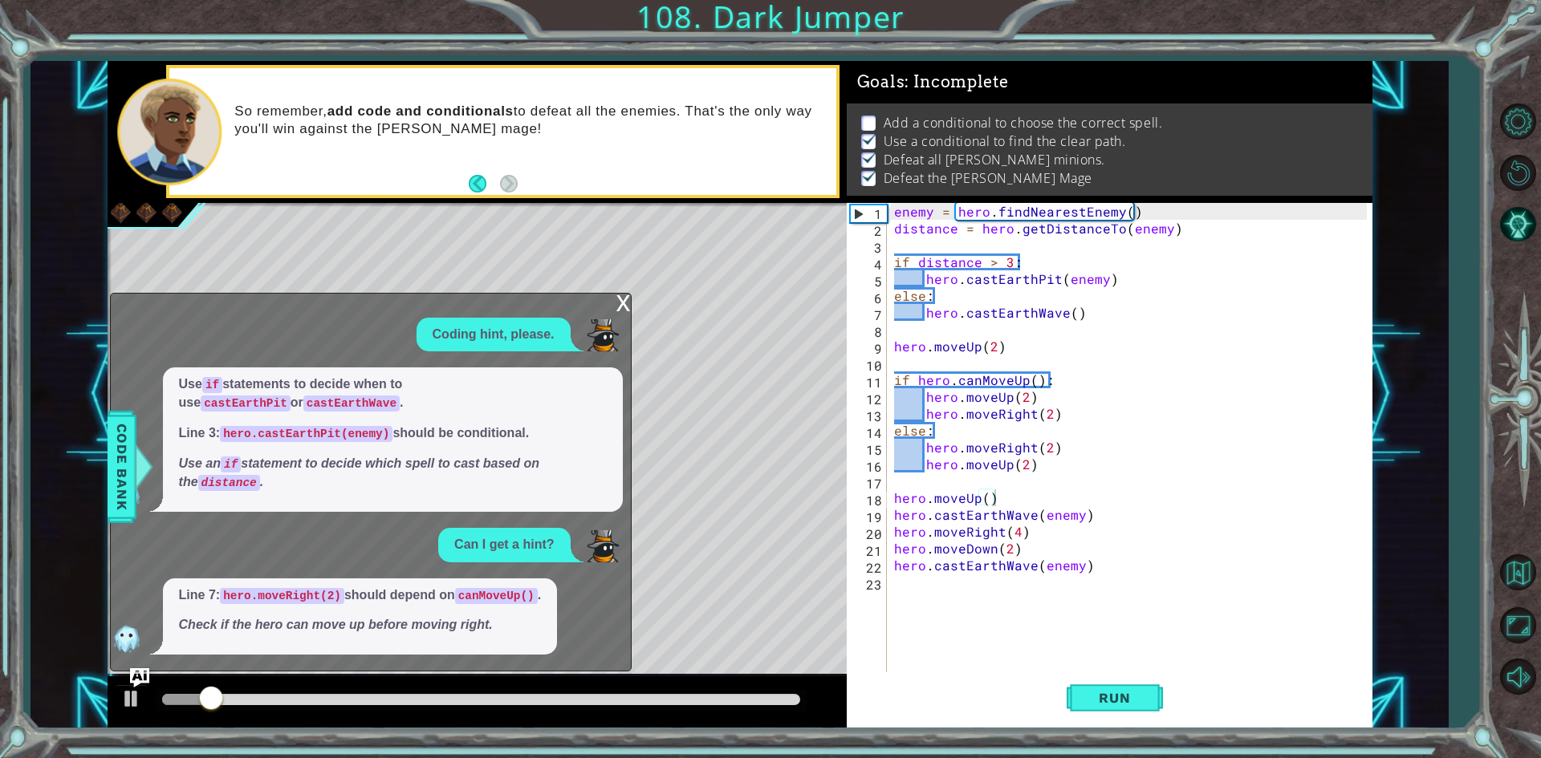
click at [627, 295] on div "x" at bounding box center [623, 302] width 14 height 16
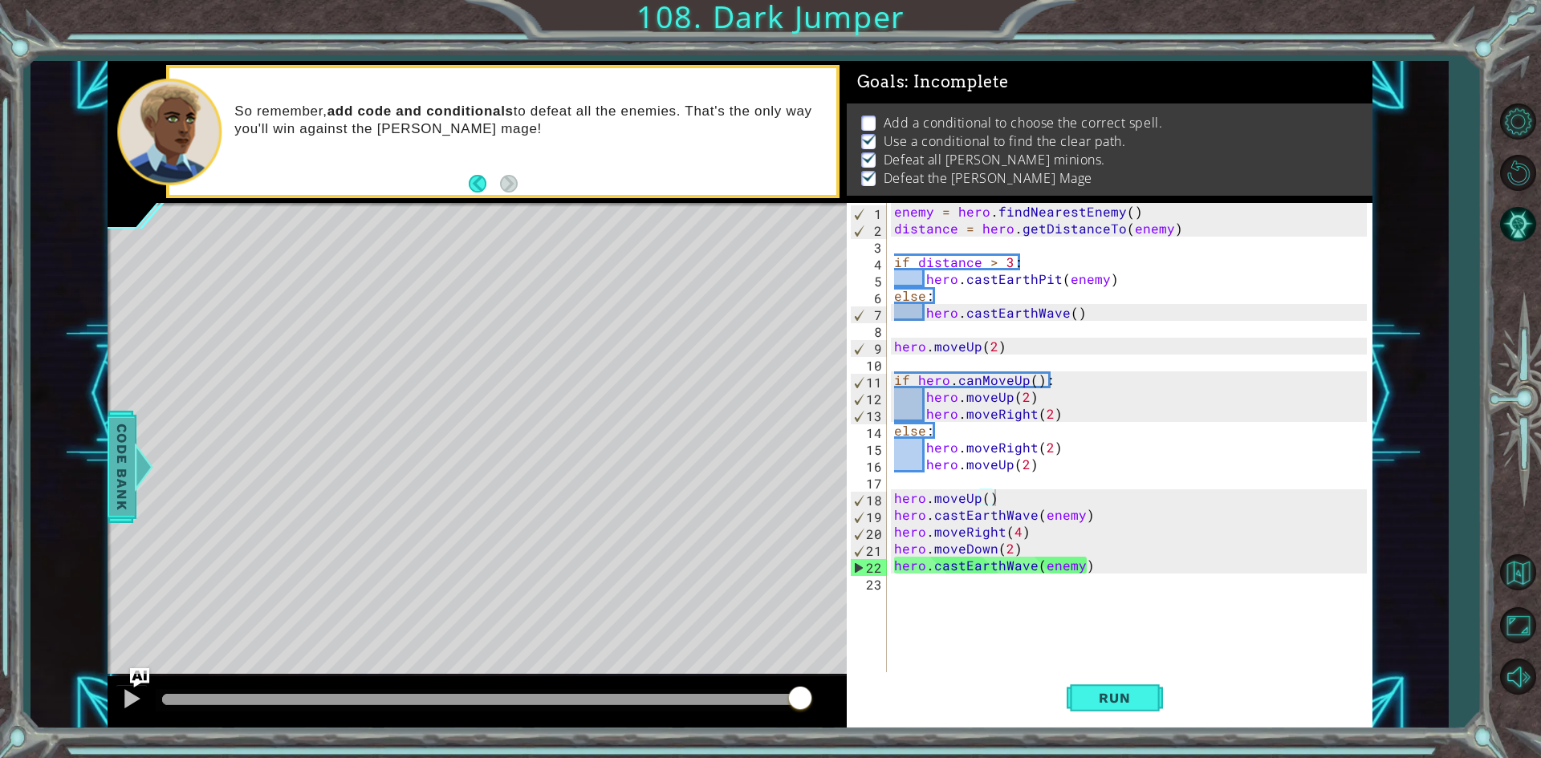
click at [116, 512] on span "Code Bank" at bounding box center [122, 466] width 26 height 98
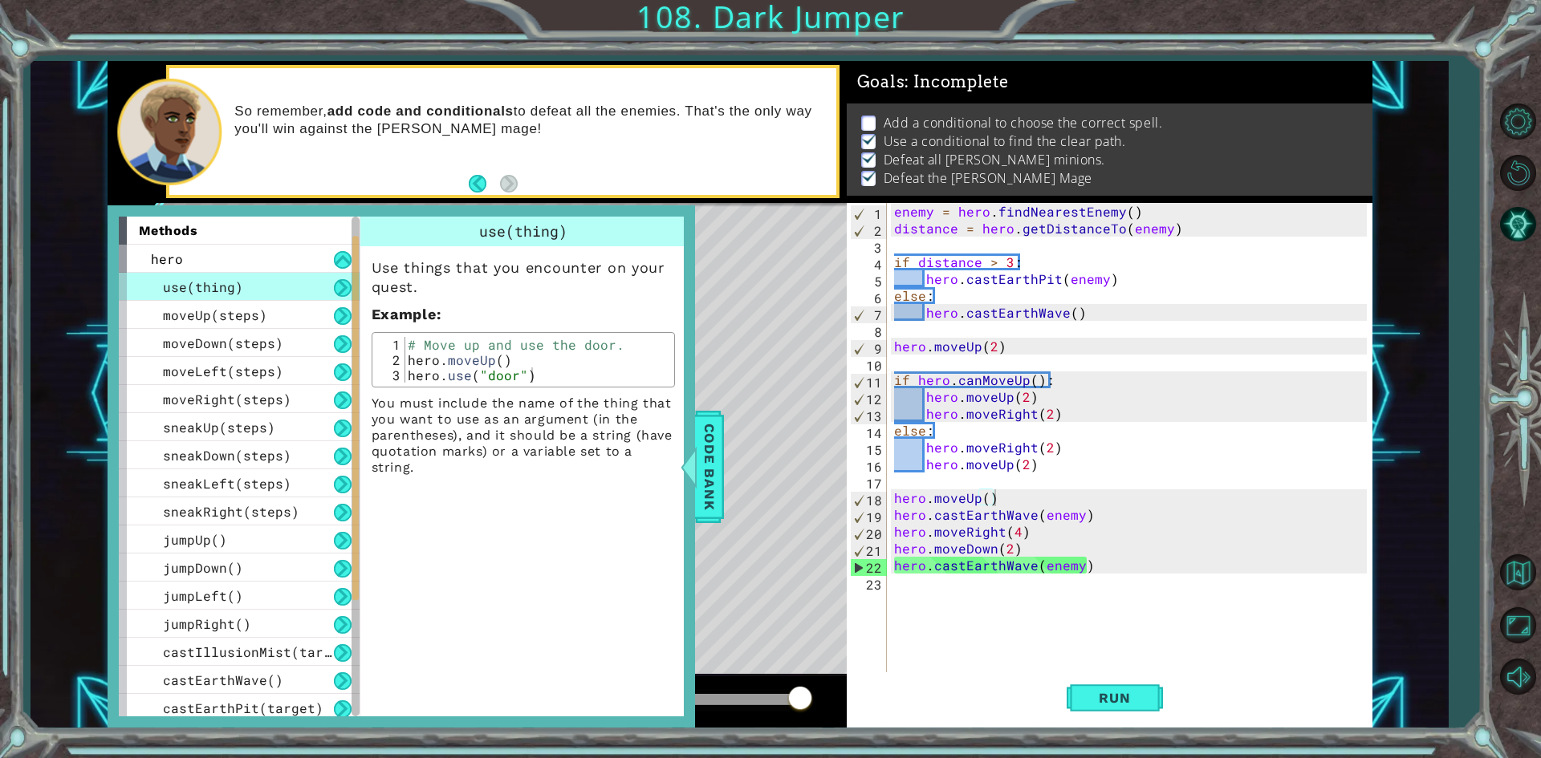
scroll to position [286, 0]
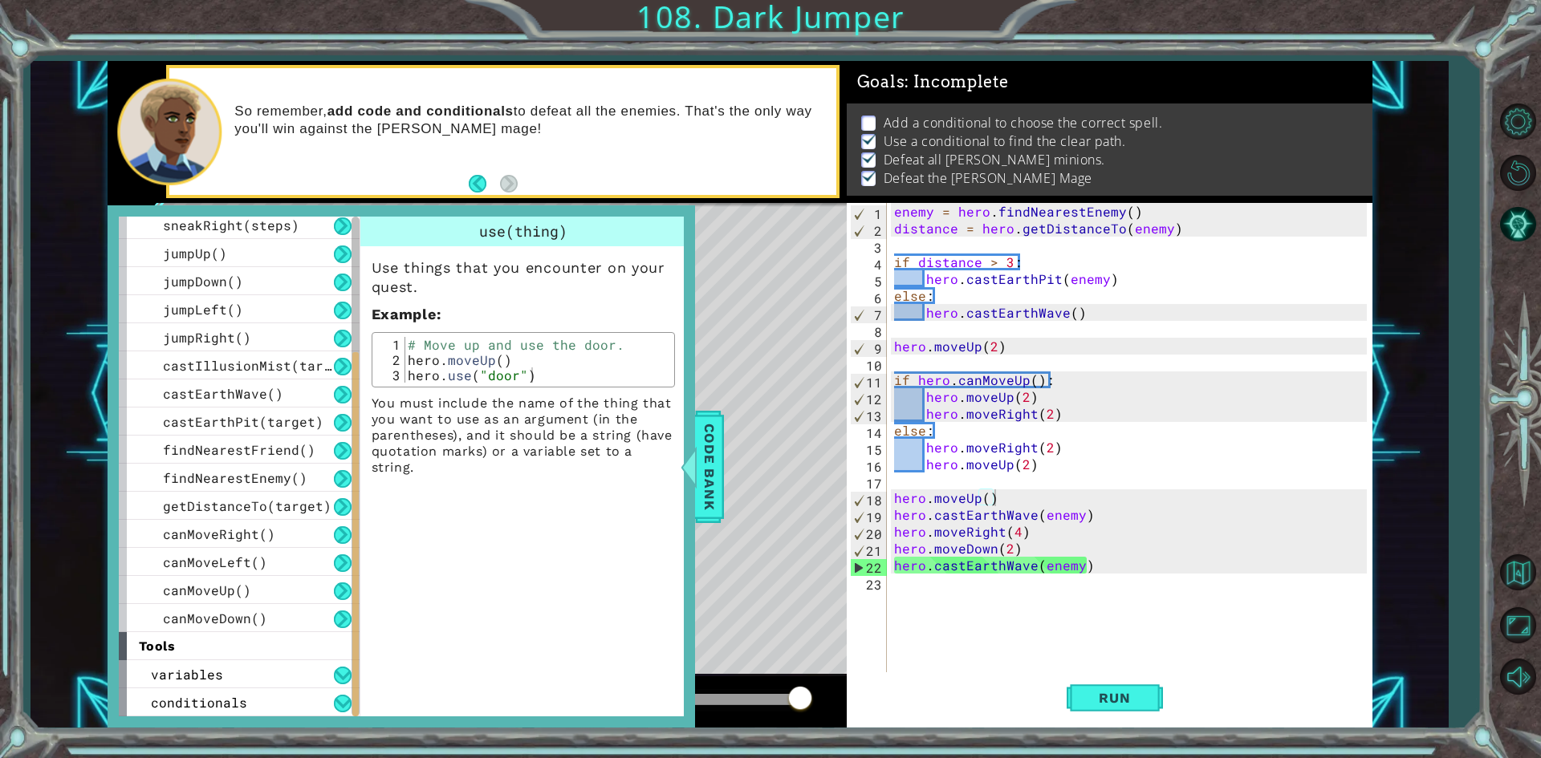
click at [15, 367] on div "hero.castEarthPit(enemy) 1 2 3 4 5 6 7 8 9 10 11 12 13 14 15 16 17 18 19 20 21 …" at bounding box center [770, 379] width 1541 height 758
click at [171, 694] on span "conditionals" at bounding box center [199, 702] width 96 height 17
click at [348, 699] on button at bounding box center [343, 704] width 18 height 18
click at [337, 701] on button at bounding box center [343, 704] width 18 height 18
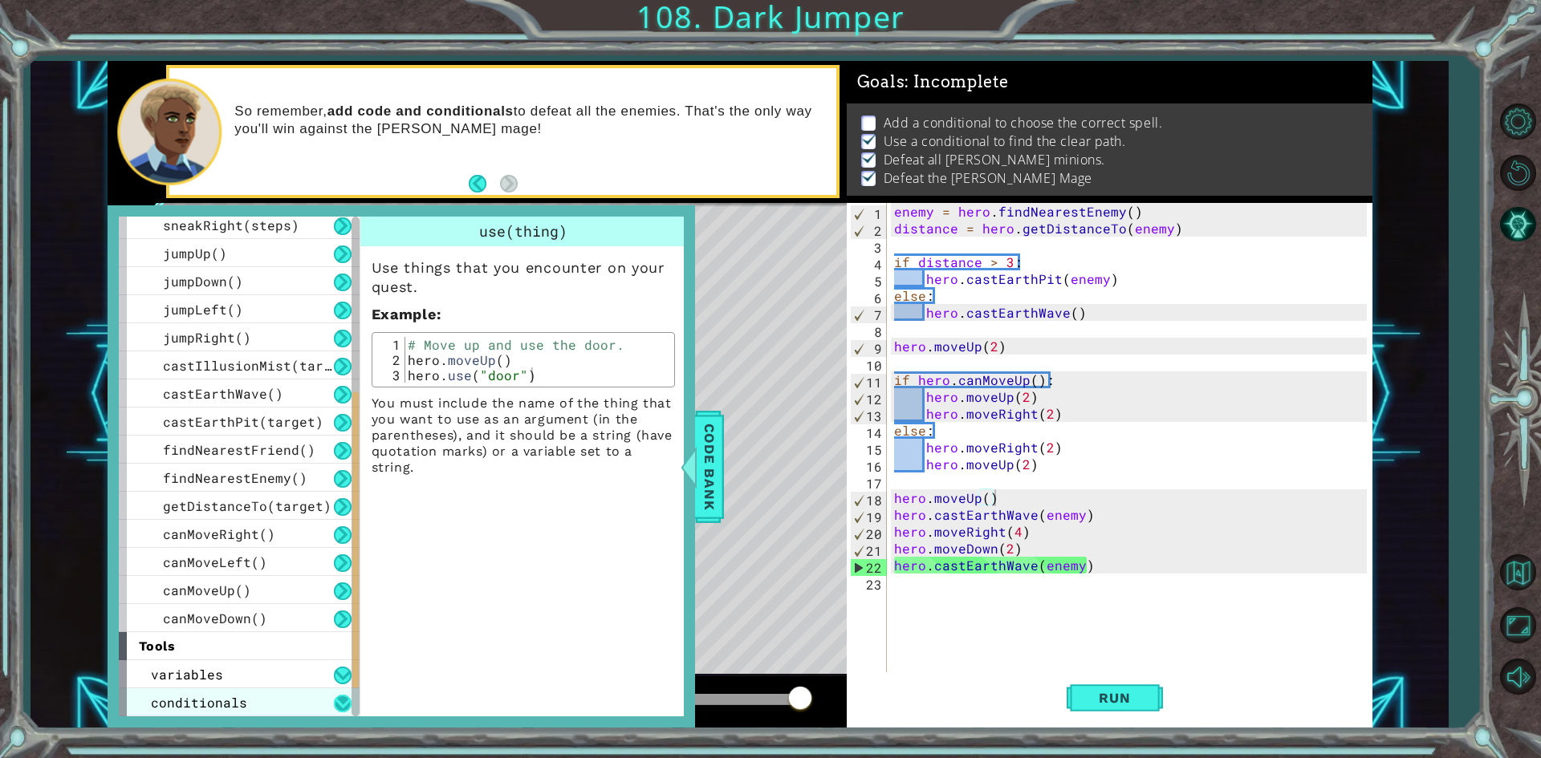
click at [337, 701] on button at bounding box center [343, 704] width 18 height 18
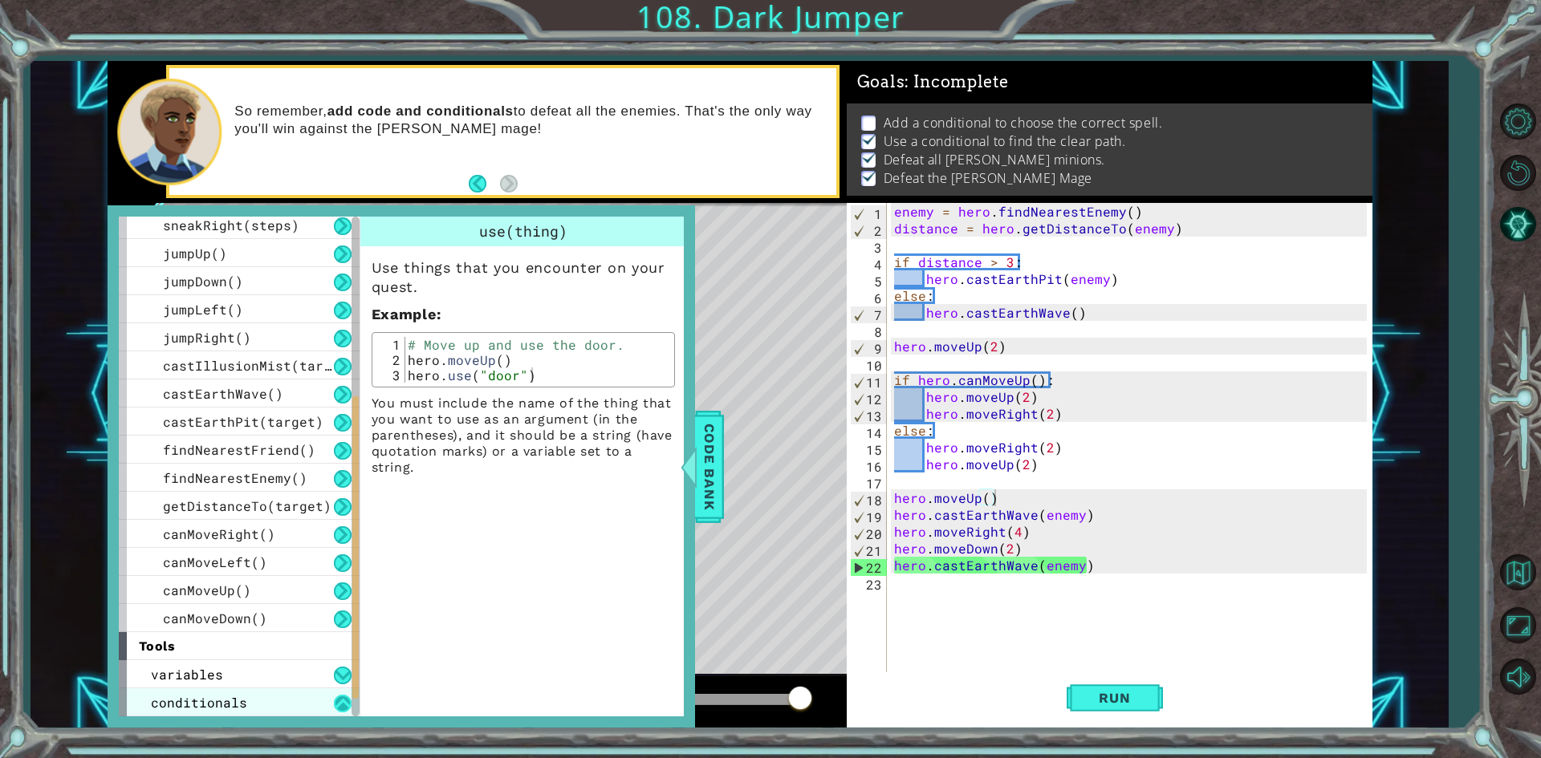
click at [337, 701] on button at bounding box center [343, 704] width 18 height 18
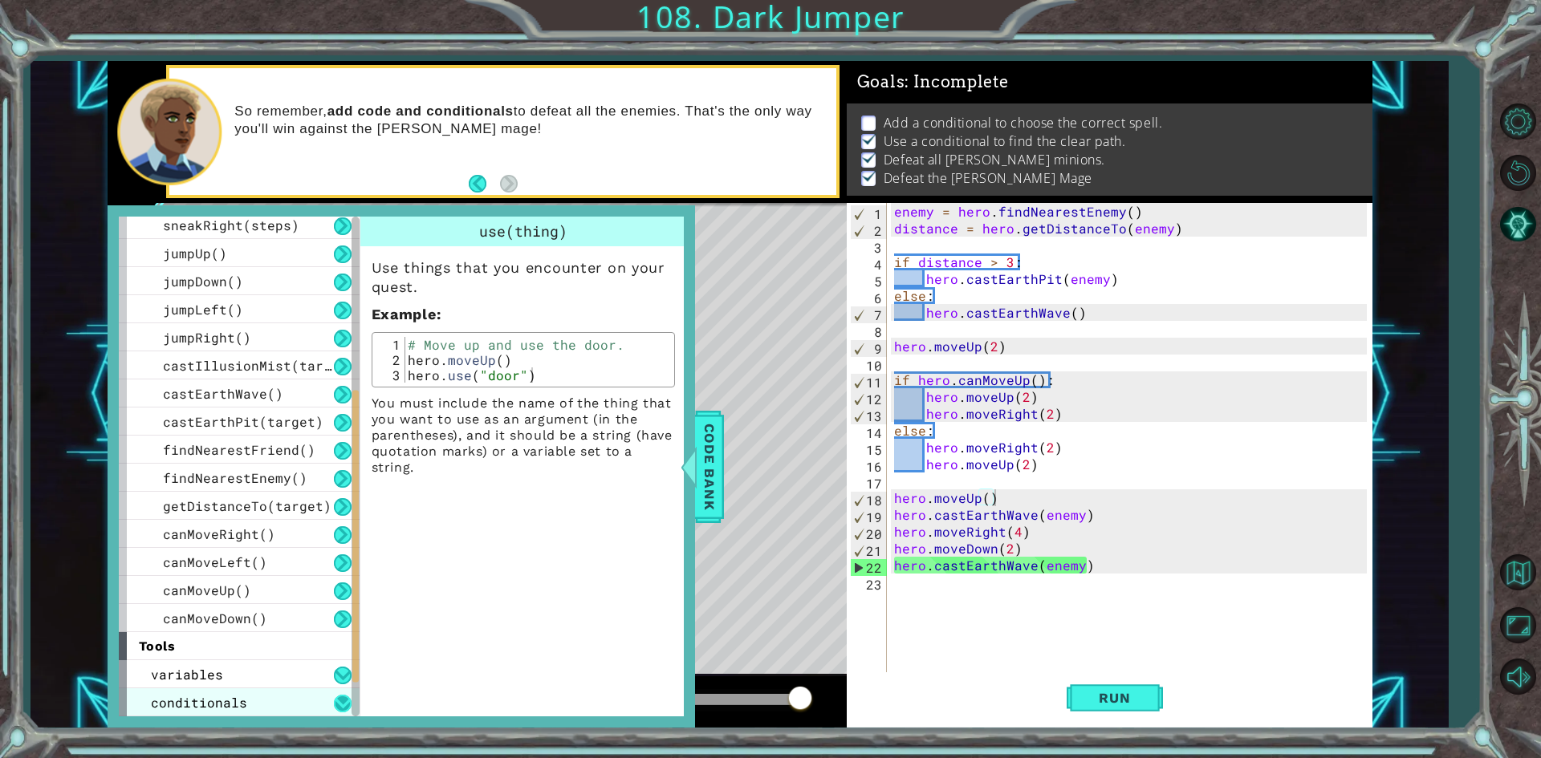
click at [337, 701] on button at bounding box center [343, 704] width 18 height 18
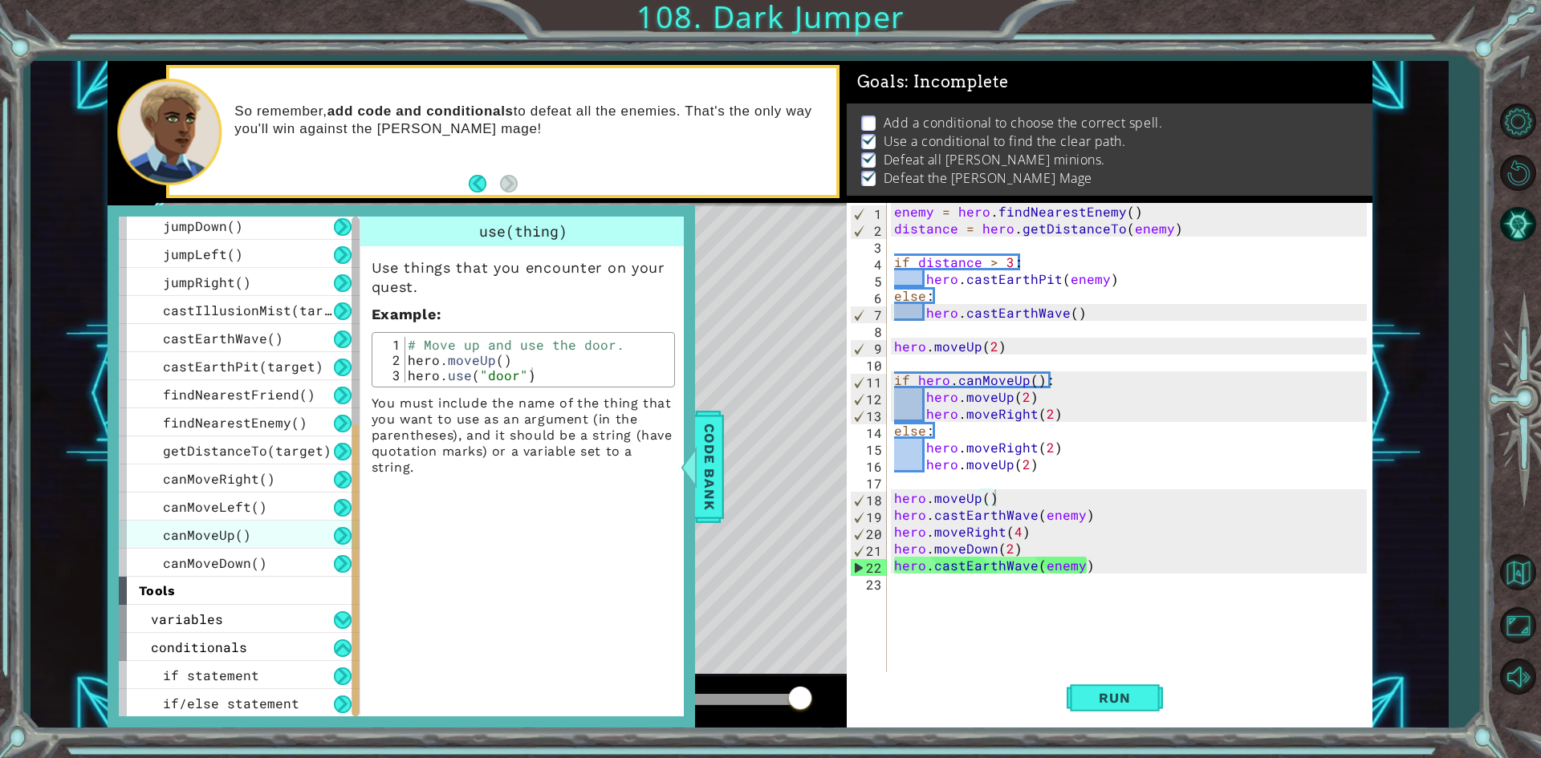
scroll to position [343, 0]
click at [258, 669] on div "if statement" at bounding box center [239, 674] width 241 height 28
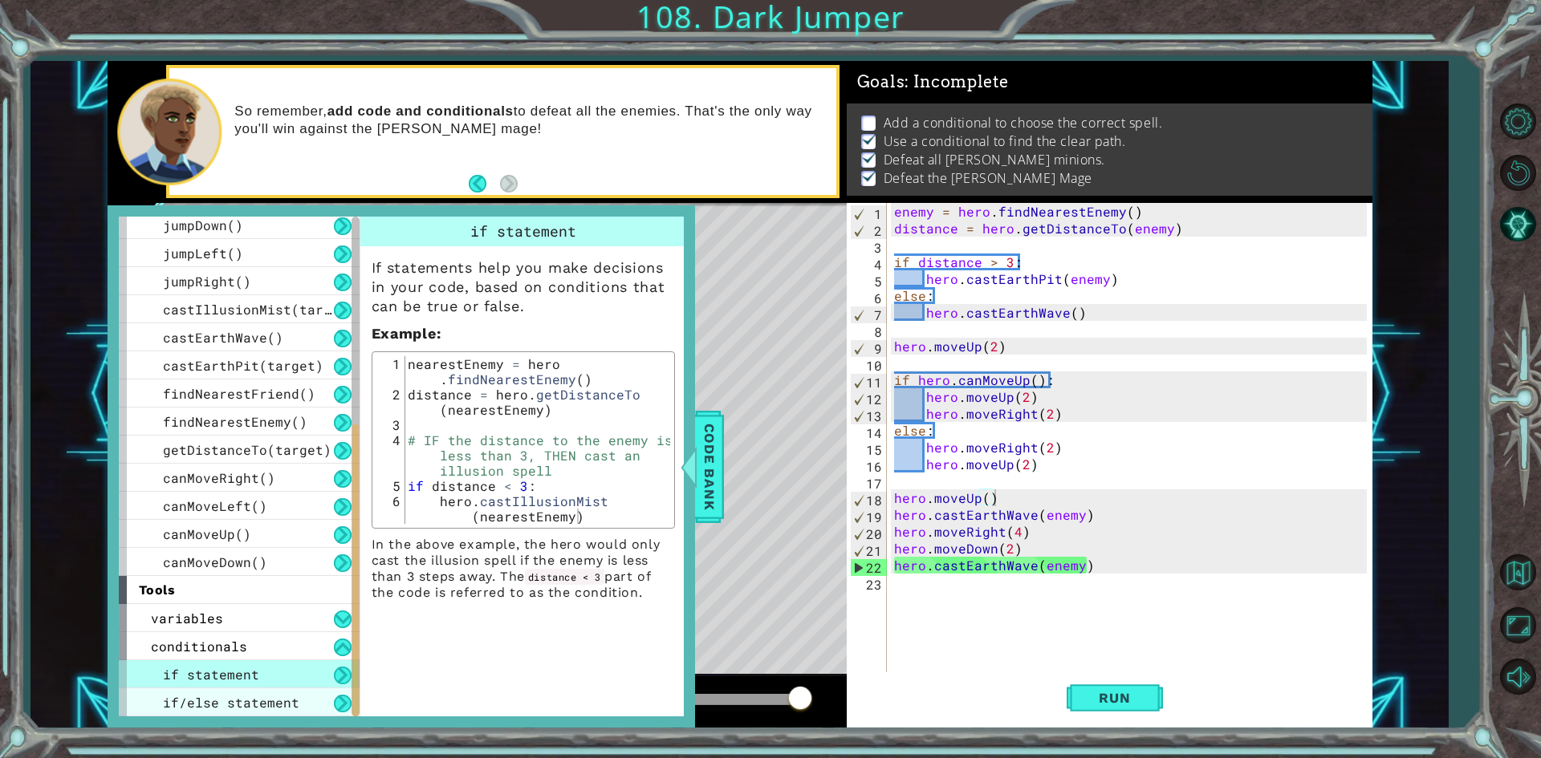
click at [278, 694] on span "if/else statement" at bounding box center [231, 702] width 136 height 17
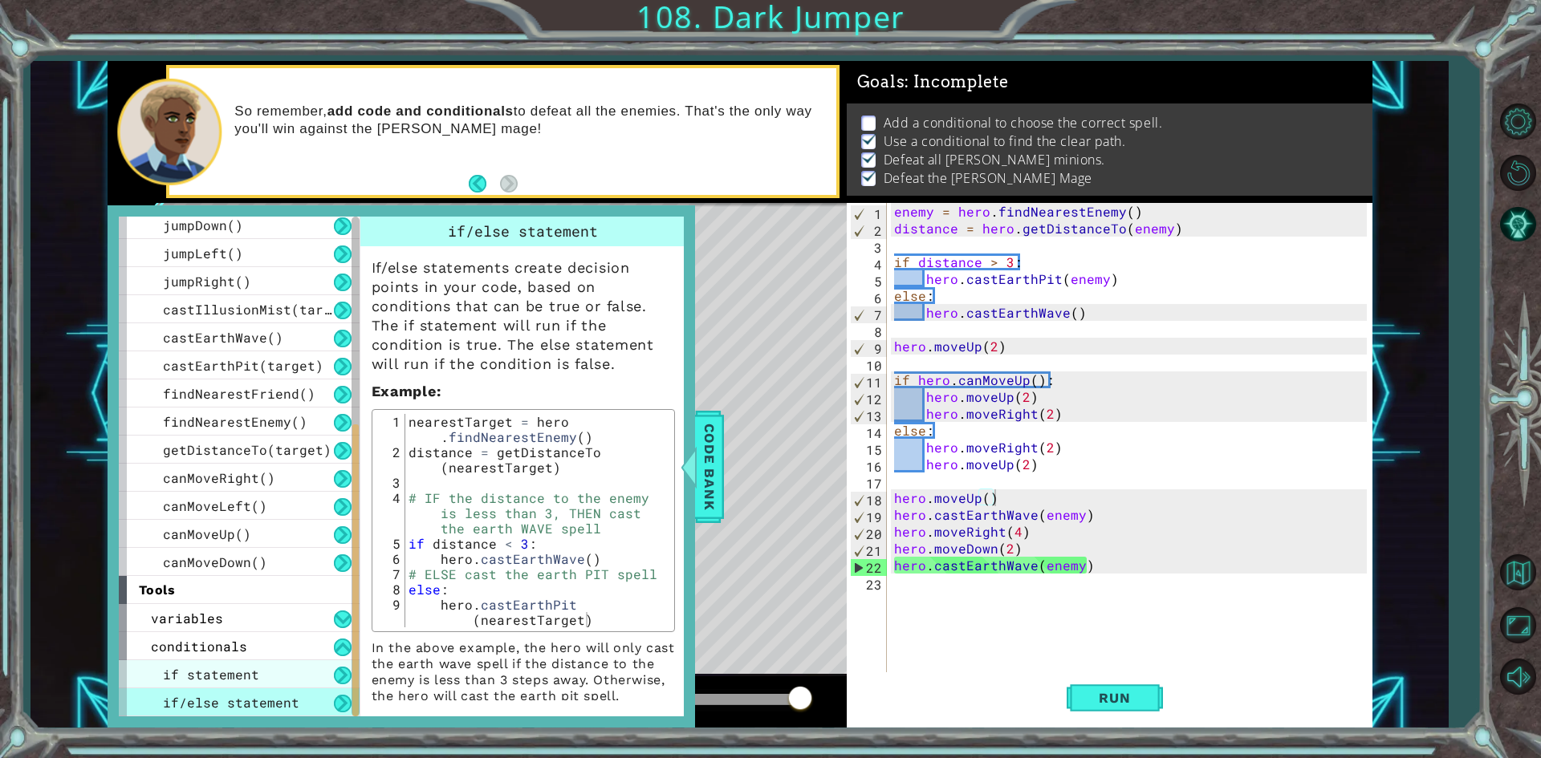
click at [274, 684] on div "if statement" at bounding box center [239, 674] width 241 height 28
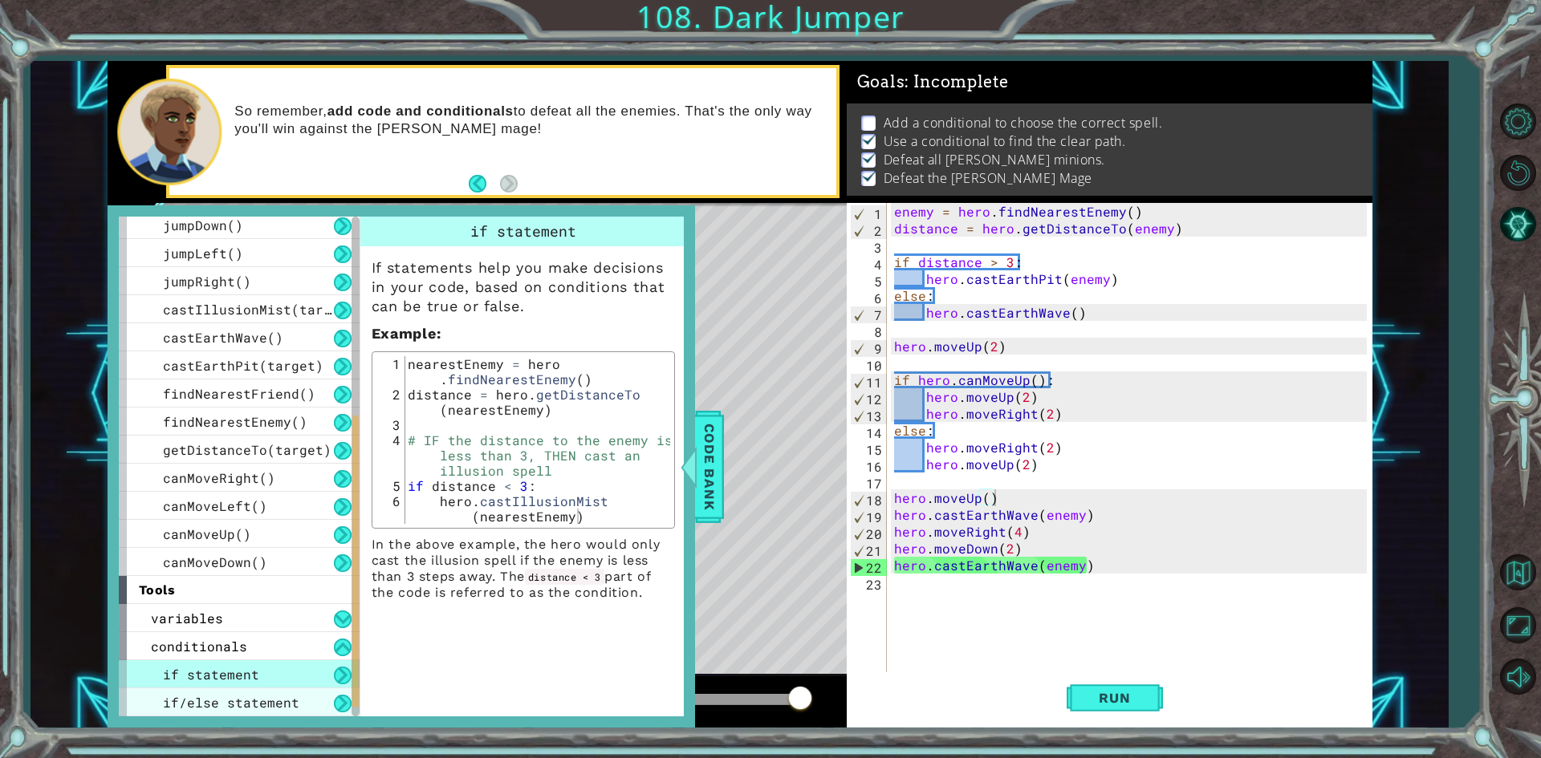
scroll to position [182, 0]
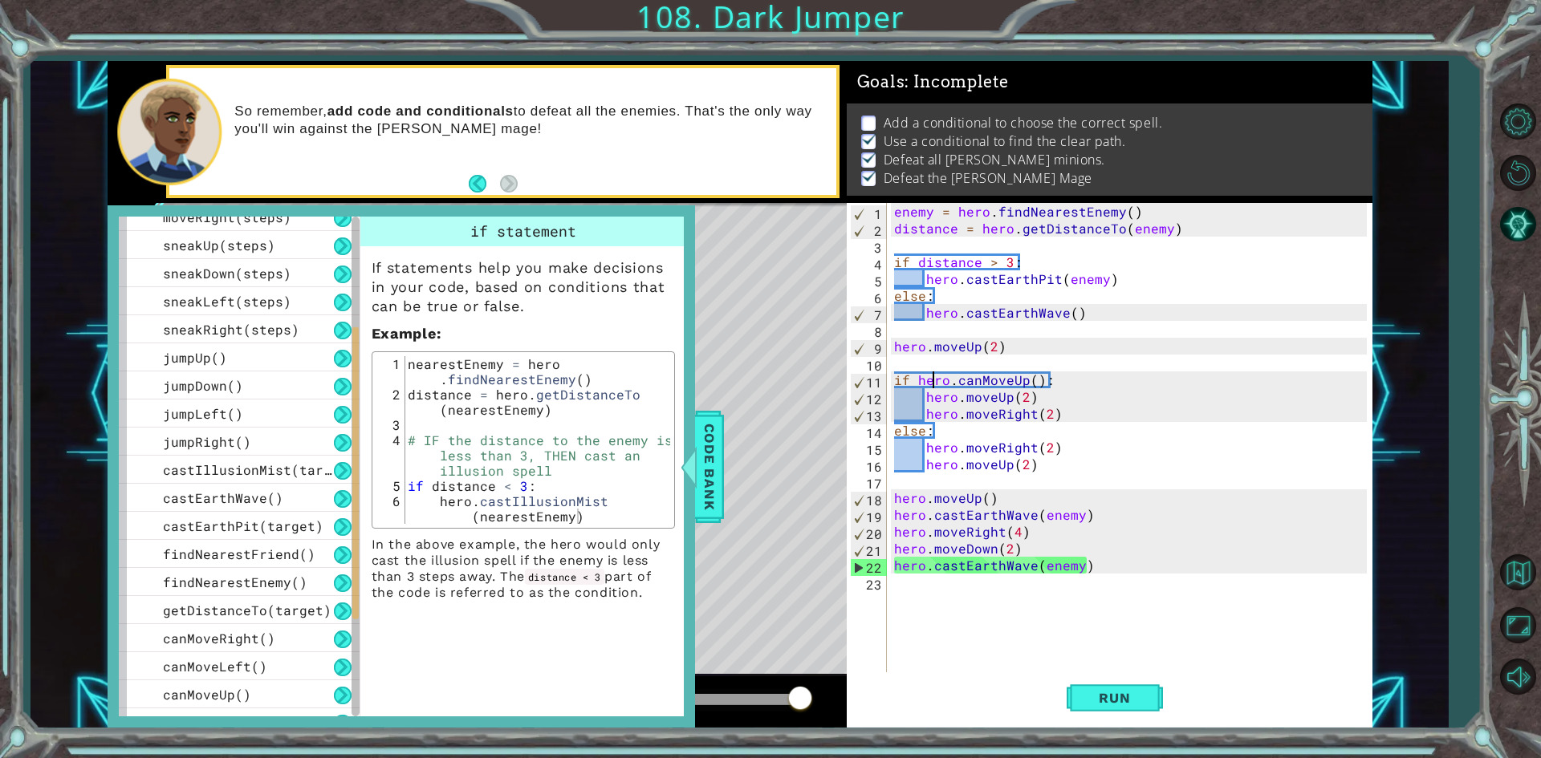
click at [930, 382] on div "enemy = hero . findNearestEnemy ( ) distance = hero . getDistanceTo ( enemy ) i…" at bounding box center [1133, 456] width 484 height 506
click at [903, 408] on div "enemy = hero . findNearestEnemy ( ) distance = hero . getDistanceTo ( enemy ) i…" at bounding box center [1133, 456] width 484 height 506
type textarea "hero.moveRight(2)"
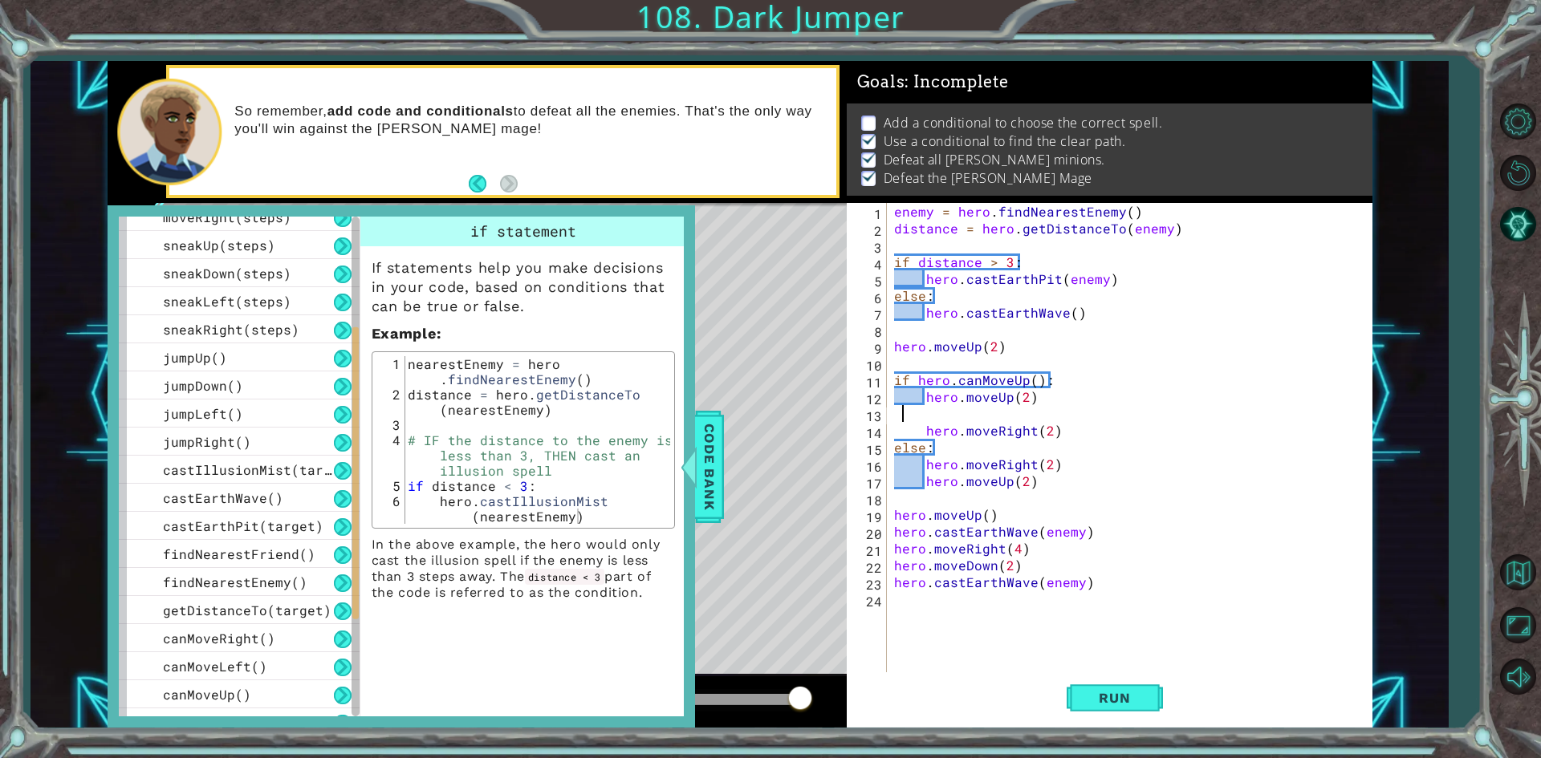
scroll to position [0, 0]
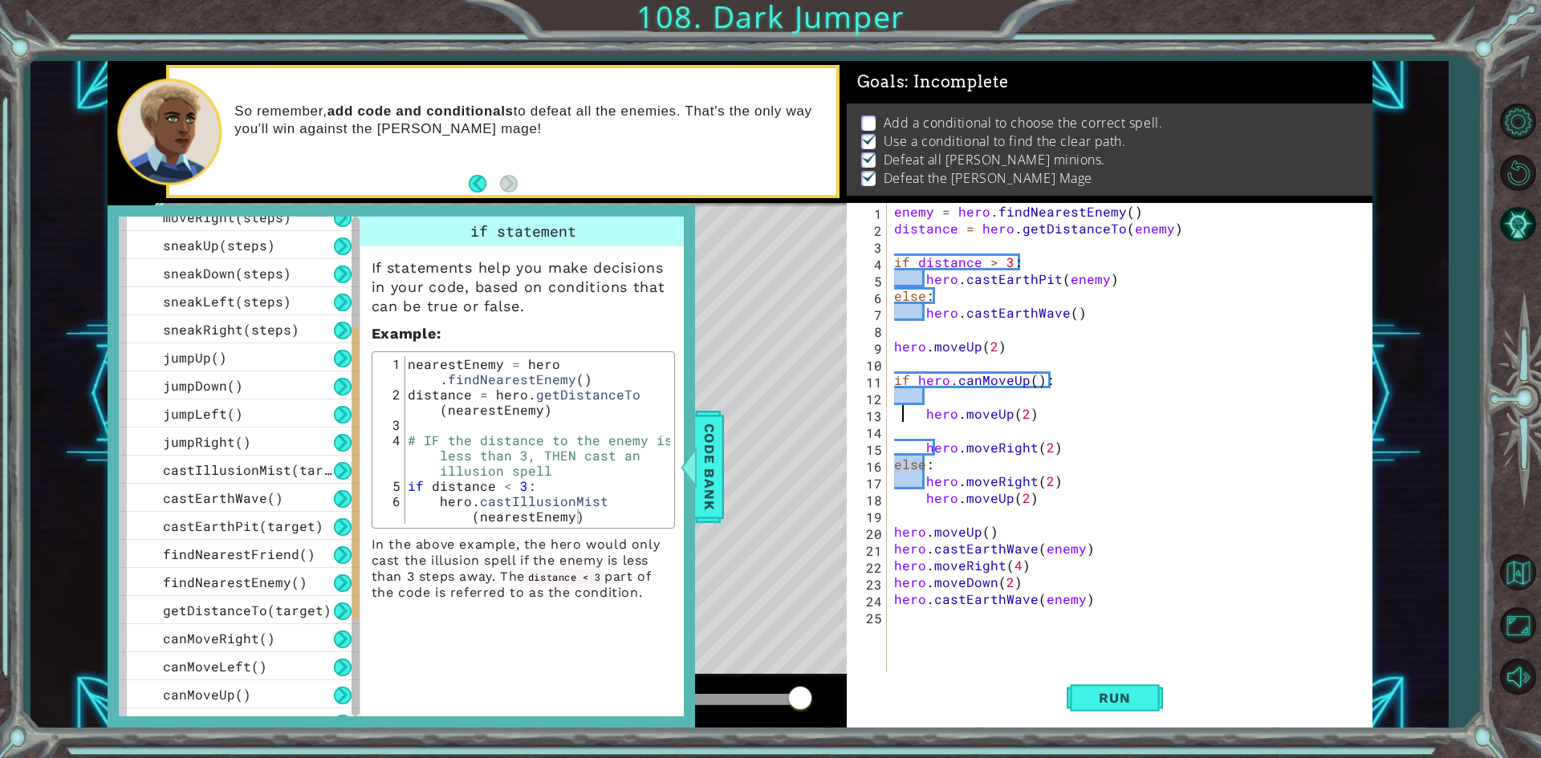
type textarea "hero.moveUp(2)"
click at [931, 304] on div "enemy = hero . findNearestEnemy ( ) distance = hero . getDistanceTo ( enemy ) i…" at bounding box center [1133, 456] width 484 height 506
type textarea "hero.castEarthWave()"
click at [909, 313] on div "enemy = hero . findNearestEnemy ( ) distance = hero . getDistanceTo ( enemy ) i…" at bounding box center [1133, 456] width 484 height 506
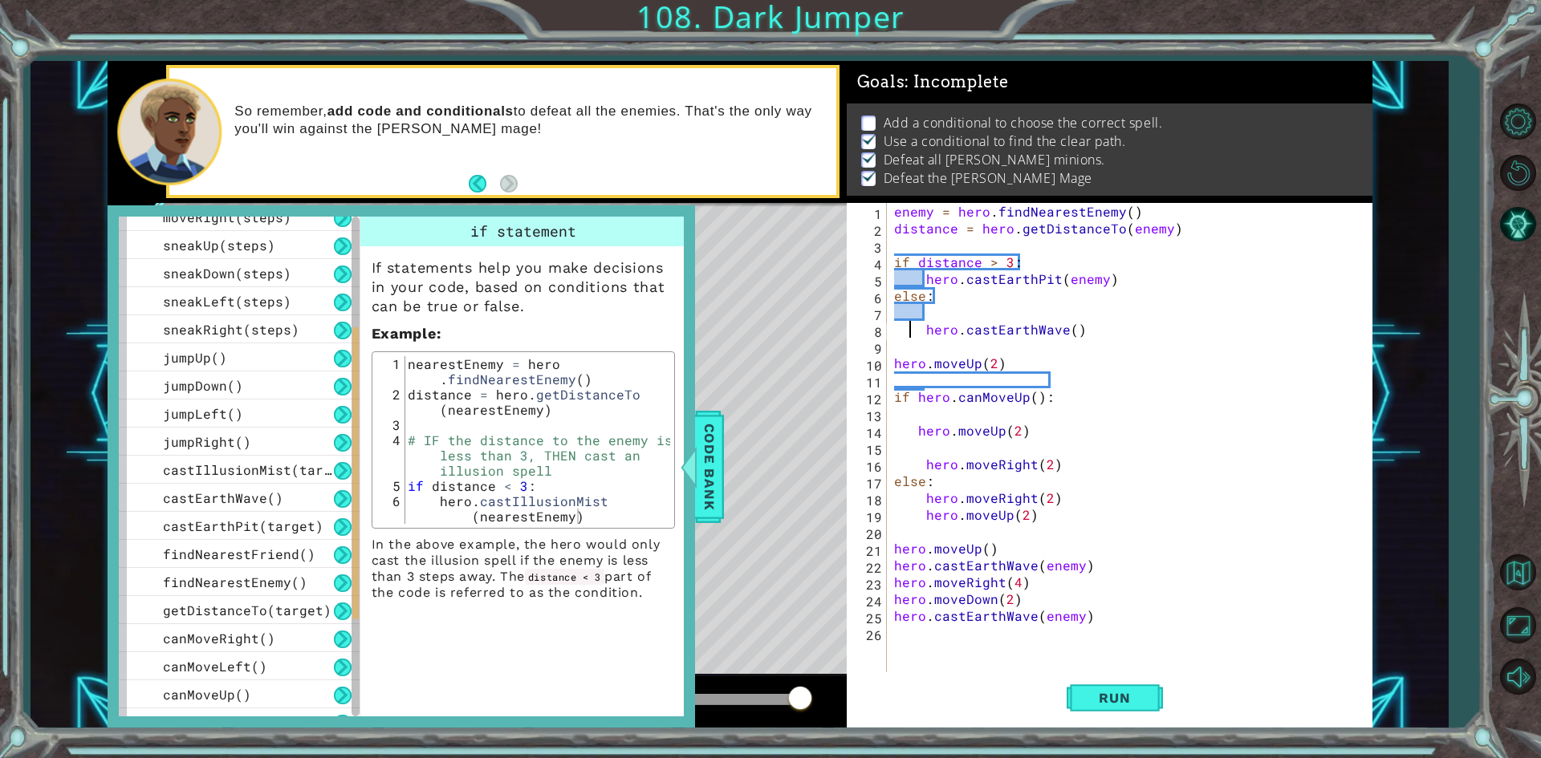
click at [928, 307] on div "enemy = hero . findNearestEnemy ( ) distance = hero . getDistanceTo ( enemy ) i…" at bounding box center [1133, 456] width 484 height 506
click at [907, 503] on div "enemy = hero . findNearestEnemy ( ) distance = hero . getDistanceTo ( enemy ) i…" at bounding box center [1133, 456] width 484 height 506
click at [914, 278] on div "enemy = hero . findNearestEnemy ( ) distance = hero . getDistanceTo ( enemy ) i…" at bounding box center [1133, 456] width 484 height 506
click at [962, 324] on div "enemy = hero . findNearestEnemy ( ) distance = hero . getDistanceTo ( enemy ) i…" at bounding box center [1133, 456] width 484 height 506
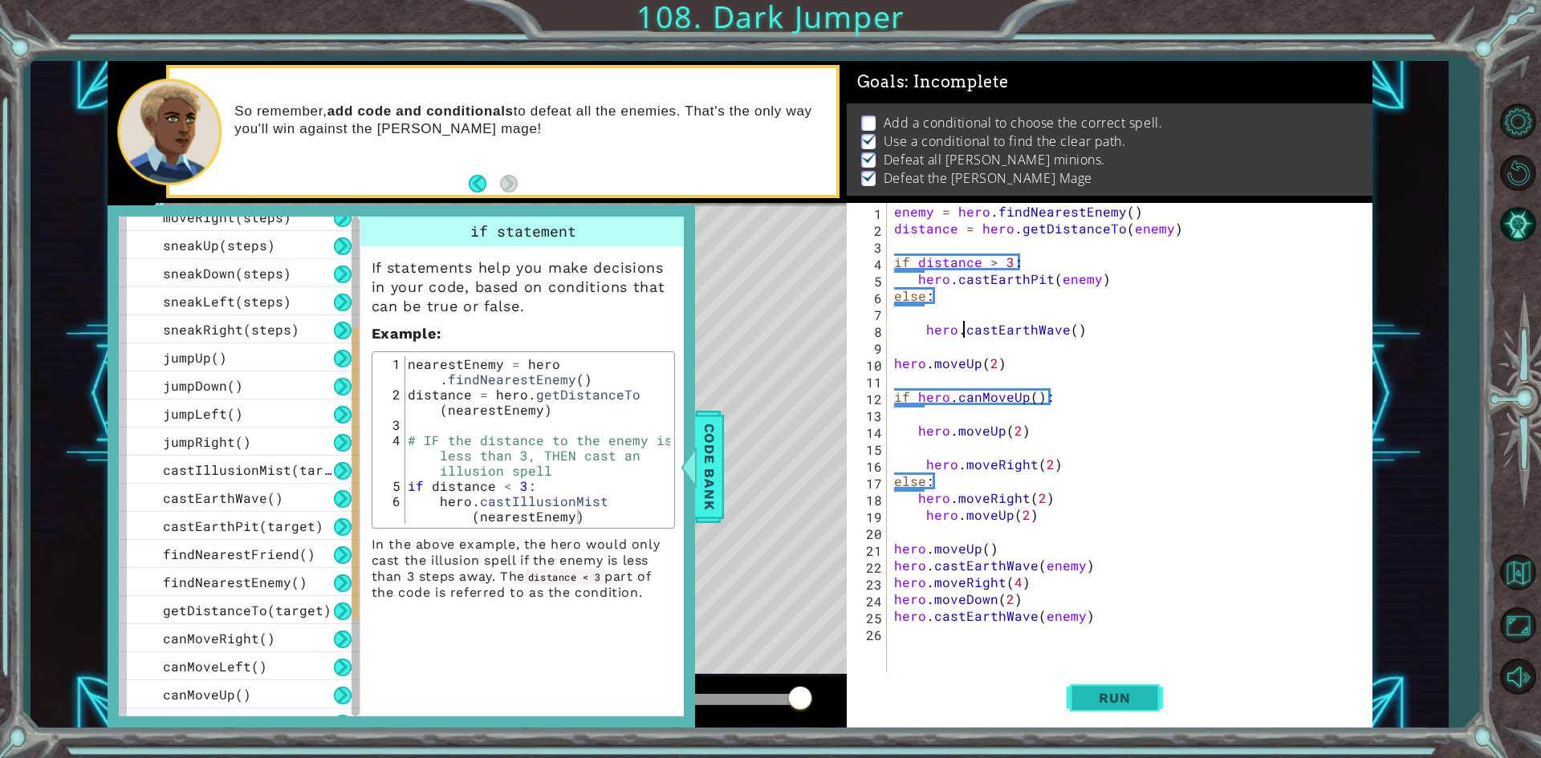
click at [1102, 705] on button "Run" at bounding box center [1114, 698] width 96 height 52
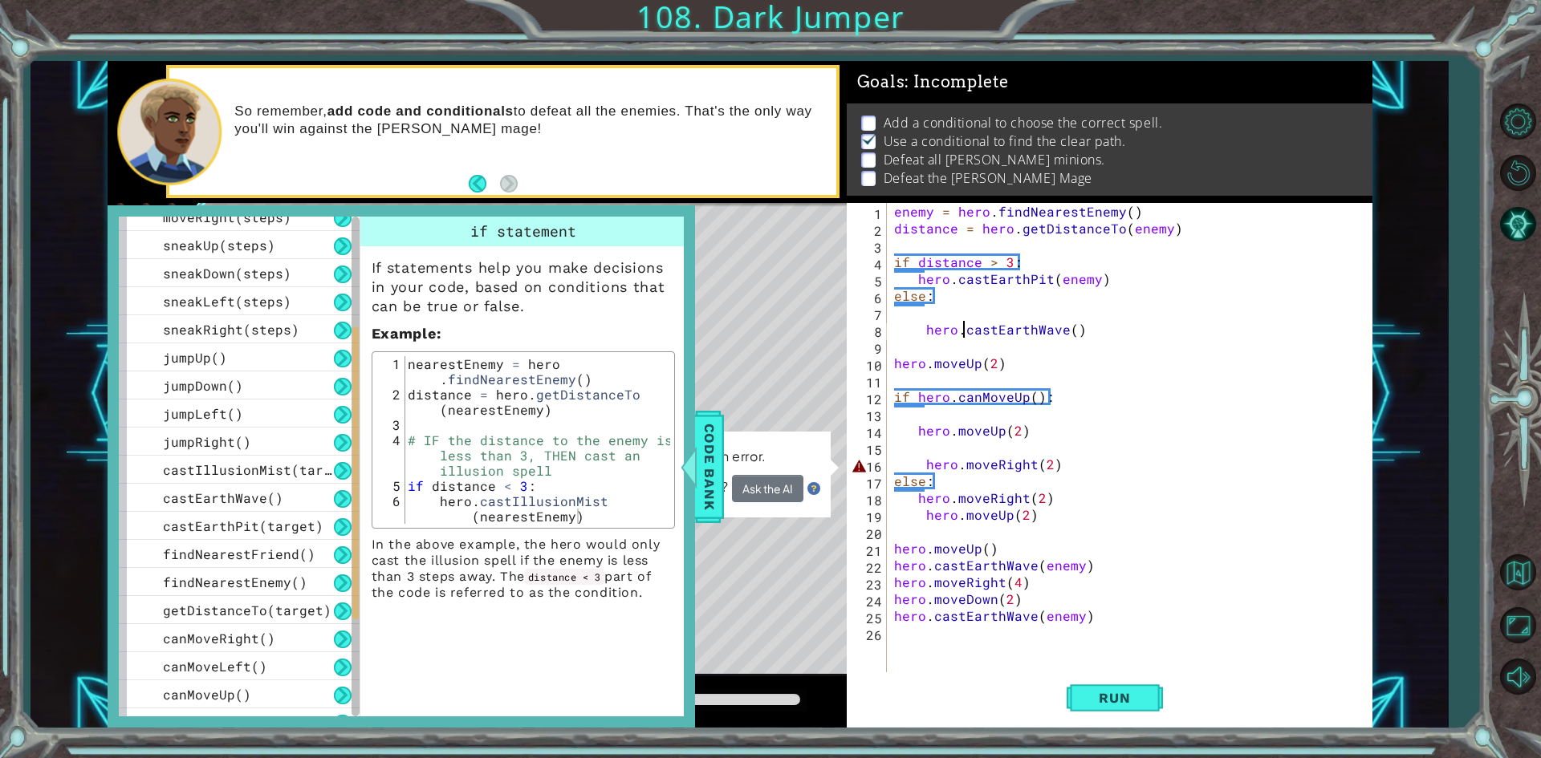
click at [924, 457] on div "enemy = hero . findNearestEnemy ( ) distance = hero . getDistanceTo ( enemy ) i…" at bounding box center [1133, 456] width 484 height 506
click at [1123, 726] on div "hero.moveRight(2) 1 2 3 4 5 6 7 8 9 10 11 12 13 14 15 16 17 18 19 20 21 22 23 2…" at bounding box center [1110, 465] width 526 height 525
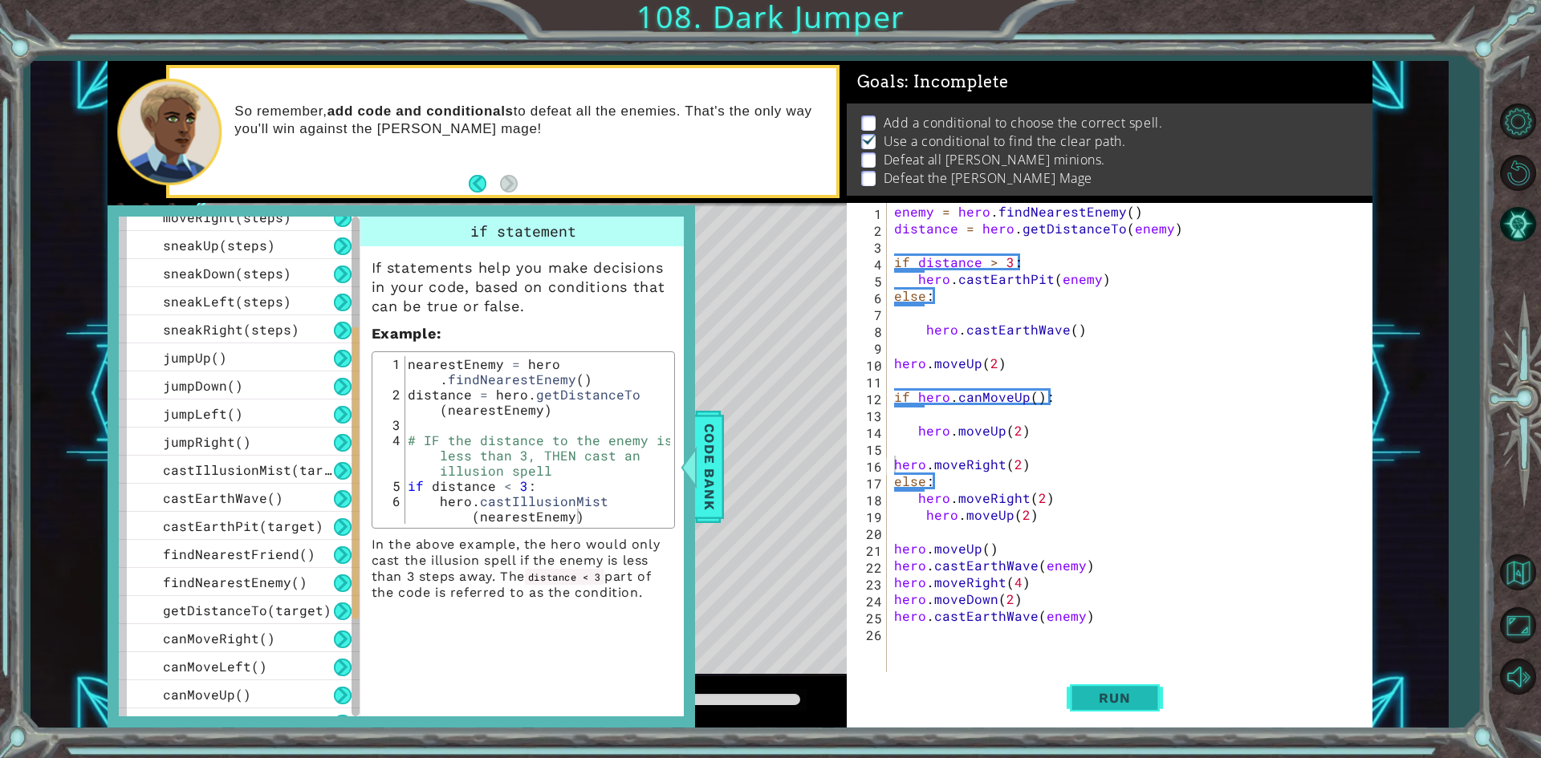
click at [1123, 705] on span "Run" at bounding box center [1113, 698] width 63 height 16
click at [891, 479] on div "enemy = hero . findNearestEnemy ( ) distance = hero . getDistanceTo ( enemy ) i…" at bounding box center [1133, 456] width 484 height 506
drag, startPoint x: 1067, startPoint y: 577, endPoint x: 1171, endPoint y: 577, distance: 104.3
click at [1171, 577] on div "enemy = hero . findNearestEnemy ( ) distance = hero . getDistanceTo ( enemy ) i…" at bounding box center [1133, 456] width 484 height 506
type textarea "hero.moveRight(4)"
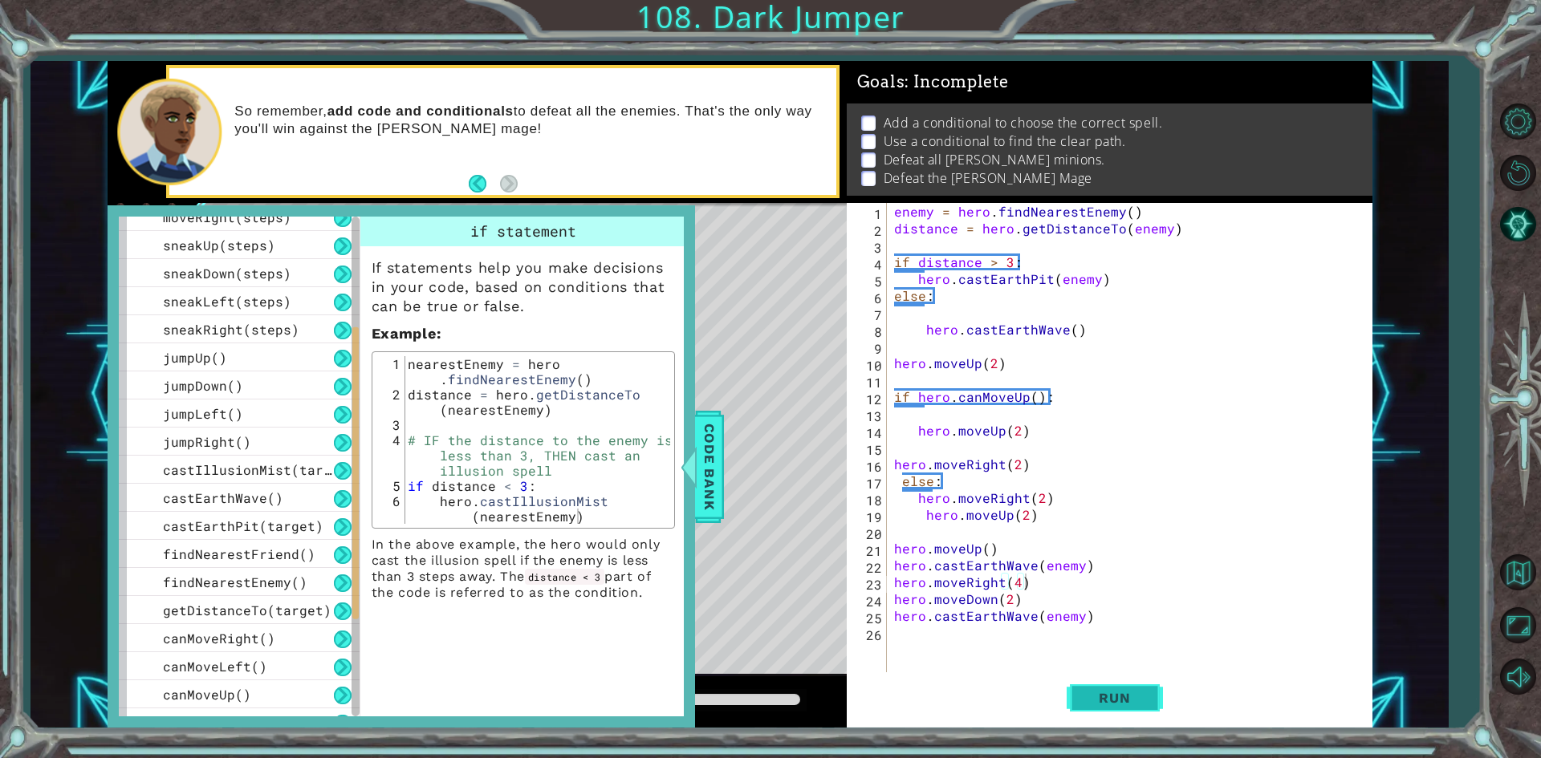
click at [1120, 673] on button "Run" at bounding box center [1114, 698] width 96 height 52
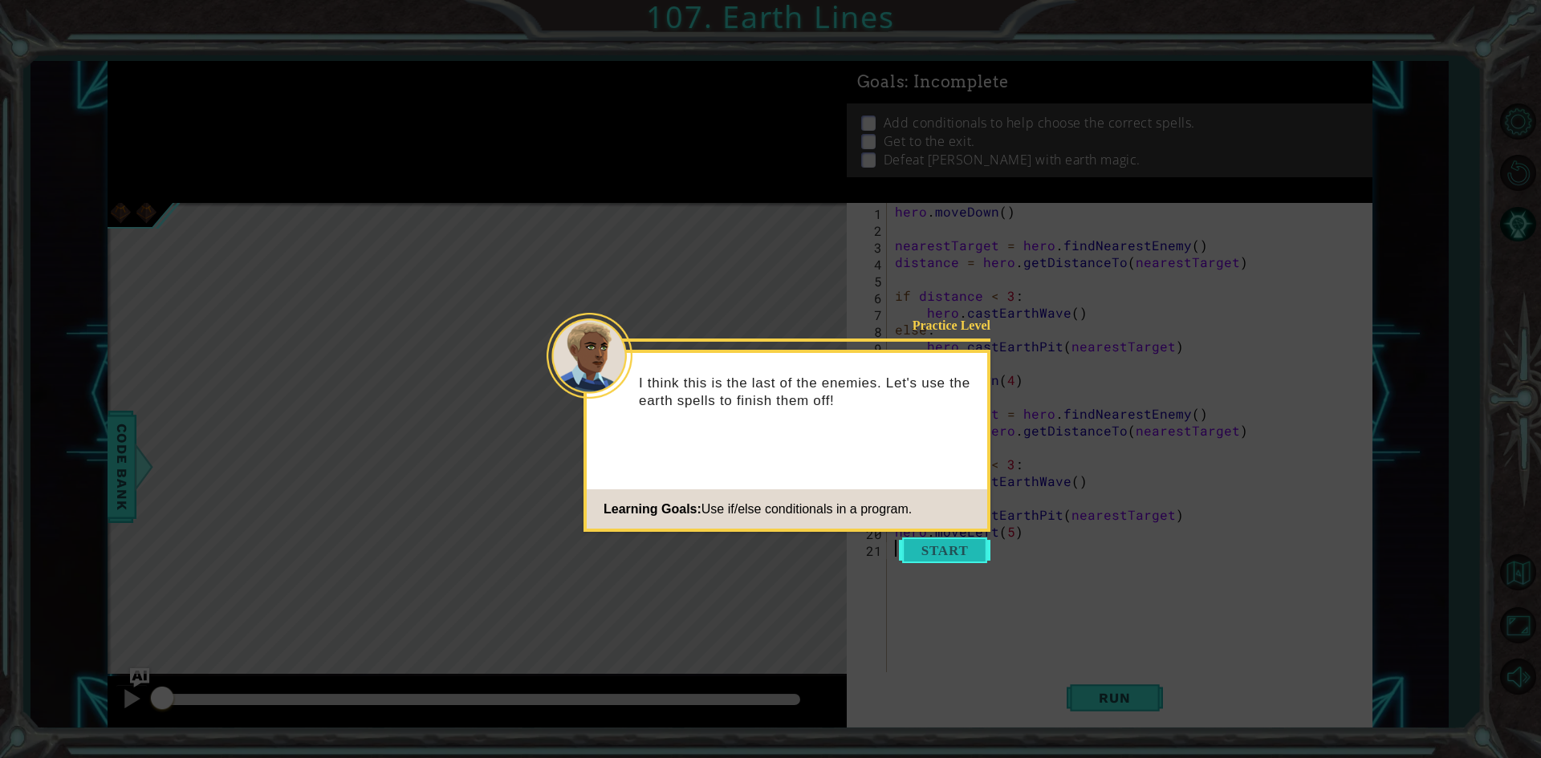
click at [972, 547] on button "Start" at bounding box center [944, 551] width 91 height 26
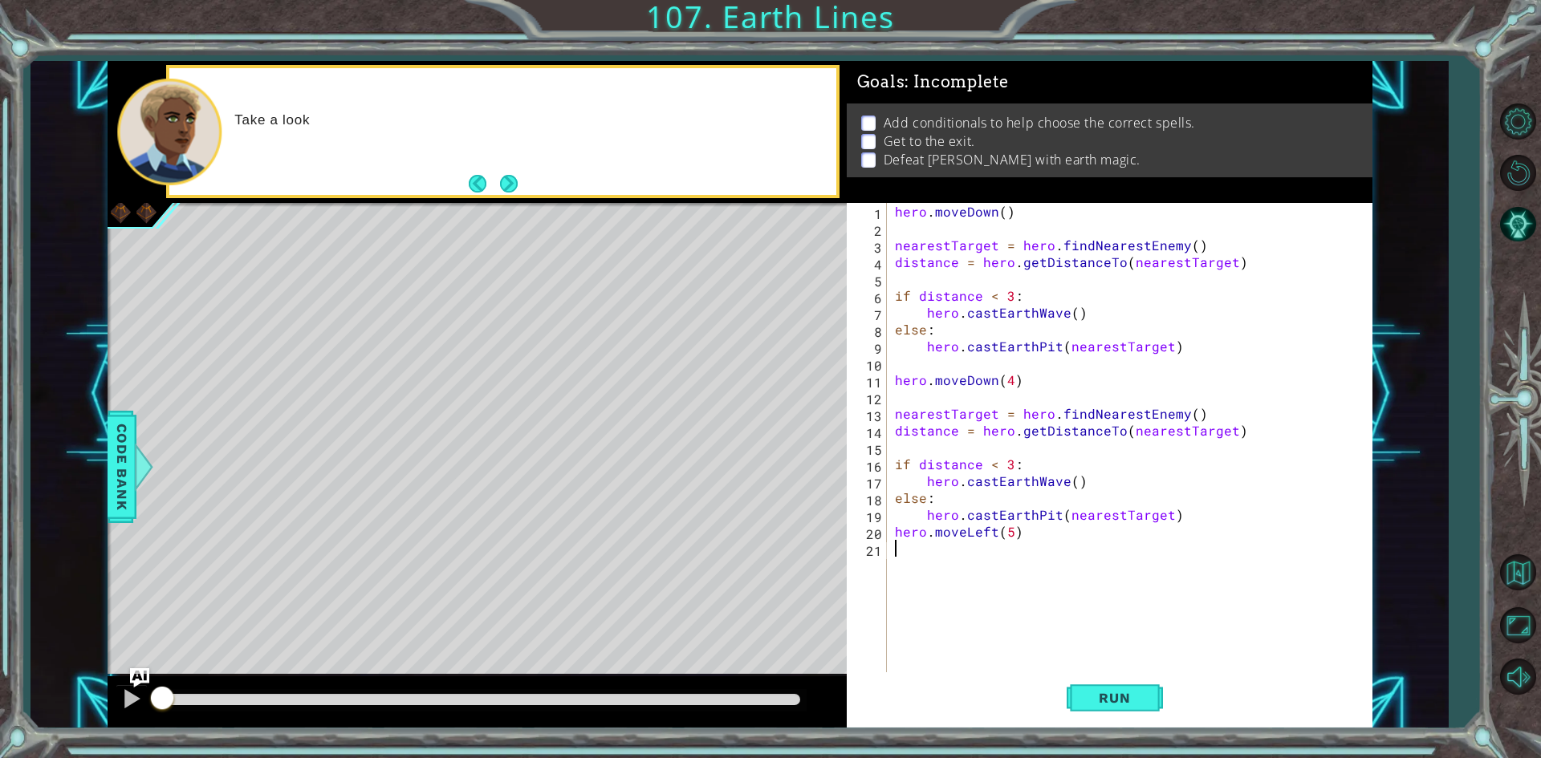
click at [1105, 644] on div "hero . moveDown ( ) nearestTarget = hero . findNearestEnemy ( ) distance = hero…" at bounding box center [1132, 456] width 483 height 506
drag, startPoint x: 1102, startPoint y: 675, endPoint x: 1102, endPoint y: 691, distance: 16.0
click at [1102, 691] on div "1 2 3 4 5 6 7 8 9 10 11 12 13 14 15 16 17 18 19 20 21 hero . moveDown ( ) neare…" at bounding box center [1110, 465] width 526 height 525
click at [1102, 691] on span "Run" at bounding box center [1113, 698] width 63 height 16
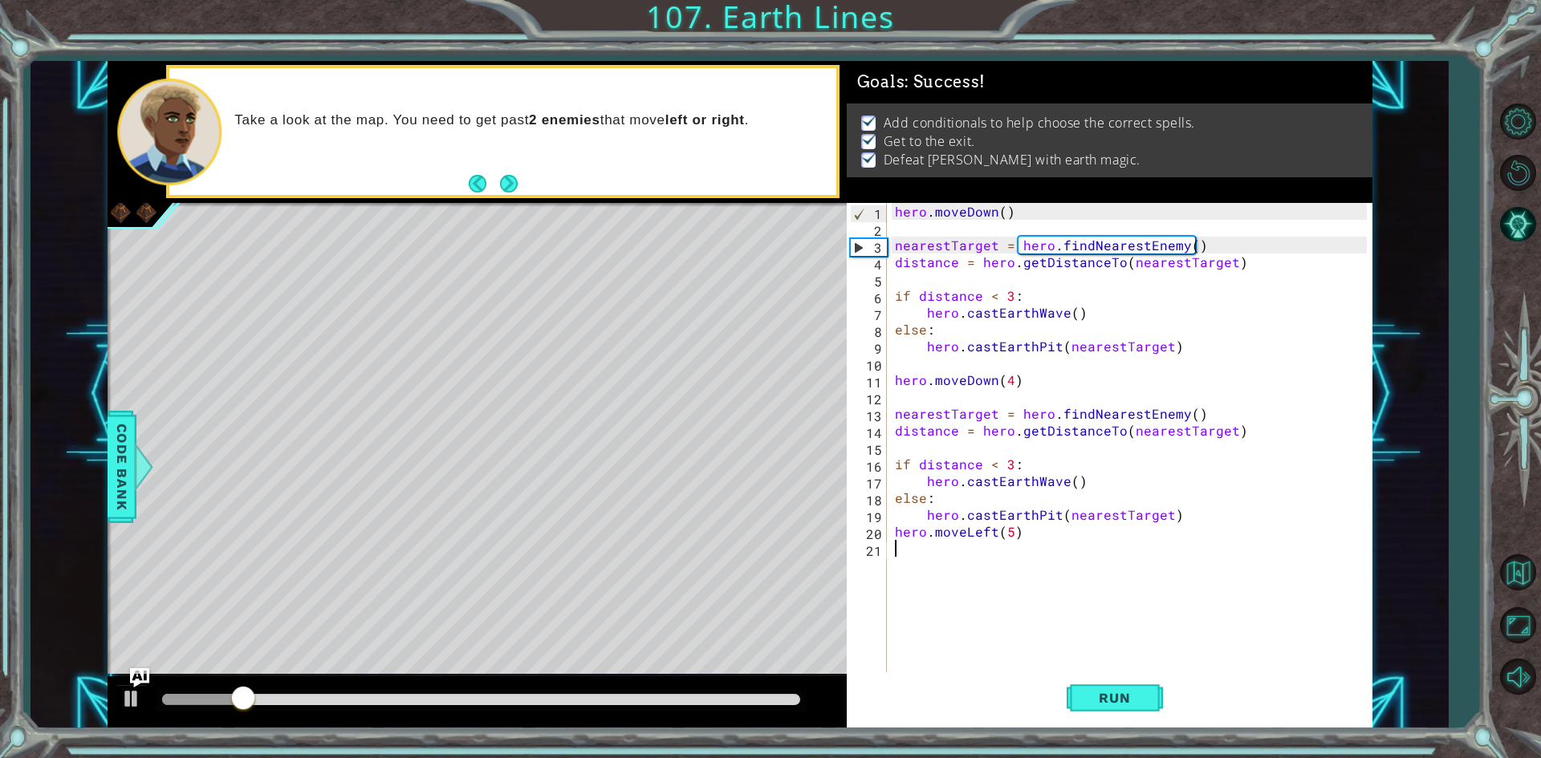
click at [780, 689] on div at bounding box center [481, 700] width 651 height 22
click at [780, 690] on div at bounding box center [481, 700] width 651 height 22
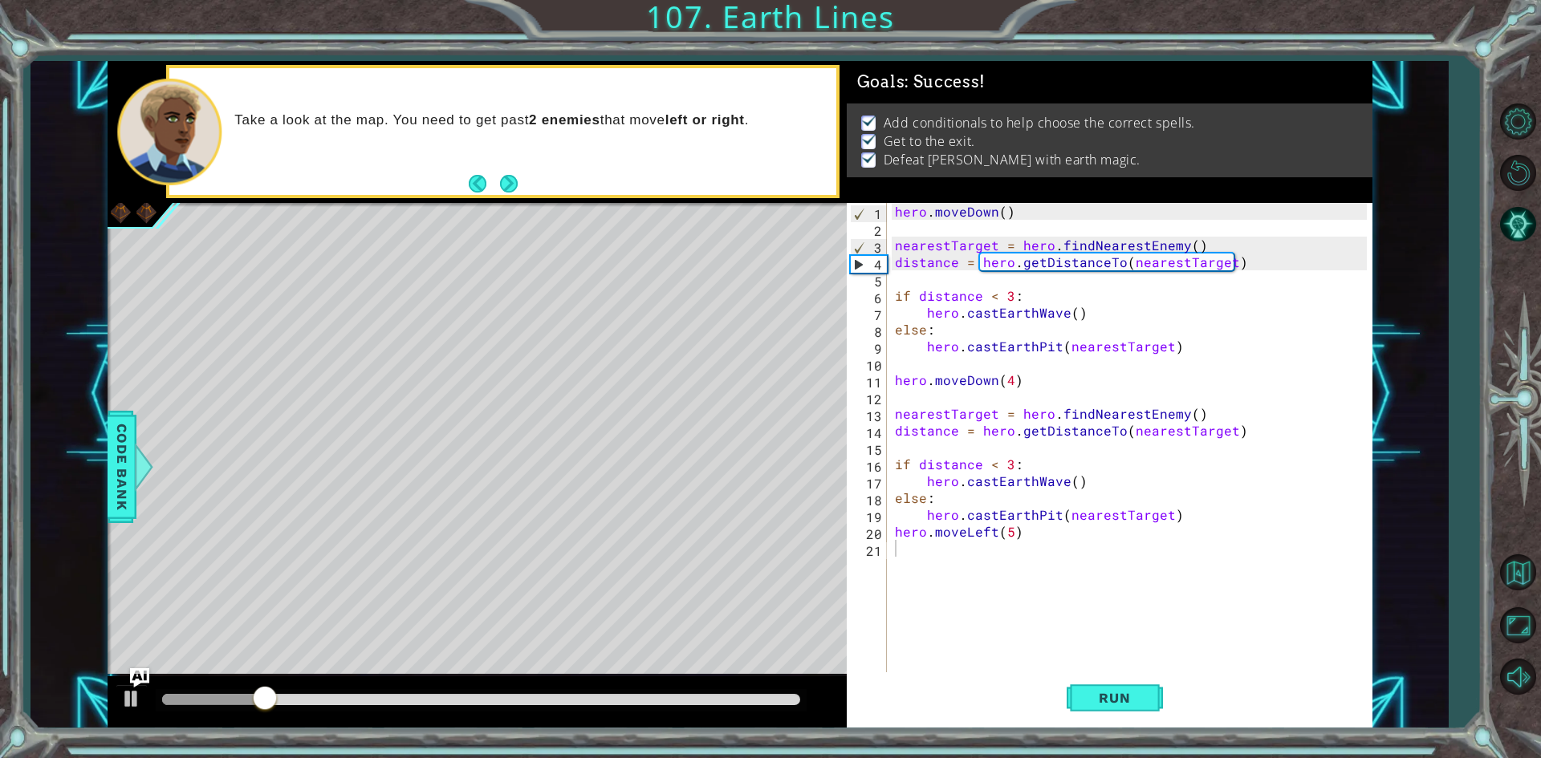
click at [780, 706] on div at bounding box center [481, 700] width 651 height 22
click at [780, 704] on div at bounding box center [481, 699] width 638 height 11
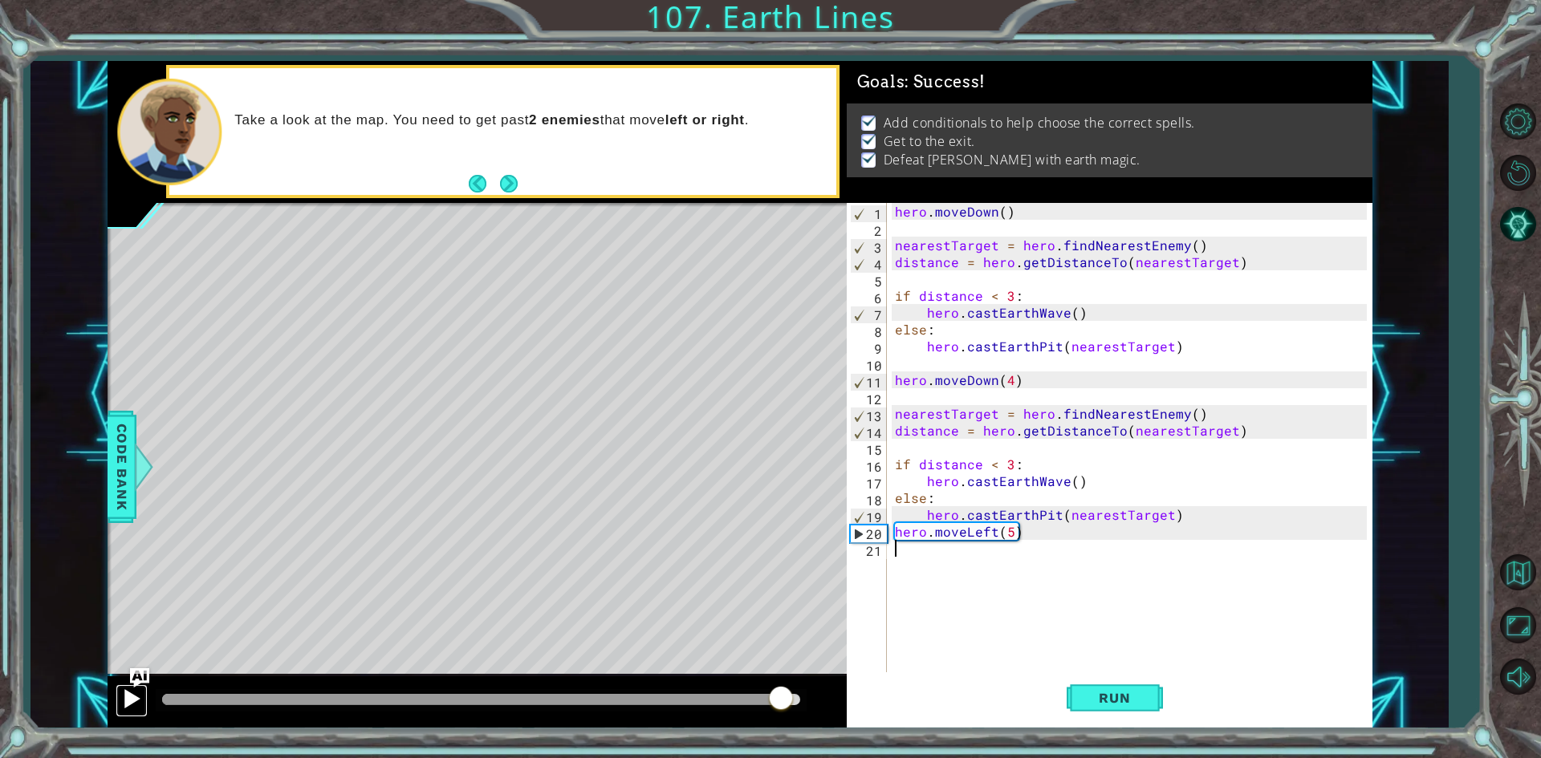
click at [119, 711] on button at bounding box center [132, 700] width 32 height 33
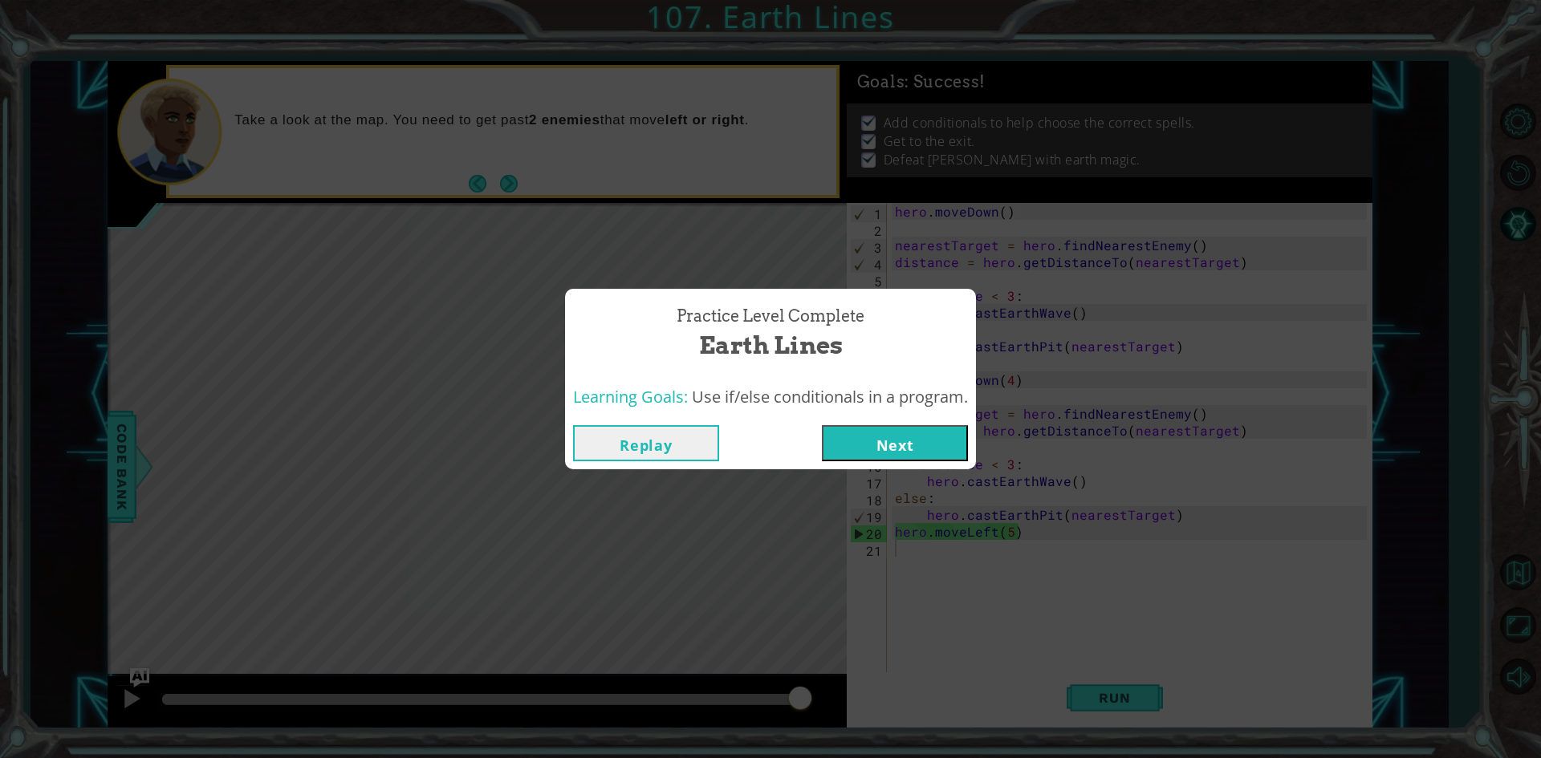
click at [853, 456] on button "Next" at bounding box center [895, 443] width 146 height 36
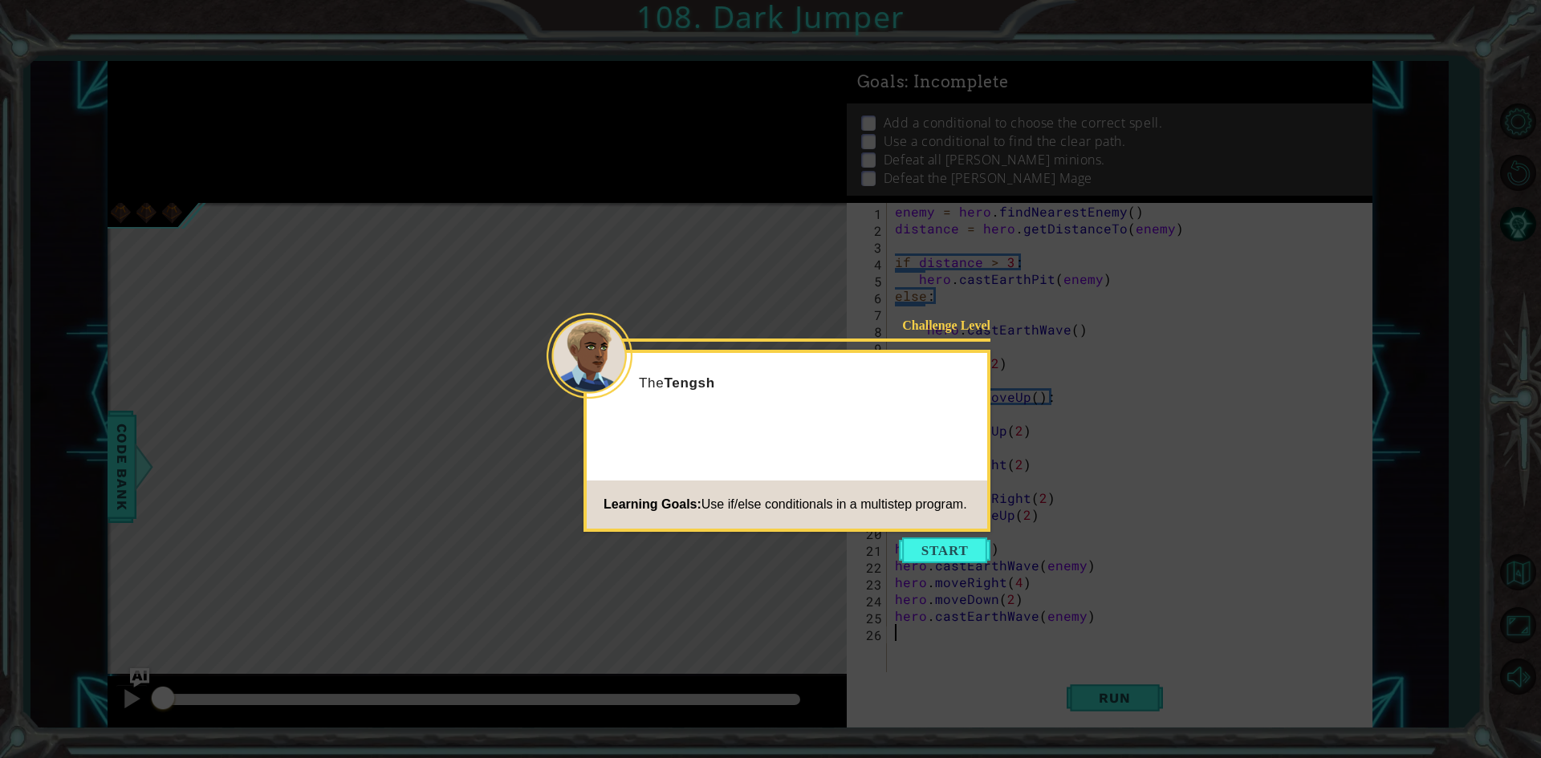
click at [967, 528] on footer "Learning Goals: Use if/else conditionals in a multistep program." at bounding box center [787, 505] width 400 height 48
click at [955, 541] on button "Start" at bounding box center [944, 551] width 91 height 26
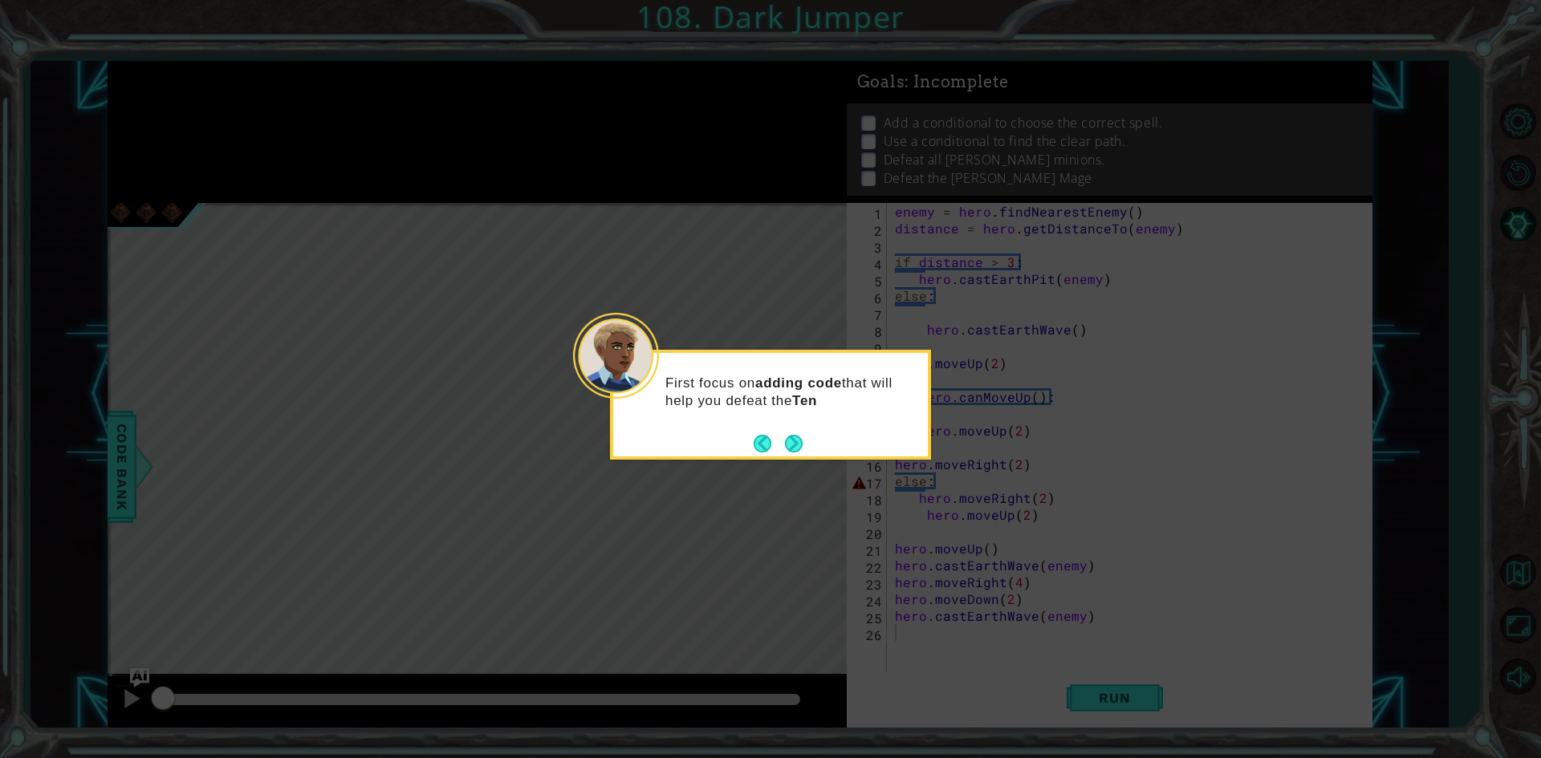
click at [806, 432] on div "First focus on adding code that will help you defeat the Ten" at bounding box center [770, 399] width 315 height 81
click at [806, 432] on div "First focus on adding code that will help you defeat the Tengshe mage . You'll …" at bounding box center [770, 408] width 315 height 99
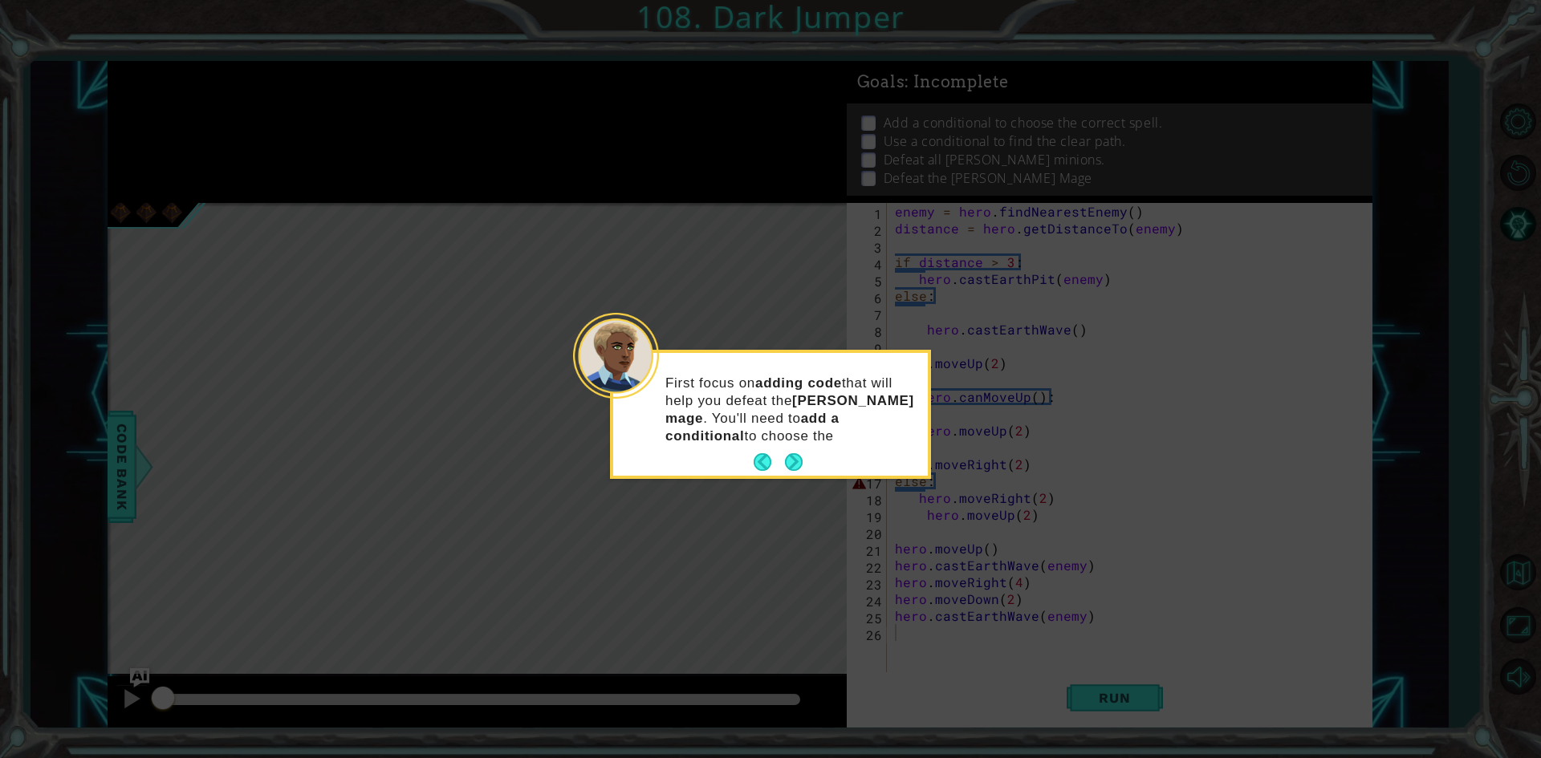
click at [802, 445] on p "First focus on adding code that will help you defeat the Tengshe mage . You'll …" at bounding box center [790, 410] width 251 height 71
click at [786, 471] on button "Next" at bounding box center [794, 480] width 18 height 18
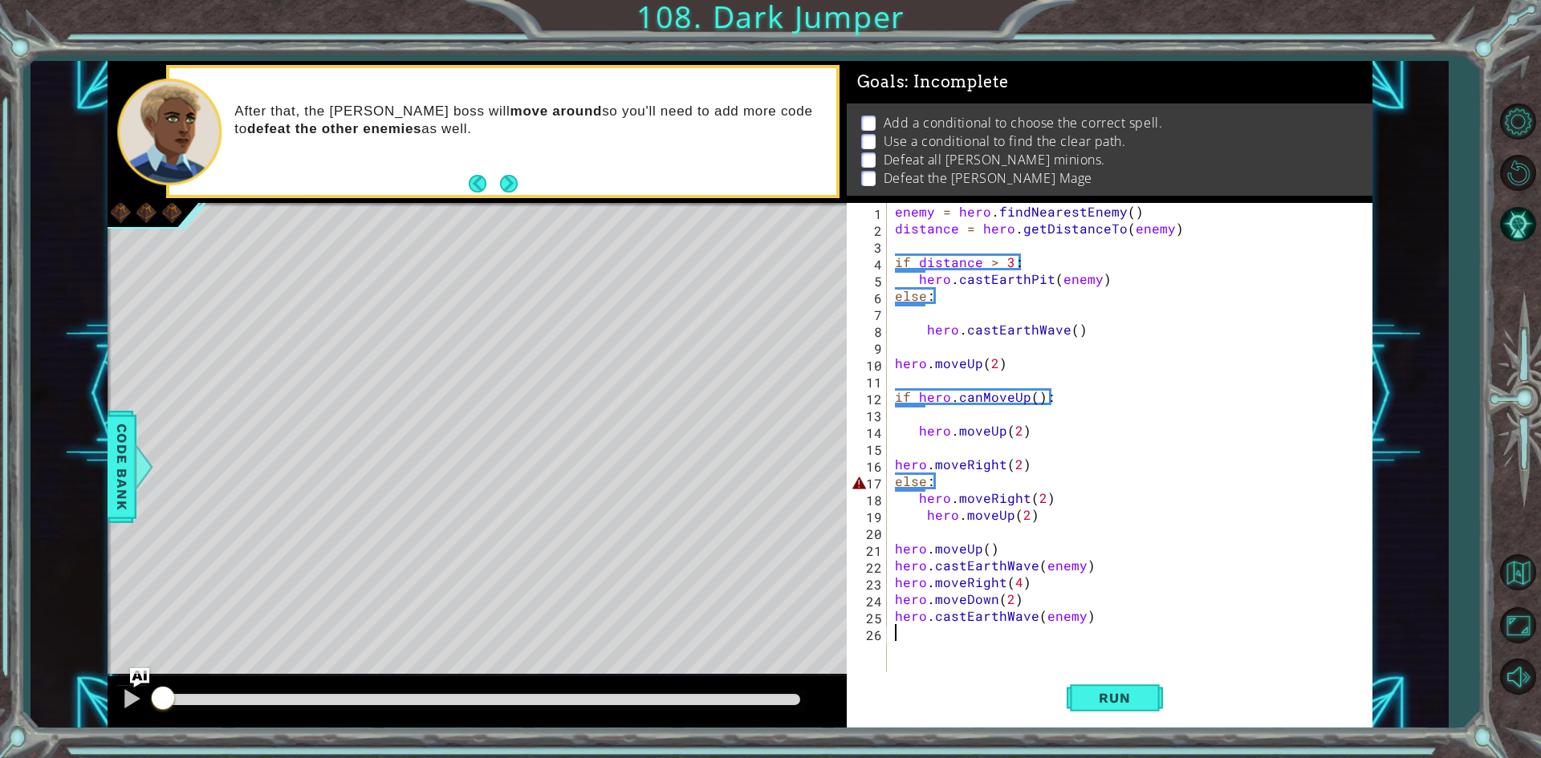
click at [921, 514] on div "enemy = hero . findNearestEnemy ( ) distance = hero . getDistanceTo ( enemy ) i…" at bounding box center [1132, 456] width 483 height 506
click at [924, 485] on div "enemy = hero . findNearestEnemy ( ) distance = hero . getDistanceTo ( enemy ) i…" at bounding box center [1132, 456] width 483 height 506
click at [910, 481] on div "enemy = hero . findNearestEnemy ( ) distance = hero . getDistanceTo ( enemy ) i…" at bounding box center [1132, 456] width 483 height 506
click at [944, 492] on div "enemy = hero . findNearestEnemy ( ) distance = hero . getDistanceTo ( enemy ) i…" at bounding box center [1132, 456] width 483 height 506
click at [945, 485] on div "enemy = hero . findNearestEnemy ( ) distance = hero . getDistanceTo ( enemy ) i…" at bounding box center [1132, 456] width 483 height 506
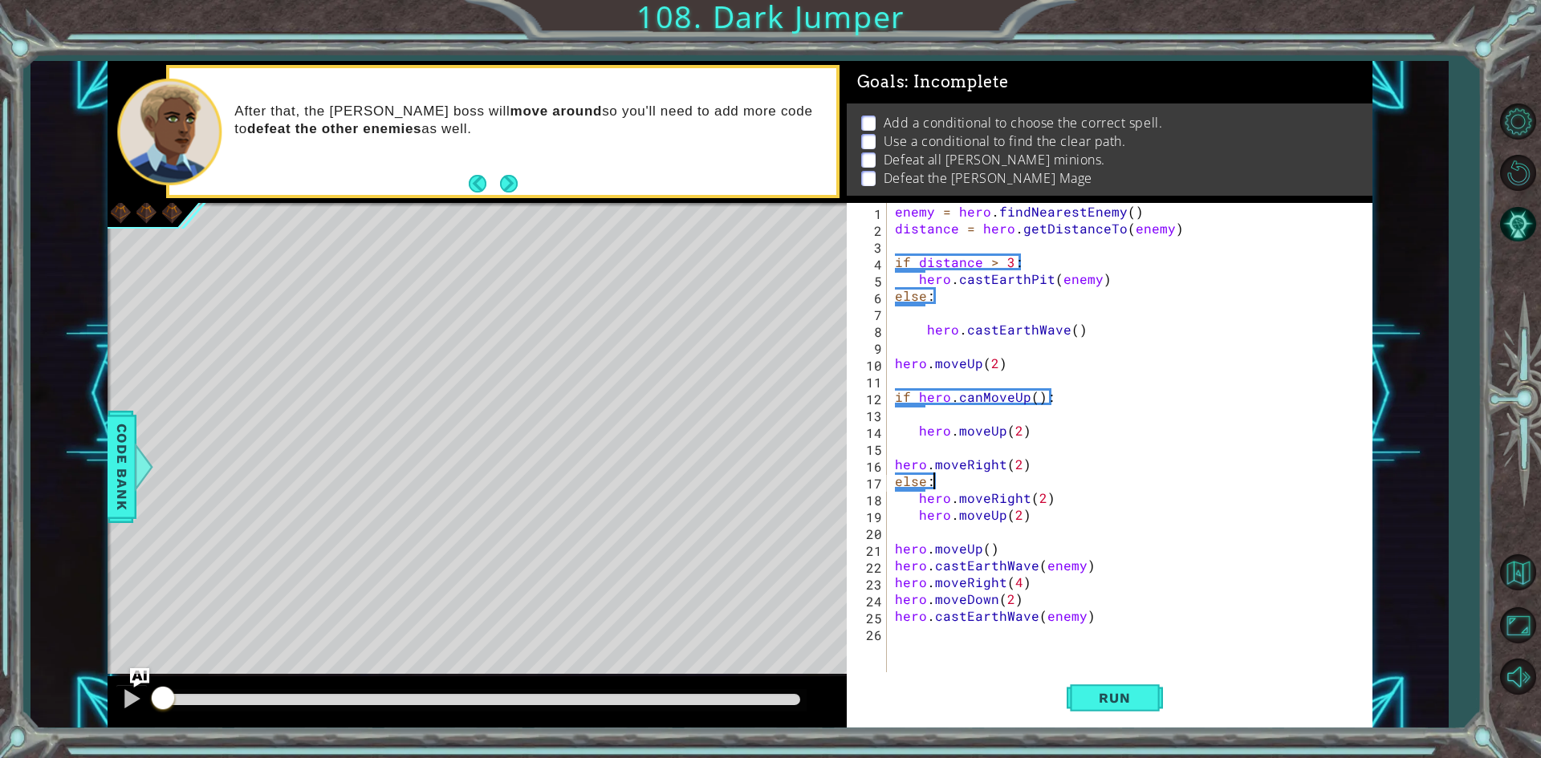
click at [1168, 696] on div "Run" at bounding box center [1114, 698] width 526 height 52
click at [1154, 694] on button "Run" at bounding box center [1114, 698] width 96 height 52
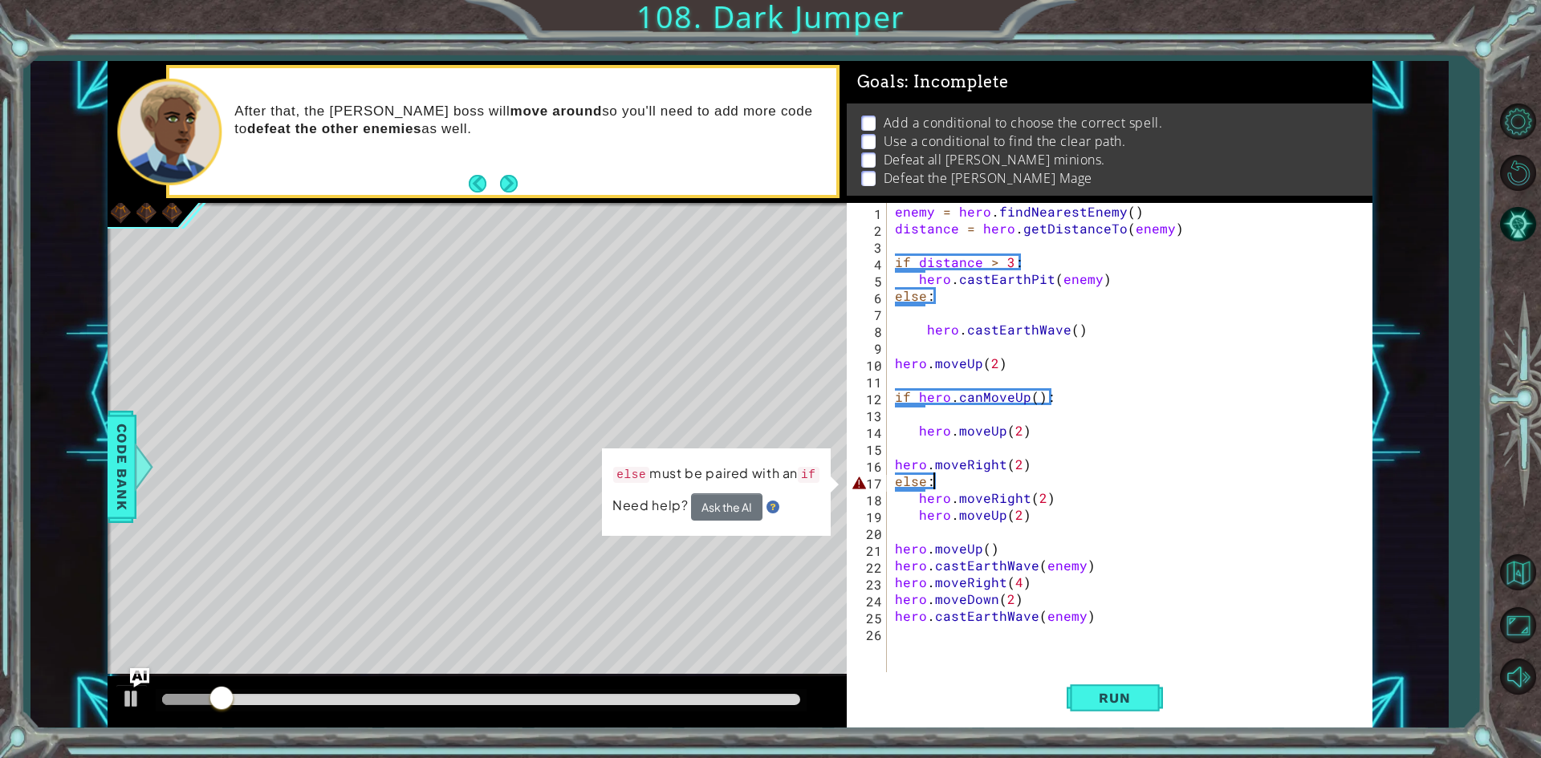
click at [893, 478] on div "enemy = hero . findNearestEnemy ( ) distance = hero . getDistanceTo ( enemy ) i…" at bounding box center [1132, 456] width 483 height 506
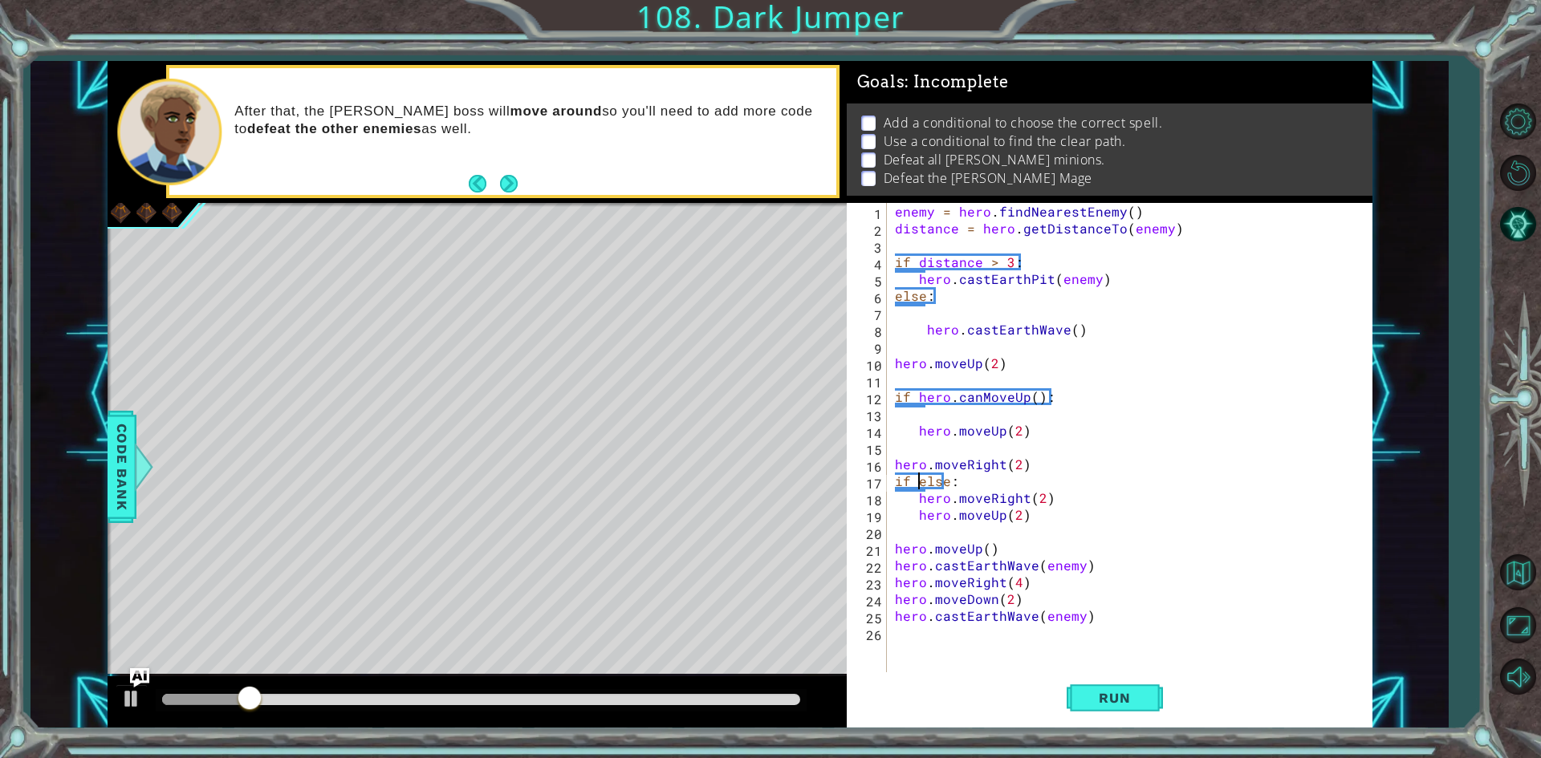
scroll to position [0, 1]
click at [1093, 707] on button "Run" at bounding box center [1114, 698] width 96 height 52
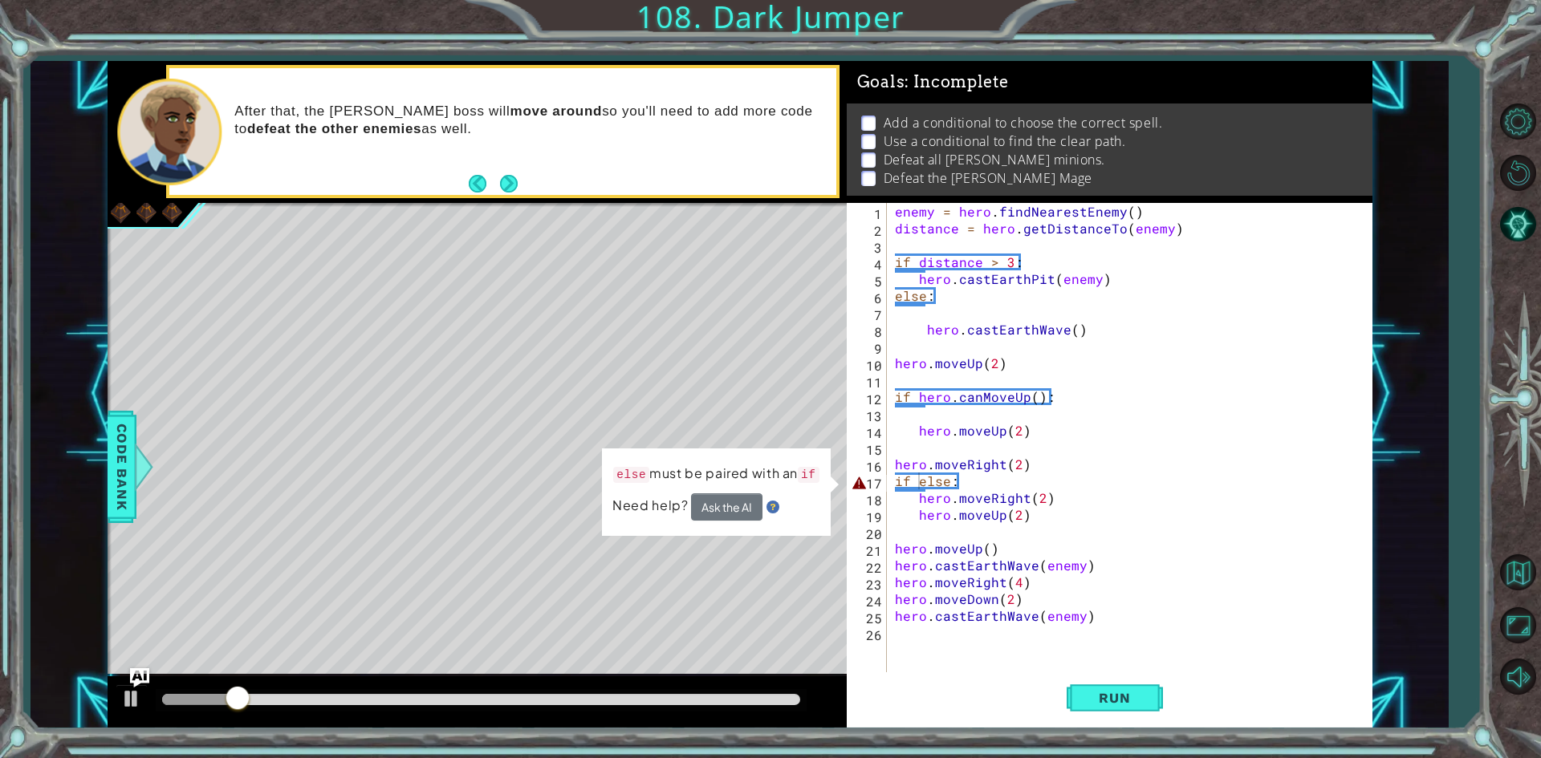
click at [733, 524] on div "else must be paired with an if Need help? Ask the AI" at bounding box center [716, 492] width 229 height 89
click at [705, 495] on button "Ask the AI" at bounding box center [727, 507] width 72 height 28
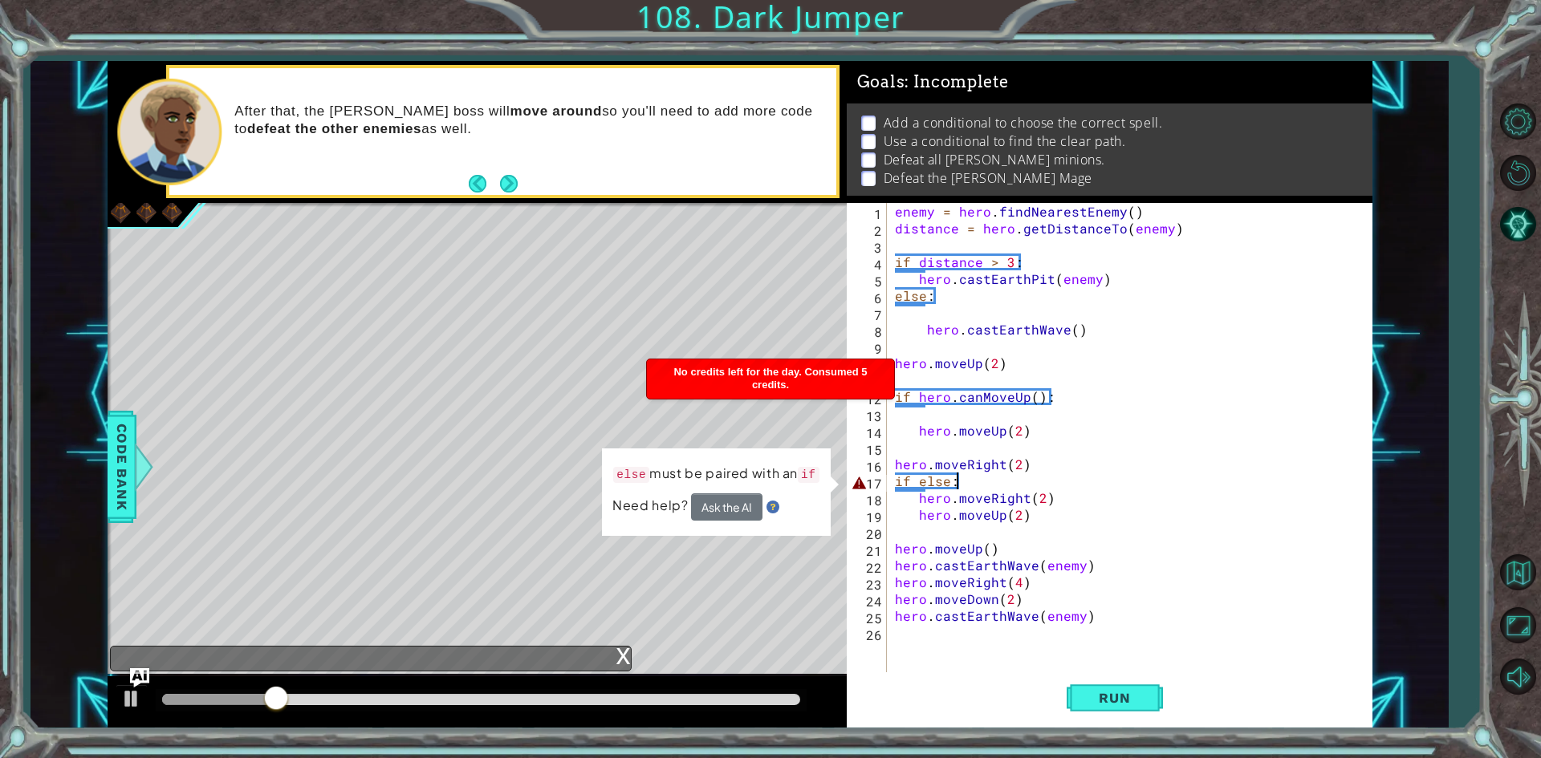
click at [969, 488] on div "enemy = hero . findNearestEnemy ( ) distance = hero . getDistanceTo ( enemy ) i…" at bounding box center [1132, 456] width 483 height 506
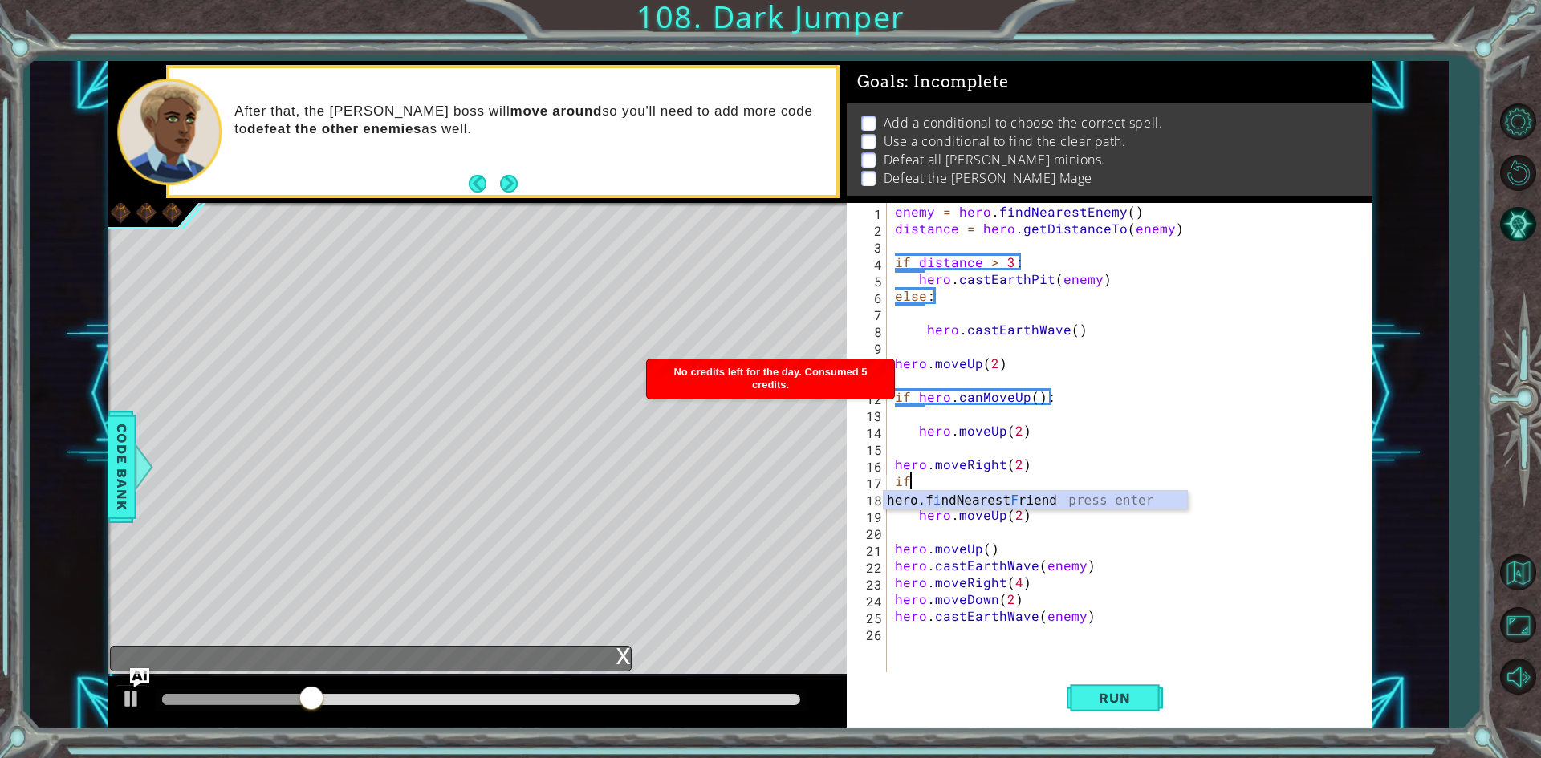
scroll to position [0, 0]
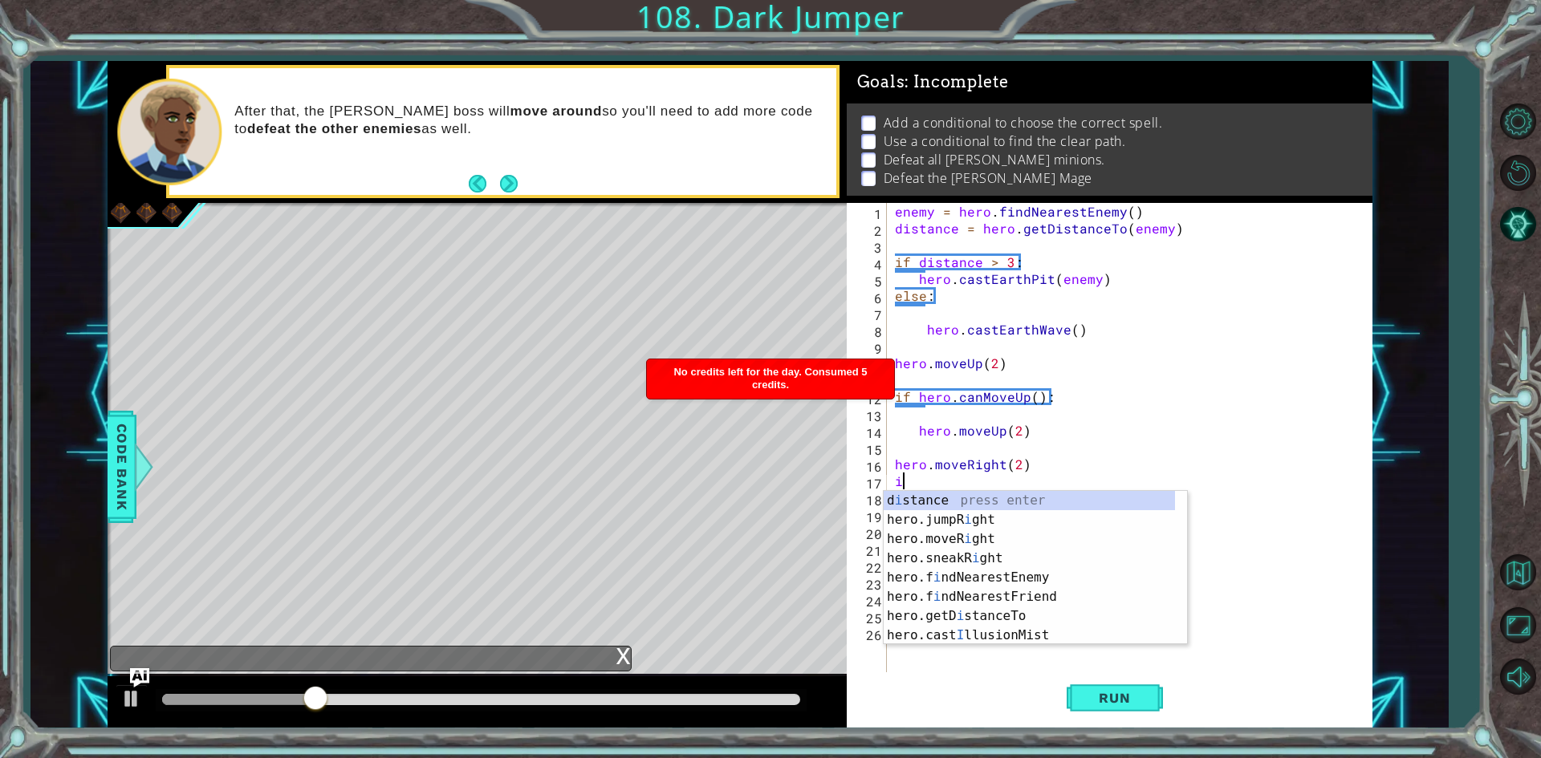
type textarea "i"
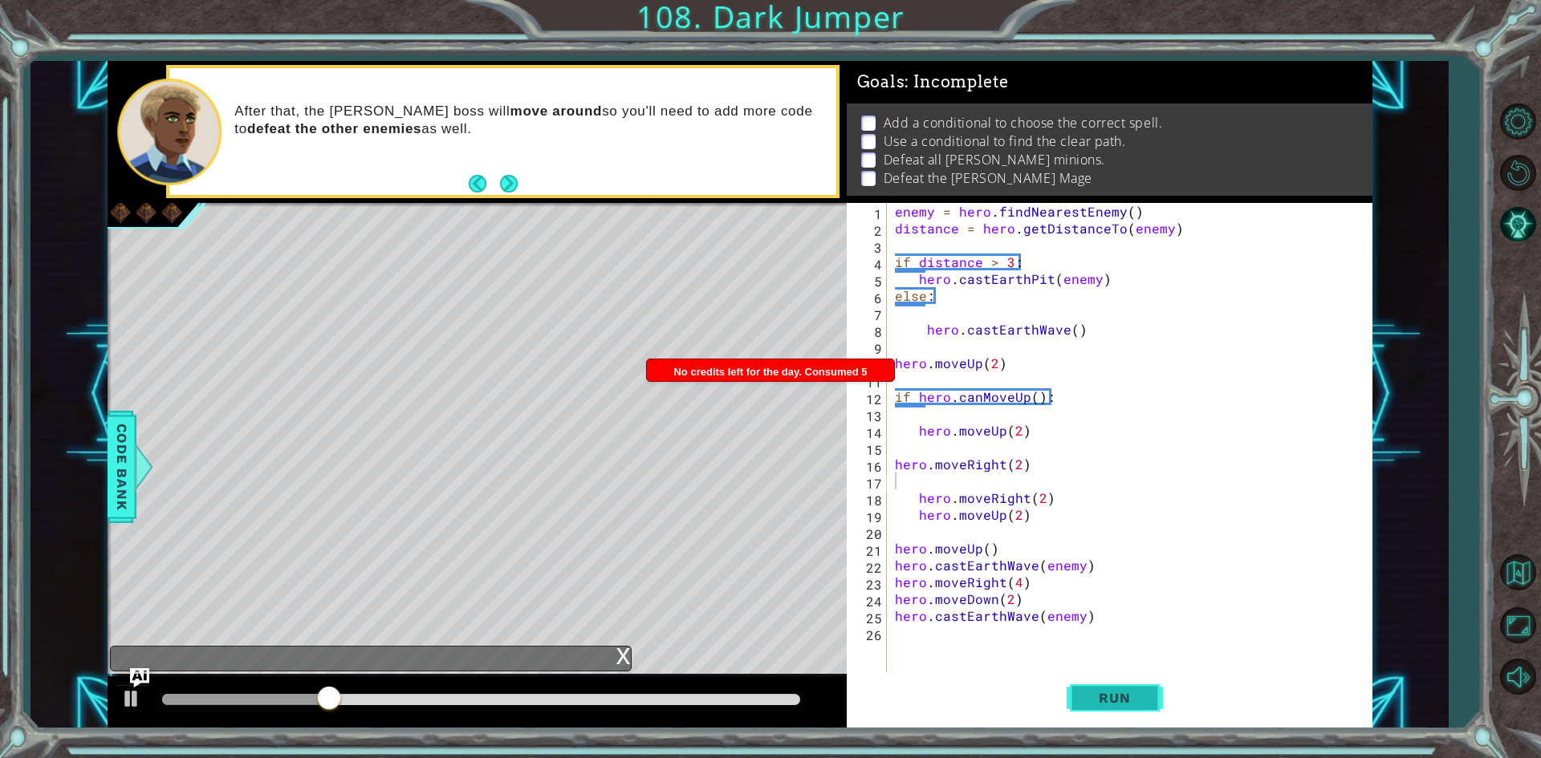
click at [1101, 708] on button "Run" at bounding box center [1114, 698] width 96 height 52
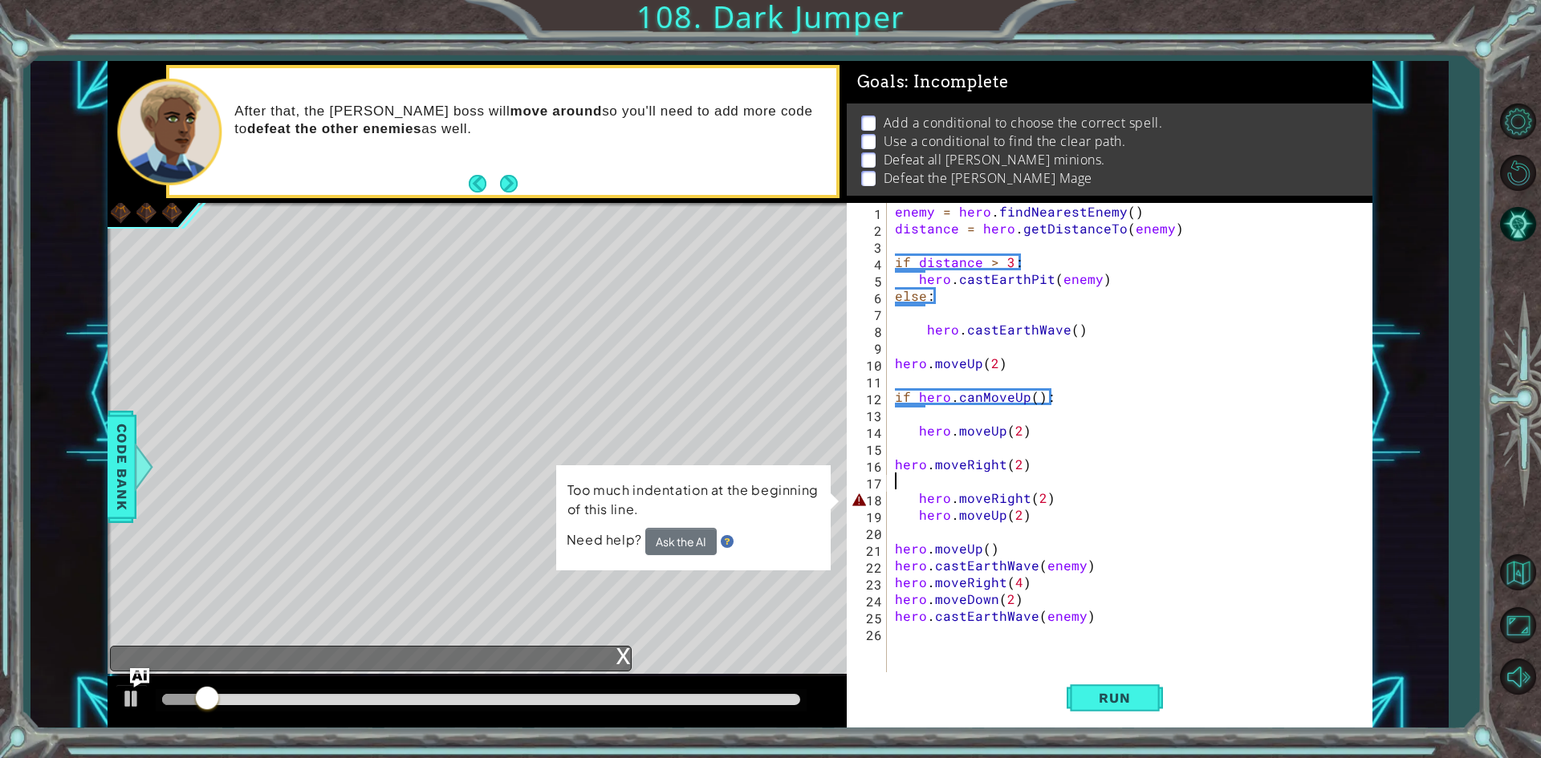
click at [912, 502] on div "enemy = hero . findNearestEnemy ( ) distance = hero . getDistanceTo ( enemy ) i…" at bounding box center [1132, 456] width 483 height 506
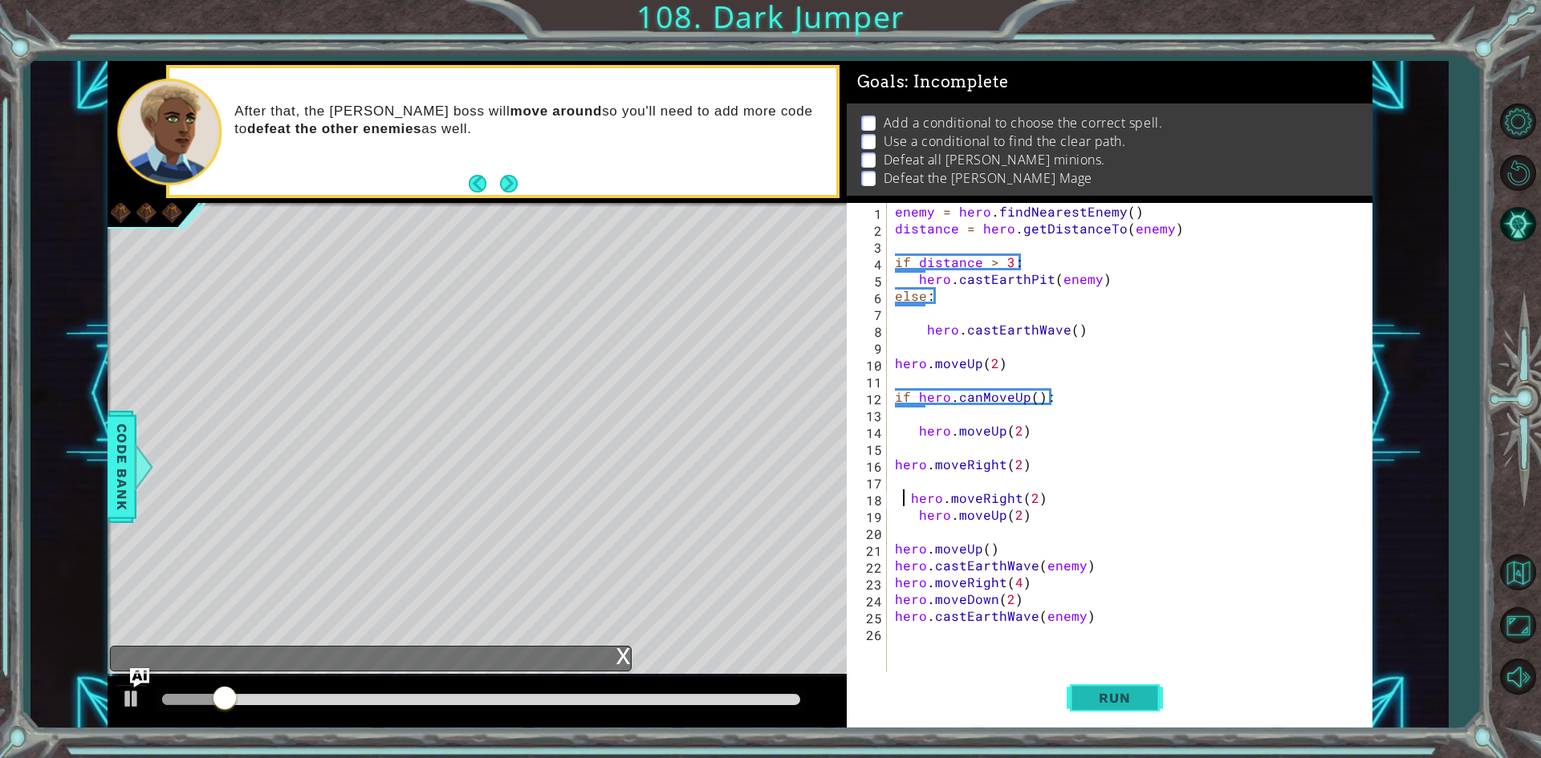
click at [1111, 714] on button "Run" at bounding box center [1114, 698] width 96 height 52
click at [910, 511] on div "enemy = hero . findNearestEnemy ( ) distance = hero . getDistanceTo ( enemy ) i…" at bounding box center [1132, 456] width 483 height 506
click at [1124, 710] on button "Run" at bounding box center [1114, 698] width 96 height 52
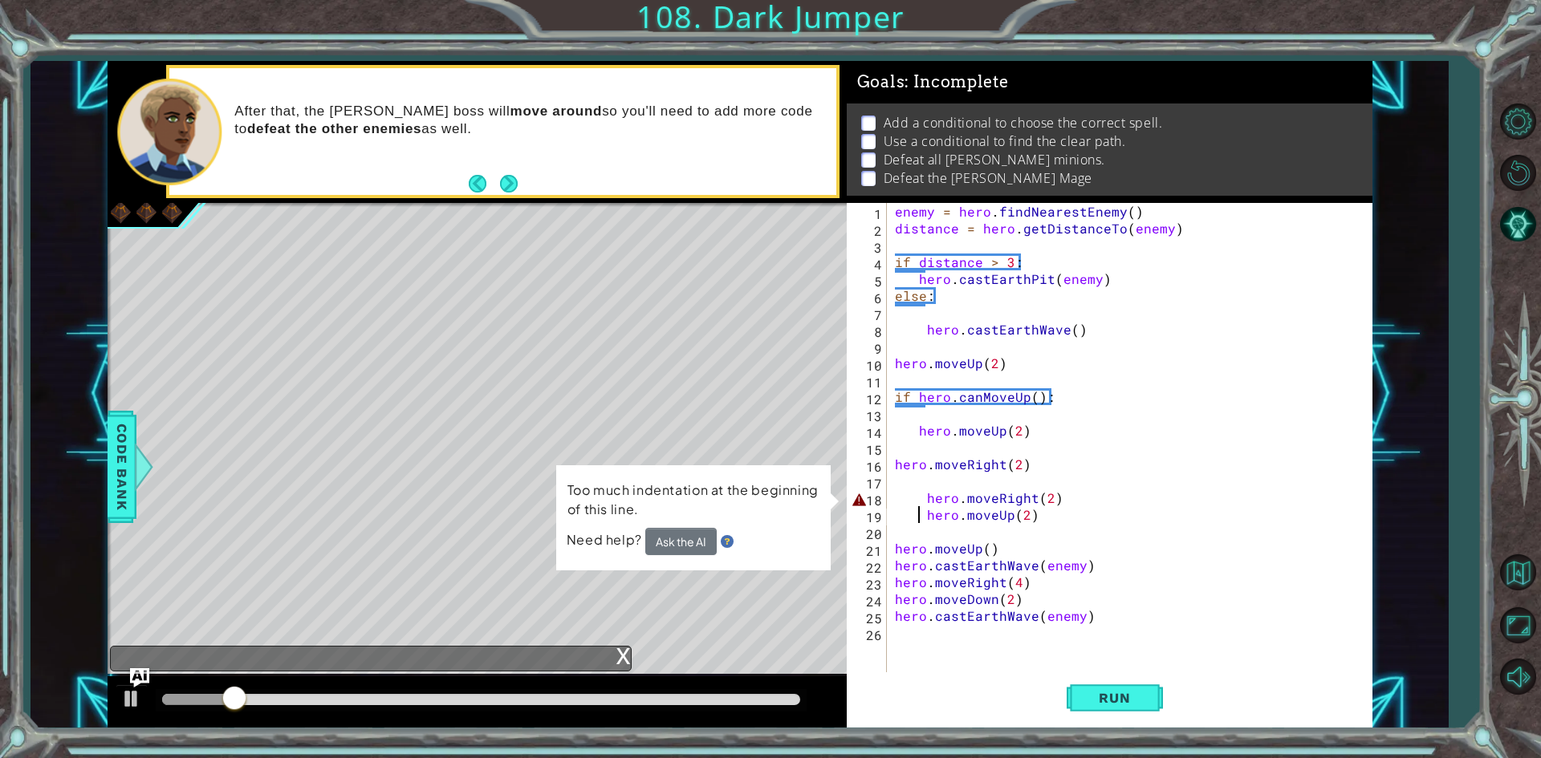
click at [930, 503] on div "enemy = hero . findNearestEnemy ( ) distance = hero . getDistanceTo ( enemy ) i…" at bounding box center [1132, 456] width 483 height 506
click at [921, 495] on div "enemy = hero . findNearestEnemy ( ) distance = hero . getDistanceTo ( enemy ) i…" at bounding box center [1132, 456] width 483 height 506
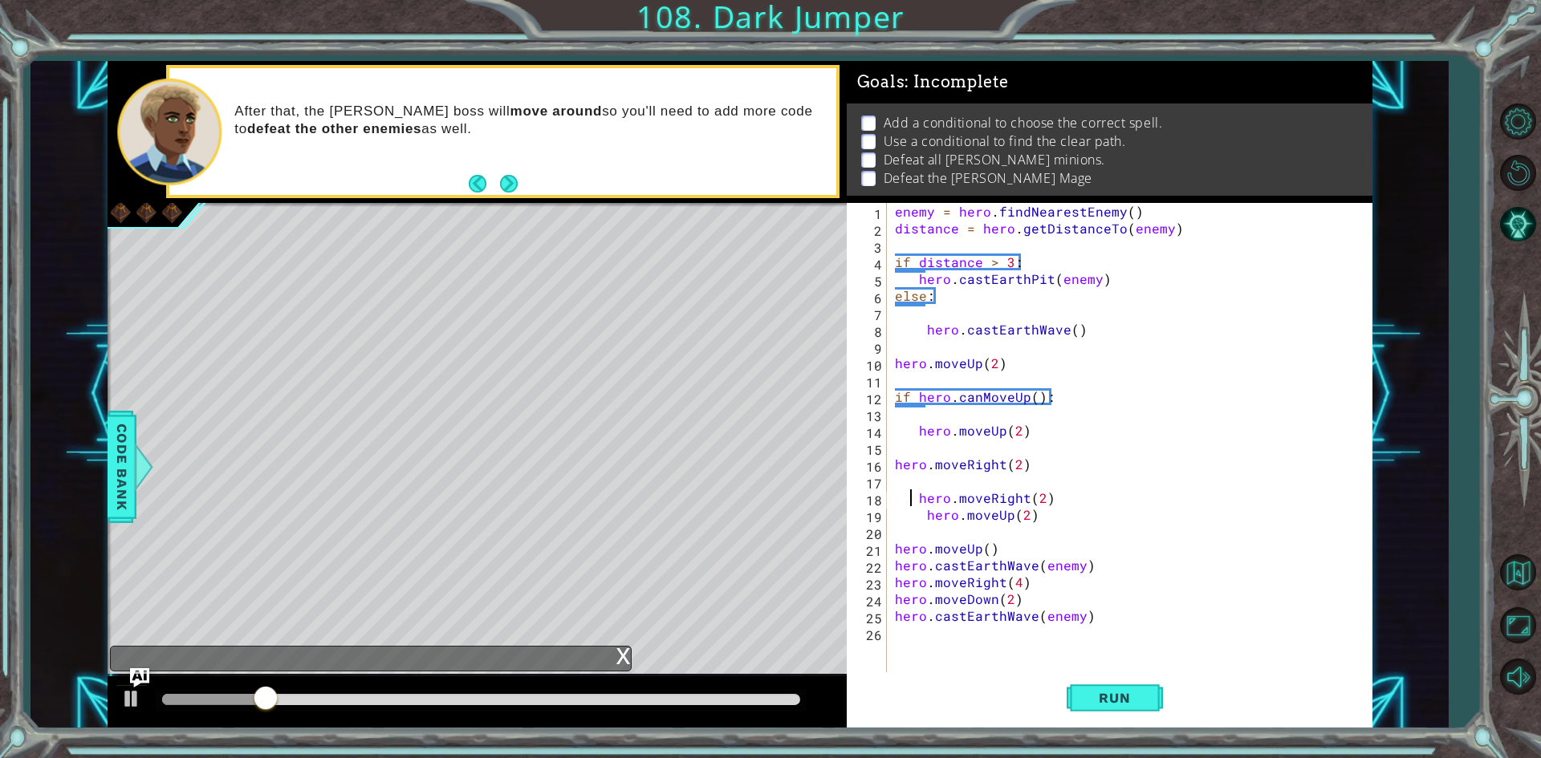
click at [1062, 700] on div "Run" at bounding box center [1114, 698] width 526 height 52
click at [1099, 694] on span "Run" at bounding box center [1113, 698] width 63 height 16
click at [1089, 682] on button "Run" at bounding box center [1114, 698] width 96 height 52
click at [1100, 709] on button "Run" at bounding box center [1114, 698] width 96 height 52
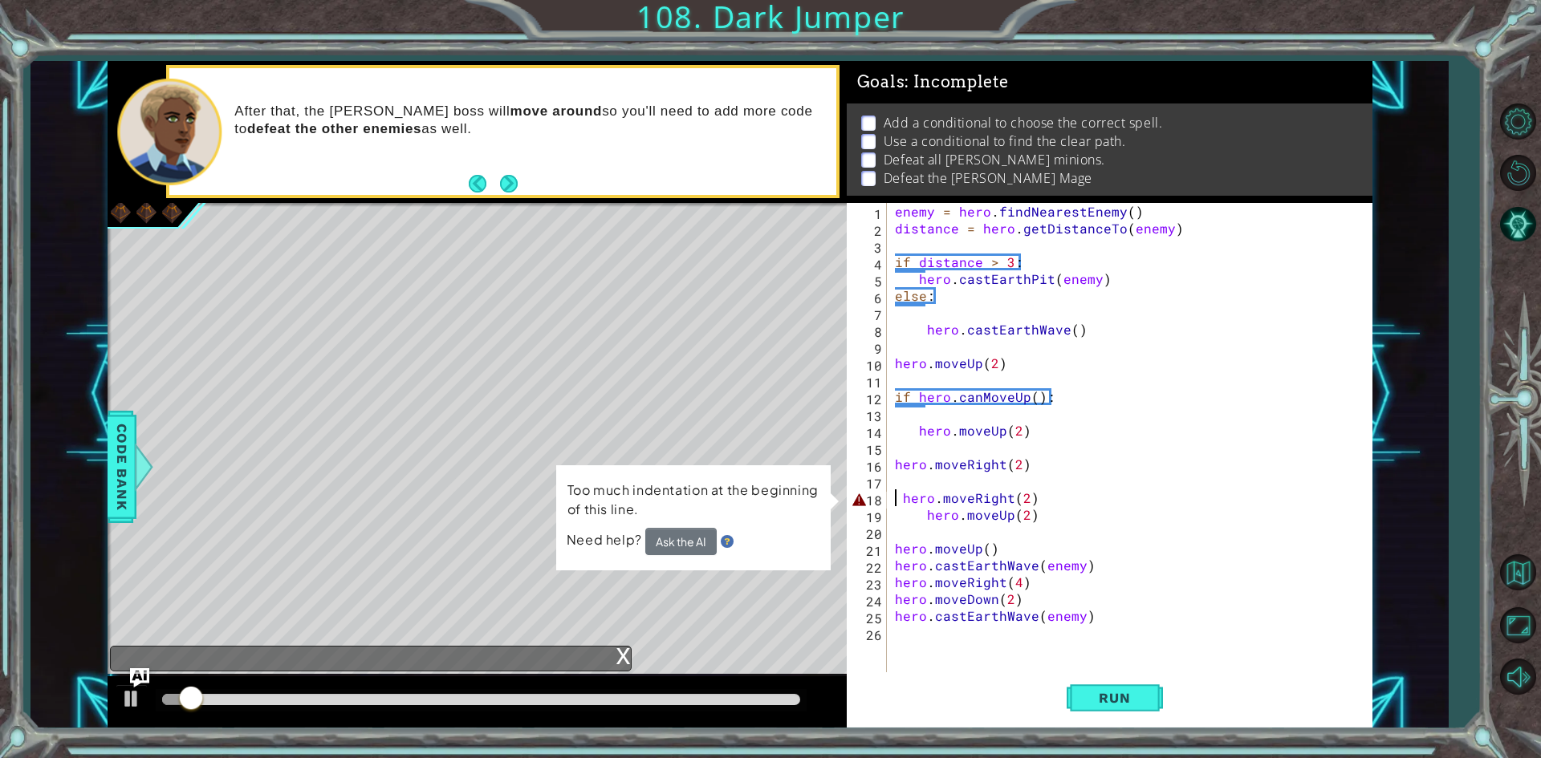
click at [898, 501] on div "enemy = hero . findNearestEnemy ( ) distance = hero . getDistanceTo ( enemy ) i…" at bounding box center [1132, 456] width 483 height 506
click at [901, 498] on div "enemy = hero . findNearestEnemy ( ) distance = hero . getDistanceTo ( enemy ) i…" at bounding box center [1132, 456] width 483 height 506
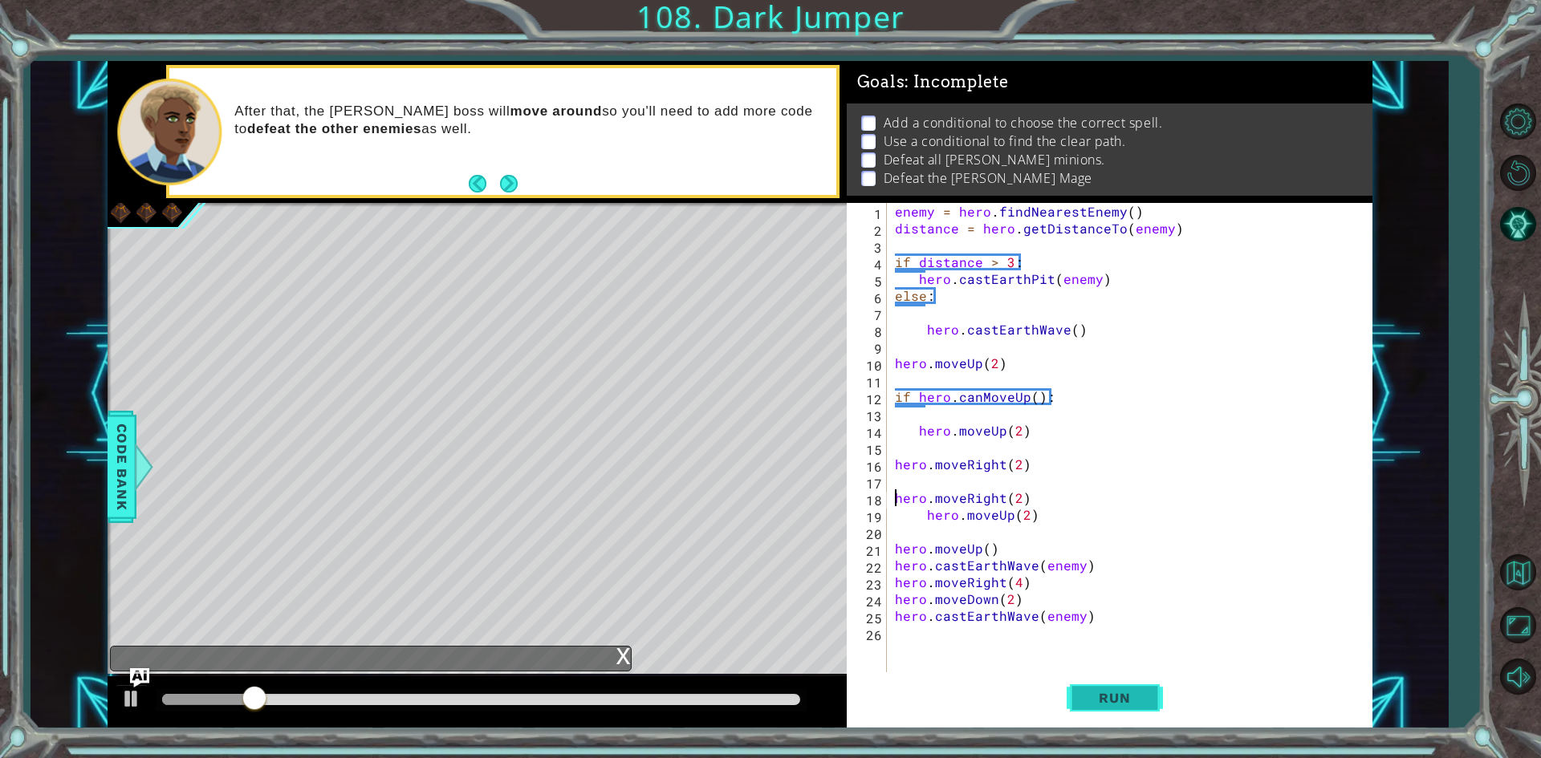
click at [1074, 701] on button "Run" at bounding box center [1114, 698] width 96 height 52
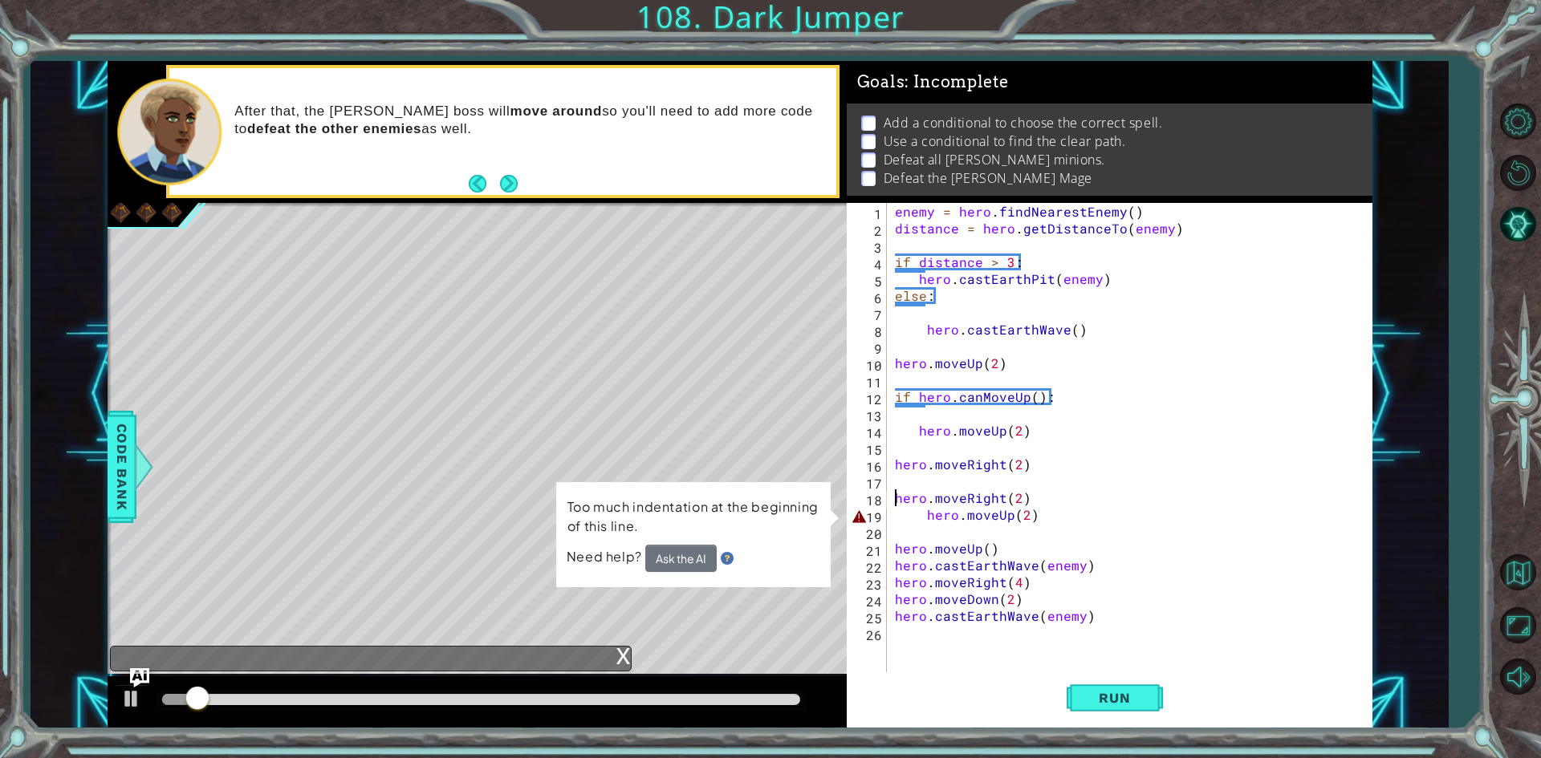
click at [926, 515] on div "enemy = hero . findNearestEnemy ( ) distance = hero . getDistanceTo ( enemy ) i…" at bounding box center [1132, 456] width 483 height 506
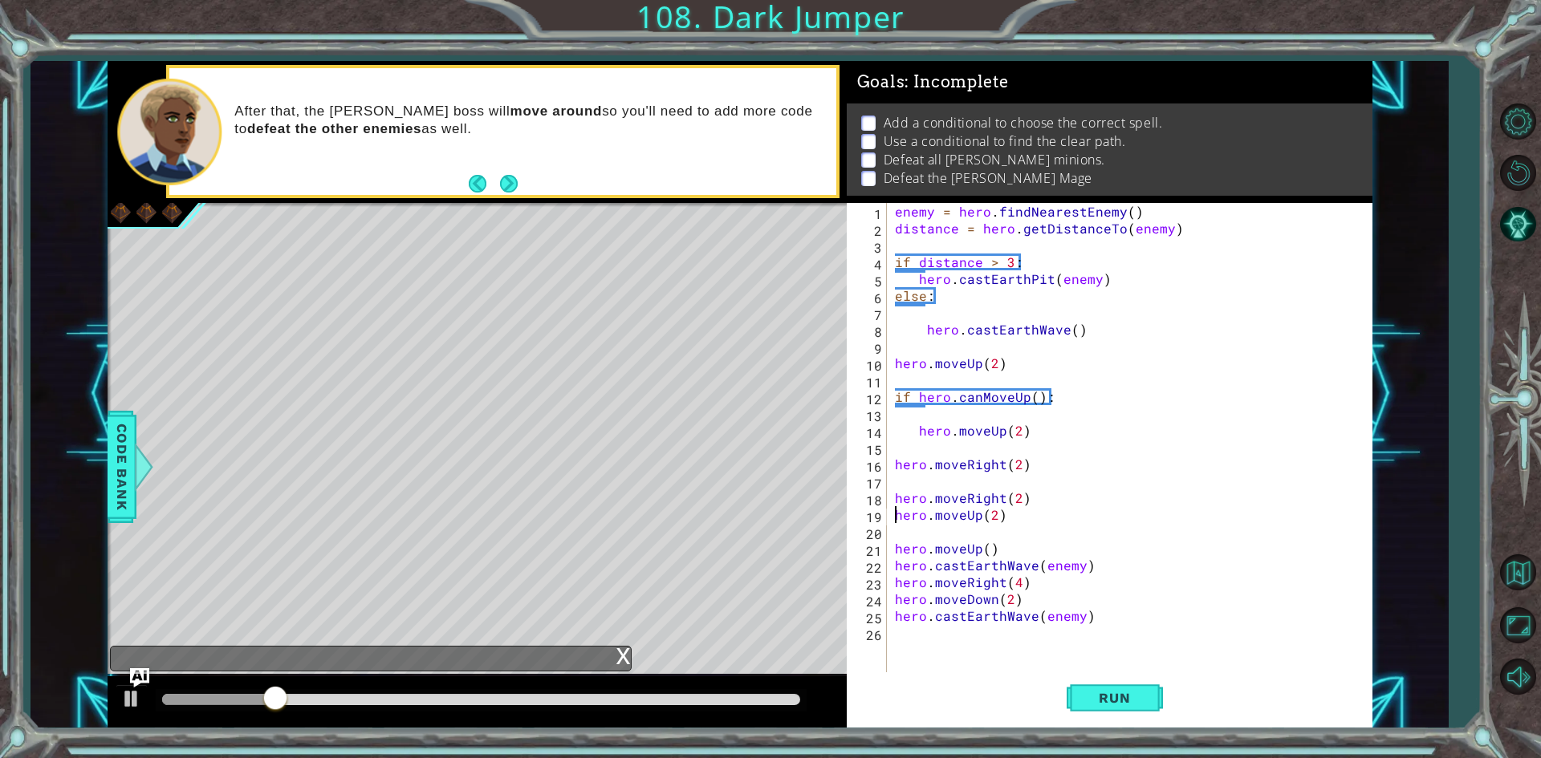
click at [1170, 709] on div "Run" at bounding box center [1114, 698] width 526 height 52
click at [1139, 704] on span "Run" at bounding box center [1113, 698] width 63 height 16
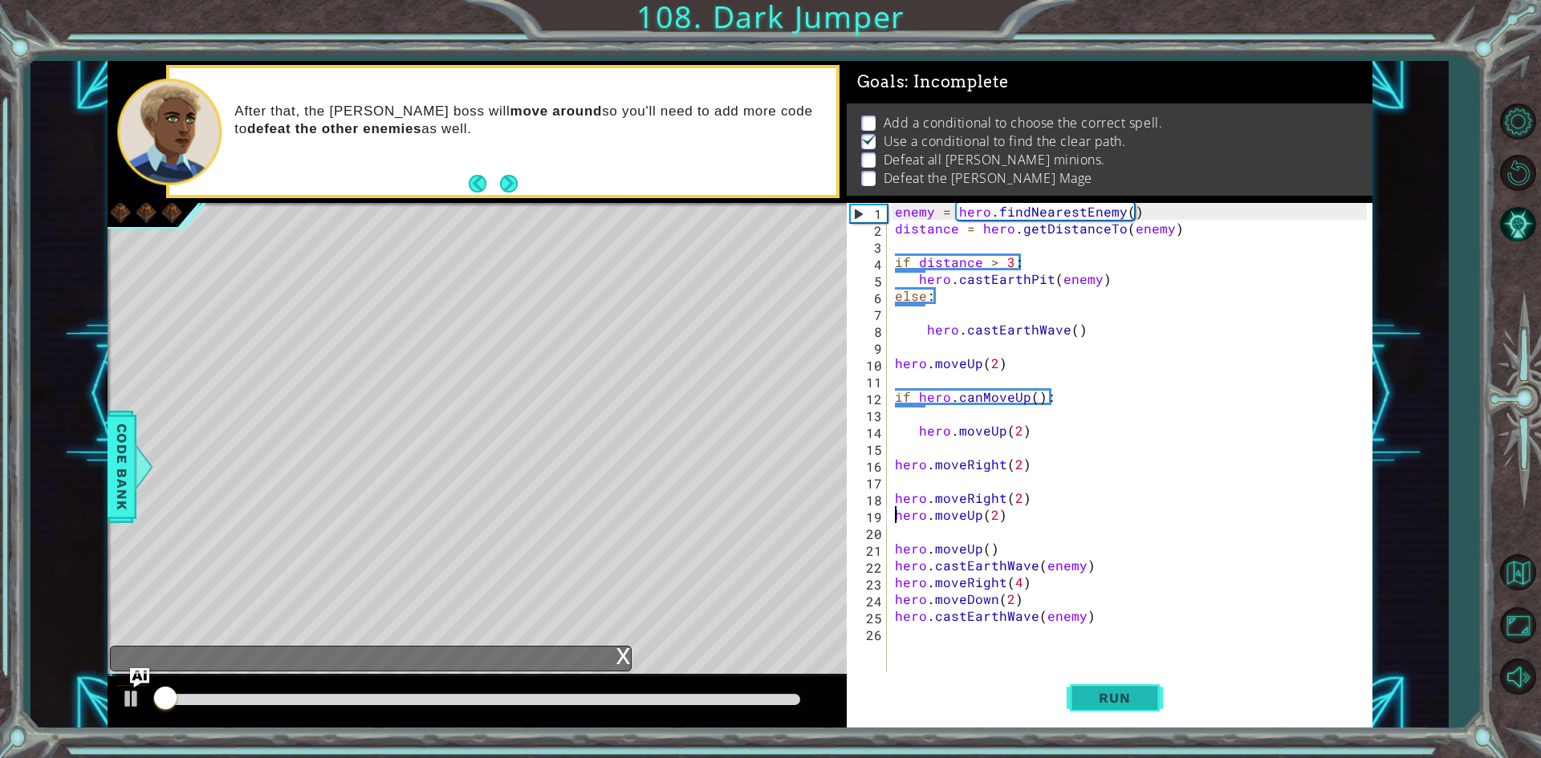
scroll to position [6, 0]
click at [1139, 704] on span "Run" at bounding box center [1113, 698] width 63 height 16
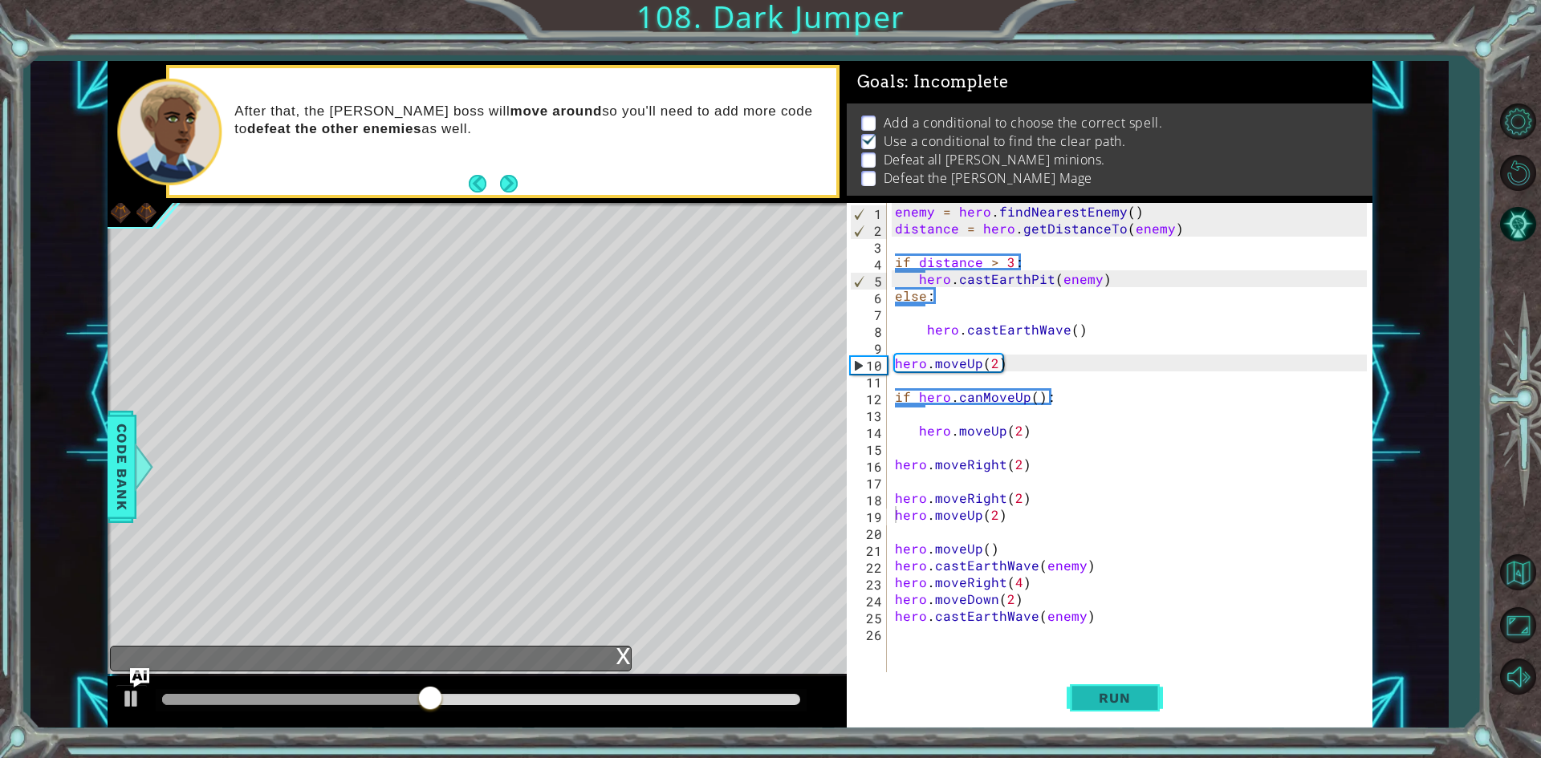
click at [1139, 704] on span "Run" at bounding box center [1113, 698] width 63 height 16
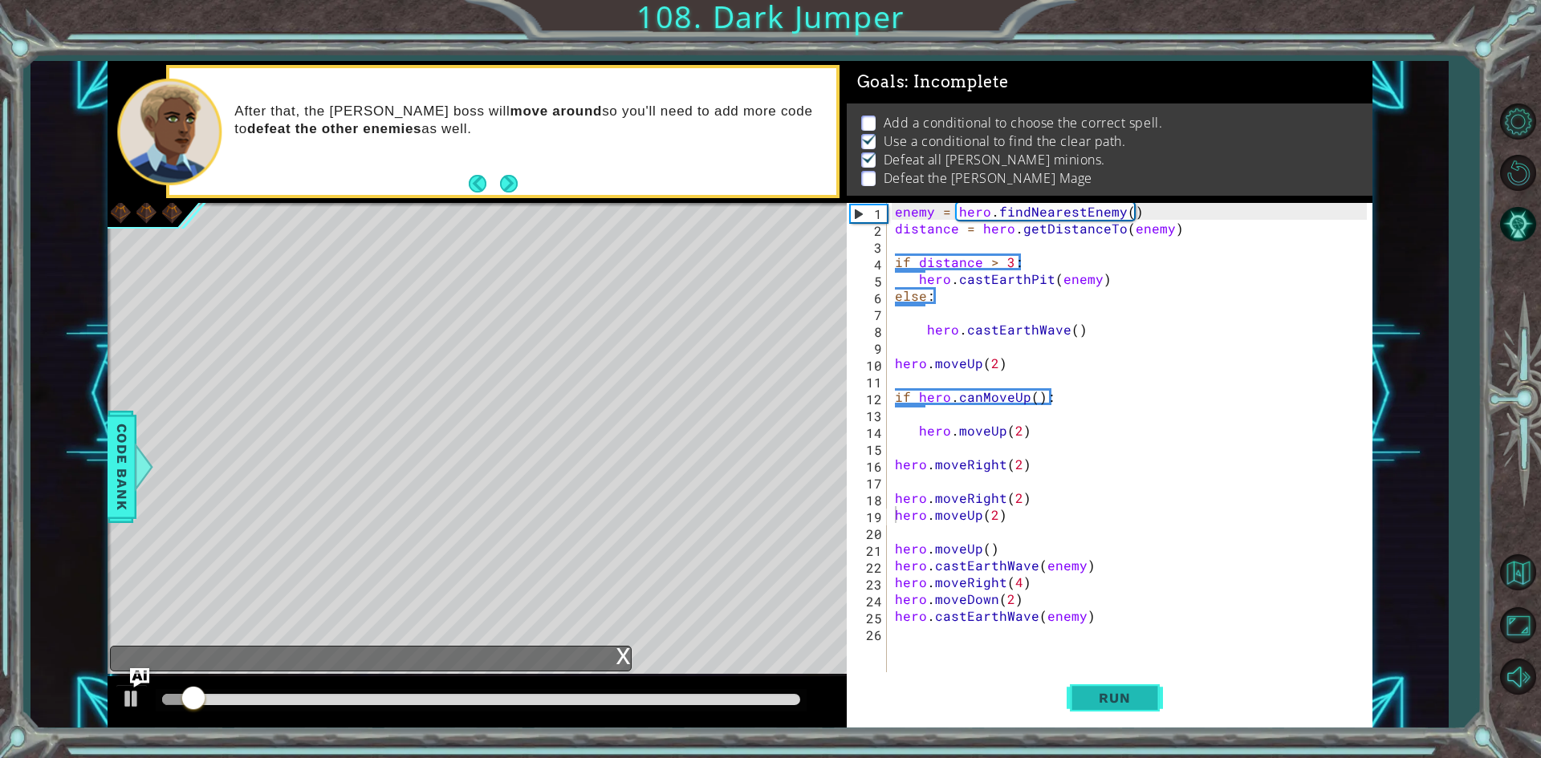
click at [1139, 704] on span "Run" at bounding box center [1113, 698] width 63 height 16
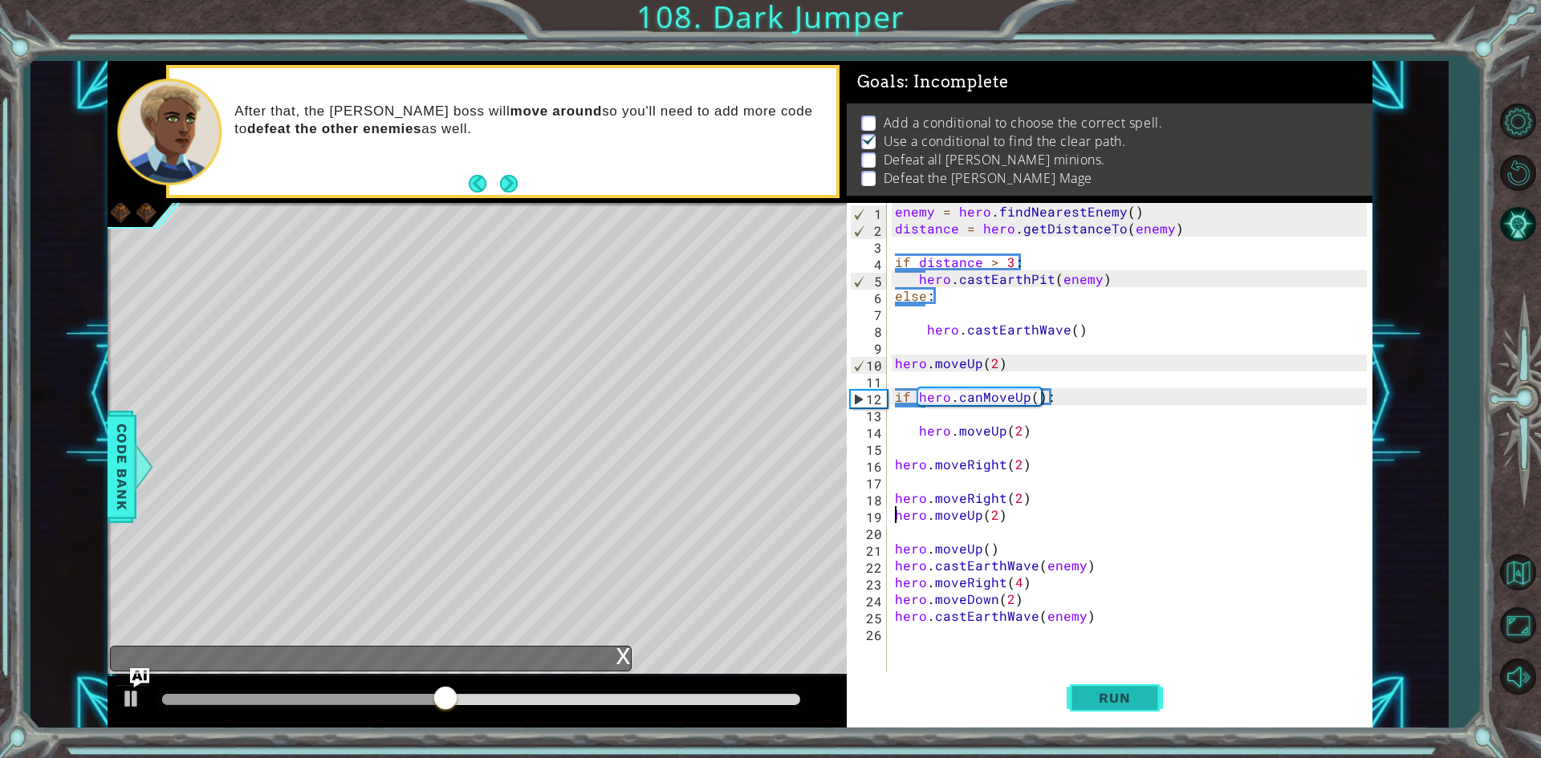
click at [1106, 691] on span "Run" at bounding box center [1113, 698] width 63 height 16
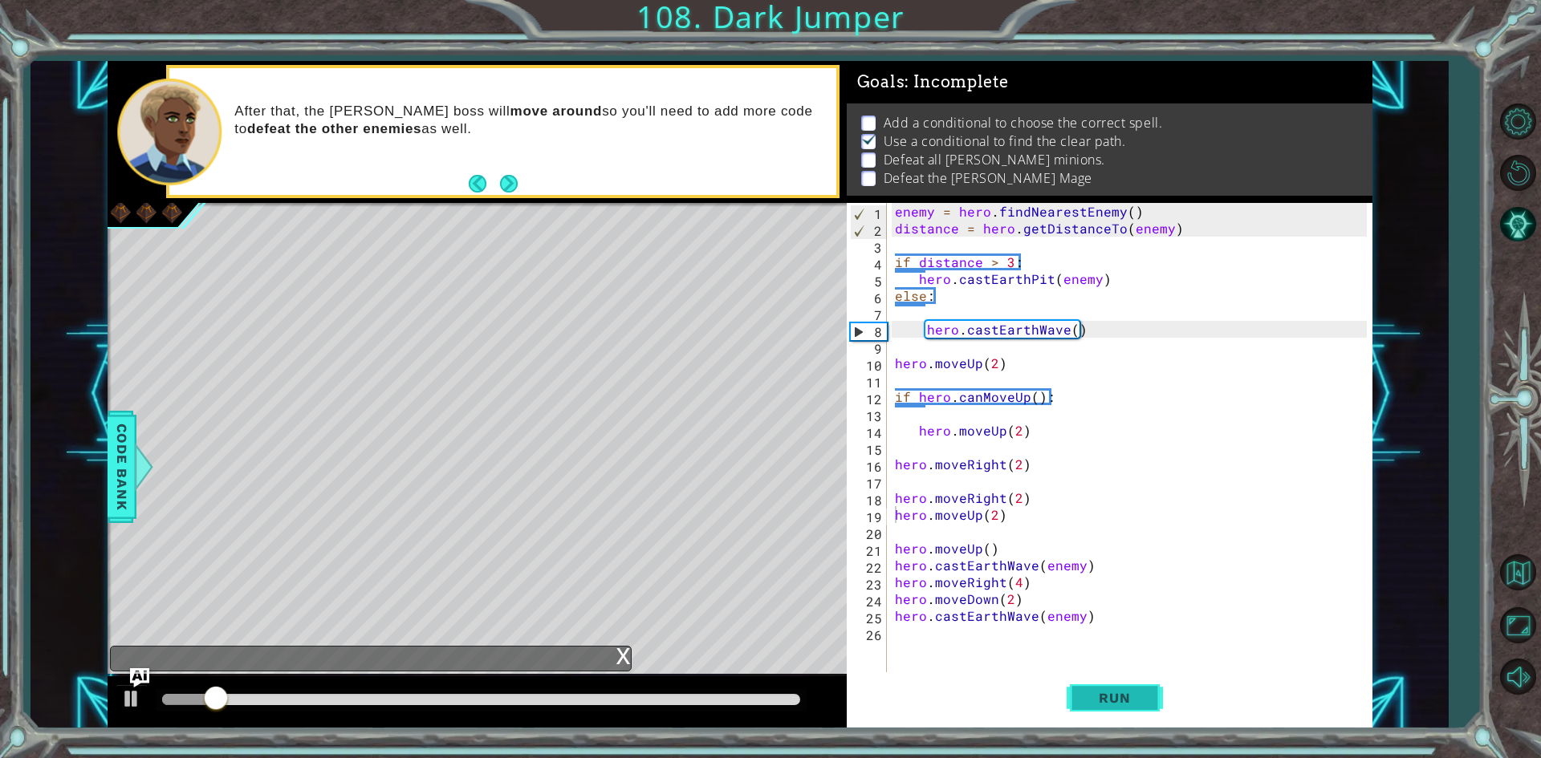
click at [1106, 691] on span "Run" at bounding box center [1113, 698] width 63 height 16
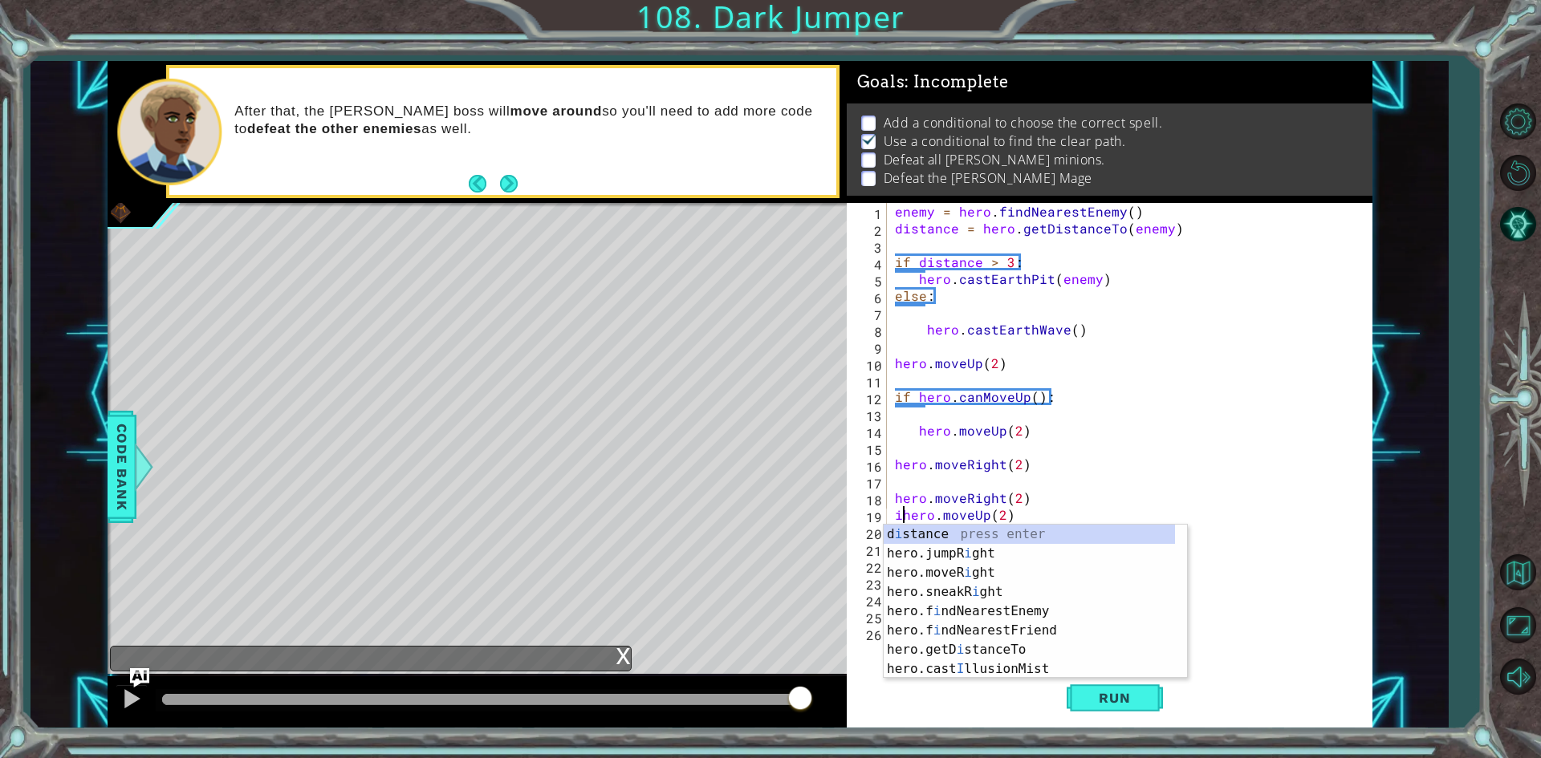
scroll to position [0, 1]
type textarea "hero.moveUp(2)"
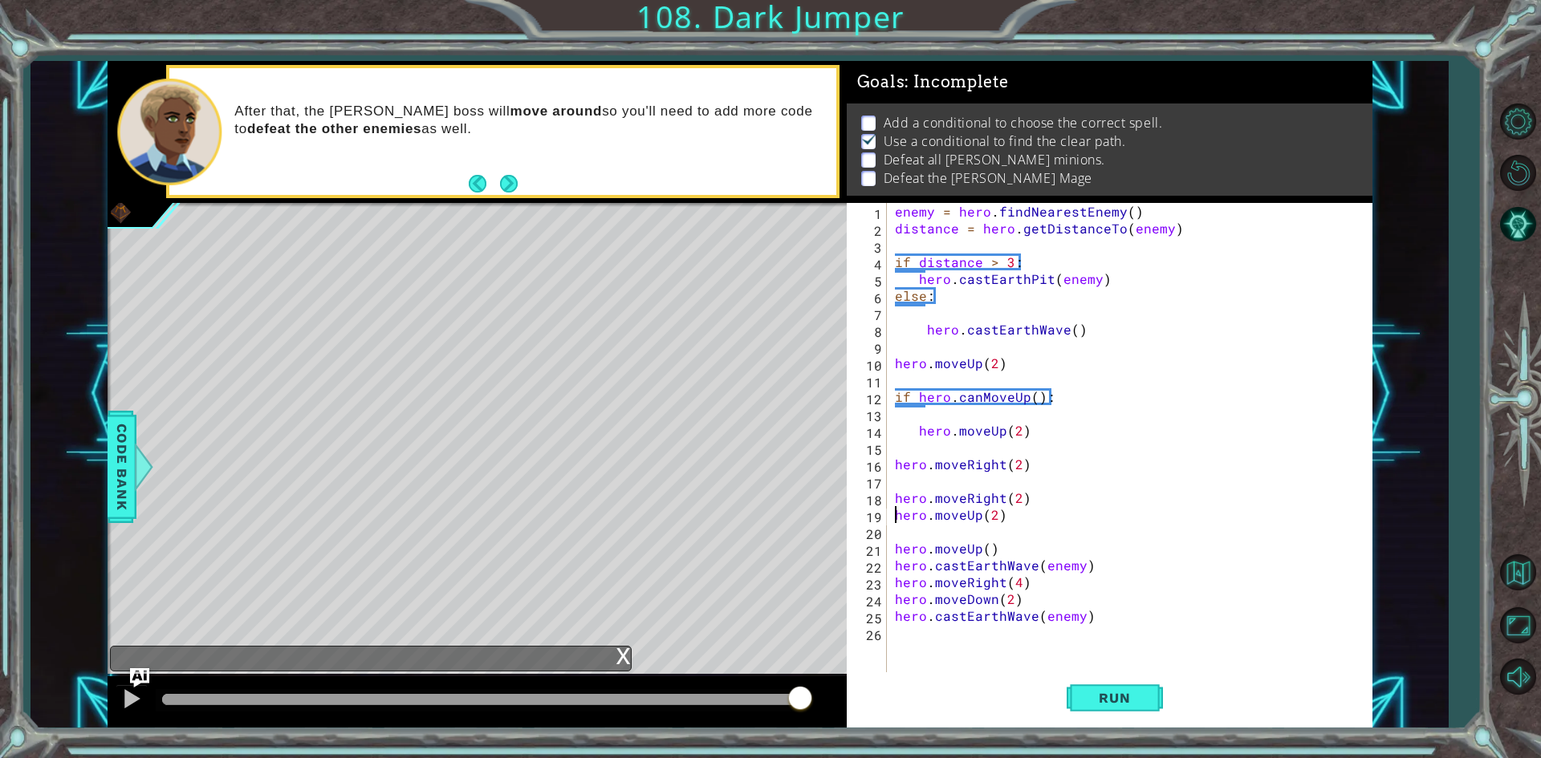
click at [894, 483] on div "enemy = hero . findNearestEnemy ( ) distance = hero . getDistanceTo ( enemy ) i…" at bounding box center [1132, 456] width 483 height 506
type textarea "if distance > 3:"
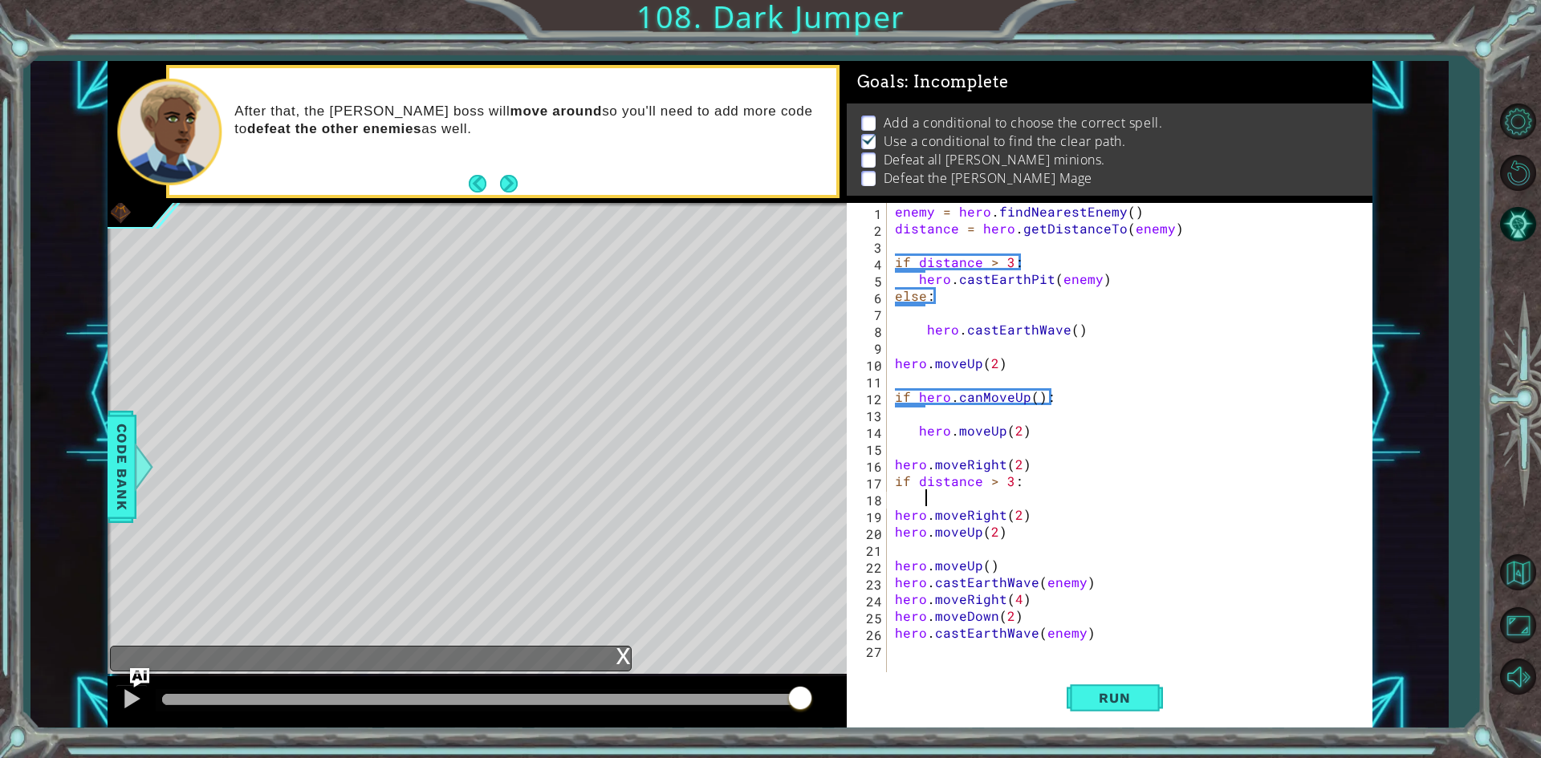
scroll to position [0, 0]
type textarea "w"
click at [1134, 687] on button "Run" at bounding box center [1114, 698] width 96 height 52
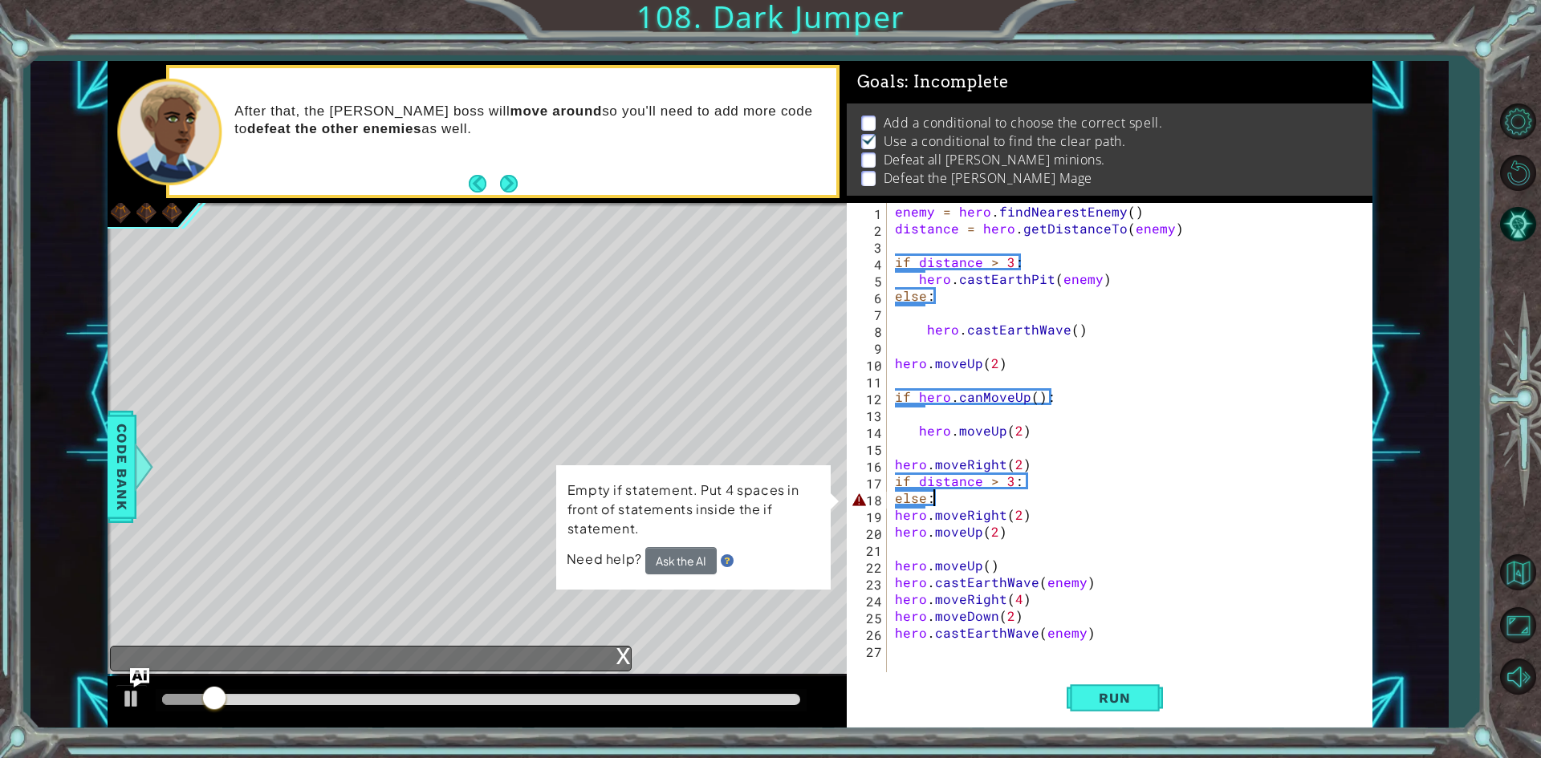
click at [893, 494] on div "enemy = hero . findNearestEnemy ( ) distance = hero . getDistanceTo ( enemy ) i…" at bounding box center [1132, 456] width 483 height 506
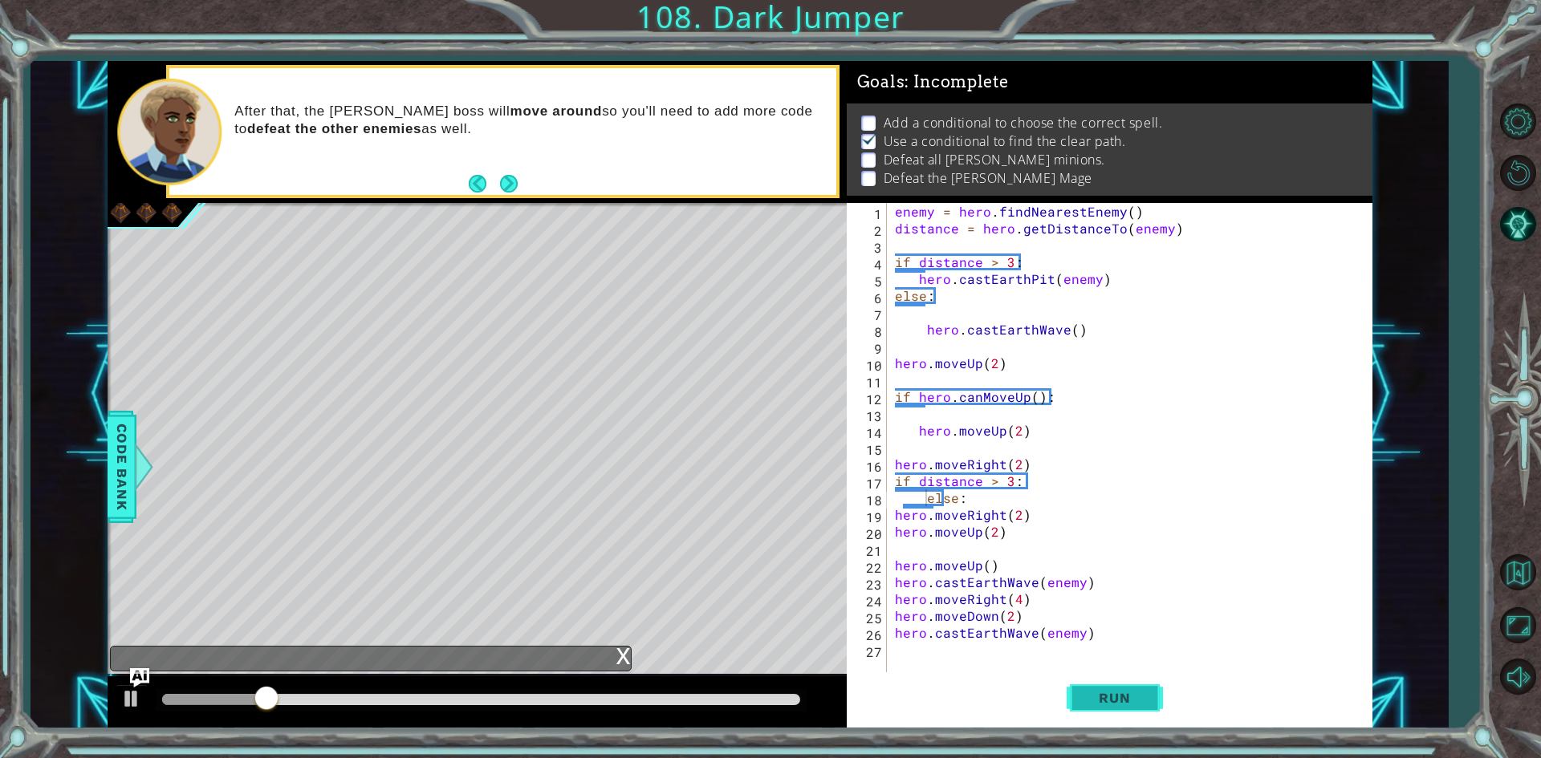
click at [1123, 696] on span "Run" at bounding box center [1113, 698] width 63 height 16
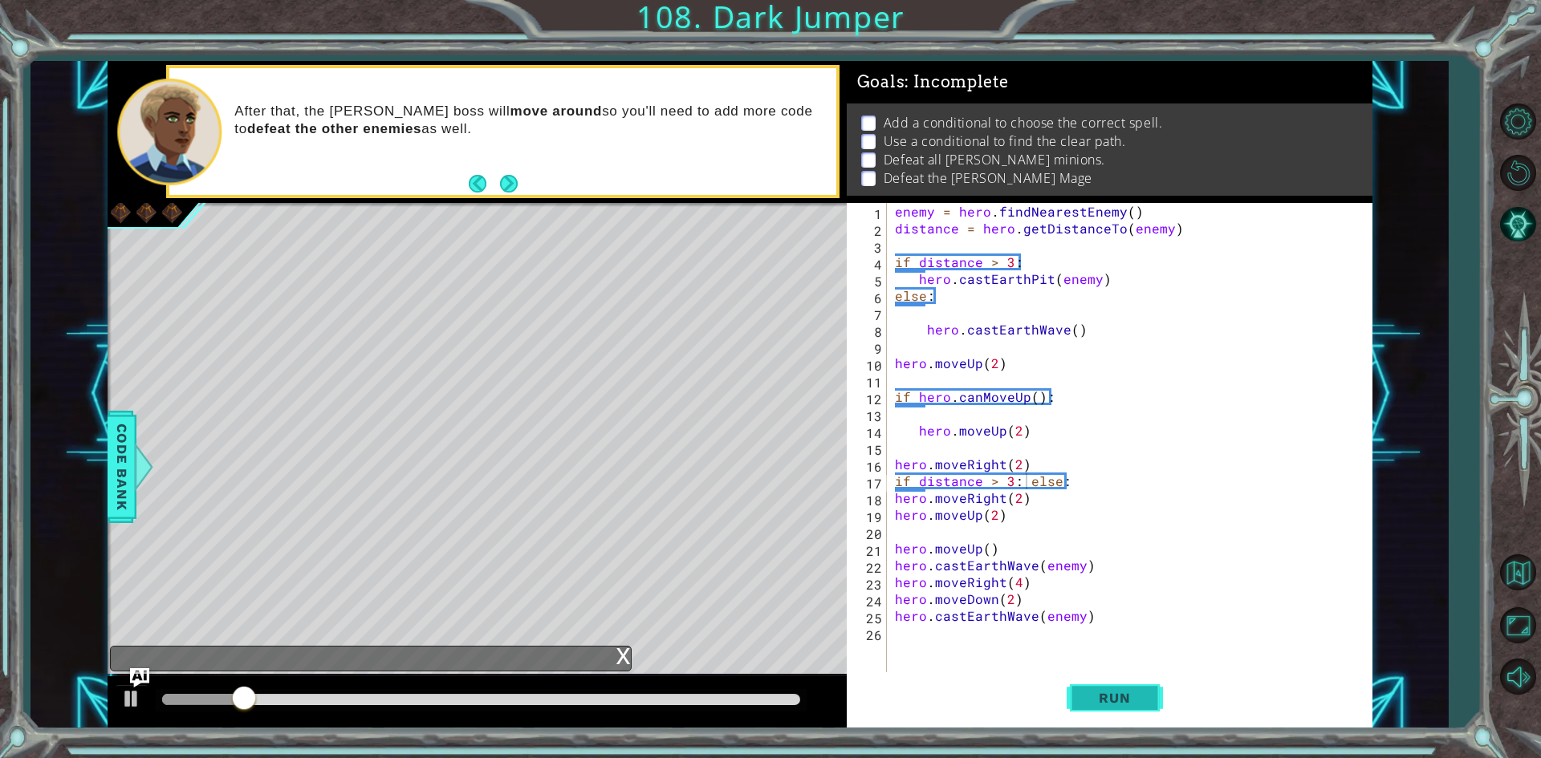
click at [1152, 688] on button "Run" at bounding box center [1114, 698] width 96 height 52
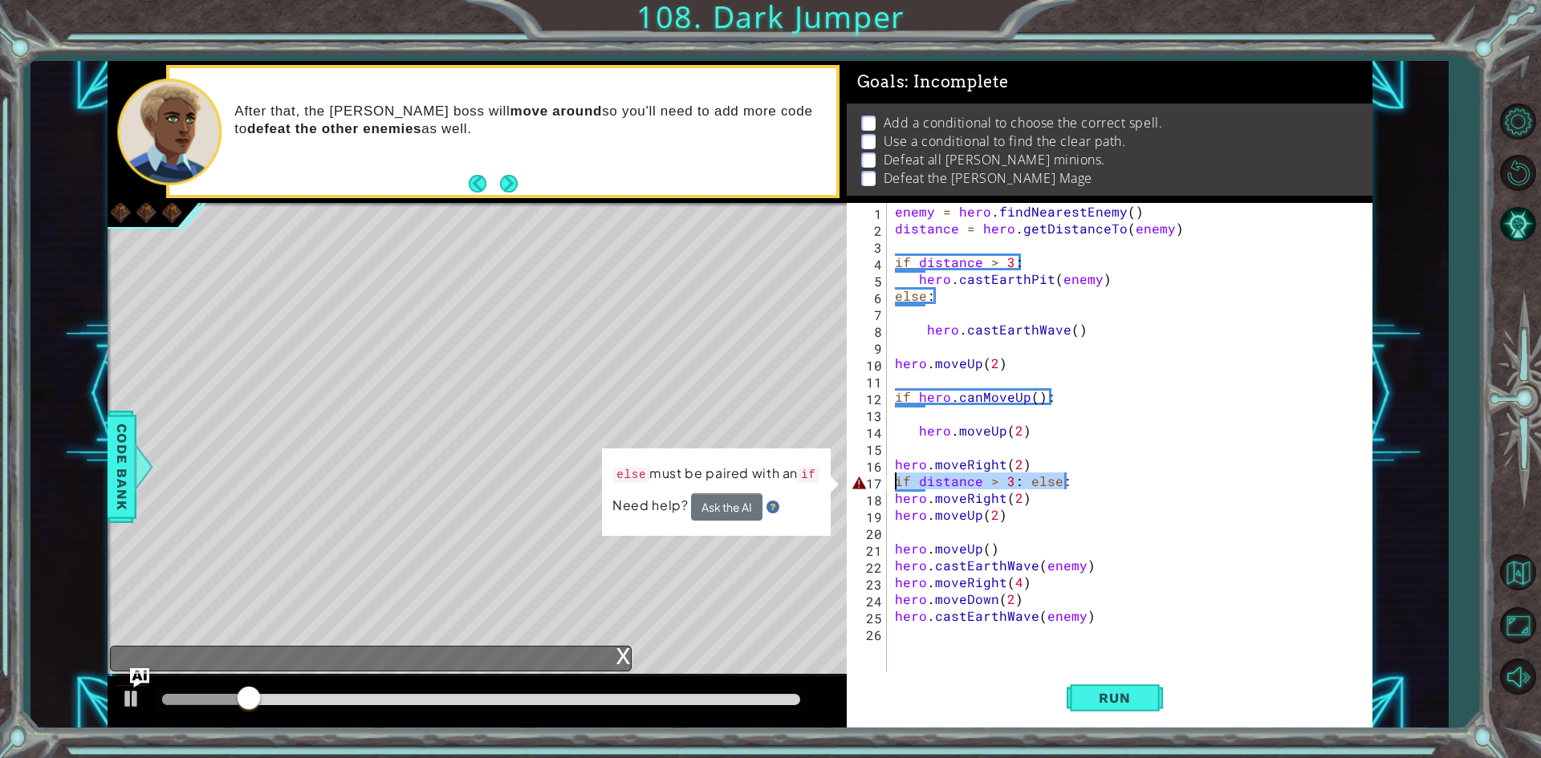
drag, startPoint x: 1096, startPoint y: 483, endPoint x: 778, endPoint y: 472, distance: 317.9
click at [778, 472] on div "1 ההההההההההההההההההההההההההההההההההההההההההההההההההההההההההההההההההההההההההההה…" at bounding box center [740, 395] width 1265 height 668
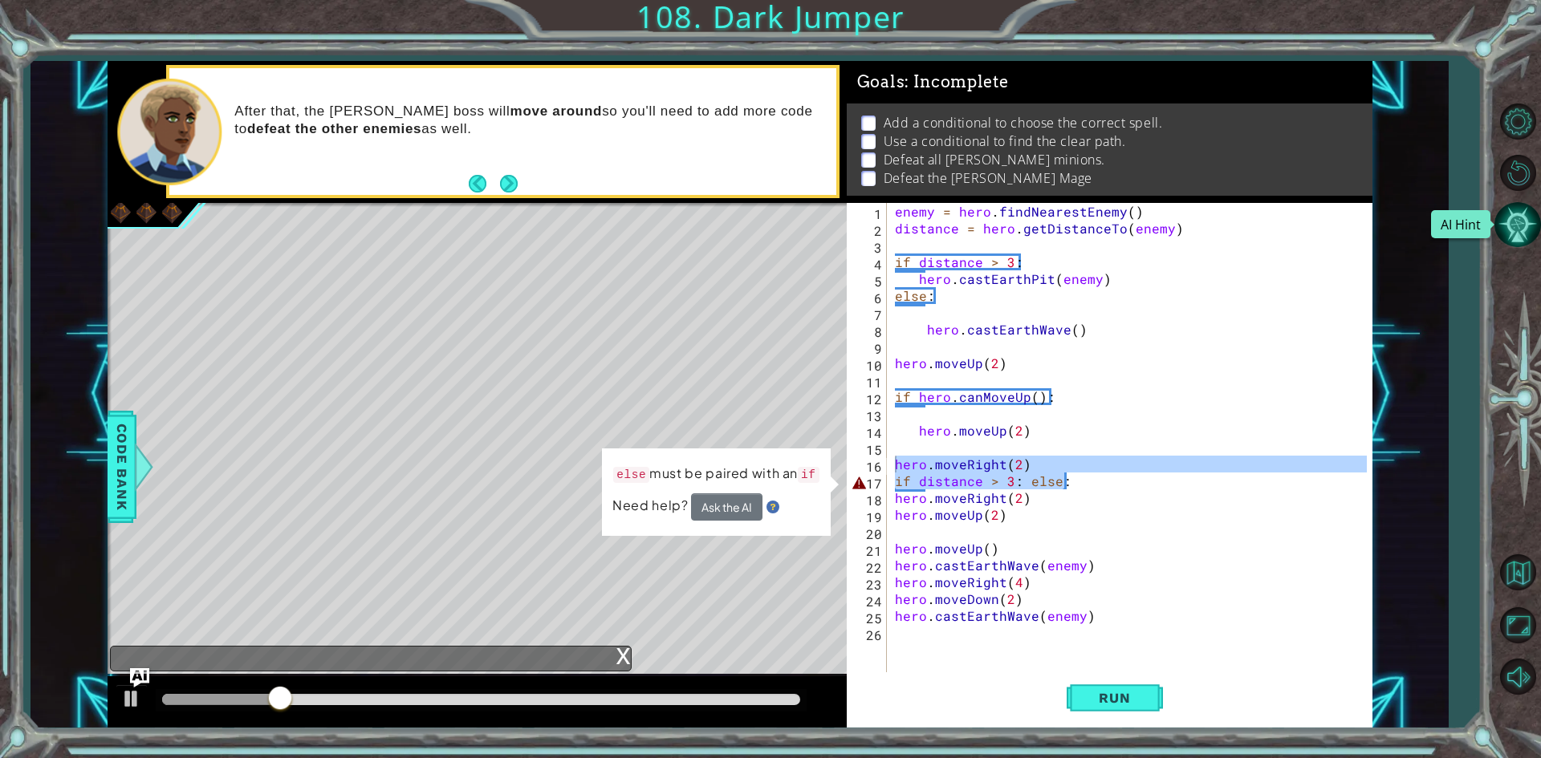
click at [1505, 229] on button "AI Hint" at bounding box center [1517, 224] width 47 height 47
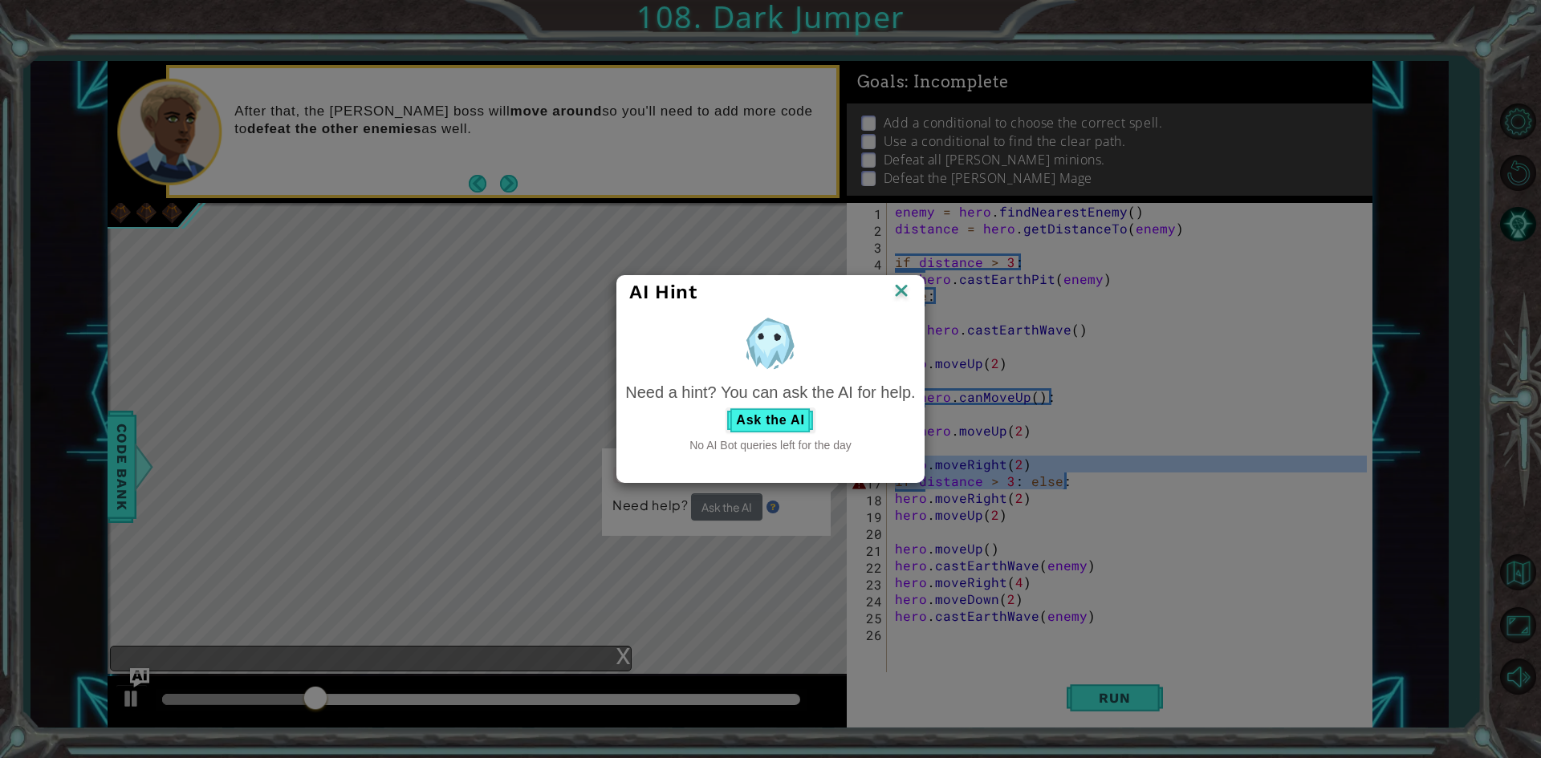
click at [918, 292] on div "AI Hint" at bounding box center [770, 292] width 306 height 33
drag, startPoint x: 836, startPoint y: 294, endPoint x: 898, endPoint y: 294, distance: 61.8
click at [847, 294] on div "AI Hint" at bounding box center [770, 292] width 282 height 24
click at [898, 294] on img at bounding box center [901, 292] width 21 height 24
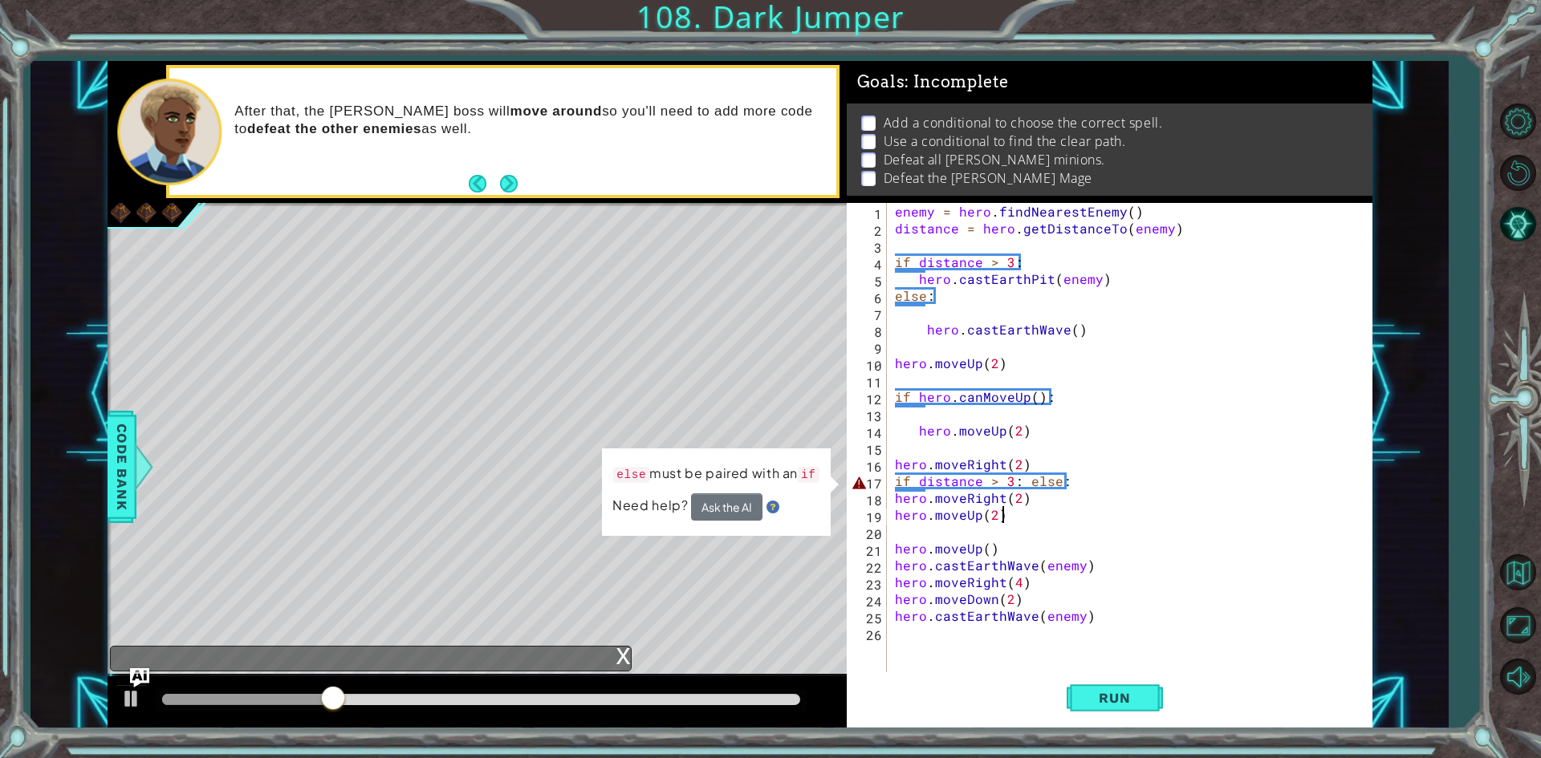
drag, startPoint x: 1099, startPoint y: 518, endPoint x: 1103, endPoint y: 477, distance: 41.1
click at [1101, 512] on div "enemy = hero . findNearestEnemy ( ) distance = hero . getDistanceTo ( enemy ) i…" at bounding box center [1132, 456] width 483 height 506
click at [1103, 486] on div "enemy = hero . findNearestEnemy ( ) distance = hero . getDistanceTo ( enemy ) i…" at bounding box center [1132, 456] width 483 height 506
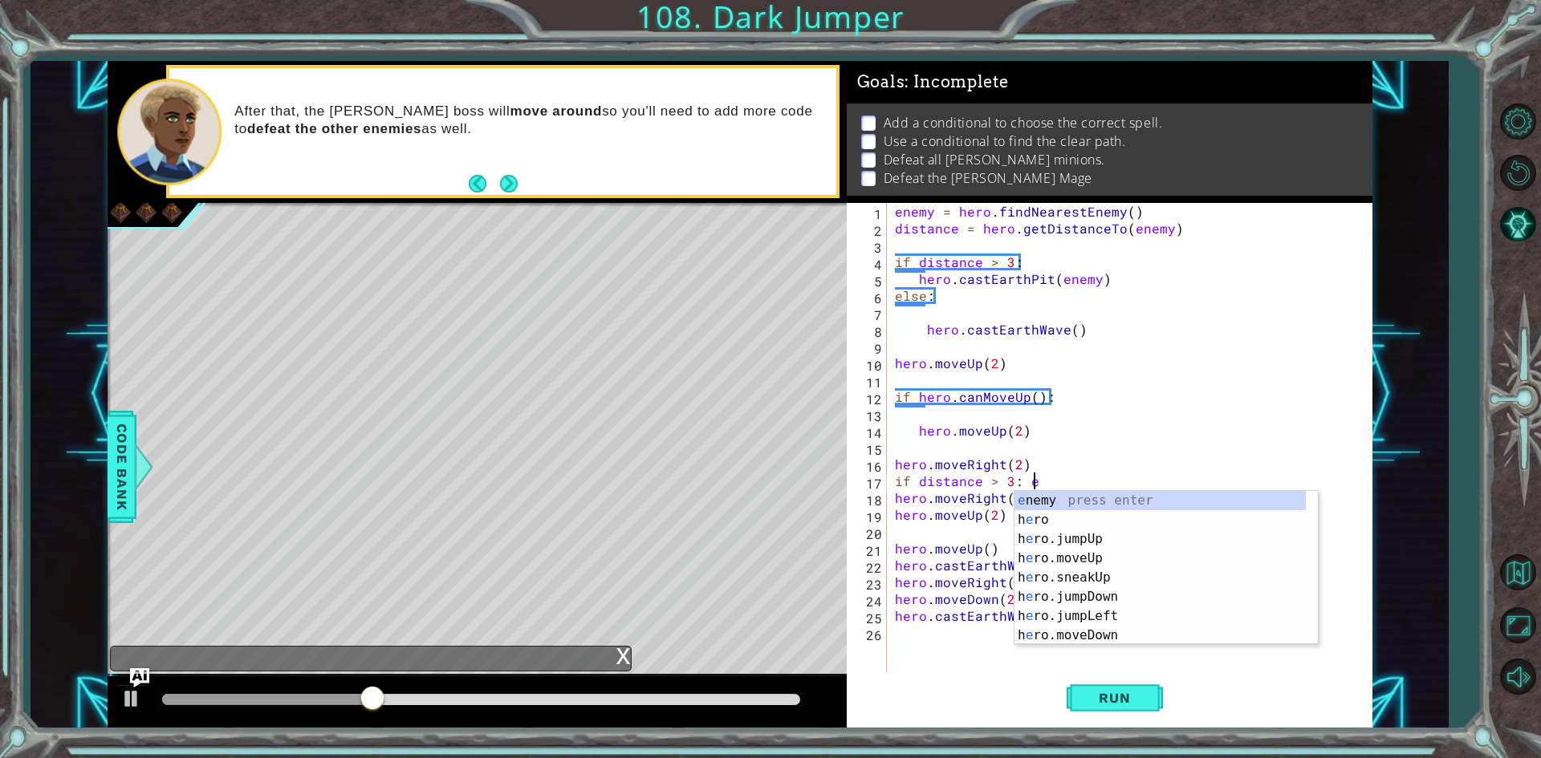
type textarea "if distance > 3:"
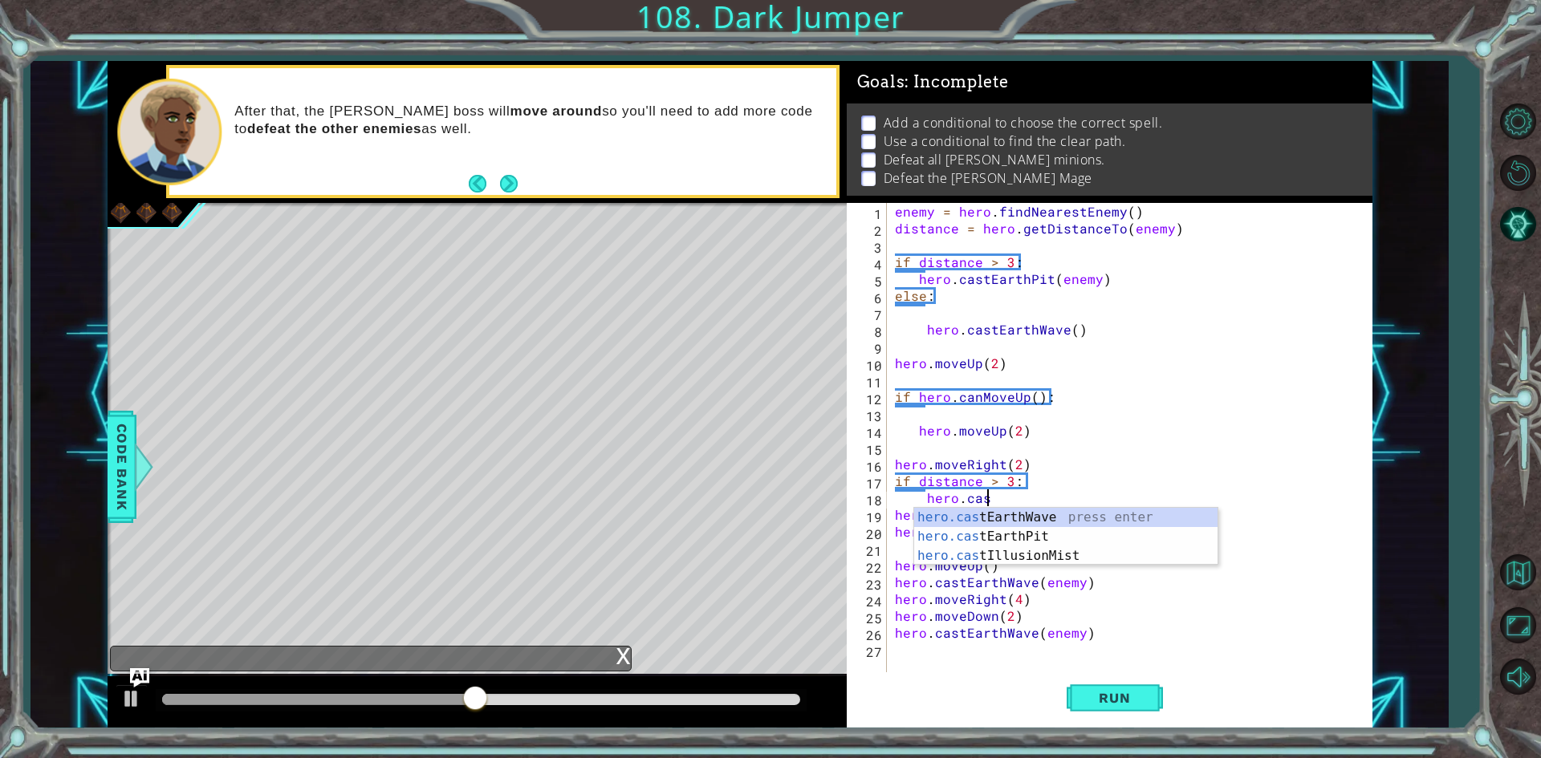
scroll to position [0, 5]
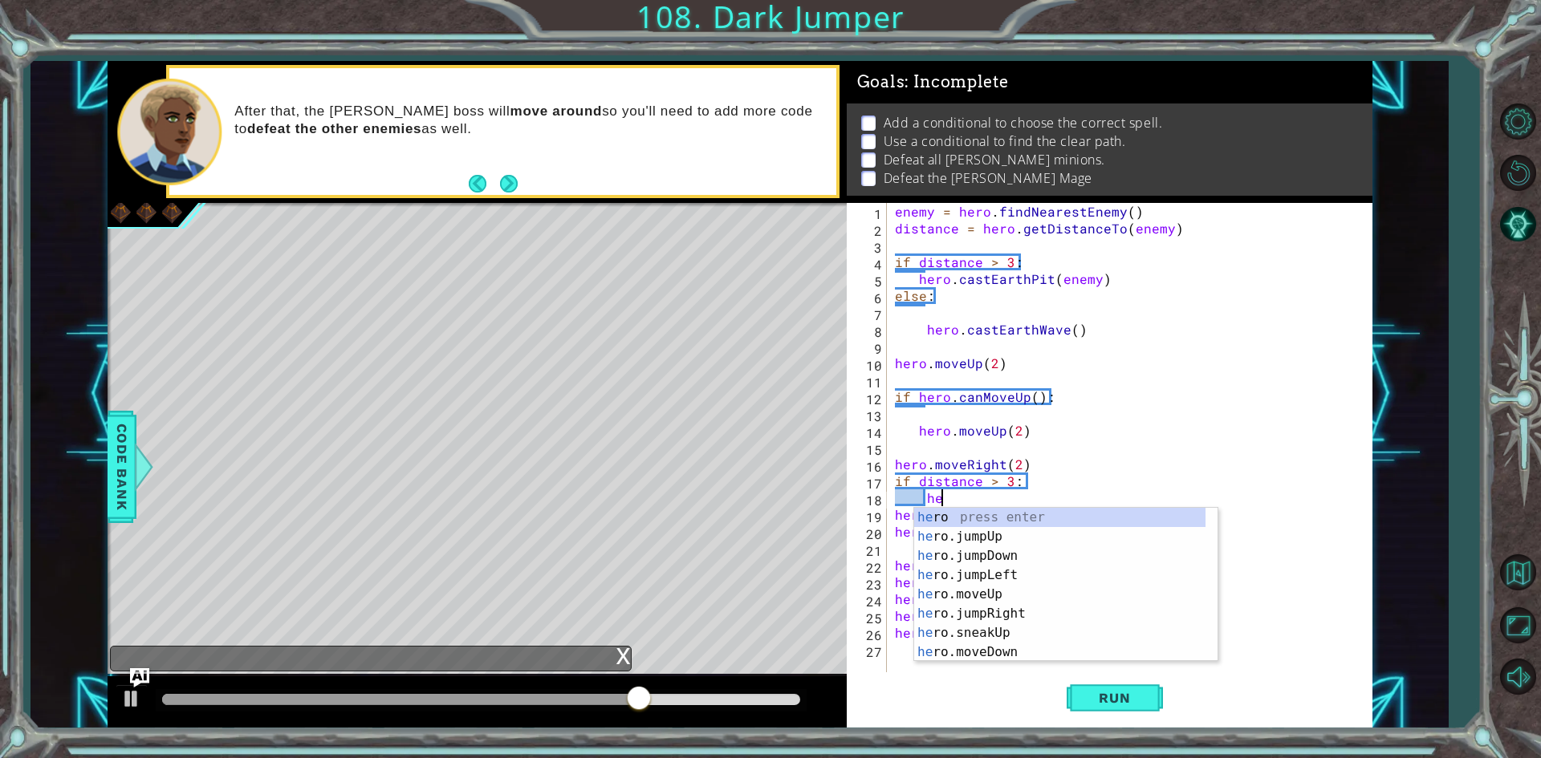
type textarea "h"
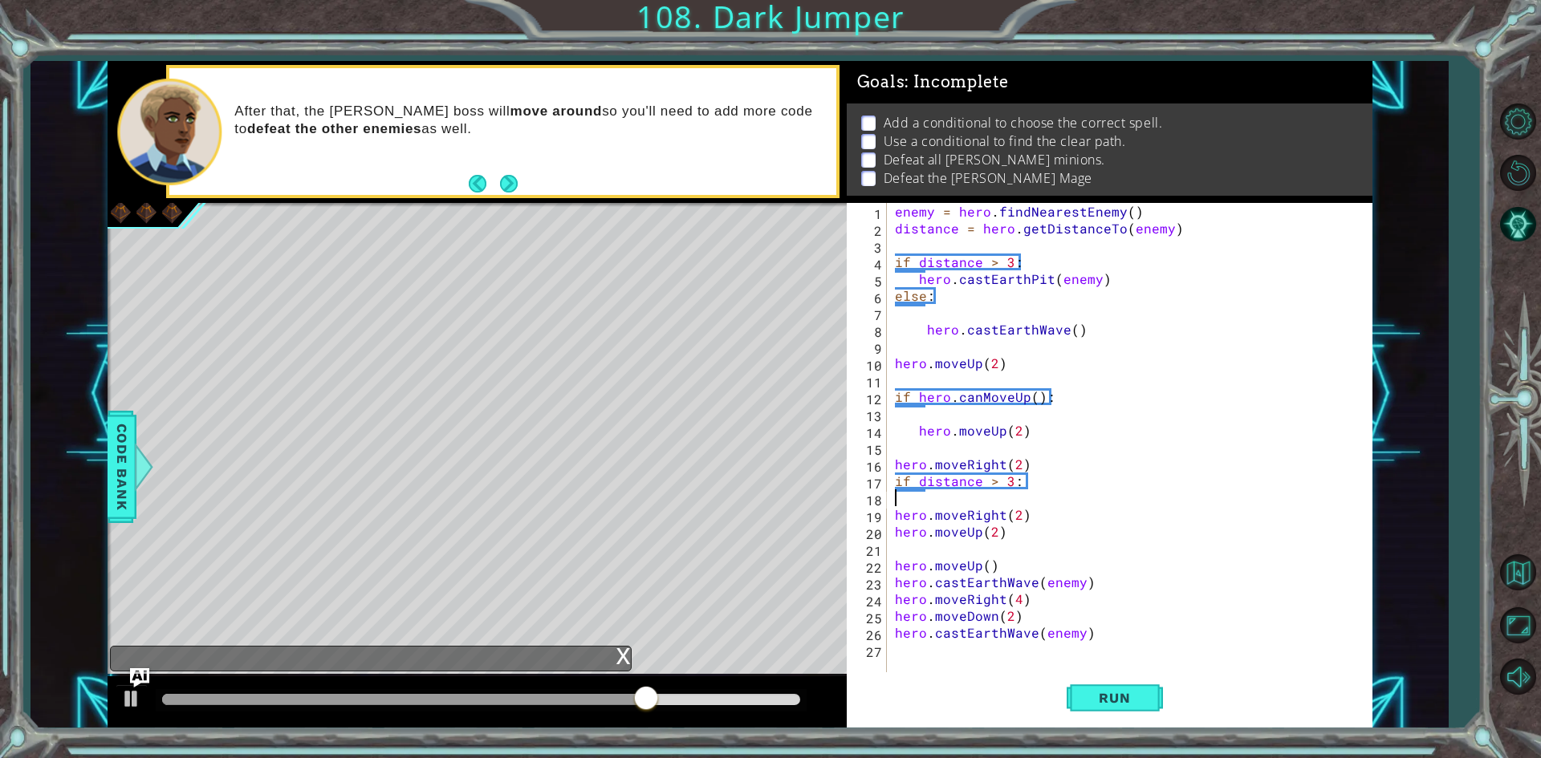
scroll to position [0, 0]
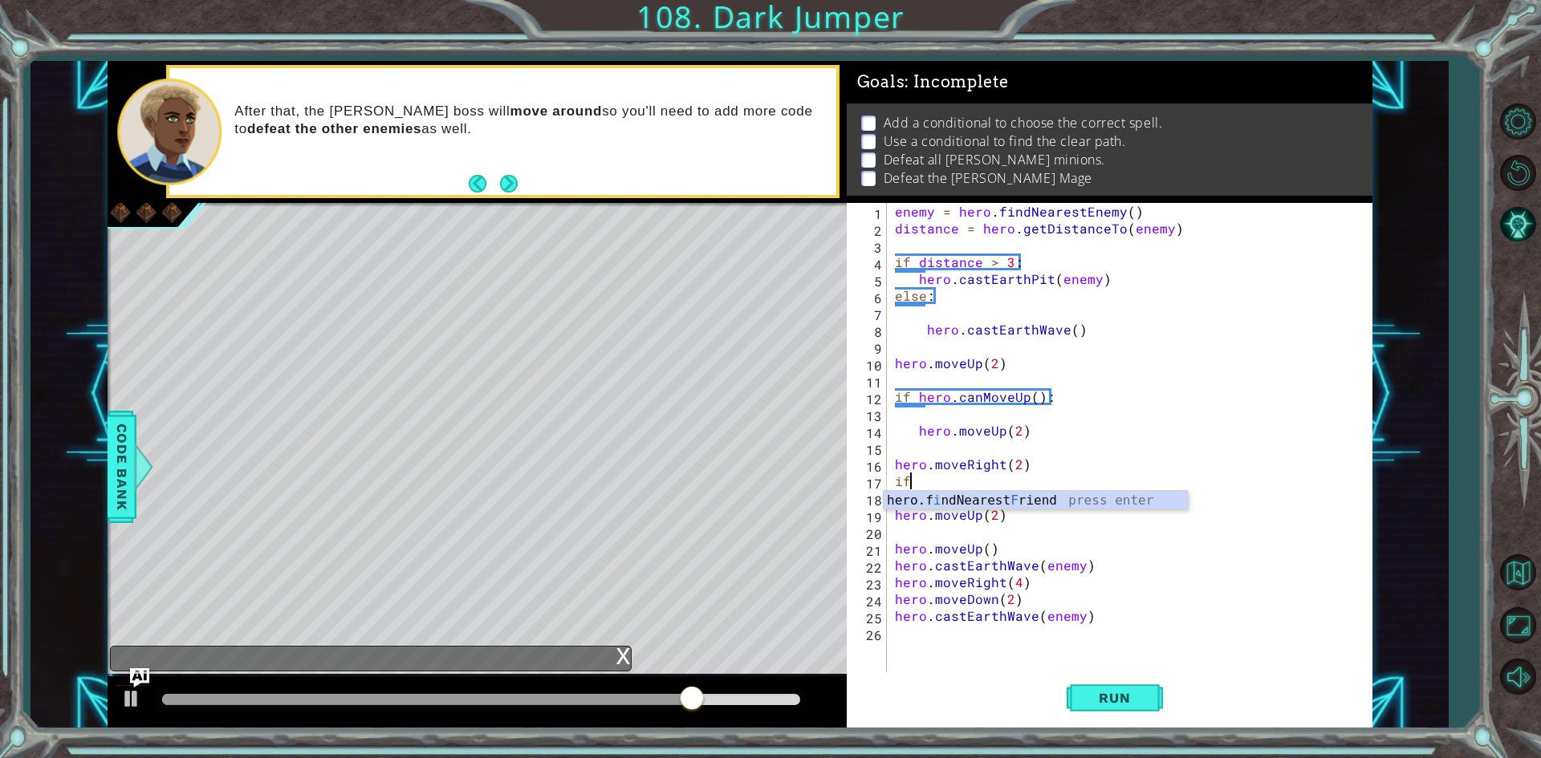
type textarea "i"
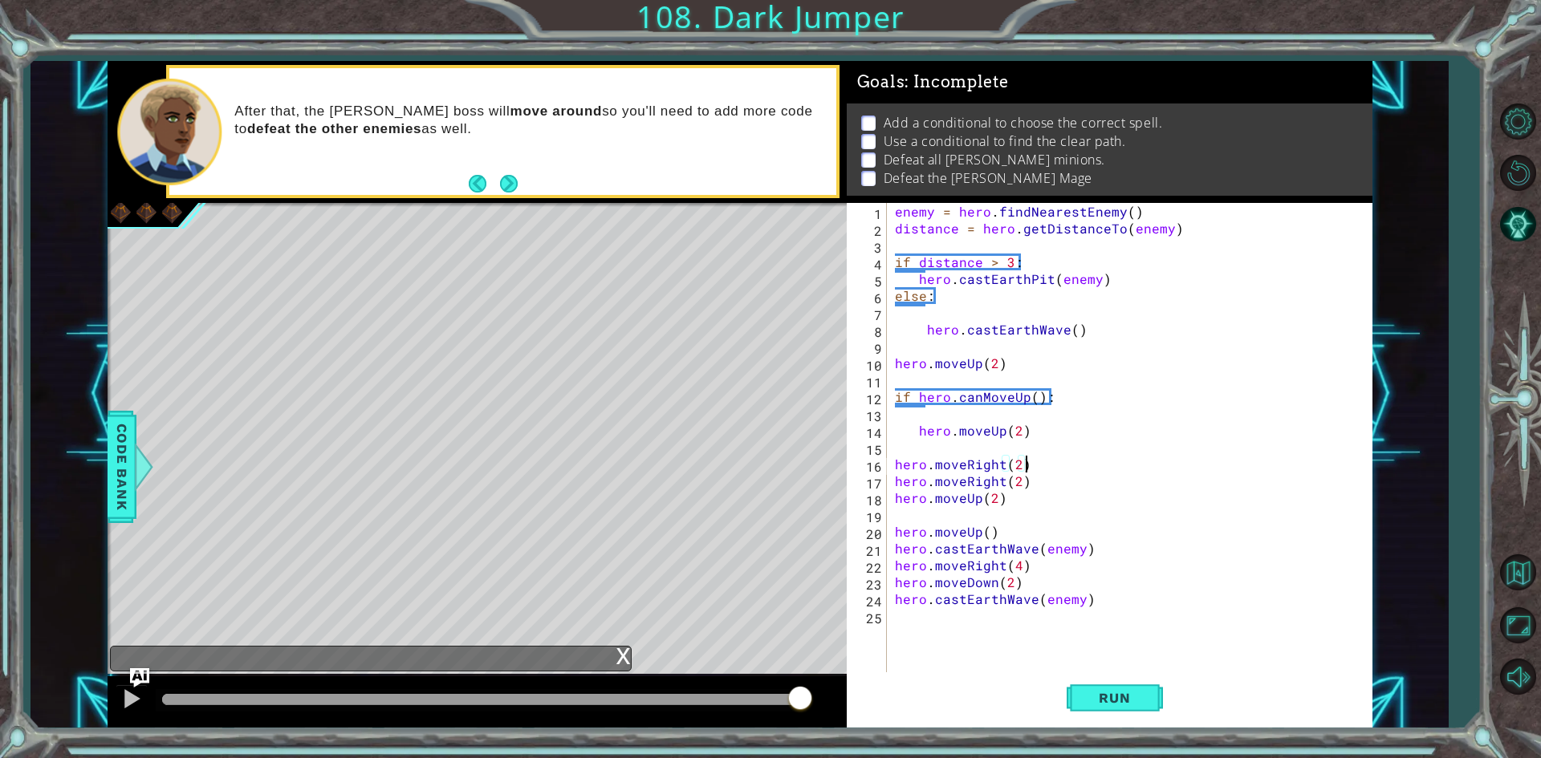
type textarea "hero.moveRight(2)"
click at [261, 652] on div "x" at bounding box center [371, 659] width 522 height 26
click at [136, 678] on img "Ask AI" at bounding box center [138, 678] width 21 height 21
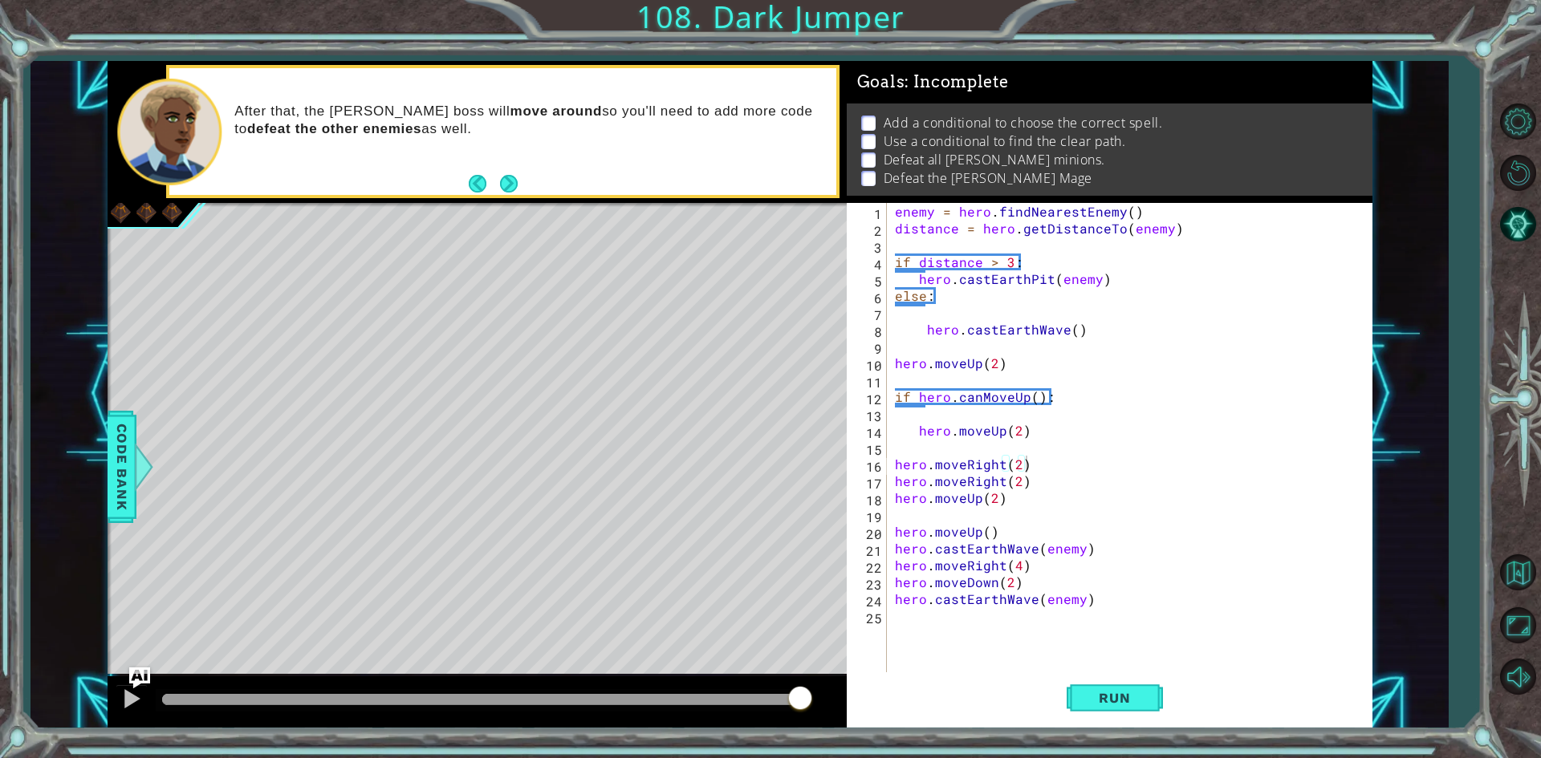
click at [136, 678] on img "Ask AI" at bounding box center [138, 678] width 21 height 21
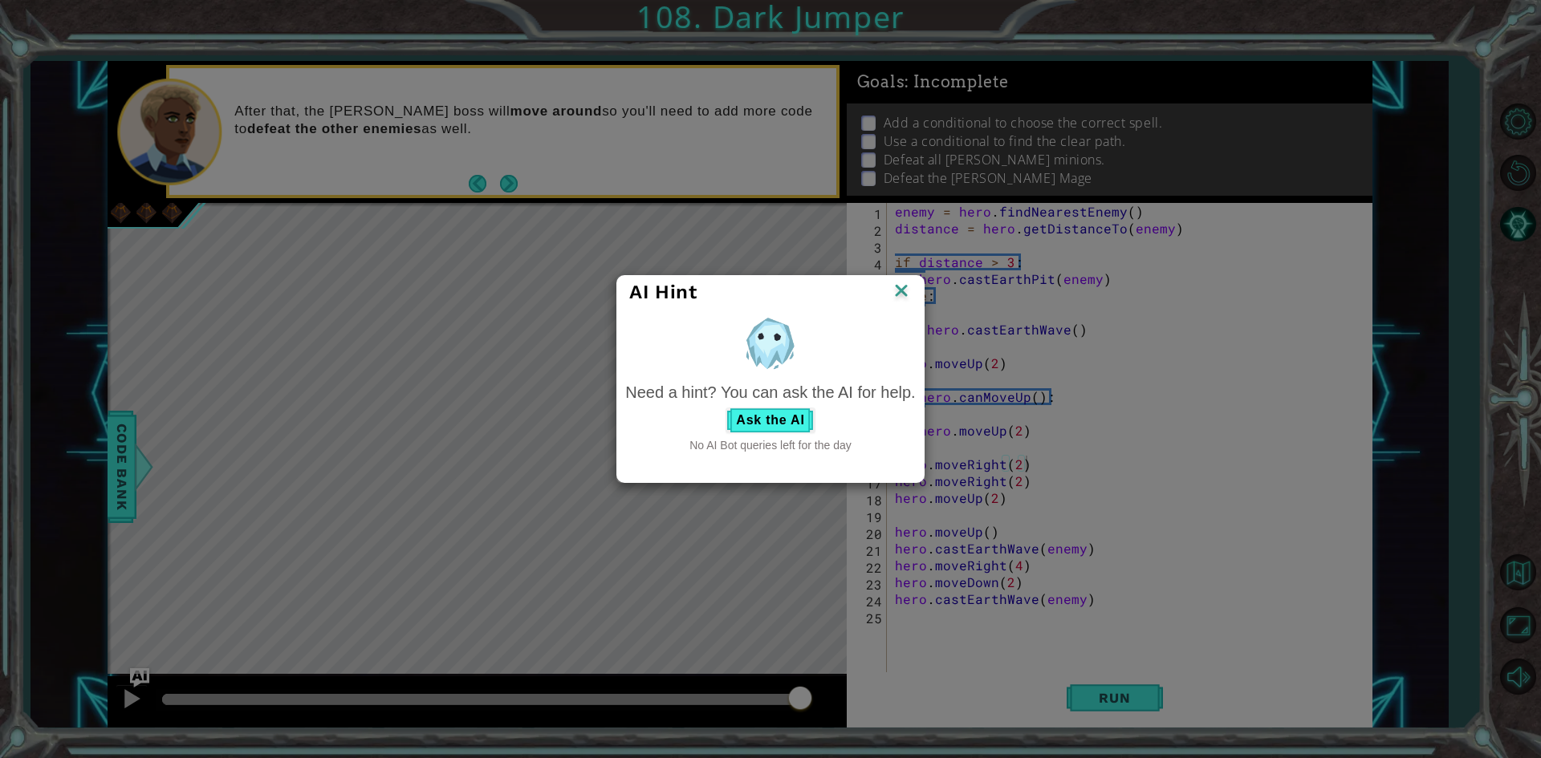
click at [885, 285] on div "AI Hint" at bounding box center [770, 292] width 282 height 24
click at [903, 282] on img at bounding box center [901, 292] width 21 height 24
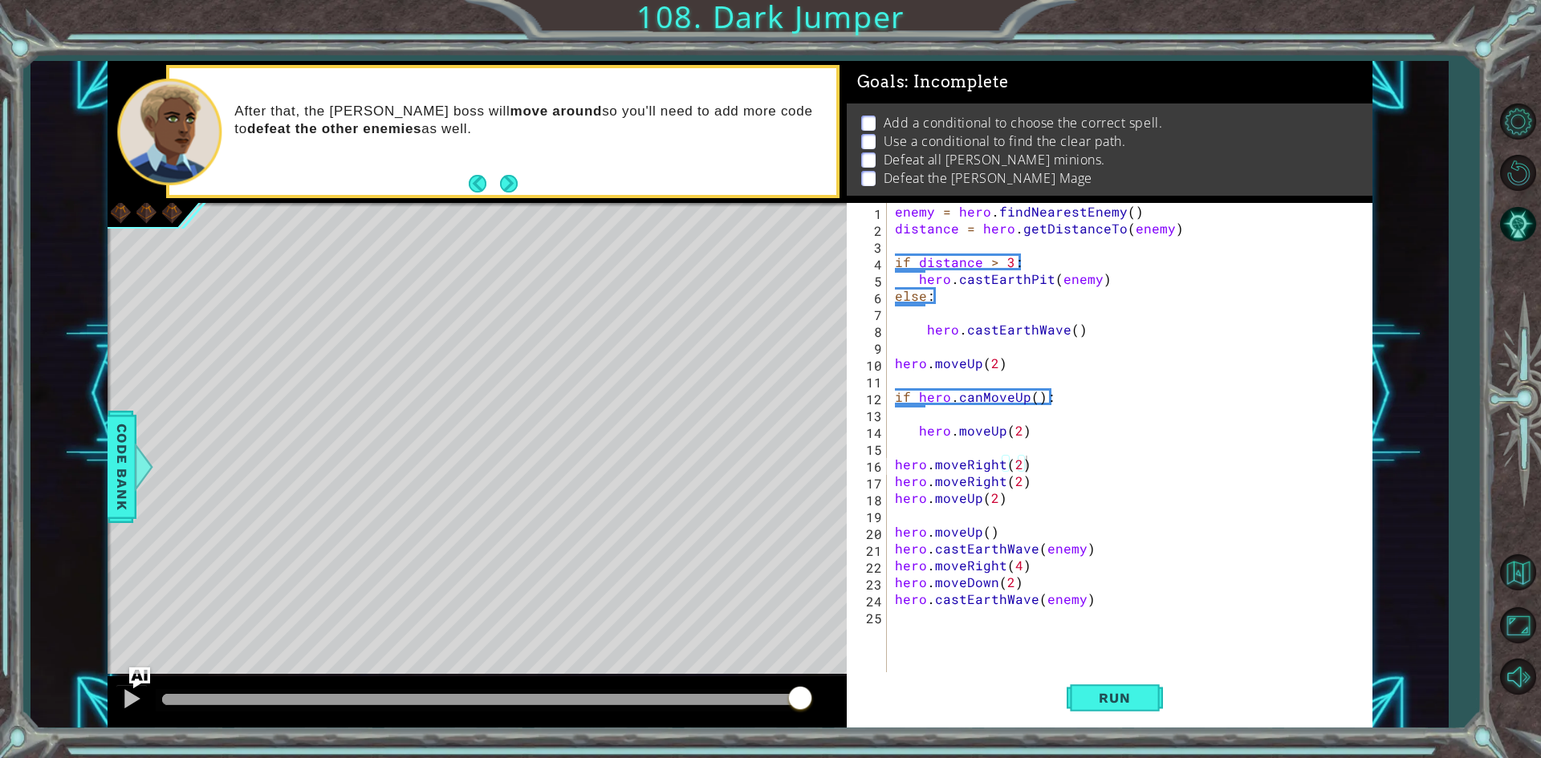
click at [140, 677] on img "Ask AI" at bounding box center [138, 678] width 21 height 21
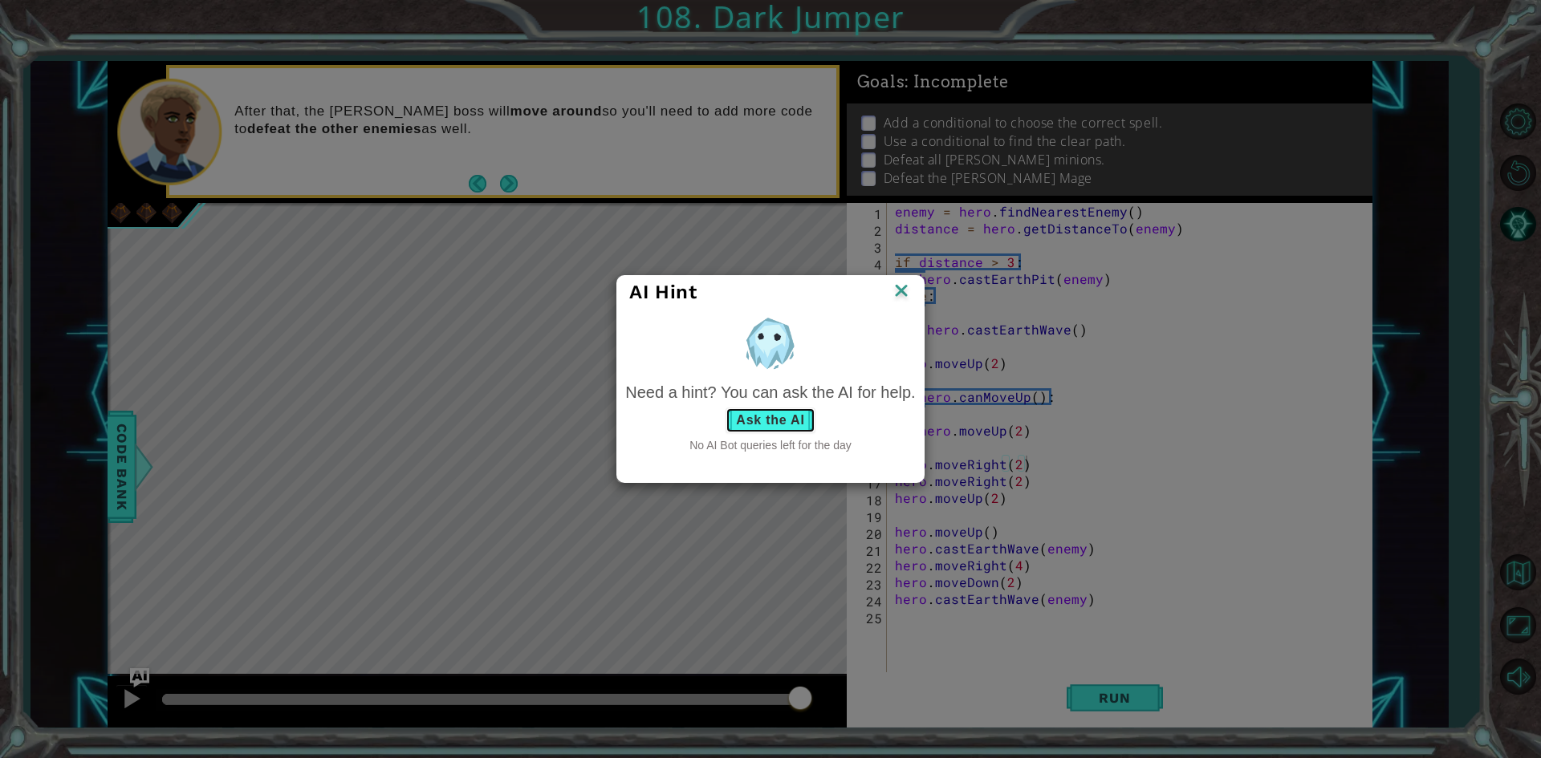
click at [725, 413] on button "Ask the AI" at bounding box center [769, 421] width 89 height 26
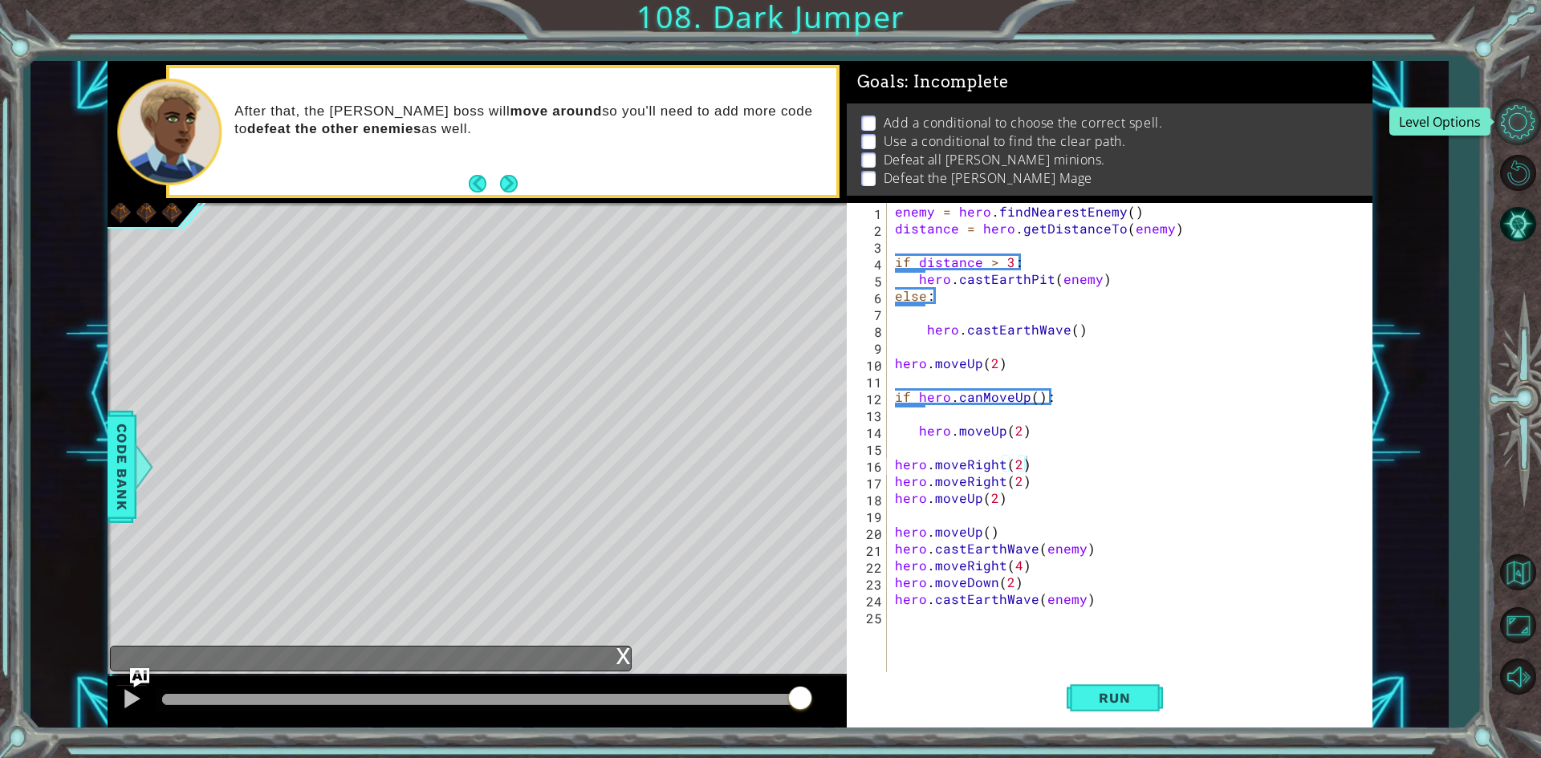
click at [1504, 132] on button "Level Options" at bounding box center [1517, 122] width 47 height 47
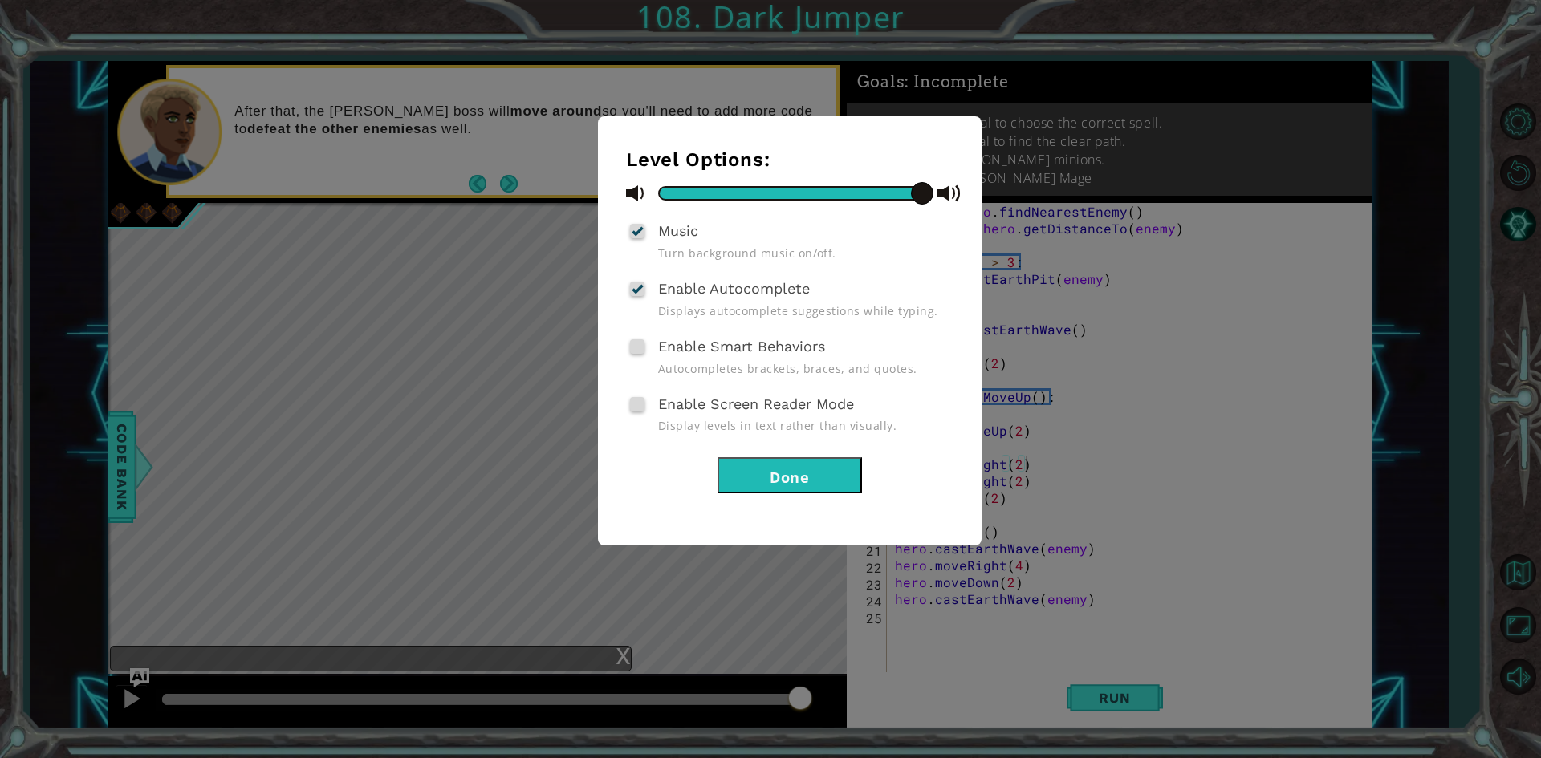
click at [628, 203] on span at bounding box center [638, 193] width 24 height 24
click at [940, 190] on span at bounding box center [949, 193] width 24 height 24
drag, startPoint x: 916, startPoint y: 181, endPoint x: 768, endPoint y: 225, distance: 155.1
click at [768, 225] on div "Level Options: Music Turn background music on/off. Enable Autocomplete Displays…" at bounding box center [789, 320] width 327 height 345
drag, startPoint x: 922, startPoint y: 184, endPoint x: 493, endPoint y: 256, distance: 435.3
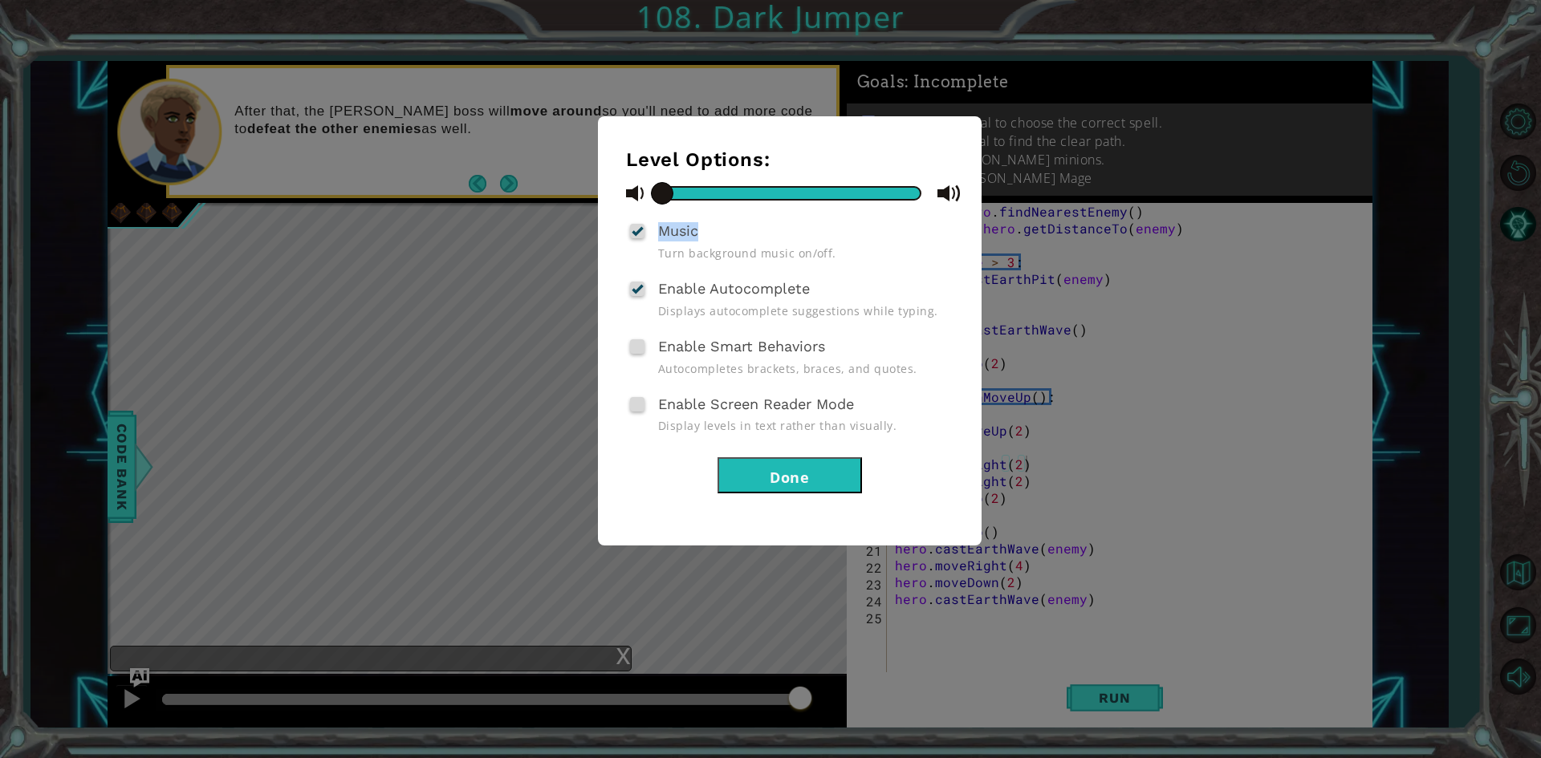
click at [493, 256] on div "Level Options: Music Turn background music on/off. Enable Autocomplete Displays…" at bounding box center [770, 379] width 1541 height 758
click at [1386, 332] on div "Level Options: Music Turn background music on/off. Enable Autocomplete Displays…" at bounding box center [770, 379] width 1541 height 758
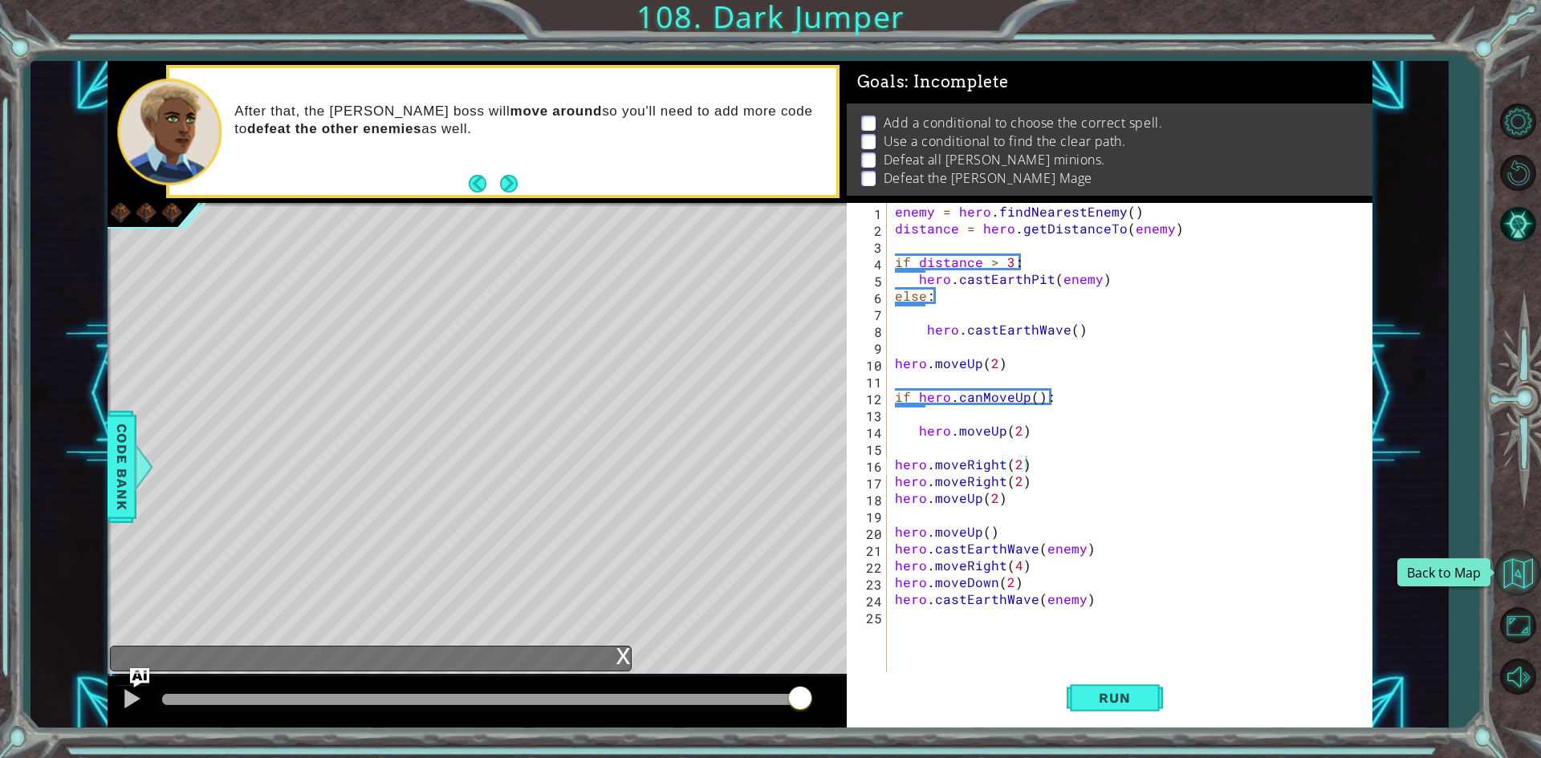
click at [1528, 568] on button "Back to Map" at bounding box center [1517, 573] width 47 height 47
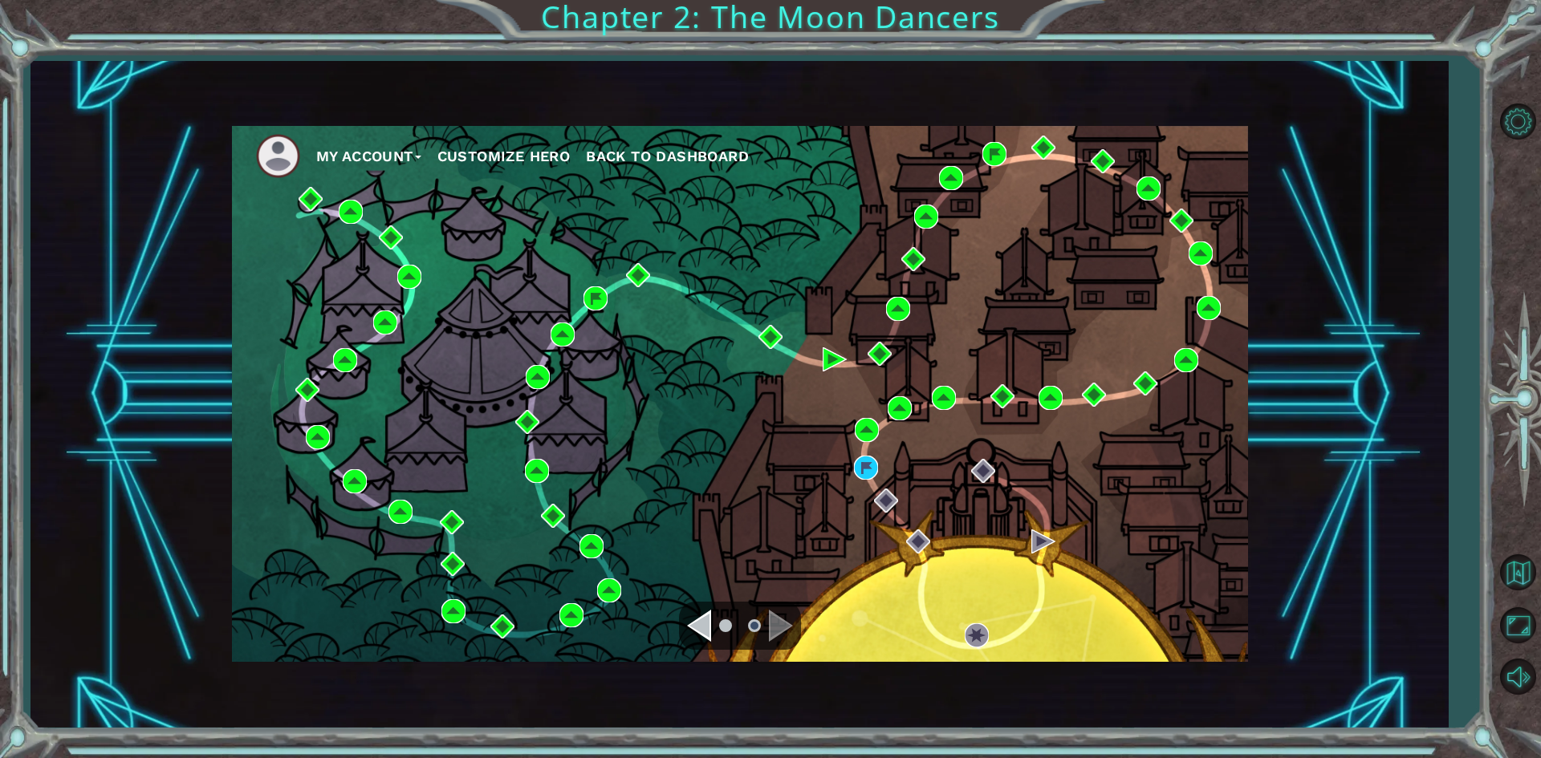
click at [1204, 356] on div "My Account Customize Hero Back to Dashboard" at bounding box center [740, 394] width 1016 height 536
click at [864, 469] on img at bounding box center [866, 468] width 24 height 24
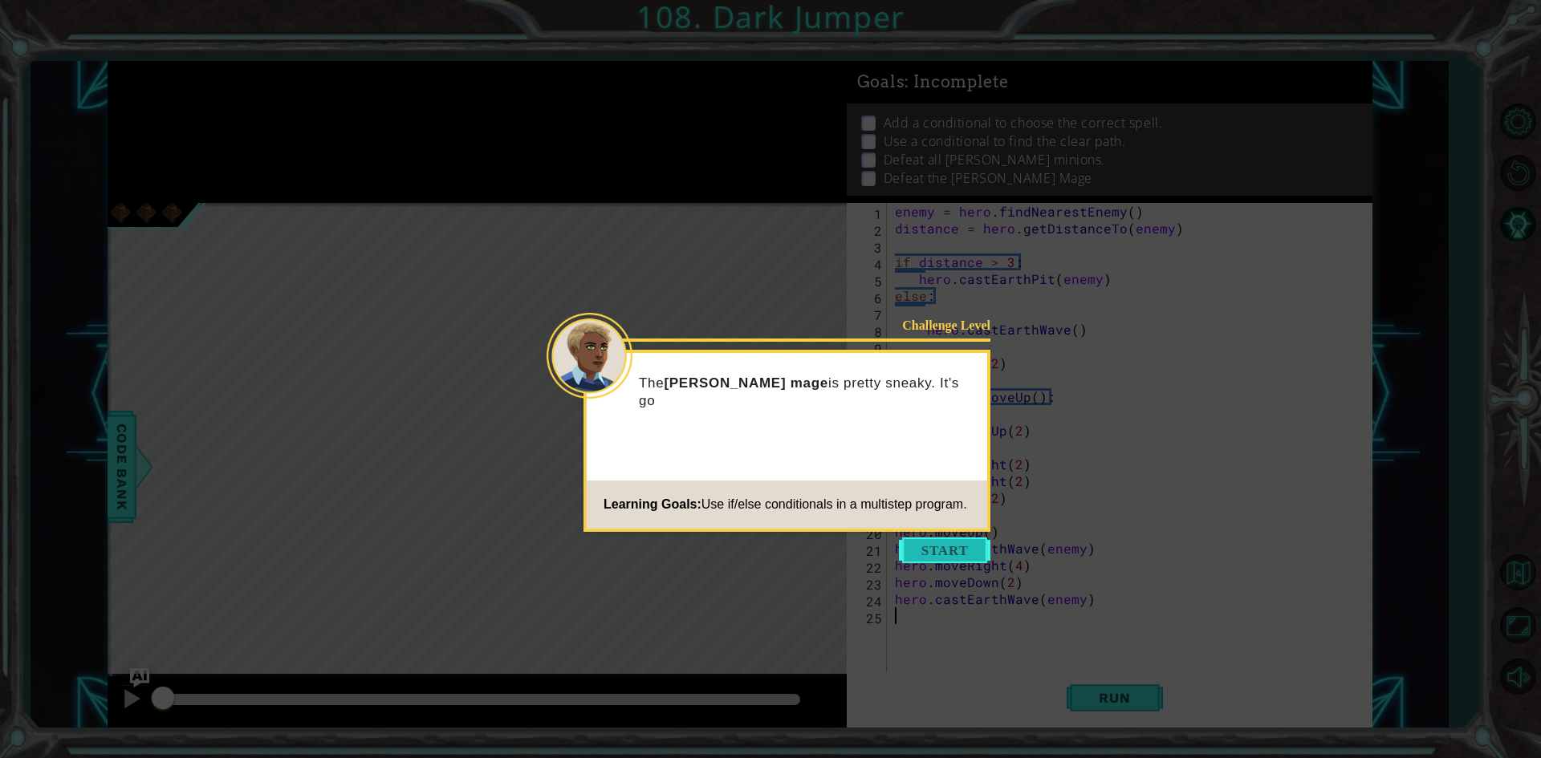
click at [932, 546] on button "Start" at bounding box center [944, 551] width 91 height 26
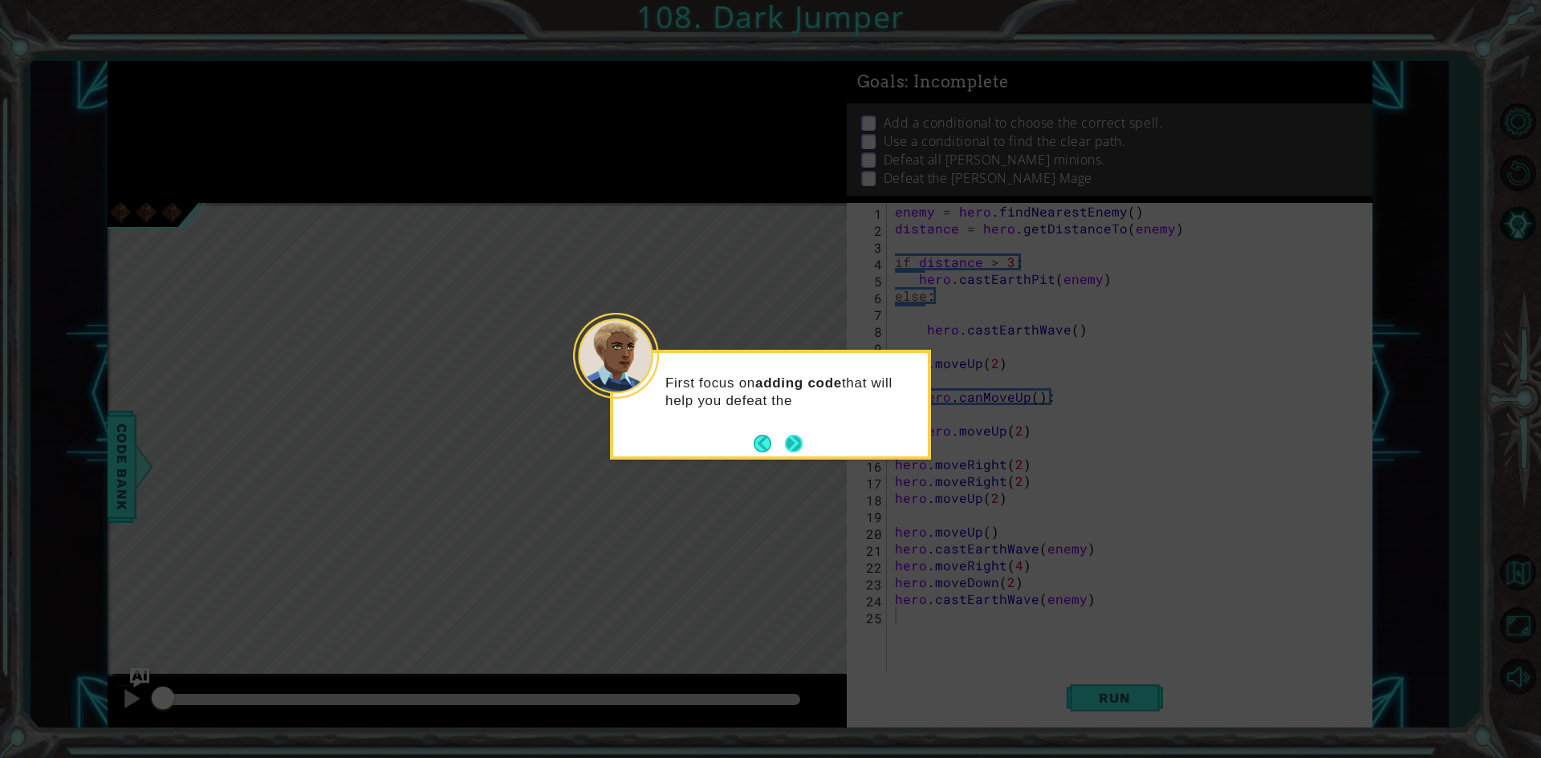
click at [793, 442] on button "Next" at bounding box center [794, 444] width 18 height 18
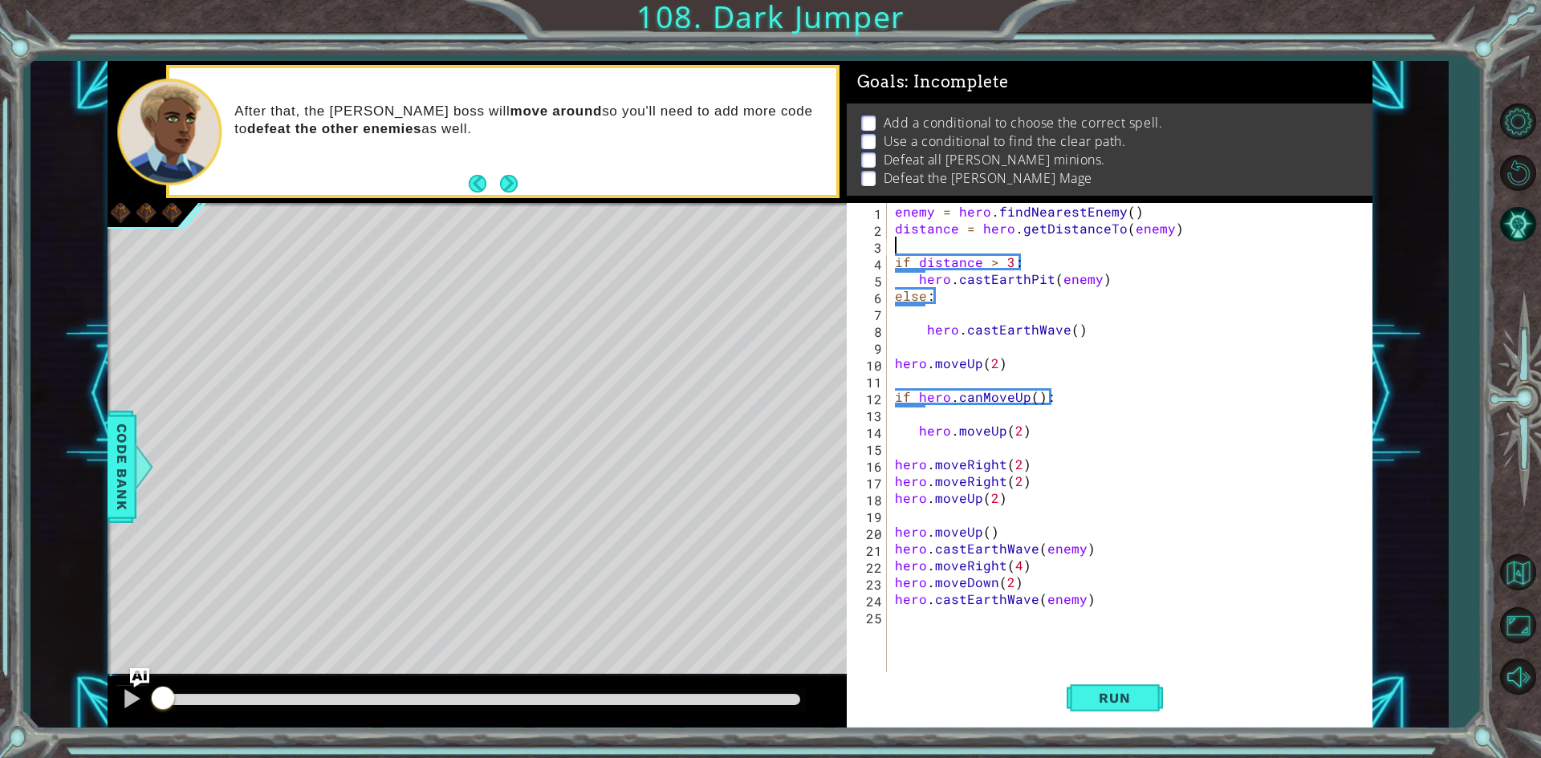
click at [936, 246] on div "enemy = hero . findNearestEnemy ( ) distance = hero . getDistanceTo ( enemy ) i…" at bounding box center [1132, 456] width 483 height 506
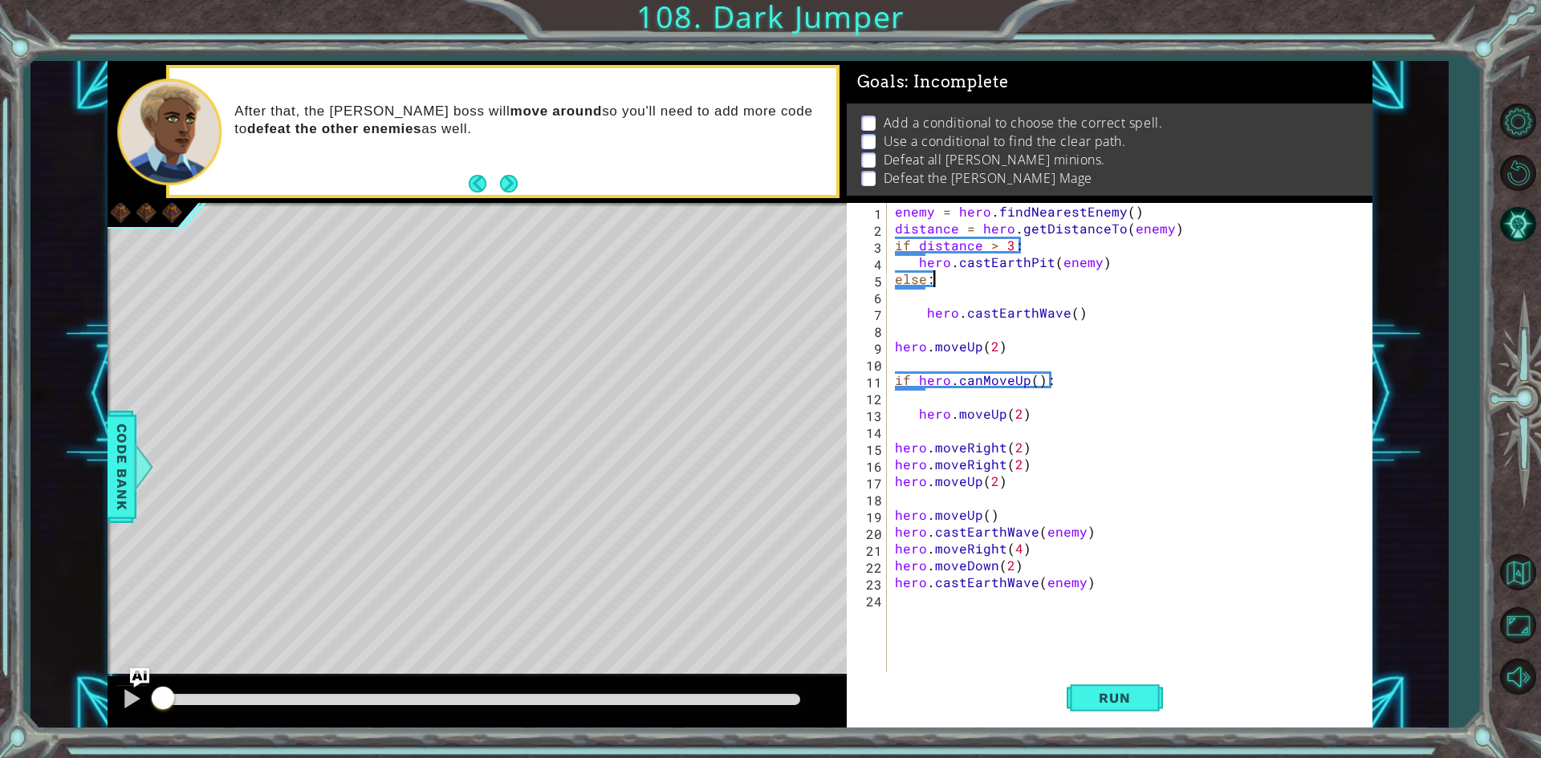
click at [960, 270] on div "enemy = hero . findNearestEnemy ( ) distance = hero . getDistanceTo ( enemy ) i…" at bounding box center [1132, 456] width 483 height 506
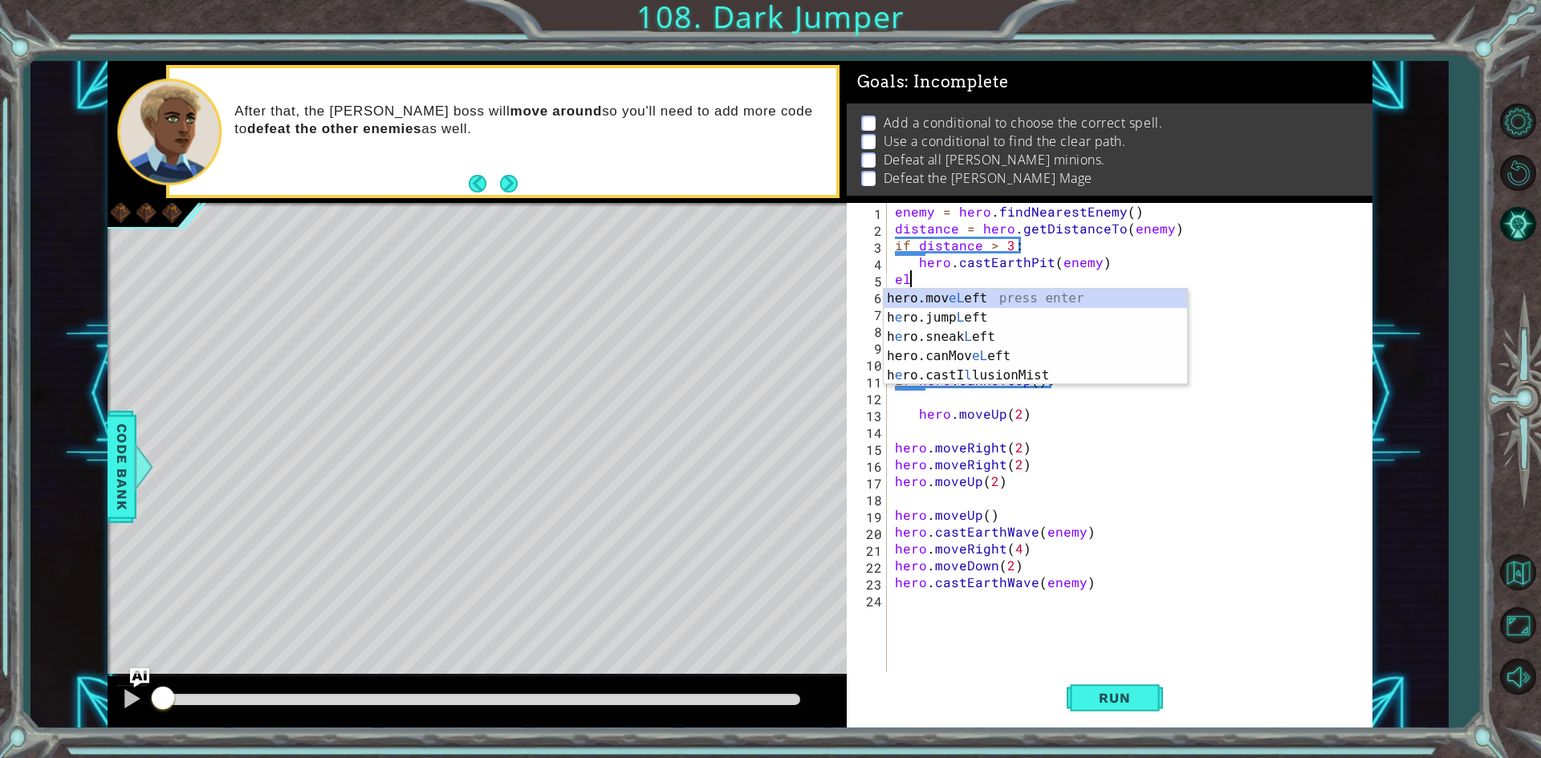
type textarea "e"
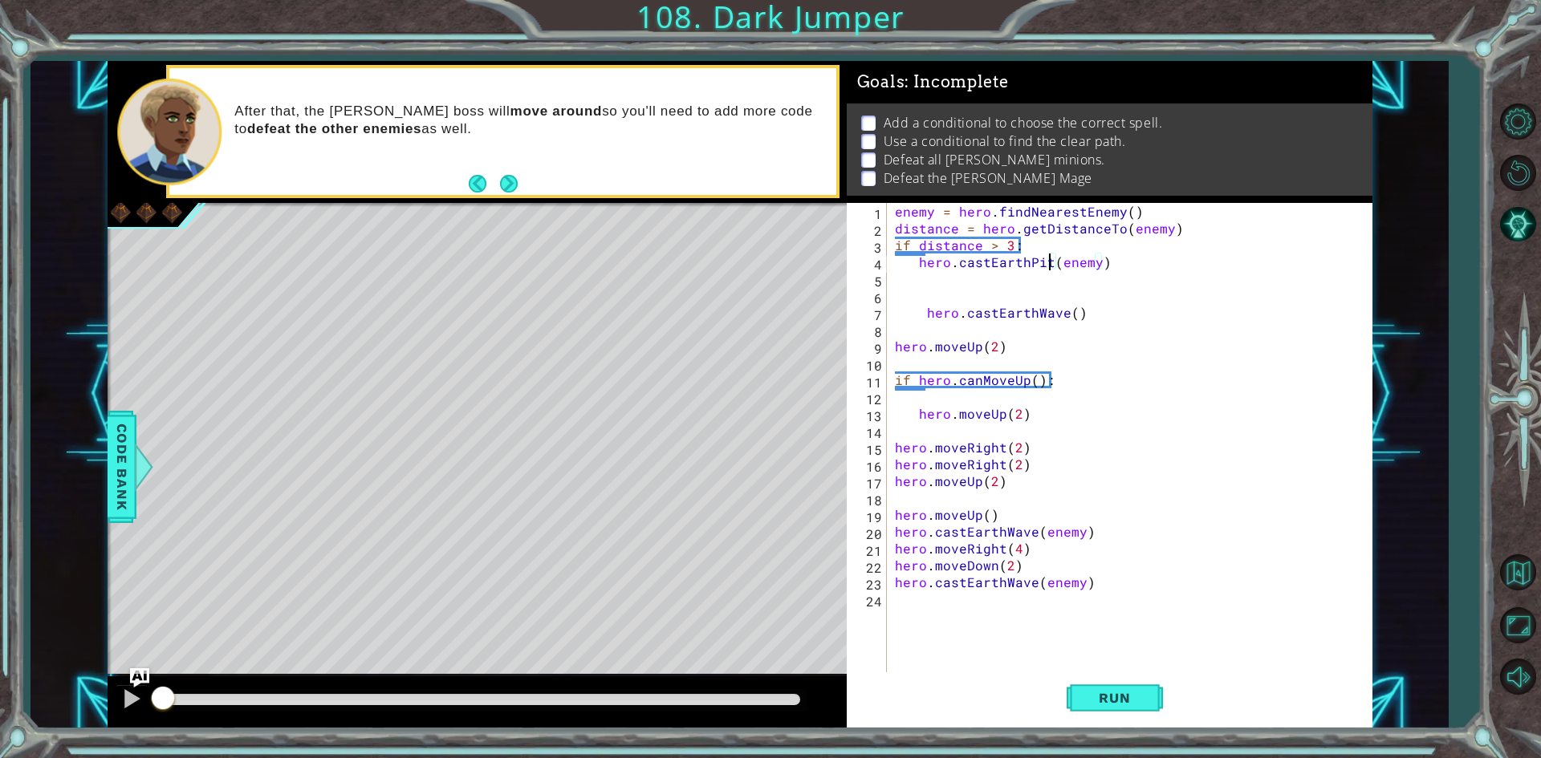
click at [1047, 264] on div "enemy = hero . findNearestEnemy ( ) distance = hero . getDistanceTo ( enemy ) i…" at bounding box center [1132, 456] width 483 height 506
type textarea "hero.castEarthWave(enemy)"
click at [1118, 326] on div "enemy = hero . findNearestEnemy ( ) distance = hero . getDistanceTo ( enemy ) i…" at bounding box center [1132, 456] width 483 height 506
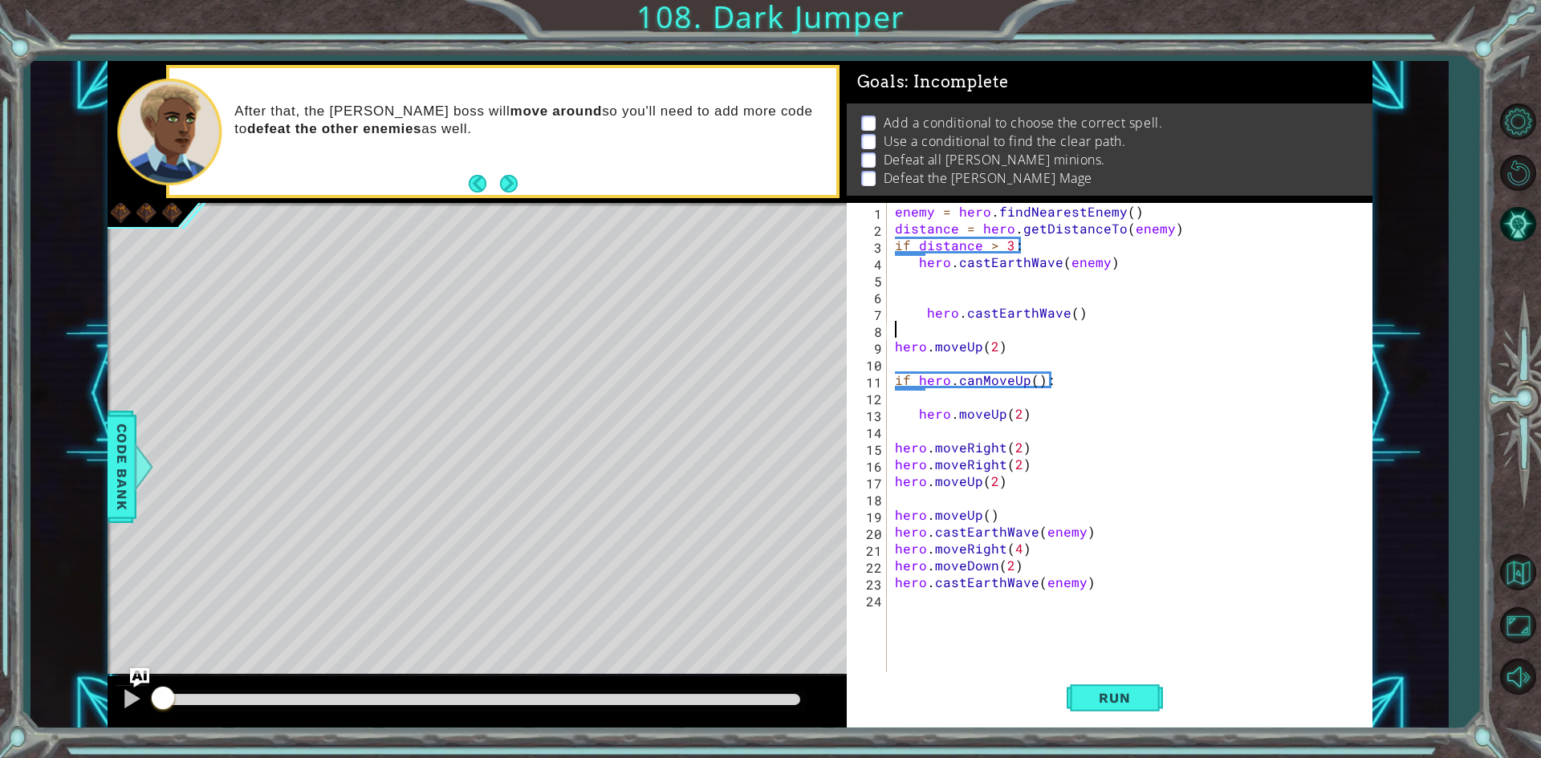
scroll to position [0, 0]
click at [895, 278] on div "enemy = hero . findNearestEnemy ( ) distance = hero . getDistanceTo ( enemy ) i…" at bounding box center [1132, 456] width 483 height 506
click at [895, 290] on div "enemy = hero . findNearestEnemy ( ) distance = hero . getDistanceTo ( enemy ) i…" at bounding box center [1132, 456] width 483 height 506
type textarea "else:"
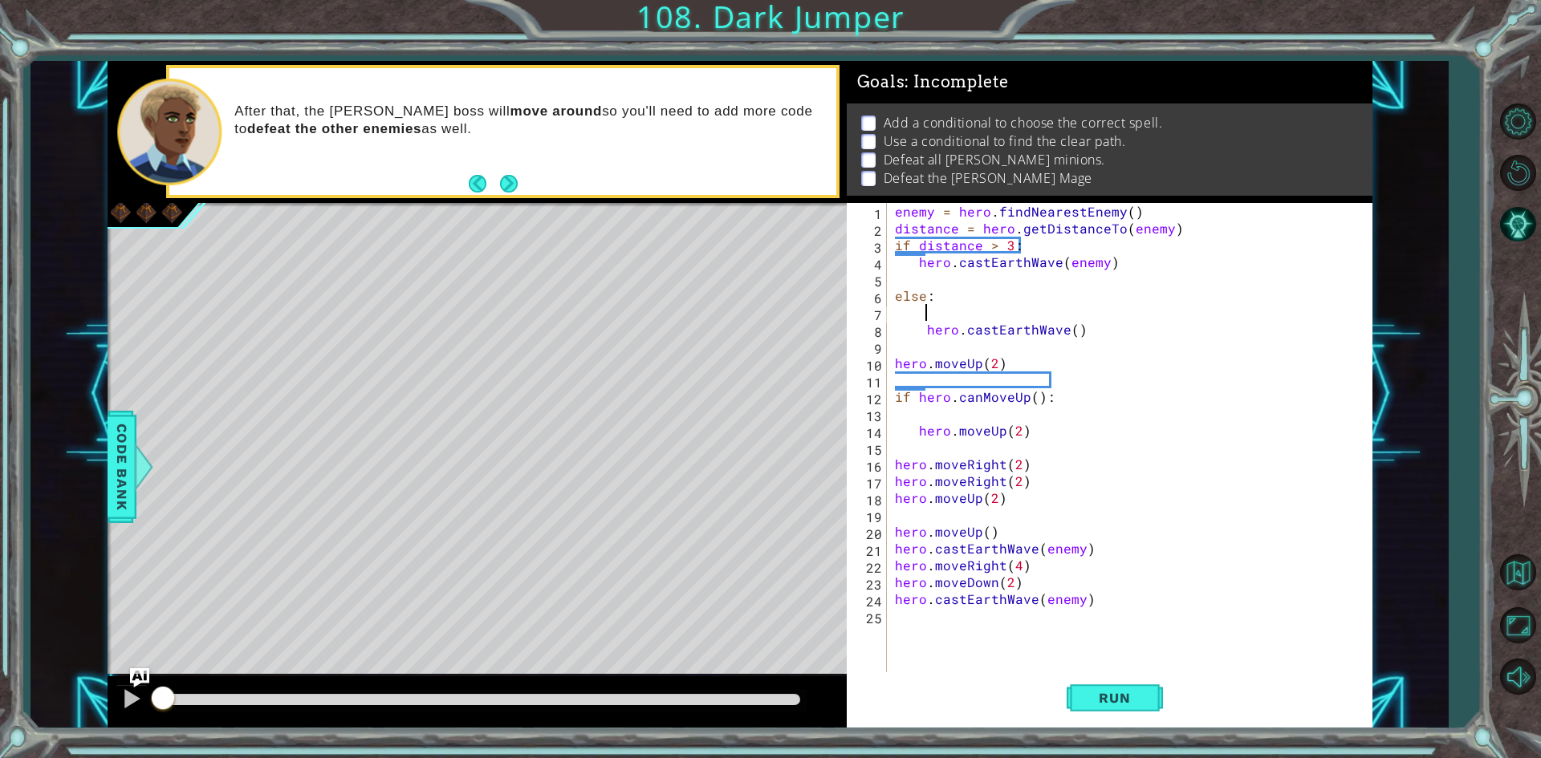
scroll to position [0, 1]
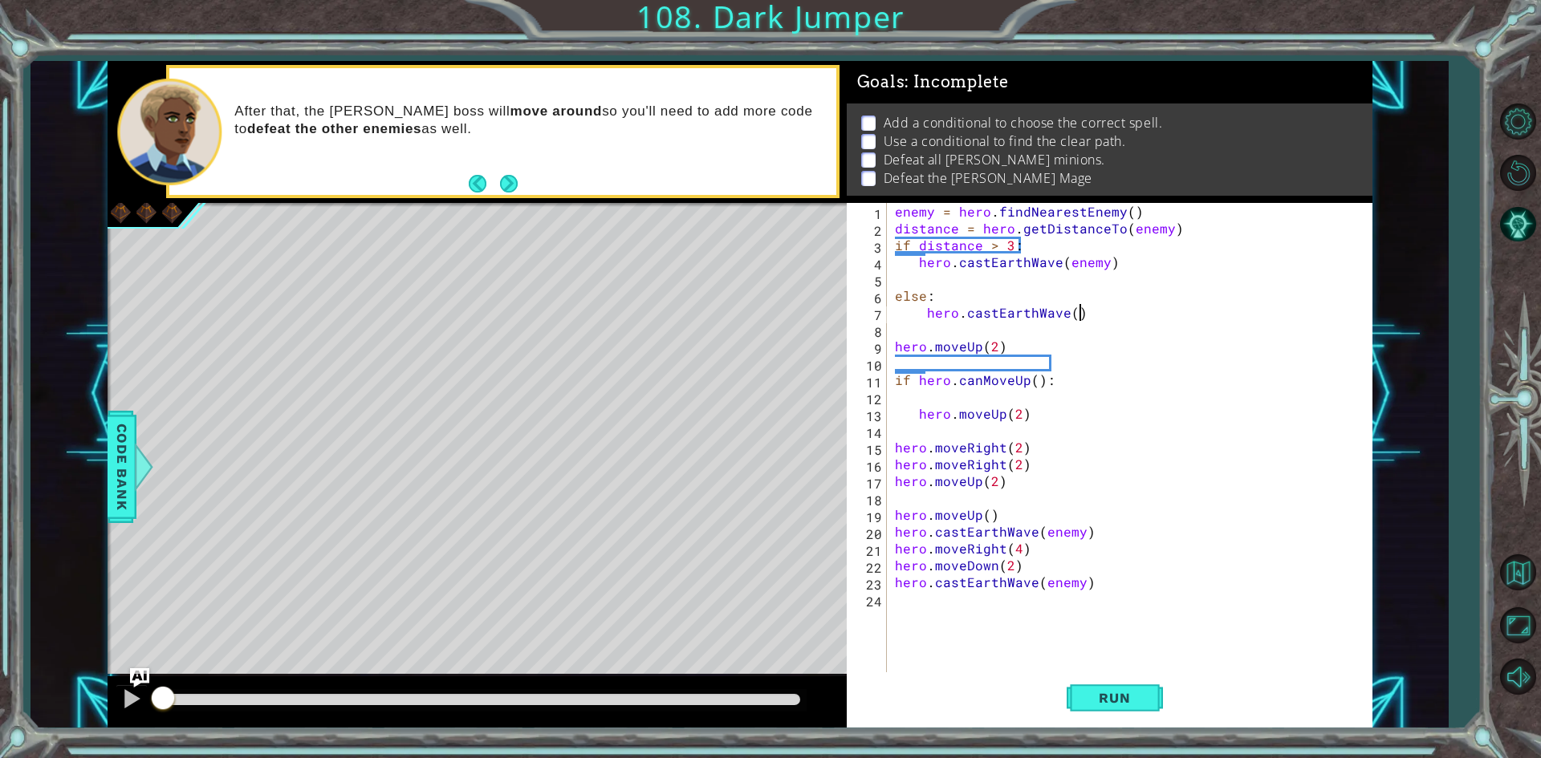
click at [1093, 308] on div "enemy = hero . findNearestEnemy ( ) distance = hero . getDistanceTo ( enemy ) i…" at bounding box center [1132, 456] width 483 height 506
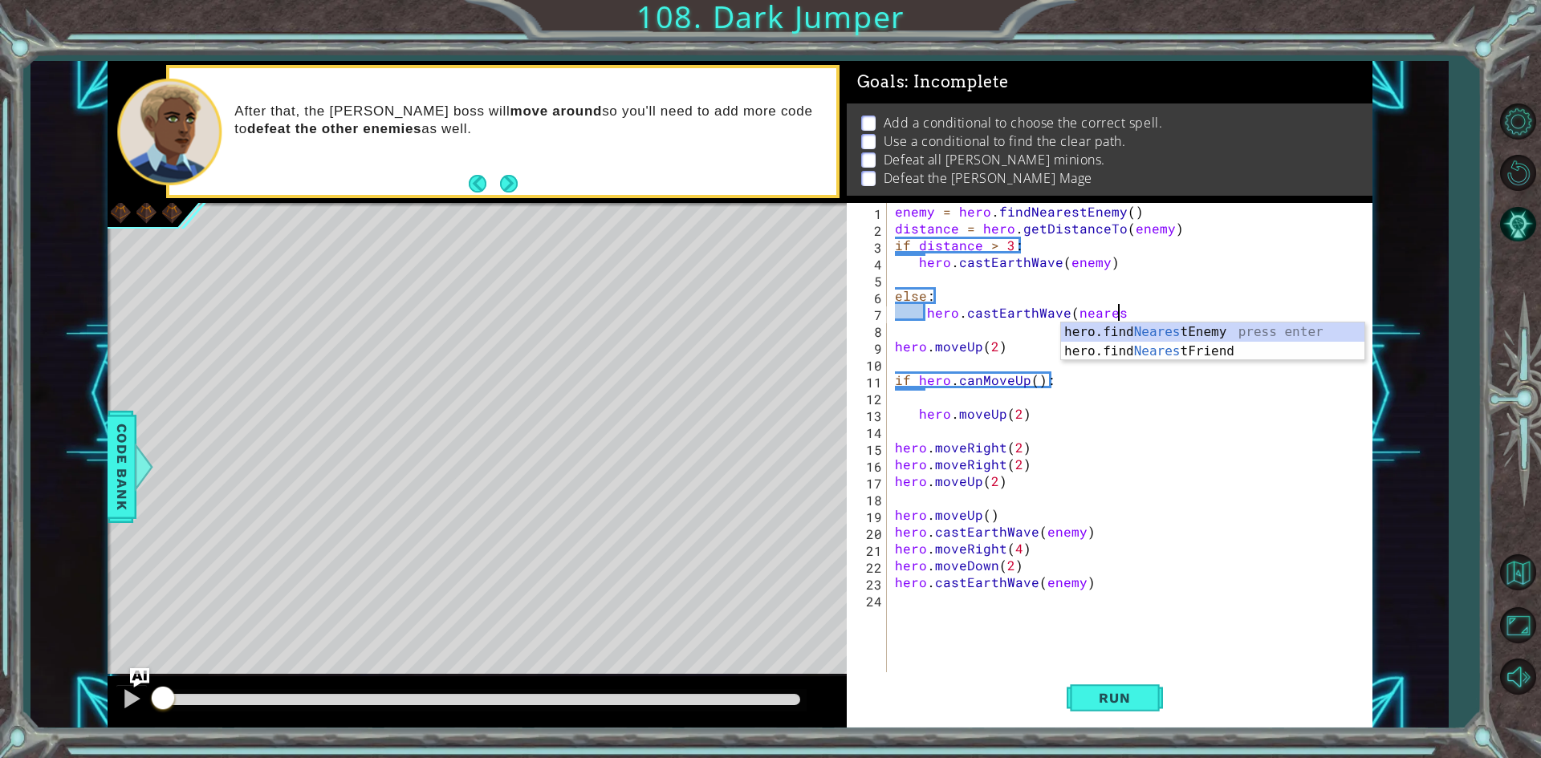
type textarea "hero.castEarthWave(nearest"
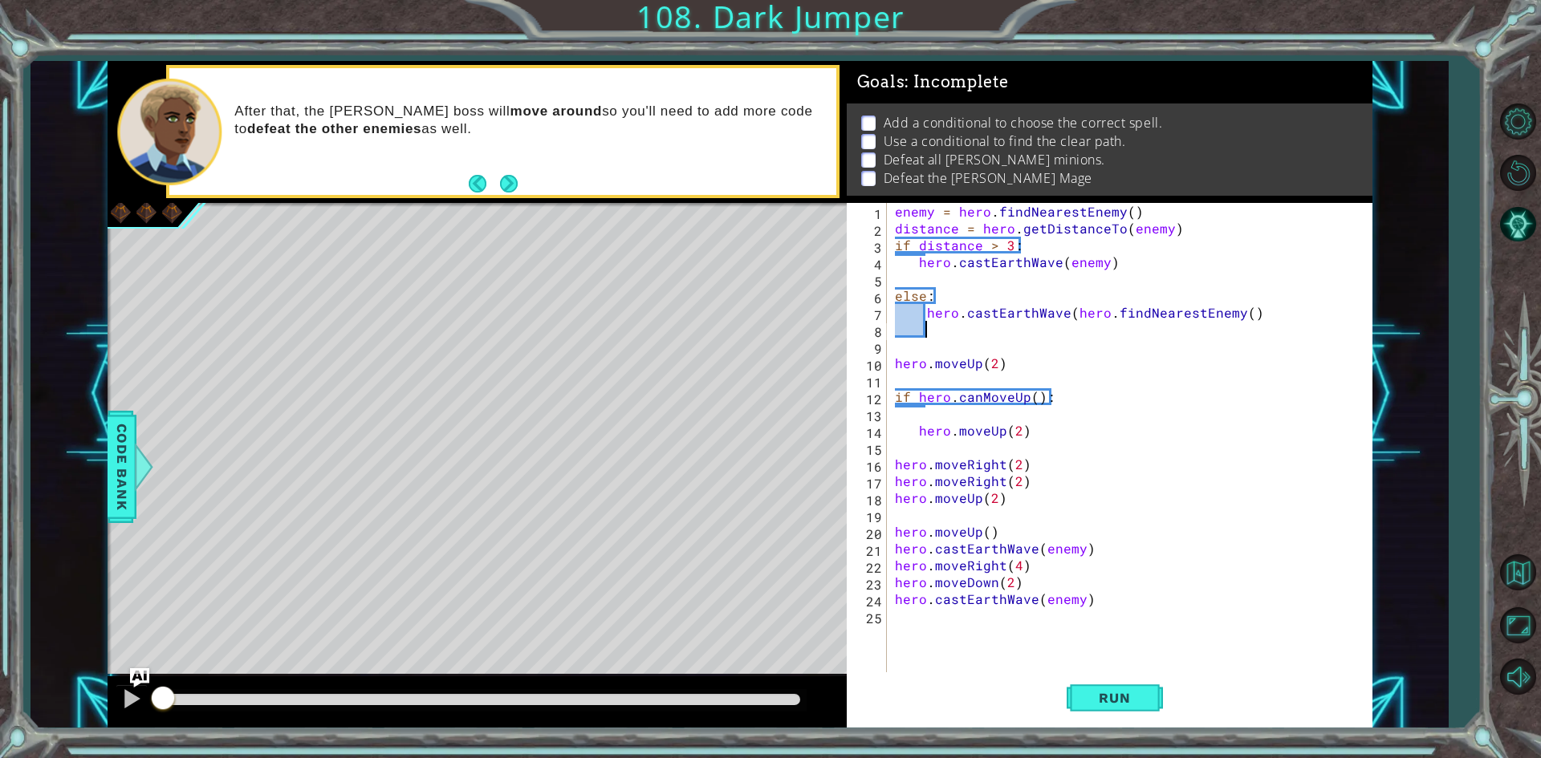
drag, startPoint x: 1250, startPoint y: 294, endPoint x: 1270, endPoint y: 294, distance: 20.1
click at [1257, 292] on div "enemy = hero . findNearestEnemy ( ) distance = hero . getDistanceTo ( enemy ) i…" at bounding box center [1132, 456] width 483 height 506
type textarea "else:"
click at [1267, 302] on div "enemy = hero . findNearestEnemy ( ) distance = hero . getDistanceTo ( enemy ) i…" at bounding box center [1132, 456] width 483 height 506
click at [1256, 321] on div "enemy = hero . findNearestEnemy ( ) distance = hero . getDistanceTo ( enemy ) i…" at bounding box center [1132, 456] width 483 height 506
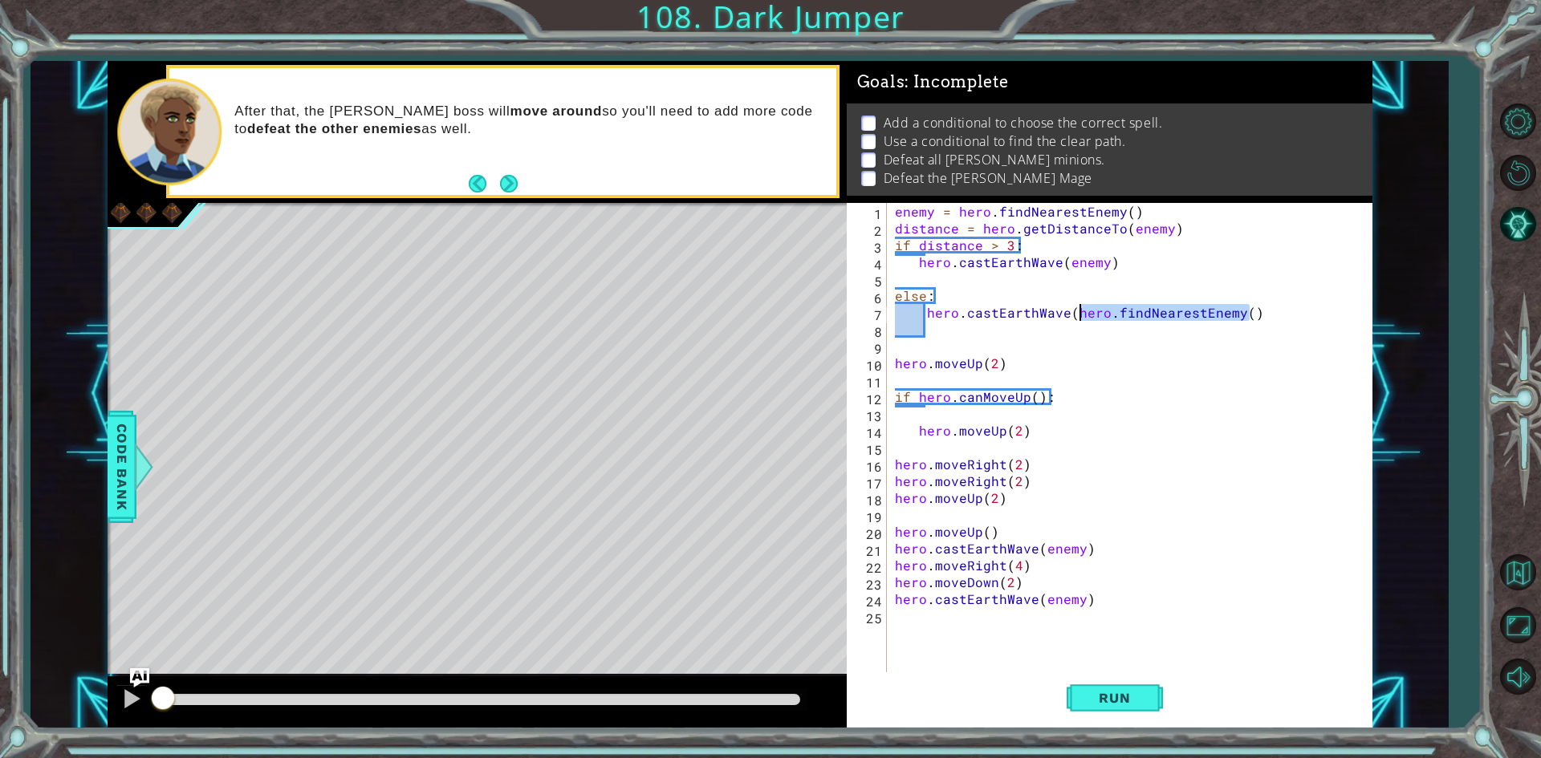
drag, startPoint x: 1242, startPoint y: 314, endPoint x: 1076, endPoint y: 319, distance: 166.2
click at [1076, 319] on div "enemy = hero . findNearestEnemy ( ) distance = hero . getDistanceTo ( enemy ) i…" at bounding box center [1132, 456] width 483 height 506
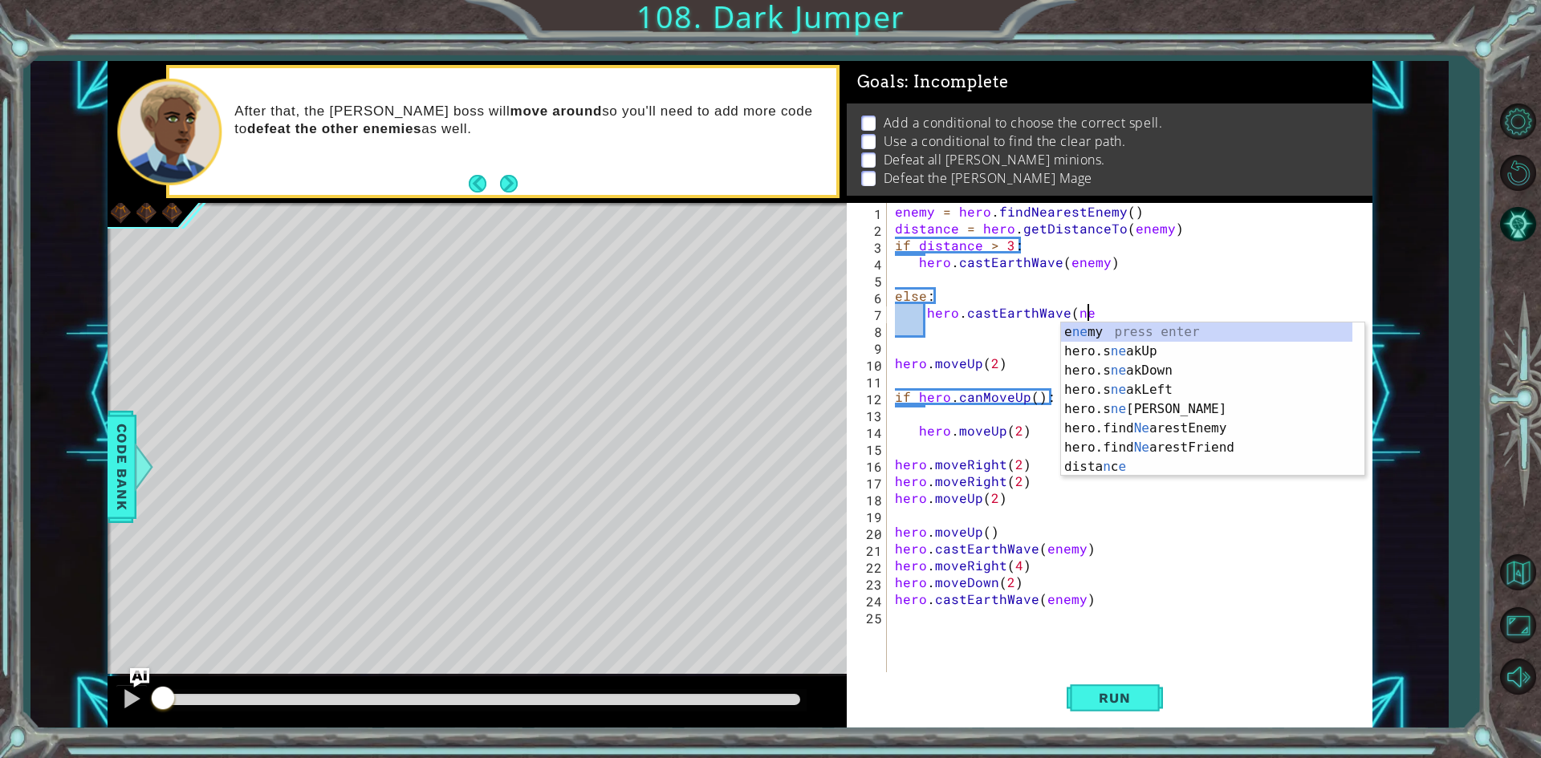
scroll to position [0, 10]
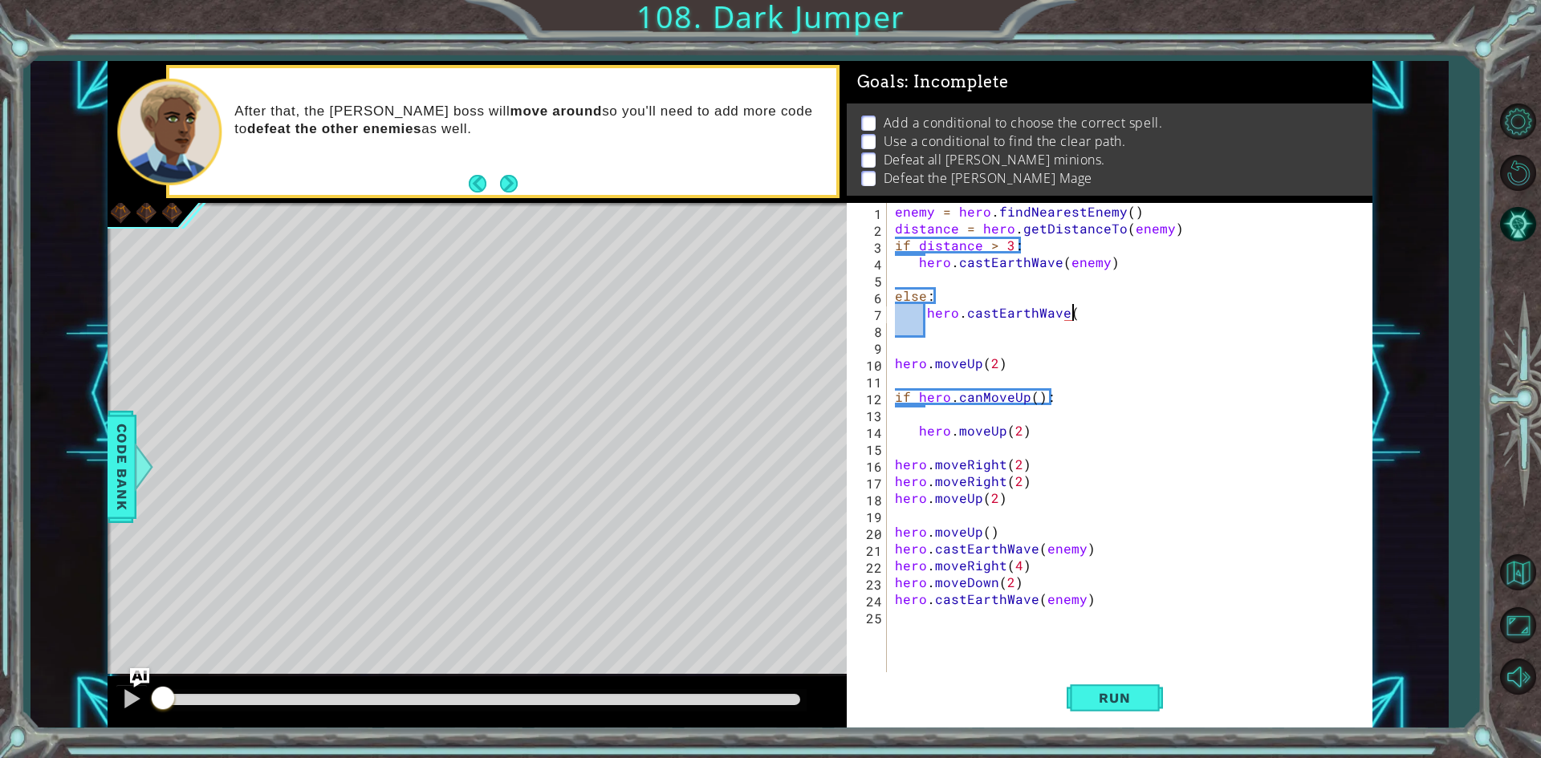
click at [927, 206] on div "enemy = hero . findNearestEnemy ( ) distance = hero . getDistanceTo ( enemy ) i…" at bounding box center [1132, 456] width 483 height 506
click at [932, 206] on div "enemy = hero . findNearestEnemy ( ) distance = hero . getDistanceTo ( enemy ) i…" at bounding box center [1132, 456] width 483 height 506
drag, startPoint x: 1216, startPoint y: 308, endPoint x: 1191, endPoint y: 315, distance: 26.7
click at [1210, 313] on div "nearestTarget = hero . findNearestEnemy ( ) distance = hero . getDistanceTo ( e…" at bounding box center [1132, 456] width 483 height 506
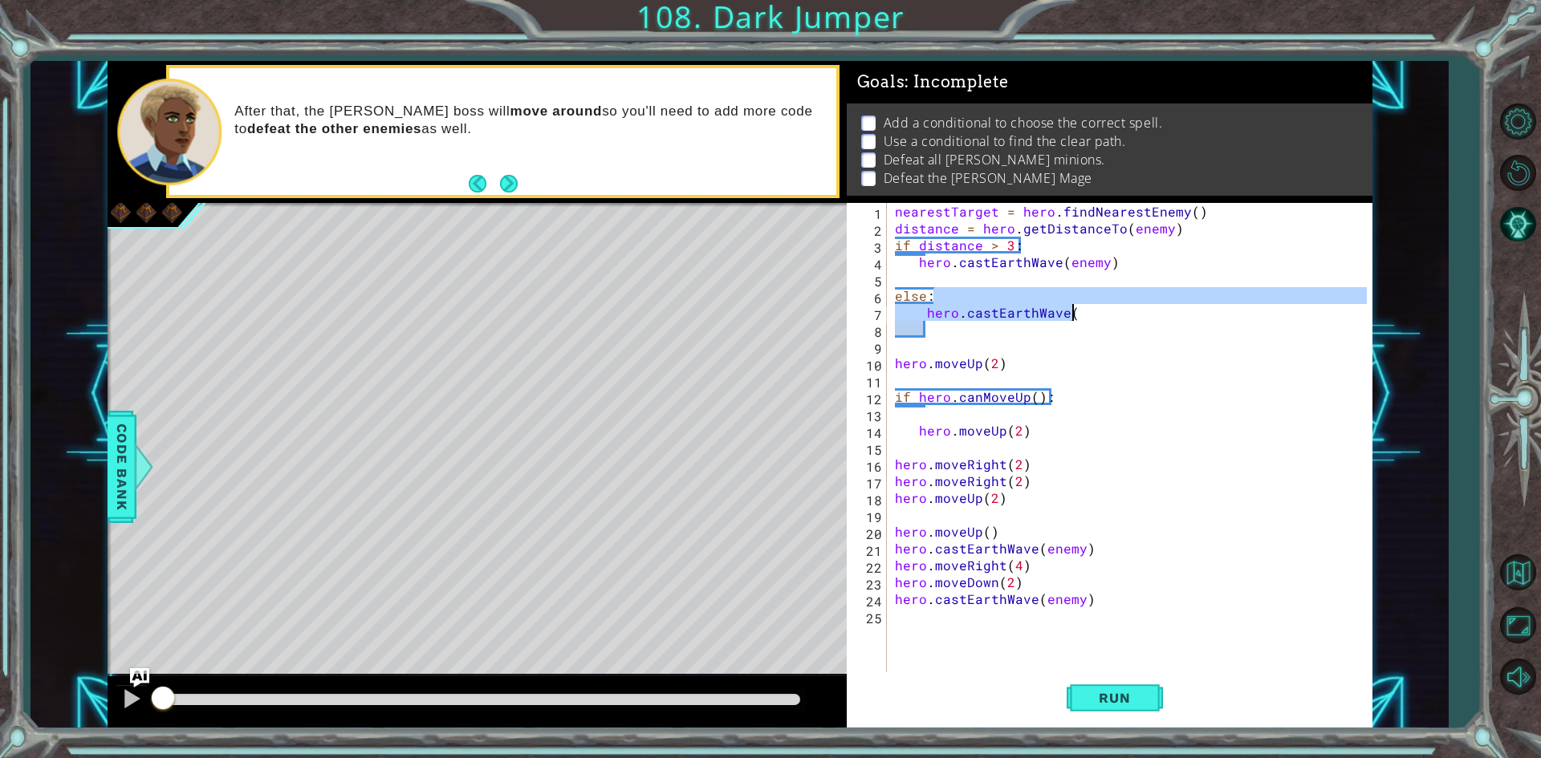
click at [1070, 310] on div "nearestTarget = hero . findNearestEnemy ( ) distance = hero . getDistanceTo ( e…" at bounding box center [1128, 439] width 475 height 472
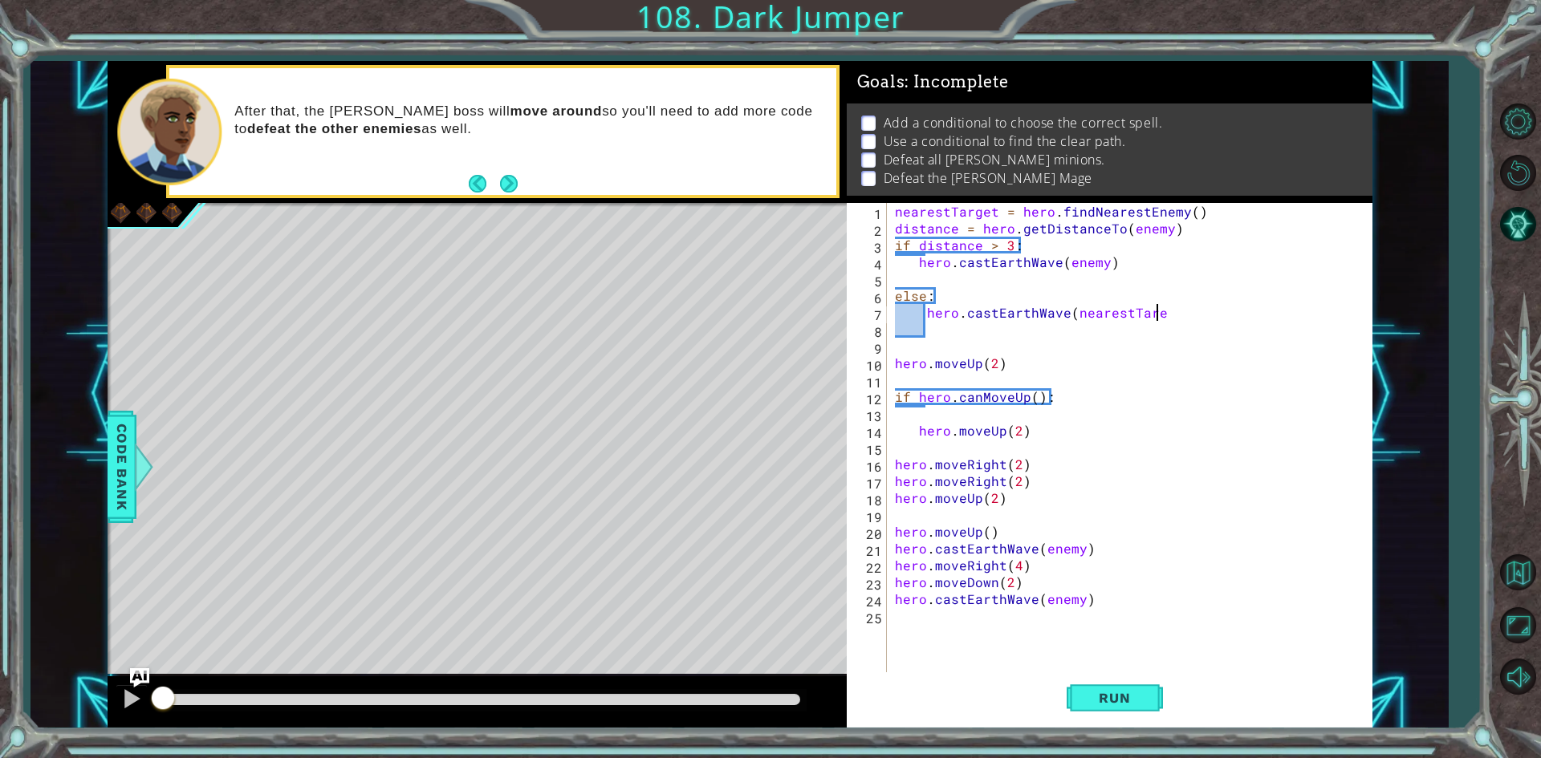
scroll to position [0, 15]
type textarea "hero.castEarthWave(nearestTarget)"
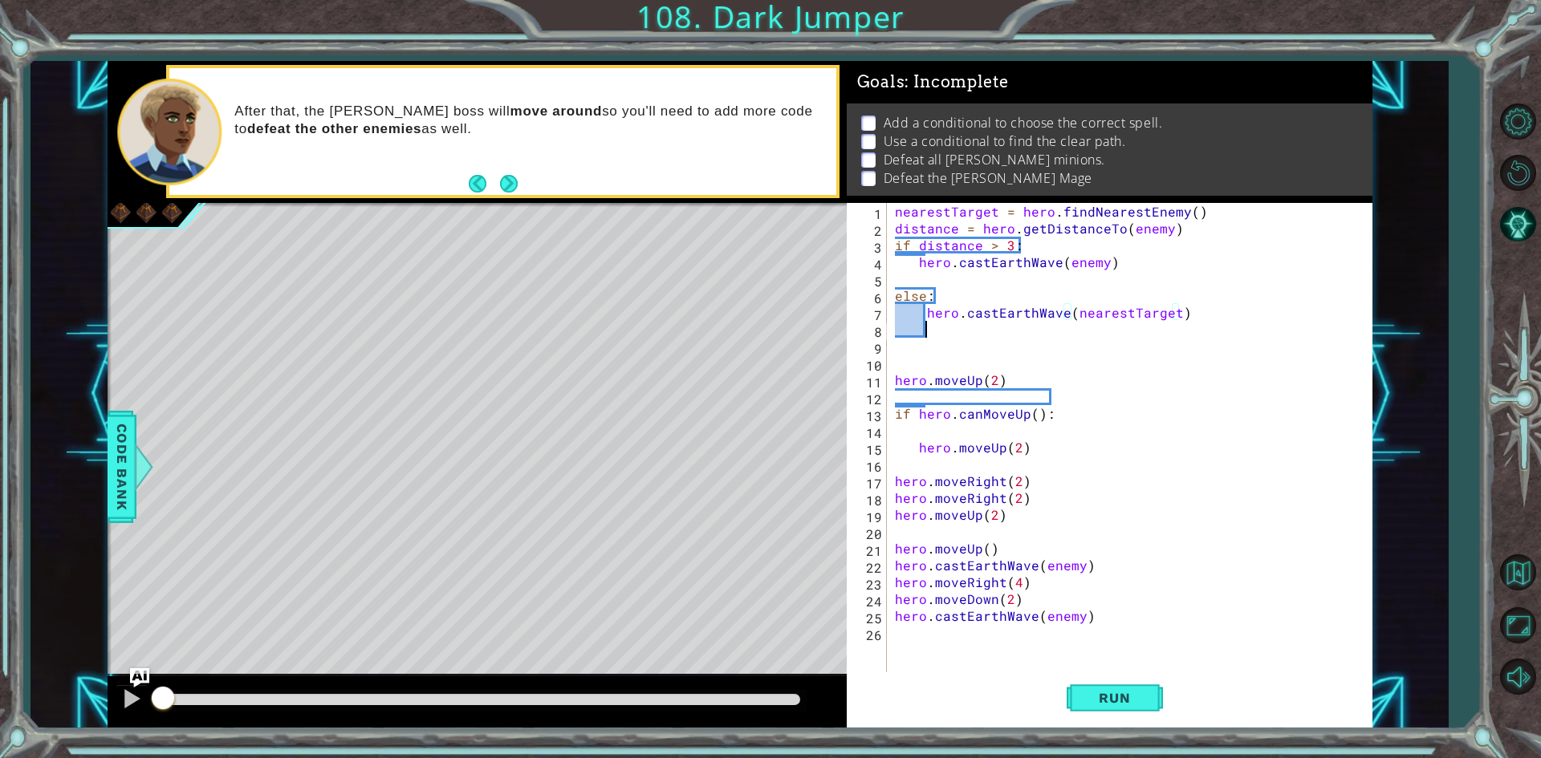
scroll to position [0, 1]
click at [912, 348] on div "nearestTarget = hero . findNearestEnemy ( ) distance = hero . getDistanceTo ( e…" at bounding box center [1132, 456] width 483 height 506
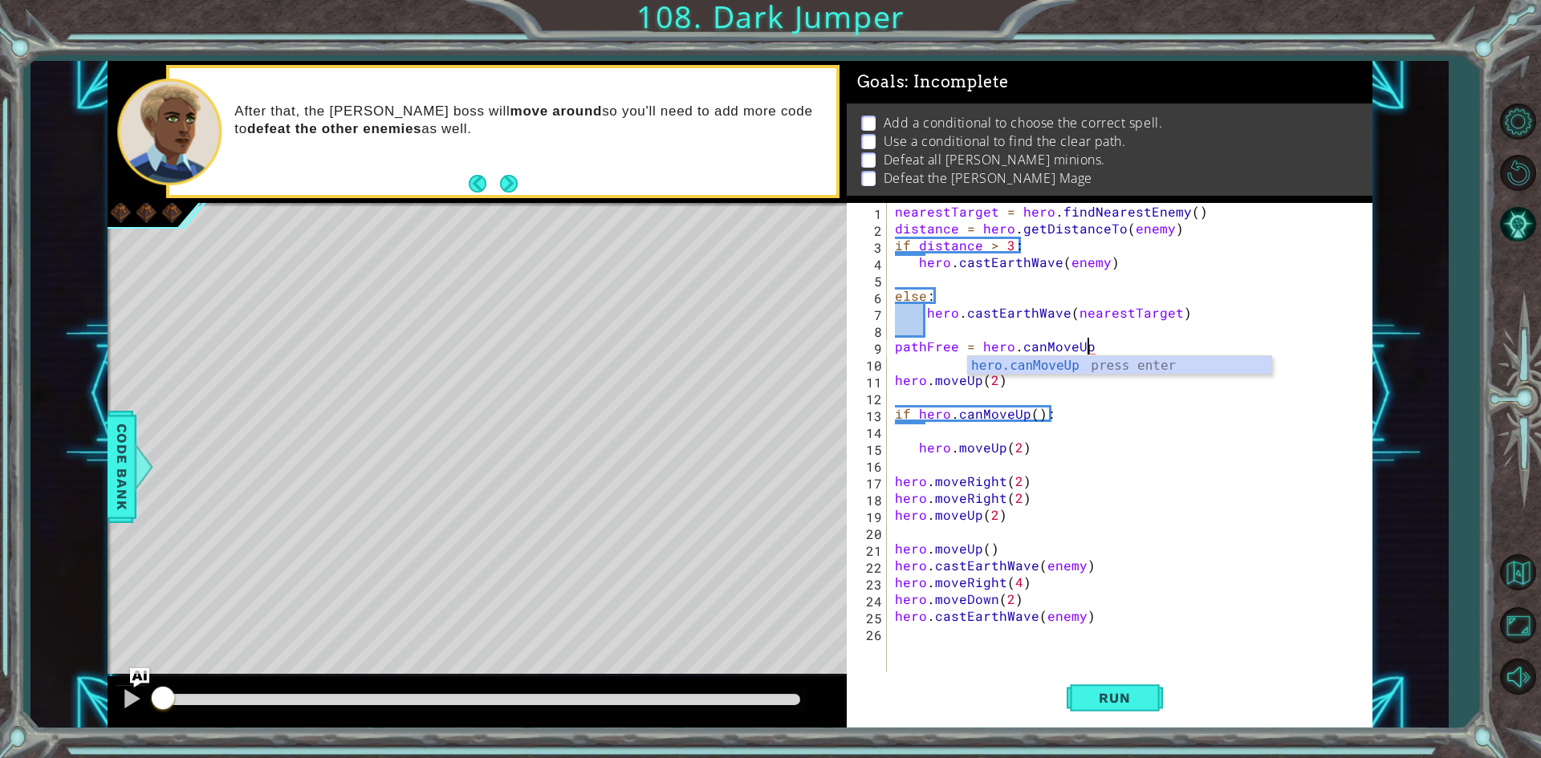
scroll to position [0, 12]
type textarea "pathFree = hero.canMoveUp()"
click at [907, 372] on div "nearestTarget = hero . findNearestEnemy ( ) distance = hero . getDistanceTo ( e…" at bounding box center [1132, 456] width 483 height 506
type textarea "hero.moveUp(2)"
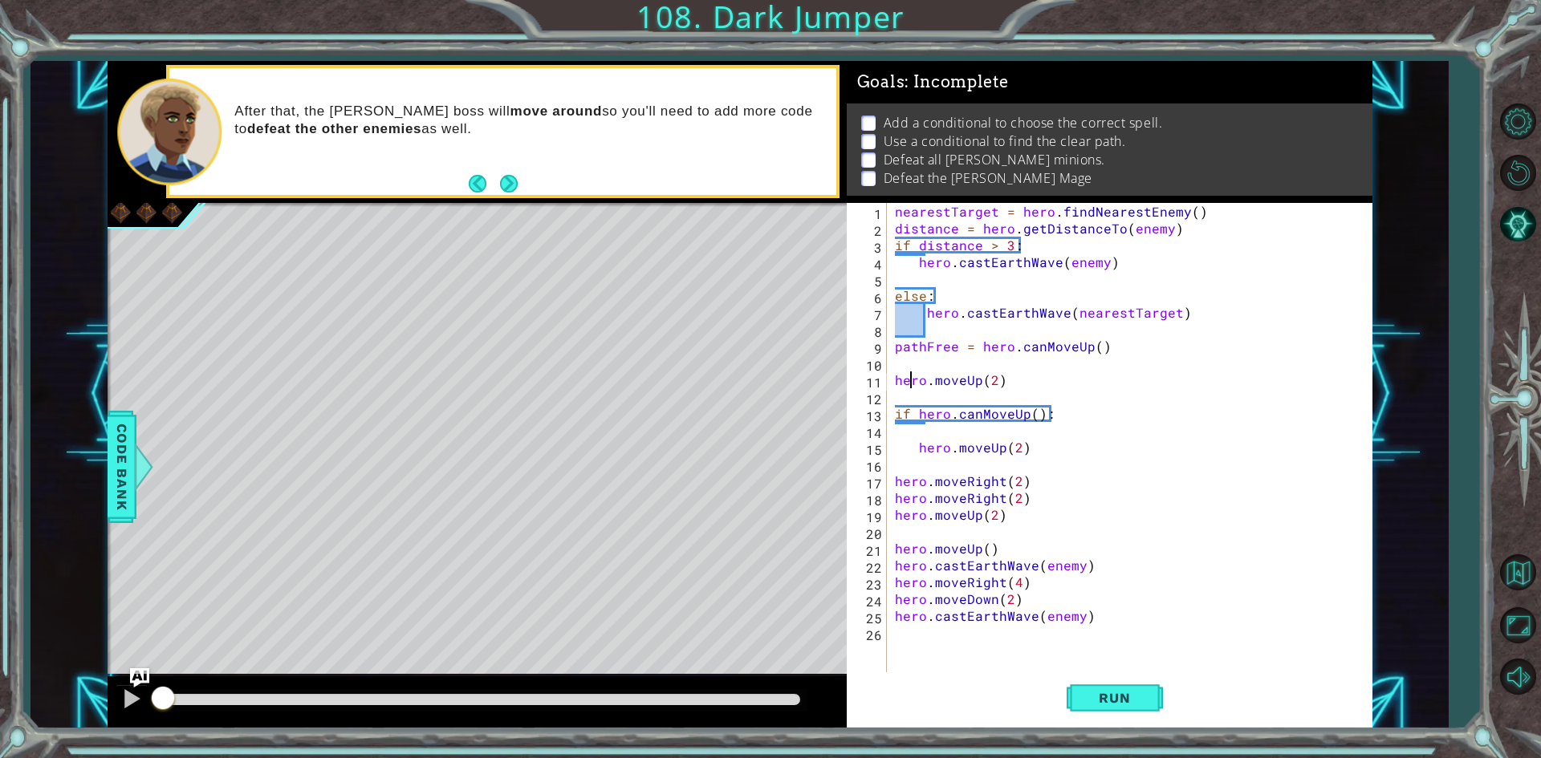
click at [907, 359] on div "nearestTarget = hero . findNearestEnemy ( ) distance = hero . getDistanceTo ( e…" at bounding box center [1132, 456] width 483 height 506
type textarea "if pathFree == True:"
click at [916, 397] on div "nearestTarget = hero . findNearestEnemy ( ) distance = hero . getDistanceTo ( e…" at bounding box center [1132, 456] width 483 height 506
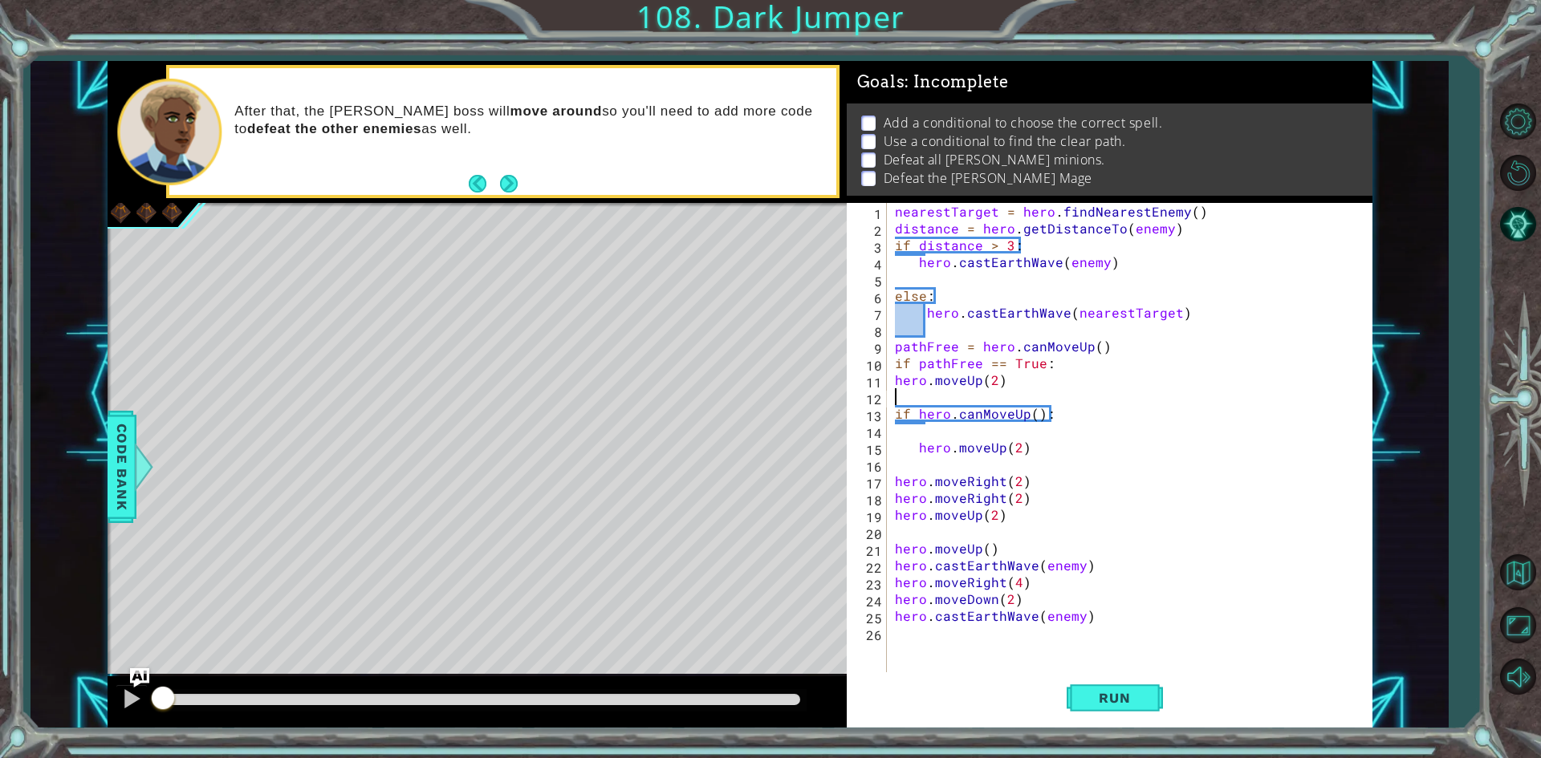
scroll to position [0, 0]
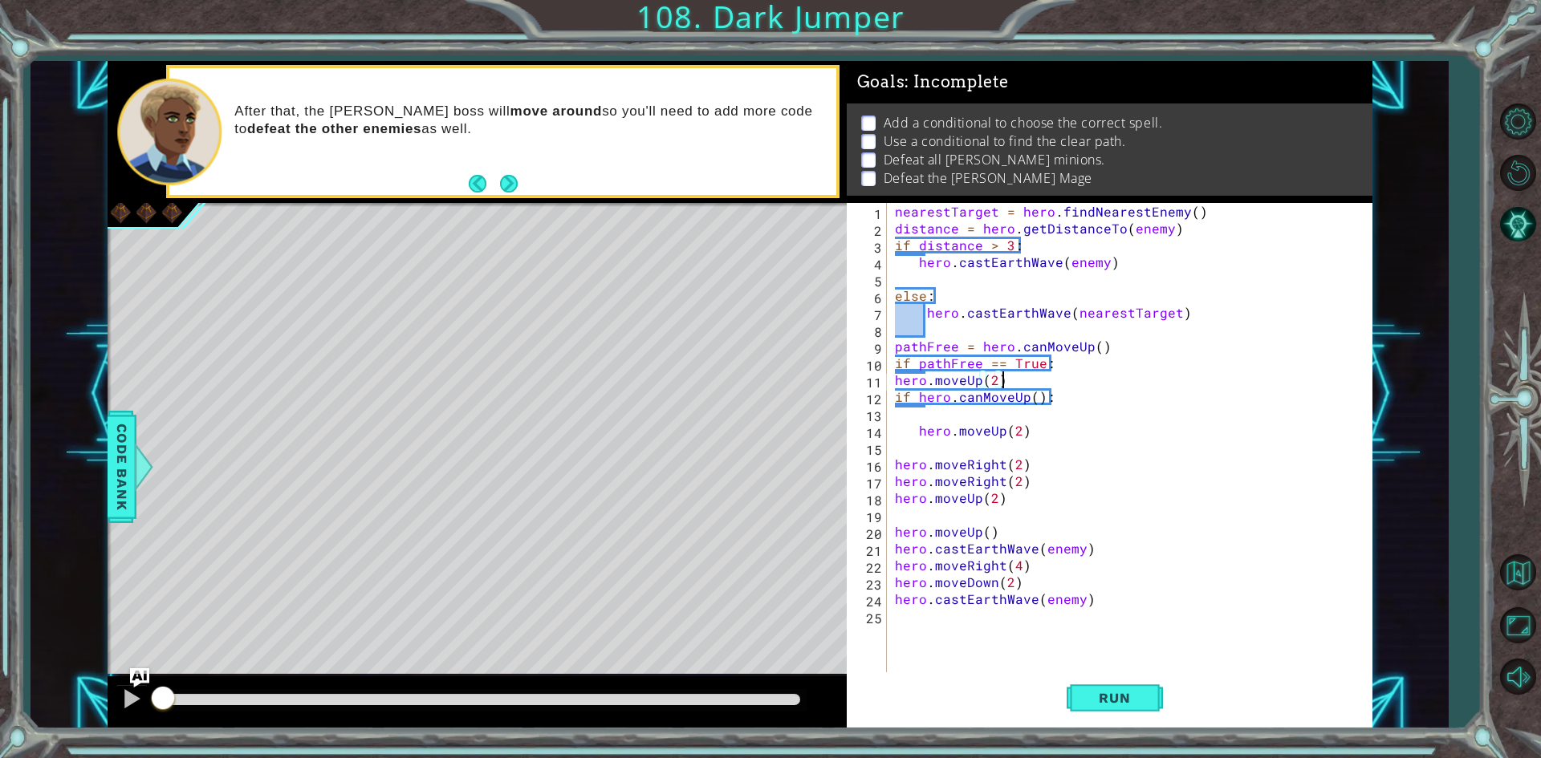
click at [936, 402] on div "nearestTarget = hero . findNearestEnemy ( ) distance = hero . getDistanceTo ( e…" at bounding box center [1132, 456] width 483 height 506
type textarea "if hero.canMoveUp():"
click at [904, 420] on div "nearestTarget = hero . findNearestEnemy ( ) distance = hero . getDistanceTo ( e…" at bounding box center [1132, 456] width 483 height 506
drag, startPoint x: 1034, startPoint y: 430, endPoint x: 904, endPoint y: 430, distance: 130.0
click at [904, 430] on div "nearestTarget = hero . findNearestEnemy ( ) distance = hero . getDistanceTo ( e…" at bounding box center [1132, 456] width 483 height 506
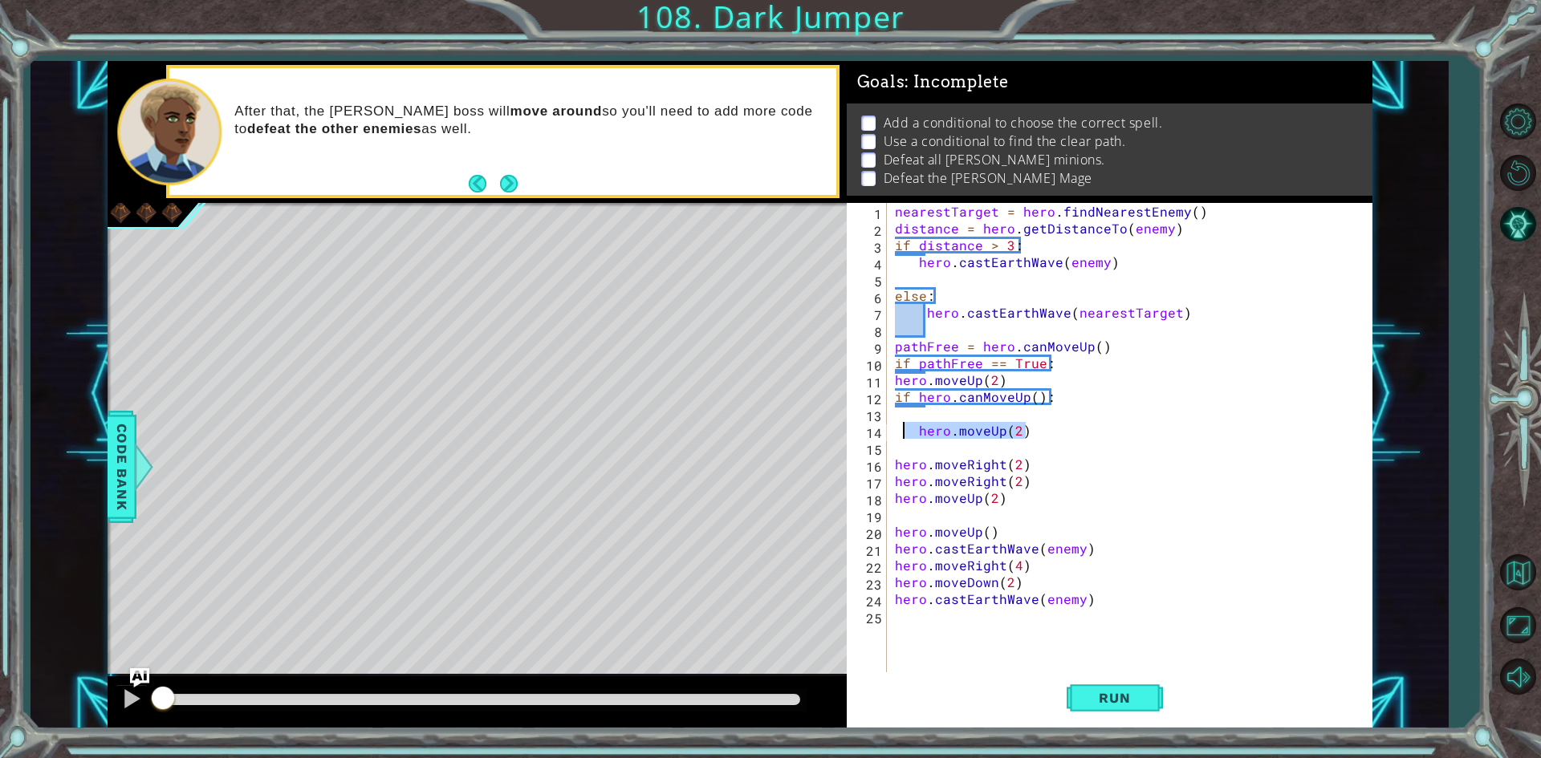
type textarea "hero.moveUp(2)"
click at [975, 451] on div "nearestTarget = hero . findNearestEnemy ( ) distance = hero . getDistanceTo ( e…" at bounding box center [1132, 456] width 483 height 506
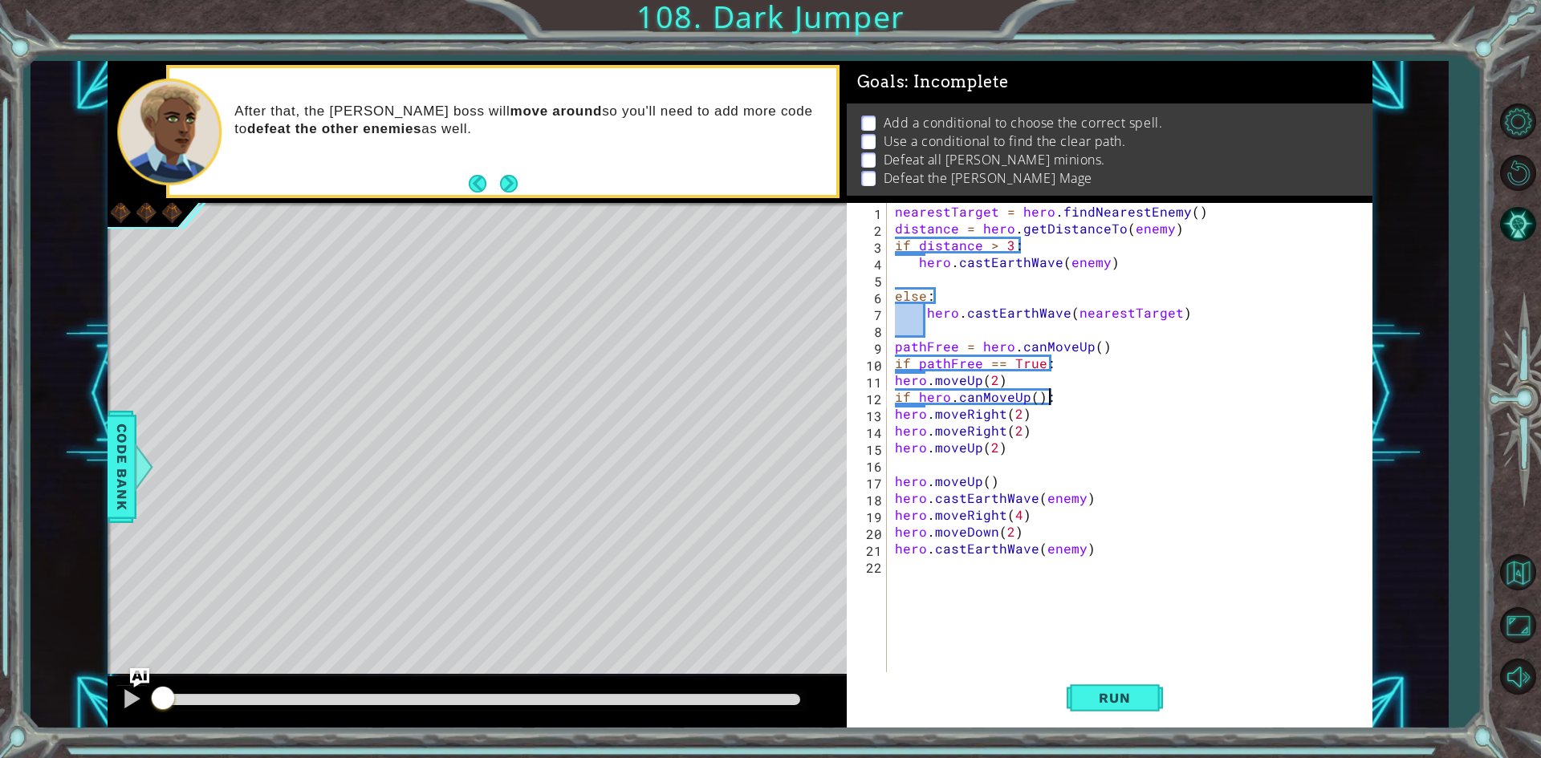
click at [993, 441] on div "nearestTarget = hero . findNearestEnemy ( ) distance = hero . getDistanceTo ( e…" at bounding box center [1132, 456] width 483 height 506
type textarea "hero.moveUp(3)"
click at [933, 462] on div "nearestTarget = hero . findNearestEnemy ( ) distance = hero . getDistanceTo ( e…" at bounding box center [1132, 456] width 483 height 506
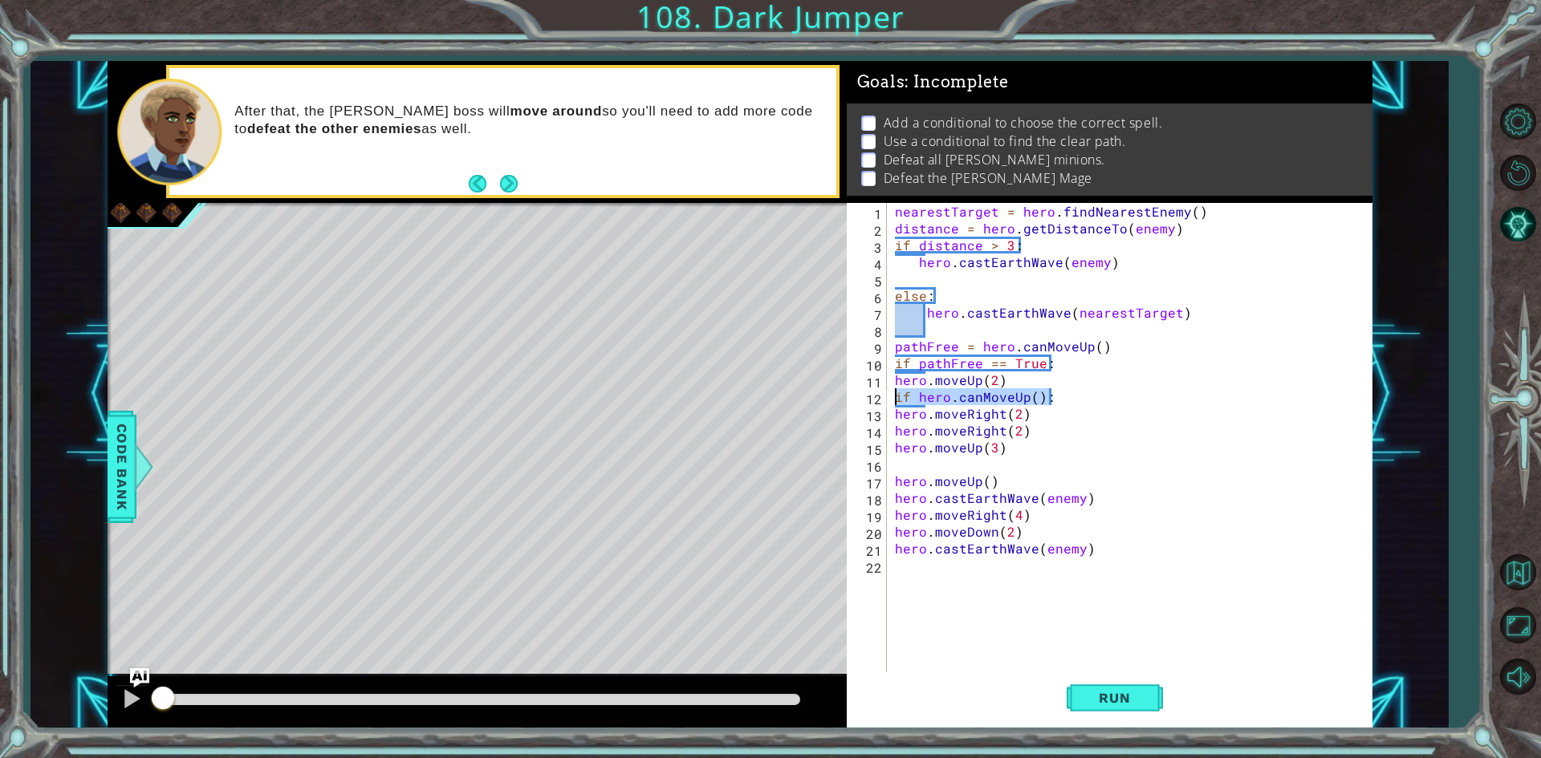
drag, startPoint x: 1062, startPoint y: 389, endPoint x: 880, endPoint y: 401, distance: 181.7
click at [880, 401] on div "1 2 3 4 5 6 7 8 9 10 11 12 13 14 15 16 17 18 19 20 21 22 nearestTarget = hero .…" at bounding box center [1107, 439] width 520 height 472
type textarea "if hero.canMoveUp():"
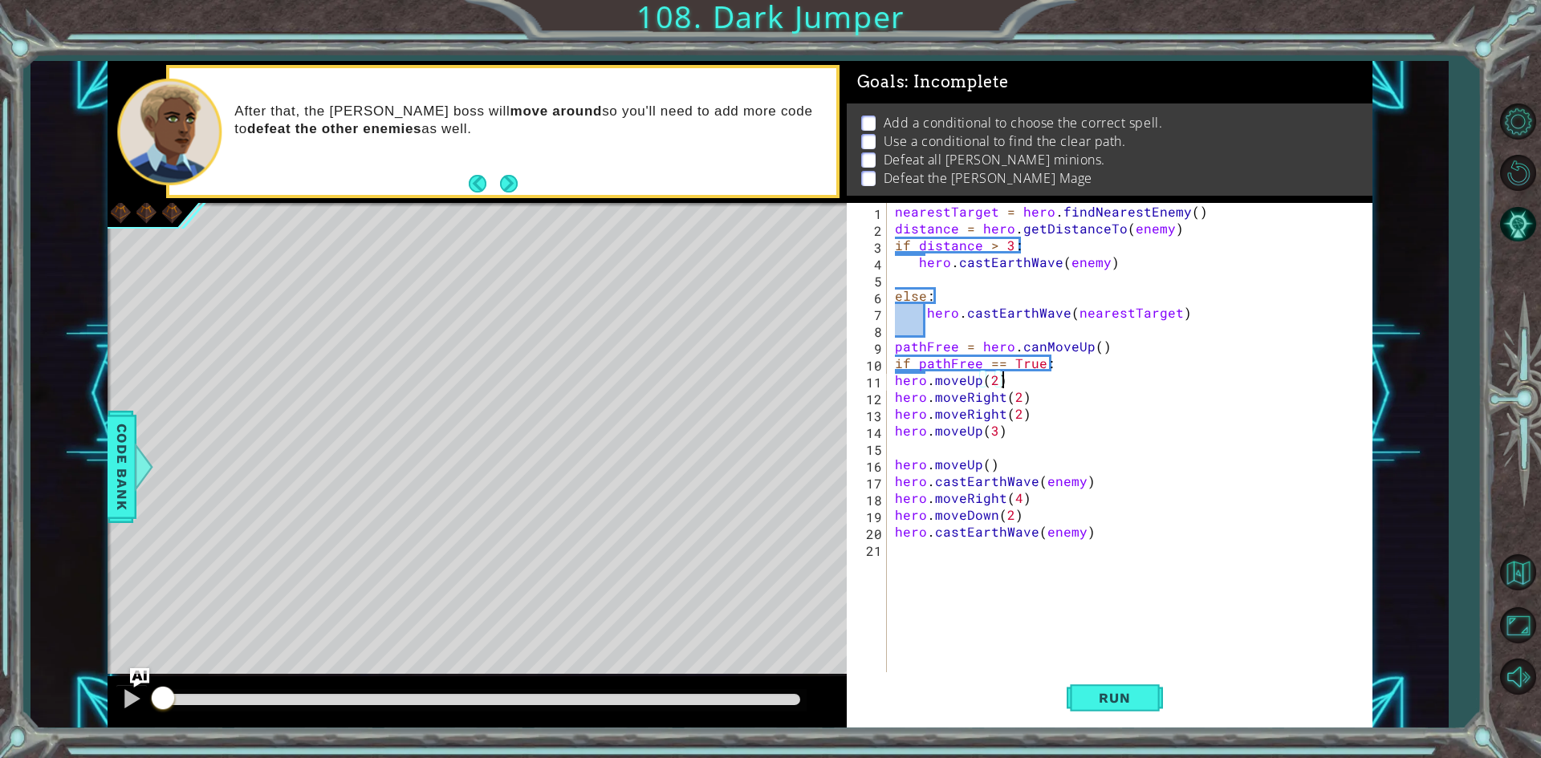
click at [919, 457] on div "nearestTarget = hero . findNearestEnemy ( ) distance = hero . getDistanceTo ( e…" at bounding box center [1132, 456] width 483 height 506
drag, startPoint x: 1018, startPoint y: 411, endPoint x: 879, endPoint y: 416, distance: 138.9
click at [879, 416] on div "hero.moveUp() 1 2 3 4 5 6 7 8 9 10 11 12 13 14 15 16 17 18 19 20 21 nearestTarg…" at bounding box center [1107, 439] width 520 height 472
type textarea "hero.moveRight(2)"
click at [889, 441] on div "hero.moveRight(2) 1 2 3 4 5 6 7 8 9 10 11 12 13 14 15 16 17 18 19 20 nearestTar…" at bounding box center [1107, 439] width 520 height 472
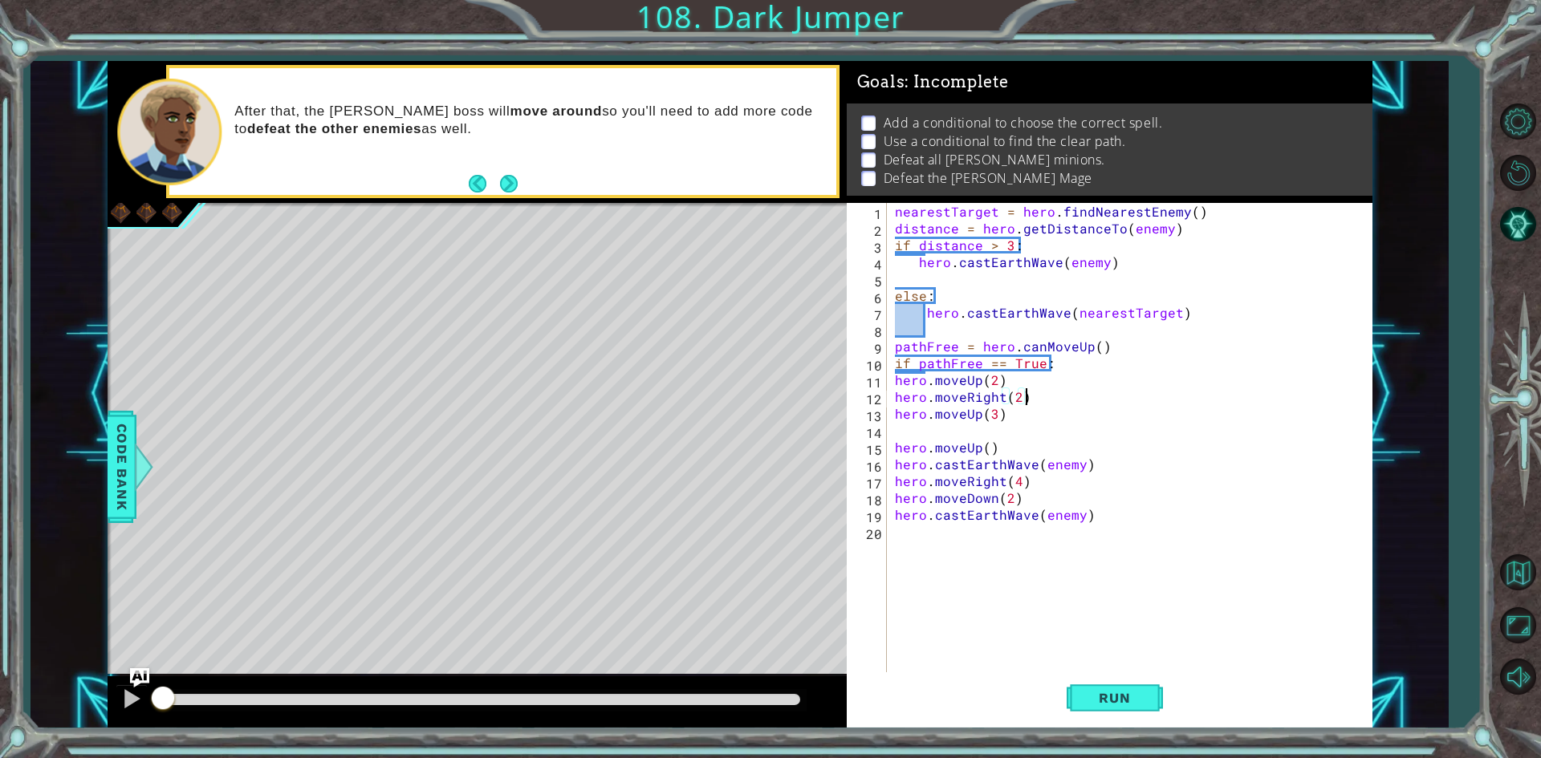
click at [892, 441] on div "nearestTarget = hero . findNearestEnemy ( ) distance = hero . getDistanceTo ( e…" at bounding box center [1128, 439] width 475 height 472
type textarea "hero.moveUp()"
click at [924, 449] on div "nearestTarget = hero . findNearestEnemy ( ) distance = hero . getDistanceTo ( e…" at bounding box center [1132, 456] width 483 height 506
click at [889, 466] on div "else: 1 2 3 4 5 6 7 8 9 10 11 12 13 14 15 16 17 18 19 20 21 nearestTarget = her…" at bounding box center [1107, 439] width 520 height 472
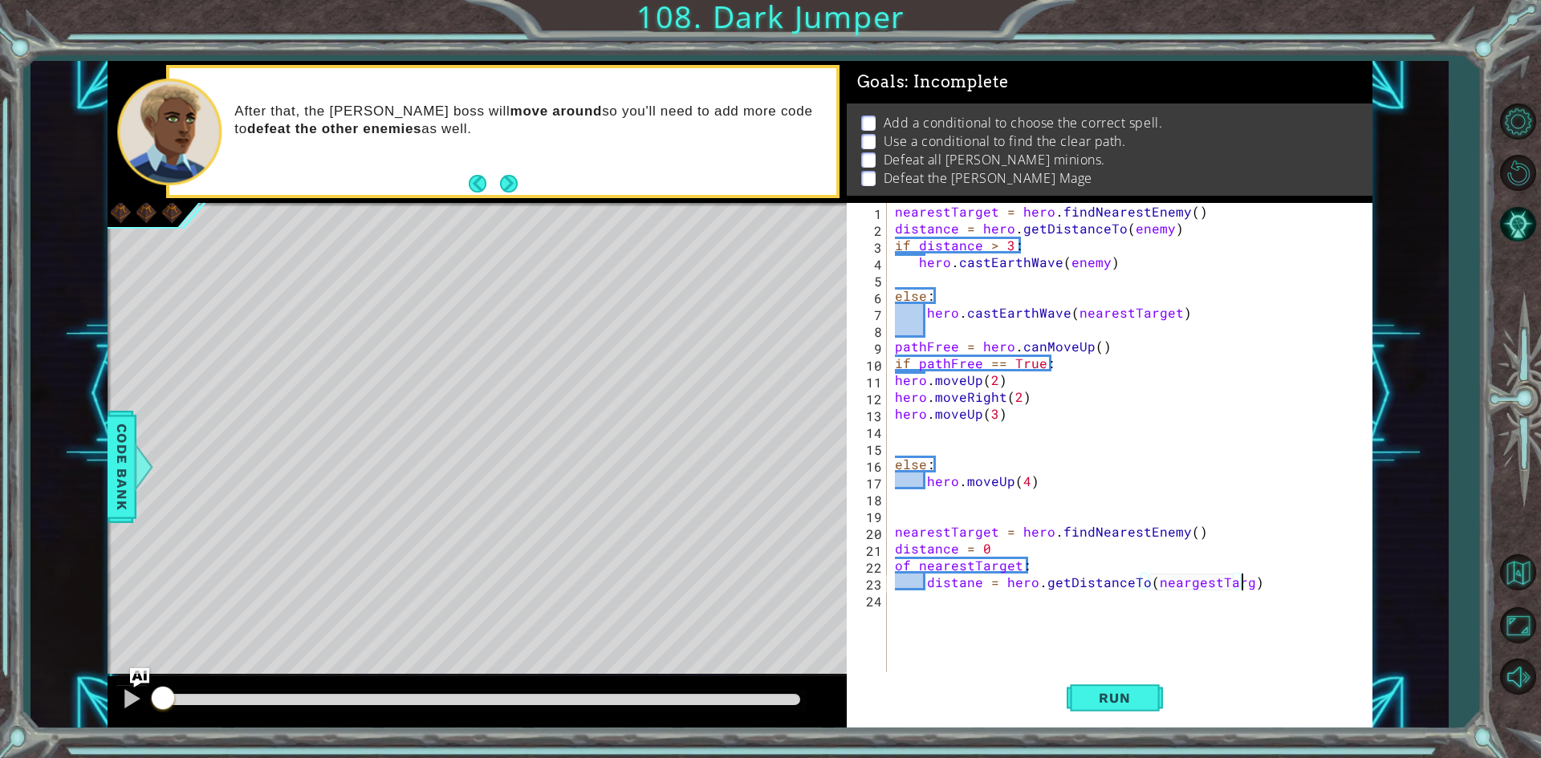
scroll to position [0, 22]
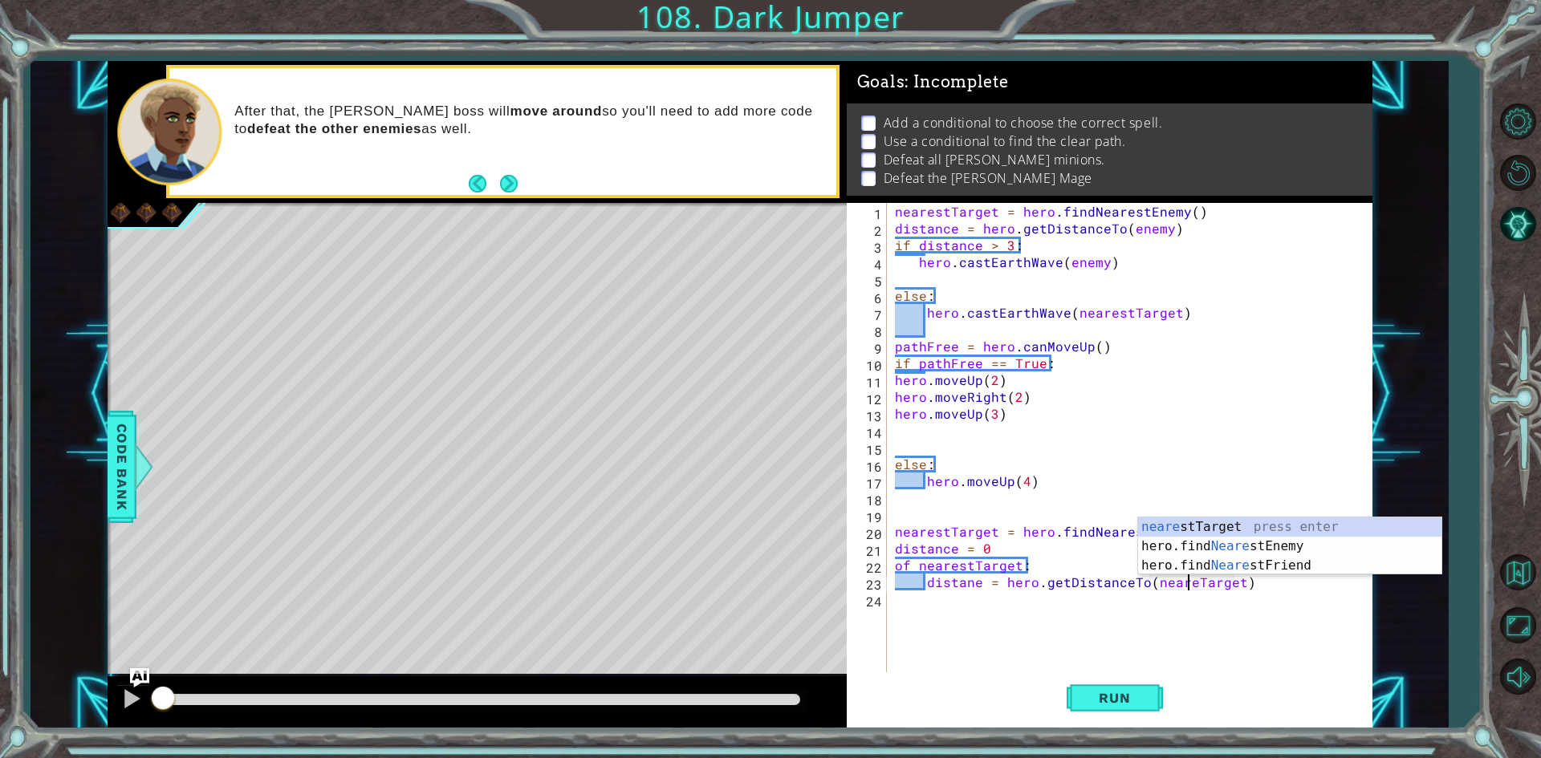
type textarea "distane = hero.getDistanceTo(nearestTarget)"
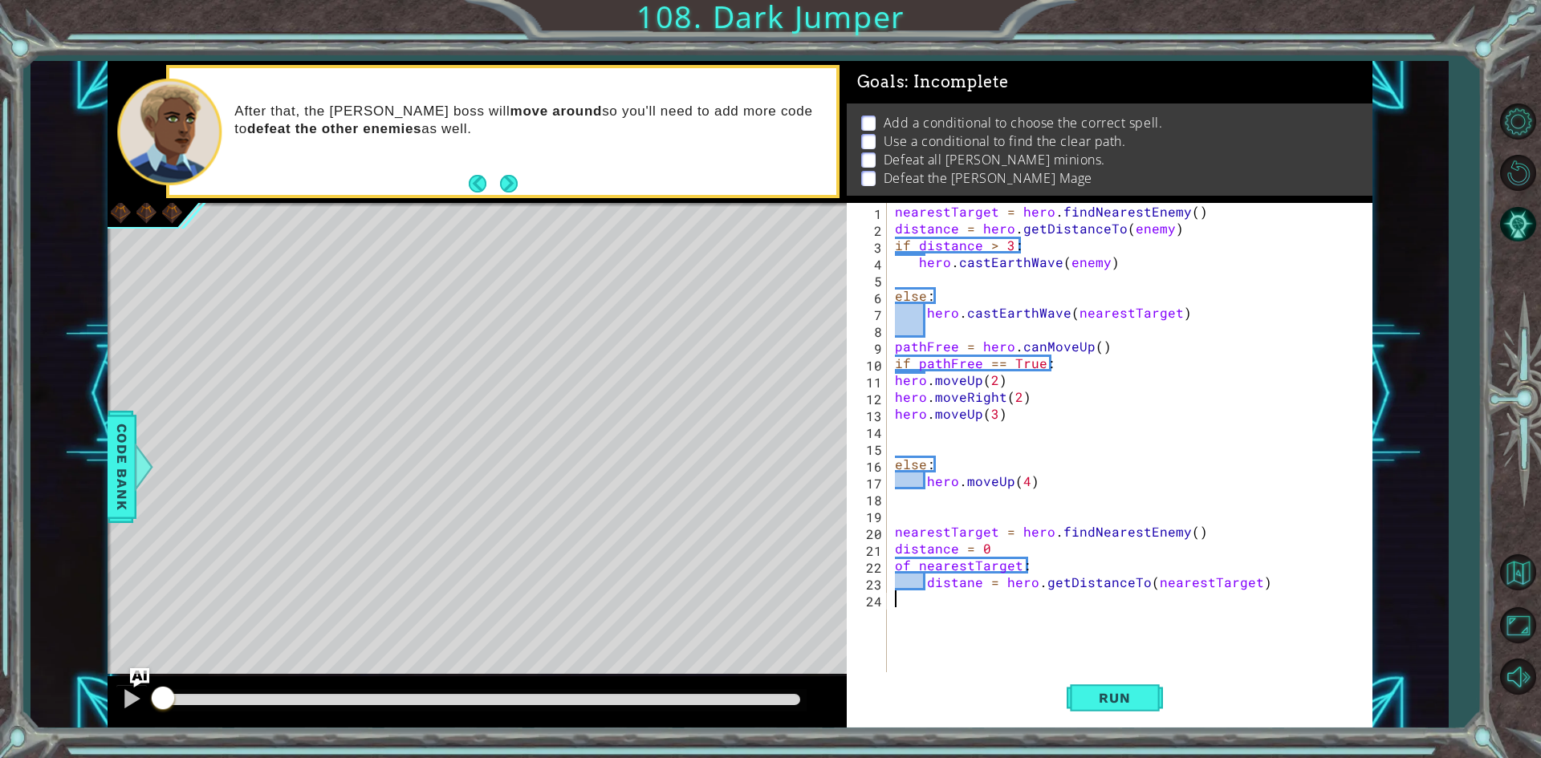
click at [936, 628] on div "nearestTarget = hero . findNearestEnemy ( ) distance = hero . getDistanceTo ( e…" at bounding box center [1132, 456] width 483 height 506
click at [905, 564] on div "nearestTarget = hero . findNearestEnemy ( ) distance = hero . getDistanceTo ( e…" at bounding box center [1132, 456] width 483 height 506
type textarea "if nearestTarget:"
click at [984, 609] on div "nearestTarget = hero . findNearestEnemy ( ) distance = hero . getDistanceTo ( e…" at bounding box center [1132, 456] width 483 height 506
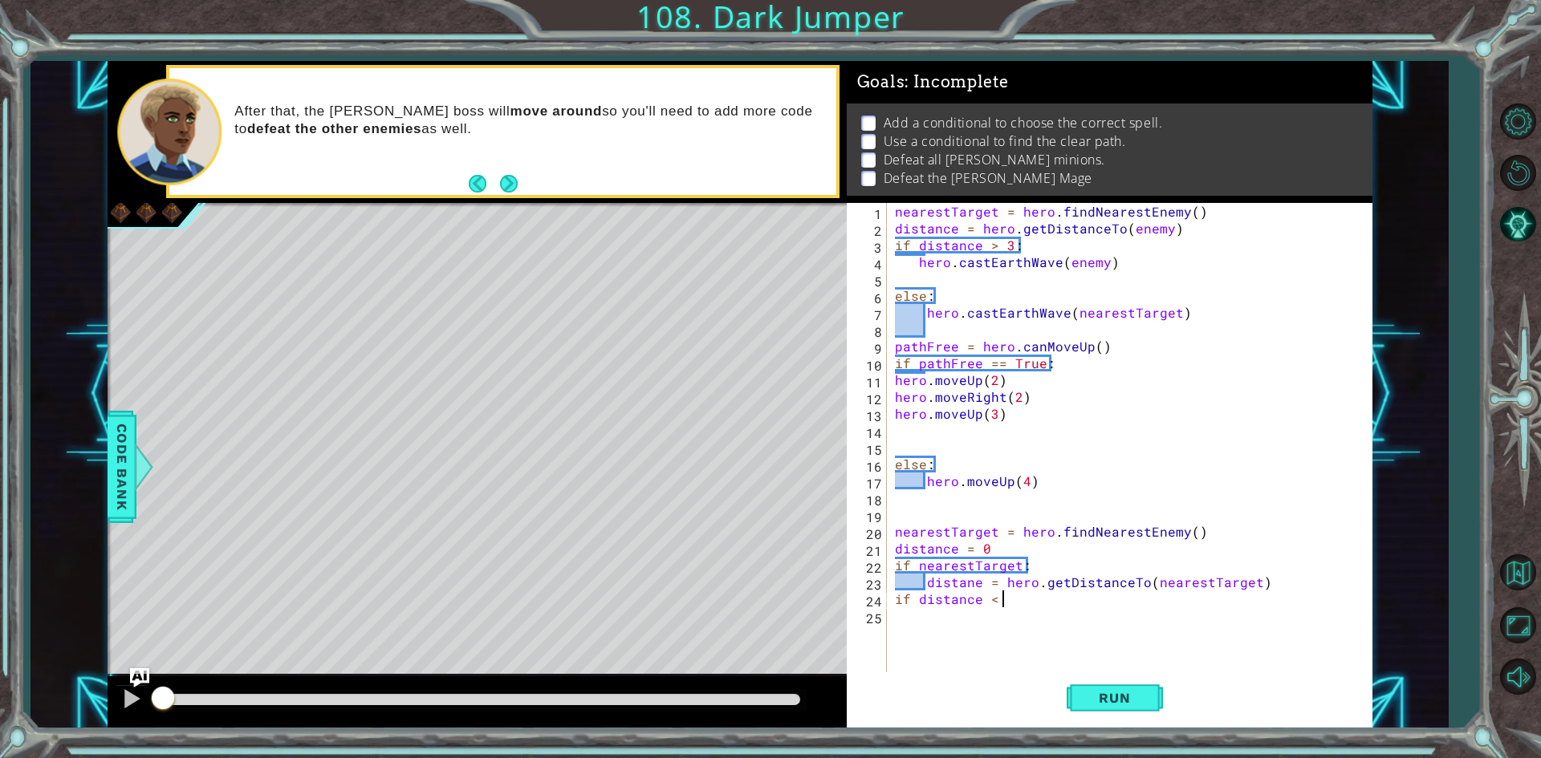
scroll to position [0, 6]
type textarea "if distance < 3:"
type textarea "hero.castEarth"
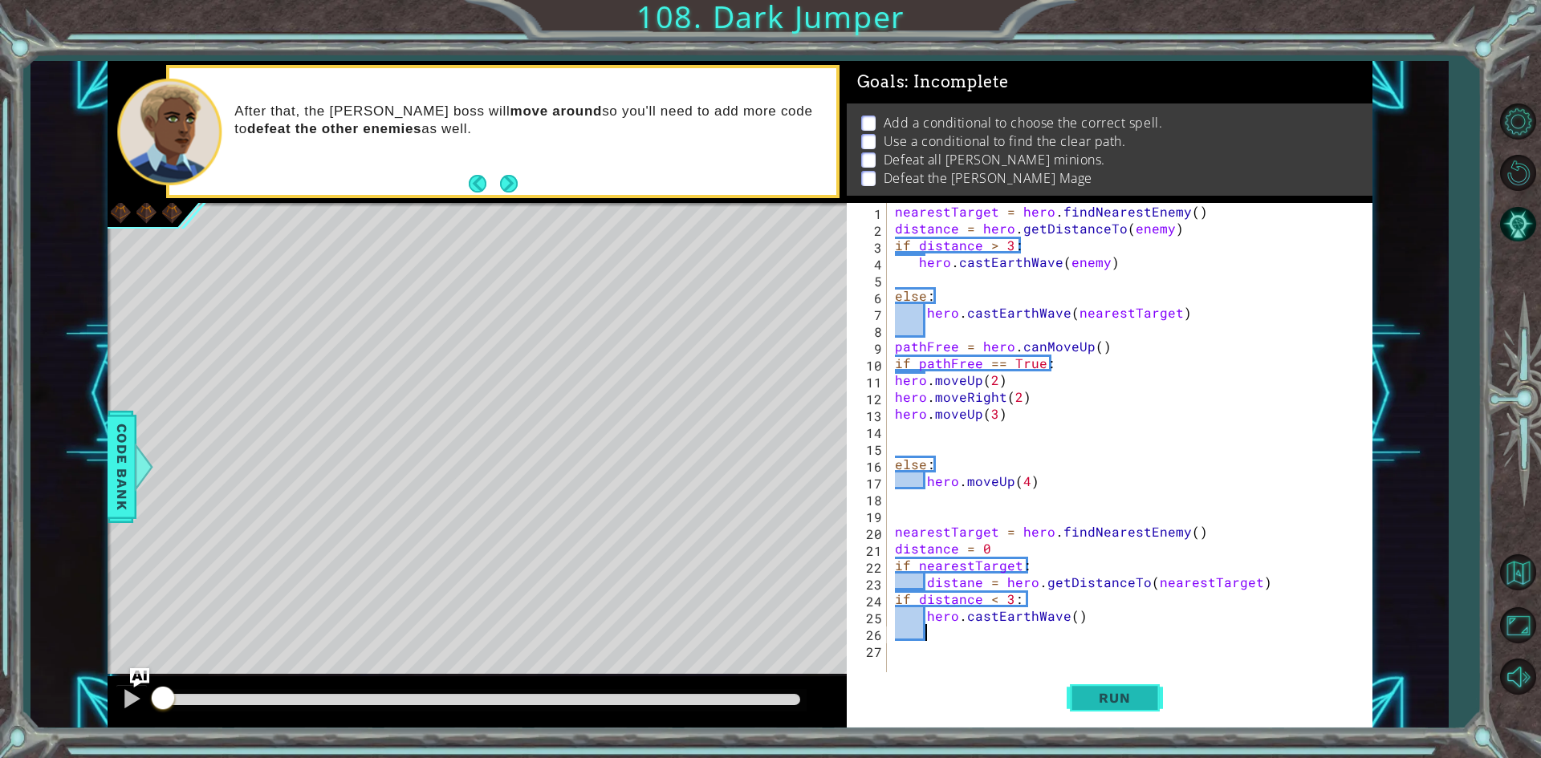
click at [1125, 704] on span "Run" at bounding box center [1113, 698] width 63 height 16
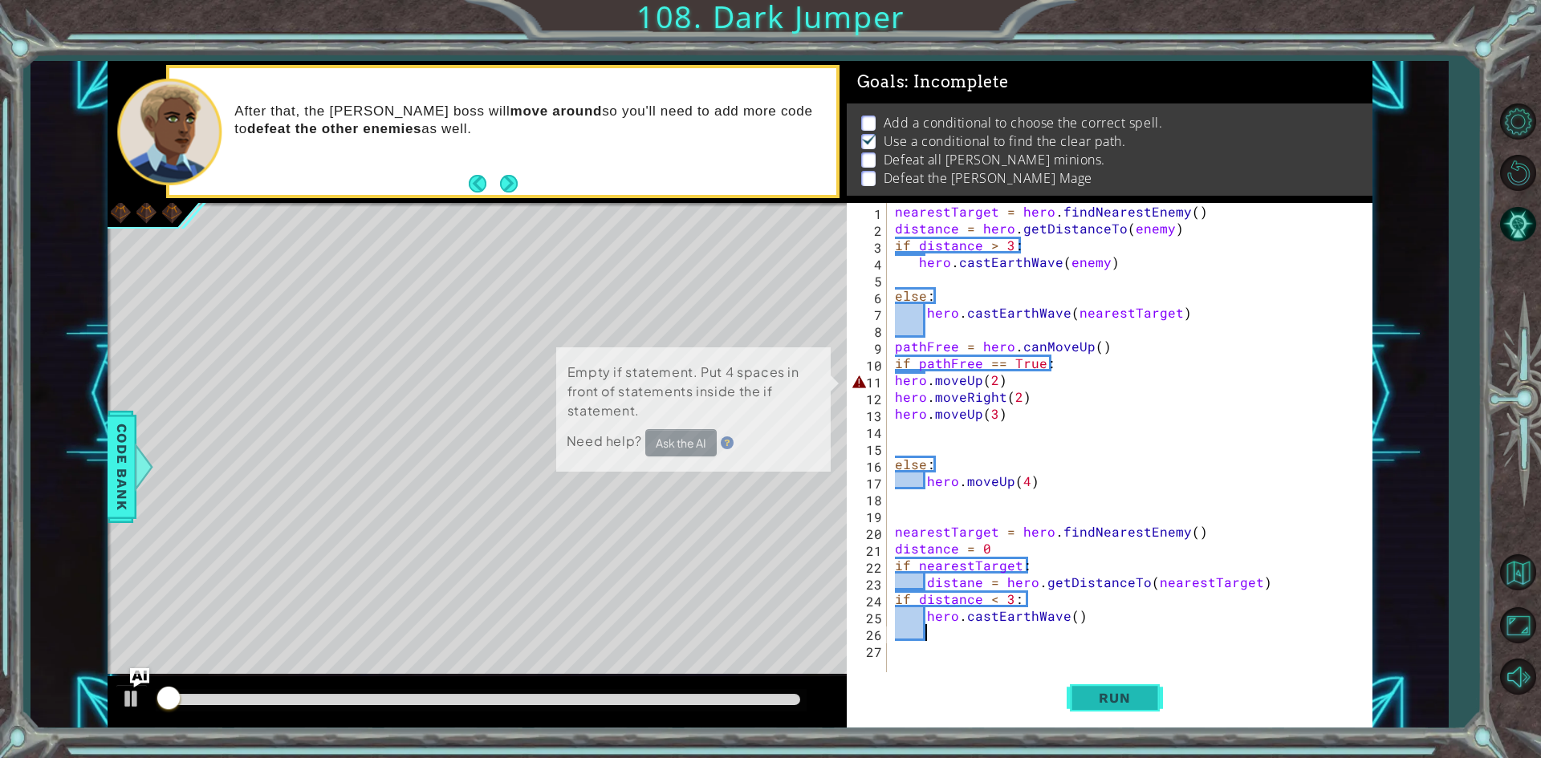
scroll to position [6, 0]
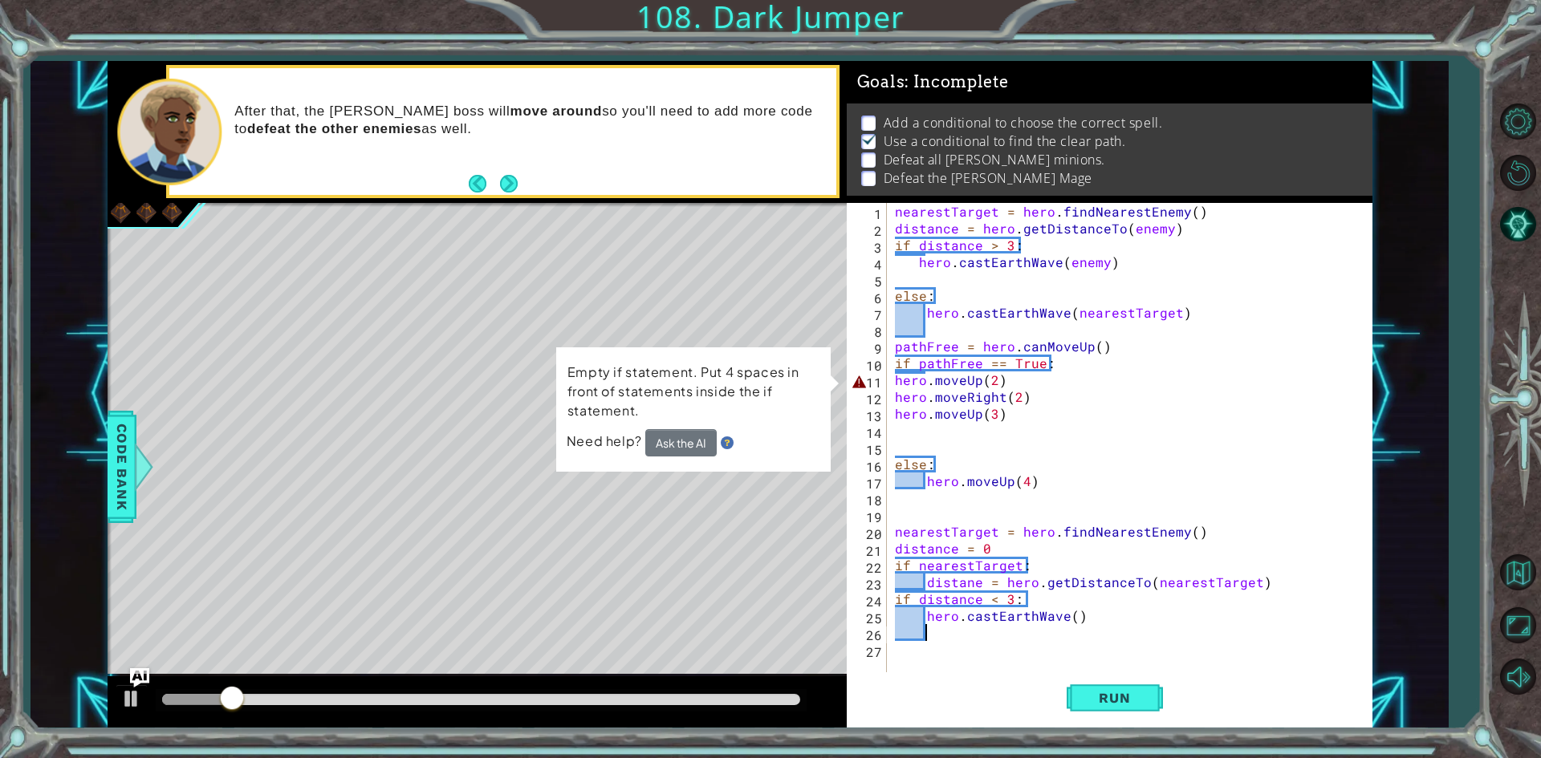
click at [891, 378] on div "nearestTarget = hero . findNearestEnemy ( ) distance = hero . getDistanceTo ( e…" at bounding box center [1132, 456] width 483 height 506
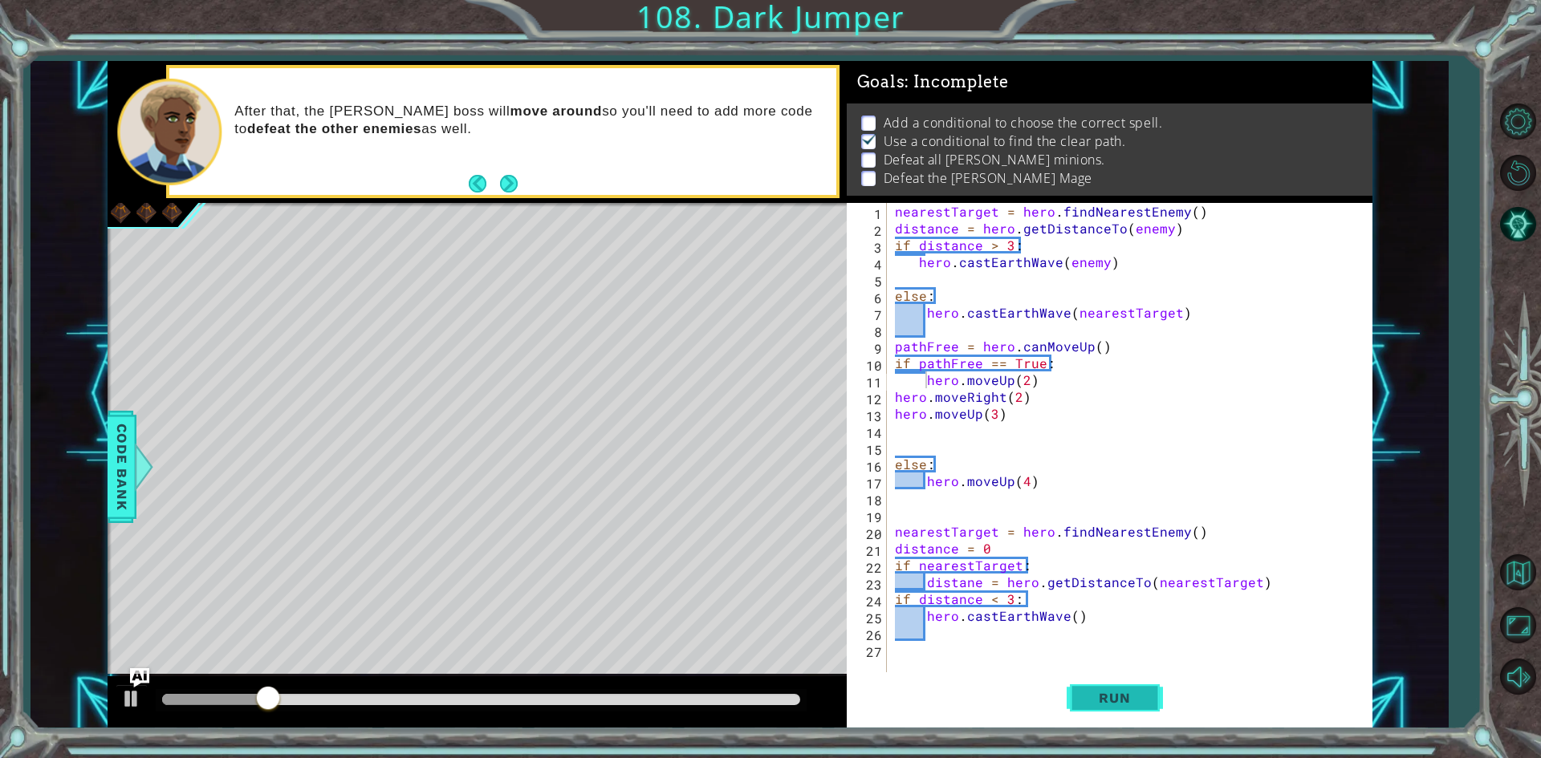
click at [1080, 688] on button "Run" at bounding box center [1114, 698] width 96 height 52
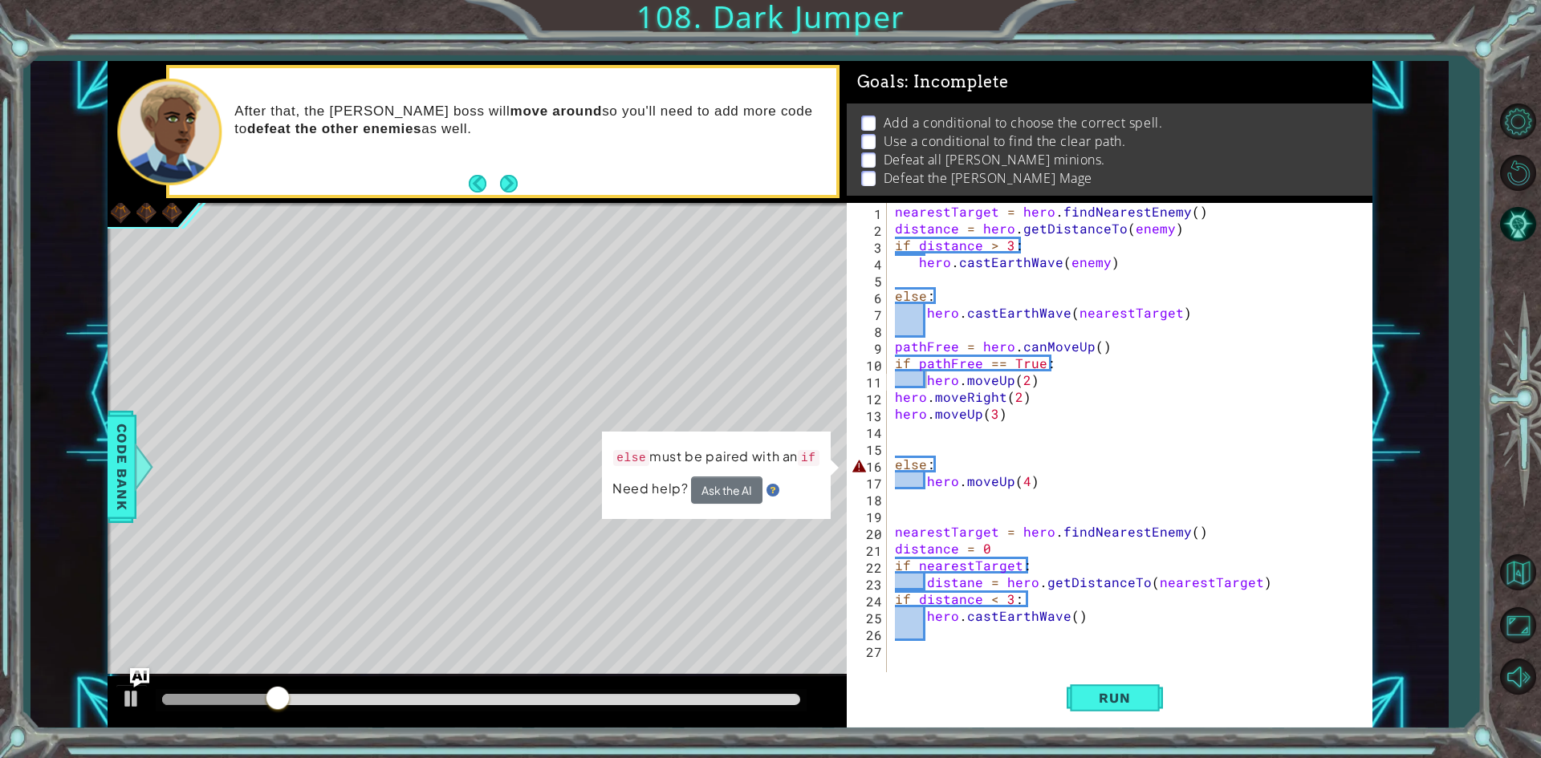
click at [889, 400] on div "hero.moveUp(2) 1 2 3 4 5 6 7 8 9 10 11 12 13 14 15 16 17 18 19 20 21 22 23 24 2…" at bounding box center [1107, 439] width 520 height 472
click at [893, 396] on div "nearestTarget = hero . findNearestEnemy ( ) distance = hero . getDistanceTo ( e…" at bounding box center [1132, 456] width 483 height 506
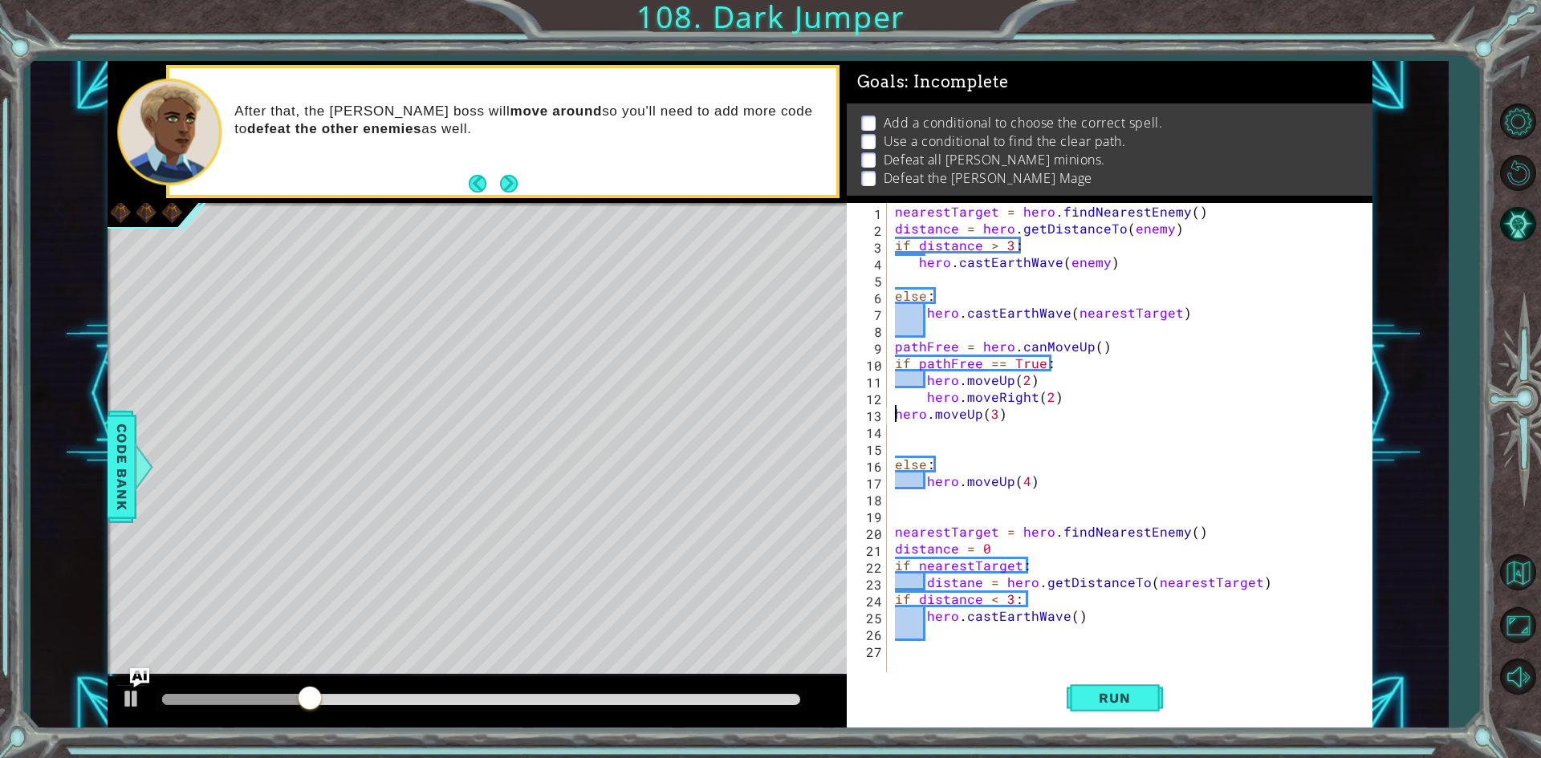
click at [895, 412] on div "nearestTarget = hero . findNearestEnemy ( ) distance = hero . getDistanceTo ( e…" at bounding box center [1132, 456] width 483 height 506
click at [920, 480] on div "nearestTarget = hero . findNearestEnemy ( ) distance = hero . getDistanceTo ( e…" at bounding box center [1132, 456] width 483 height 506
click at [1061, 699] on div "Run" at bounding box center [1114, 698] width 526 height 52
click at [1071, 693] on button "Run" at bounding box center [1114, 698] width 96 height 52
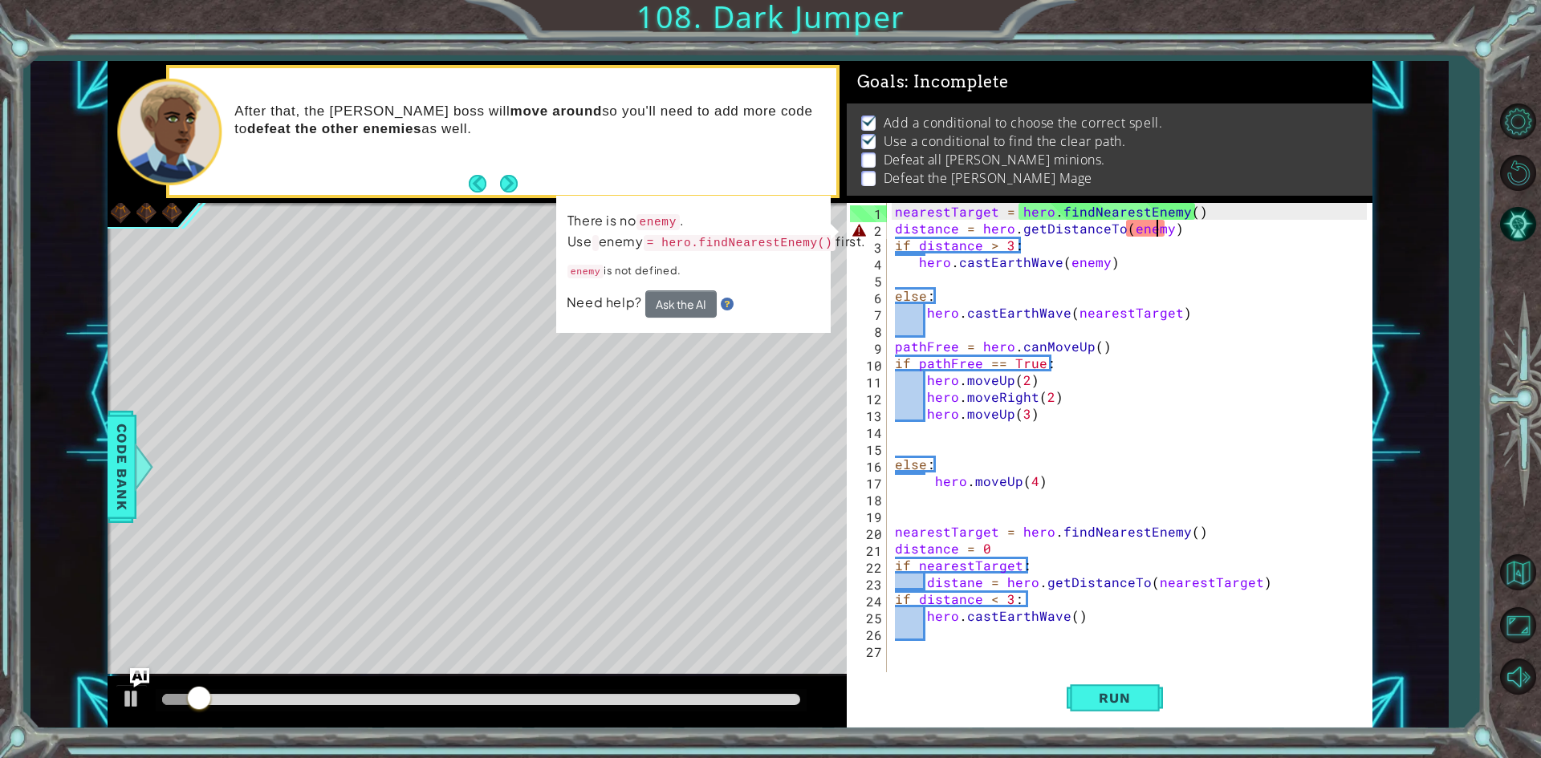
click at [1155, 223] on div "nearestTarget = hero . findNearestEnemy ( ) distance = hero . getDistanceTo ( e…" at bounding box center [1132, 456] width 483 height 506
click at [1160, 223] on div "nearestTarget = hero . findNearestEnemy ( ) distance = hero . getDistanceTo ( e…" at bounding box center [1132, 456] width 483 height 506
click at [1162, 226] on div "nearestTarget = hero . findNearestEnemy ( ) distance = hero . getDistanceTo ( e…" at bounding box center [1132, 456] width 483 height 506
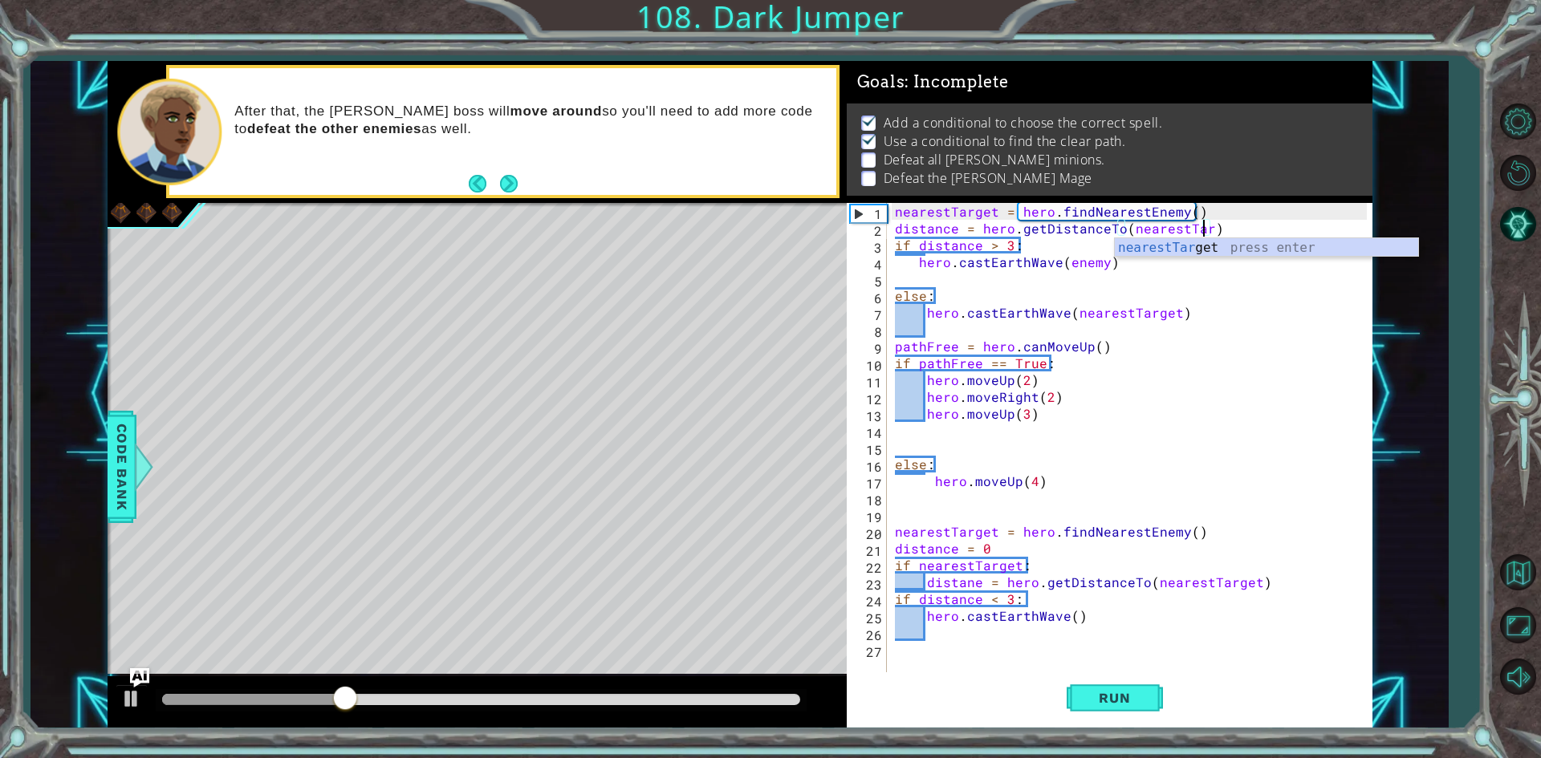
scroll to position [0, 19]
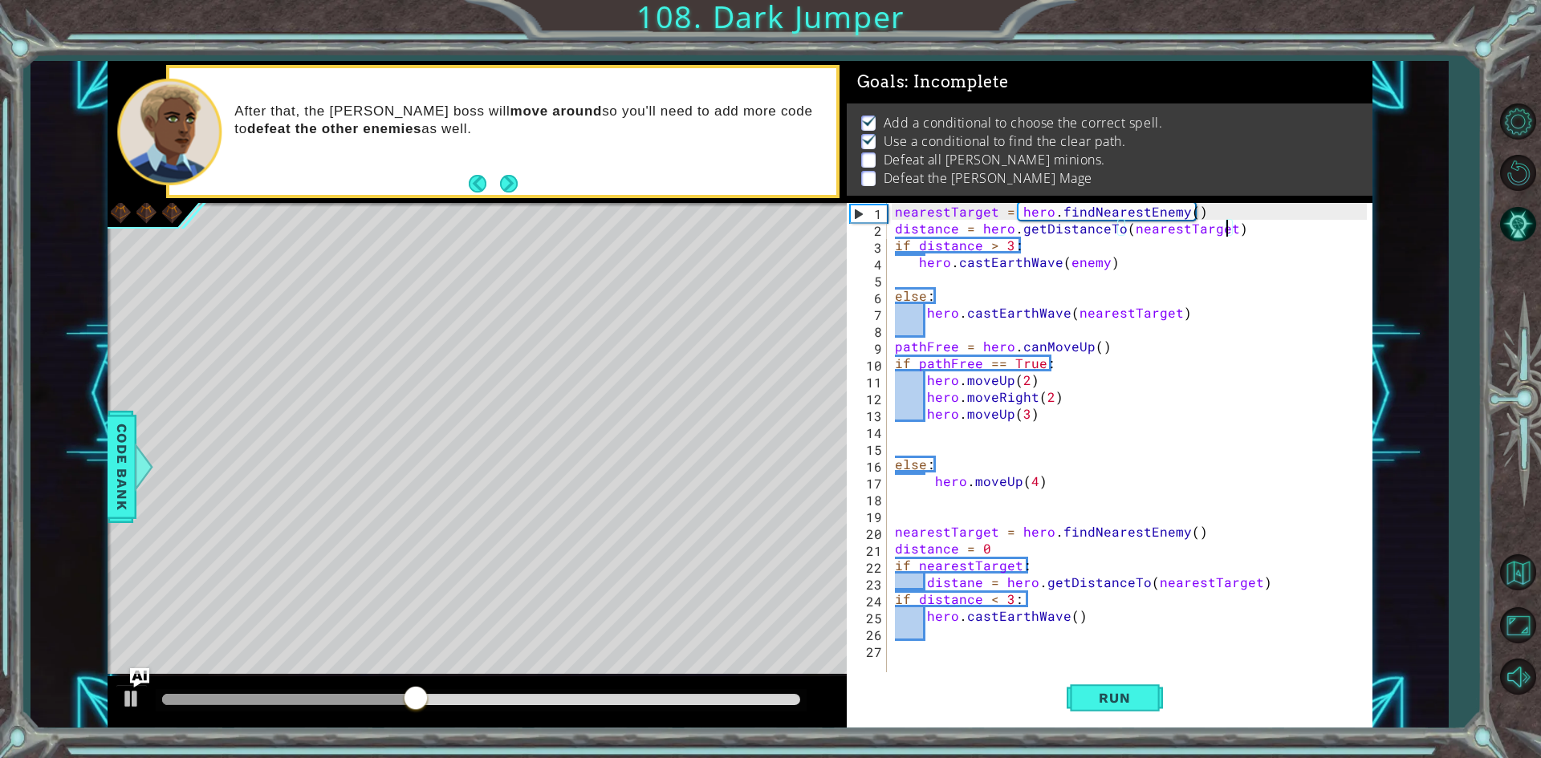
click at [1100, 263] on div "nearestTarget = hero . findNearestEnemy ( ) distance = hero . getDistanceTo ( n…" at bounding box center [1132, 456] width 483 height 506
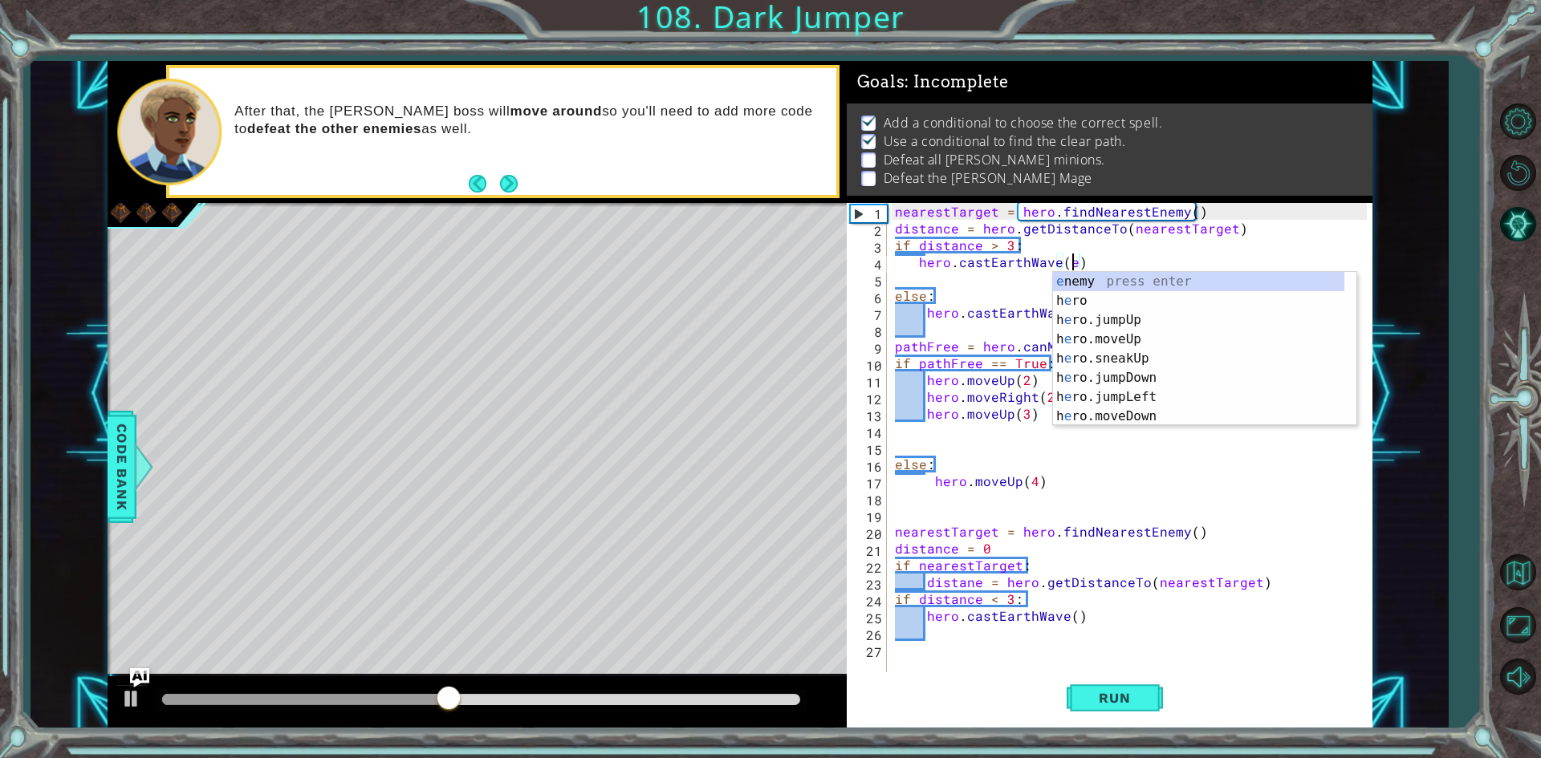
scroll to position [0, 10]
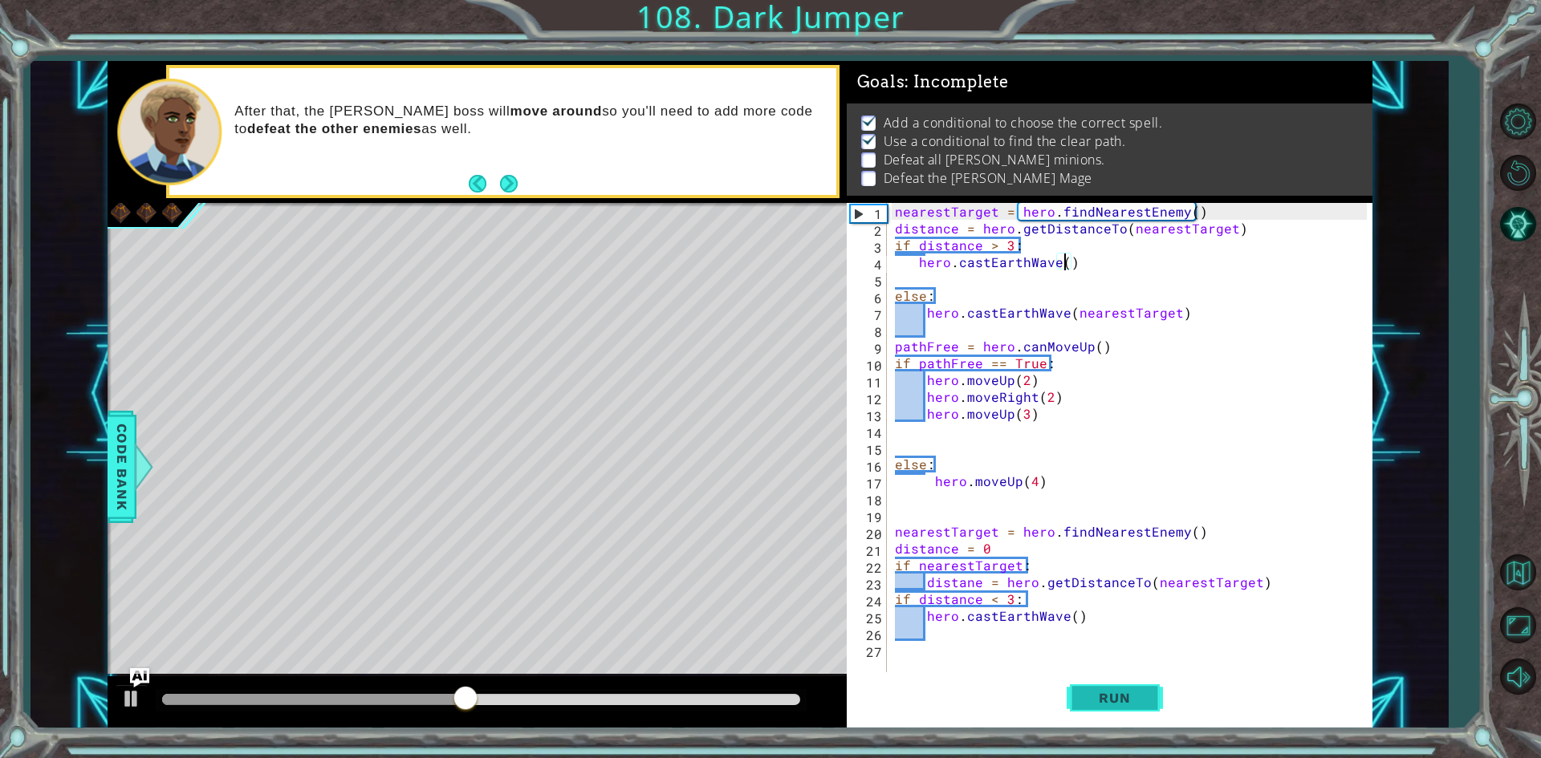
click at [1141, 692] on span "Run" at bounding box center [1113, 698] width 63 height 16
click at [1100, 733] on div "1 ההההההההההההההההההההההההההההההההההההההההההההההההההההההההההההההההההההההההההההה…" at bounding box center [770, 379] width 1541 height 758
click at [1100, 682] on button "Run" at bounding box center [1114, 698] width 96 height 52
click at [1100, 681] on button "Run" at bounding box center [1114, 698] width 96 height 52
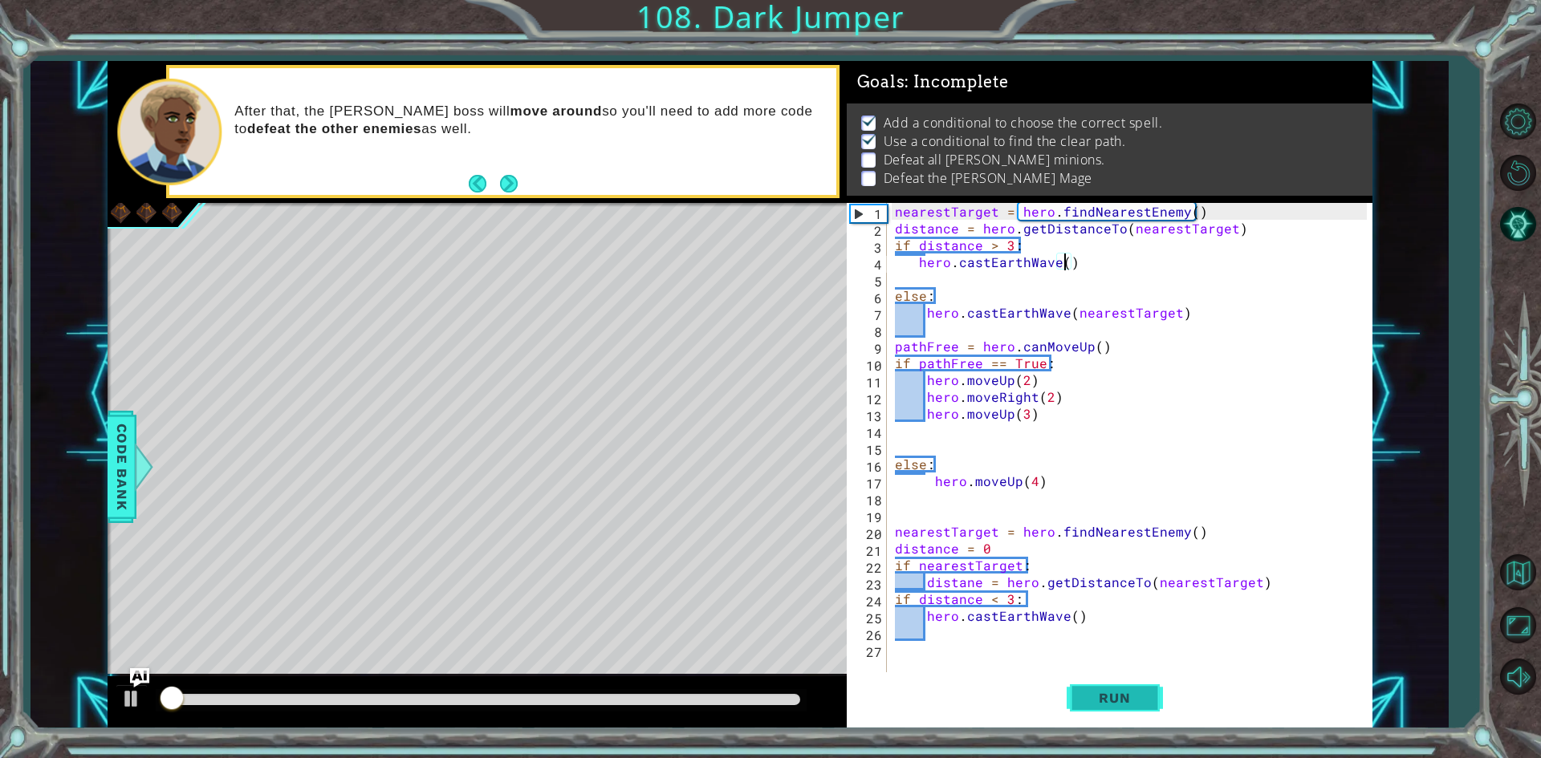
click at [1100, 681] on button "Run" at bounding box center [1114, 698] width 96 height 52
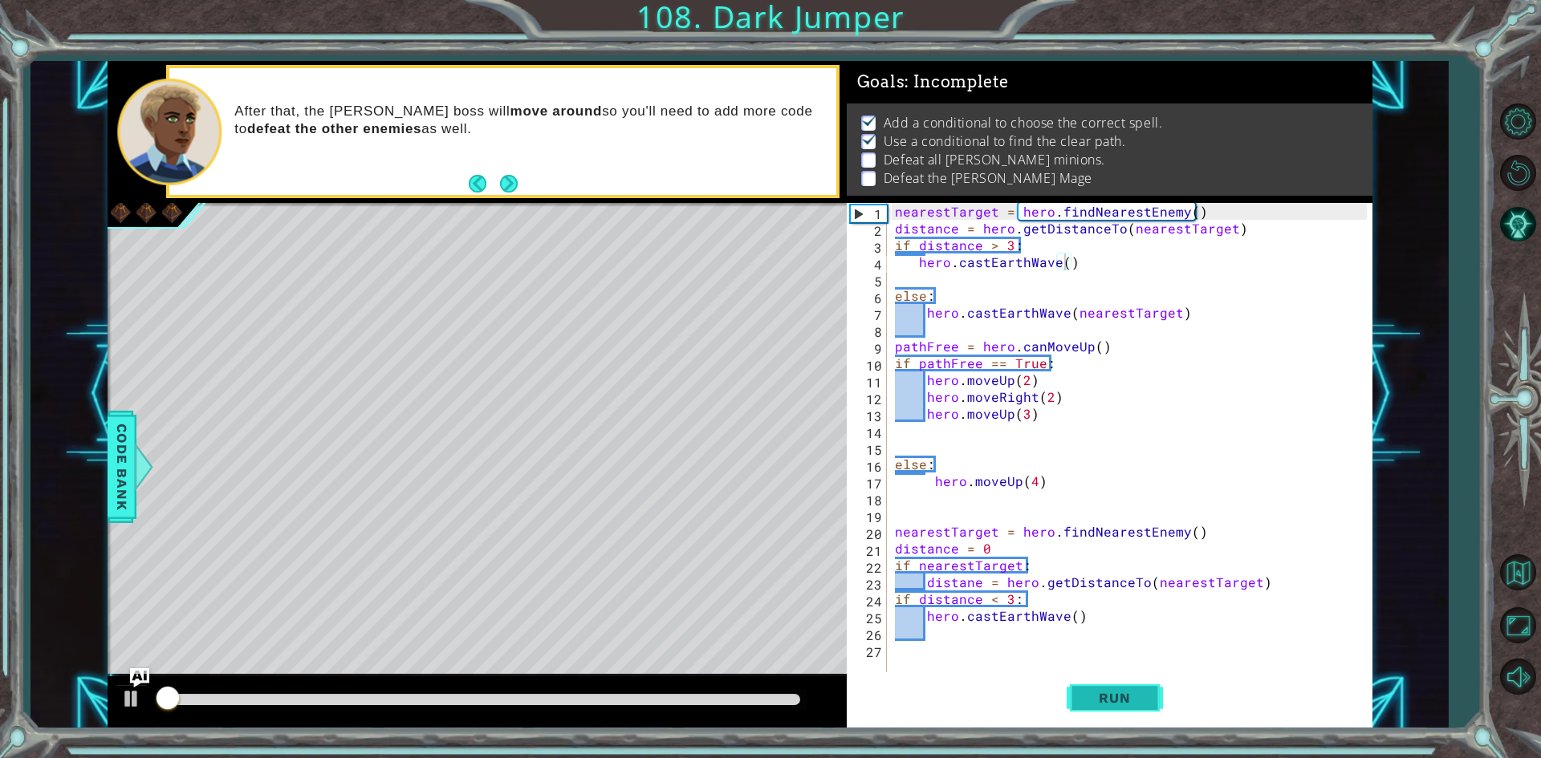
click at [1100, 681] on button "Run" at bounding box center [1114, 698] width 96 height 52
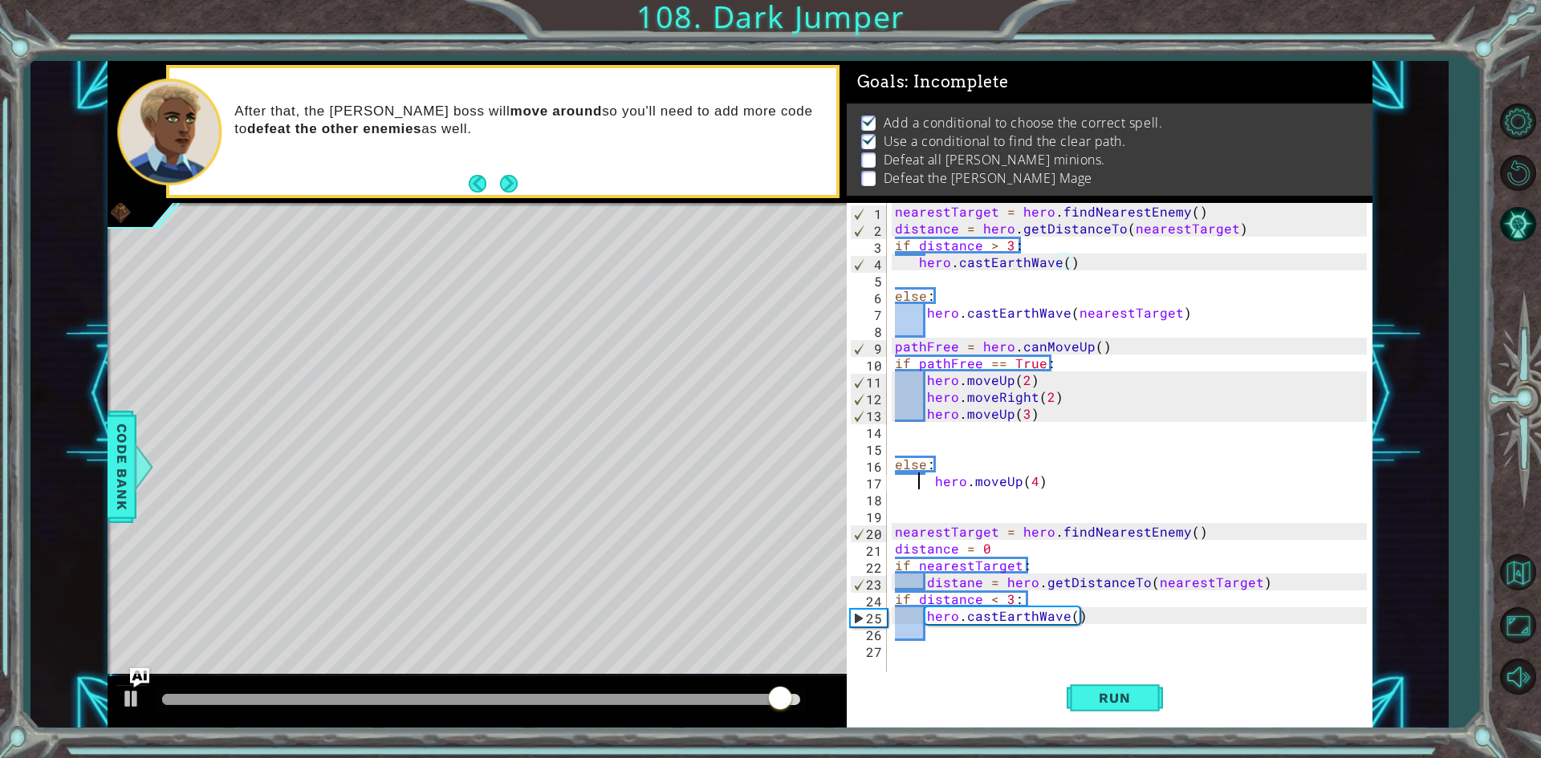
click at [924, 481] on div "nearestTarget = hero . findNearestEnemy ( ) distance = hero . getDistanceTo ( n…" at bounding box center [1132, 456] width 483 height 506
type textarea "hero.moveUp(4)"
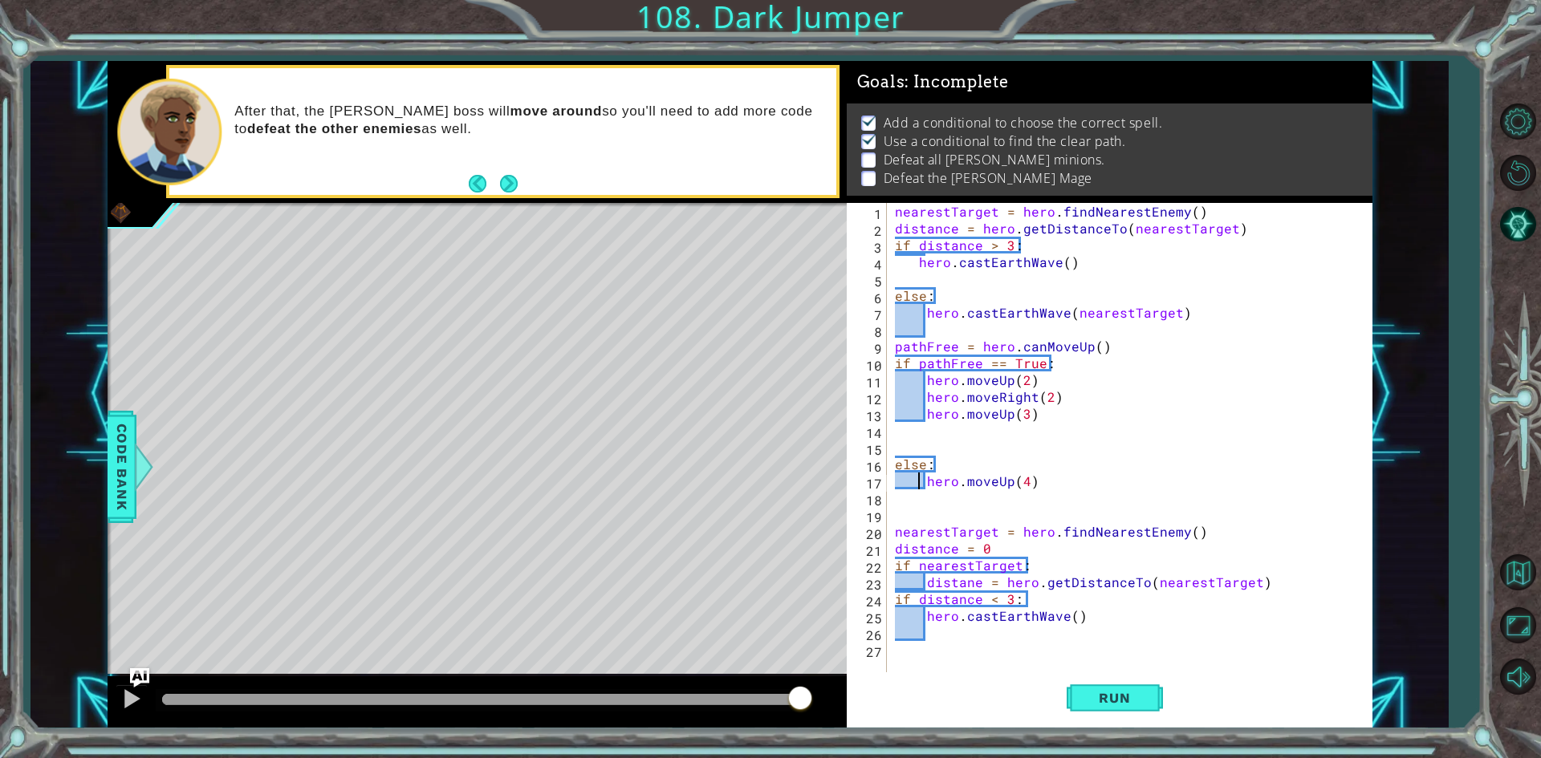
click at [1001, 663] on div "nearestTarget = hero . findNearestEnemy ( ) distance = hero . getDistanceTo ( n…" at bounding box center [1132, 456] width 483 height 506
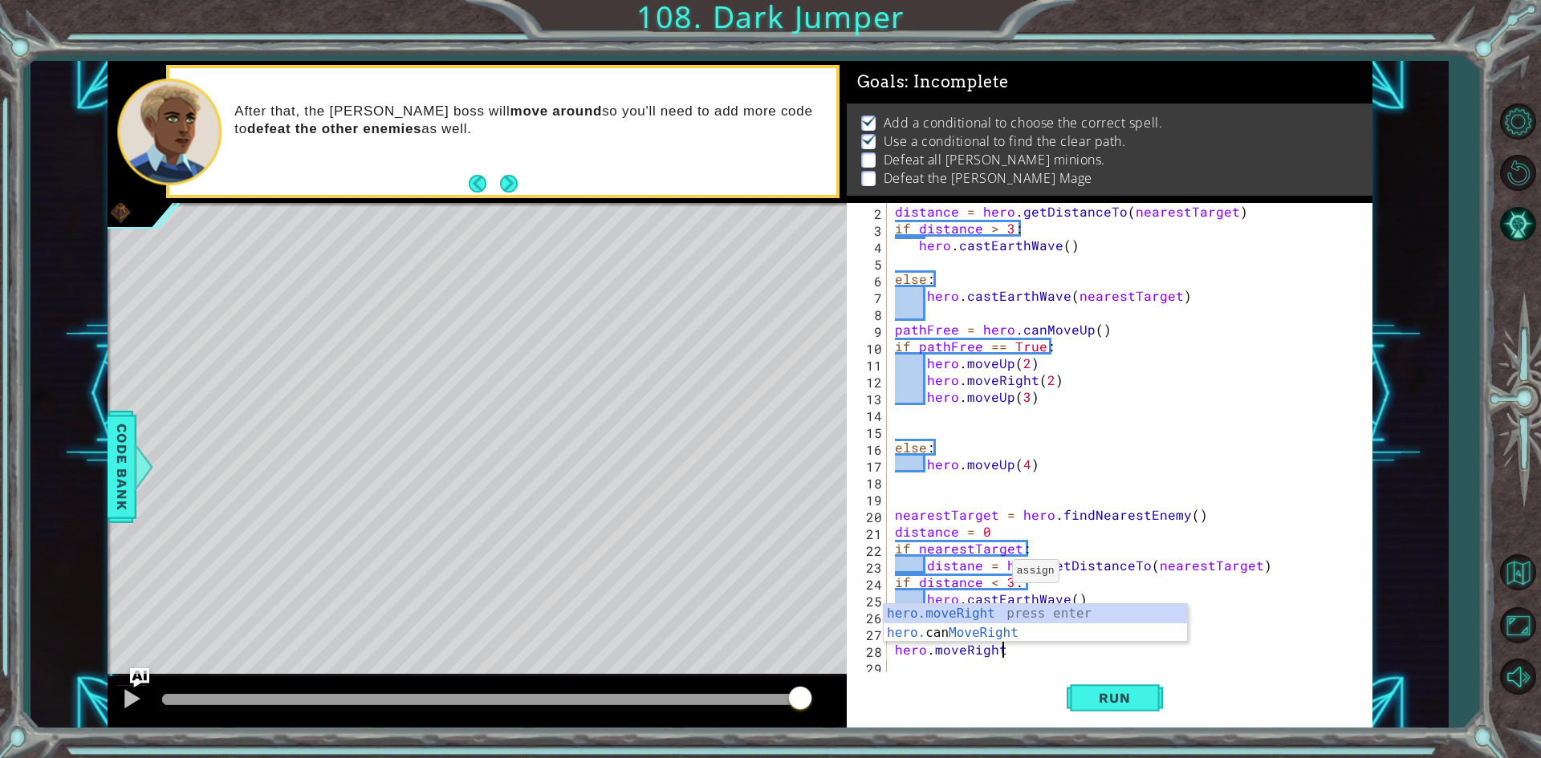
scroll to position [0, 6]
type textarea "hero.moveRight(4)"
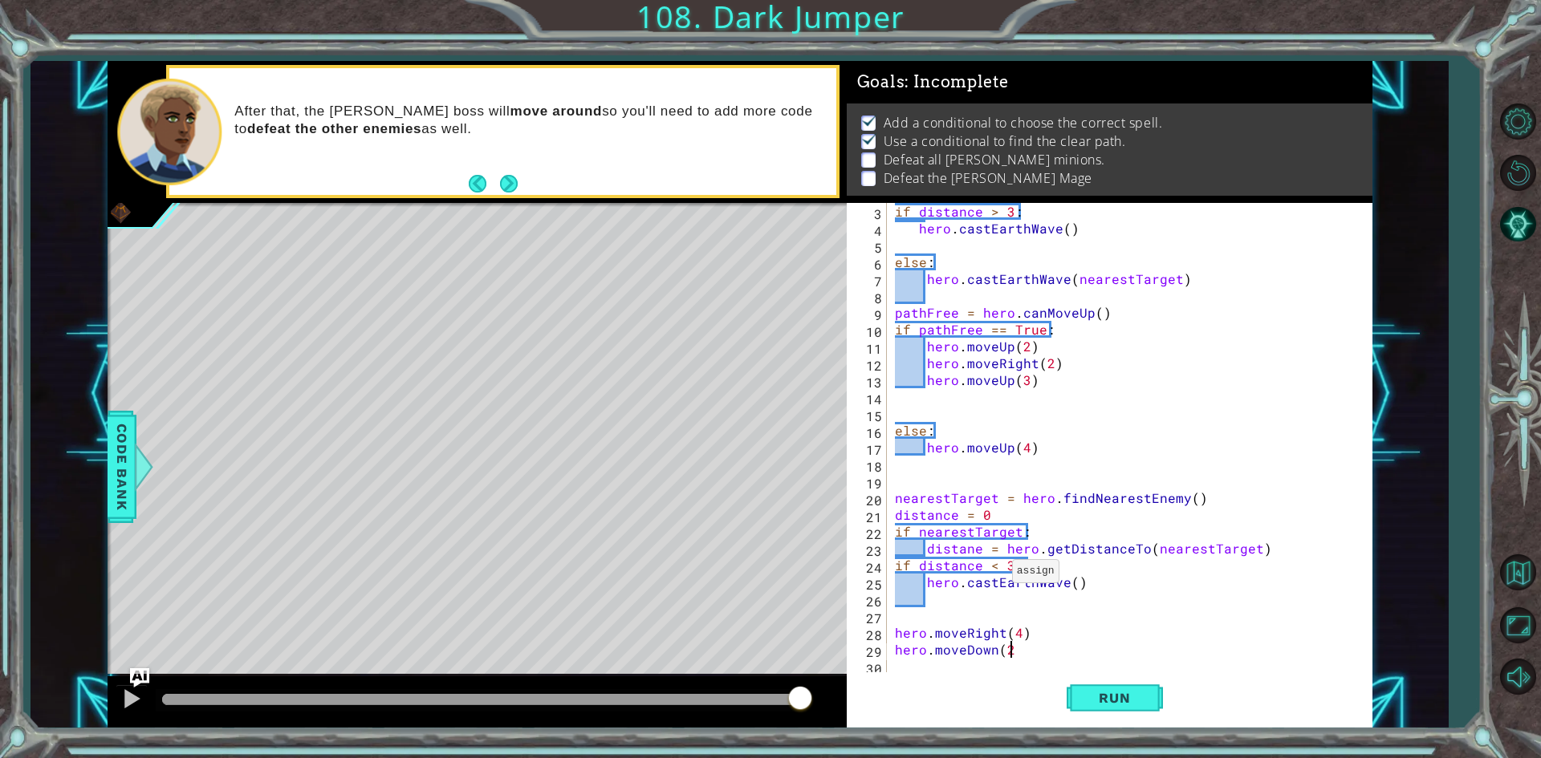
type textarea "hero.moveDown(2)"
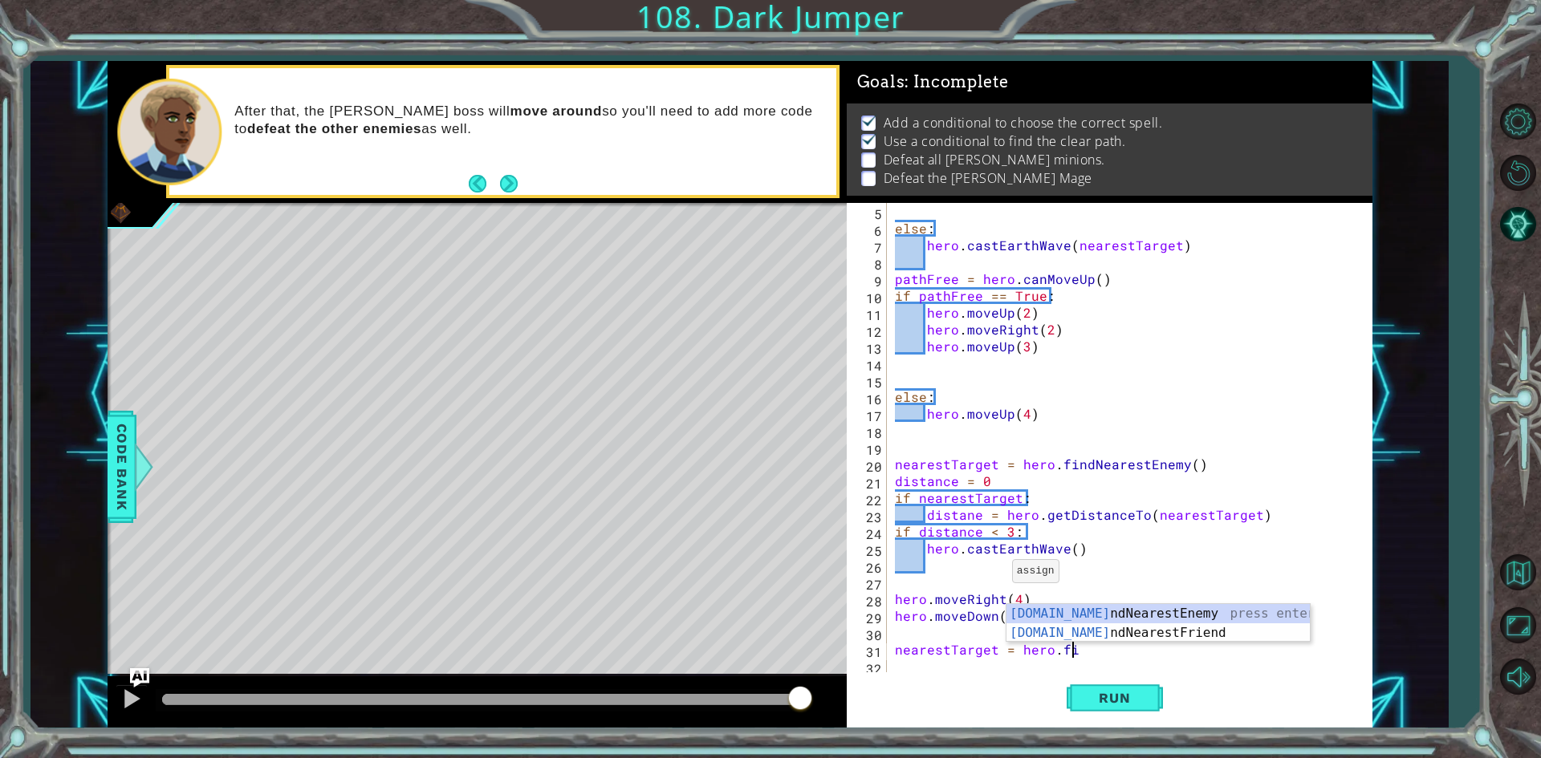
type textarea "nearestTarget = hero.find"
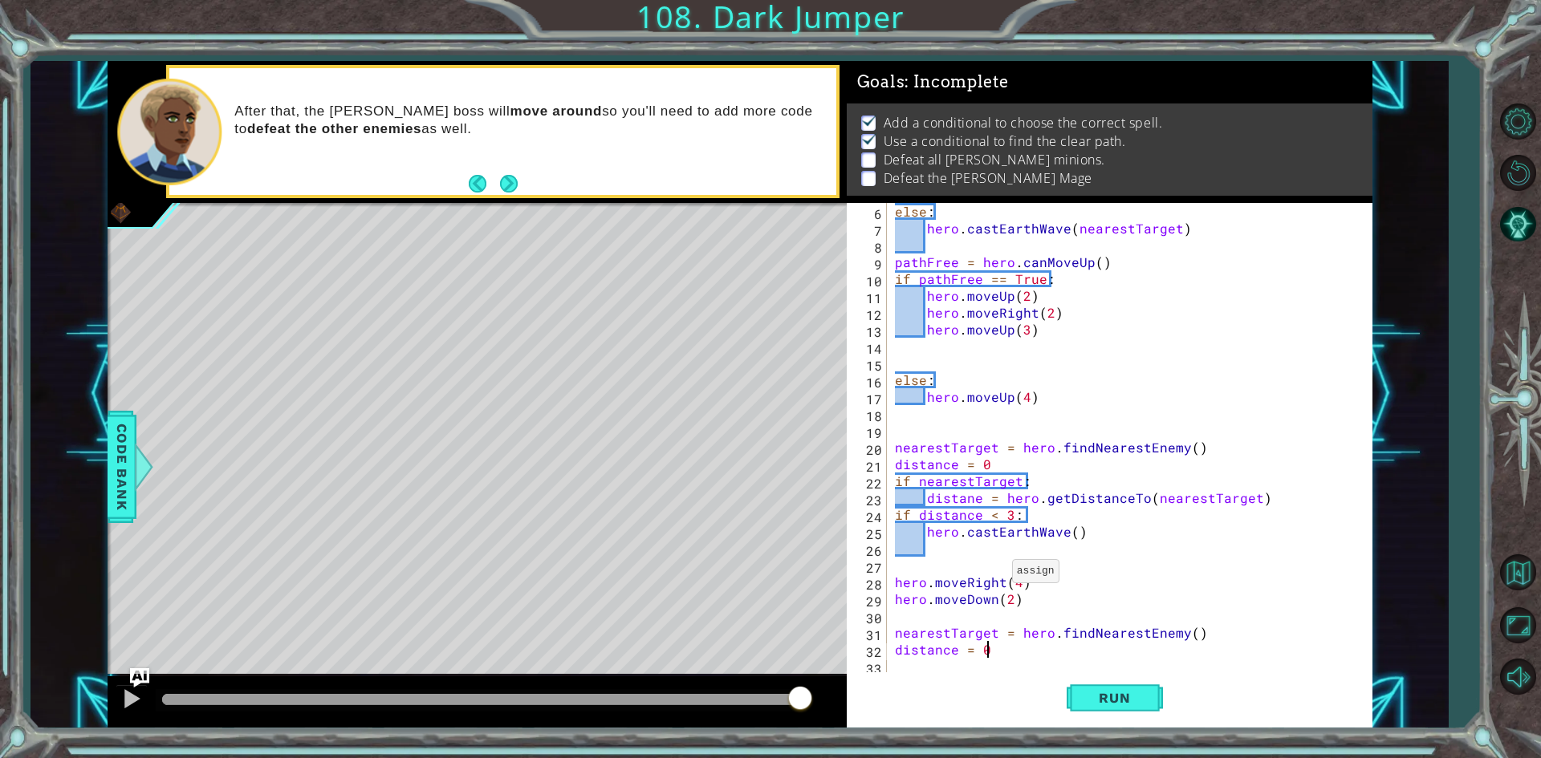
scroll to position [0, 5]
type textarea "distance = 0"
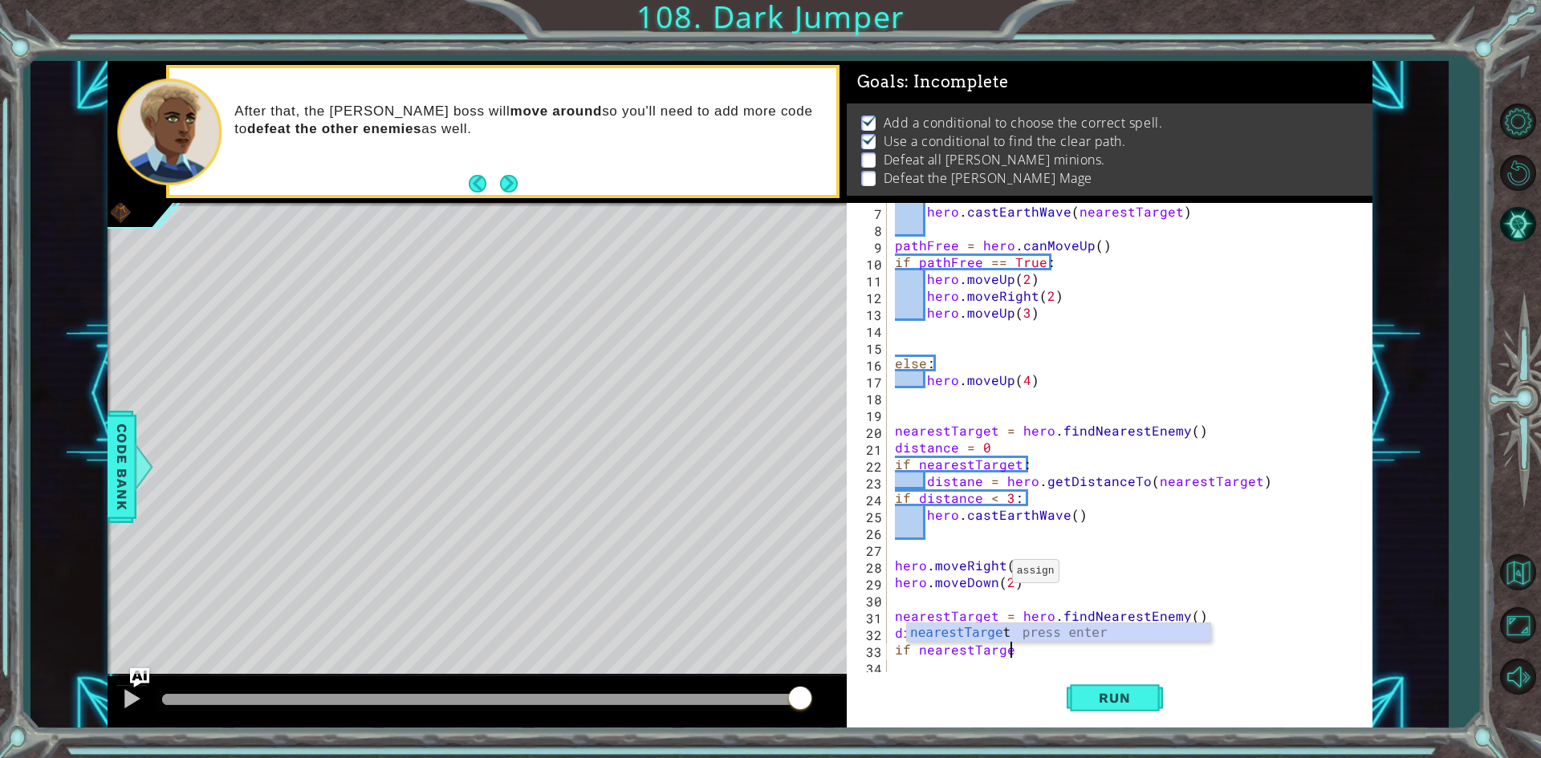
scroll to position [0, 6]
type textarea "if nearestTarget"
type textarea "if nearestTarget:"
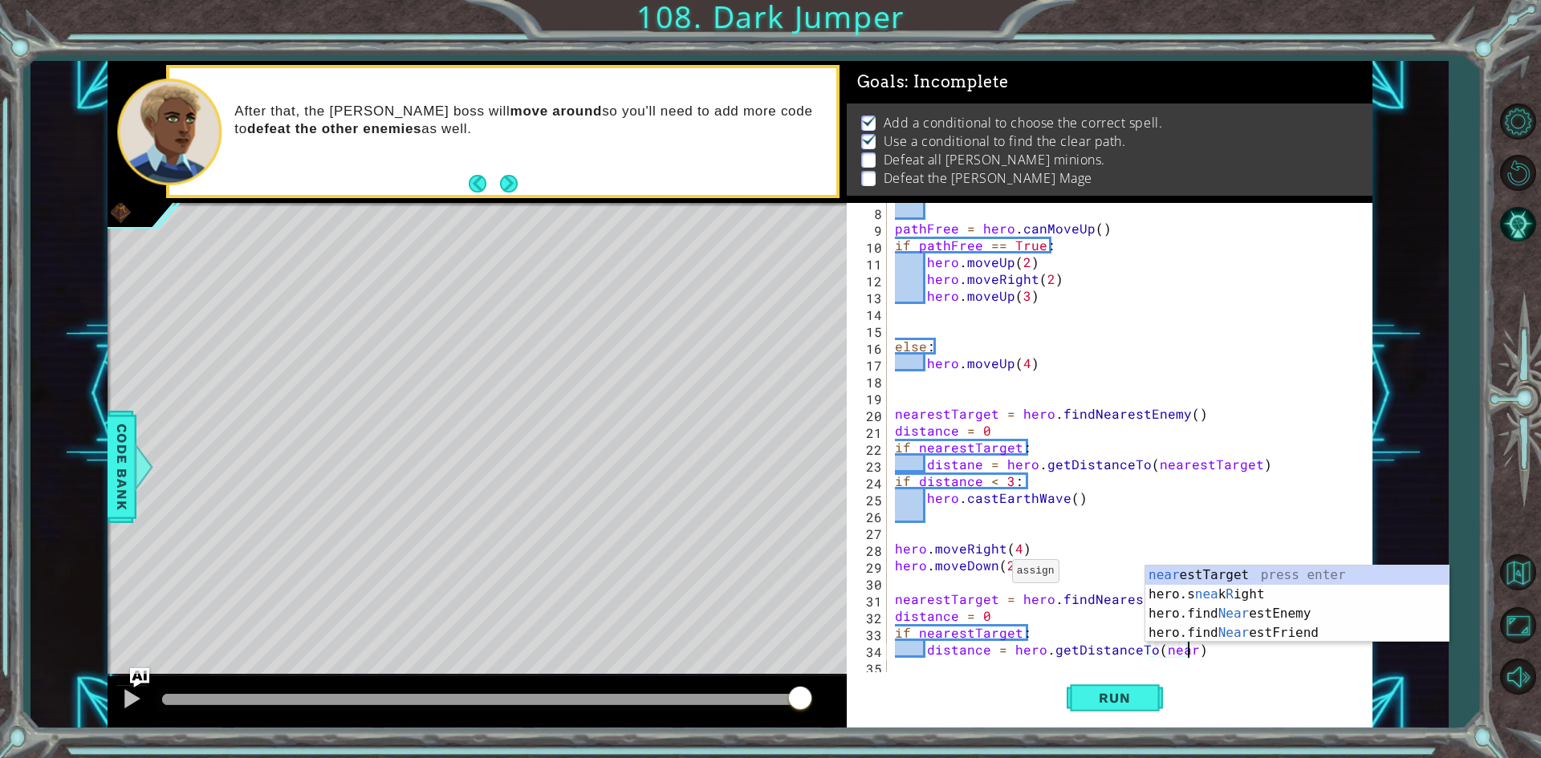
scroll to position [0, 18]
type textarea "distance = hero.getDistanceTo(nearestTarget)"
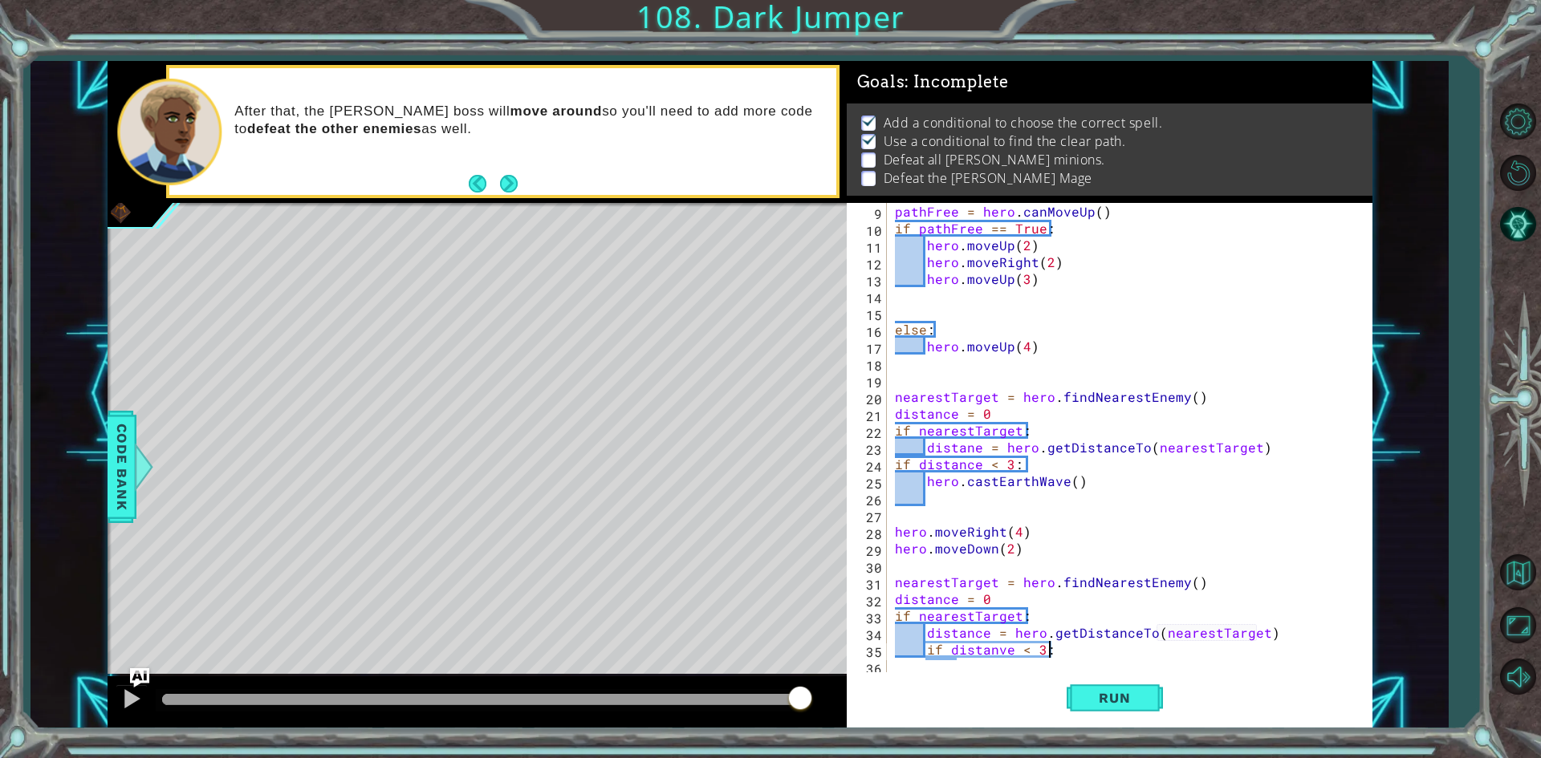
scroll to position [135, 0]
click at [1008, 652] on div "pathFree = hero . canMoveUp ( ) if pathFree == True : hero . moveUp ( 2 ) hero …" at bounding box center [1126, 456] width 471 height 506
click at [1106, 656] on div "pathFree = hero . canMoveUp ( ) if pathFree == True : hero . moveUp ( 2 ) hero …" at bounding box center [1126, 456] width 471 height 506
click at [915, 676] on div "Run" at bounding box center [1114, 698] width 526 height 52
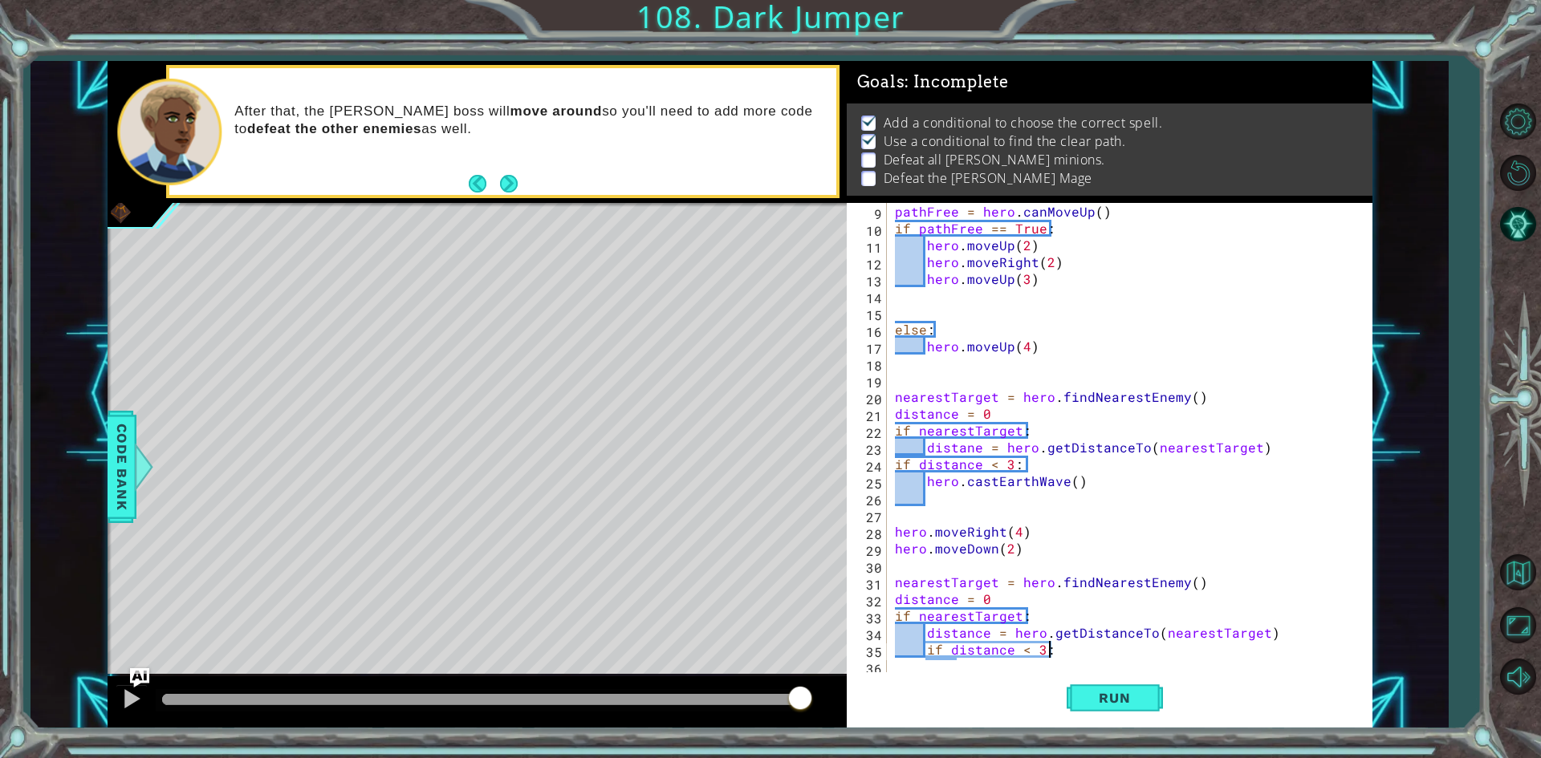
click at [1019, 649] on div "pathFree = hero . canMoveUp ( ) if pathFree == True : hero . moveUp ( 2 ) hero …" at bounding box center [1126, 456] width 471 height 506
click at [923, 652] on div "pathFree = hero . canMoveUp ( ) if pathFree == True : hero . moveUp ( 2 ) hero …" at bounding box center [1126, 456] width 471 height 506
type textarea "if distance < 3:"
click at [912, 668] on div "pathFree = hero . canMoveUp ( ) if pathFree == True : hero . moveUp ( 2 ) hero …" at bounding box center [1126, 456] width 471 height 506
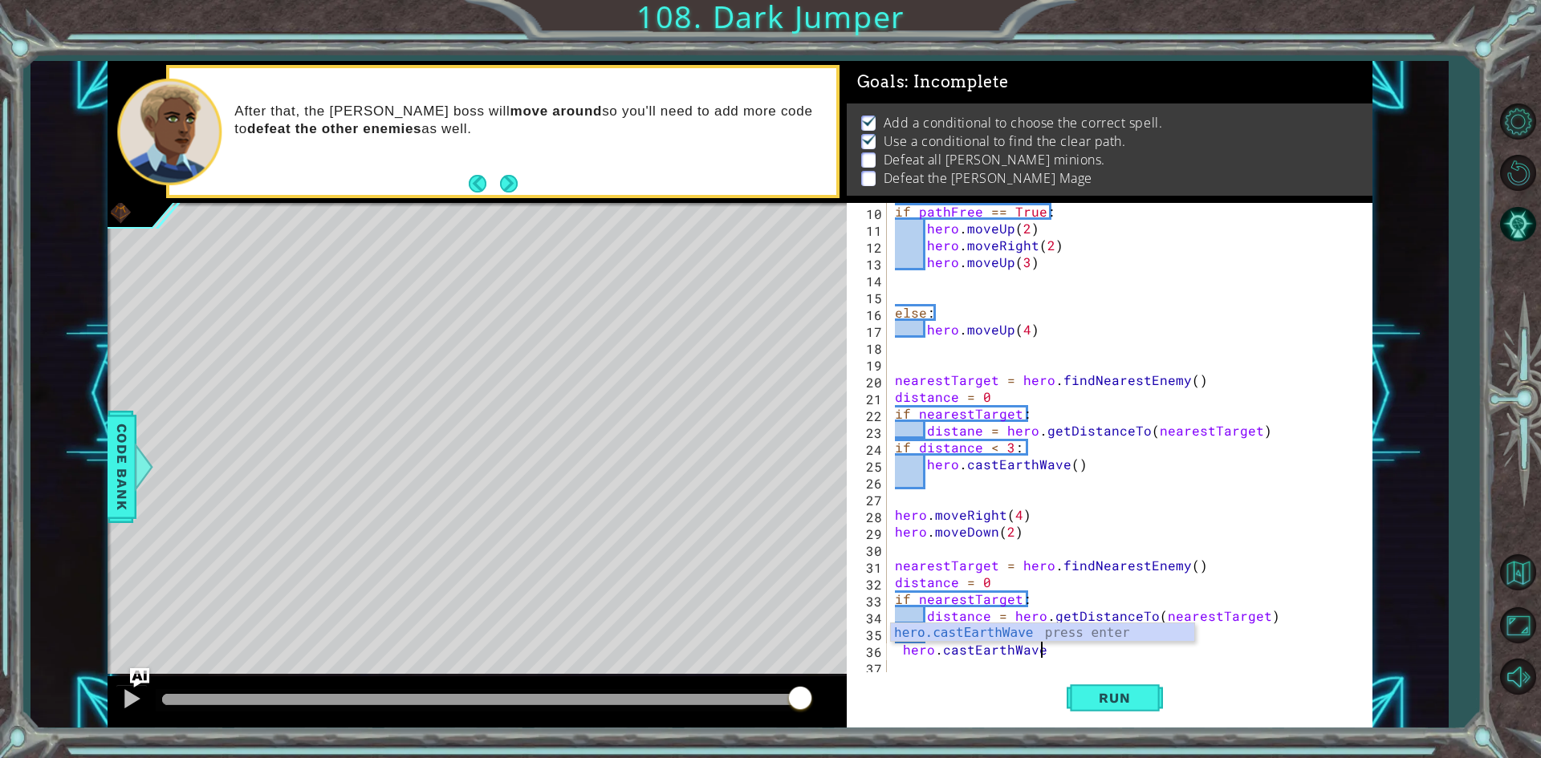
scroll to position [0, 9]
type textarea "hero.castEarthWave()"
click at [1069, 694] on button "Run" at bounding box center [1114, 698] width 96 height 52
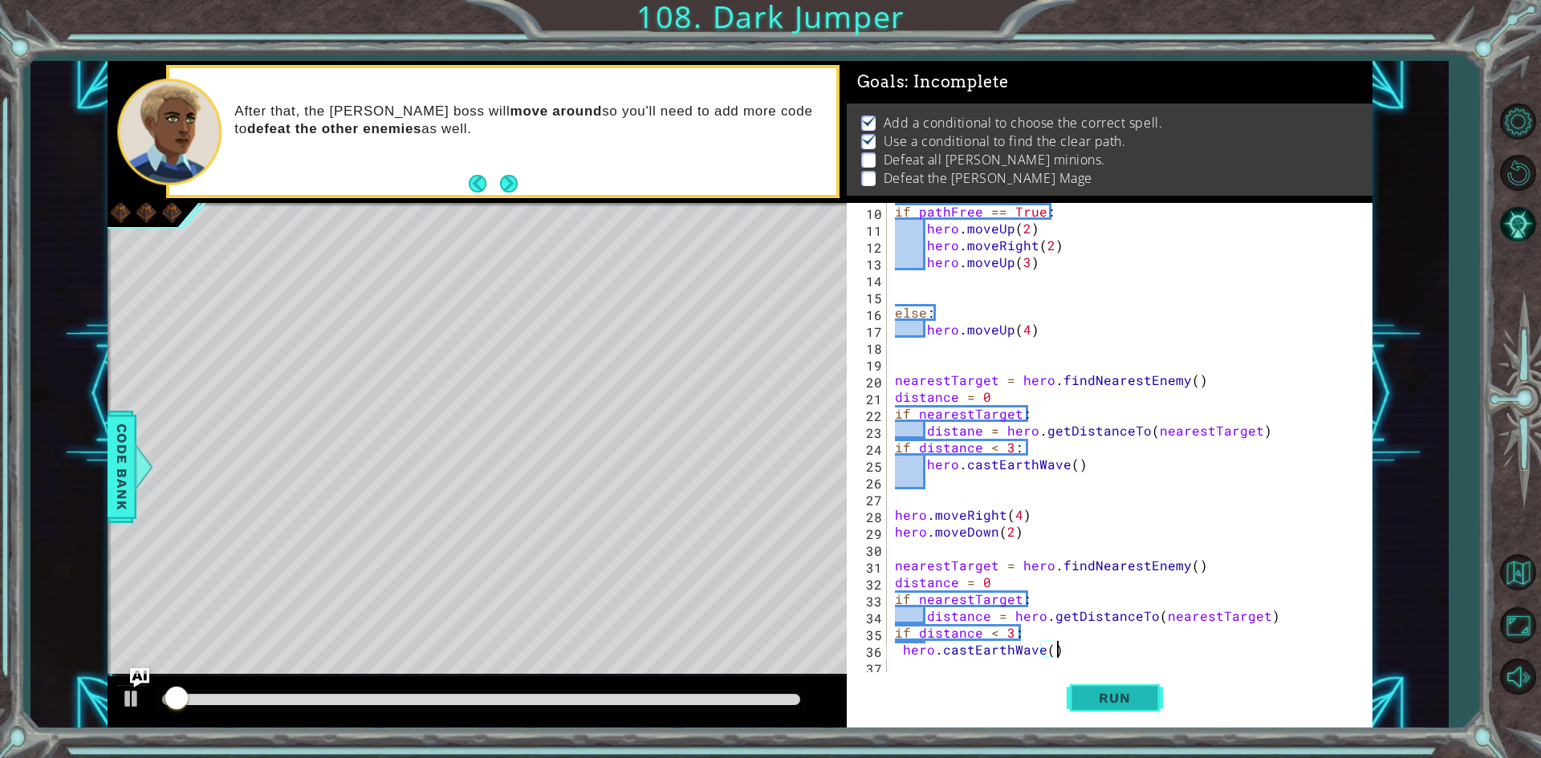
click at [1072, 692] on button "Run" at bounding box center [1114, 698] width 96 height 52
click at [1087, 721] on button "Run" at bounding box center [1114, 698] width 96 height 52
